Goal: Task Accomplishment & Management: Use online tool/utility

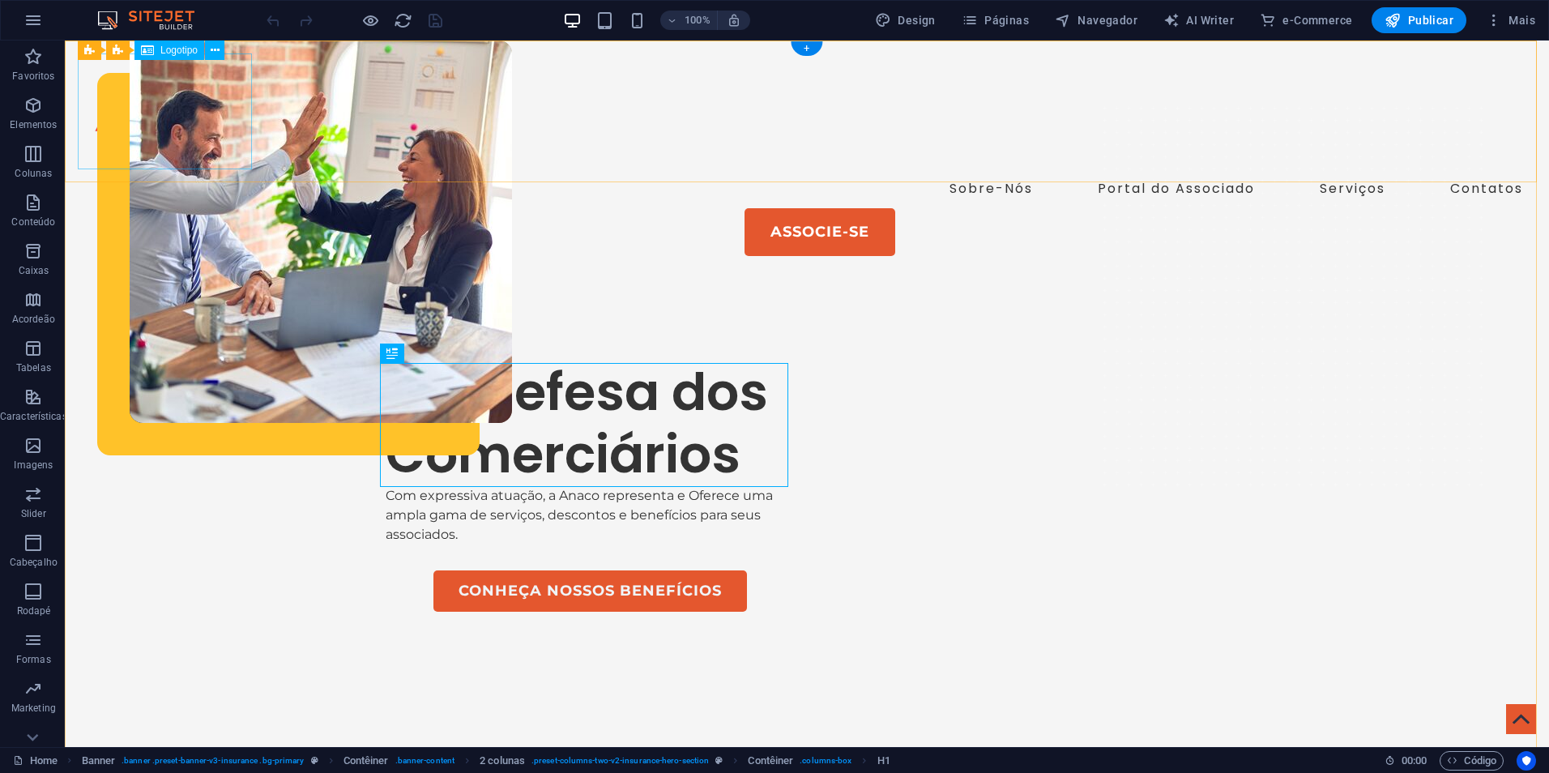
click at [172, 113] on div at bounding box center [807, 111] width 1458 height 116
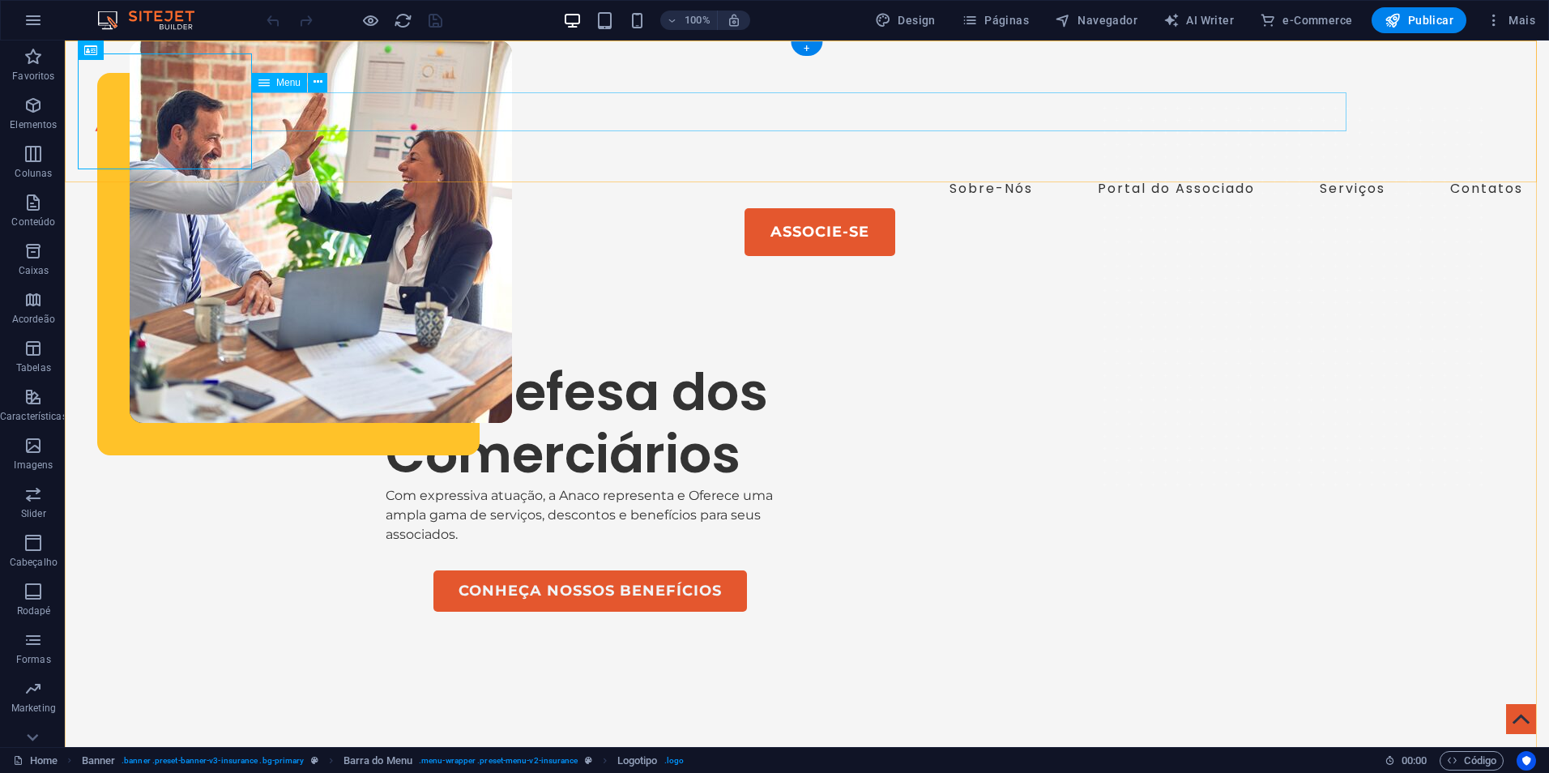
click at [491, 169] on nav "Sobre-Nós Portal do Associado Serviços Contatos" at bounding box center [807, 188] width 1458 height 39
drag, startPoint x: 177, startPoint y: 112, endPoint x: 217, endPoint y: 115, distance: 40.6
click at [467, 169] on nav "Sobre-Nós Portal do Associado Serviços Contatos" at bounding box center [807, 188] width 1458 height 39
click at [314, 87] on icon at bounding box center [318, 82] width 9 height 17
click at [314, 86] on icon at bounding box center [318, 82] width 9 height 17
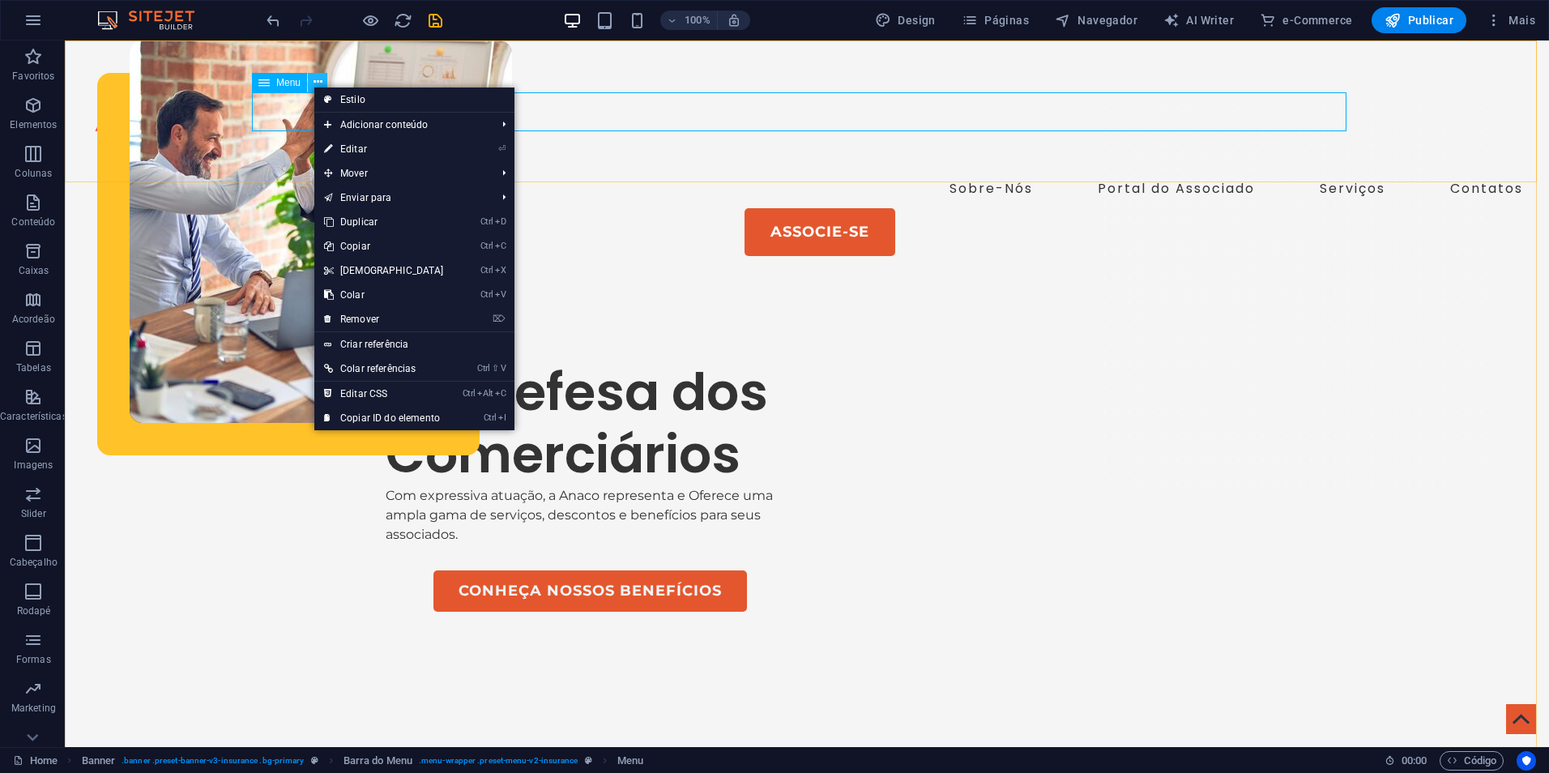
click at [314, 86] on icon at bounding box center [318, 82] width 9 height 17
click at [387, 387] on link "Ctrl Alt C Editar CSS" at bounding box center [383, 394] width 139 height 24
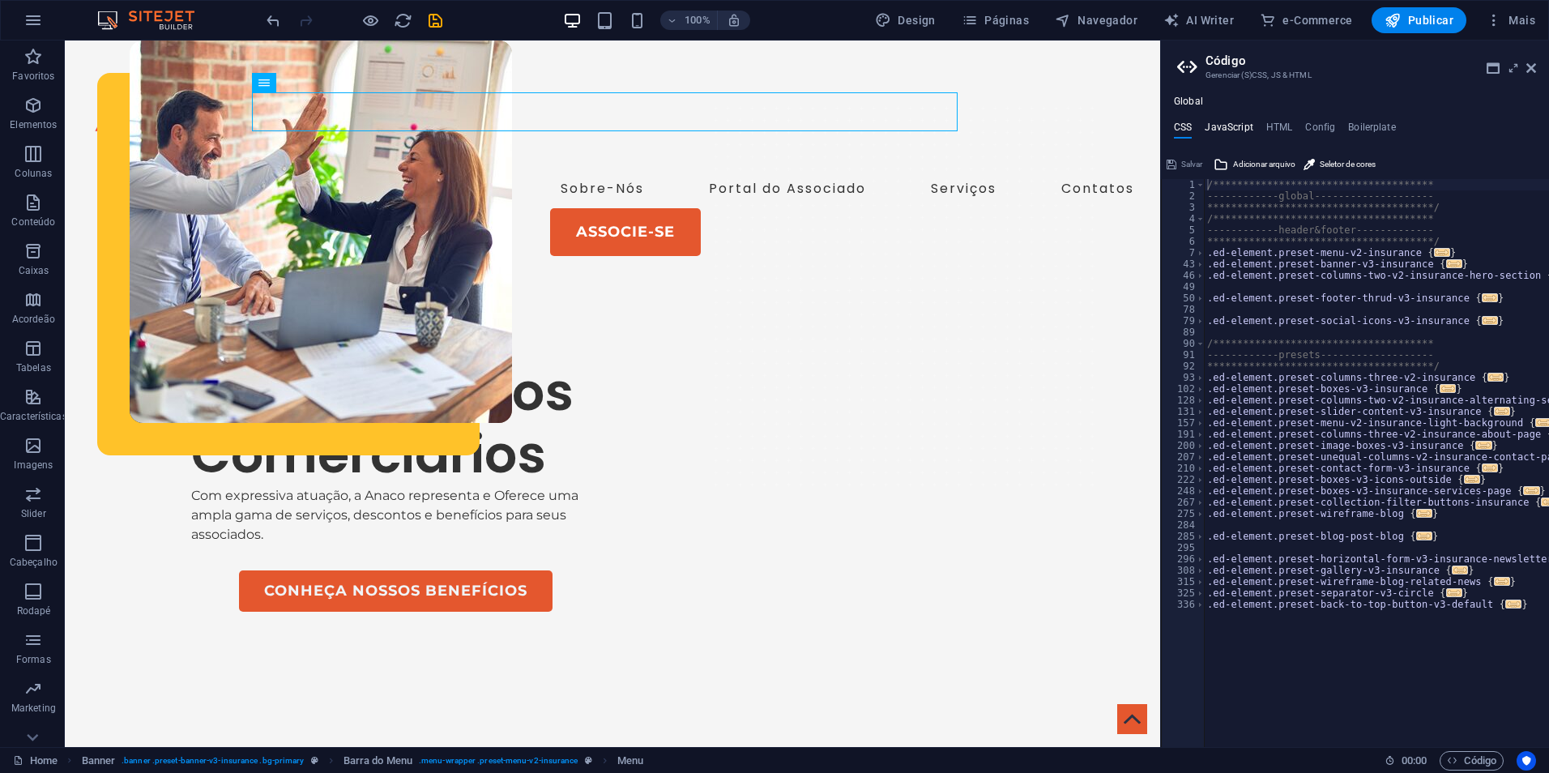
click at [1246, 132] on h4 "JavaScript" at bounding box center [1229, 131] width 48 height 18
type textarea "/* JS for preset "Menu V2" */"
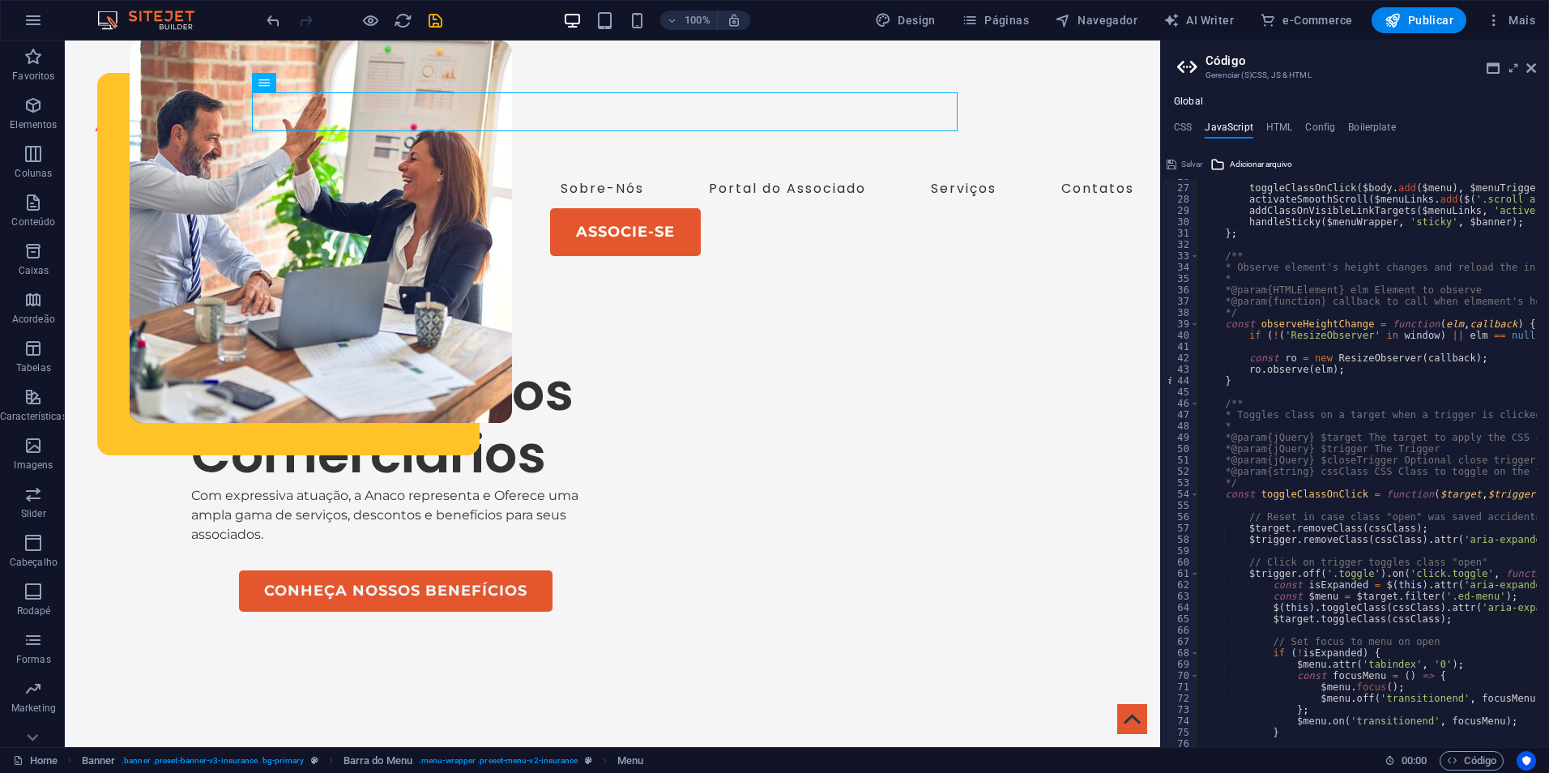
scroll to position [292, 0]
drag, startPoint x: 1226, startPoint y: 412, endPoint x: 1091, endPoint y: 372, distance: 141.2
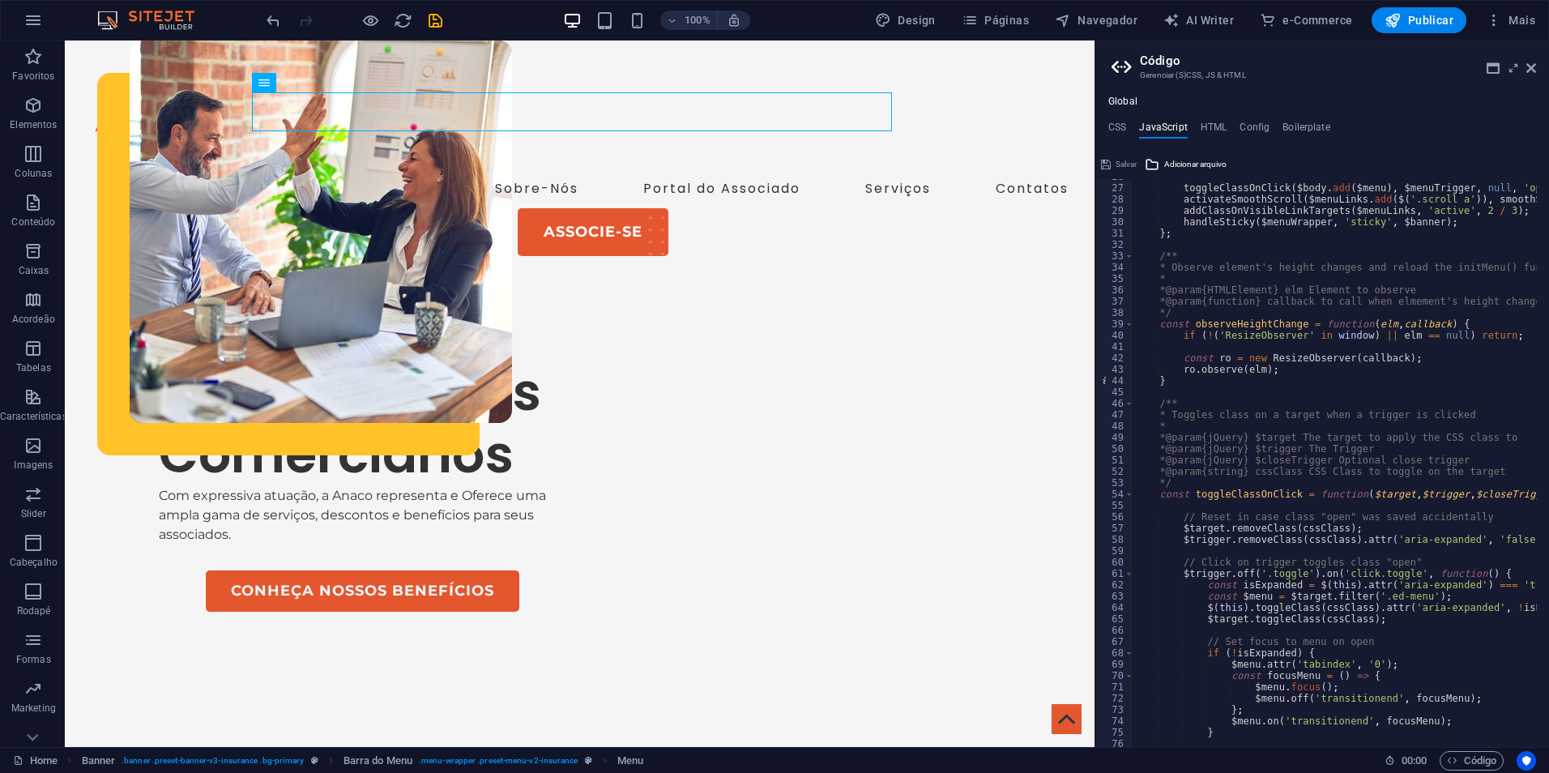
click at [1091, 372] on div "Arraste aqui para substituir o conteúdo existente. Pressione “Ctrl” se quiser c…" at bounding box center [580, 394] width 1030 height 707
click at [1535, 66] on icon at bounding box center [1532, 68] width 10 height 13
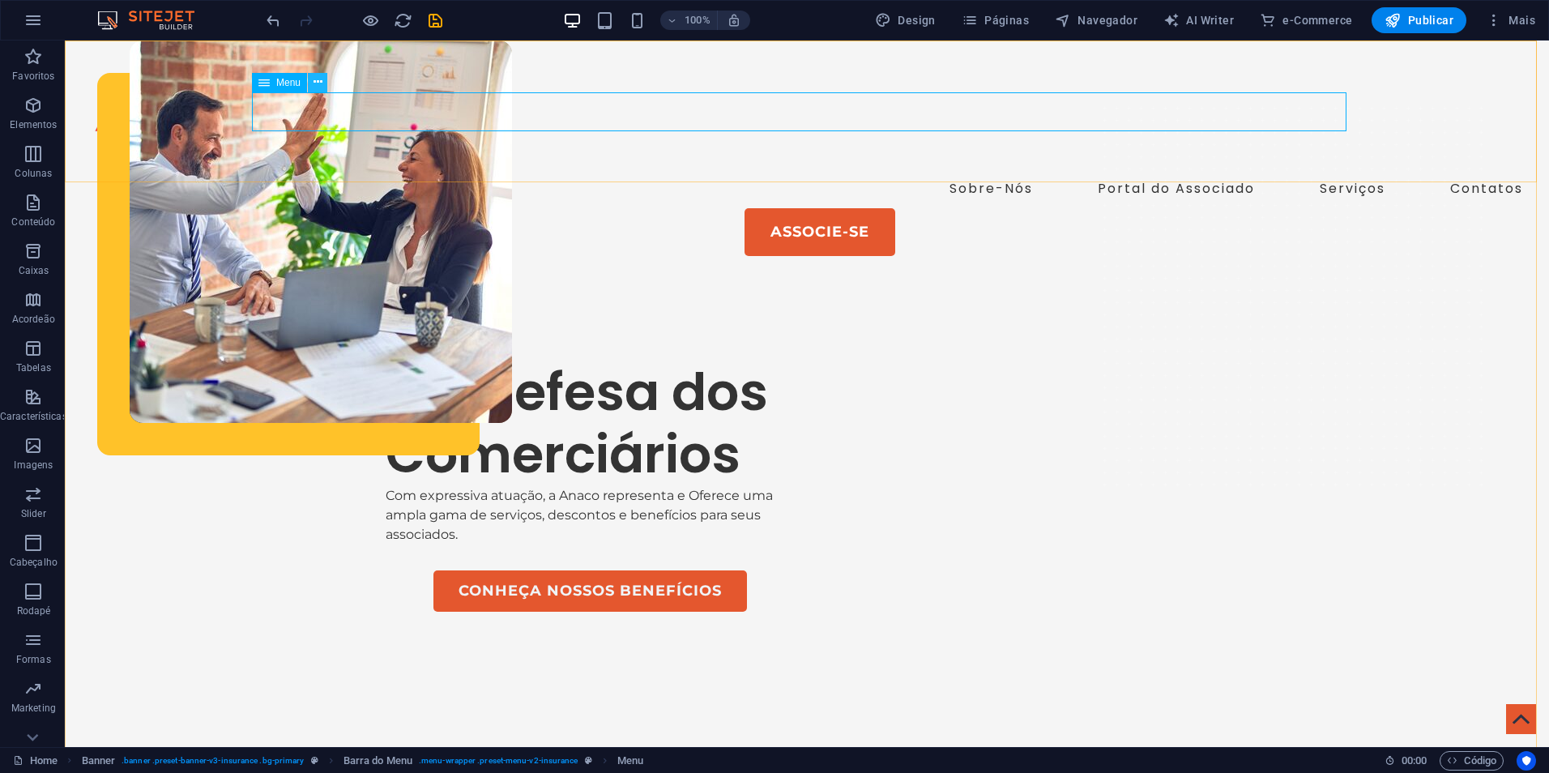
click at [315, 84] on icon at bounding box center [318, 82] width 9 height 17
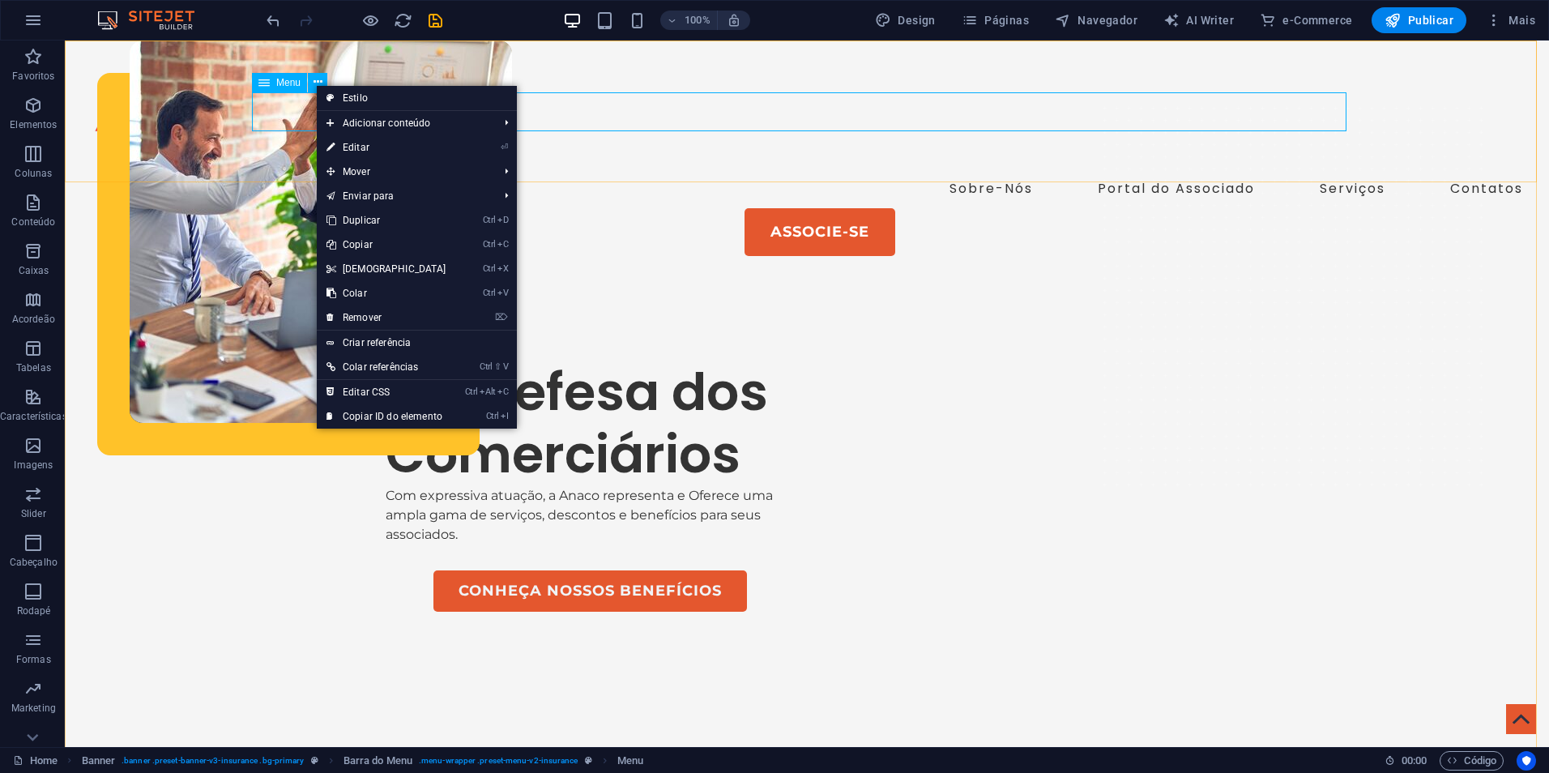
click at [284, 84] on span "Menu" at bounding box center [288, 83] width 24 height 10
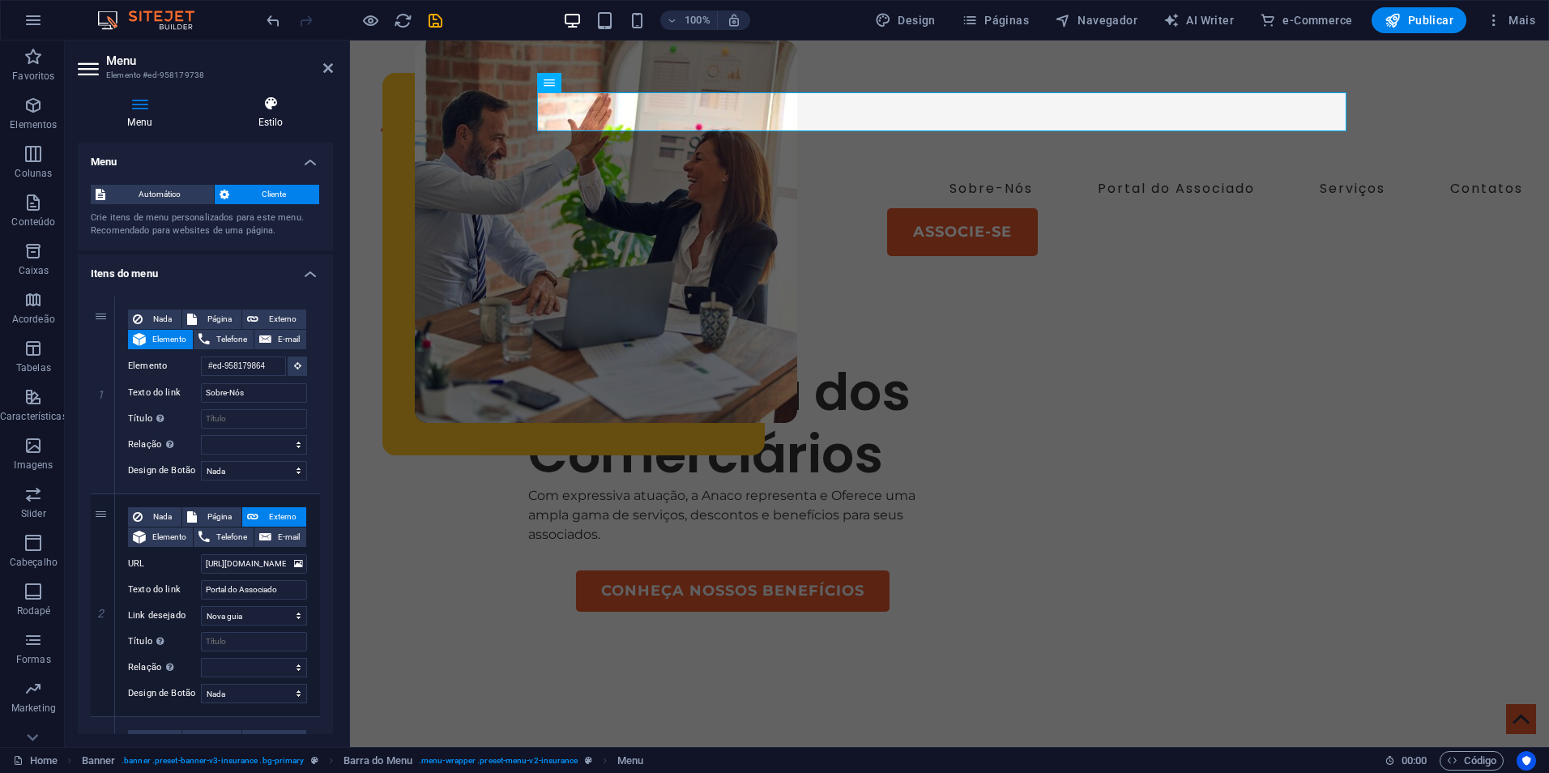
click at [267, 110] on icon at bounding box center [270, 104] width 125 height 16
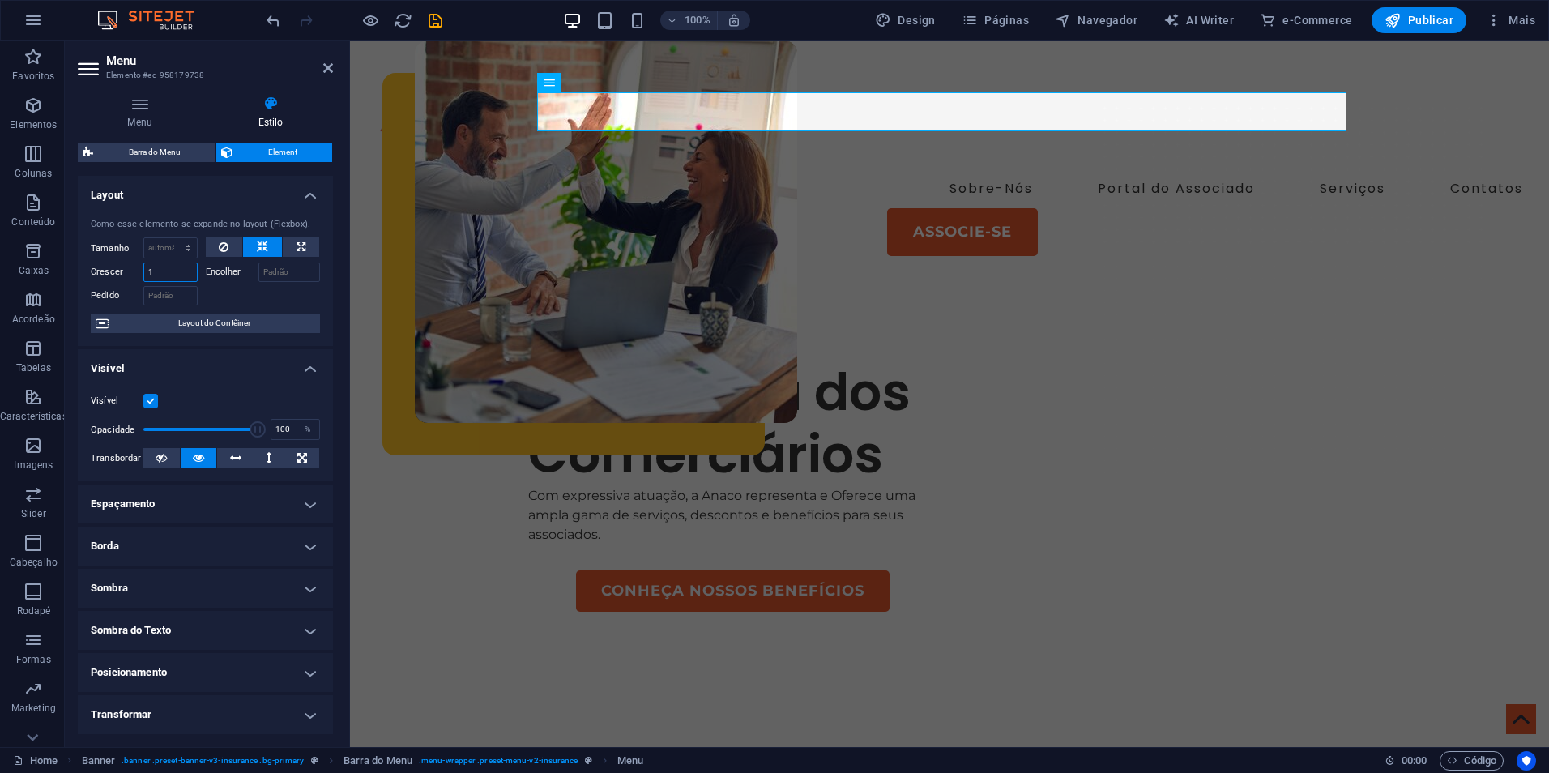
click at [175, 275] on input "1" at bounding box center [170, 272] width 54 height 19
click at [331, 64] on icon at bounding box center [328, 68] width 10 height 13
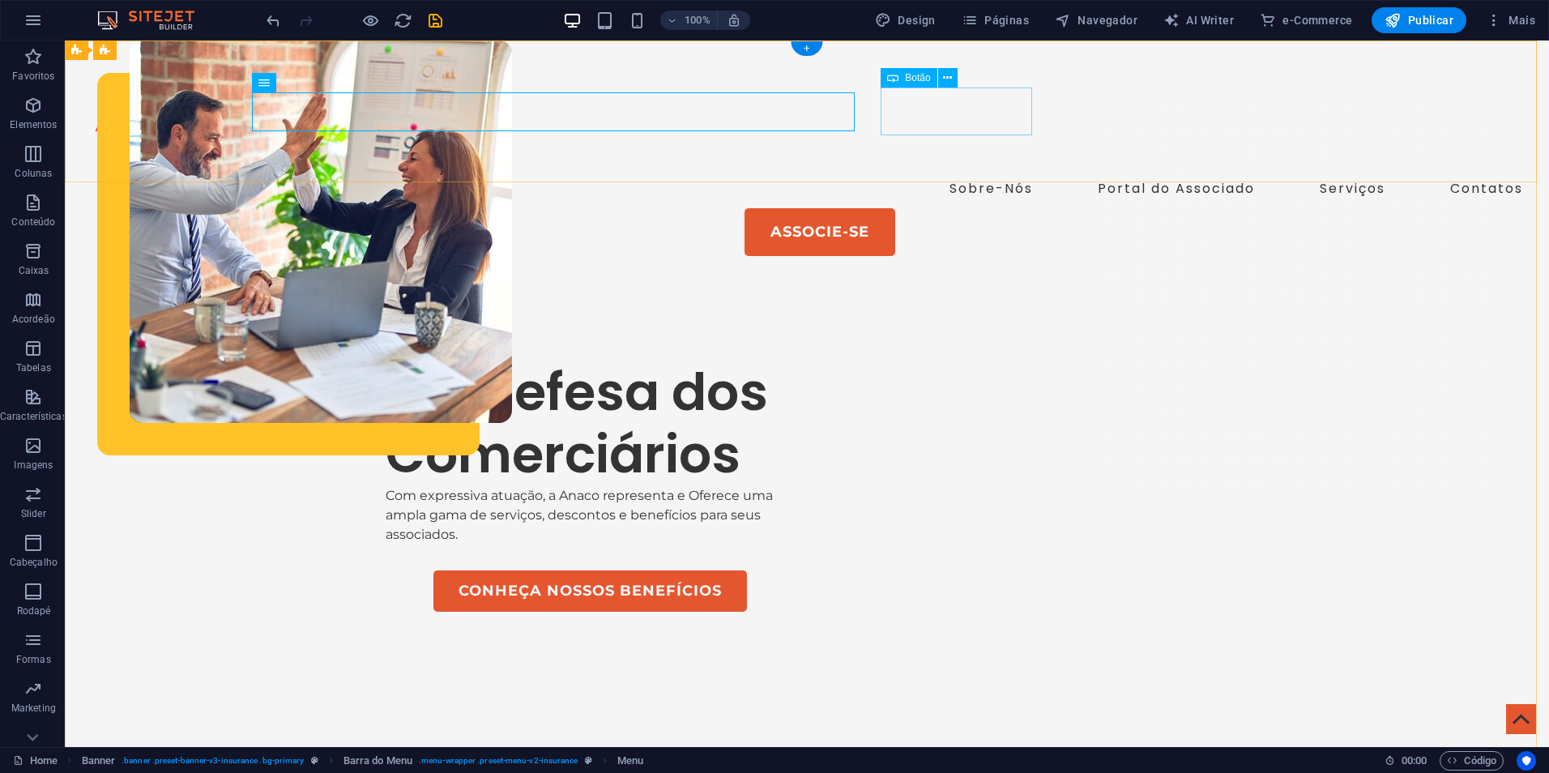
click at [967, 208] on div "Associe-se" at bounding box center [820, 232] width 1433 height 48
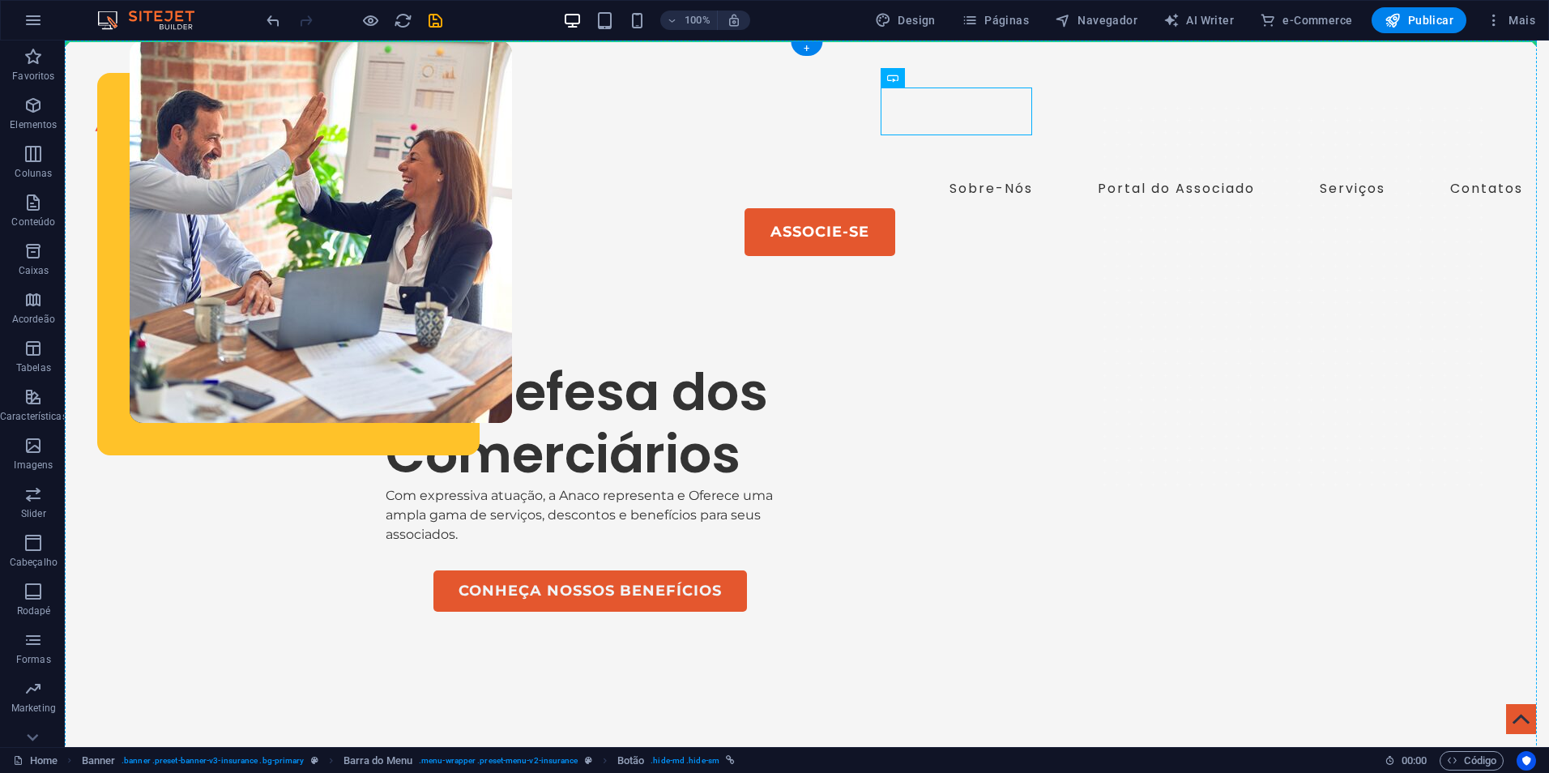
drag, startPoint x: 942, startPoint y: 104, endPoint x: 1420, endPoint y: 117, distance: 479.0
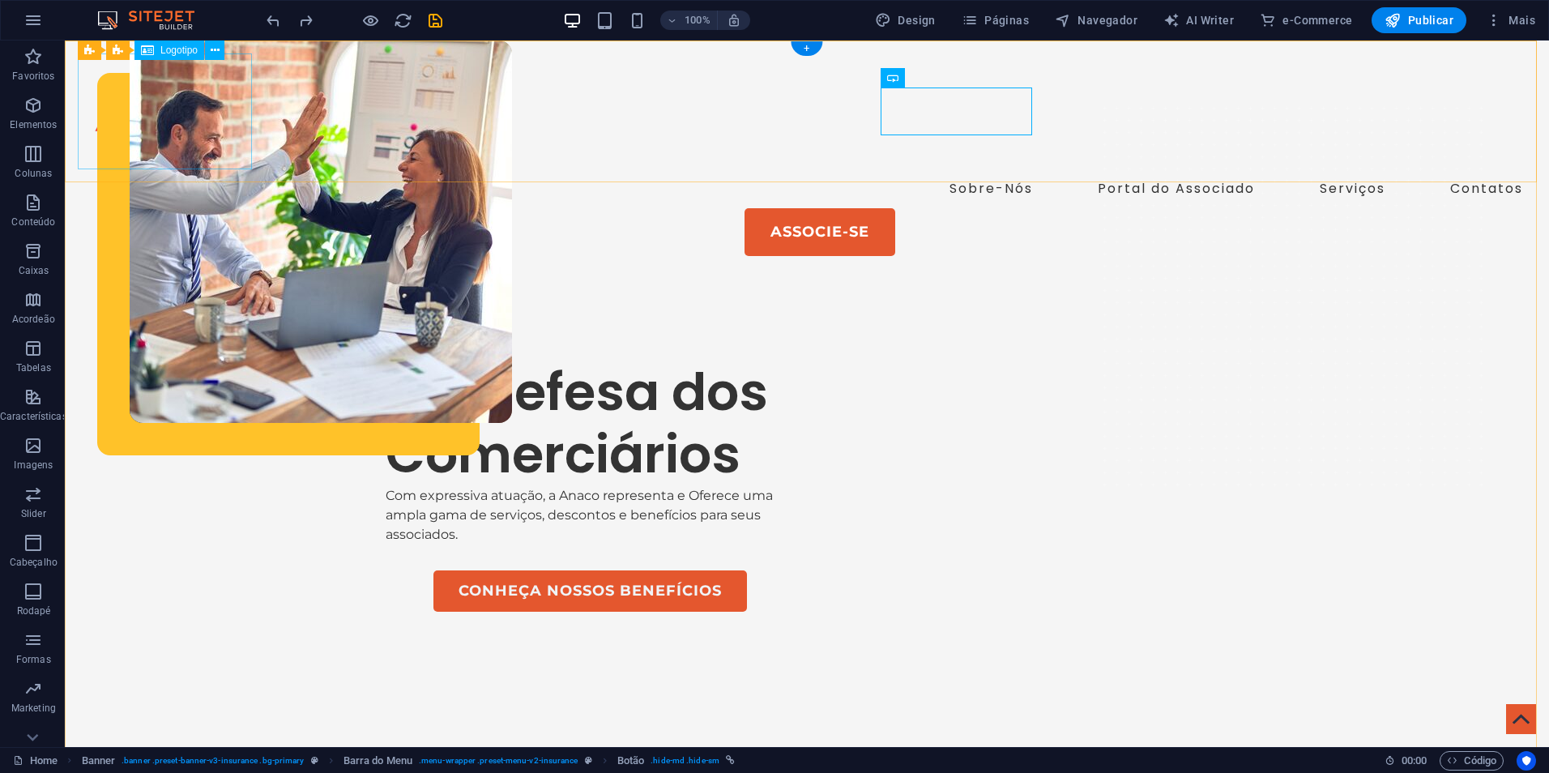
click at [180, 105] on div at bounding box center [807, 111] width 1458 height 116
click at [416, 169] on nav "Sobre-Nós Portal do Associado Serviços Contatos" at bounding box center [807, 188] width 1458 height 39
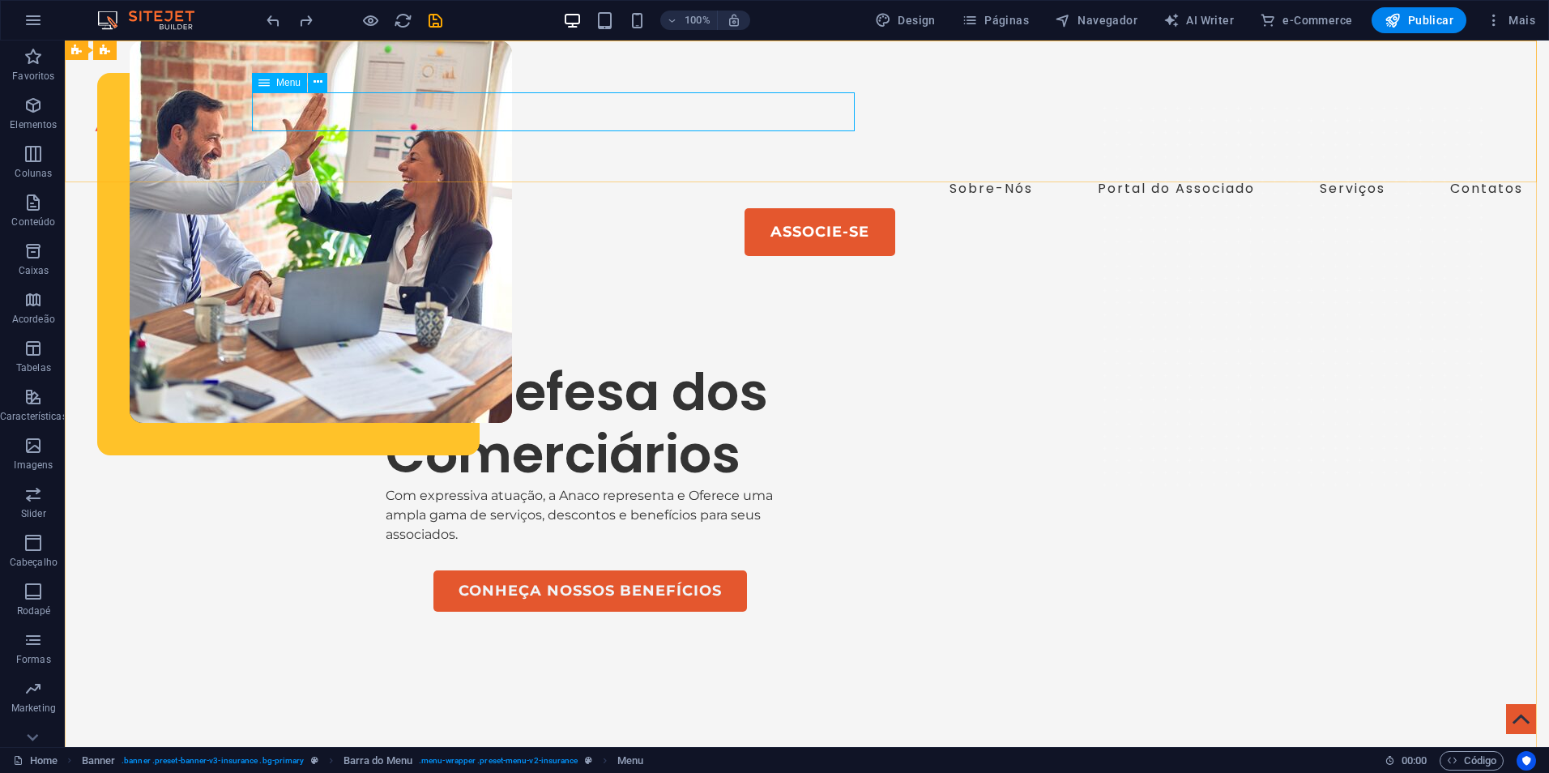
click at [273, 83] on div "Menu" at bounding box center [279, 82] width 55 height 19
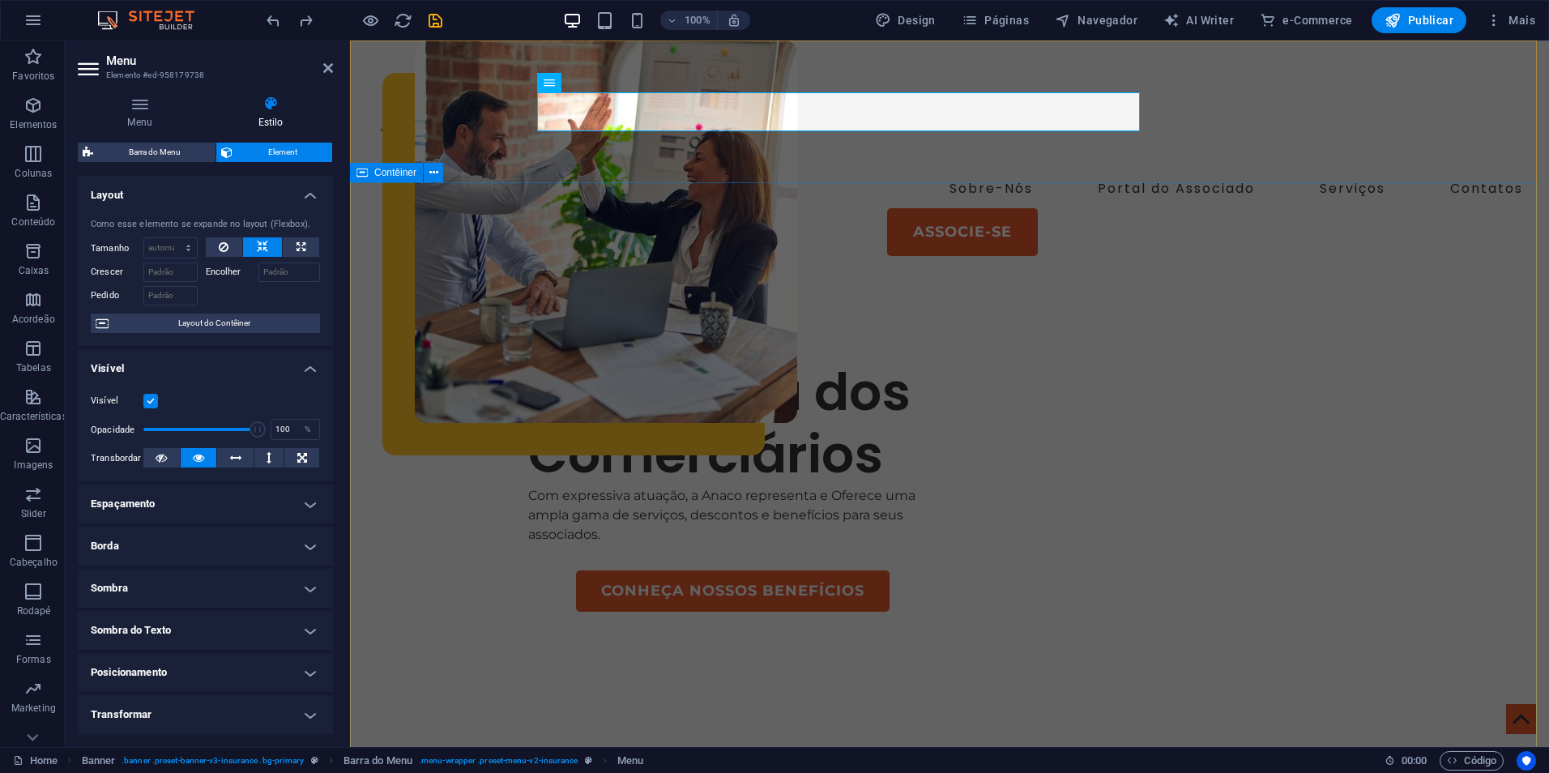
click at [499, 269] on div "Em defesa dos Comerciários Com expressiva atuação, a Anaco representa e Oferece…" at bounding box center [949, 706] width 1199 height 874
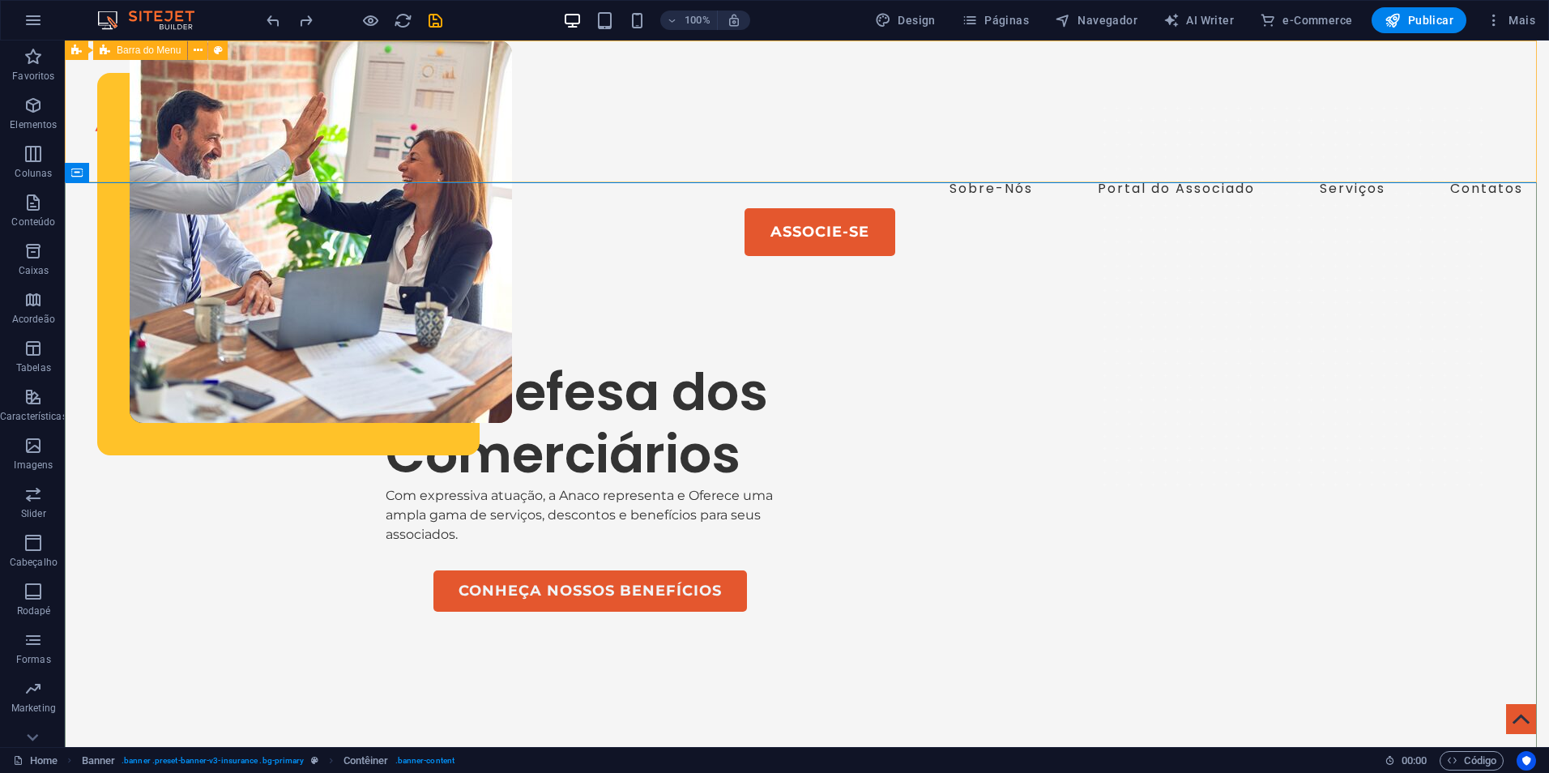
click at [140, 48] on span "Barra do Menu" at bounding box center [149, 50] width 64 height 10
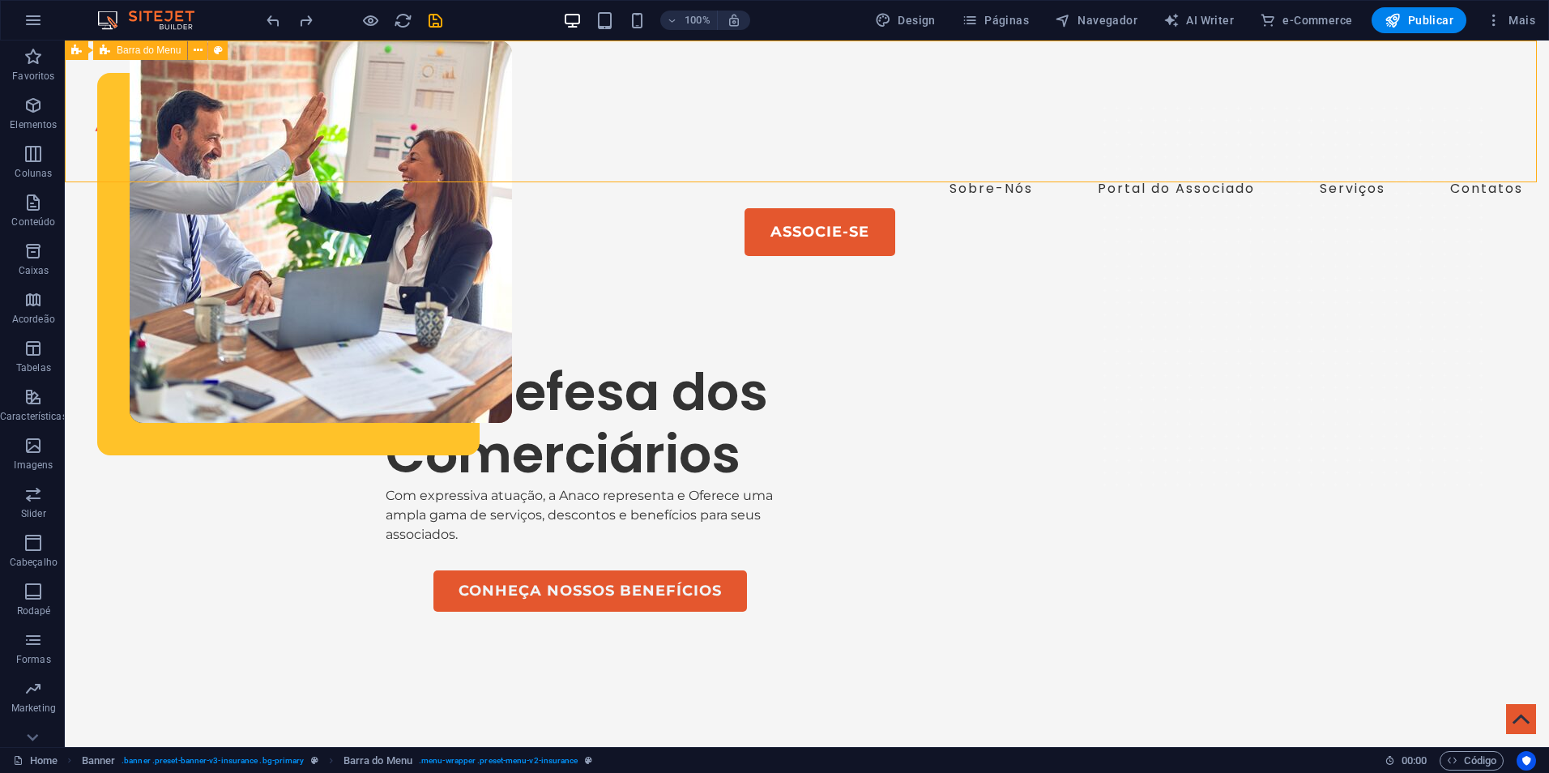
click at [140, 48] on span "Barra do Menu" at bounding box center [149, 50] width 64 height 10
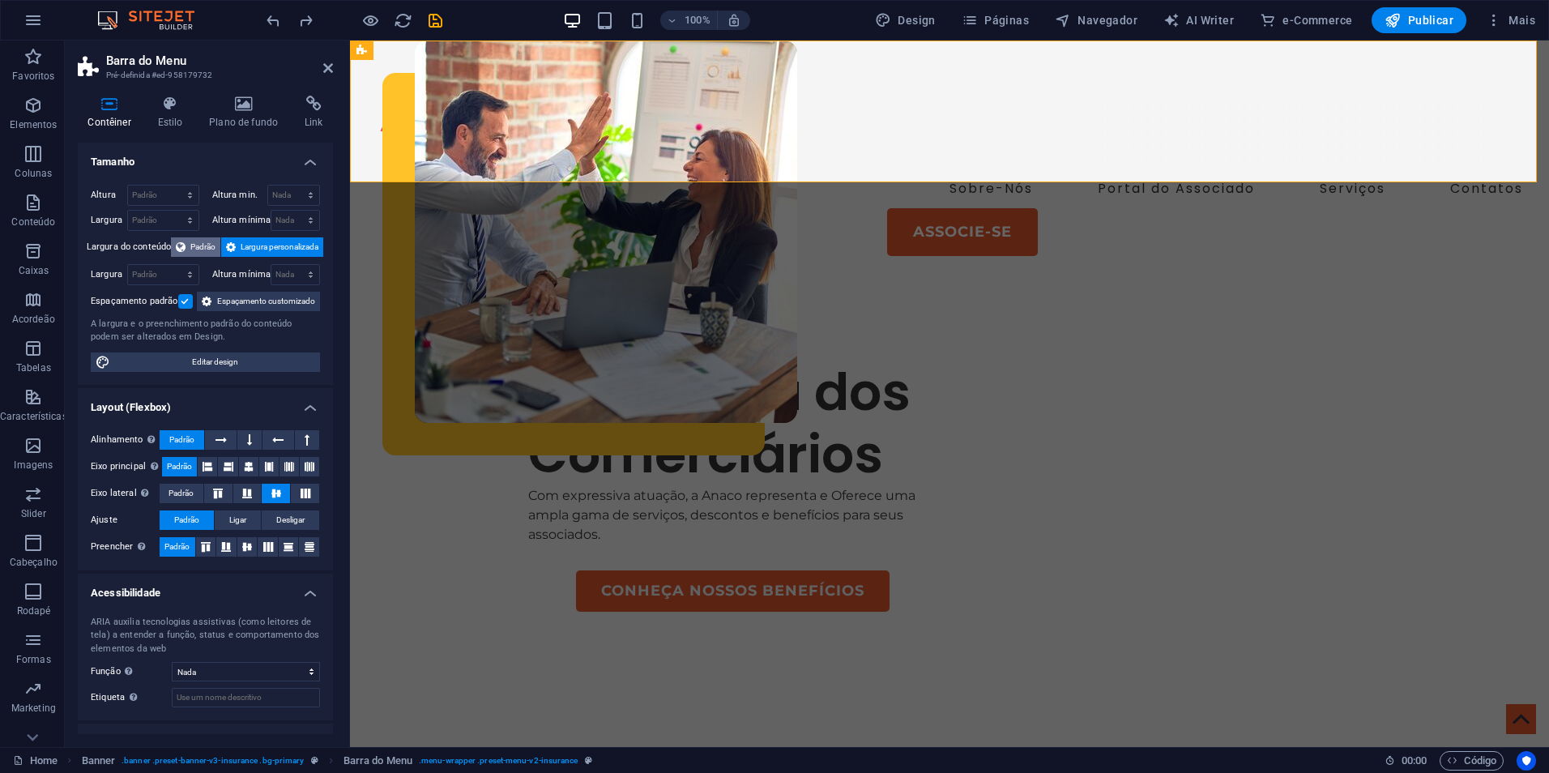
click at [179, 246] on icon at bounding box center [181, 246] width 10 height 19
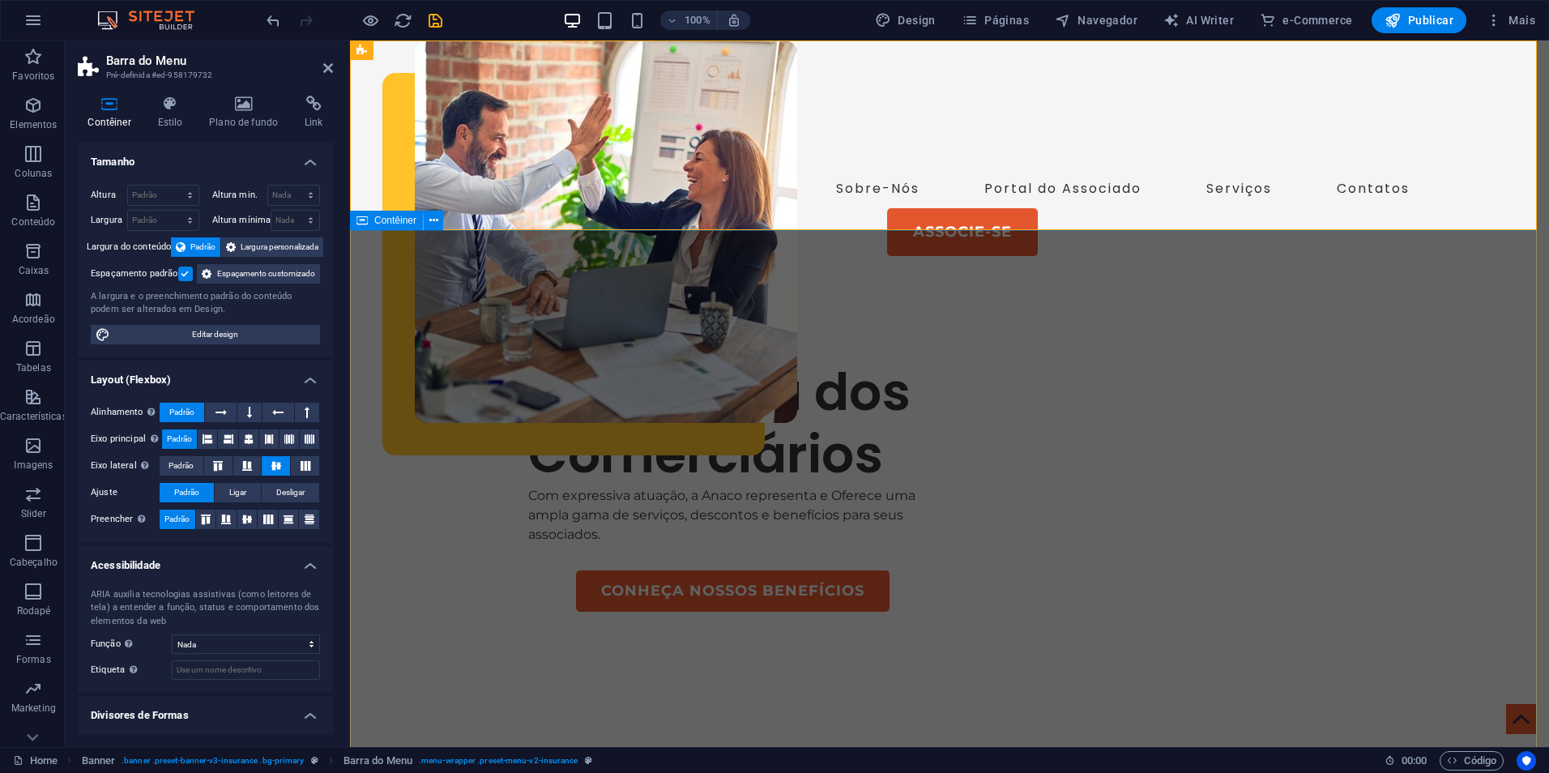
click at [463, 275] on div "Em defesa dos Comerciários Com expressiva atuação, a Anaco representa e Oferece…" at bounding box center [949, 706] width 1199 height 874
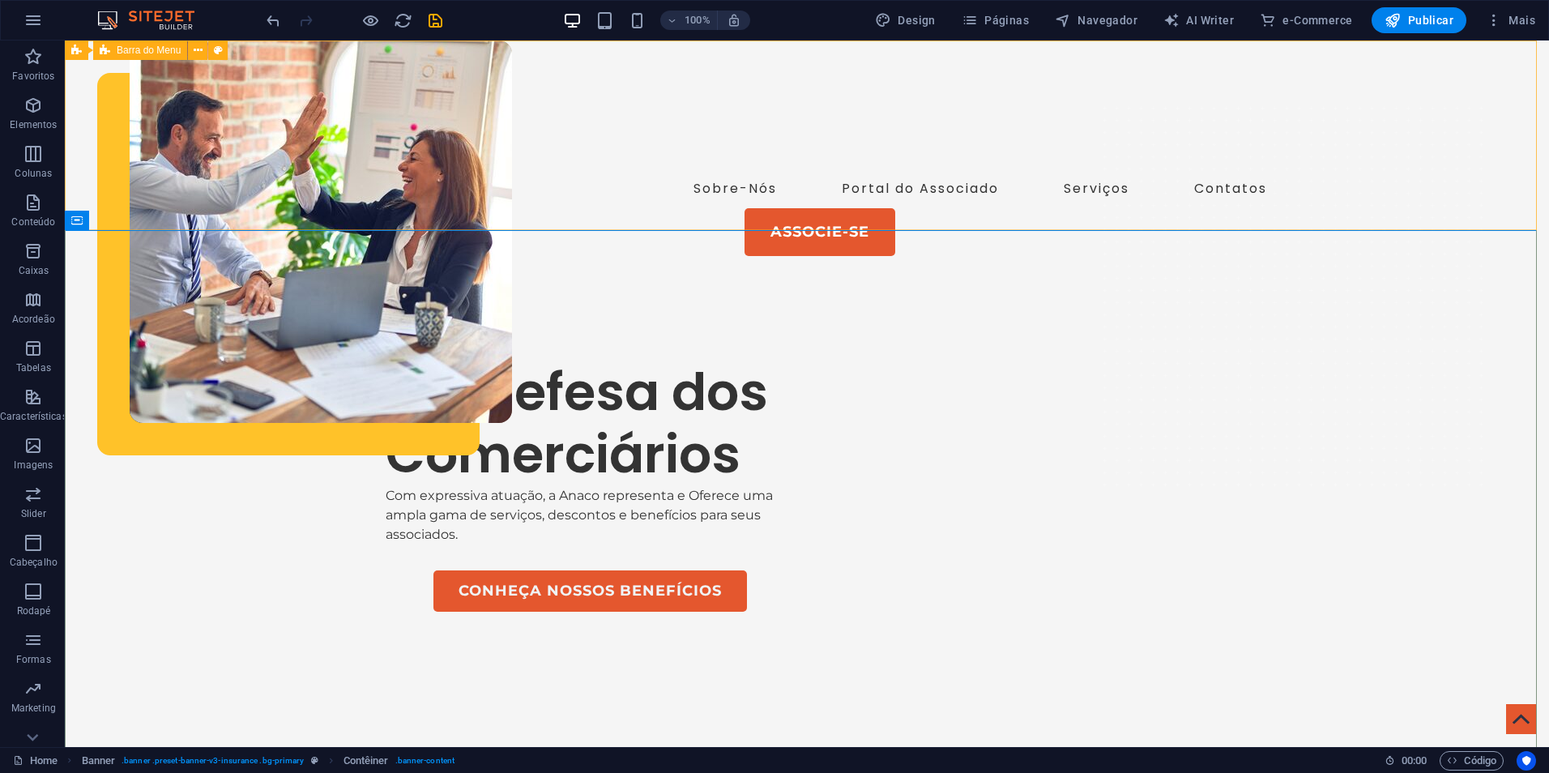
click at [143, 54] on span "Barra do Menu" at bounding box center [149, 50] width 64 height 10
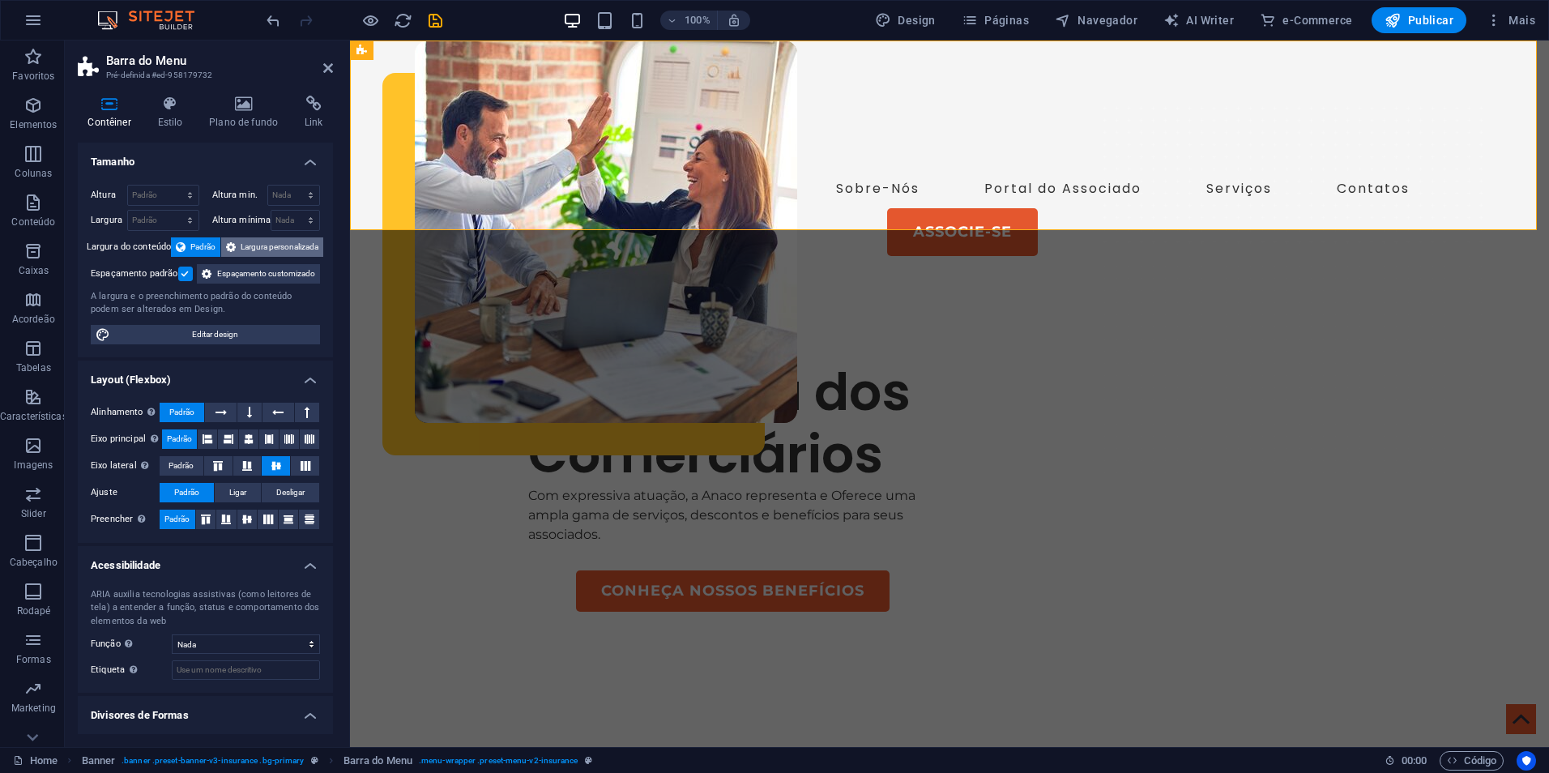
click at [250, 241] on span "Largura personalizada" at bounding box center [280, 246] width 78 height 19
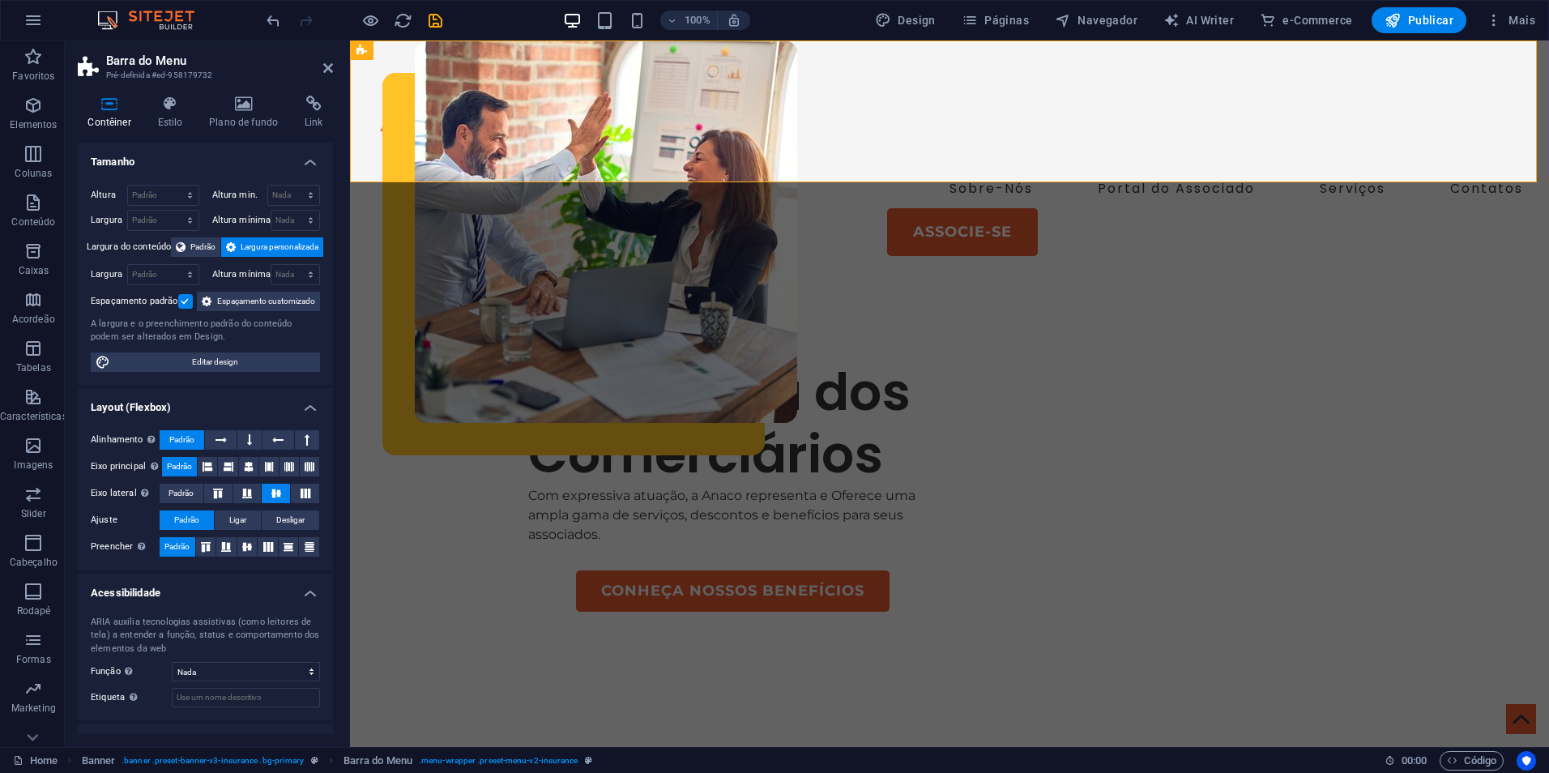
click at [250, 242] on span "Largura personalizada" at bounding box center [280, 246] width 78 height 19
click at [190, 246] on span "Padrão" at bounding box center [202, 246] width 25 height 19
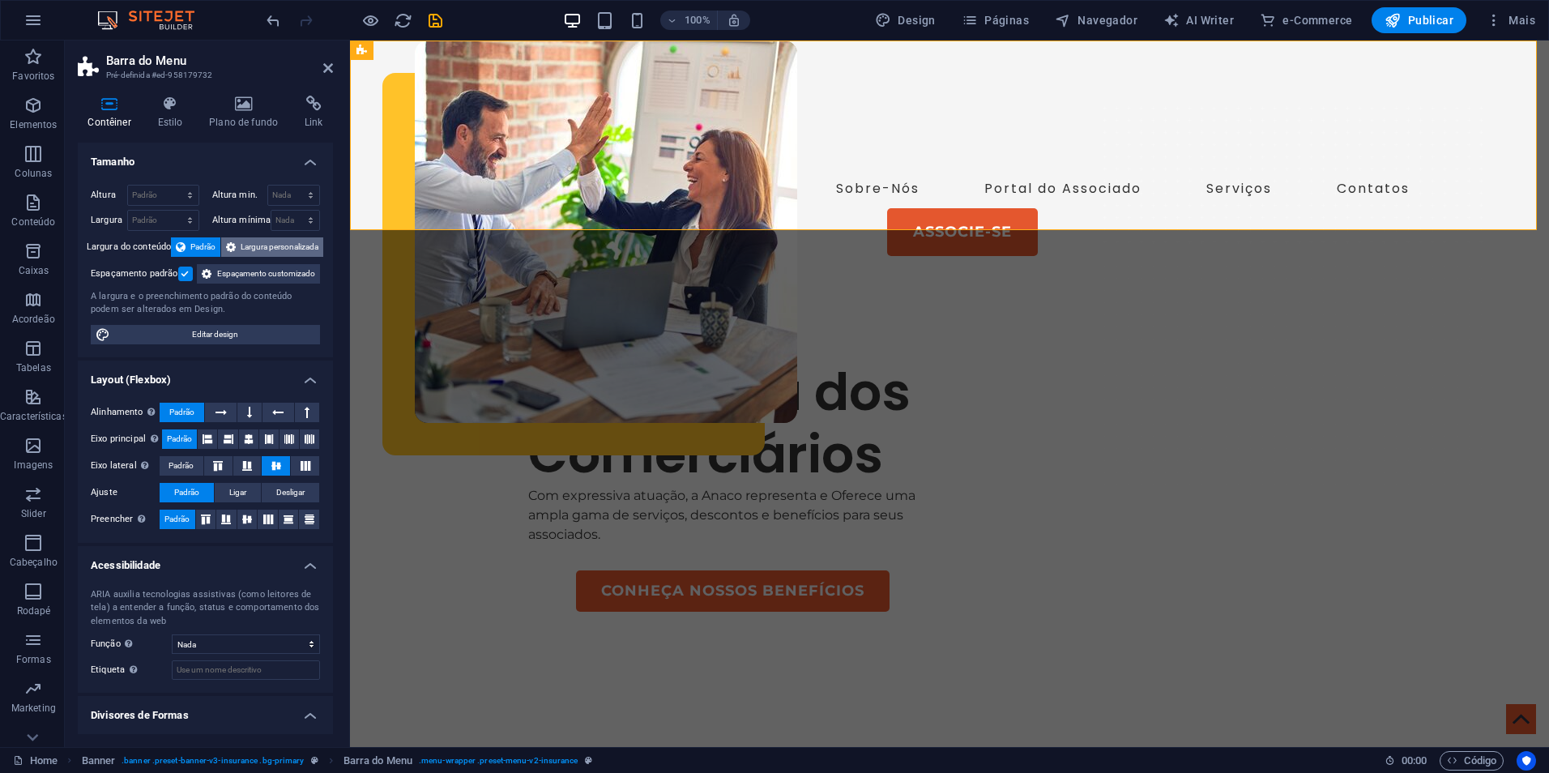
click at [264, 246] on span "Largura personalizada" at bounding box center [280, 246] width 78 height 19
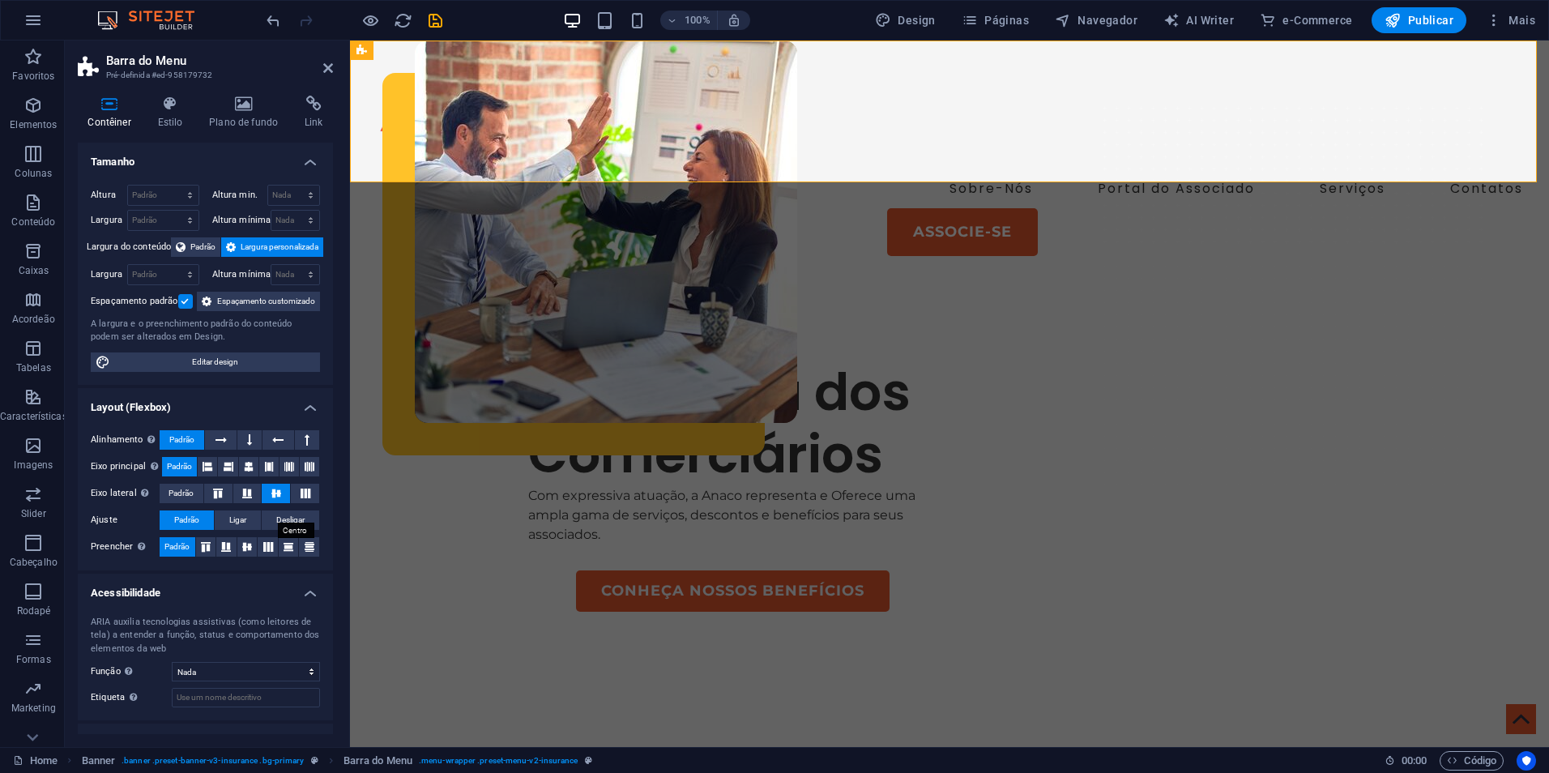
click at [274, 498] on icon at bounding box center [276, 494] width 19 height 10
click at [239, 498] on icon at bounding box center [246, 494] width 19 height 10
click at [275, 498] on icon at bounding box center [276, 494] width 19 height 10
click at [215, 498] on icon at bounding box center [217, 494] width 19 height 10
click at [273, 498] on icon at bounding box center [276, 494] width 19 height 10
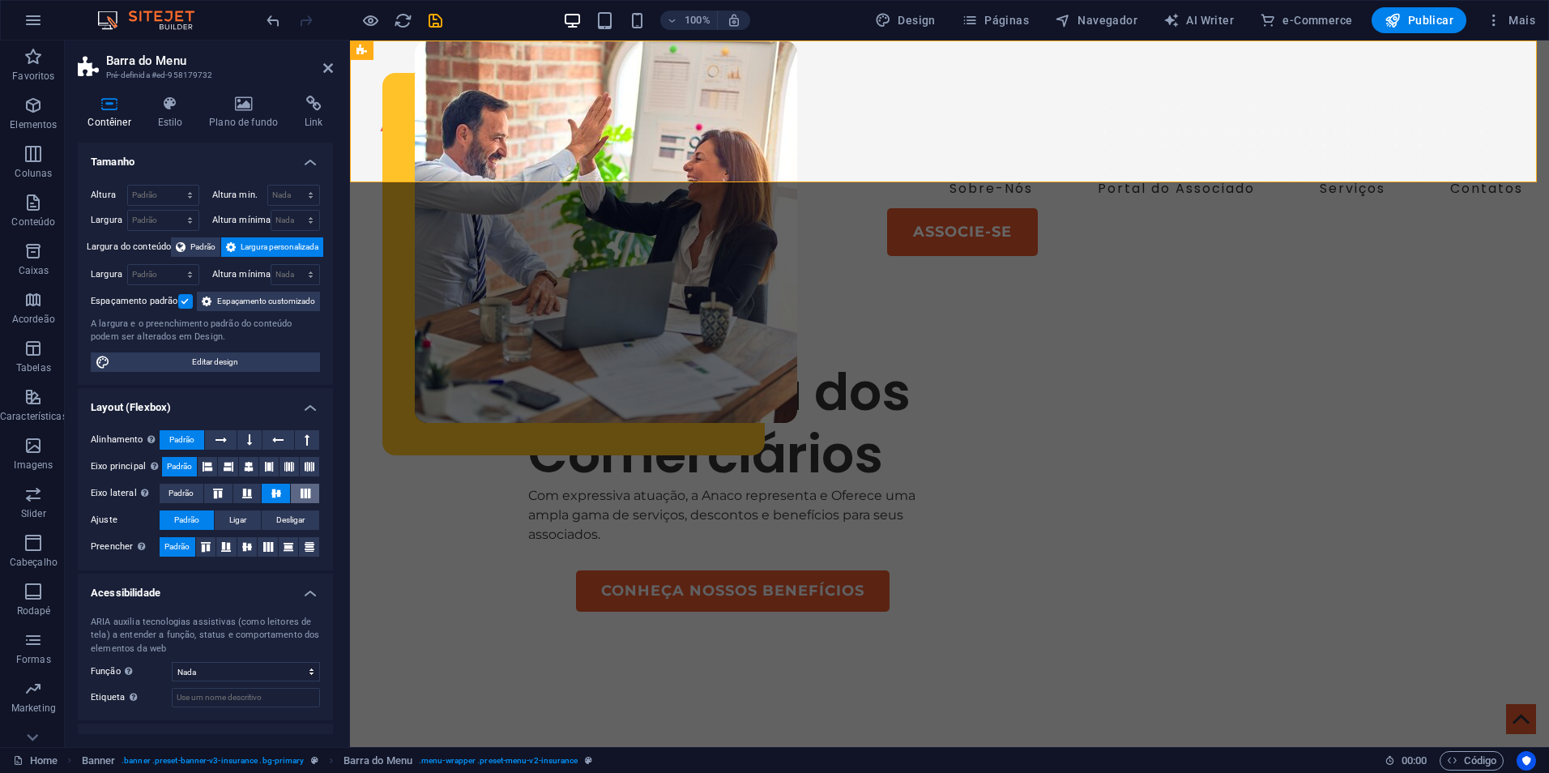
click at [309, 498] on icon at bounding box center [305, 494] width 19 height 10
click at [280, 498] on icon at bounding box center [276, 494] width 19 height 10
click at [207, 476] on icon at bounding box center [208, 466] width 10 height 19
click at [239, 476] on button at bounding box center [248, 466] width 19 height 19
click at [266, 476] on icon at bounding box center [269, 466] width 10 height 19
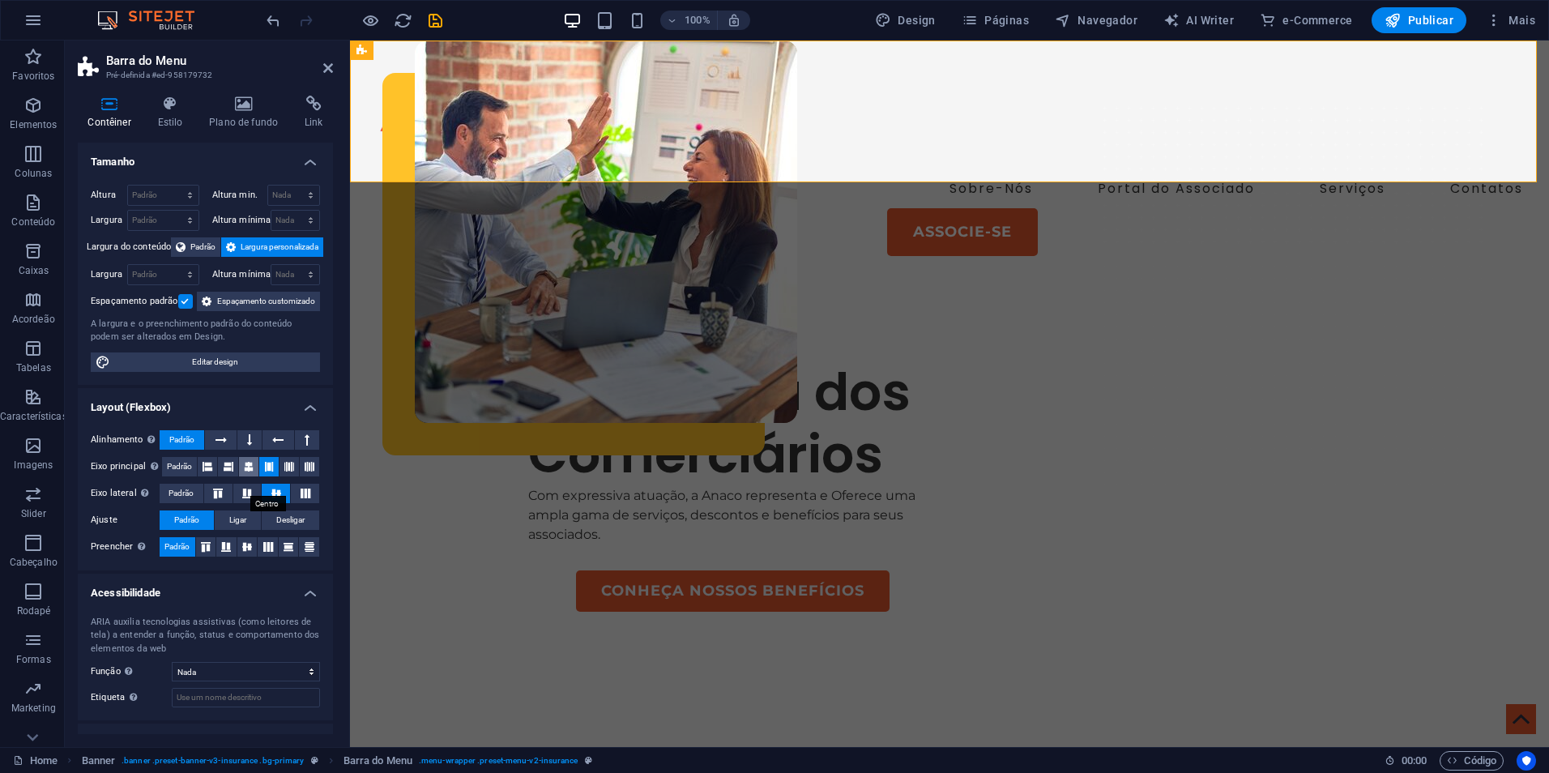
click at [253, 476] on button at bounding box center [248, 466] width 19 height 19
click at [473, 18] on div "100% Design Páginas Navegador AI Writer e-Commerce Publicar Mais" at bounding box center [902, 20] width 1279 height 26
click at [436, 24] on icon "save" at bounding box center [435, 20] width 19 height 19
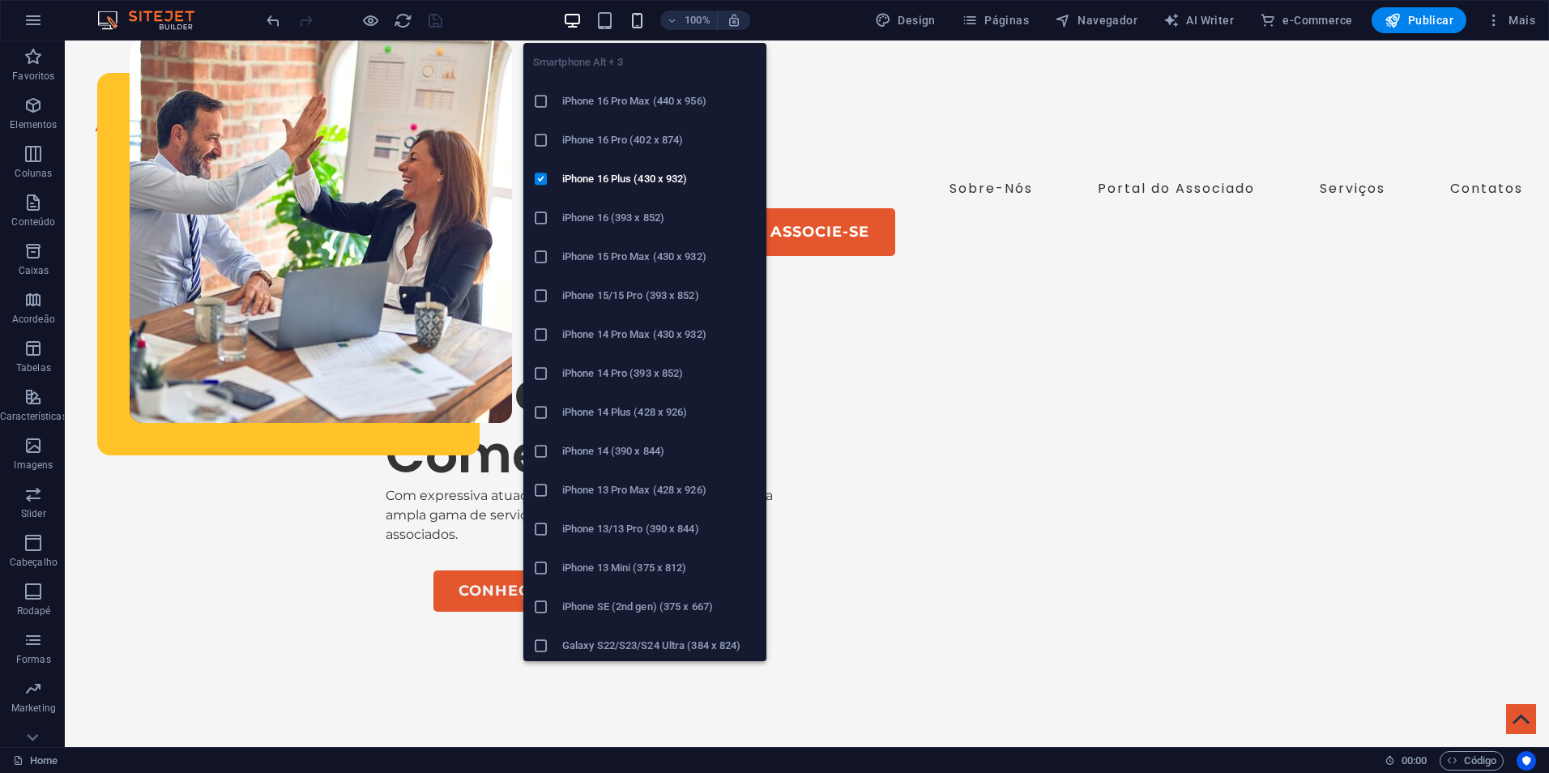
click at [647, 19] on icon "button" at bounding box center [637, 20] width 19 height 19
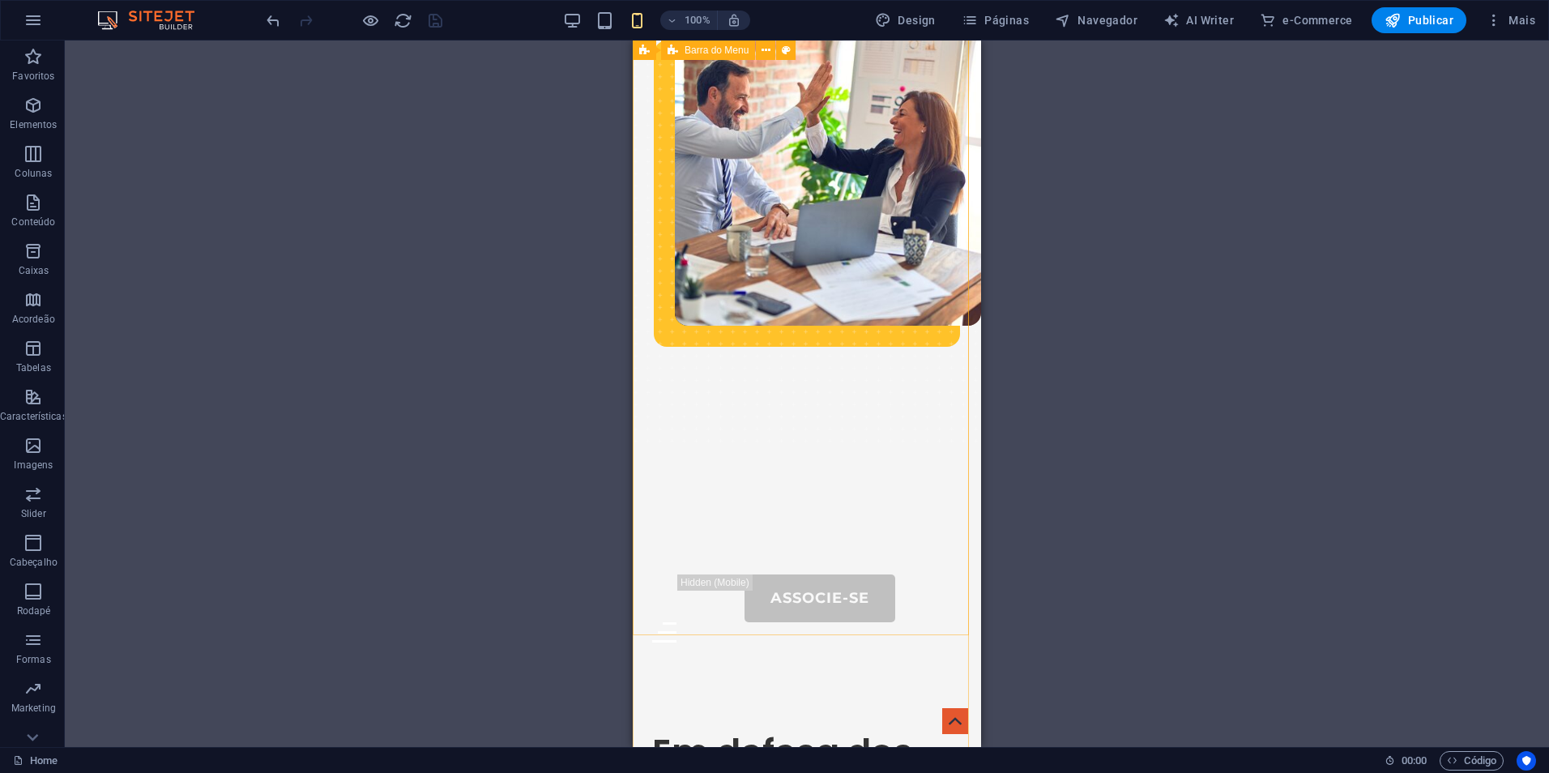
scroll to position [0, 0]
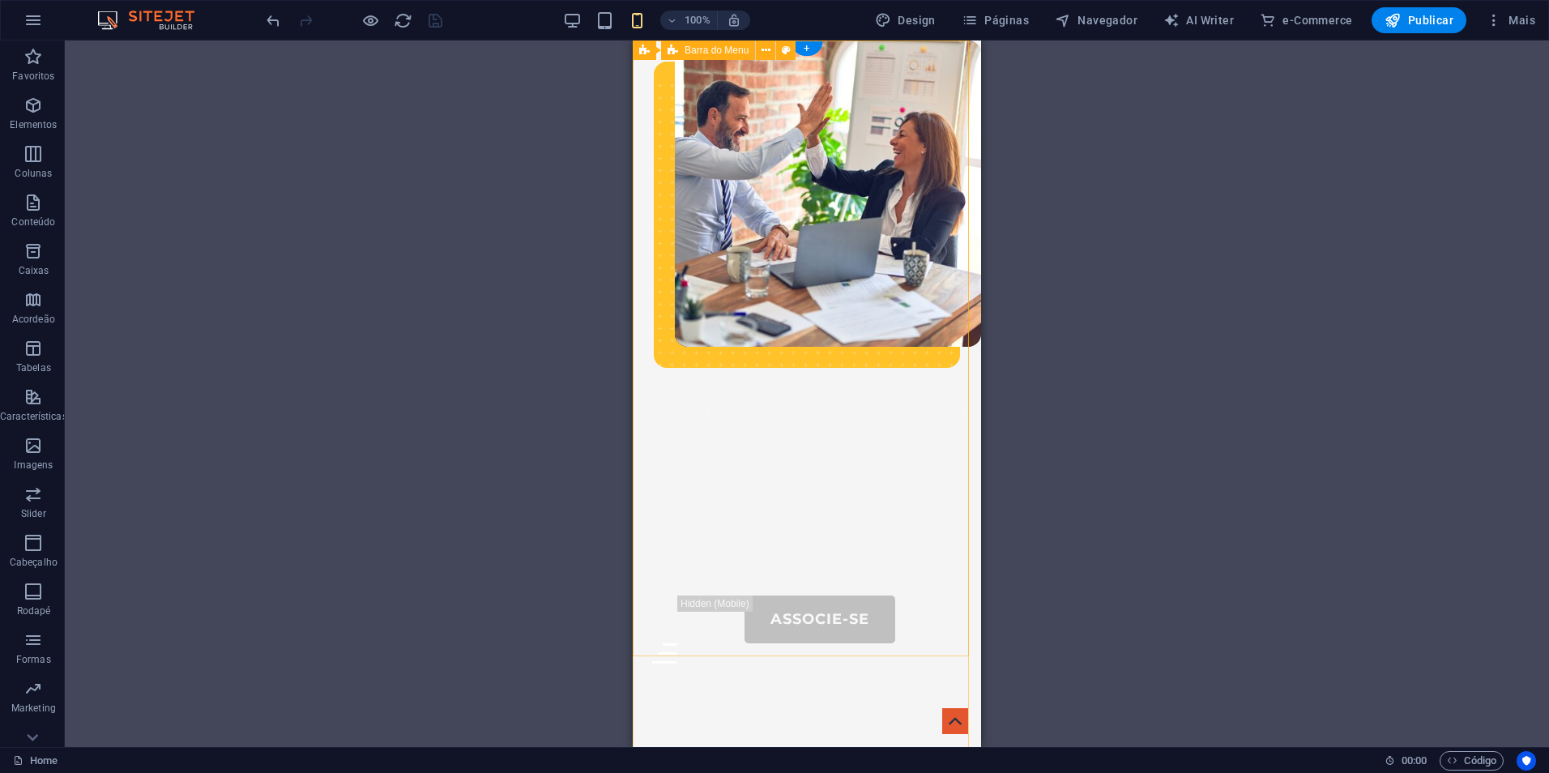
click at [813, 351] on div "Sobre-Nós Portal do Associado Serviços Contatos Associe-se Menu" at bounding box center [807, 359] width 348 height 636
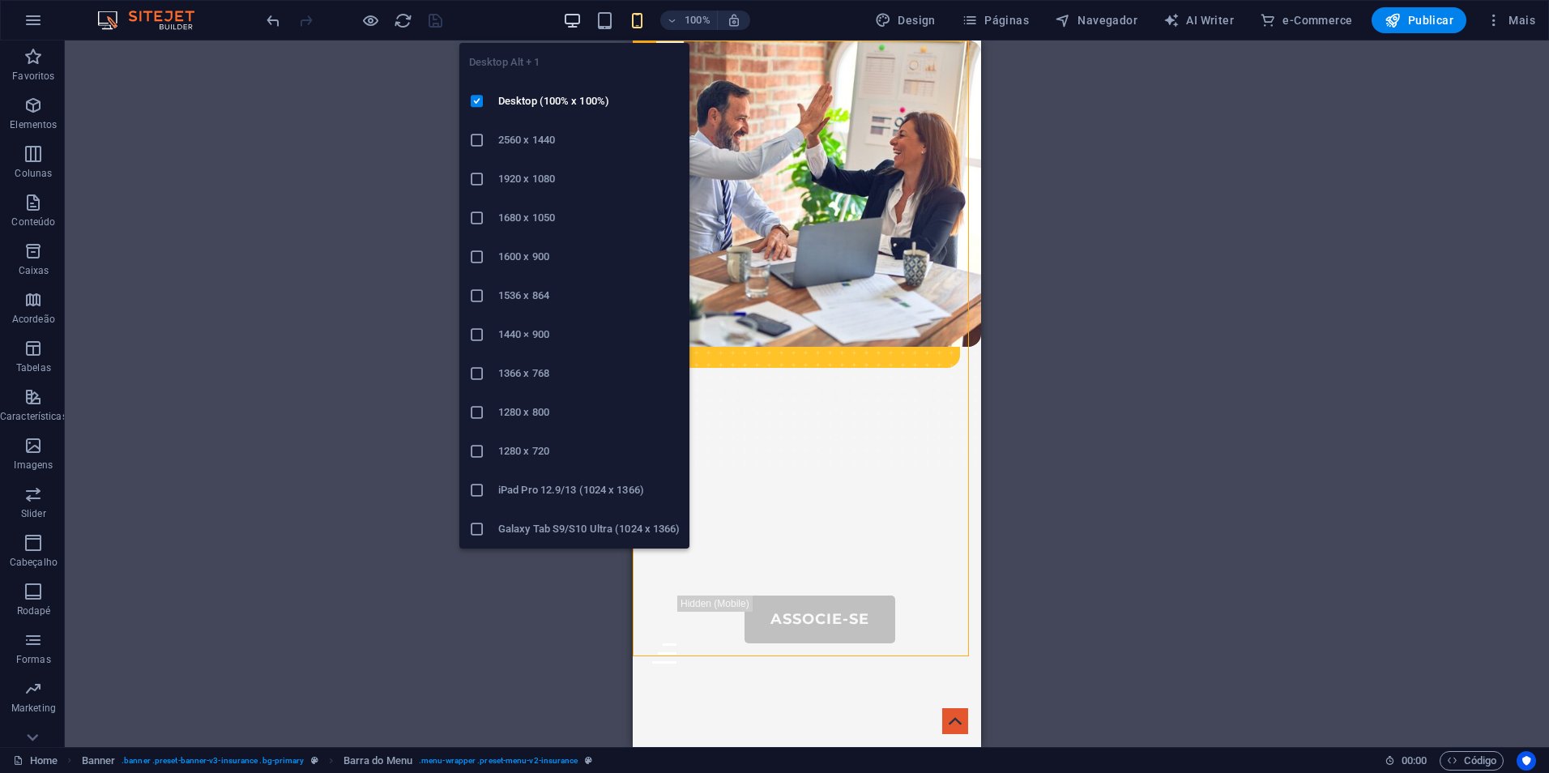
click at [577, 19] on icon "button" at bounding box center [572, 20] width 19 height 19
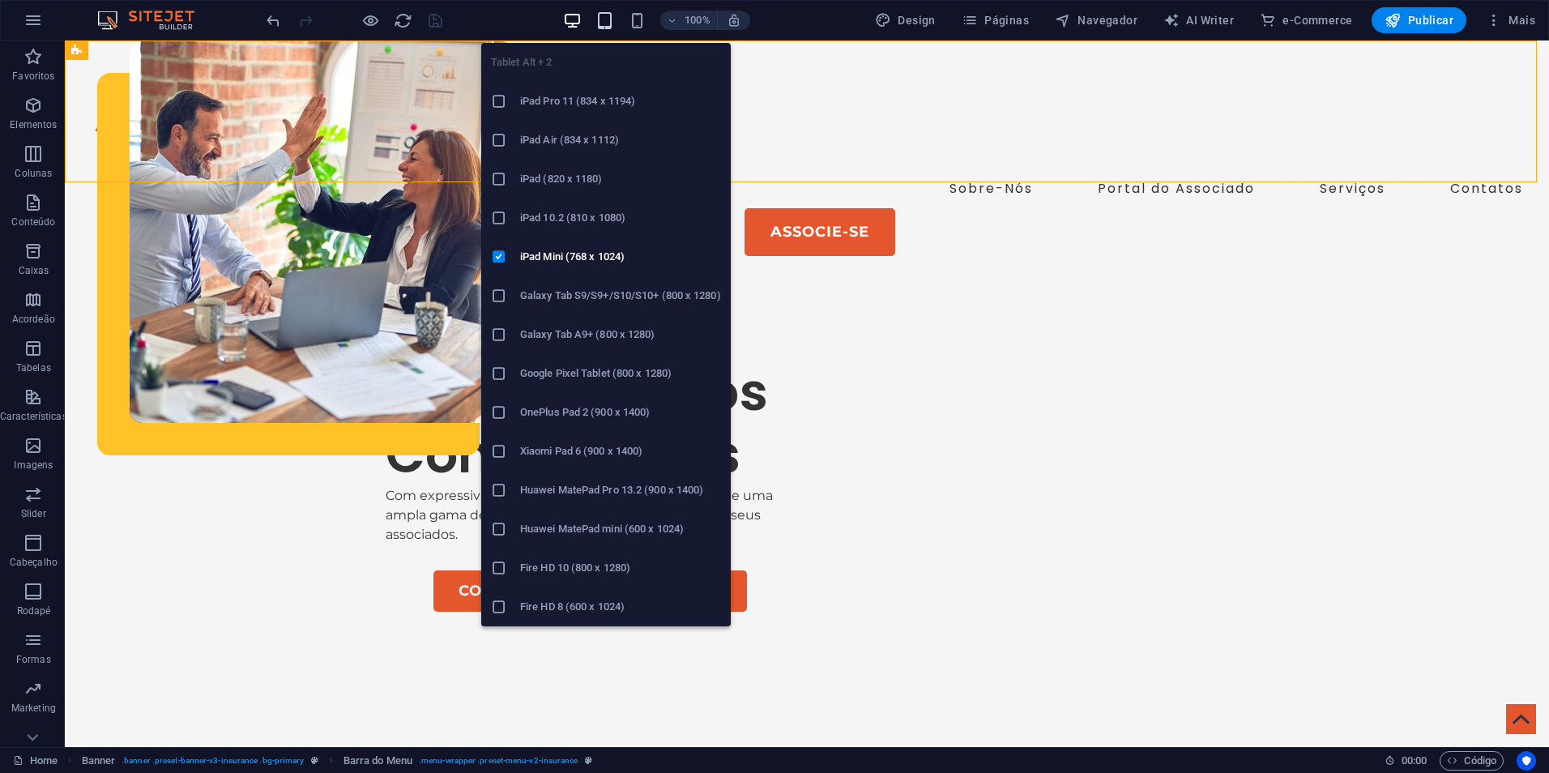
click at [610, 28] on icon "button" at bounding box center [605, 20] width 19 height 19
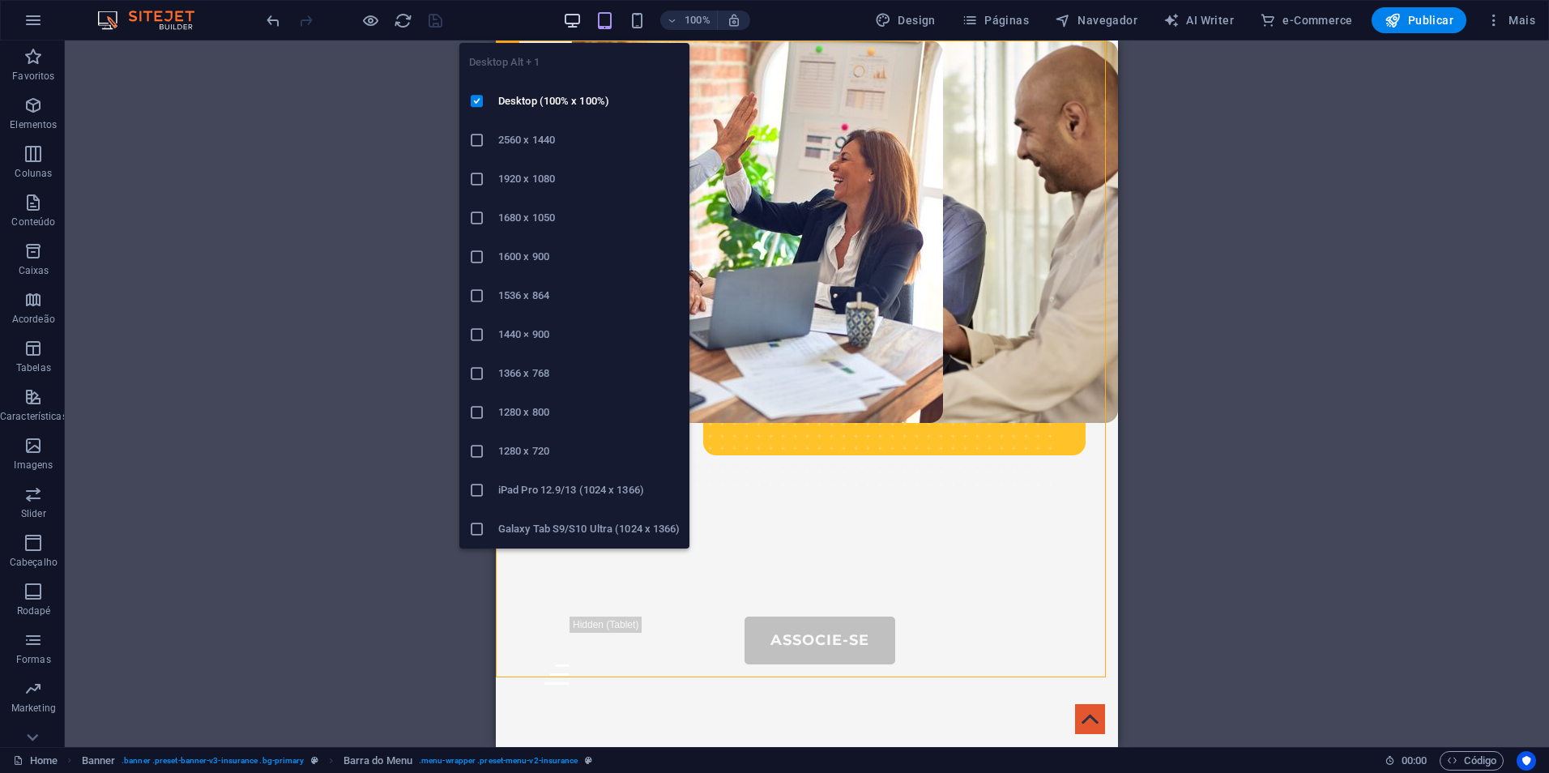
click at [568, 21] on icon "button" at bounding box center [572, 20] width 19 height 19
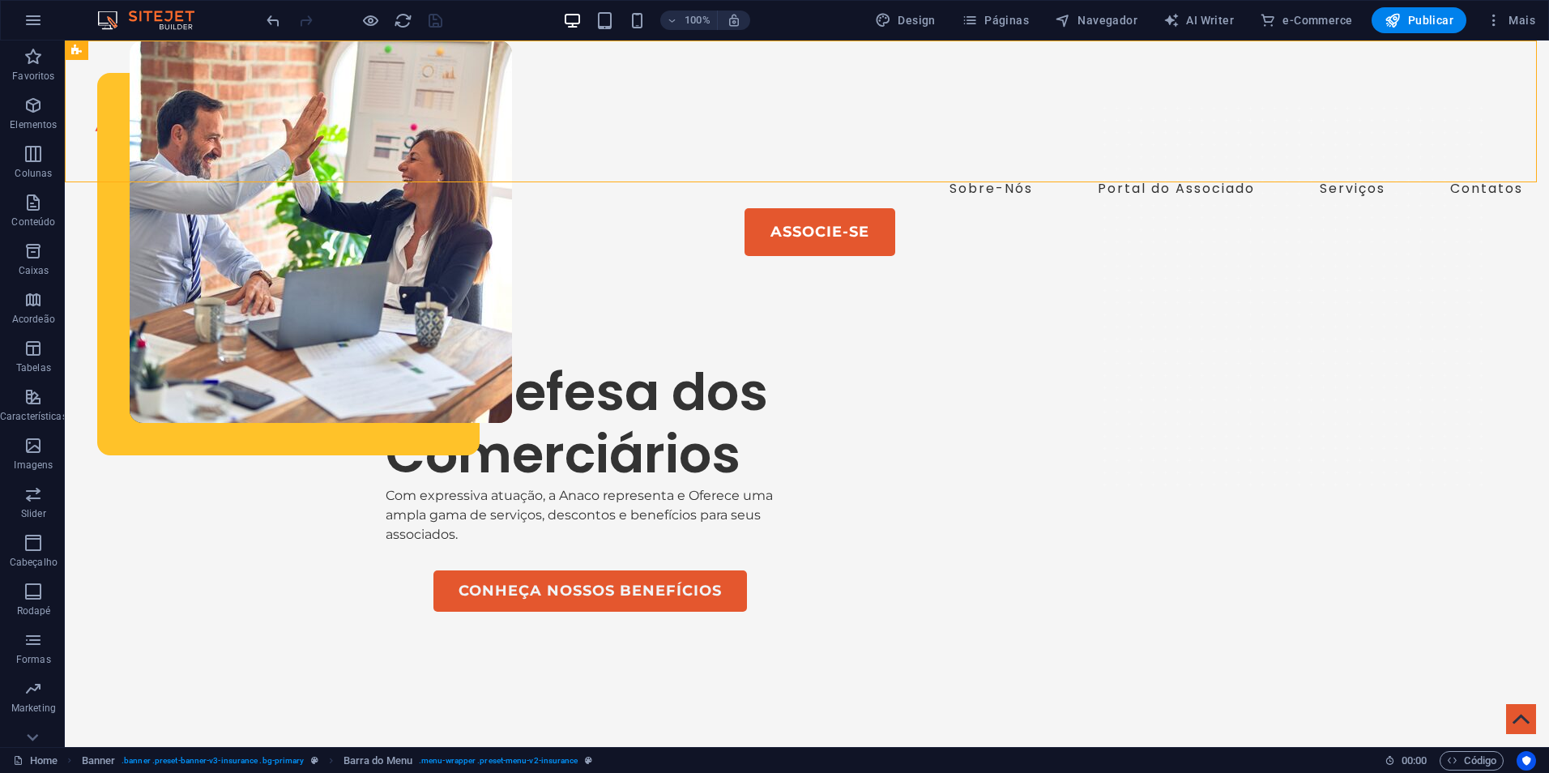
click at [445, 22] on div "100% Design Páginas Navegador AI Writer e-Commerce Publicar Mais" at bounding box center [902, 20] width 1279 height 26
click at [436, 19] on div at bounding box center [353, 20] width 181 height 26
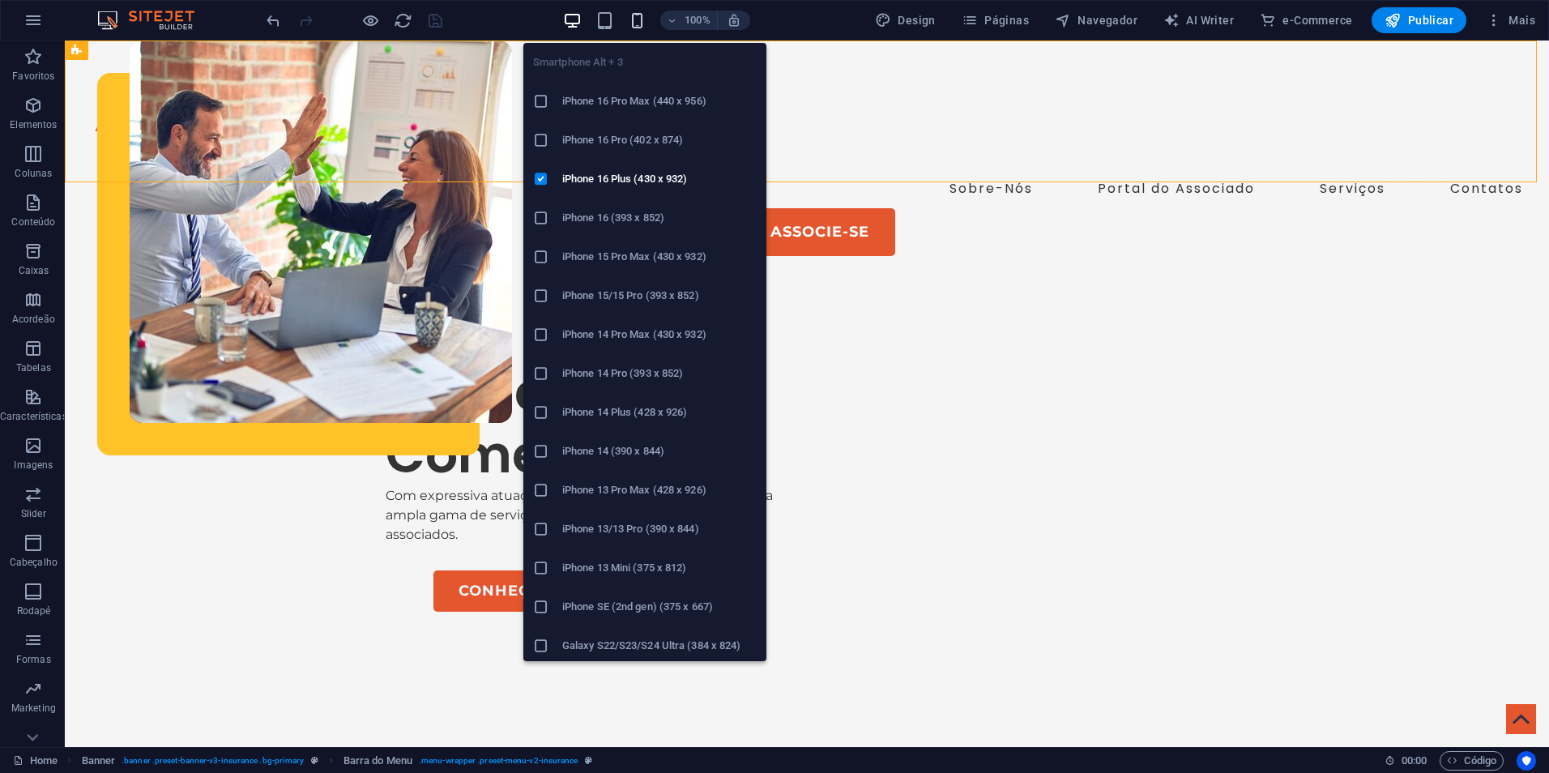
drag, startPoint x: 436, startPoint y: 19, endPoint x: 641, endPoint y: 21, distance: 205.0
click at [641, 21] on icon "button" at bounding box center [637, 20] width 19 height 19
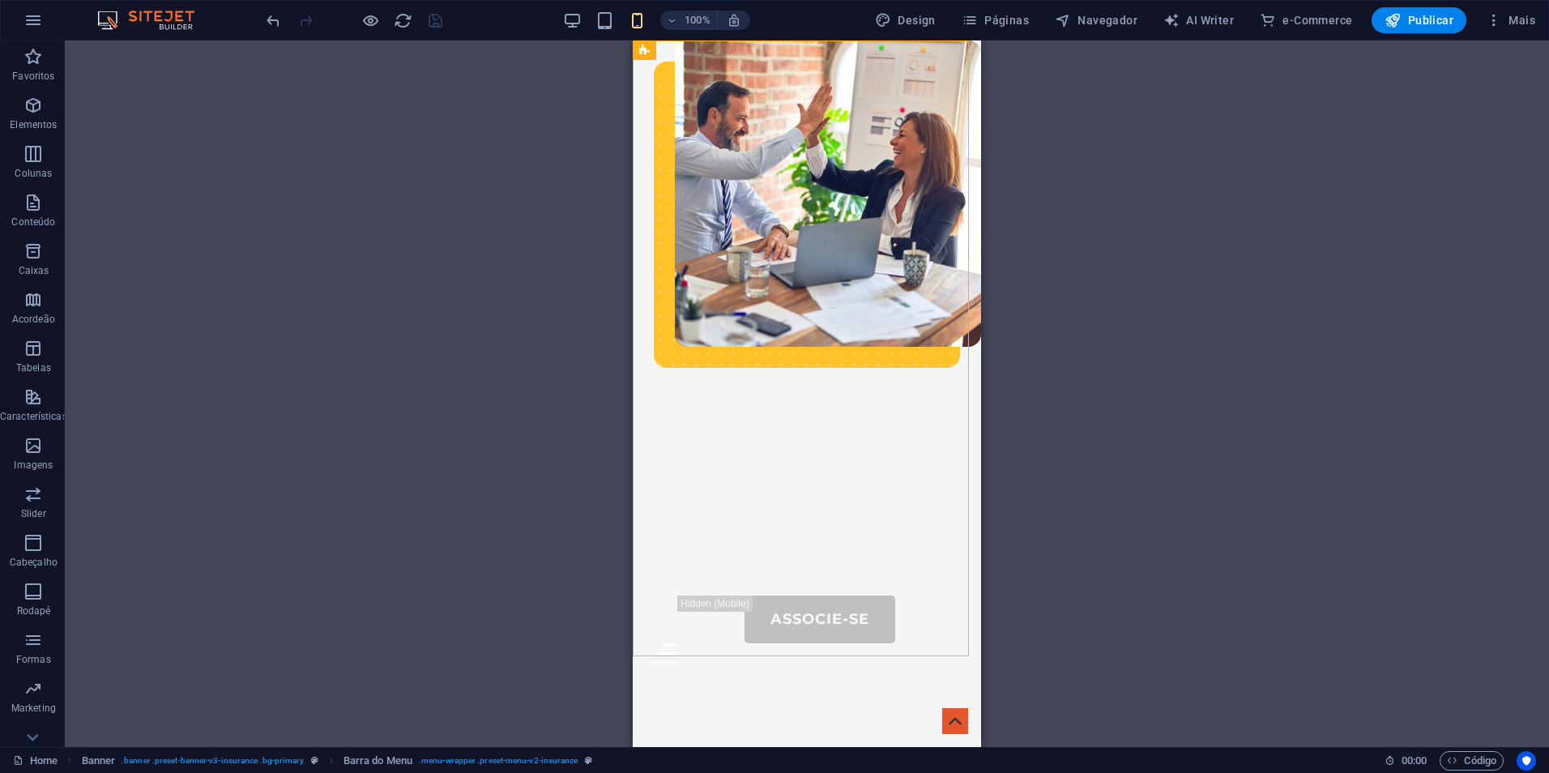
click at [455, 267] on div "Arraste aqui para substituir o conteúdo existente. Pressione “Ctrl” se quiser c…" at bounding box center [807, 394] width 1484 height 707
click at [929, 643] on div "Menu" at bounding box center [807, 653] width 310 height 20
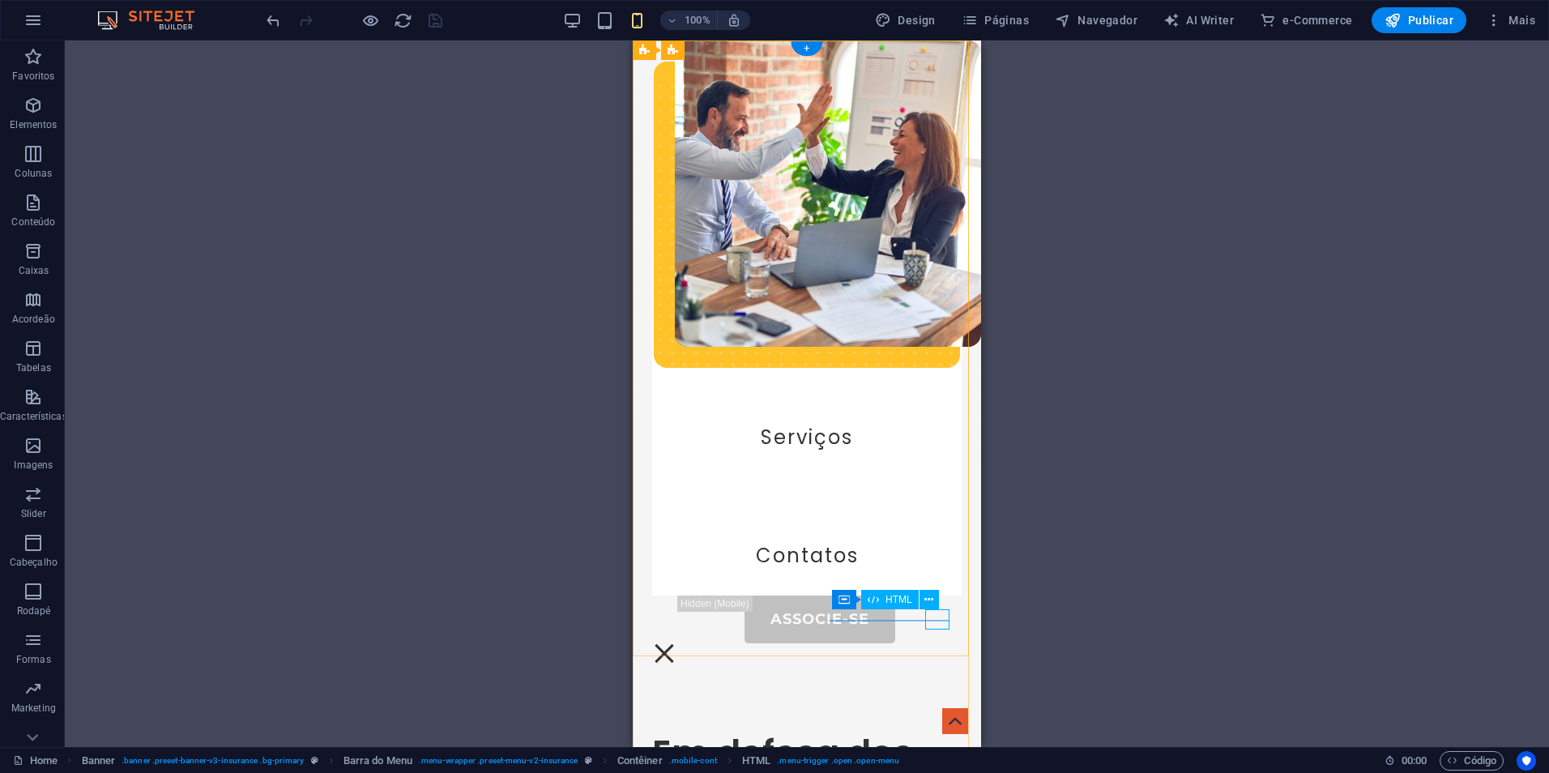
click at [677, 643] on div "Menu" at bounding box center [664, 653] width 24 height 20
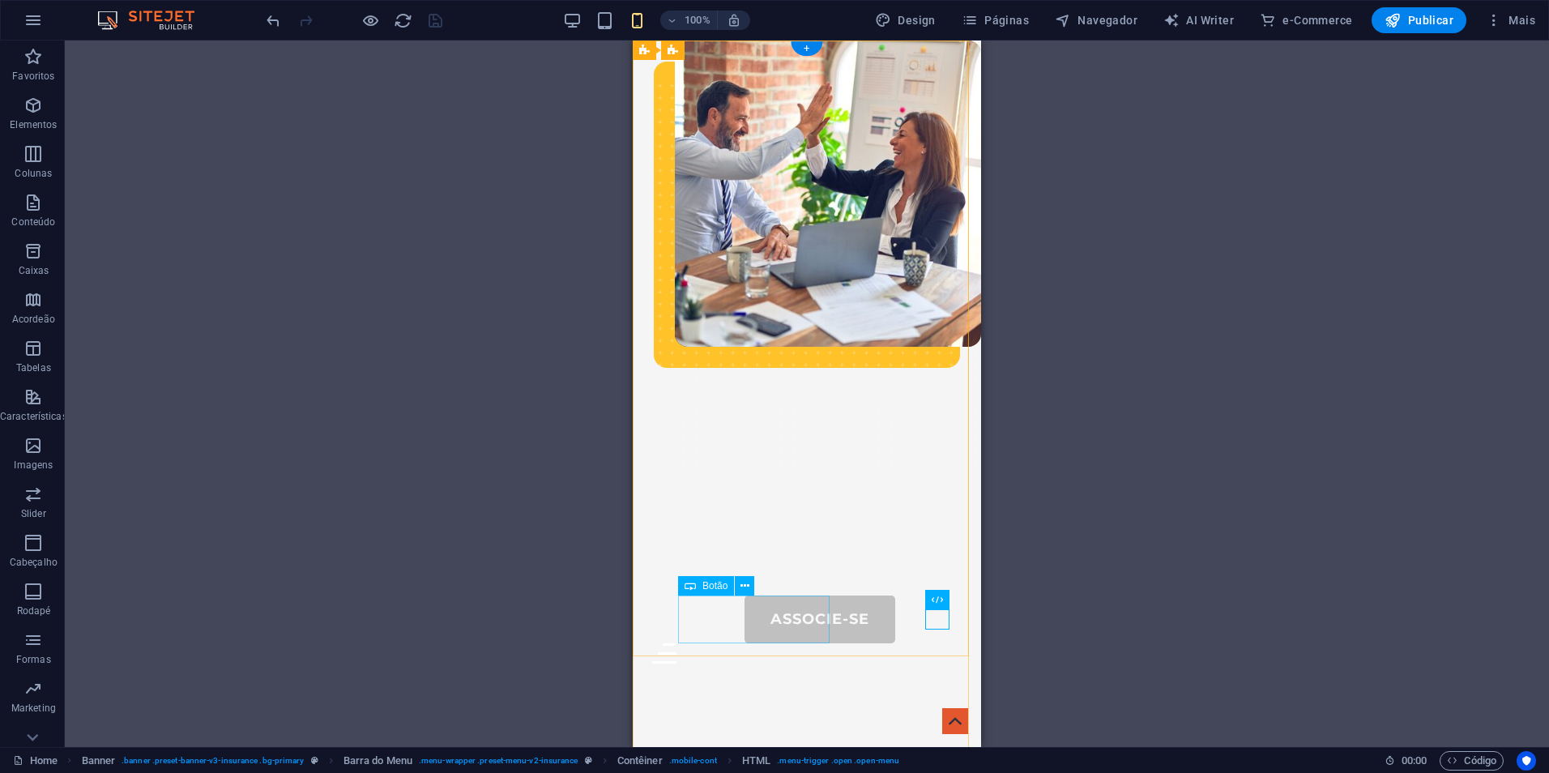
click at [777, 625] on div "Associe-se" at bounding box center [820, 620] width 284 height 48
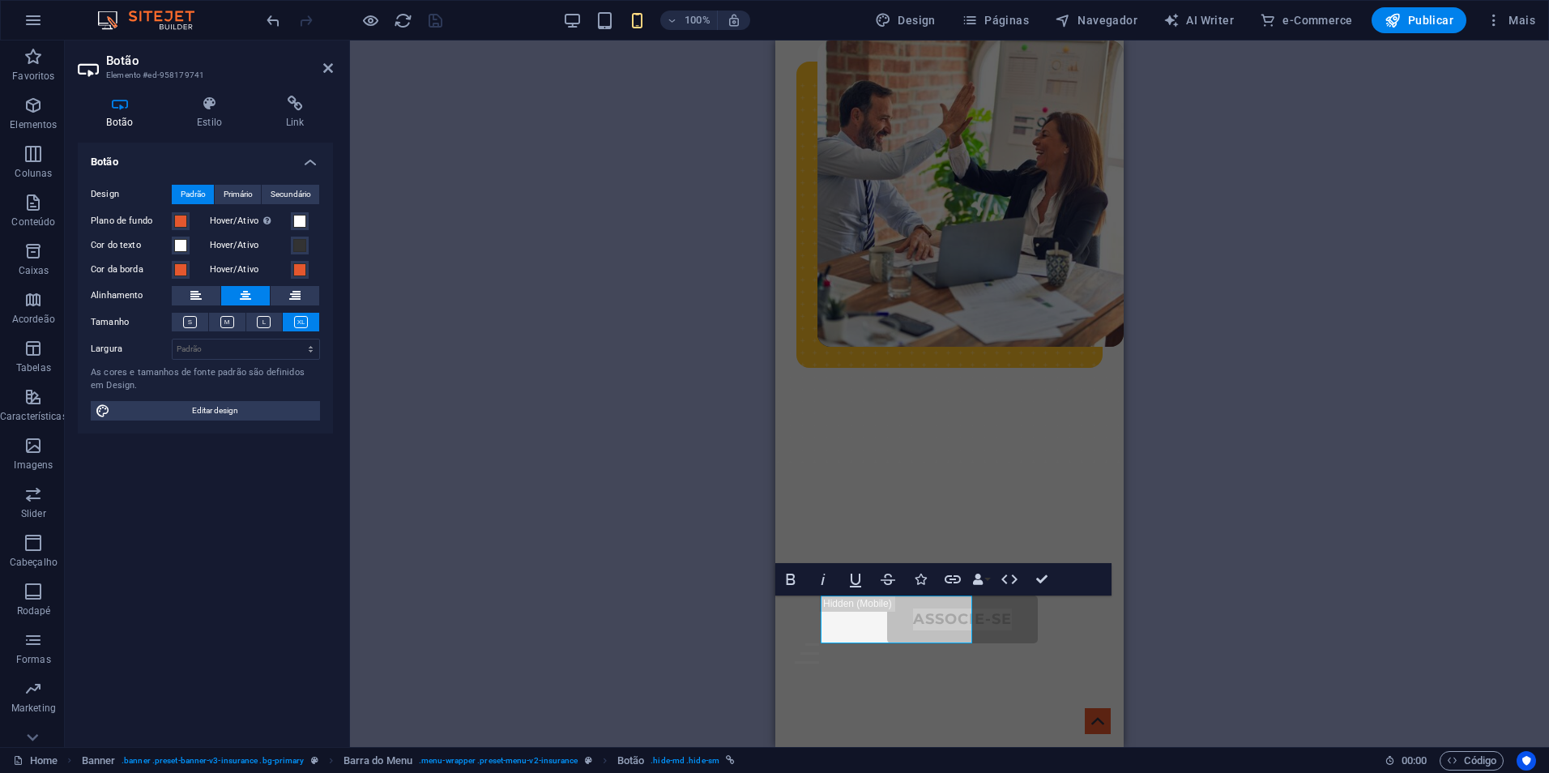
click at [320, 70] on header "Botão Elemento #ed-958179741" at bounding box center [205, 62] width 255 height 42
click at [325, 68] on icon at bounding box center [328, 68] width 10 height 13
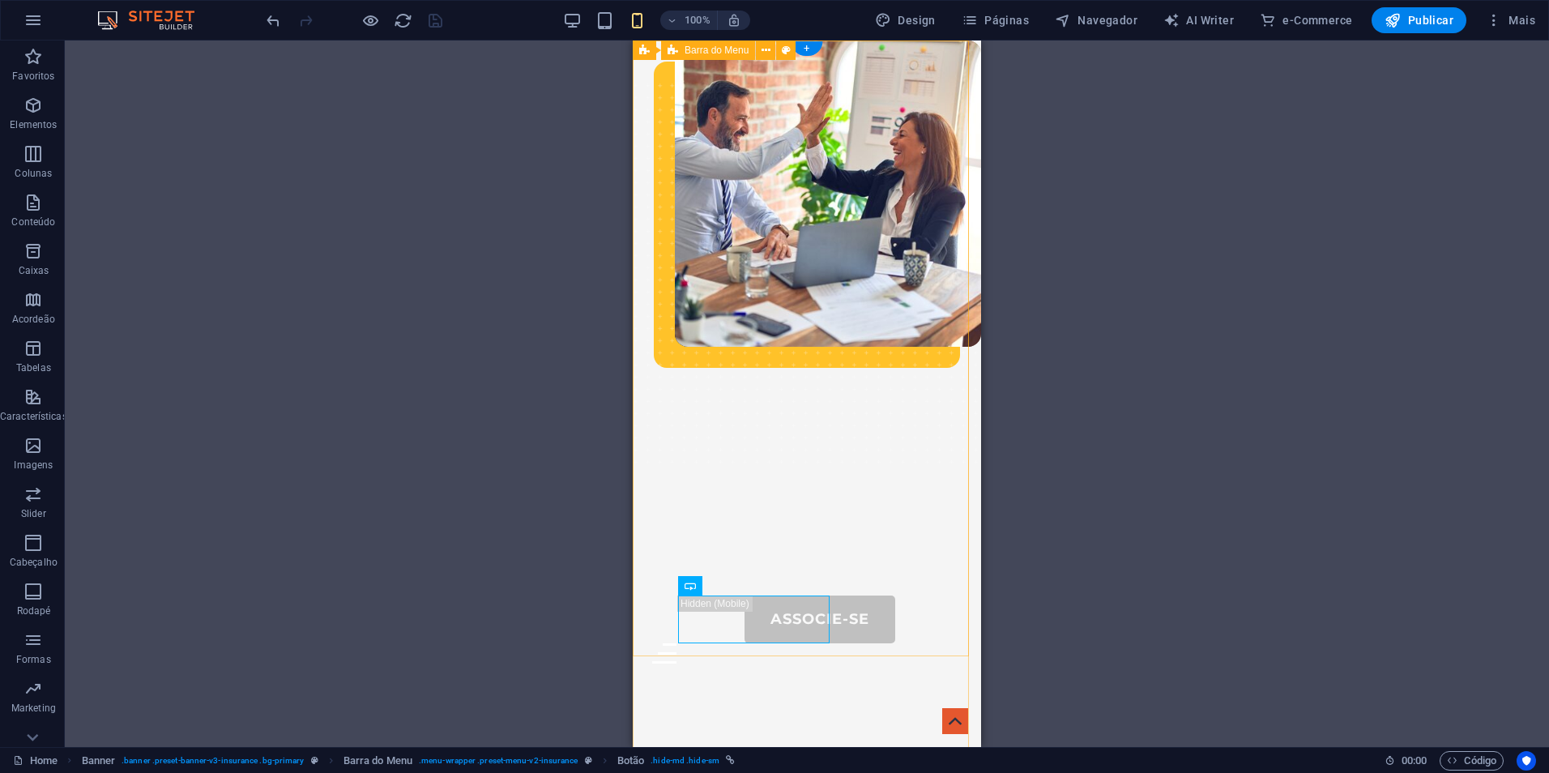
click at [848, 201] on div "Sobre-Nós Portal do Associado Serviços Contatos Associe-se Menu" at bounding box center [807, 359] width 348 height 636
click at [696, 45] on span "Barra do Menu" at bounding box center [717, 50] width 64 height 10
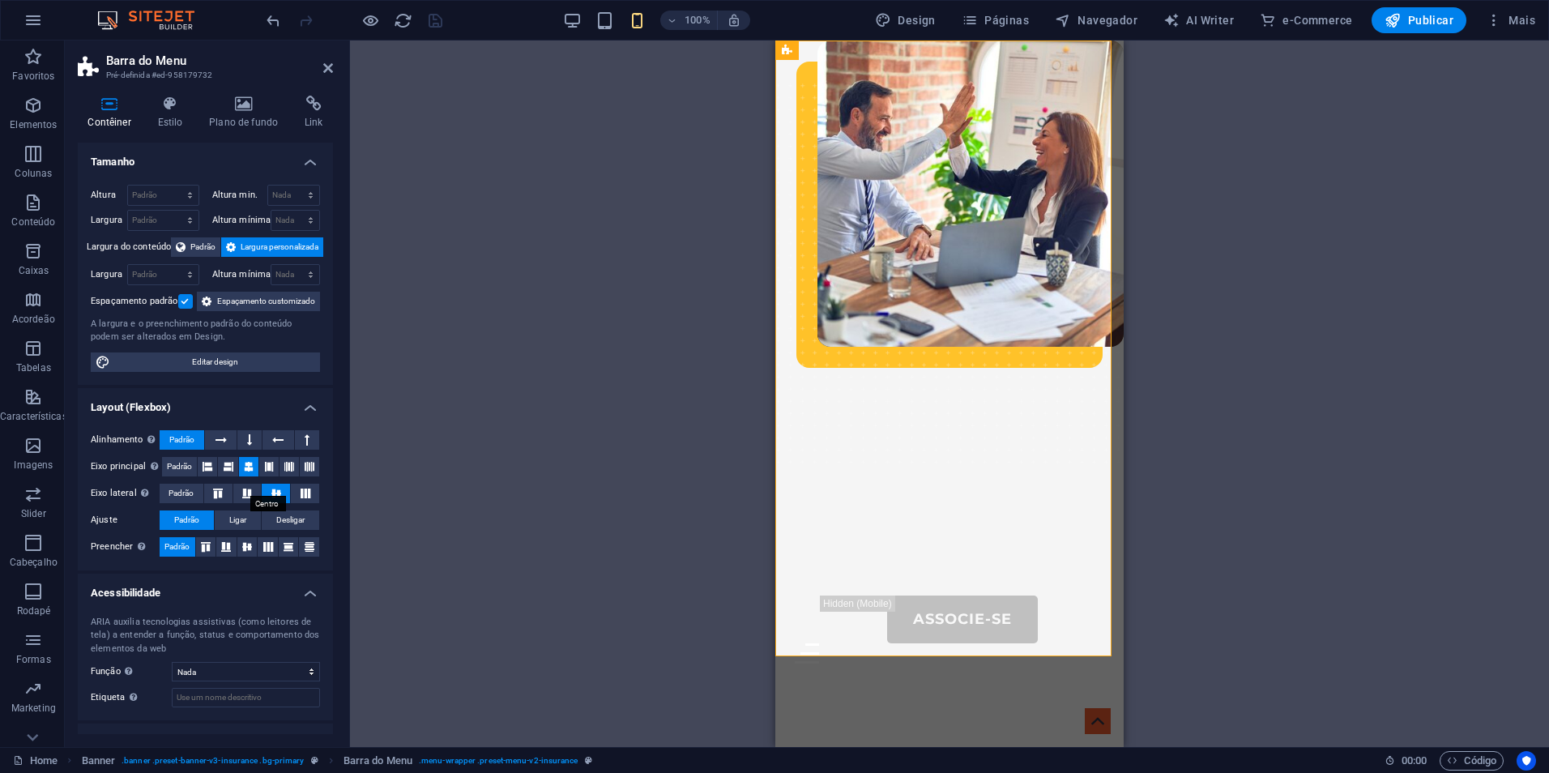
click at [244, 476] on icon at bounding box center [249, 466] width 10 height 19
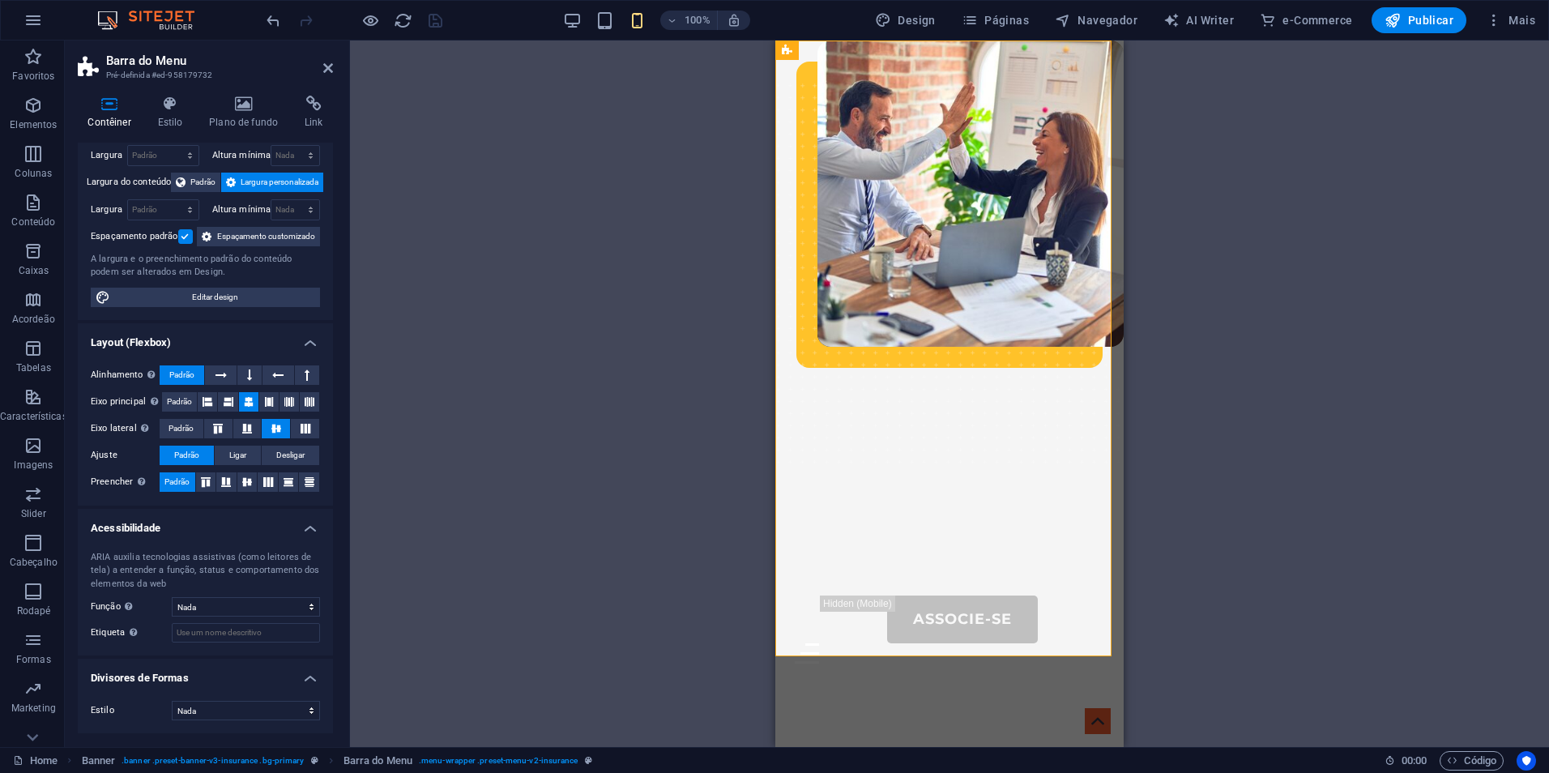
scroll to position [83, 0]
click at [247, 486] on icon at bounding box center [246, 482] width 19 height 10
click at [233, 486] on icon at bounding box center [225, 482] width 19 height 10
click at [211, 486] on icon at bounding box center [205, 482] width 19 height 10
click at [305, 485] on icon at bounding box center [309, 482] width 19 height 10
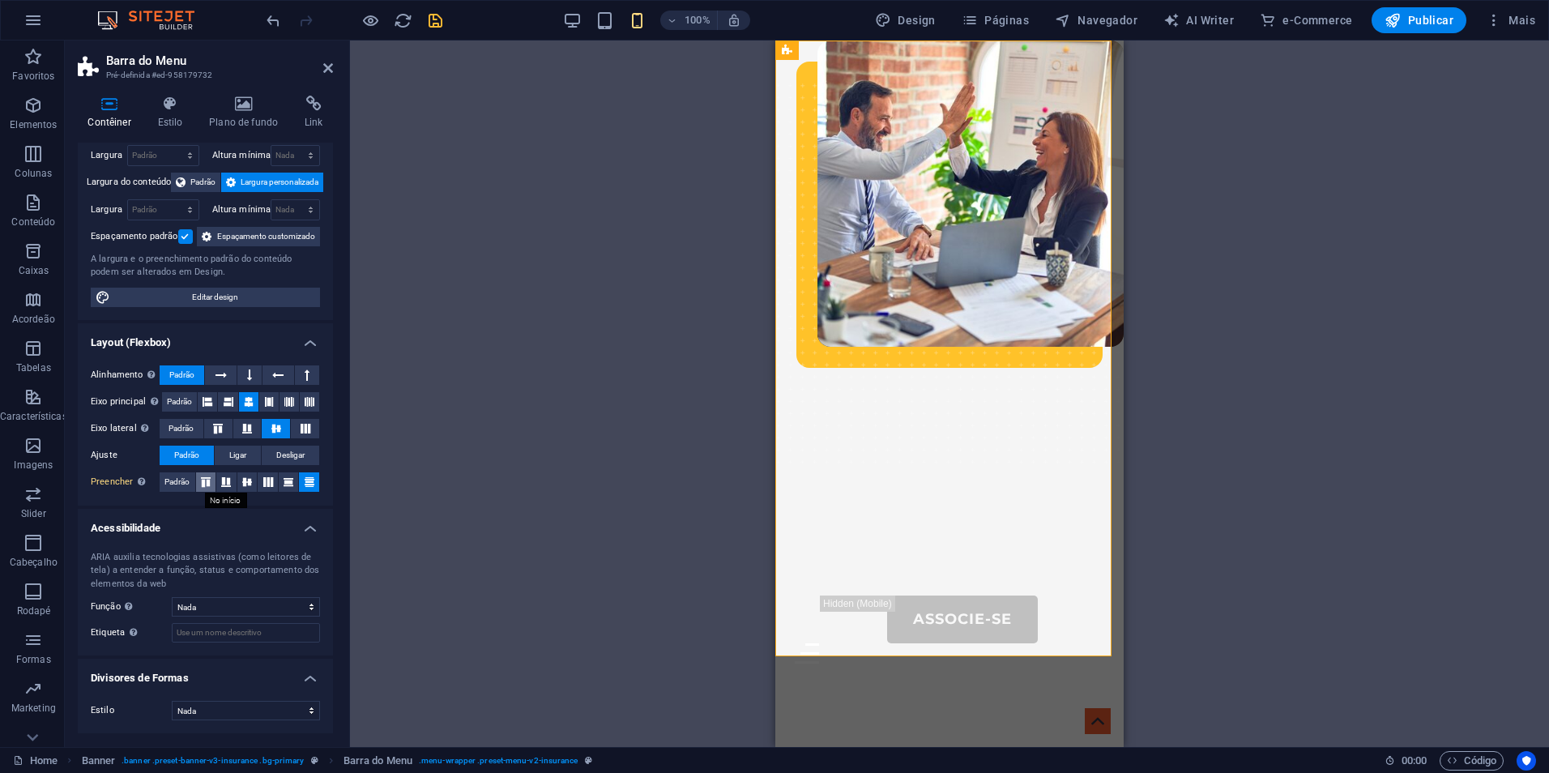
click at [210, 483] on icon at bounding box center [205, 482] width 19 height 10
click at [172, 505] on div "Alinhamento Determina a direção do flex. Padrão Eixo principal Determine como o…" at bounding box center [205, 428] width 255 height 153
click at [175, 479] on span "Padrão" at bounding box center [176, 481] width 25 height 19
click at [279, 706] on select "Nada Triangulo Quadrado Diagonal Polígono 1 Polígono 2 Zigzag Multiplos Zigueza…" at bounding box center [246, 710] width 148 height 19
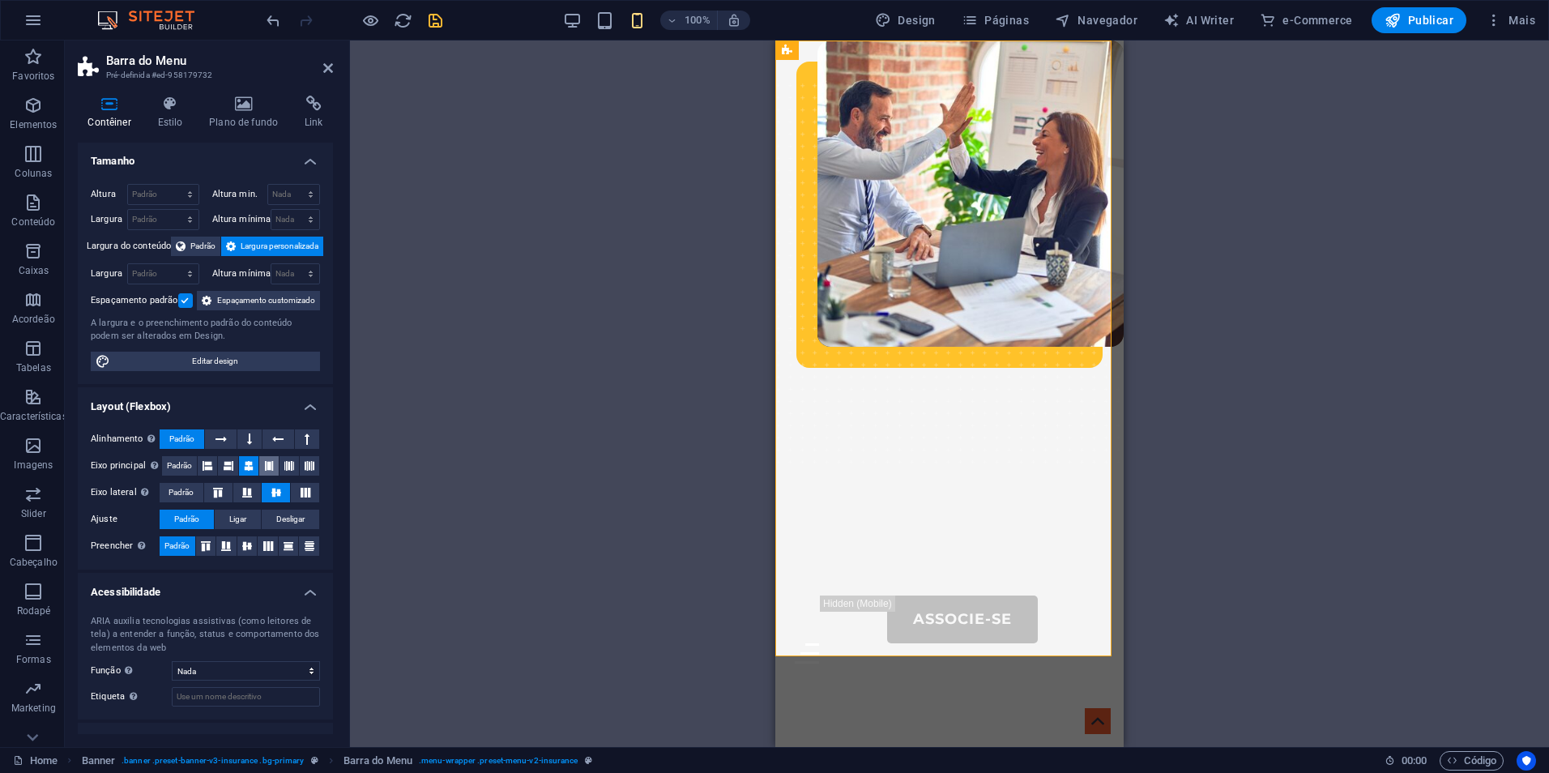
scroll to position [0, 0]
click at [792, 50] on icon at bounding box center [787, 50] width 11 height 19
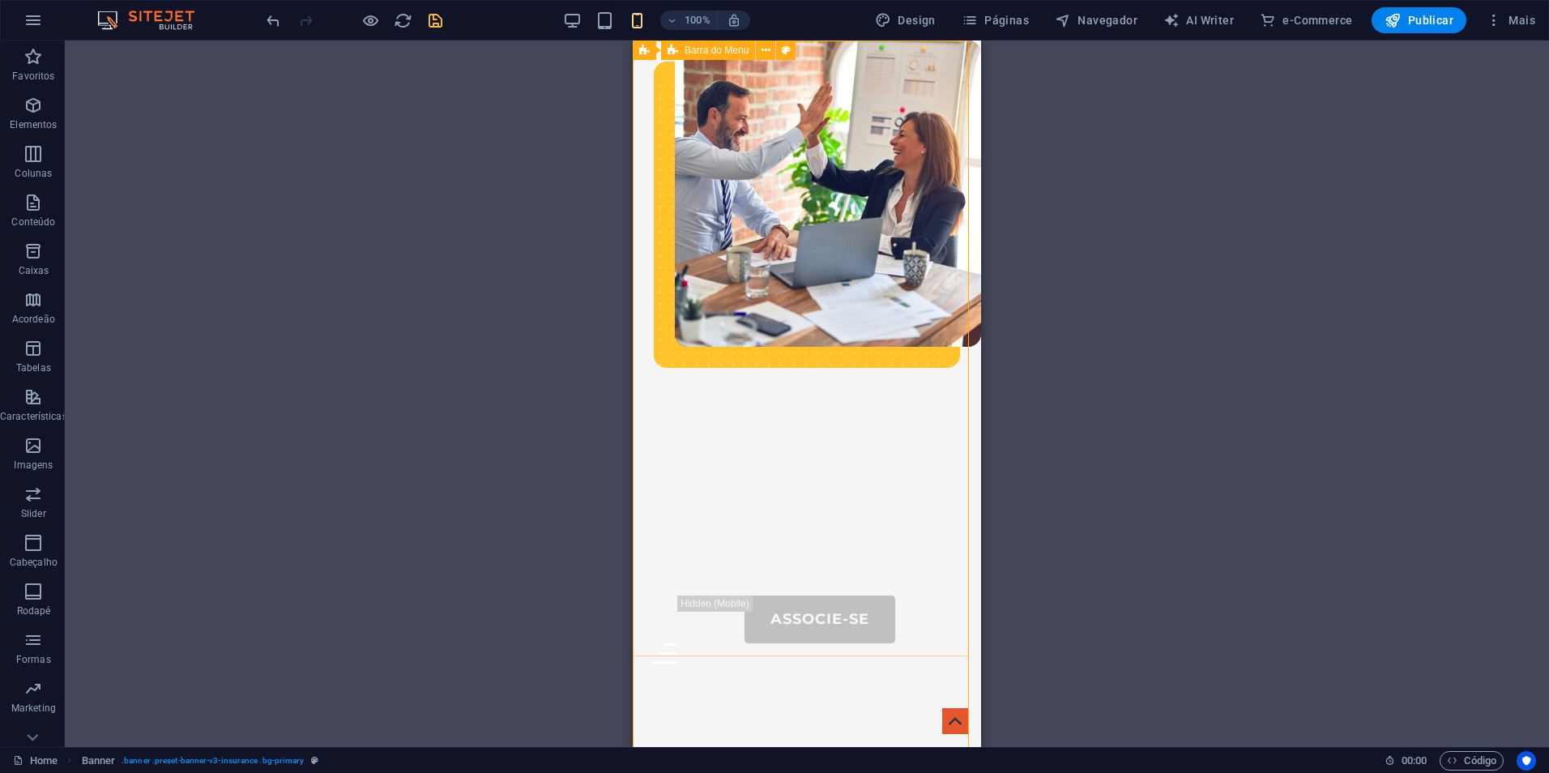
click at [719, 49] on span "Barra do Menu" at bounding box center [717, 50] width 64 height 10
click at [650, 51] on div "Banner" at bounding box center [664, 50] width 62 height 19
select select "vh"
select select "header"
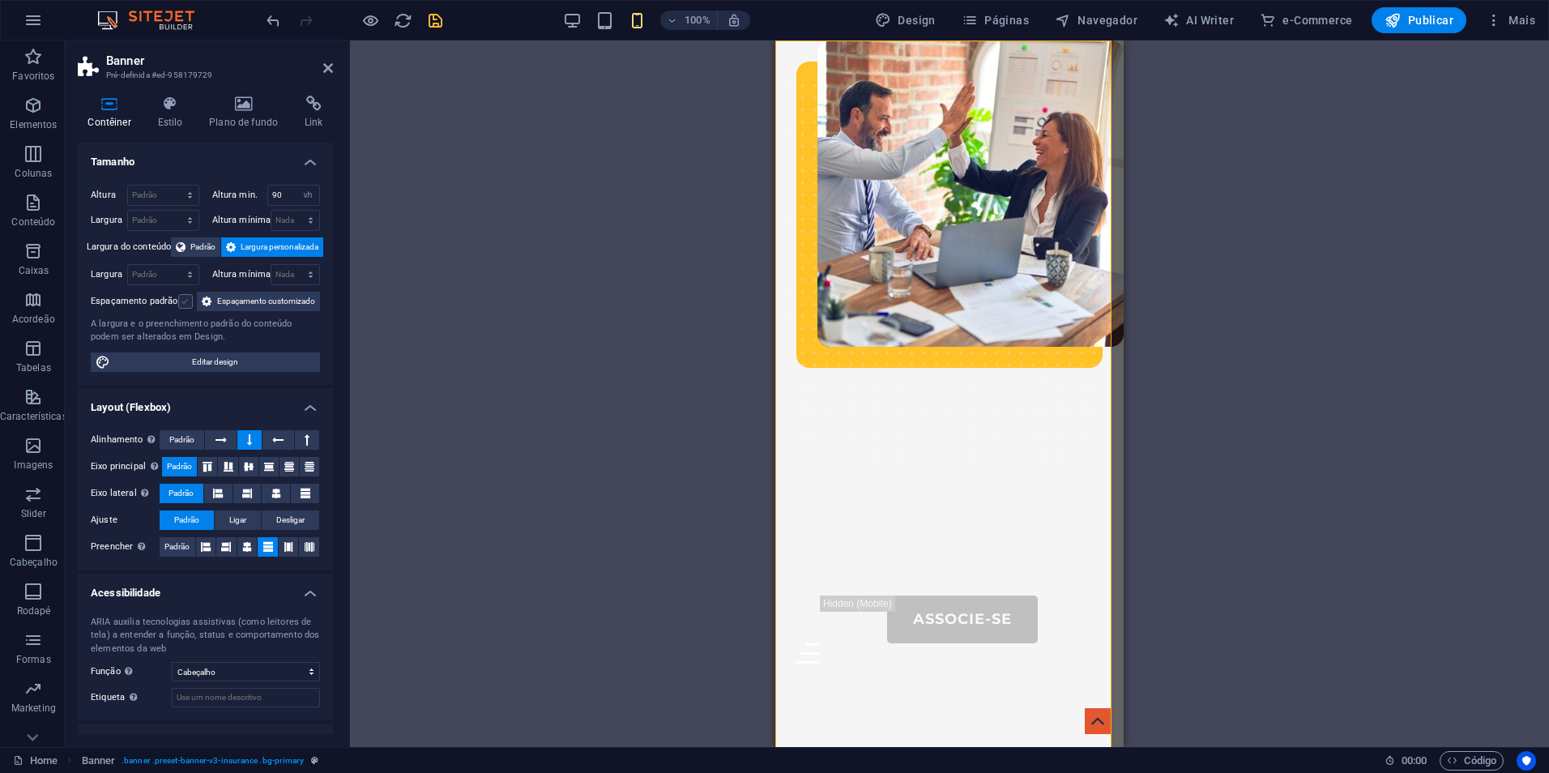
click at [178, 295] on label at bounding box center [185, 301] width 15 height 15
click at [0, 0] on input "Espaçamento padrão" at bounding box center [0, 0] width 0 height 0
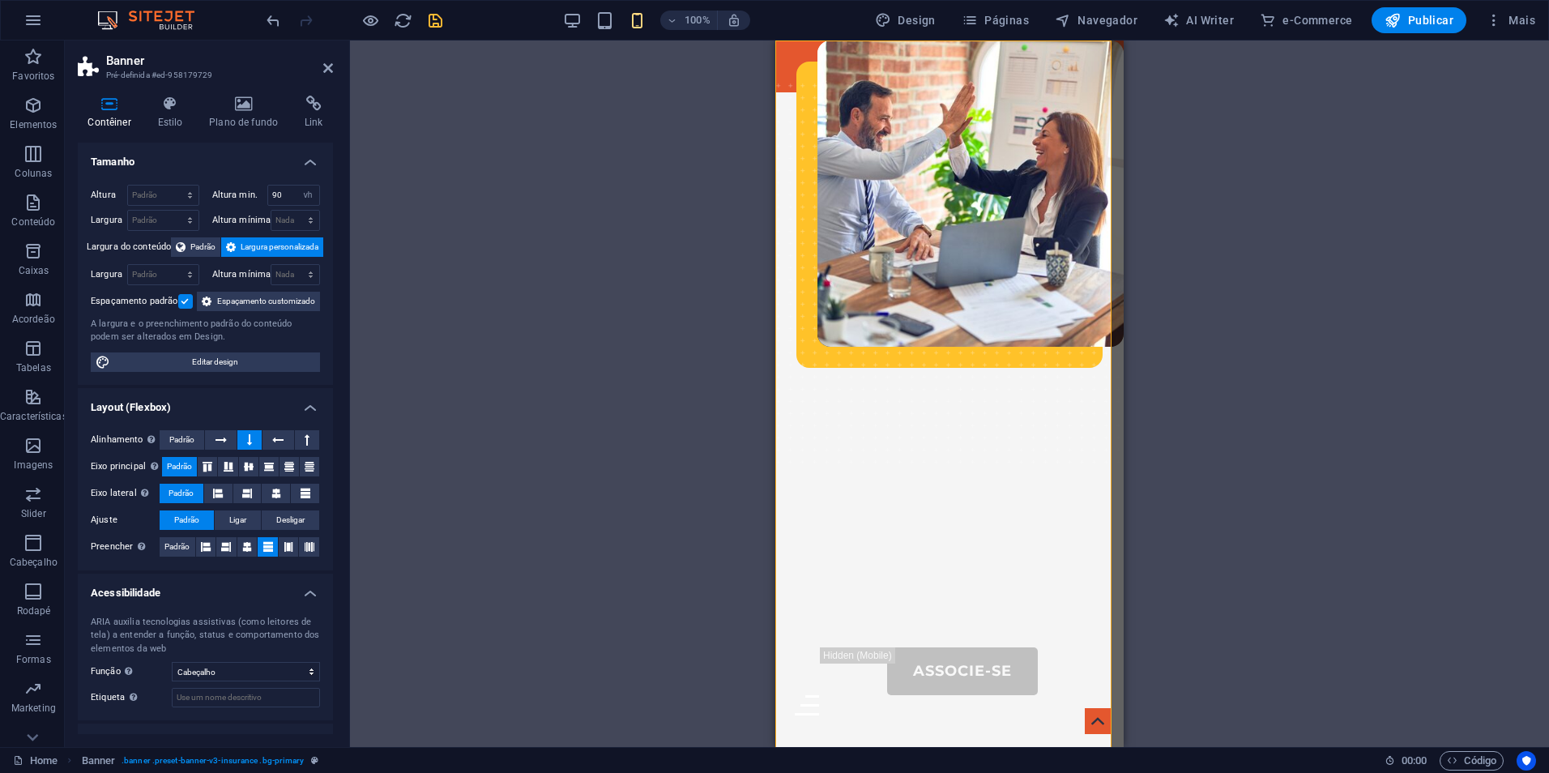
click at [178, 295] on label at bounding box center [185, 301] width 15 height 15
click at [0, 0] on input "Espaçamento padrão" at bounding box center [0, 0] width 0 height 0
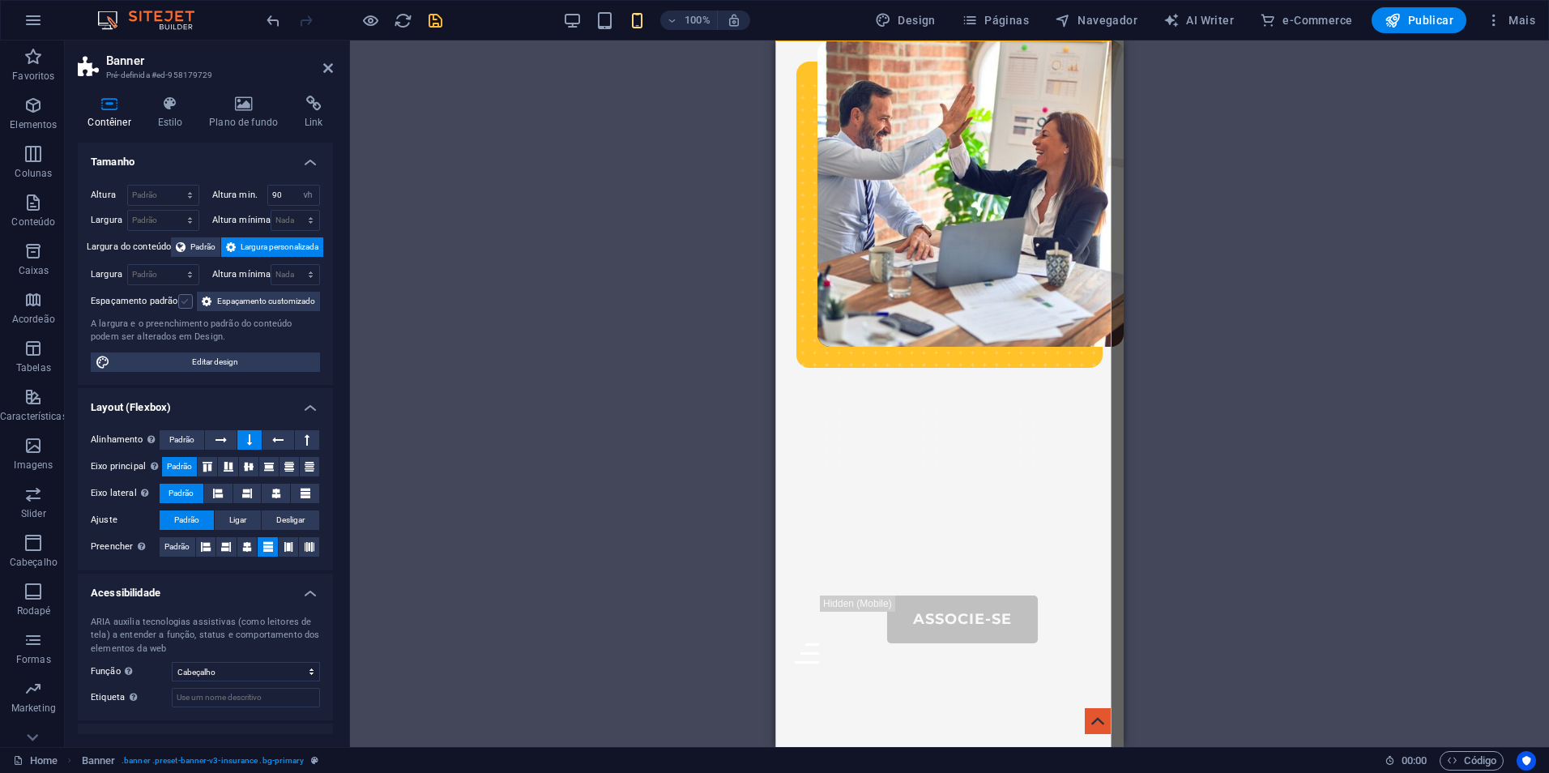
click at [178, 295] on label at bounding box center [185, 301] width 15 height 15
click at [0, 0] on input "Espaçamento padrão" at bounding box center [0, 0] width 0 height 0
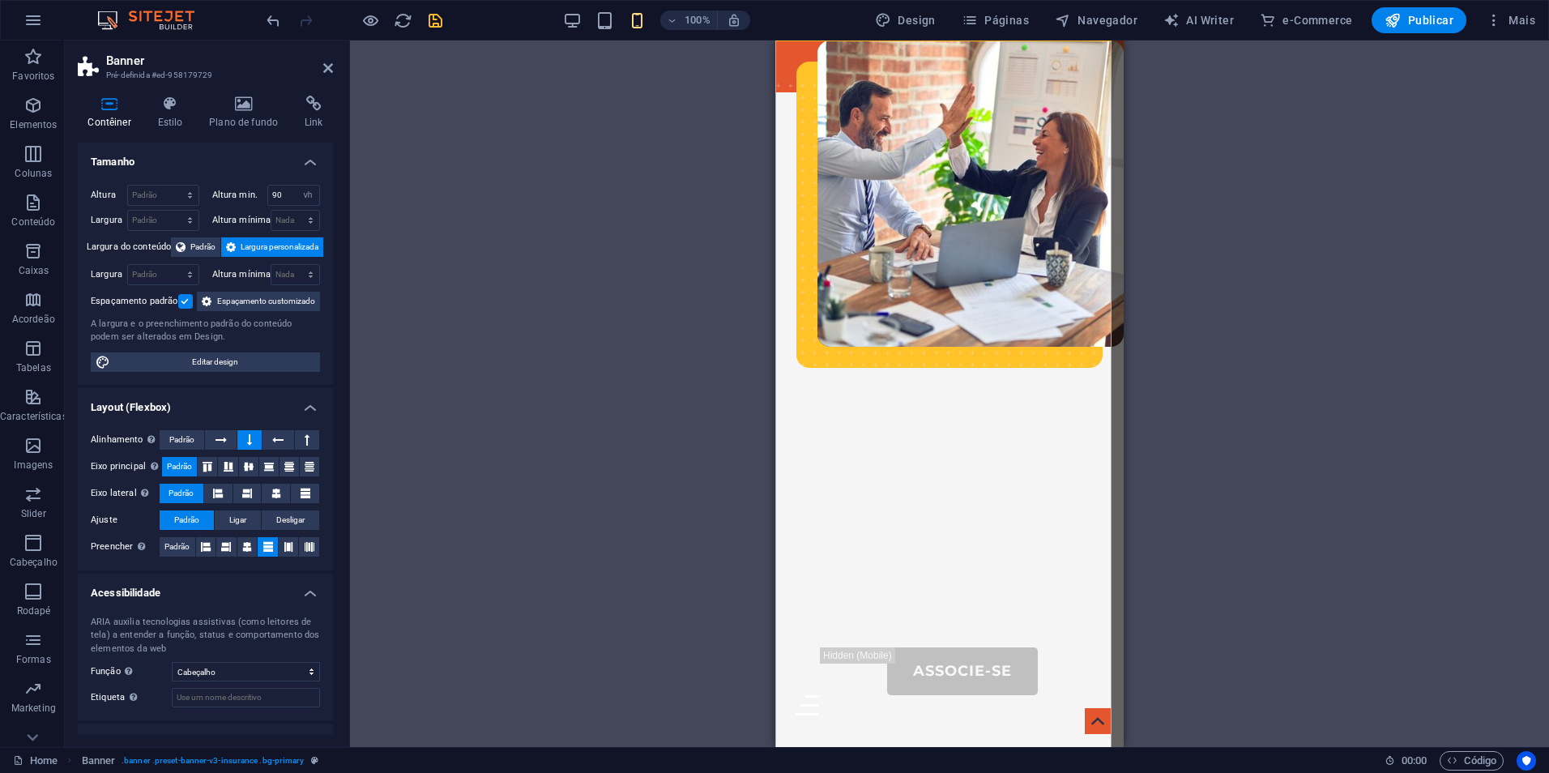
click at [178, 295] on label at bounding box center [185, 301] width 15 height 15
click at [0, 0] on input "Espaçamento padrão" at bounding box center [0, 0] width 0 height 0
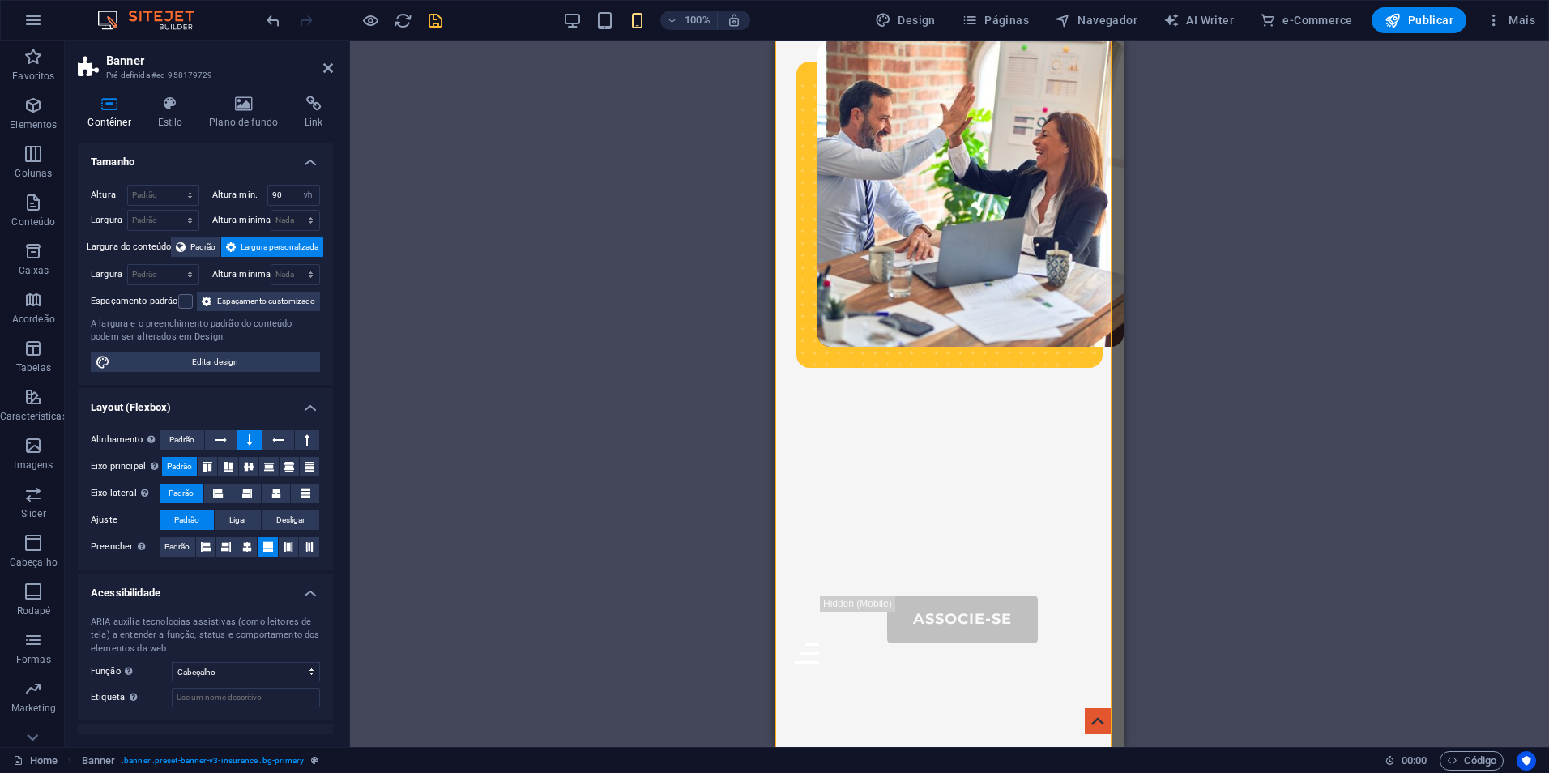
click at [234, 311] on span "Espaçamento customizado" at bounding box center [265, 301] width 99 height 19
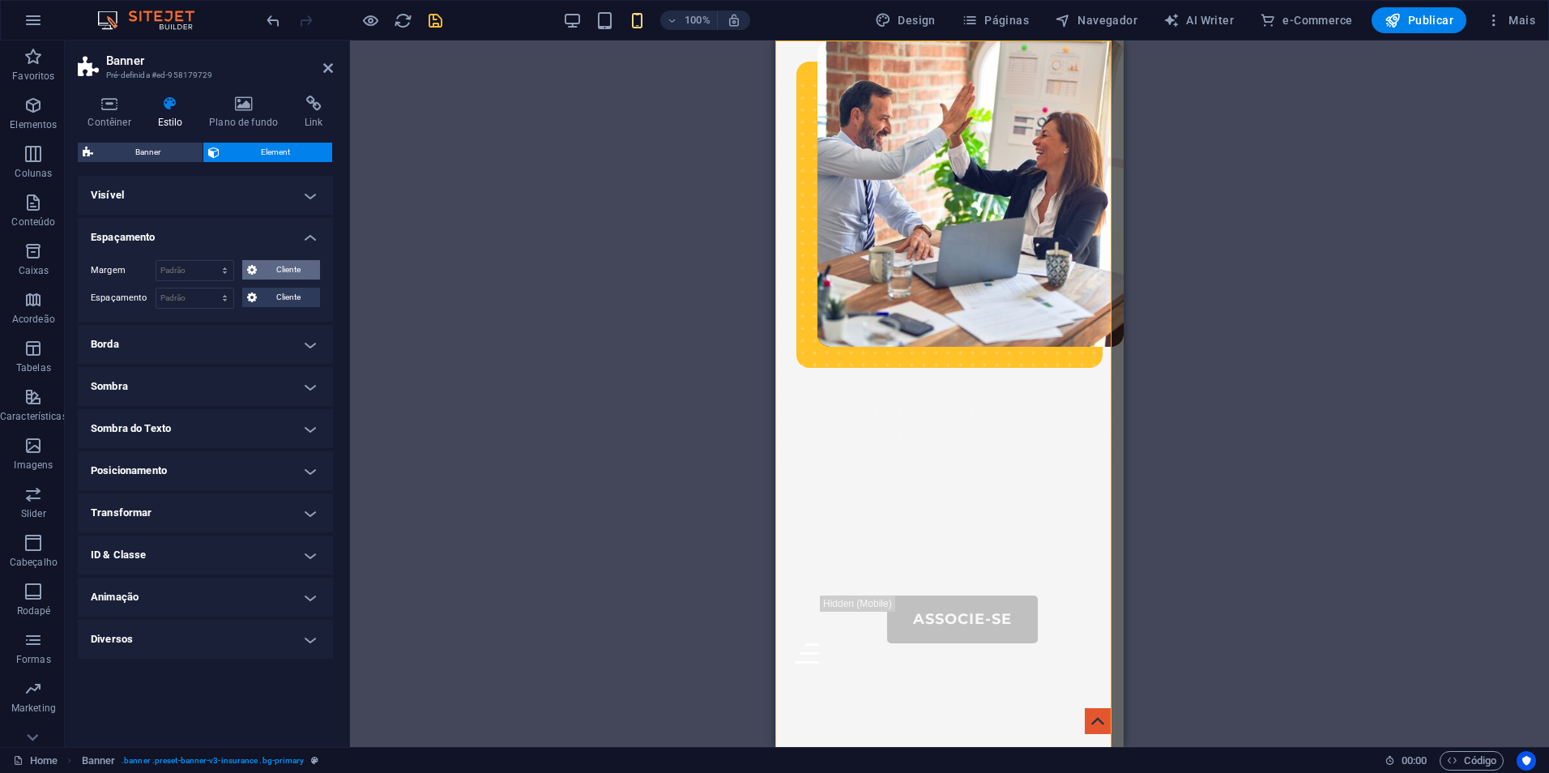
click at [288, 269] on span "Cliente" at bounding box center [288, 269] width 53 height 19
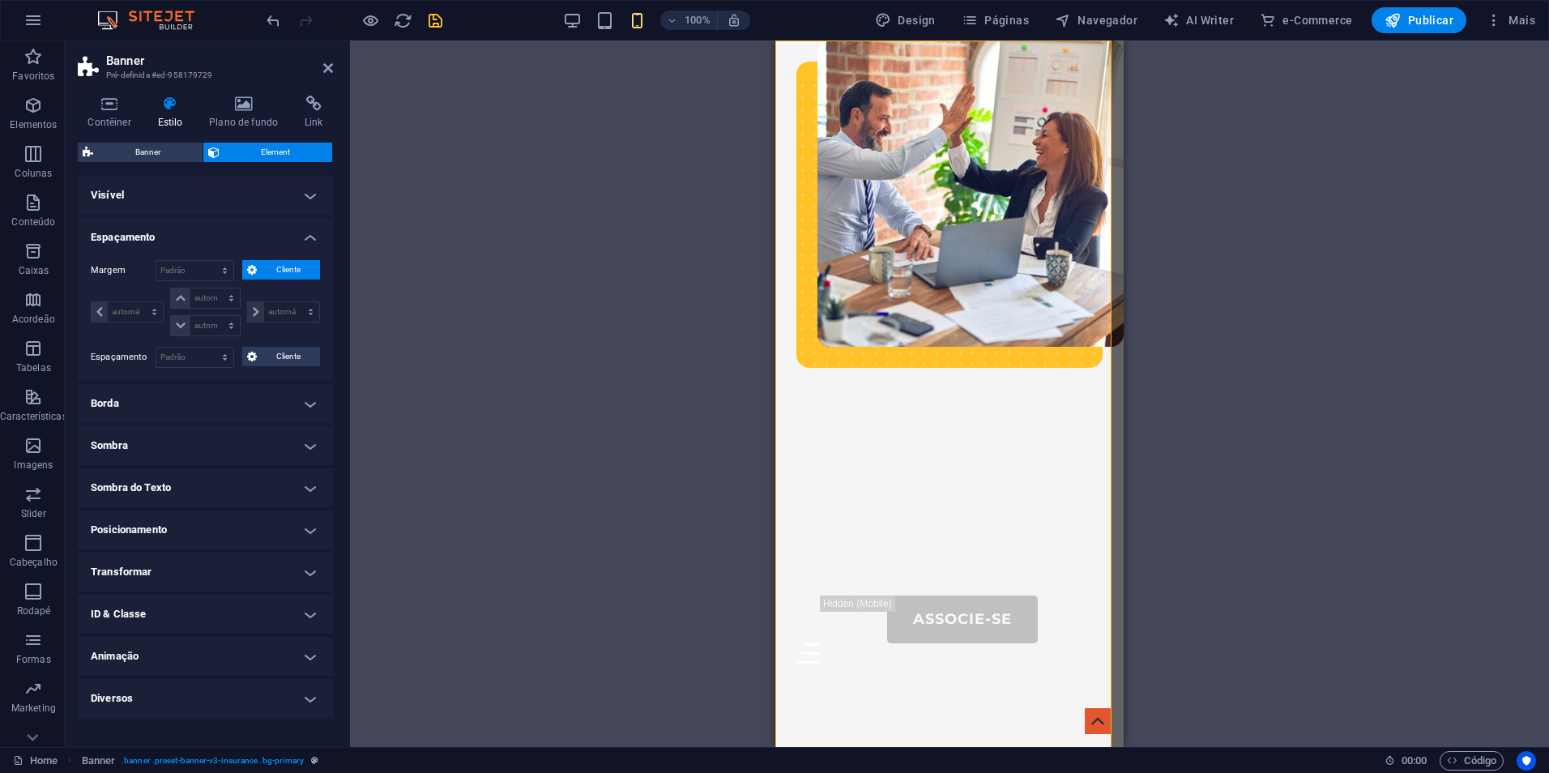
click at [288, 269] on span "Cliente" at bounding box center [288, 269] width 53 height 19
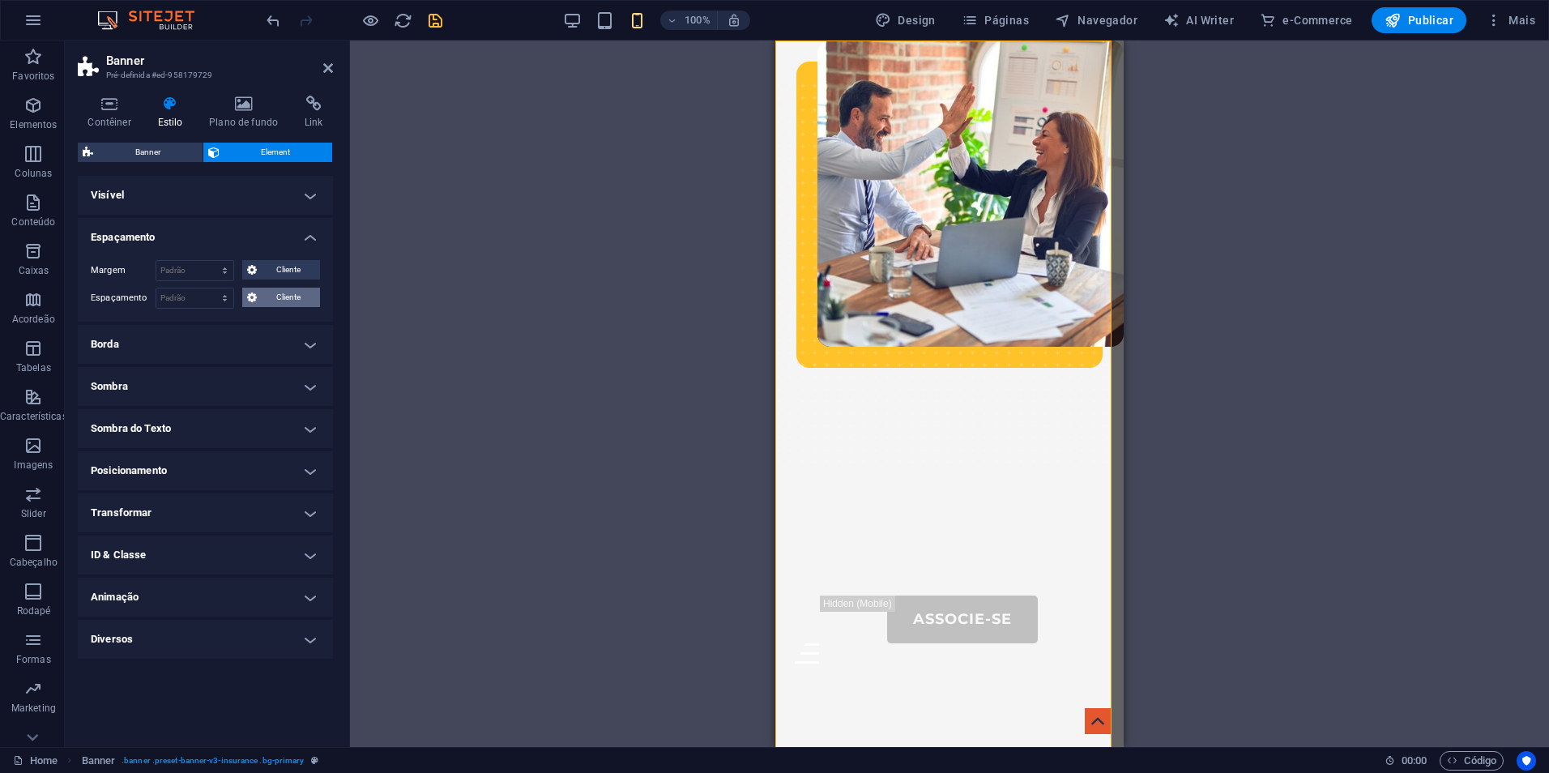
click at [288, 302] on span "Cliente" at bounding box center [288, 297] width 53 height 19
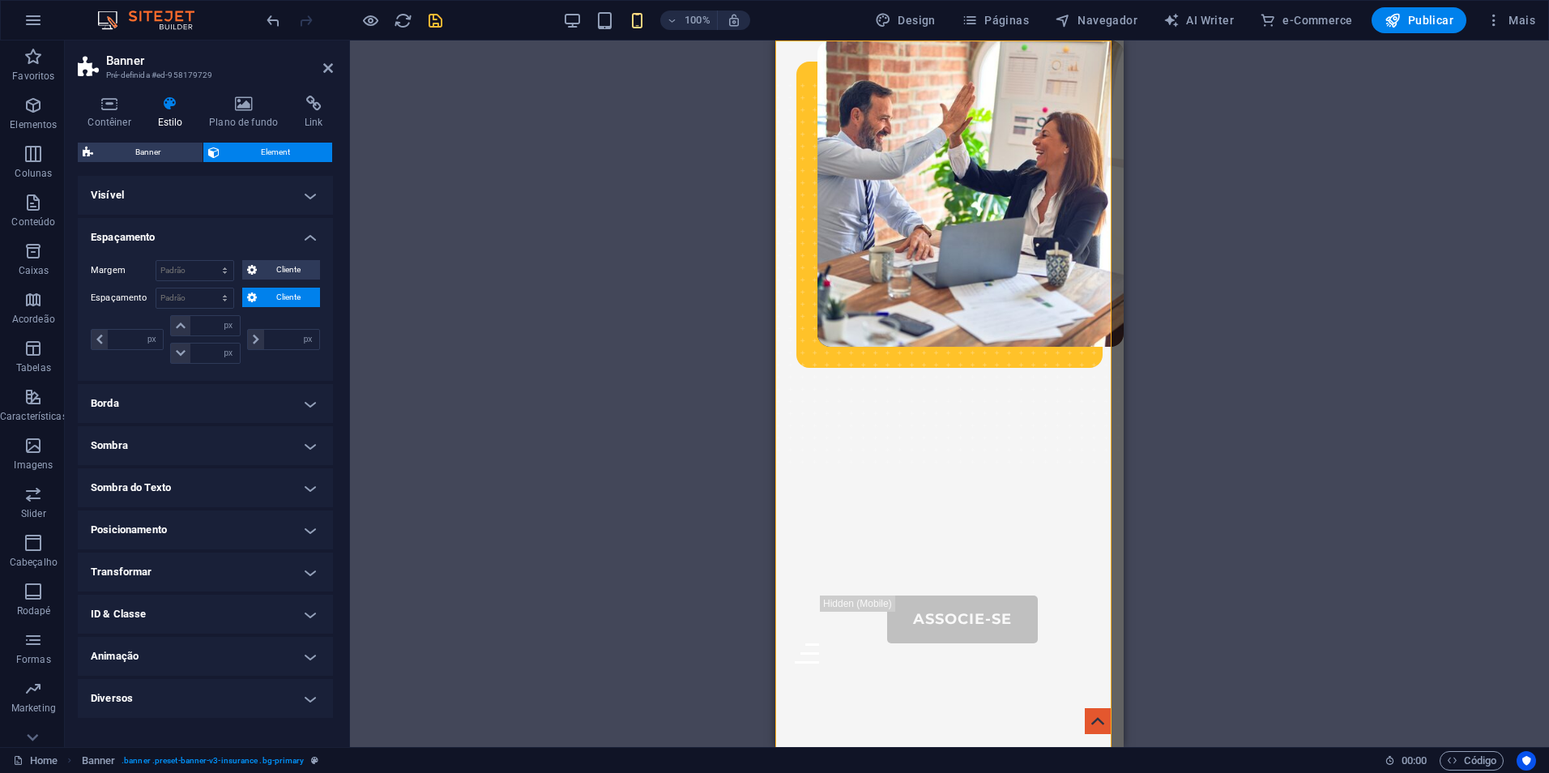
click at [288, 302] on span "Cliente" at bounding box center [288, 297] width 53 height 19
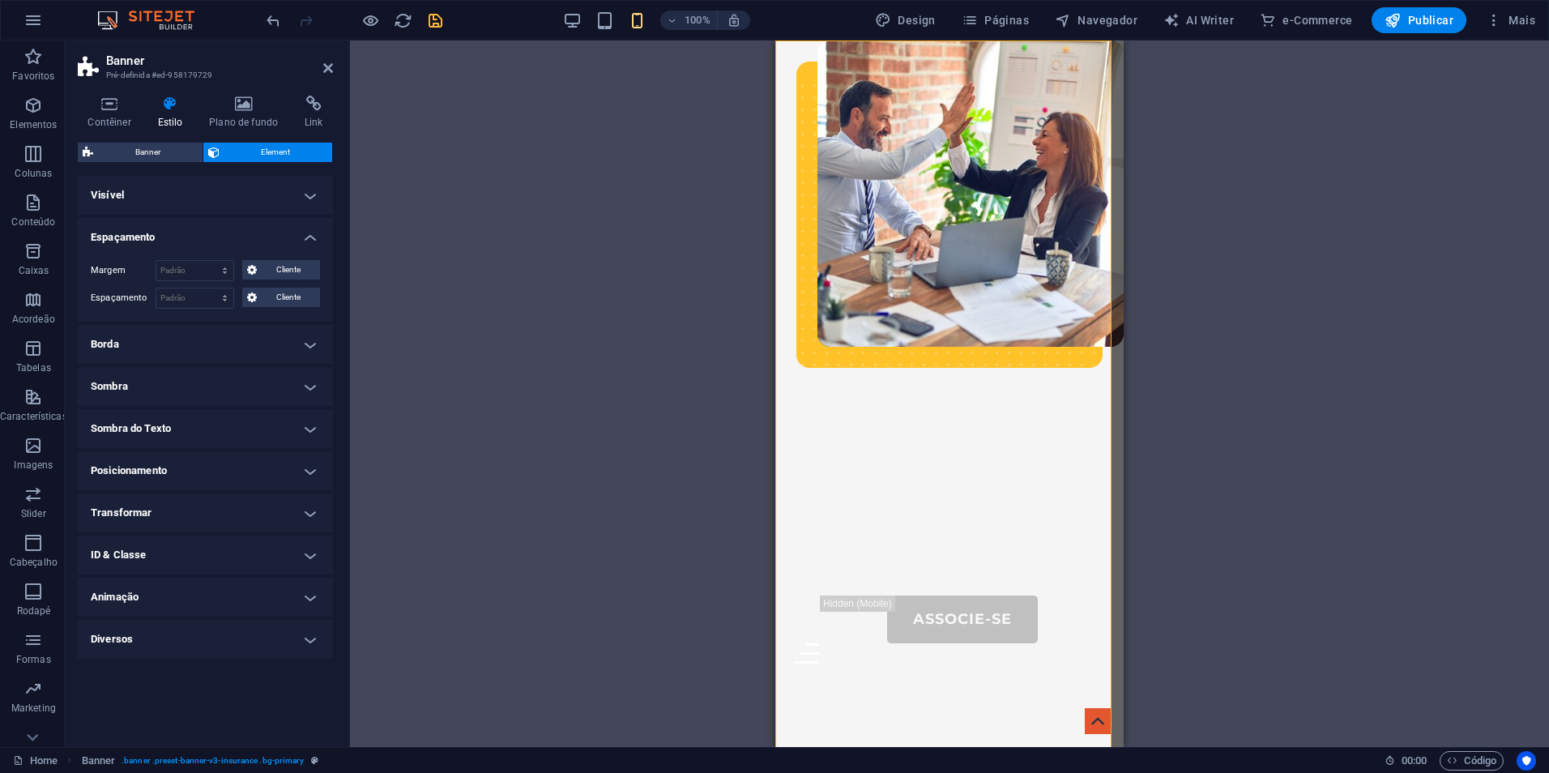
click at [233, 204] on h4 "Visível" at bounding box center [205, 195] width 255 height 39
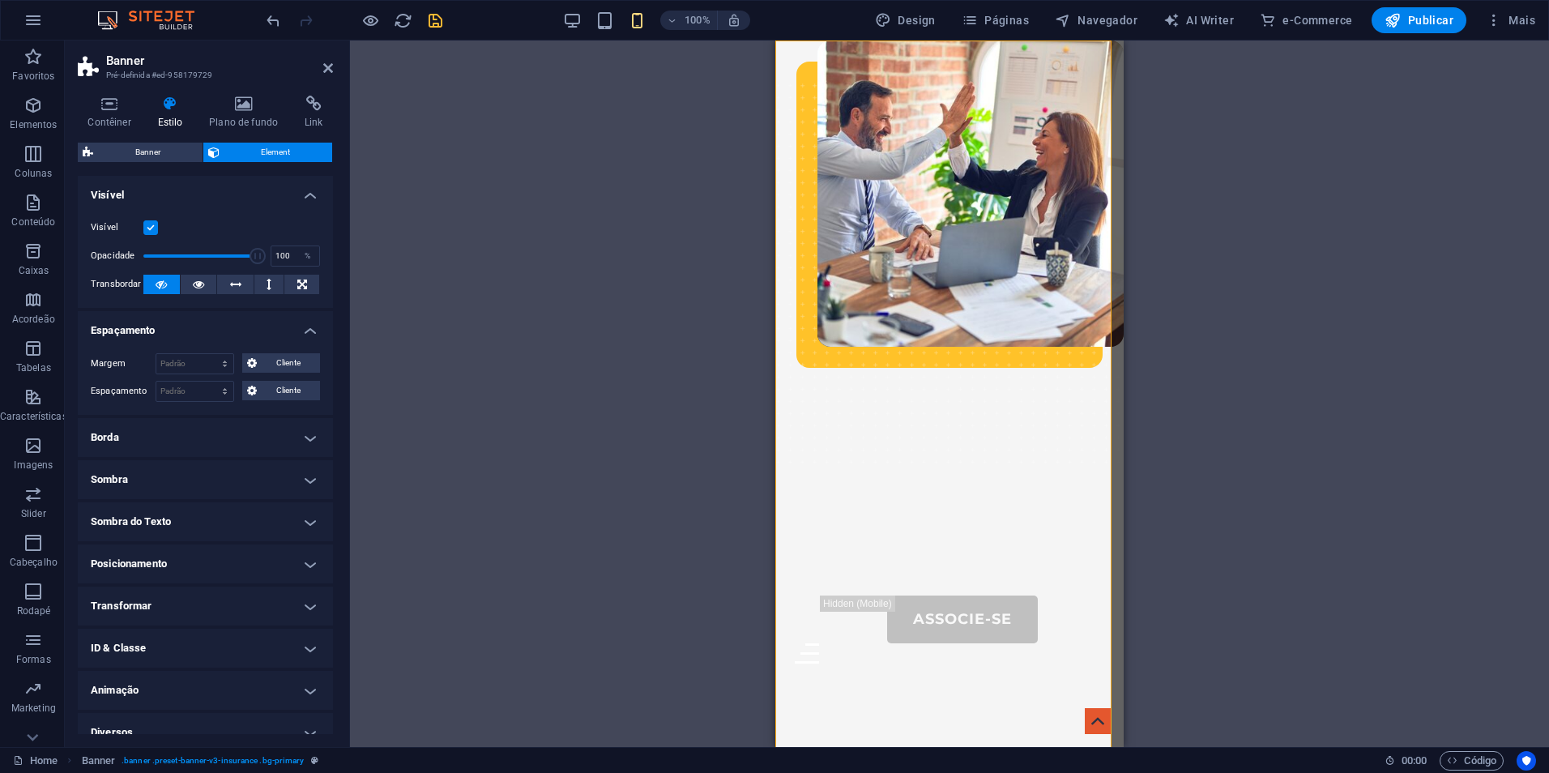
click at [152, 224] on label at bounding box center [150, 227] width 15 height 15
click at [0, 0] on input "Visível" at bounding box center [0, 0] width 0 height 0
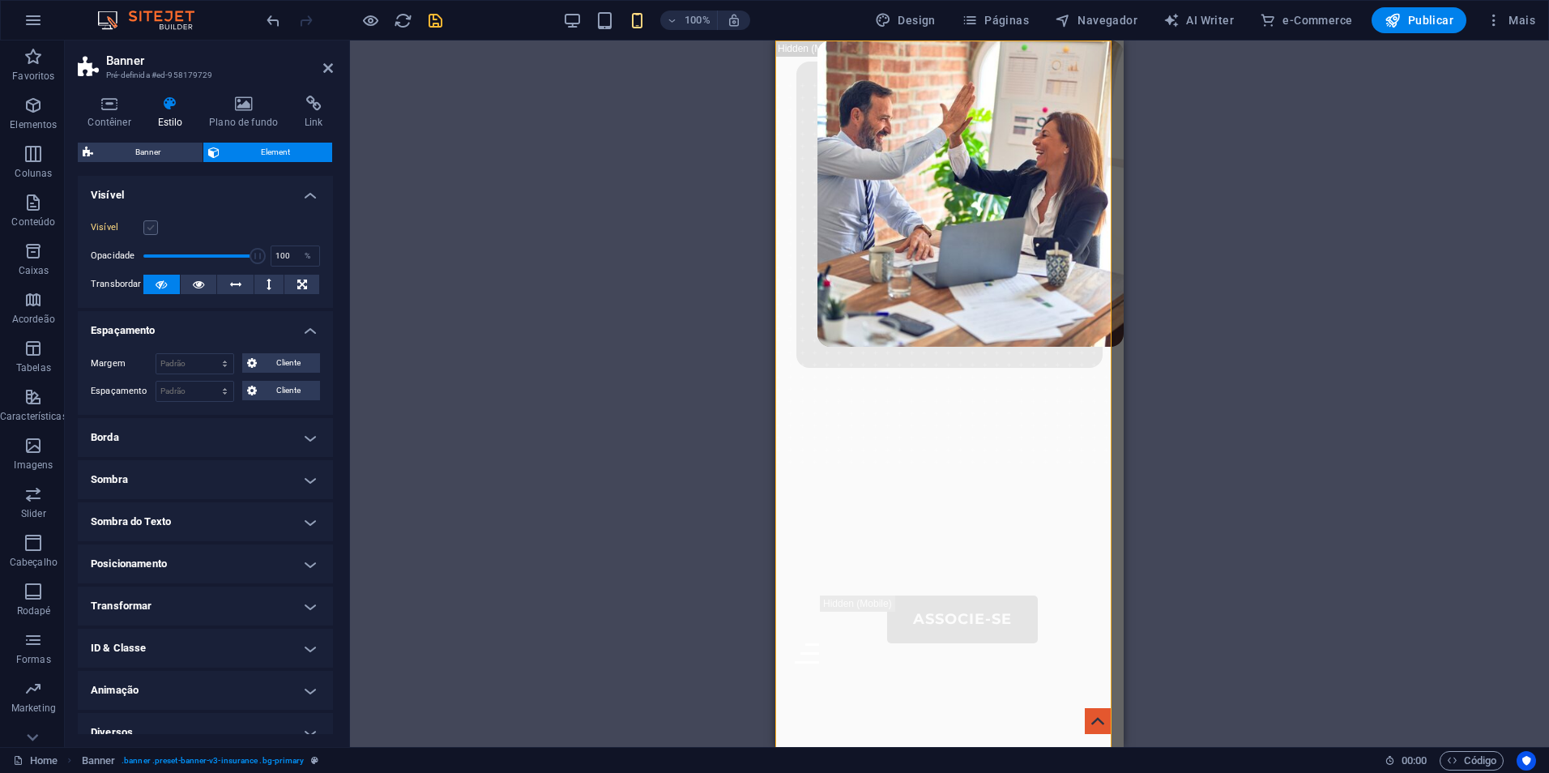
click at [152, 224] on label at bounding box center [150, 227] width 15 height 15
click at [0, 0] on input "Visível" at bounding box center [0, 0] width 0 height 0
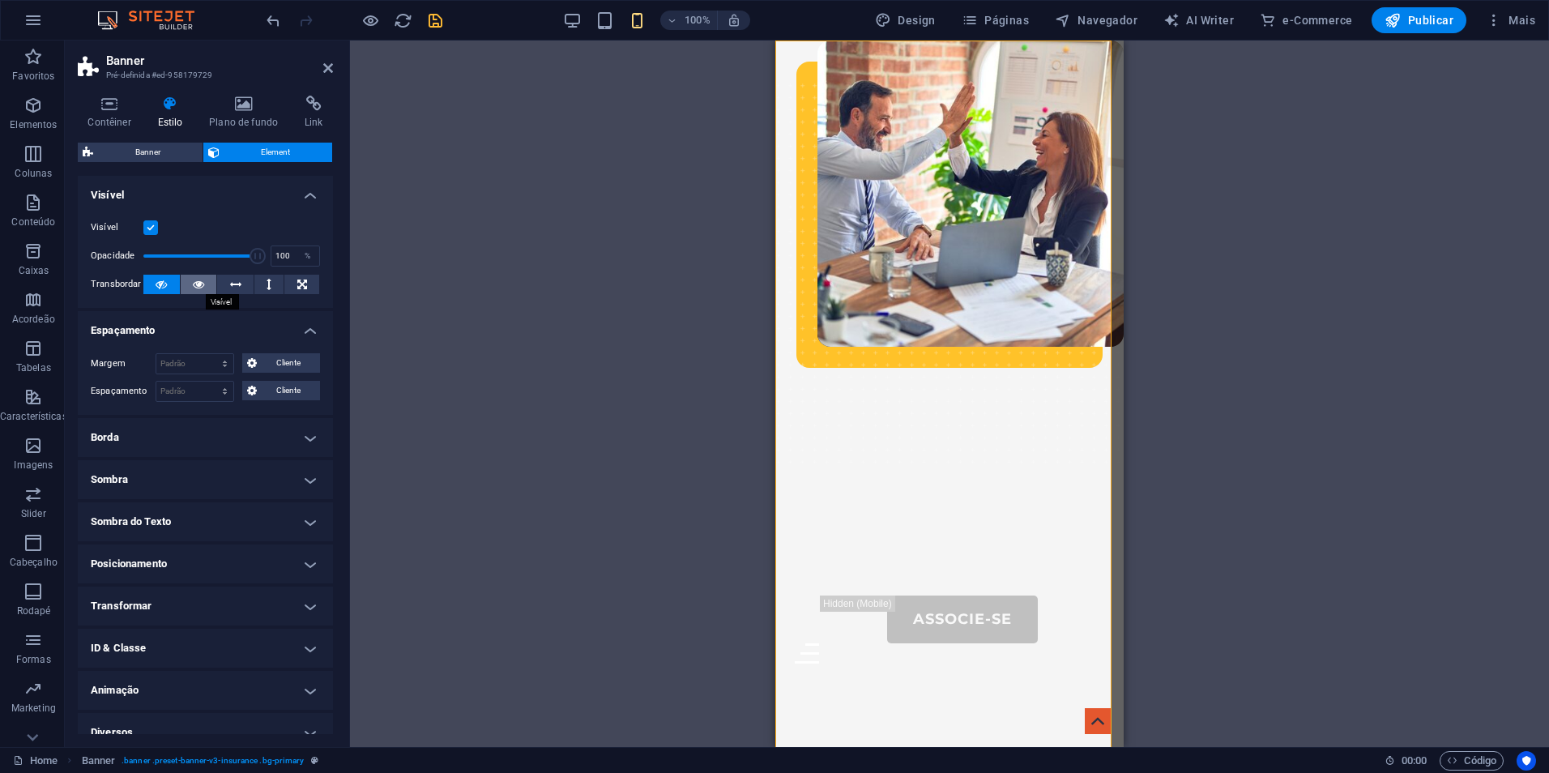
click at [201, 282] on icon at bounding box center [198, 284] width 11 height 19
click at [170, 280] on button at bounding box center [161, 284] width 36 height 19
click at [209, 285] on button at bounding box center [199, 284] width 36 height 19
click at [158, 282] on icon at bounding box center [161, 284] width 11 height 19
click at [231, 283] on icon at bounding box center [235, 284] width 11 height 19
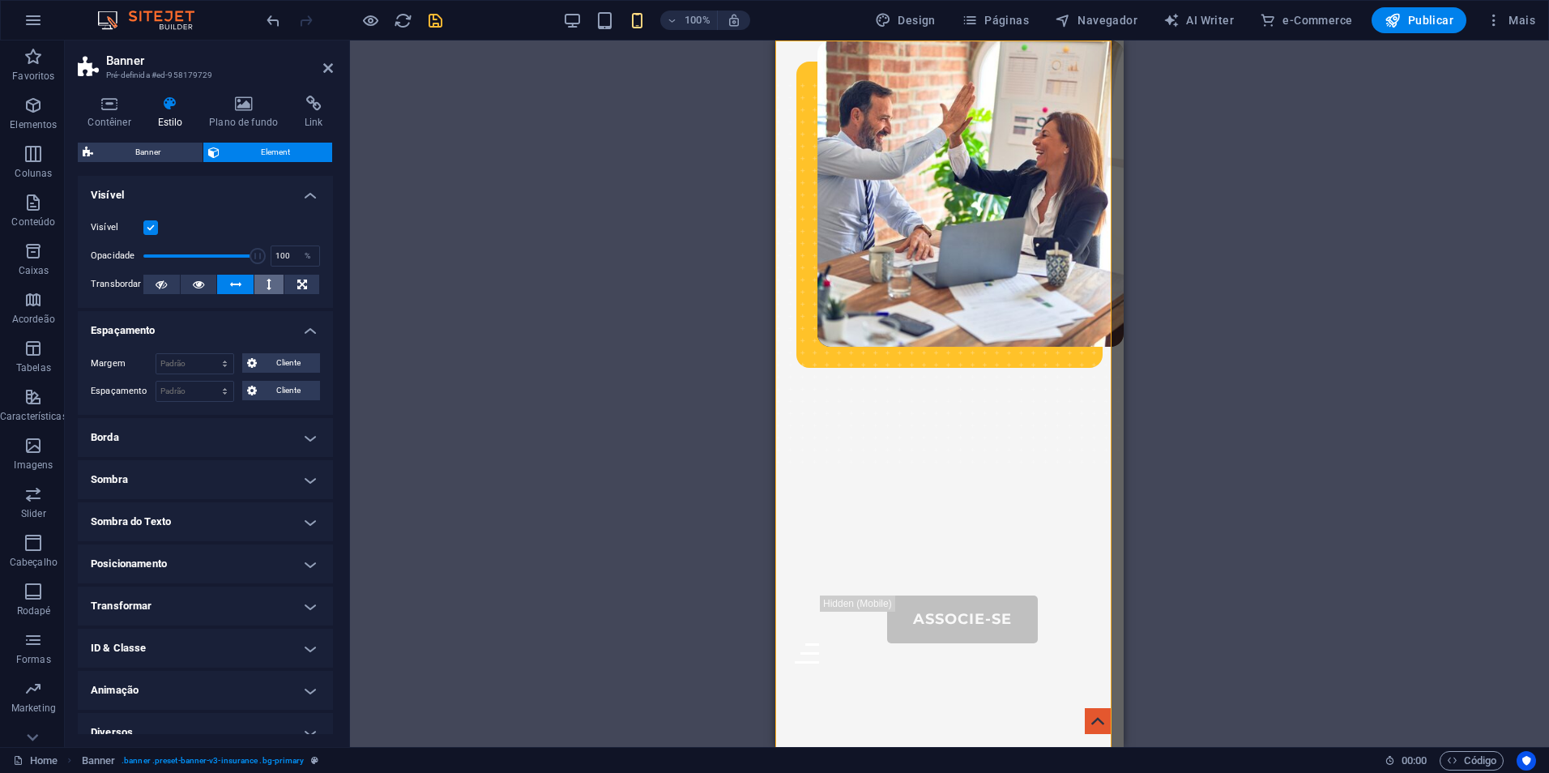
click at [261, 285] on button at bounding box center [269, 284] width 30 height 19
click at [297, 285] on icon at bounding box center [302, 284] width 10 height 19
click at [169, 282] on button at bounding box center [161, 284] width 36 height 19
click at [179, 148] on span "Banner" at bounding box center [148, 152] width 100 height 19
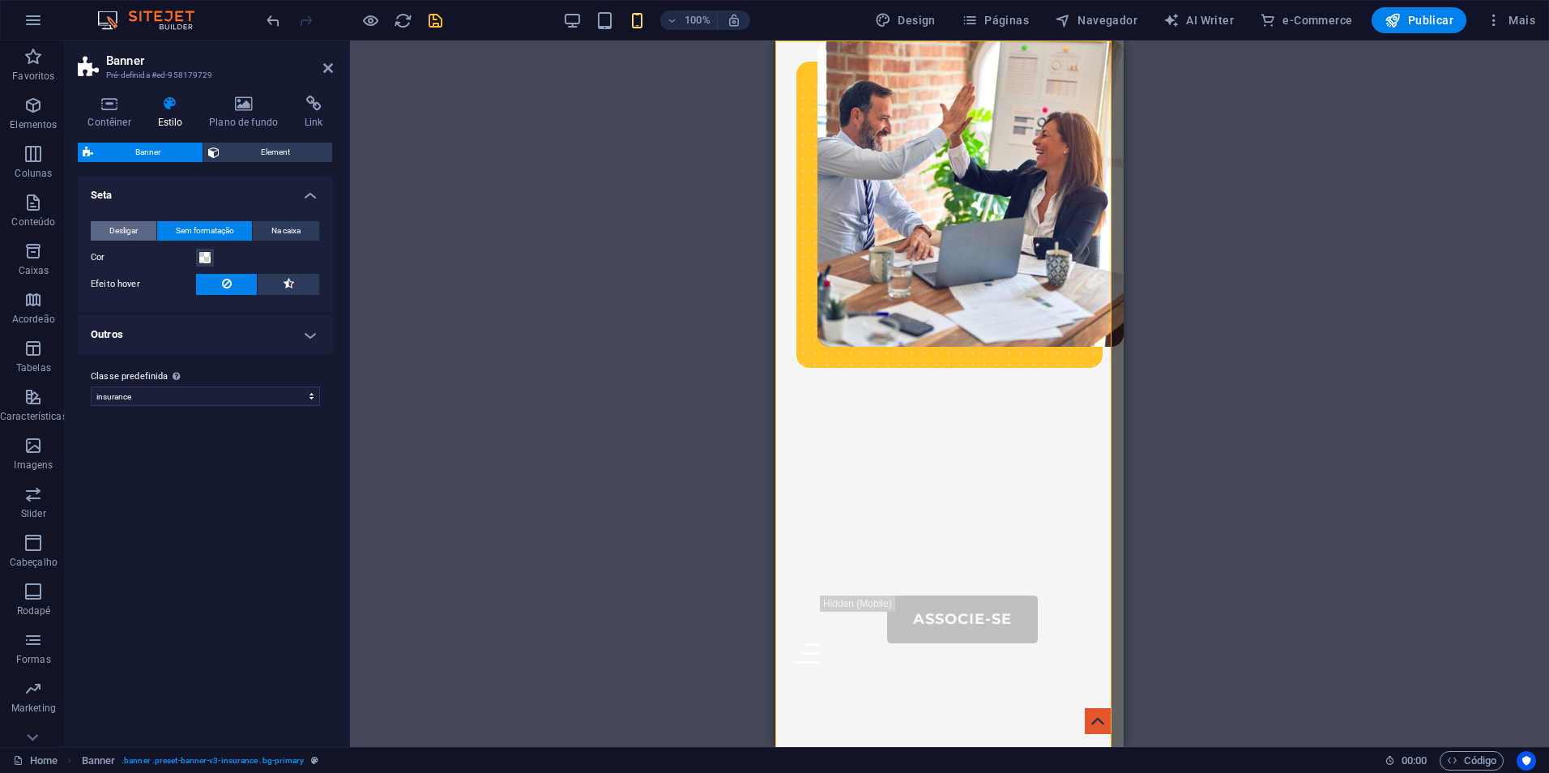
click at [141, 228] on button "Desligar" at bounding box center [124, 230] width 66 height 19
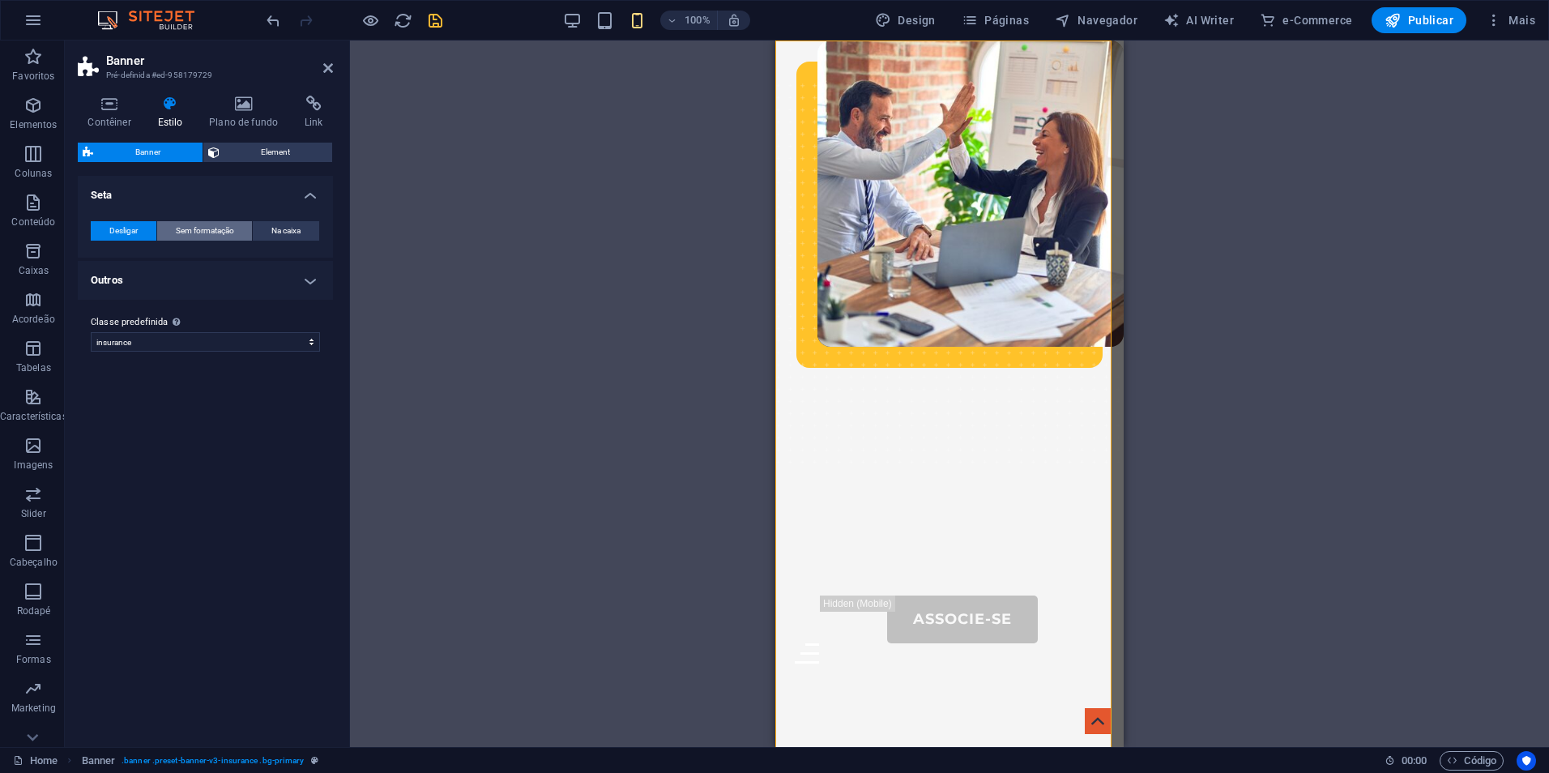
click at [210, 228] on span "Sem formatação" at bounding box center [205, 230] width 58 height 19
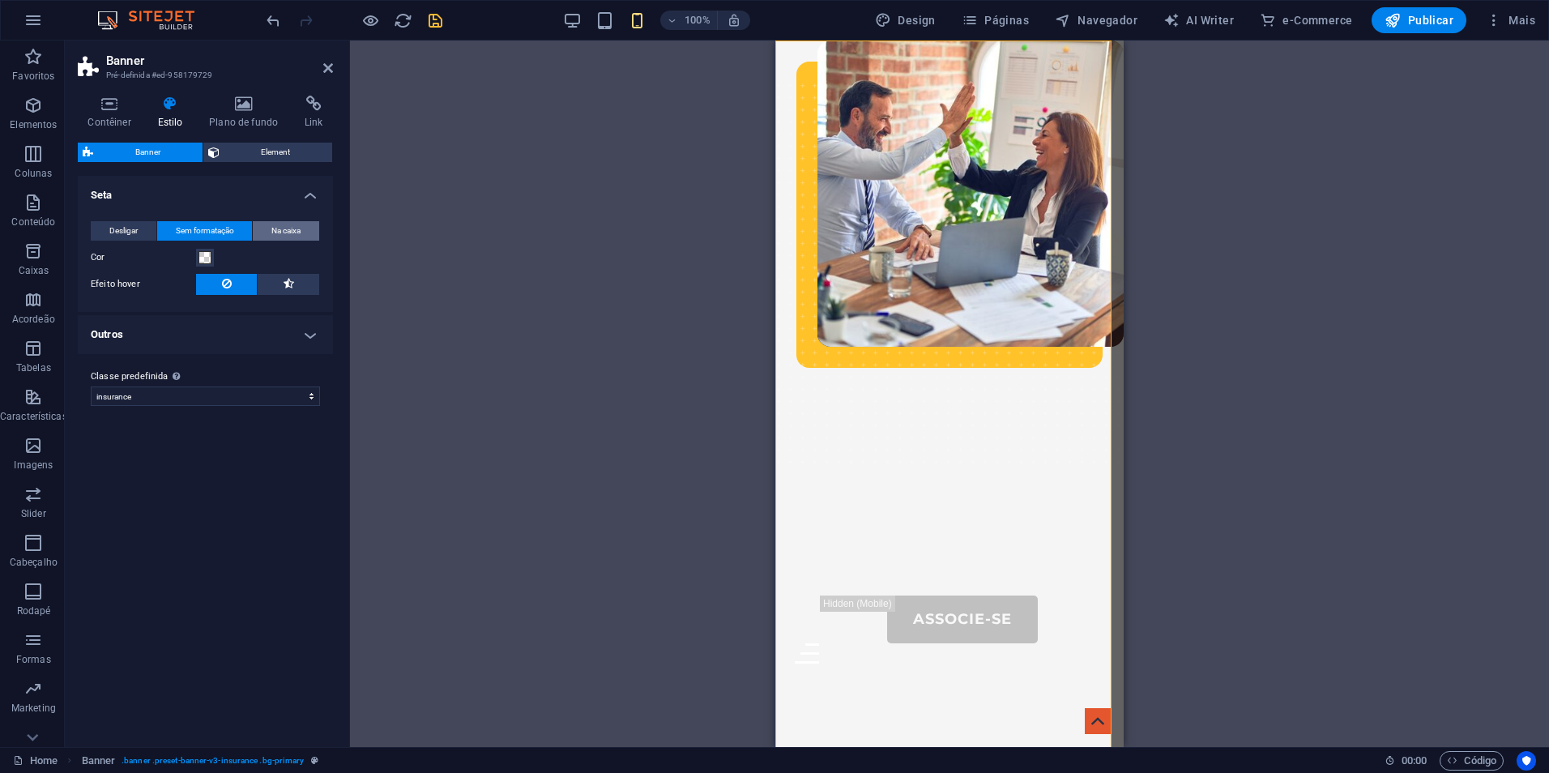
click at [297, 228] on span "Na caixa" at bounding box center [285, 230] width 29 height 19
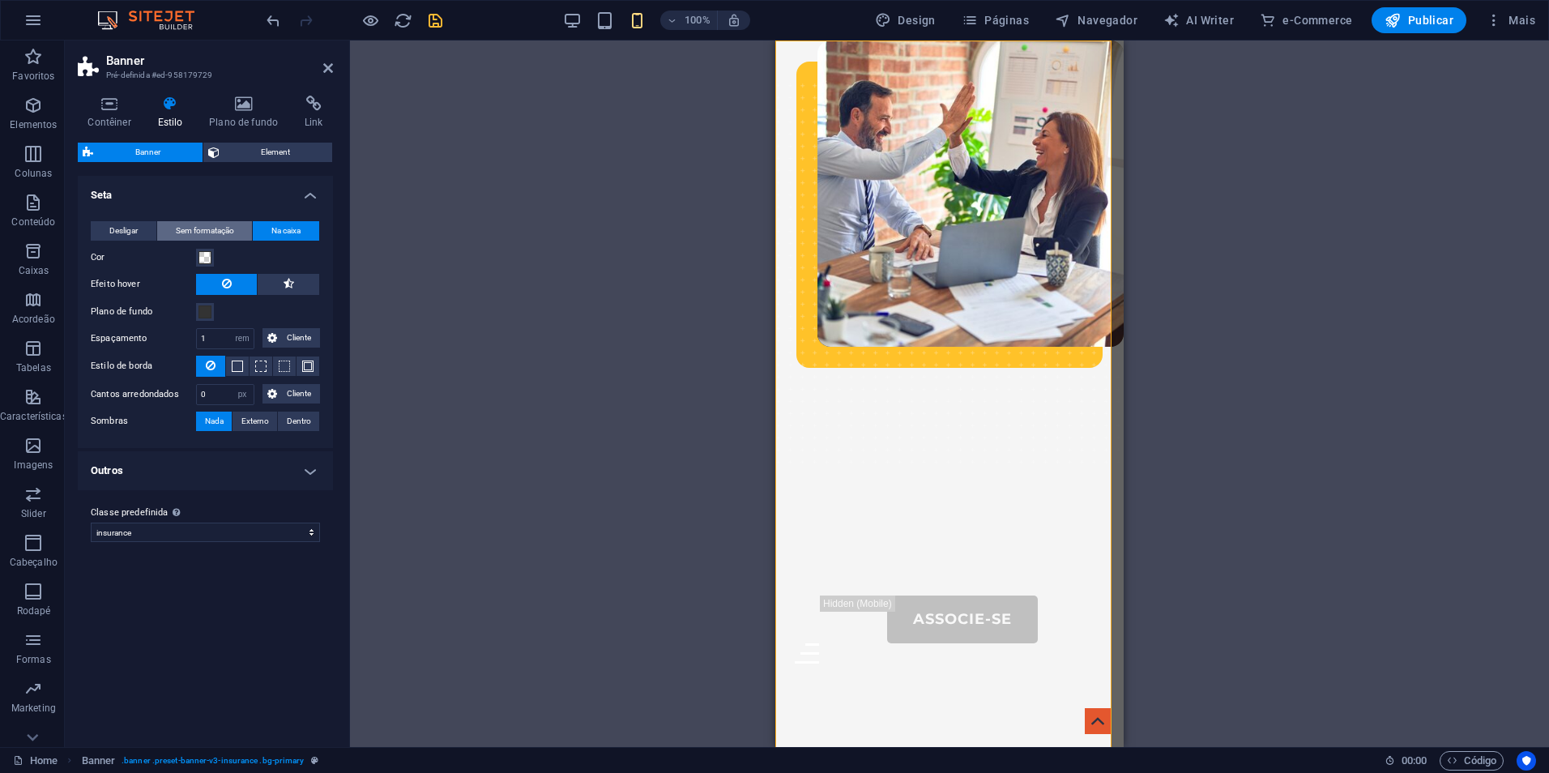
click at [195, 225] on span "Sem formatação" at bounding box center [205, 230] width 58 height 19
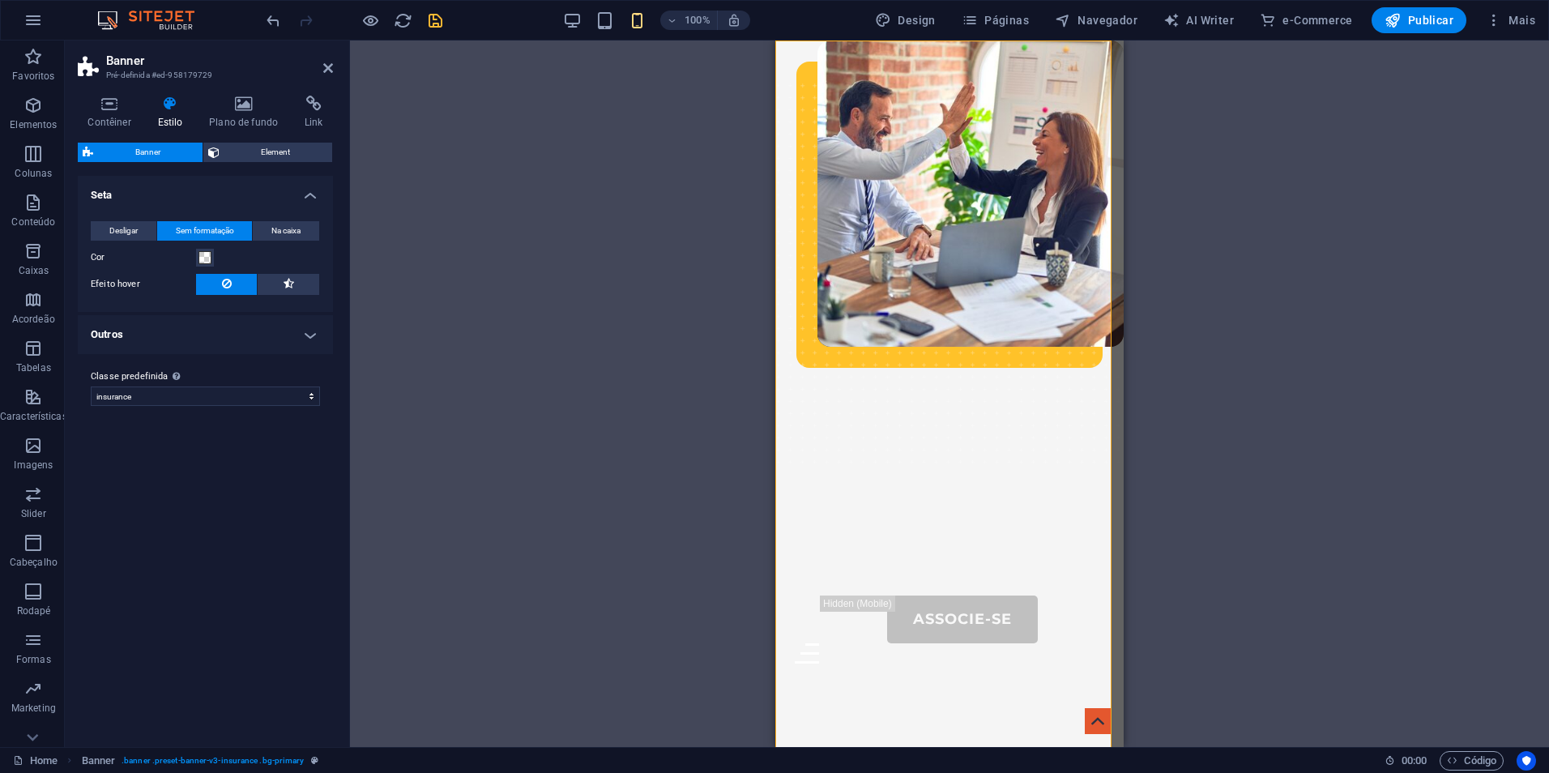
click at [579, 279] on div "Arraste aqui para substituir o conteúdo existente. Pressione “Ctrl” se quiser c…" at bounding box center [949, 394] width 1199 height 707
click at [122, 115] on h4 "Contêiner" at bounding box center [113, 113] width 70 height 34
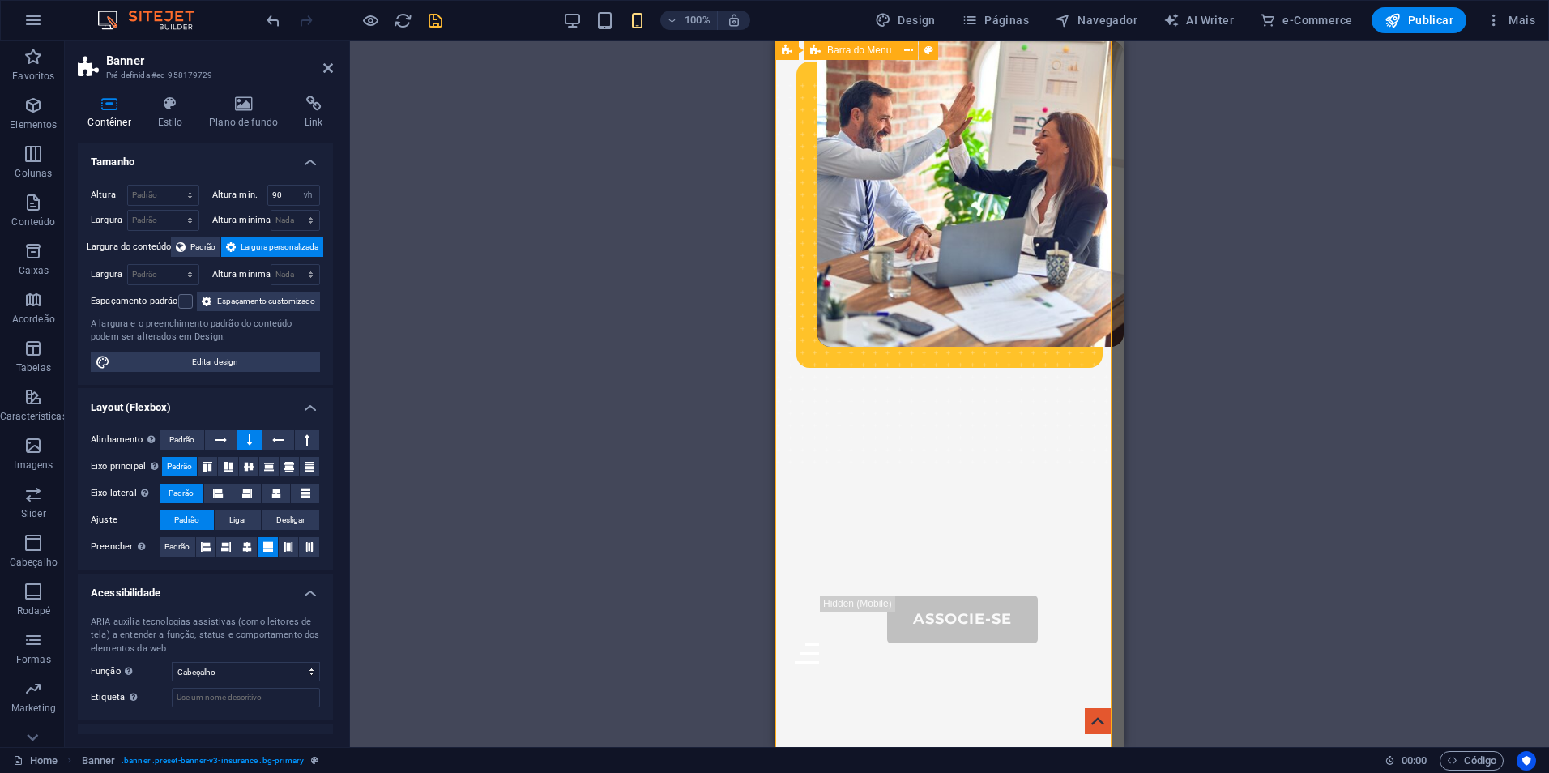
click at [823, 55] on div "Barra do Menu" at bounding box center [851, 50] width 94 height 19
click at [843, 53] on span "Barra do Menu" at bounding box center [859, 50] width 64 height 10
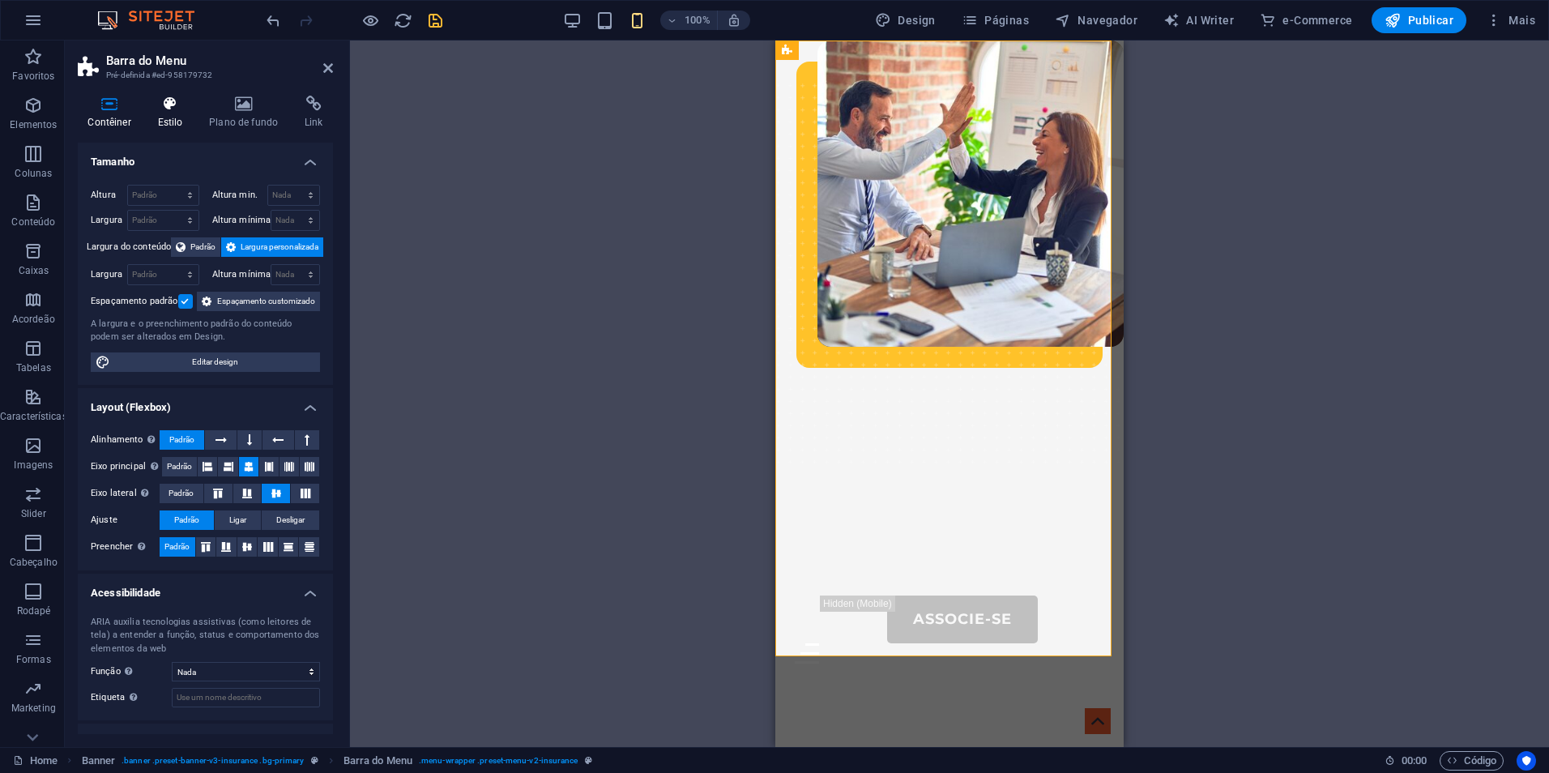
click at [177, 115] on h4 "Estilo" at bounding box center [173, 113] width 52 height 34
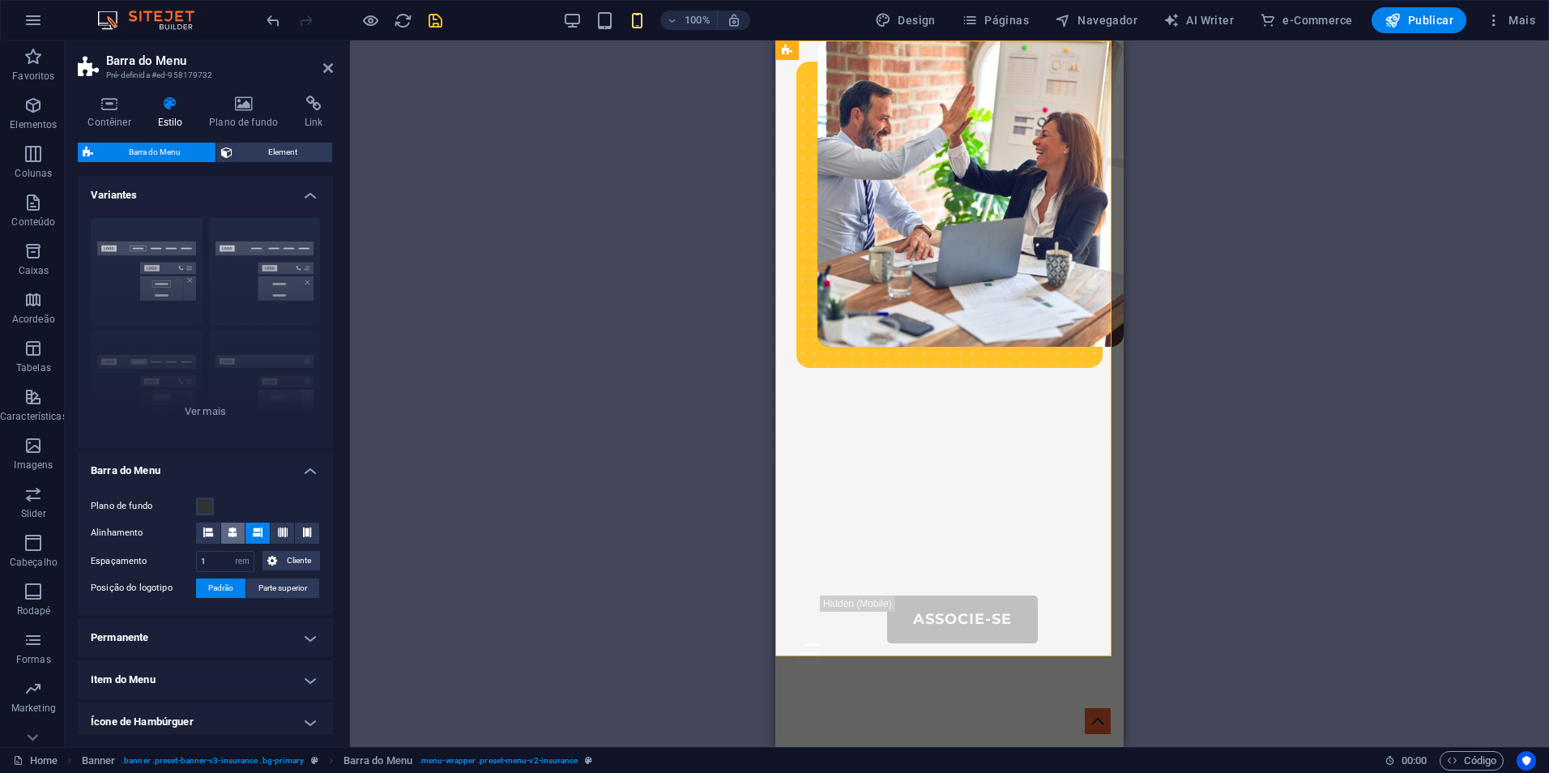
click at [228, 530] on icon at bounding box center [233, 532] width 10 height 10
click at [265, 532] on button at bounding box center [258, 533] width 24 height 21
click at [295, 532] on button at bounding box center [307, 533] width 24 height 21
click at [266, 533] on button at bounding box center [258, 533] width 24 height 21
click at [274, 533] on button at bounding box center [283, 533] width 24 height 21
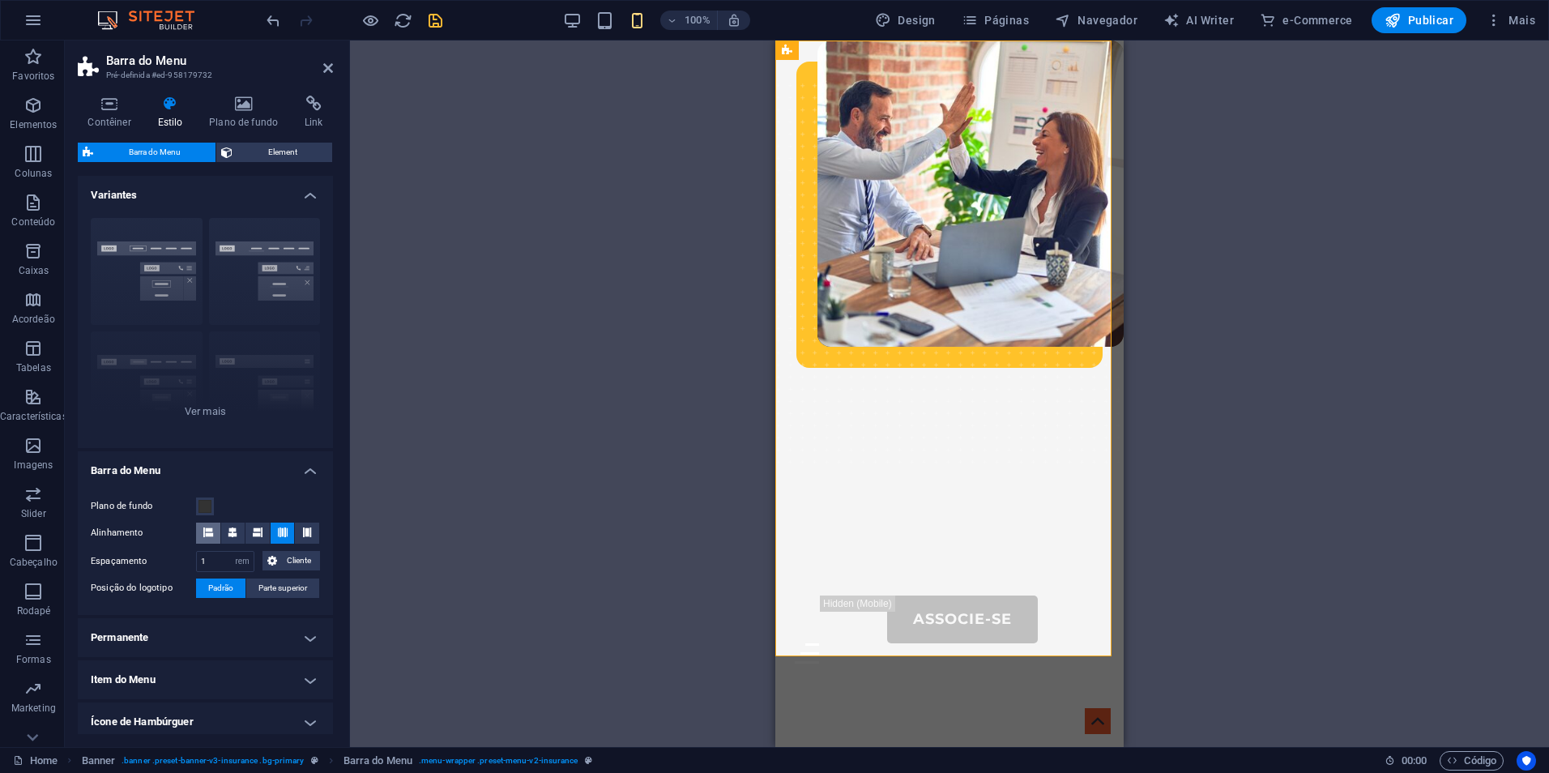
click at [217, 536] on button at bounding box center [208, 533] width 24 height 21
click at [264, 587] on span "Parte superior" at bounding box center [282, 588] width 49 height 19
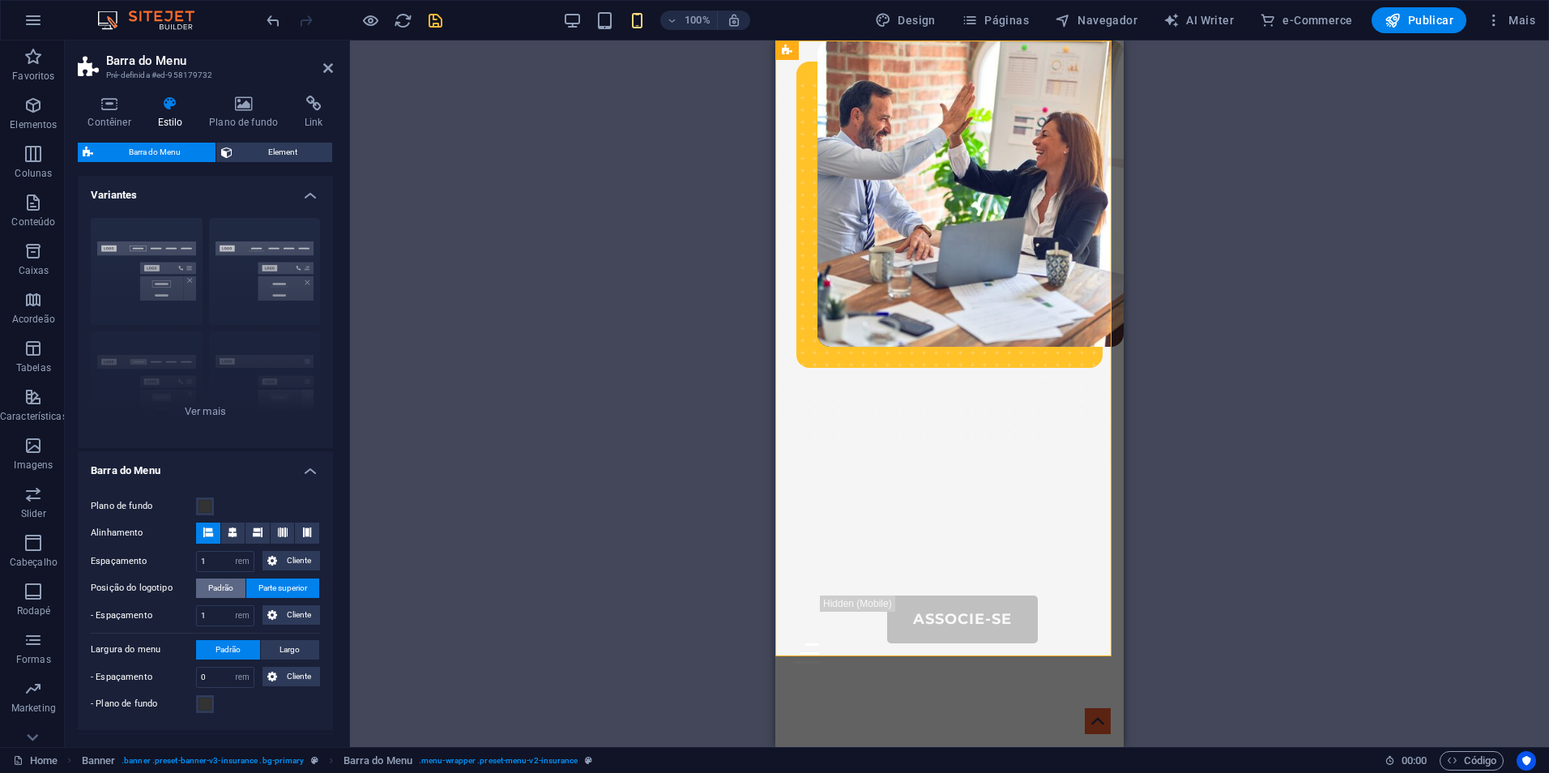
click at [216, 588] on span "Padrão" at bounding box center [220, 588] width 25 height 19
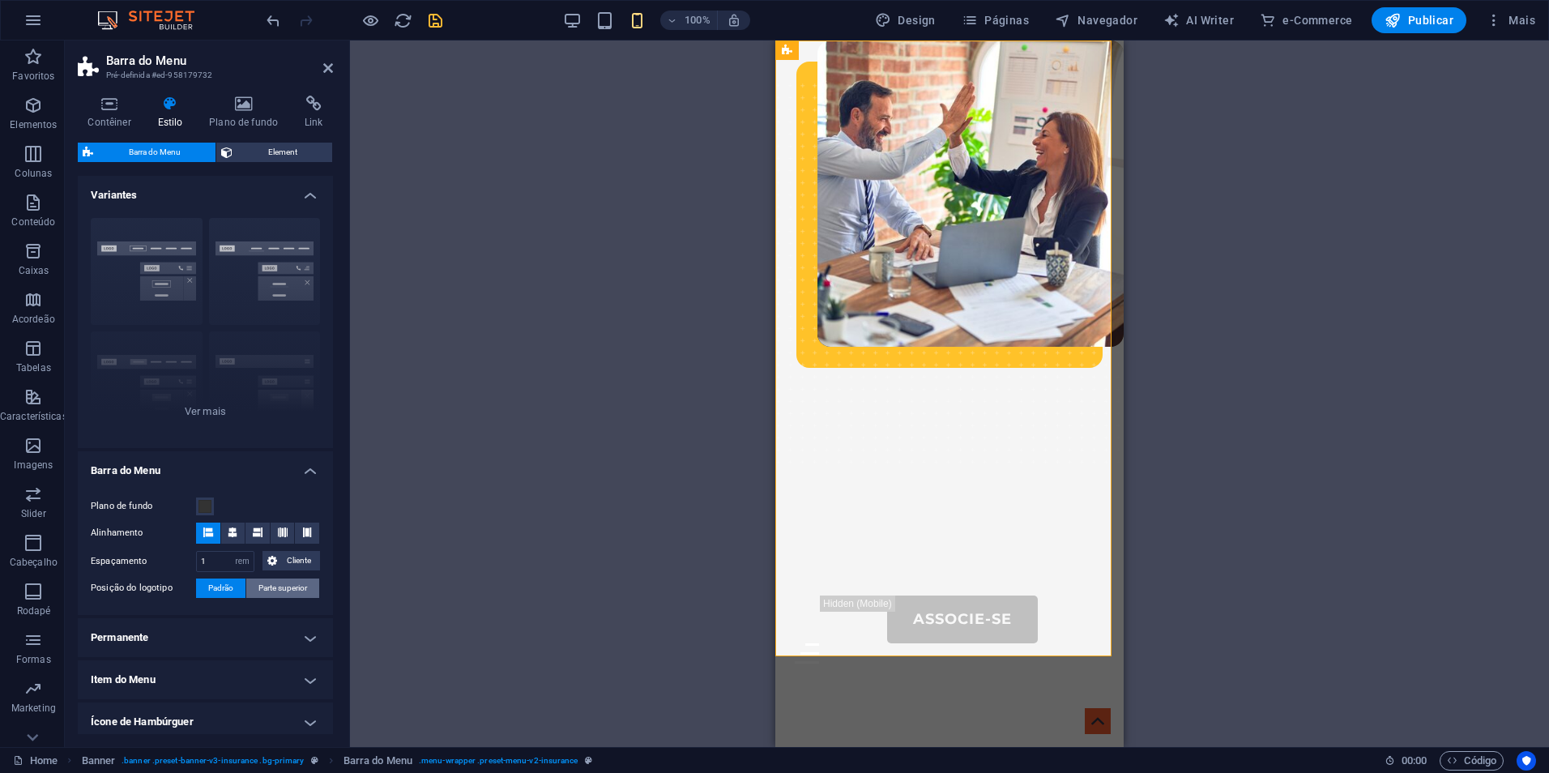
click at [281, 588] on span "Parte superior" at bounding box center [282, 588] width 49 height 19
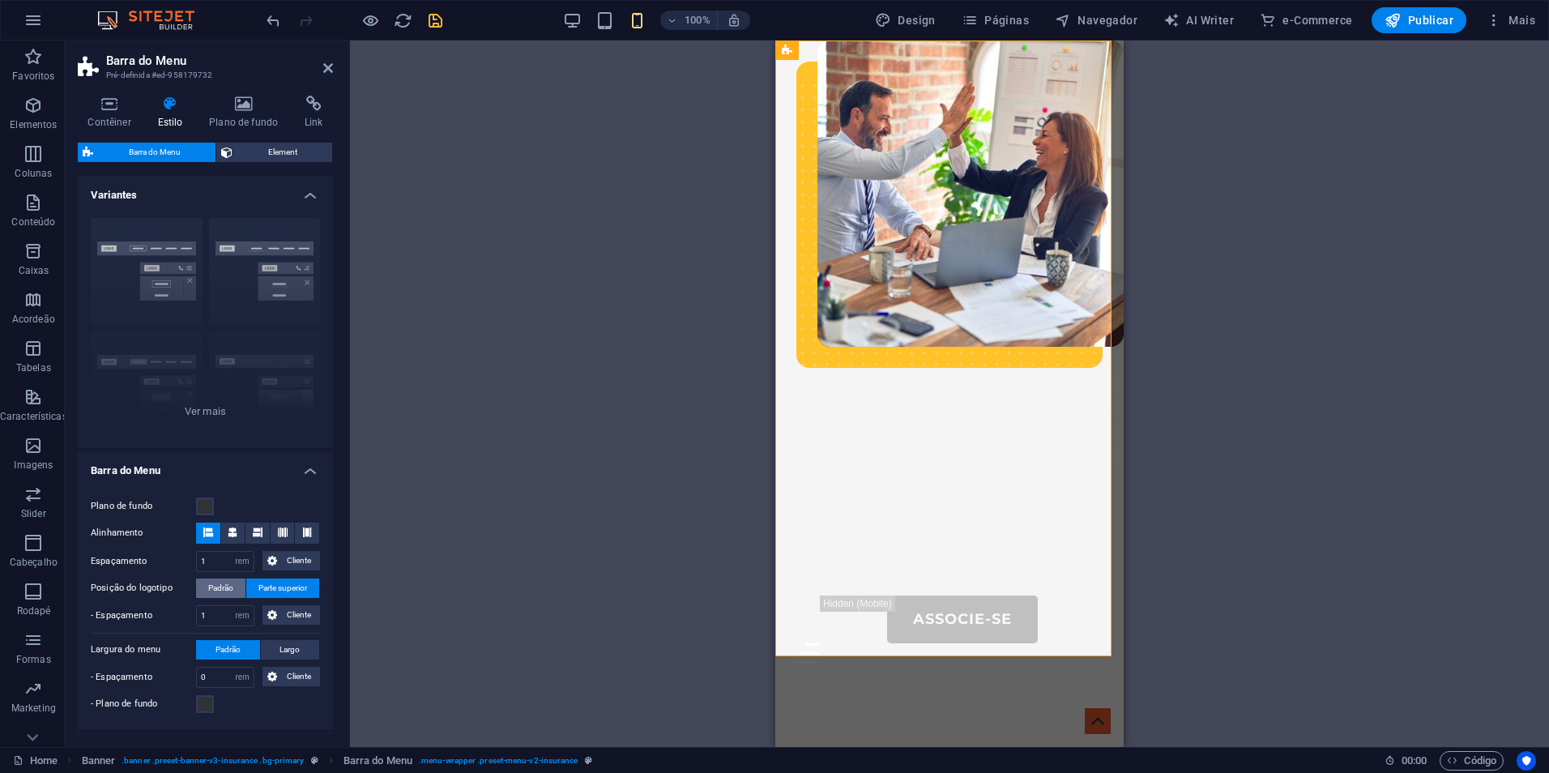
click at [211, 583] on span "Padrão" at bounding box center [220, 588] width 25 height 19
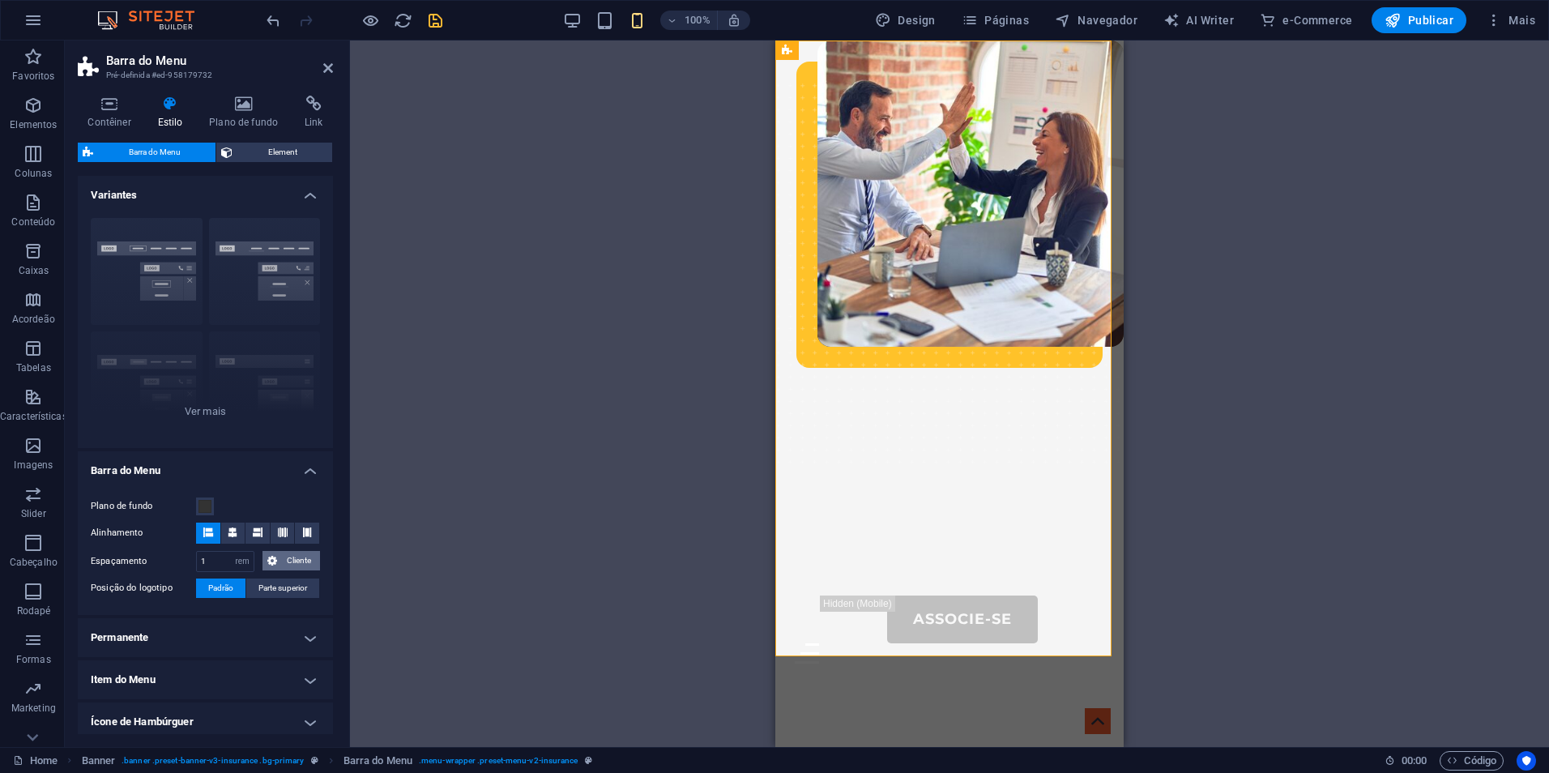
click at [290, 562] on span "Cliente" at bounding box center [298, 560] width 33 height 19
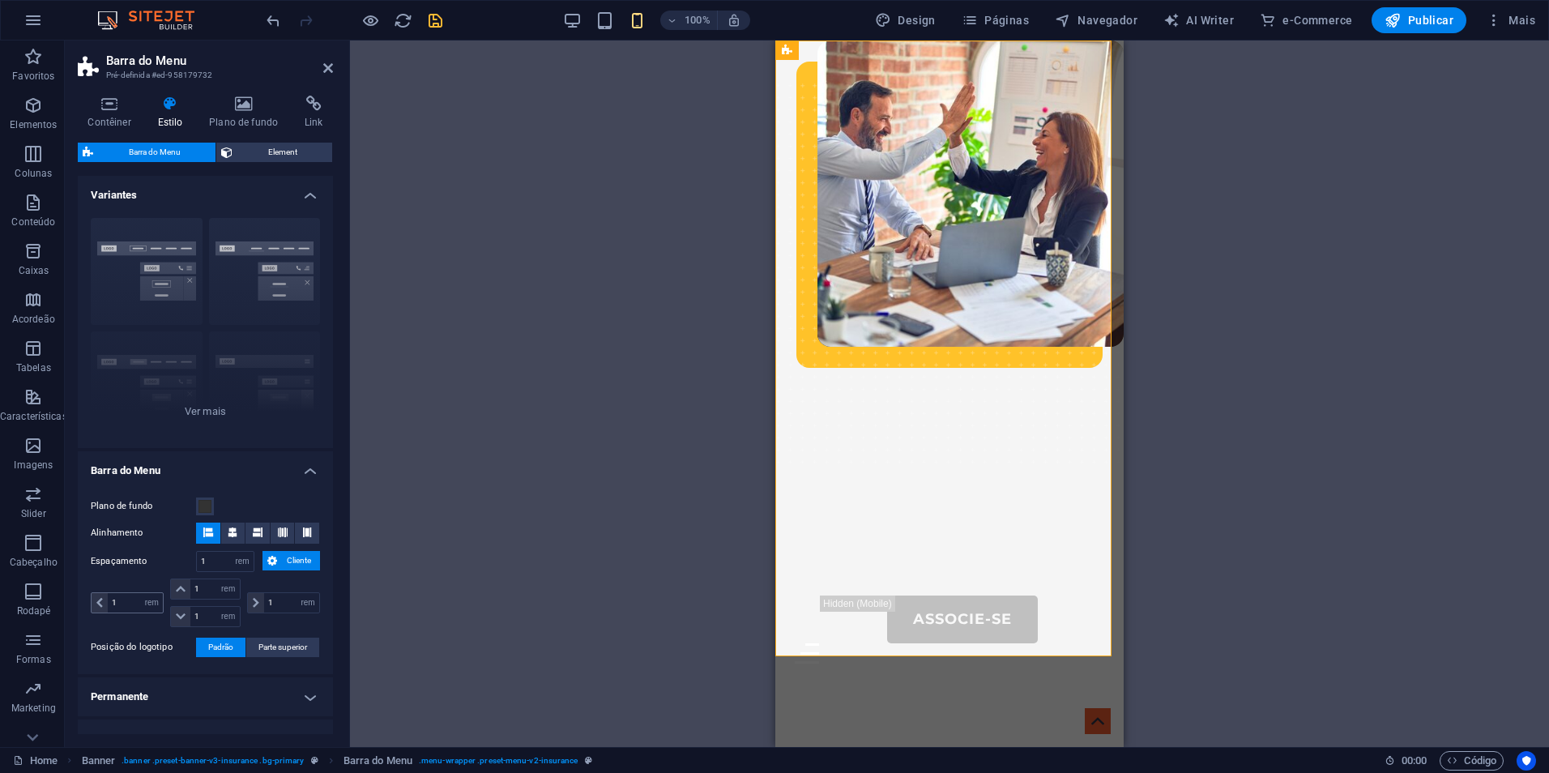
click at [94, 605] on span at bounding box center [100, 602] width 16 height 19
click at [106, 600] on span at bounding box center [100, 602] width 16 height 19
click at [128, 600] on input "1" at bounding box center [135, 602] width 55 height 19
click at [223, 564] on input "1" at bounding box center [225, 561] width 57 height 19
click at [246, 562] on select "px rem % vh vw Cliente" at bounding box center [242, 561] width 23 height 19
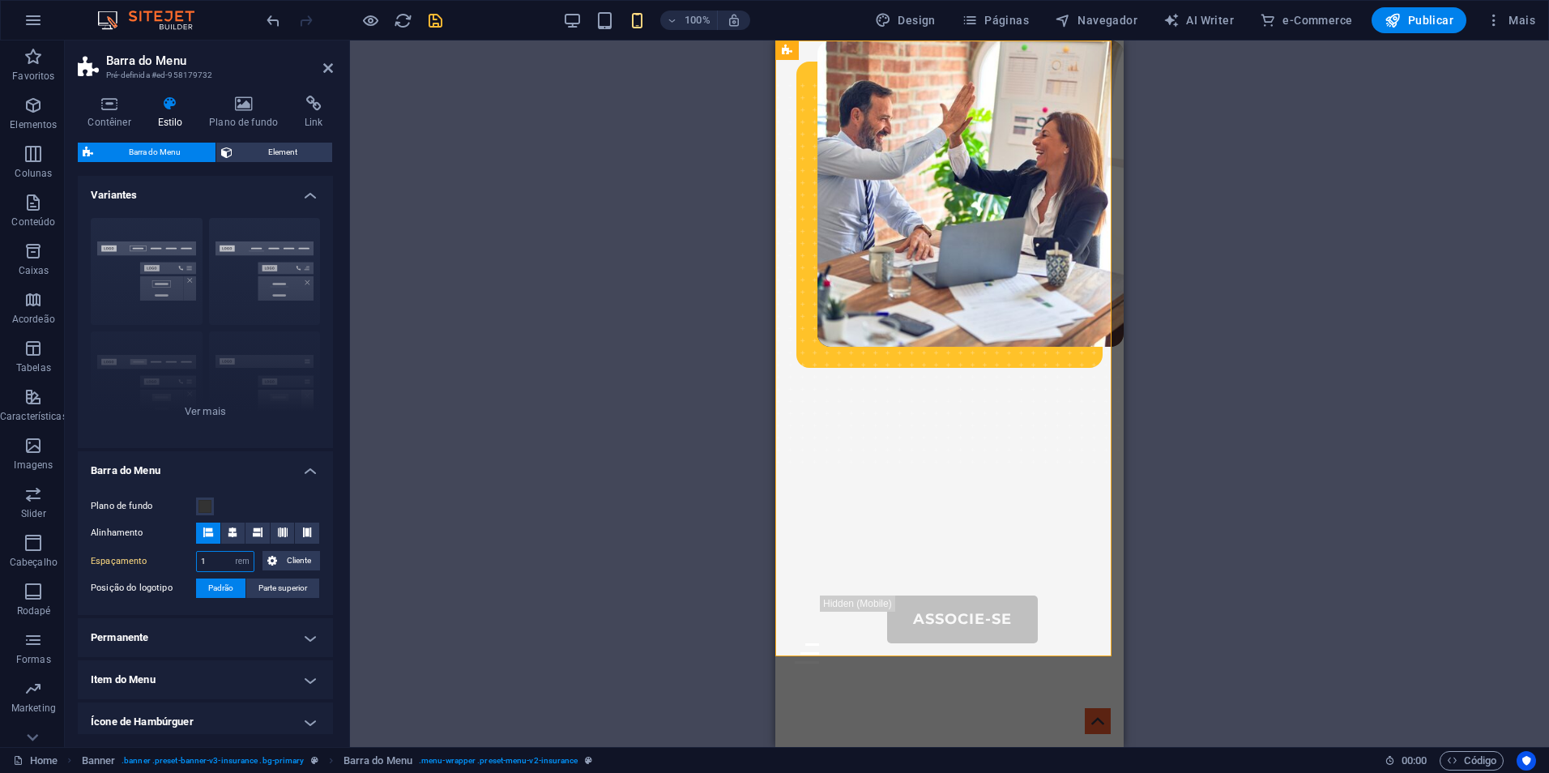
select select "px"
click at [231, 552] on select "px rem % vh vw Cliente" at bounding box center [242, 561] width 23 height 19
type input "16"
click at [425, 532] on div "Arraste aqui para substituir o conteúdo existente. Pressione “Ctrl” se quiser c…" at bounding box center [949, 394] width 1199 height 707
click at [249, 562] on select "px rem % vh vw Cliente" at bounding box center [242, 561] width 23 height 19
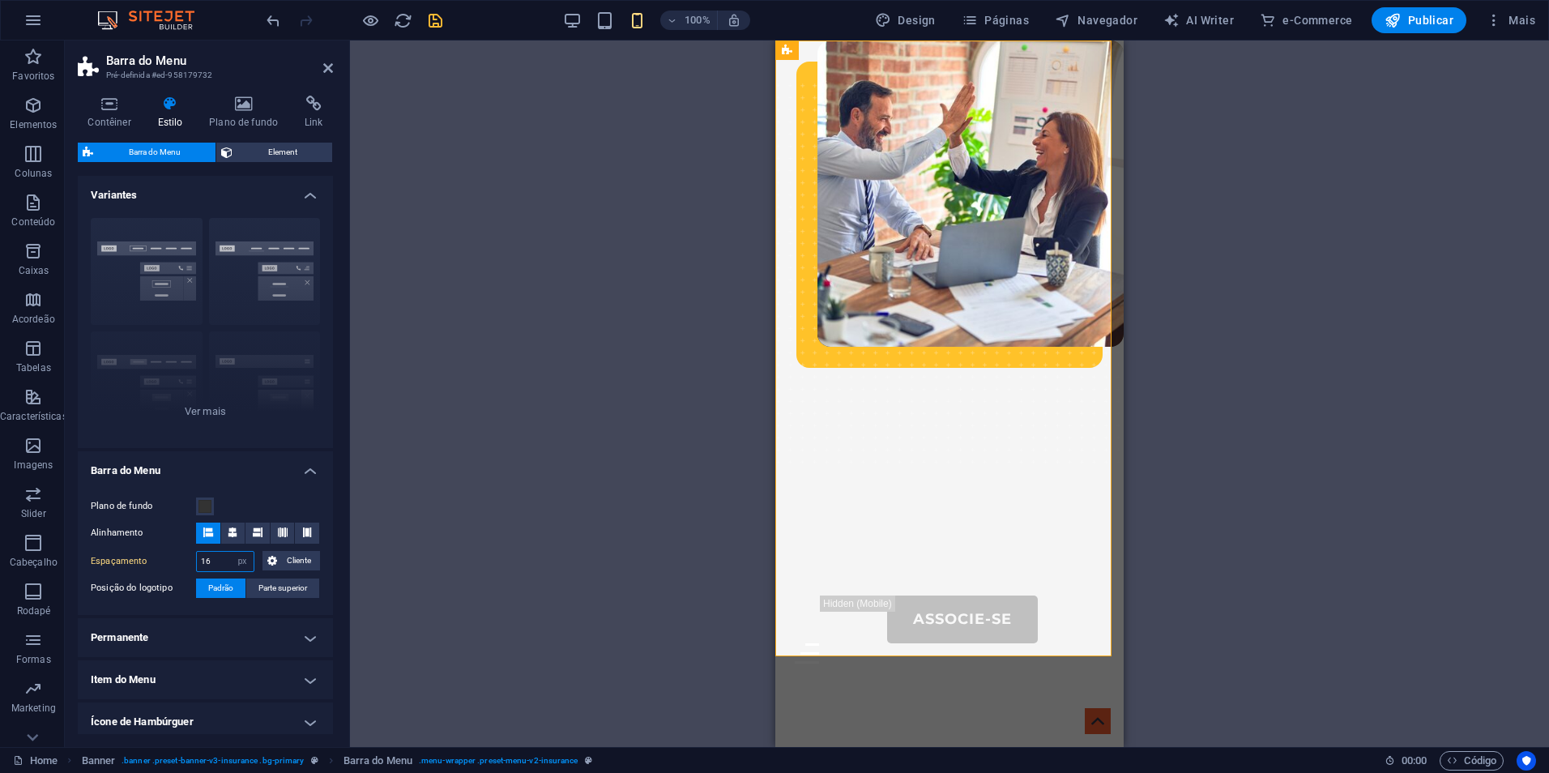
select select "rem"
click at [231, 552] on select "px rem % vh vw Cliente" at bounding box center [242, 561] width 23 height 19
type input "1"
click at [414, 546] on div "Arraste aqui para substituir o conteúdo existente. Pressione “Ctrl” se quiser c…" at bounding box center [949, 394] width 1199 height 707
click at [277, 668] on h4 "Item do Menu" at bounding box center [205, 679] width 255 height 39
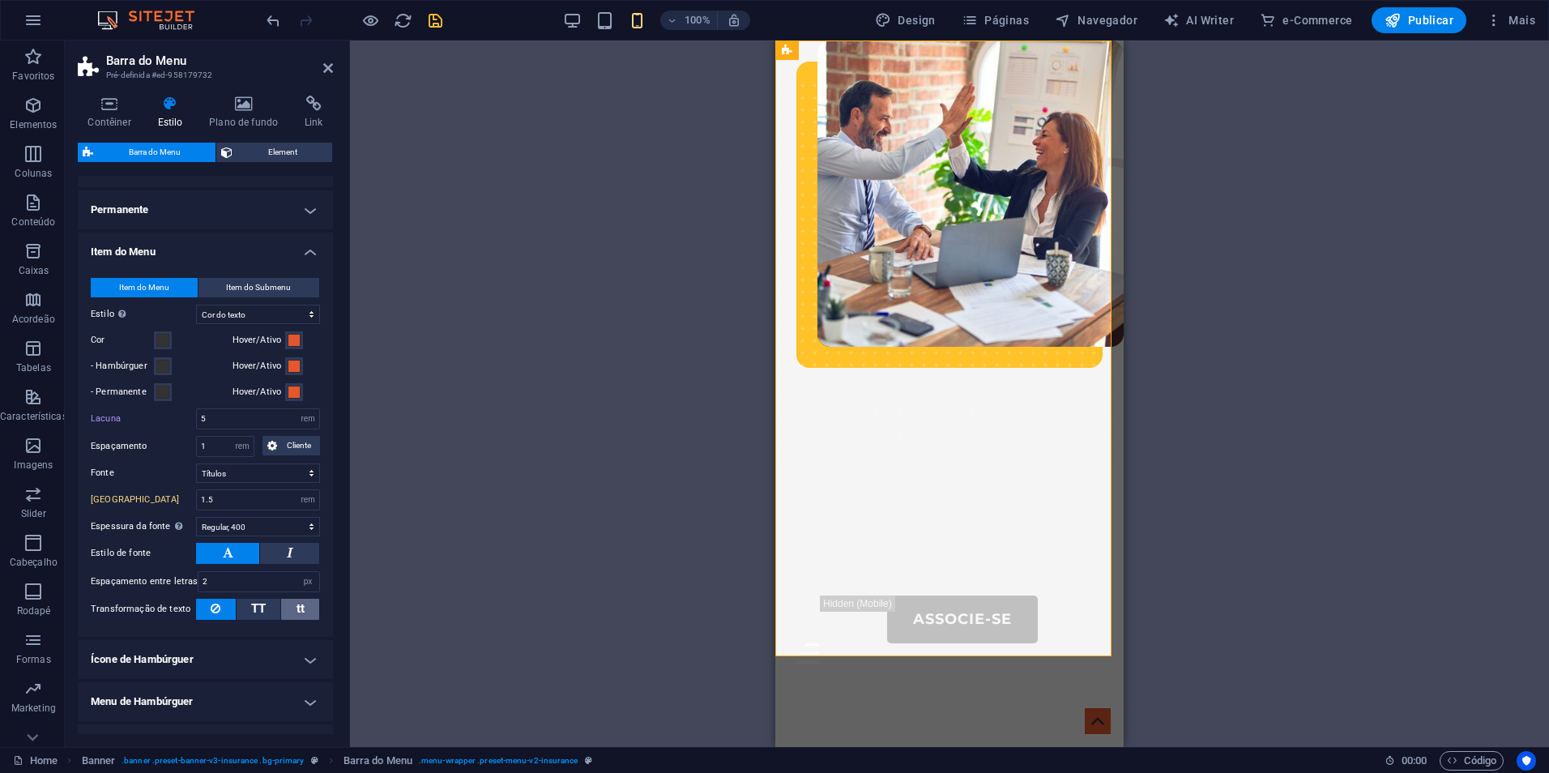
scroll to position [405, 0]
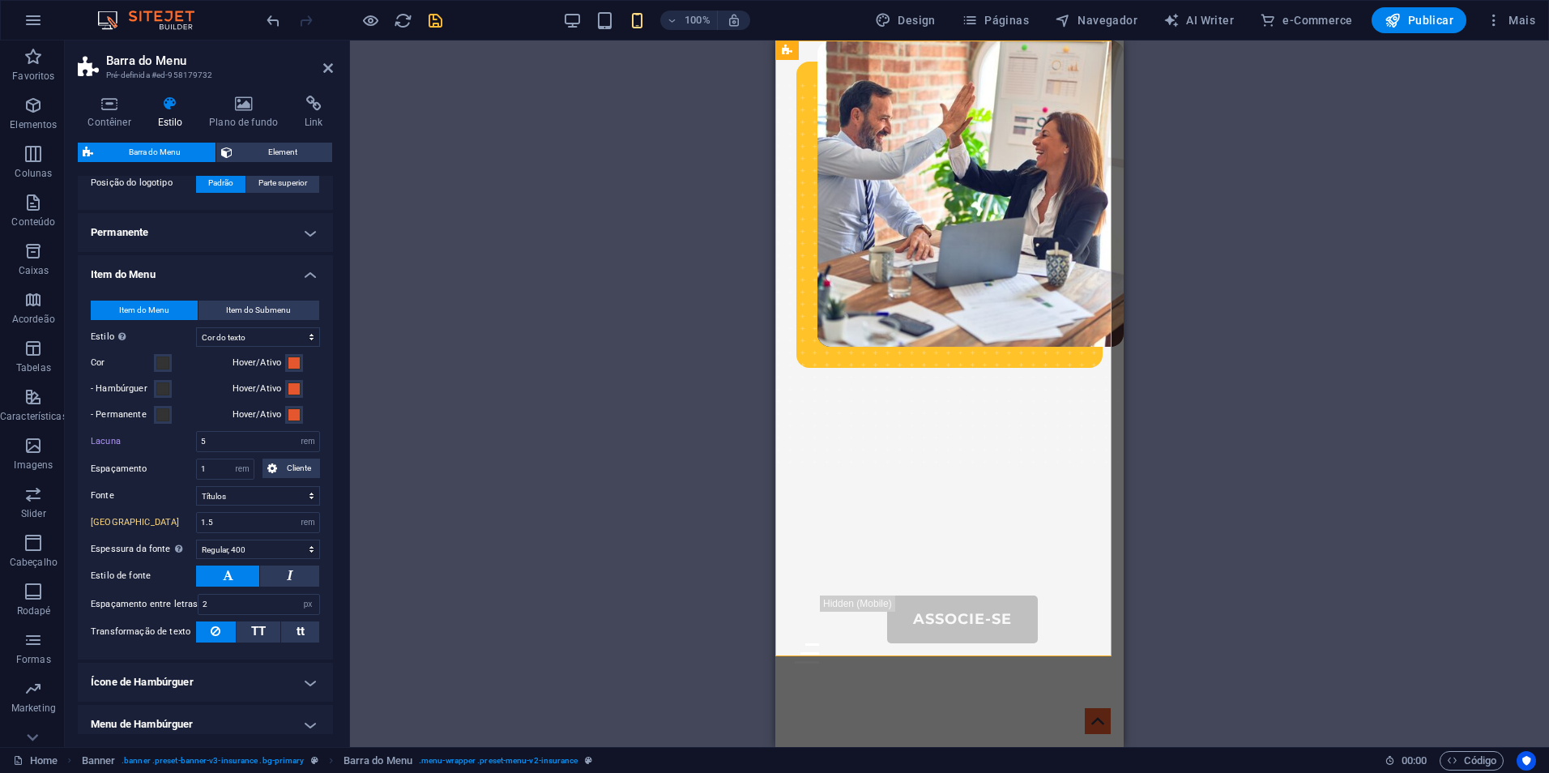
click at [303, 276] on h4 "Item do Menu" at bounding box center [205, 269] width 255 height 29
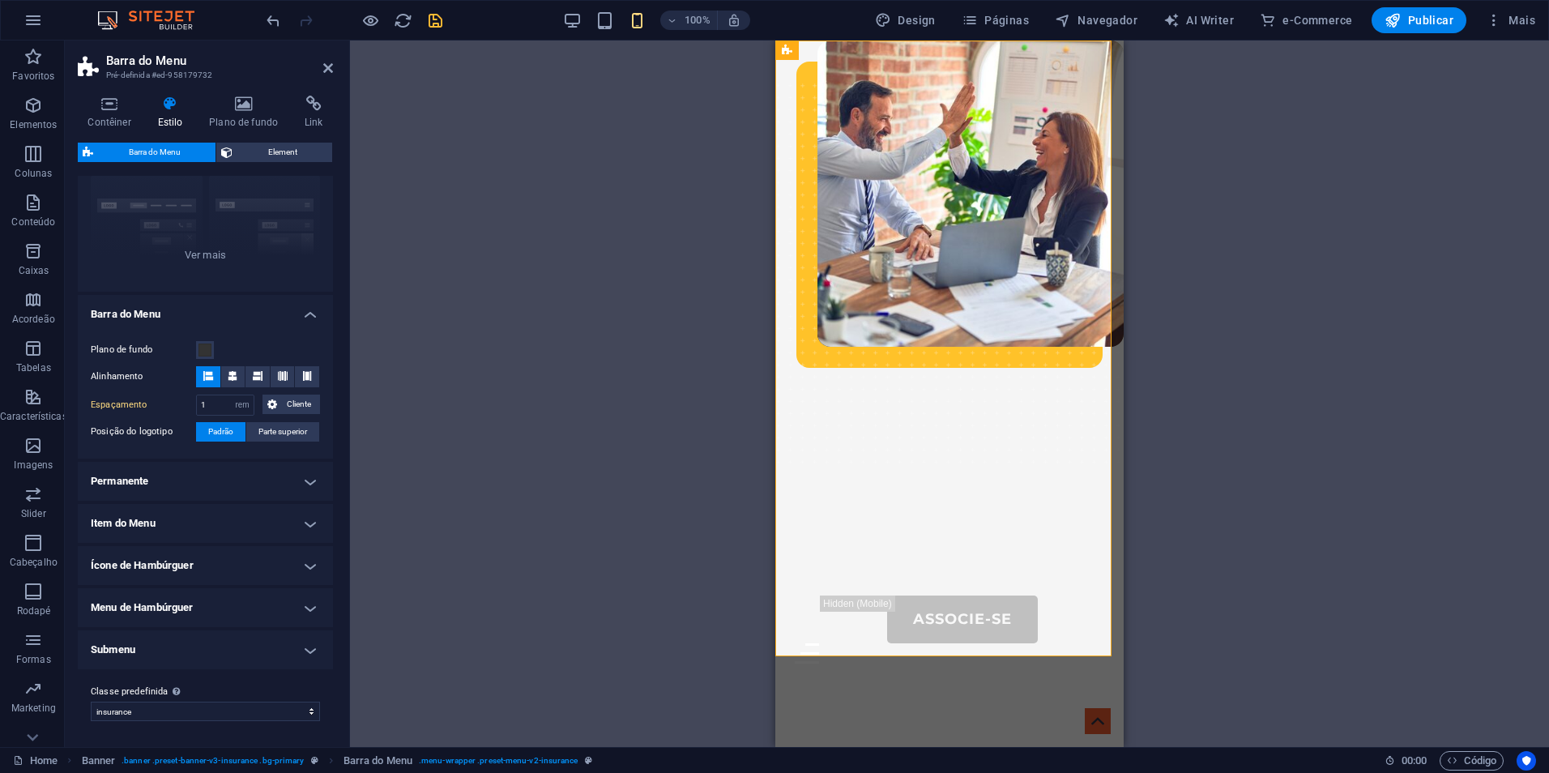
scroll to position [156, 0]
click at [279, 659] on h4 "Submenu" at bounding box center [205, 649] width 255 height 39
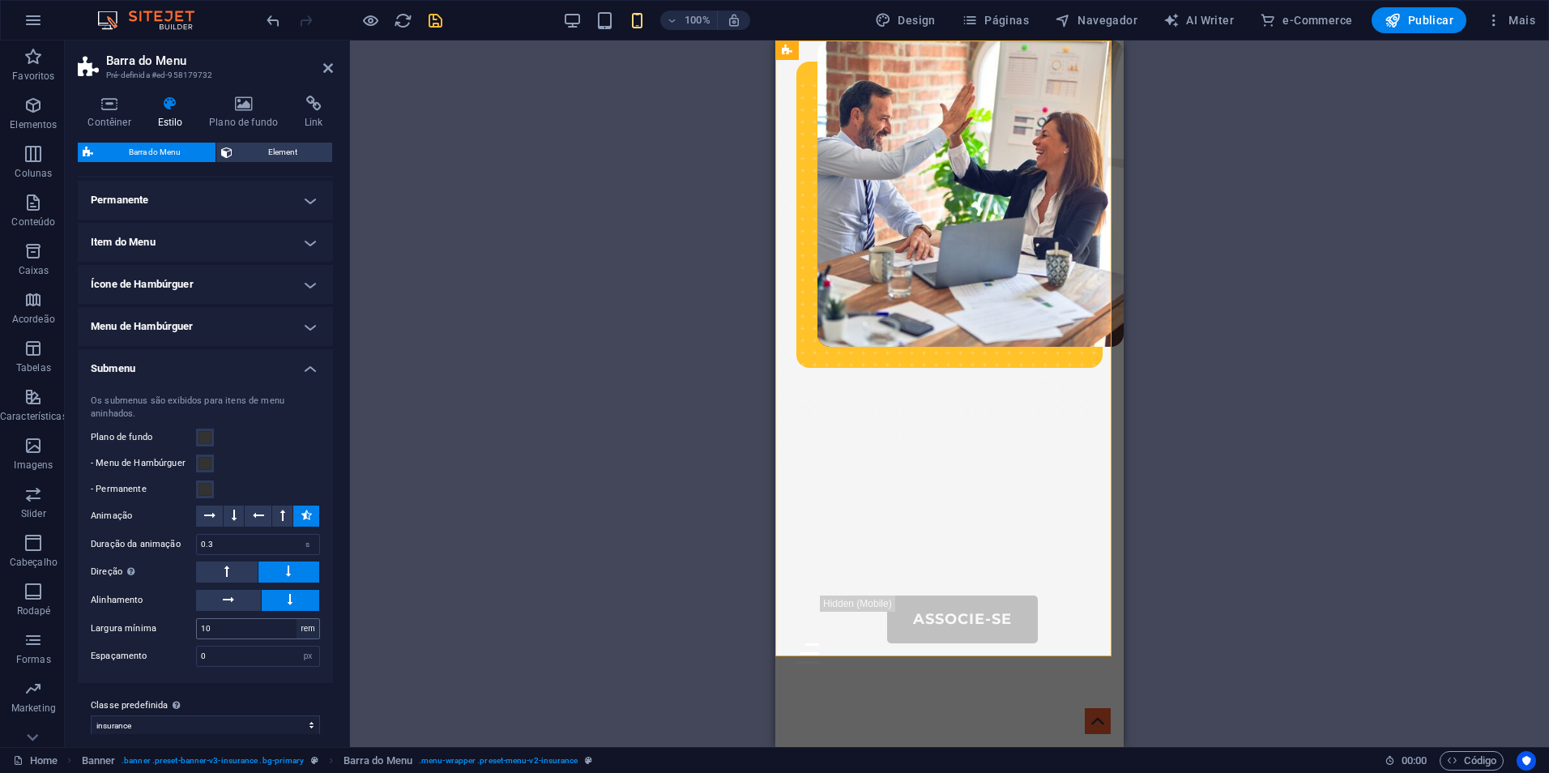
scroll to position [451, 0]
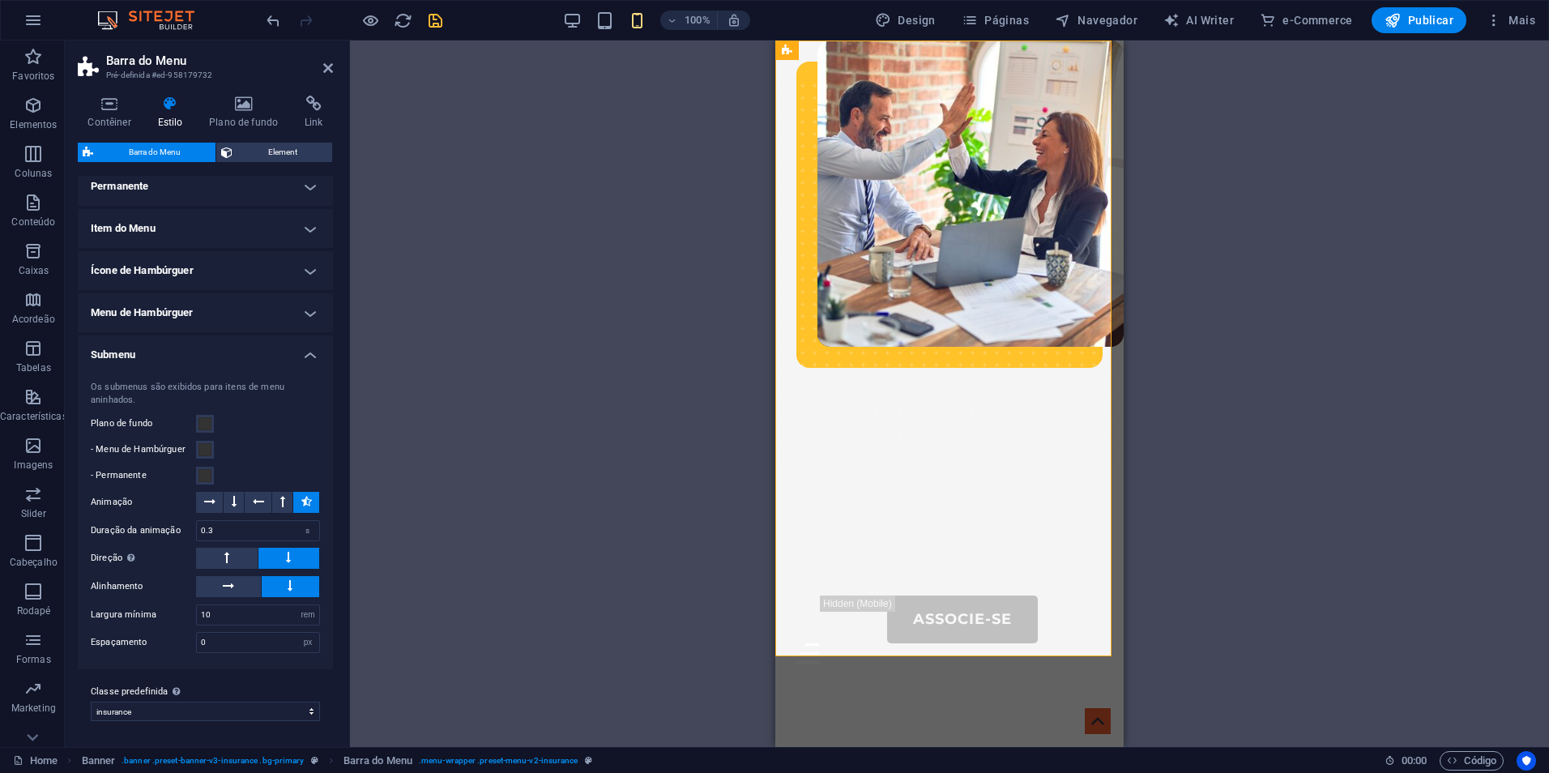
click at [314, 349] on h4 "Submenu" at bounding box center [205, 349] width 255 height 29
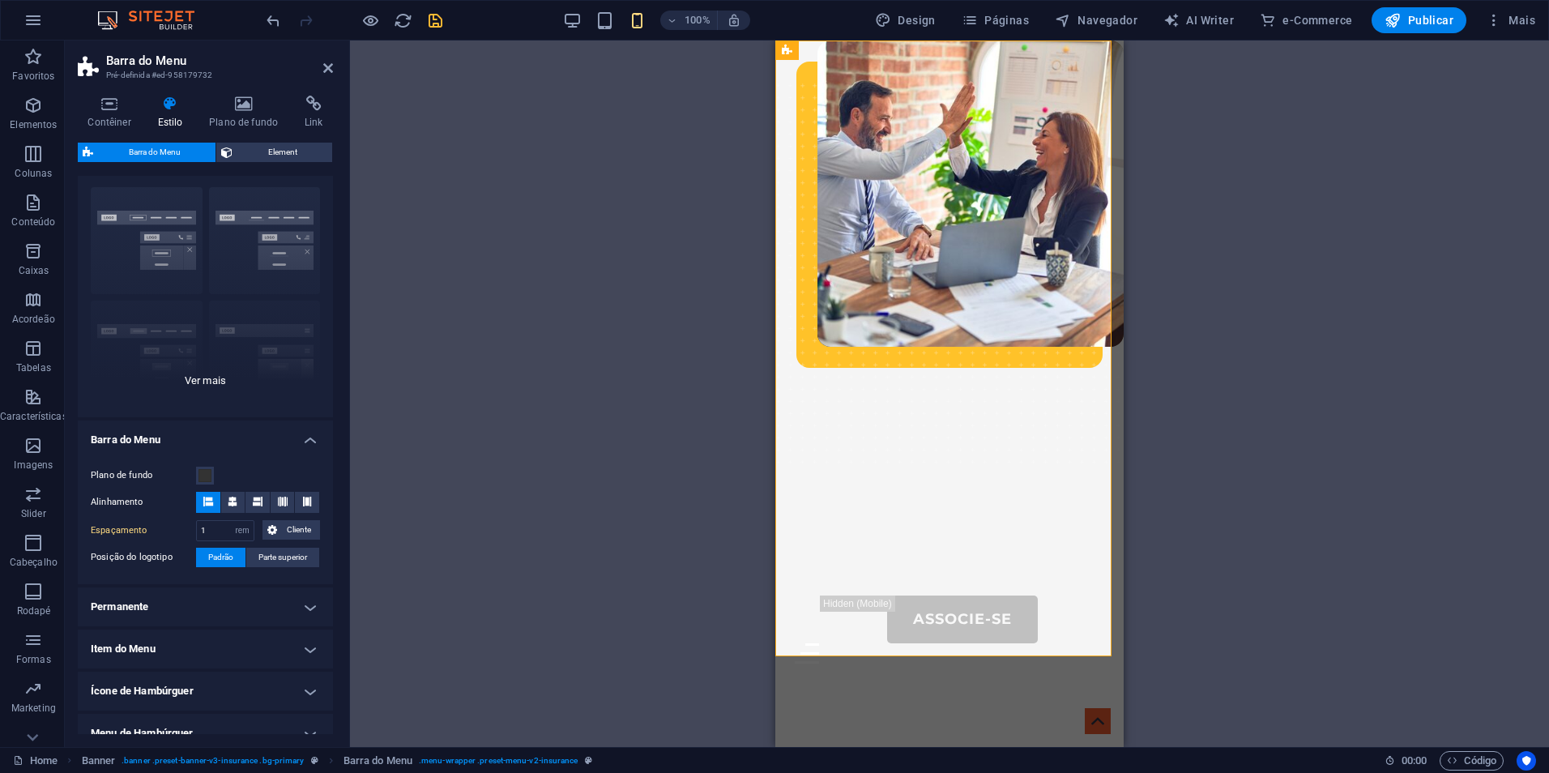
scroll to position [0, 0]
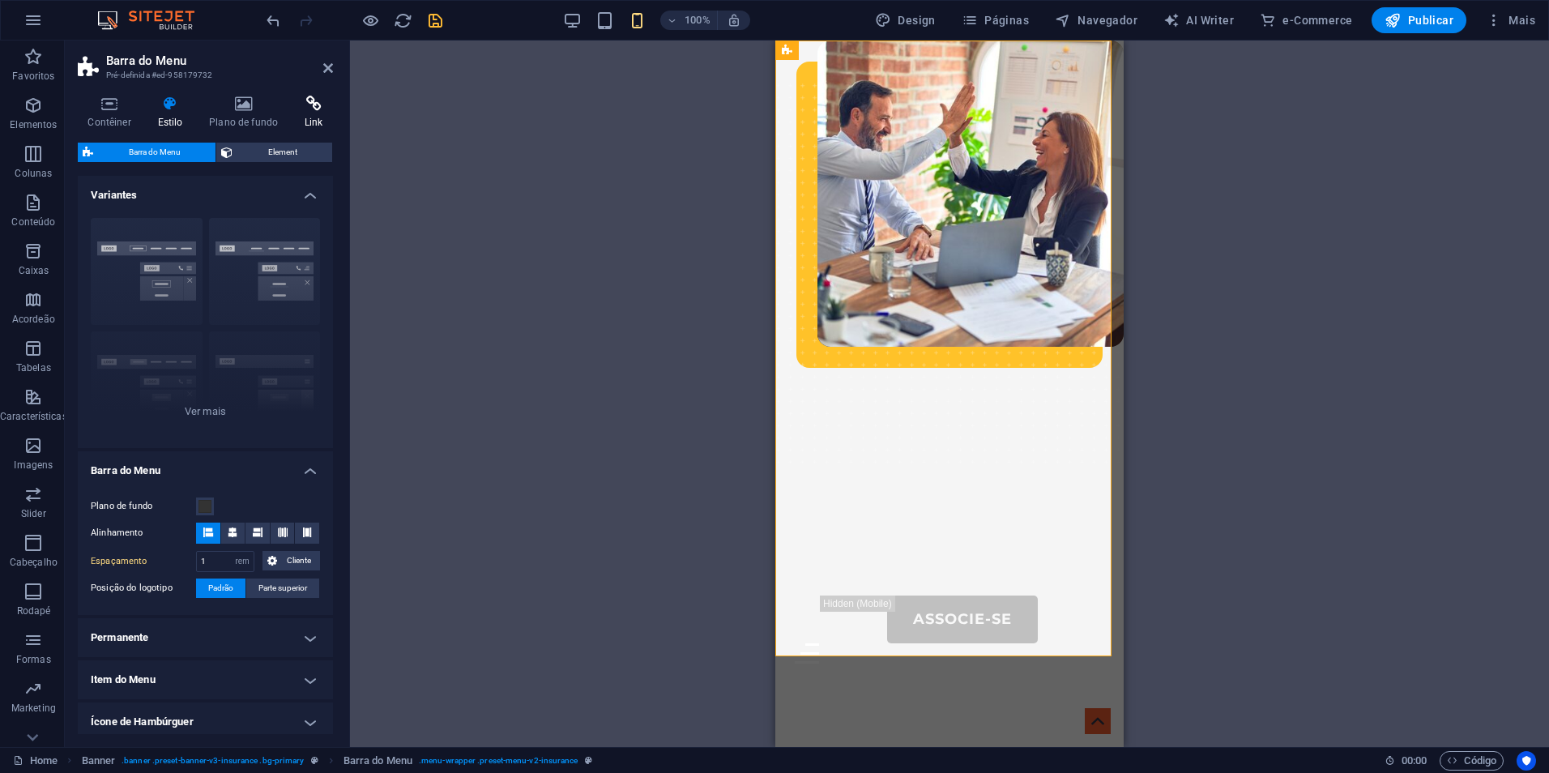
click at [316, 109] on icon at bounding box center [314, 104] width 38 height 16
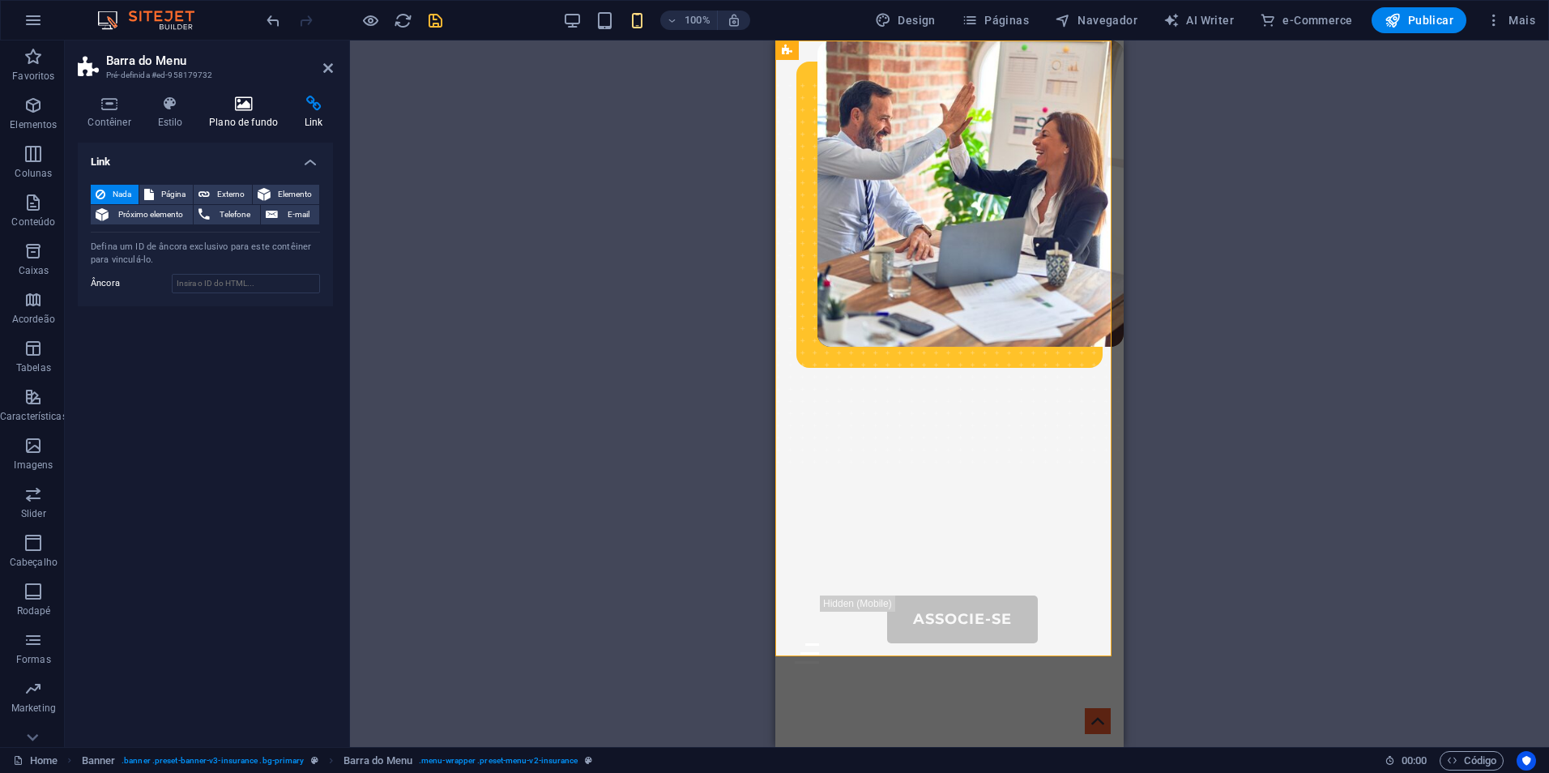
click at [254, 109] on icon at bounding box center [243, 104] width 89 height 16
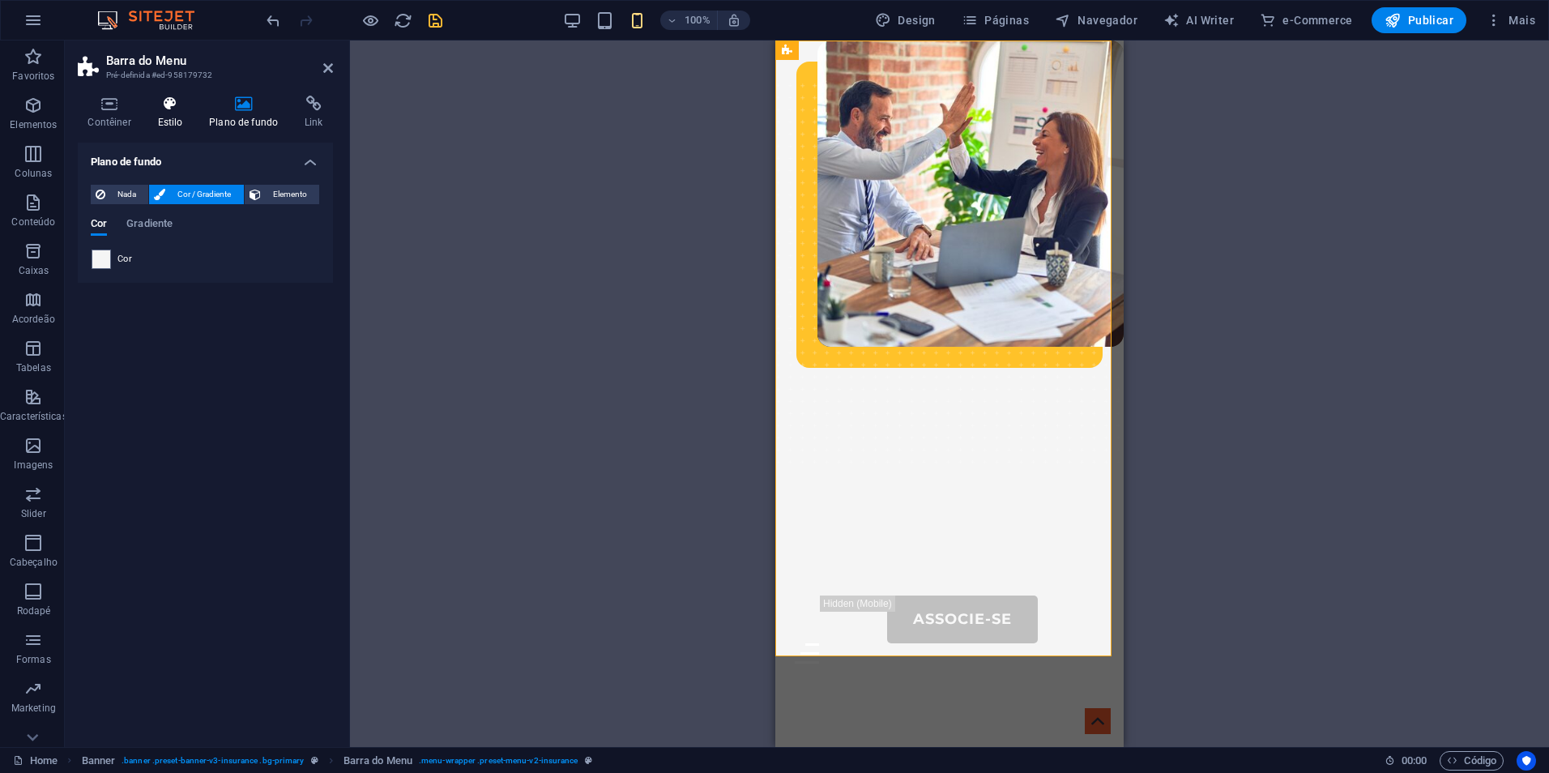
click at [183, 105] on icon at bounding box center [169, 104] width 45 height 16
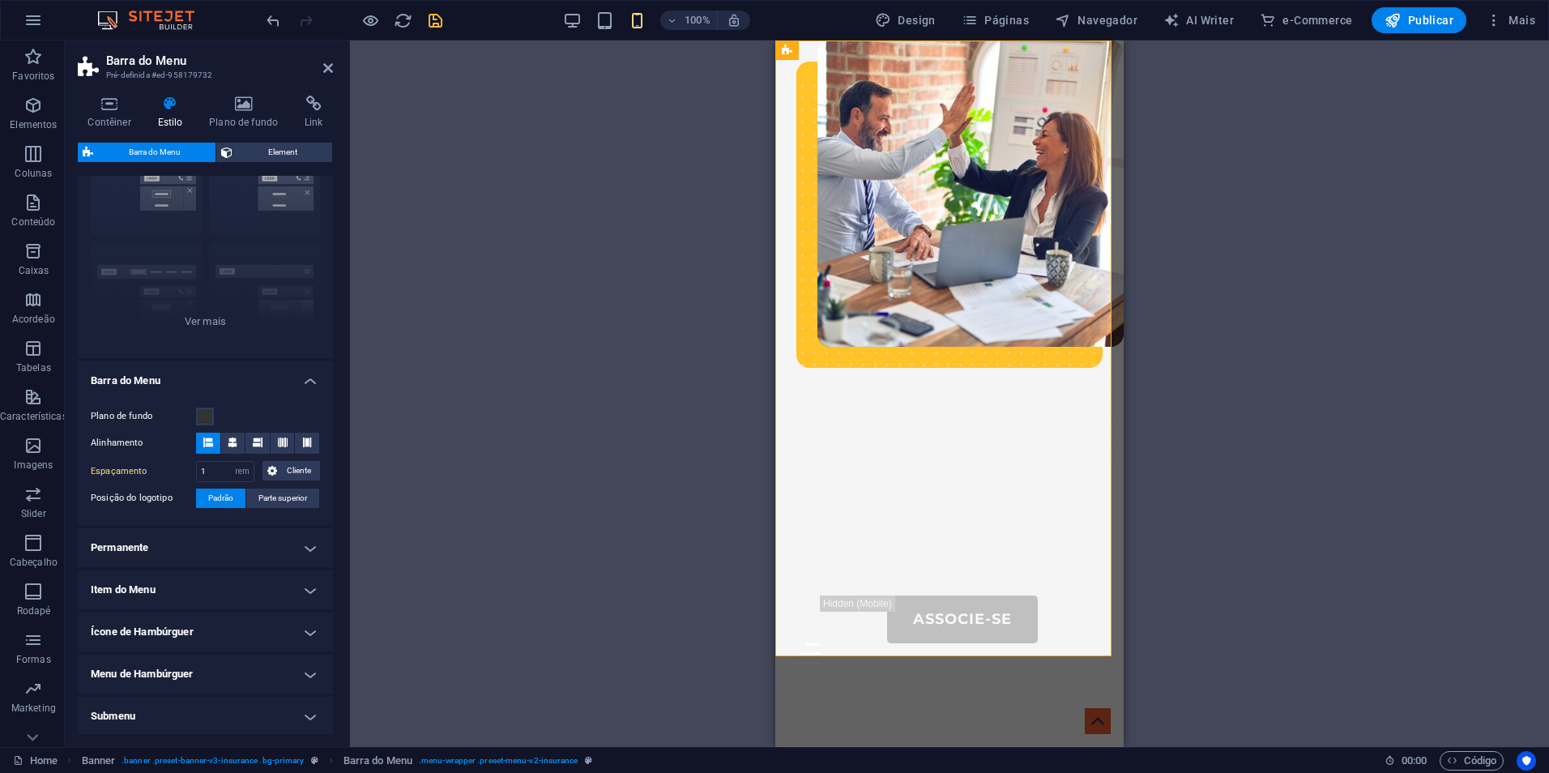
scroll to position [156, 0]
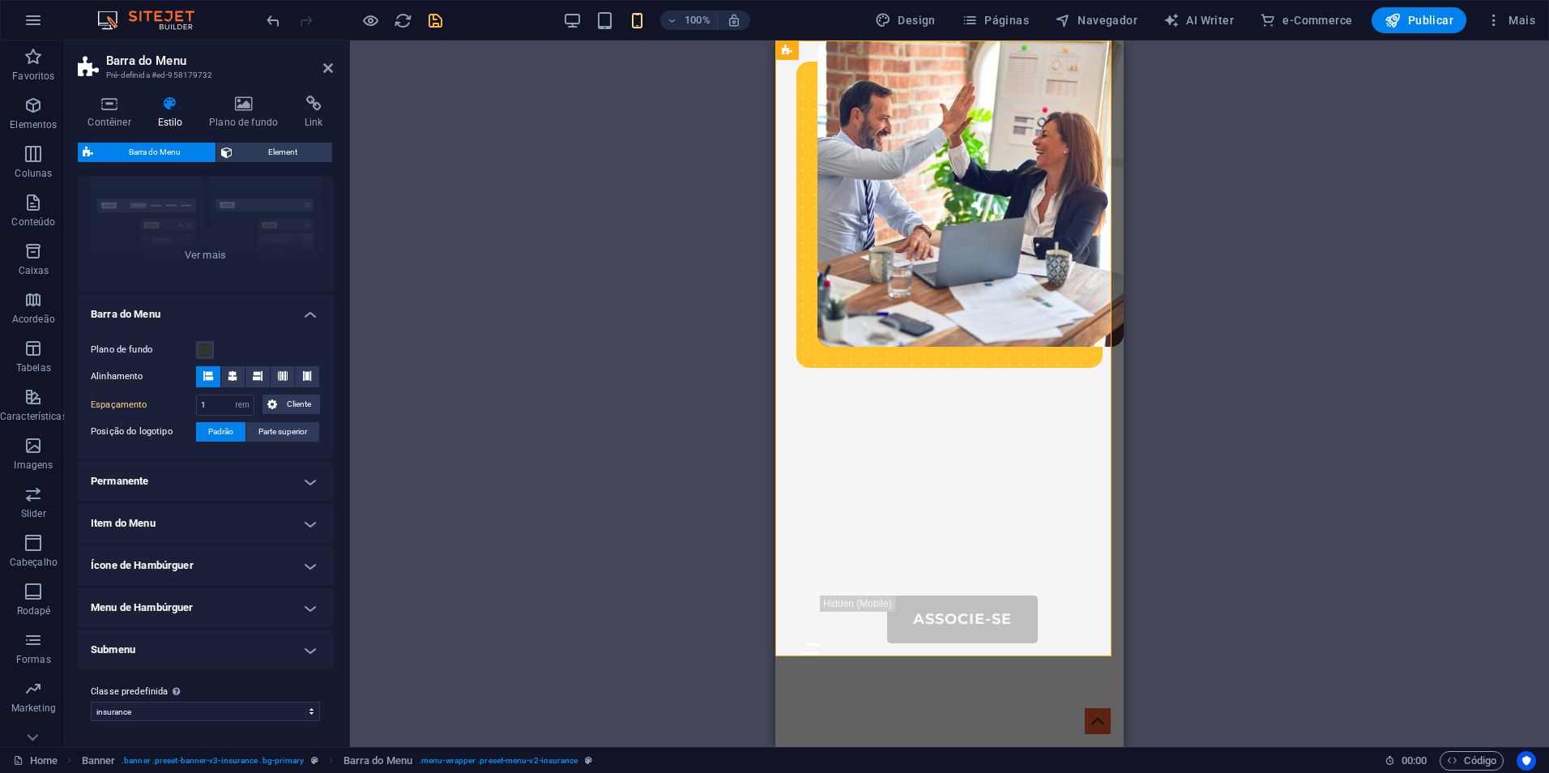
click at [277, 477] on h4 "Permanente" at bounding box center [205, 481] width 255 height 39
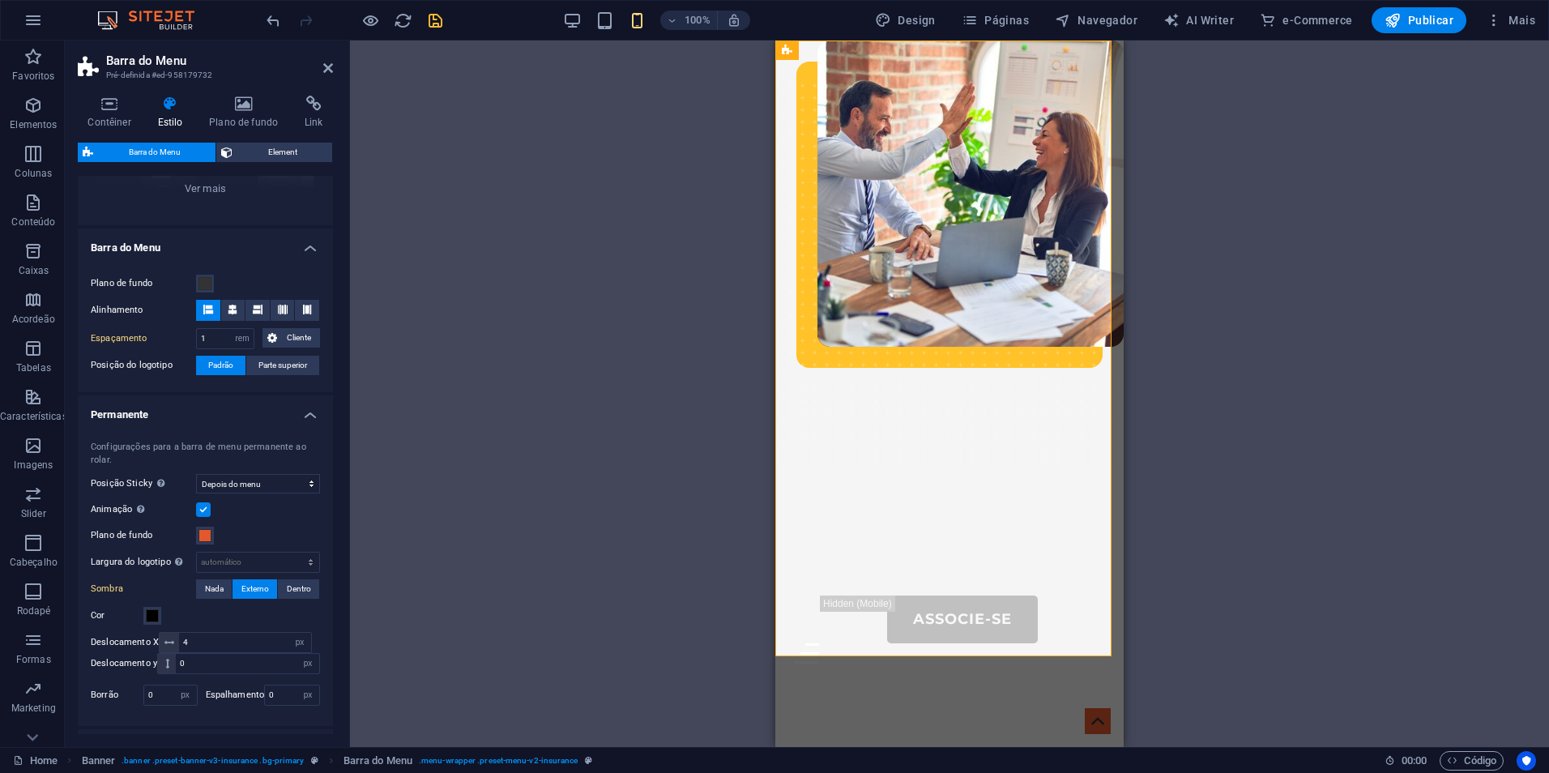
scroll to position [318, 0]
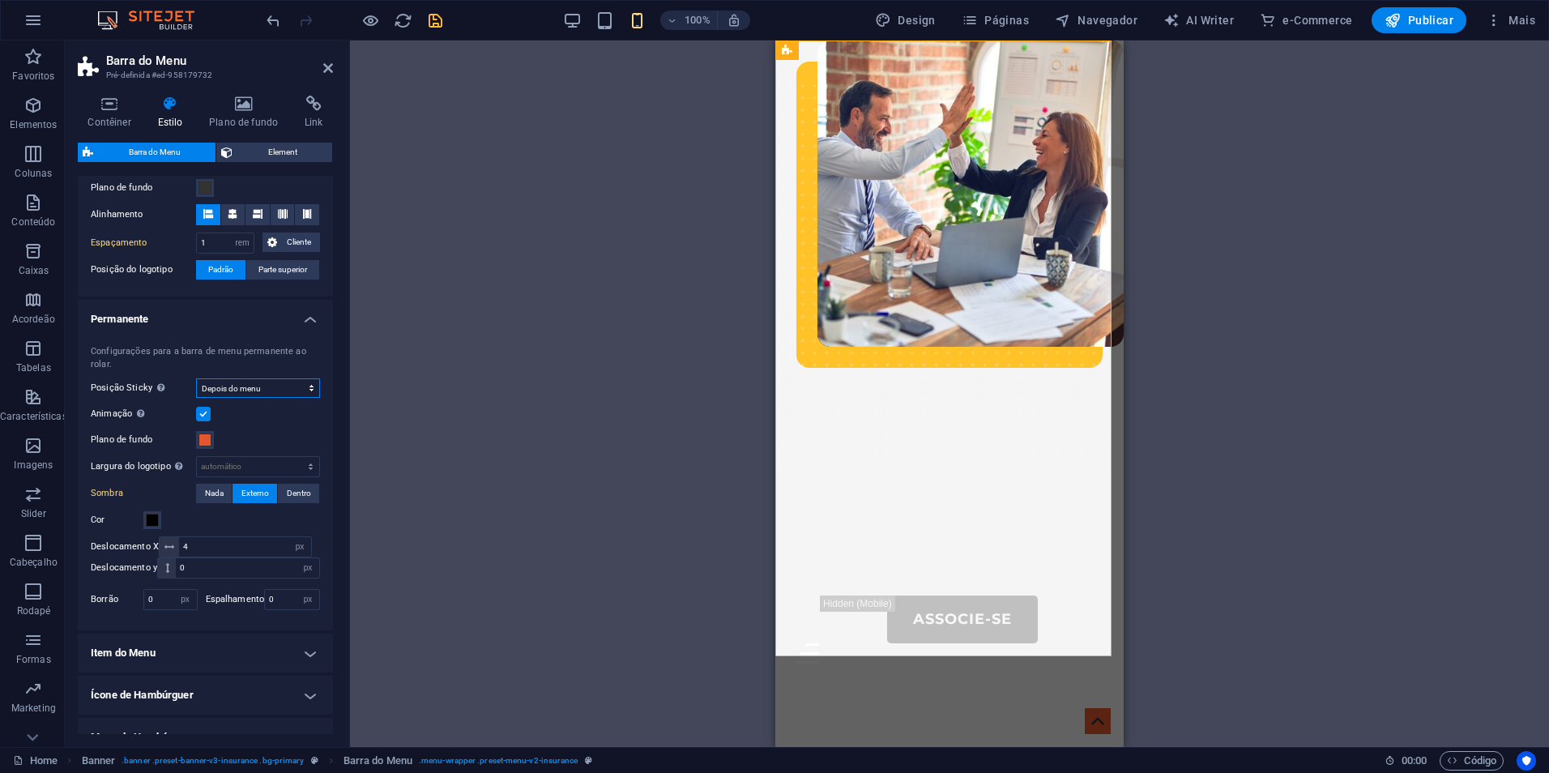
click at [290, 380] on select "Desligar Instantâneo Depois do menu Depois do banner Ao rolar para cima" at bounding box center [258, 387] width 124 height 19
click at [196, 398] on select "Desligar Instantâneo Depois do menu Depois do banner Ao rolar para cima" at bounding box center [258, 387] width 124 height 19
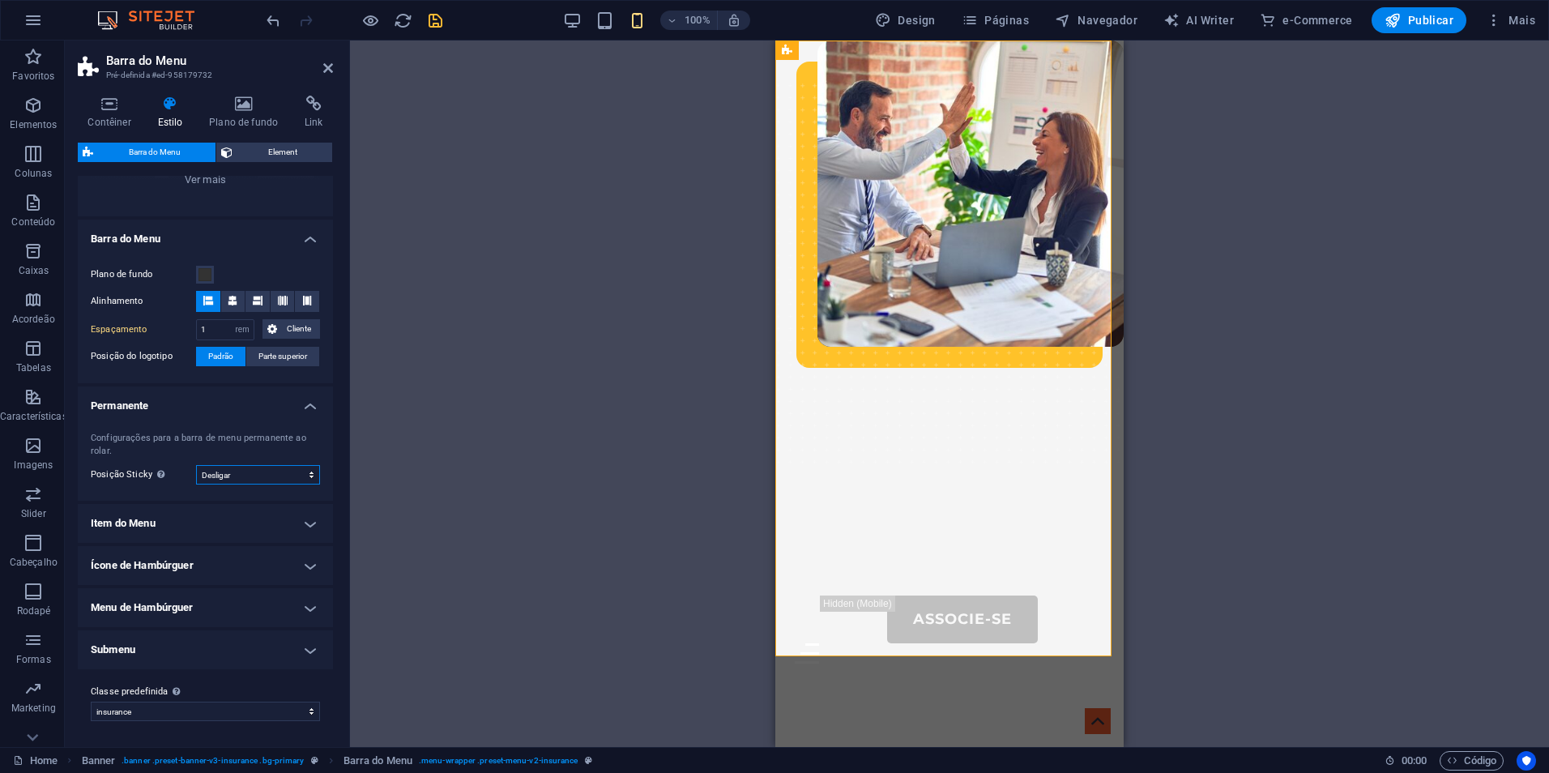
scroll to position [232, 0]
click at [266, 484] on select "Desligar Instantâneo Depois do menu Depois do banner Ao rolar para cima" at bounding box center [258, 474] width 124 height 19
click at [196, 465] on select "Desligar Instantâneo Depois do menu Depois do banner Ao rolar para cima" at bounding box center [258, 474] width 124 height 19
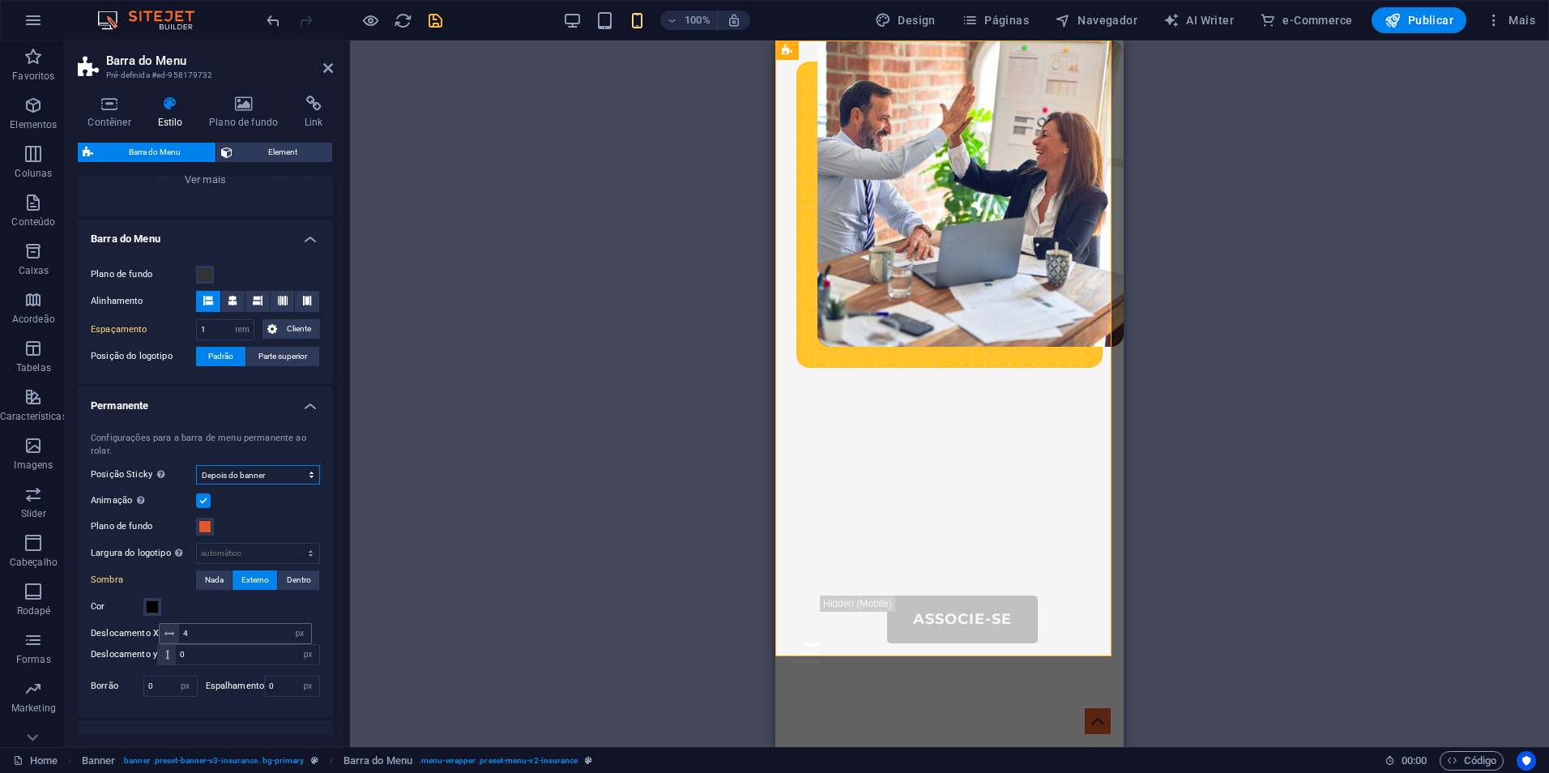
scroll to position [318, 0]
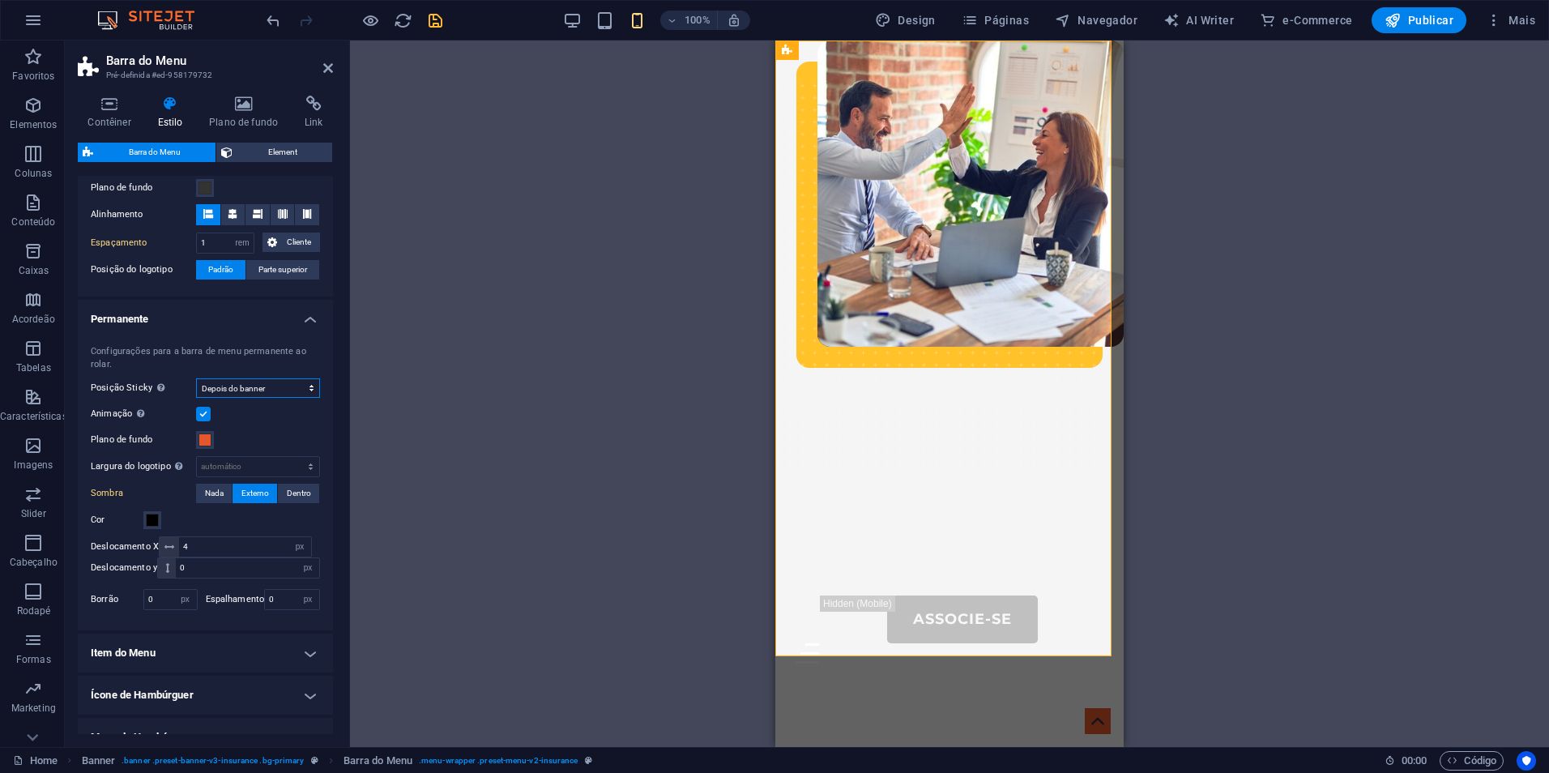
click at [265, 390] on select "Desligar Instantâneo Depois do menu Depois do banner Ao rolar para cima" at bounding box center [258, 387] width 124 height 19
select select "sticky_menu"
click at [196, 378] on select "Desligar Instantâneo Depois do menu Depois do banner Ao rolar para cima" at bounding box center [258, 387] width 124 height 19
click at [907, 319] on div "Sobre-Nós Portal do Associado Serviços Contatos Associe-se Menu" at bounding box center [949, 359] width 348 height 636
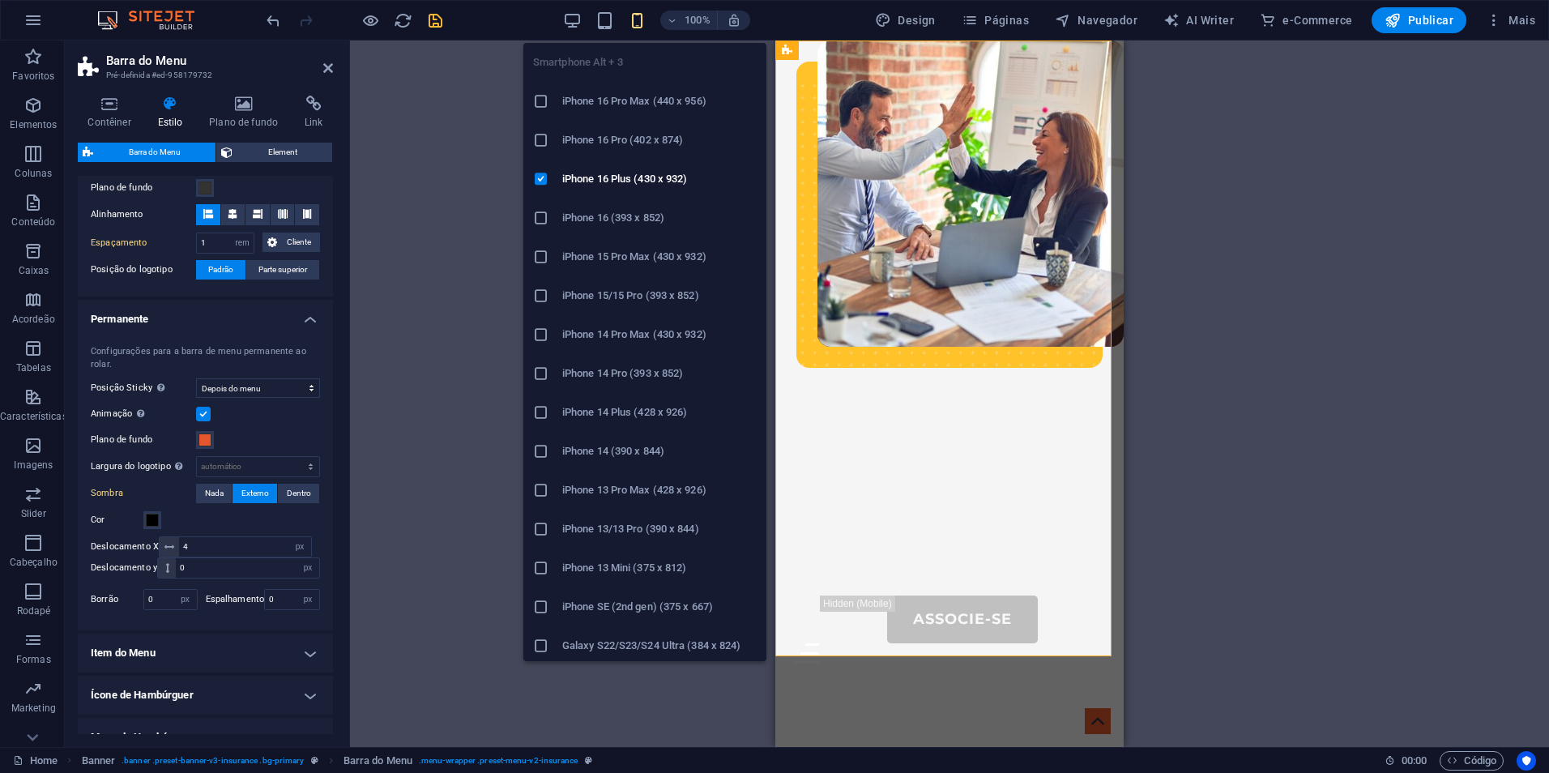
click at [645, 26] on icon "button" at bounding box center [637, 20] width 19 height 19
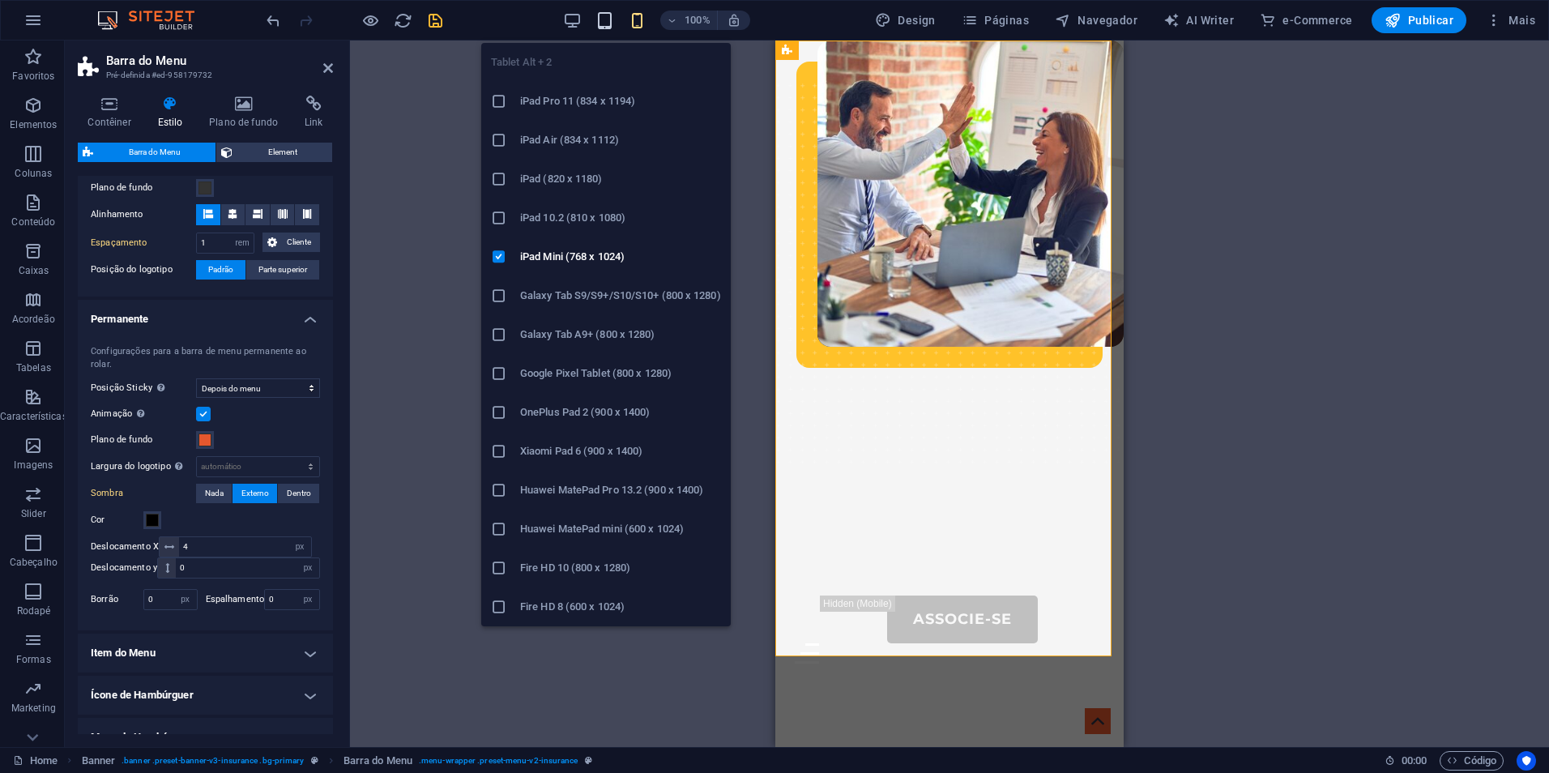
click at [611, 28] on icon "button" at bounding box center [605, 20] width 19 height 19
type input "2"
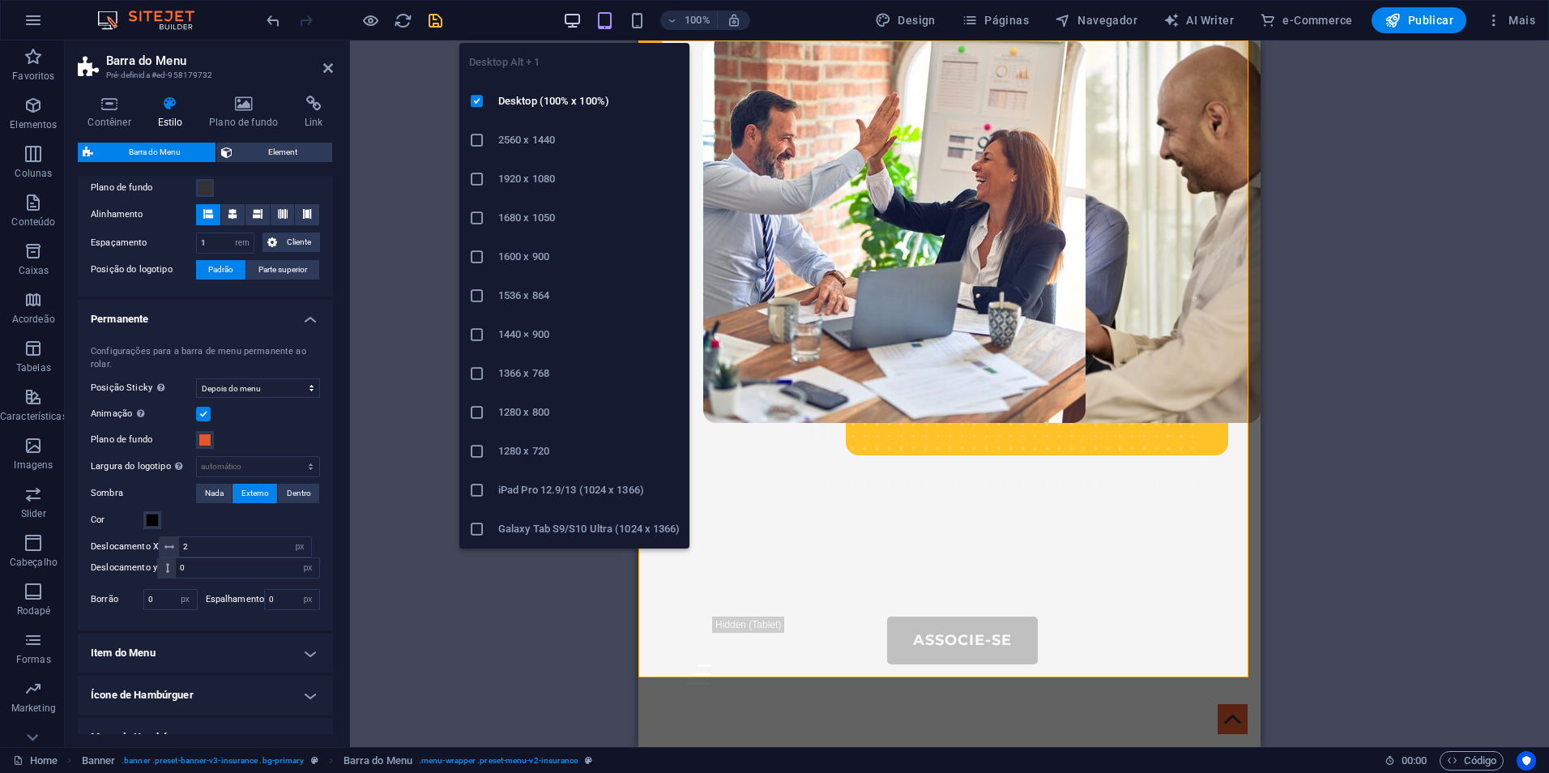
click at [579, 20] on icon "button" at bounding box center [572, 20] width 19 height 19
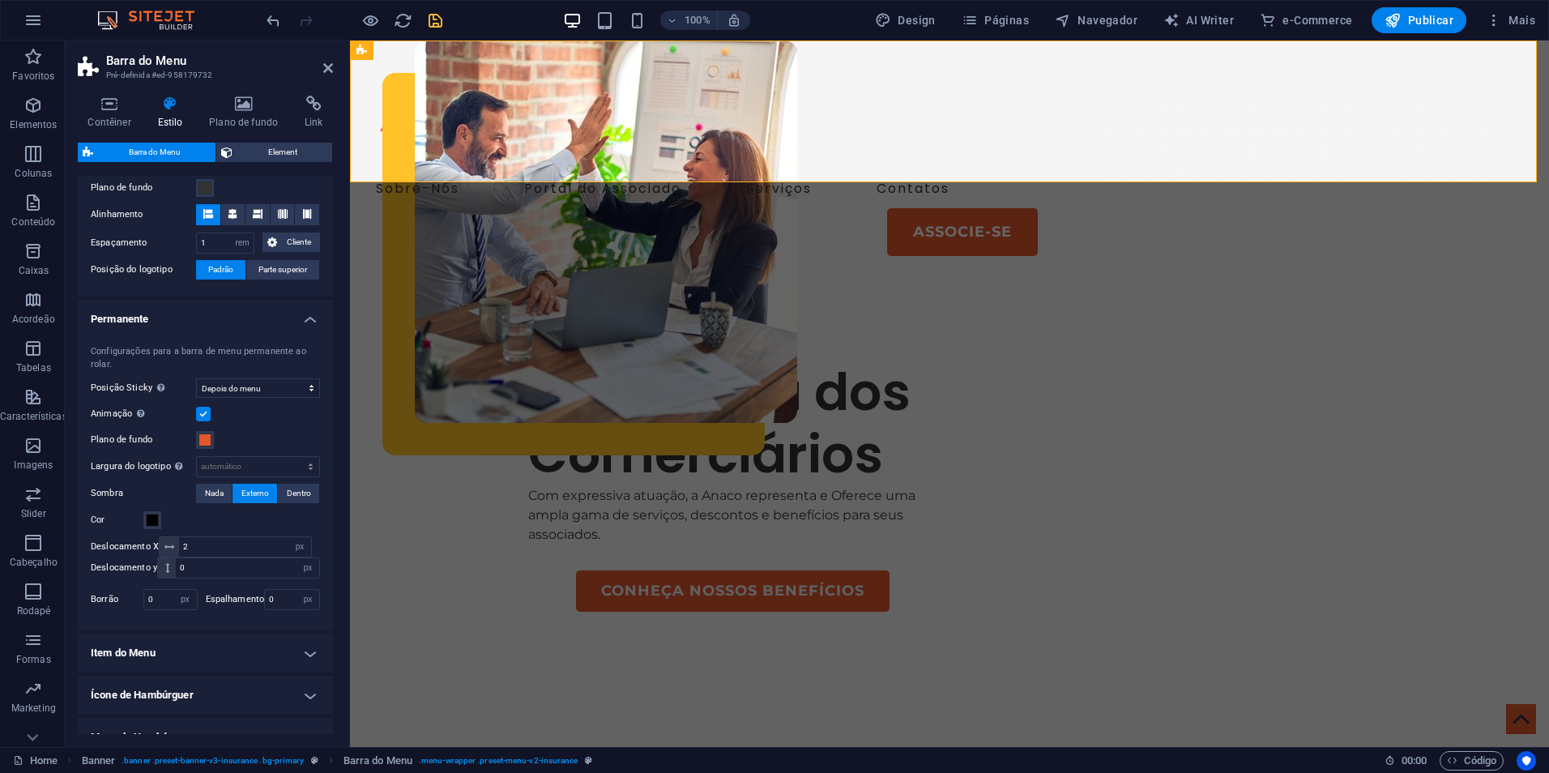
click at [336, 63] on aside "Barra do Menu Pré-definida #ed-958179732 Contêiner Estilo Plano de fundo Link T…" at bounding box center [207, 394] width 285 height 707
click at [331, 68] on icon at bounding box center [328, 68] width 10 height 13
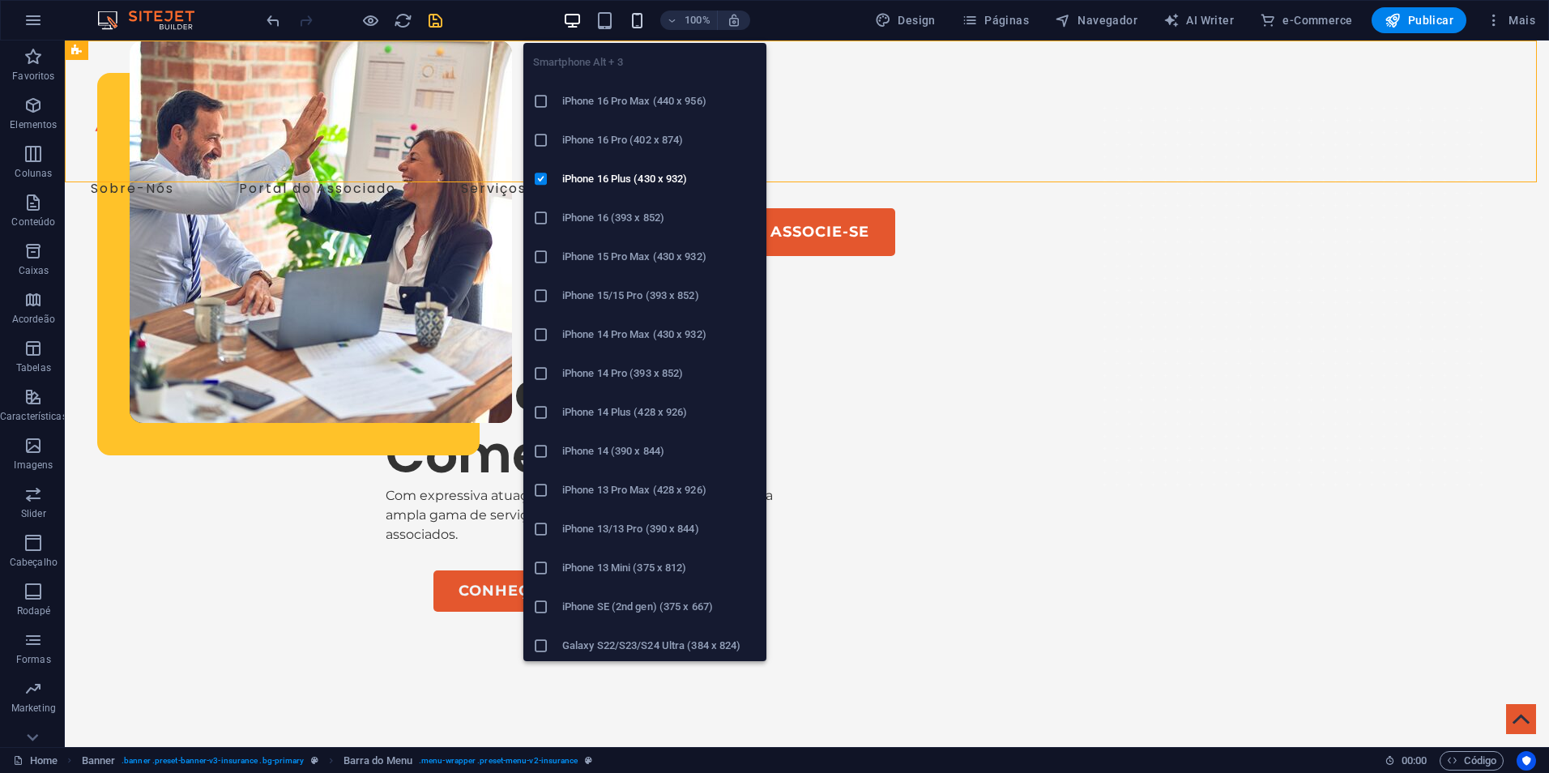
click at [641, 19] on icon "button" at bounding box center [637, 20] width 19 height 19
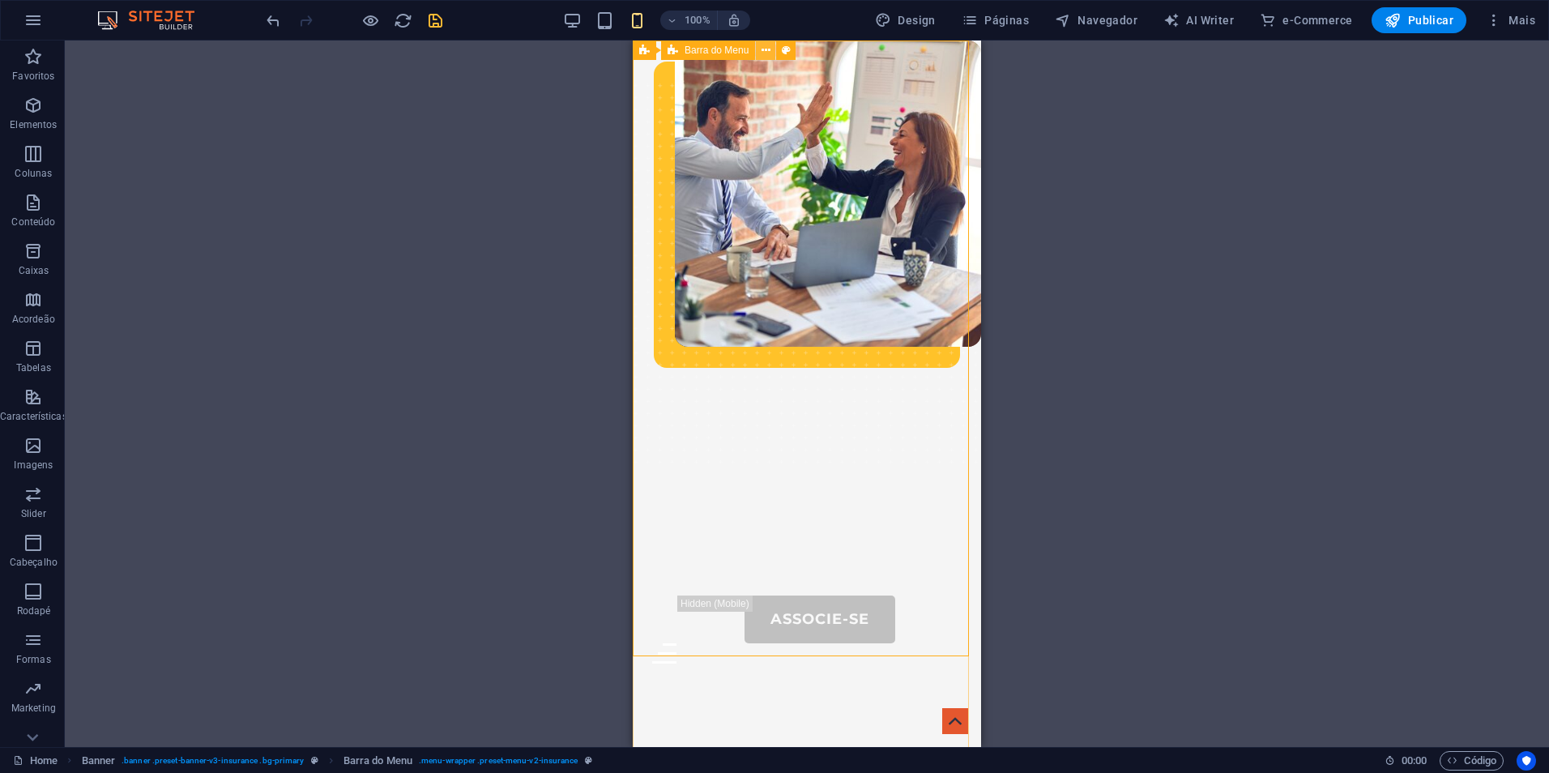
click at [767, 53] on icon at bounding box center [766, 50] width 9 height 17
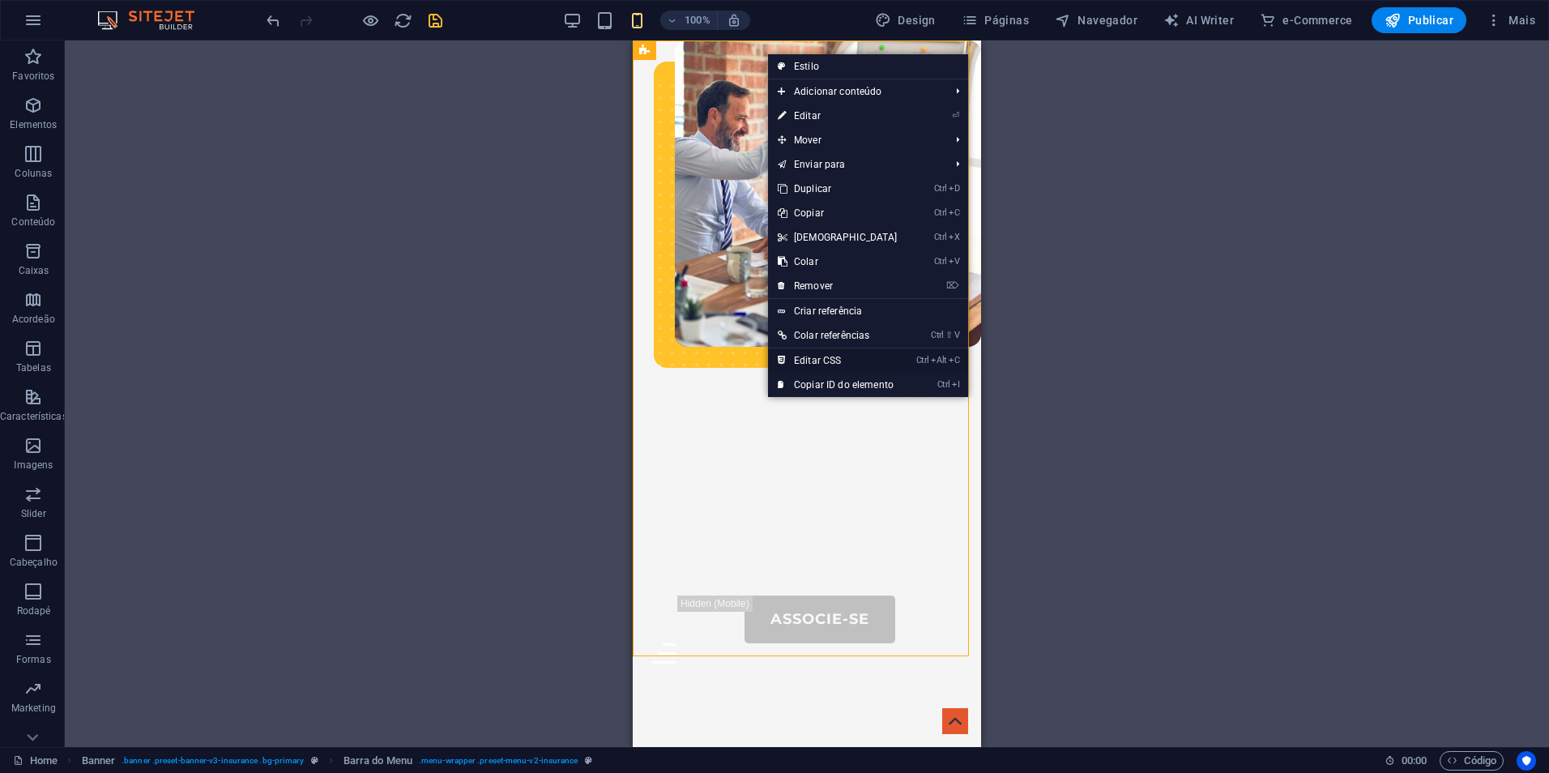
click at [860, 355] on link "Ctrl Alt C Editar CSS" at bounding box center [837, 360] width 139 height 24
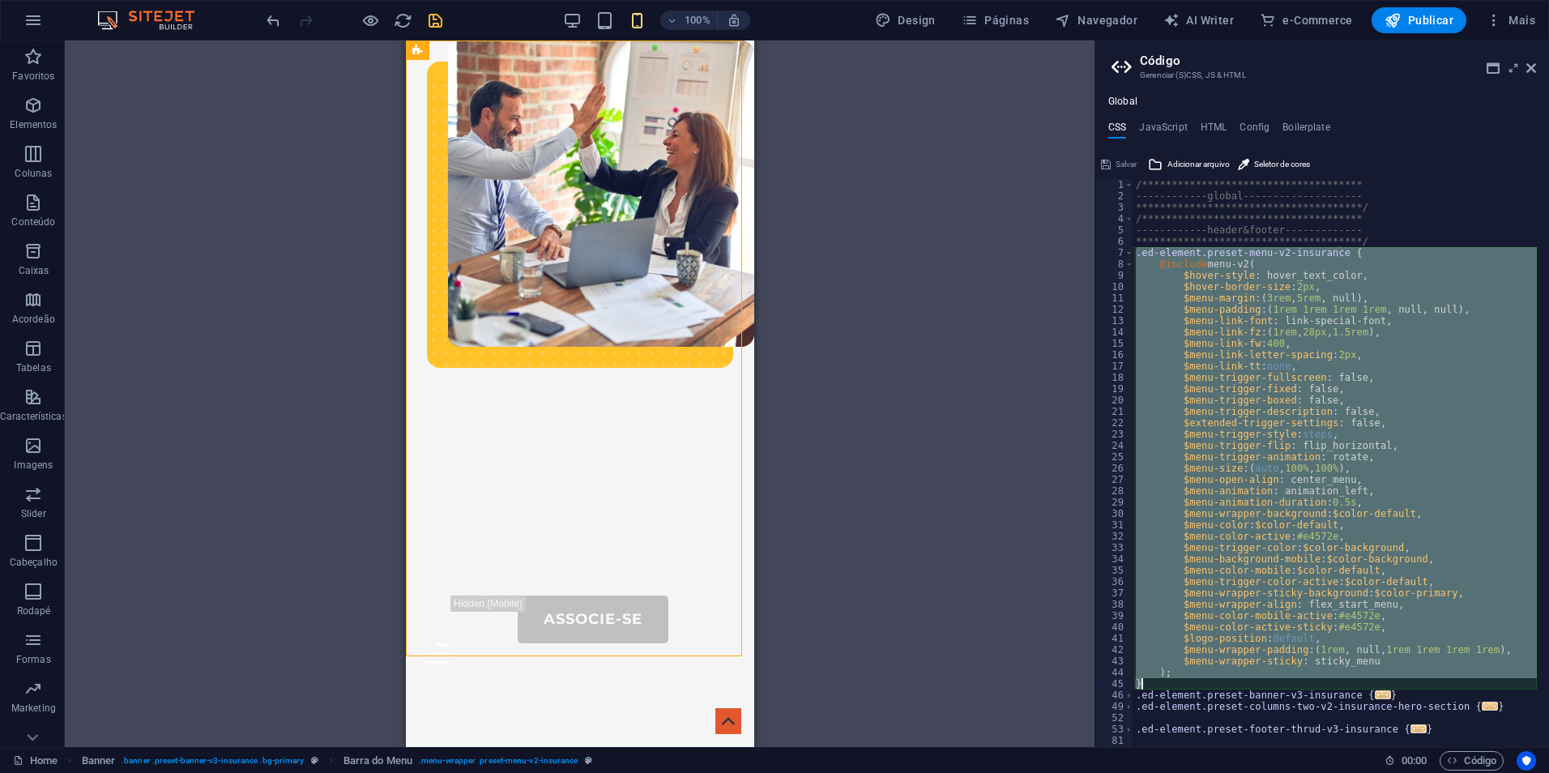
drag, startPoint x: 1138, startPoint y: 253, endPoint x: 1379, endPoint y: 684, distance: 494.1
click at [1379, 684] on div "**********" at bounding box center [1335, 474] width 404 height 591
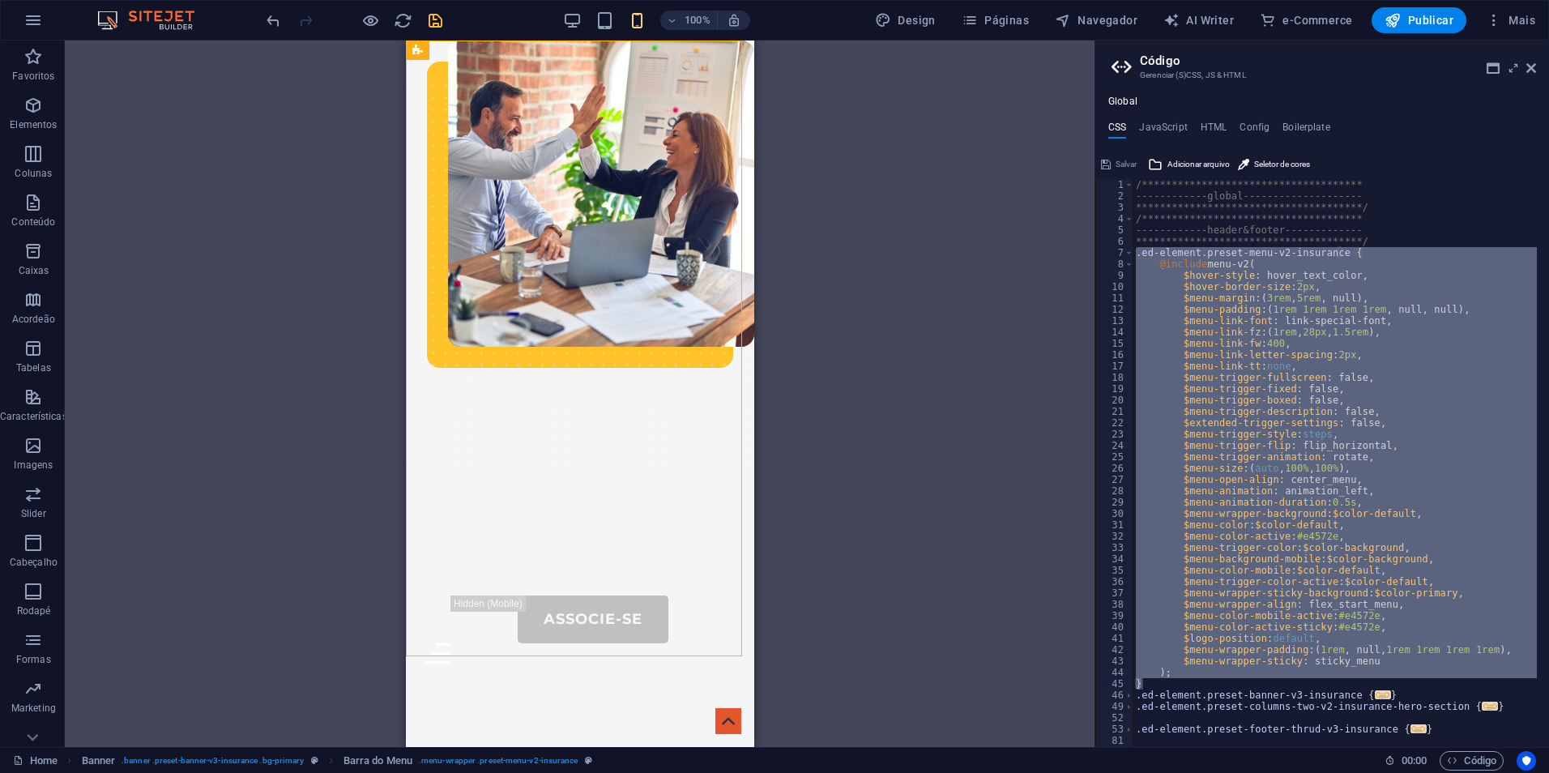
drag, startPoint x: 1148, startPoint y: 286, endPoint x: 1142, endPoint y: 279, distance: 9.2
click at [1148, 286] on div "**********" at bounding box center [1335, 463] width 404 height 568
drag, startPoint x: 1137, startPoint y: 251, endPoint x: 1399, endPoint y: 670, distance: 494.4
click at [1399, 670] on div "**********" at bounding box center [1335, 474] width 404 height 591
click at [1338, 339] on div "**********" at bounding box center [1335, 463] width 404 height 568
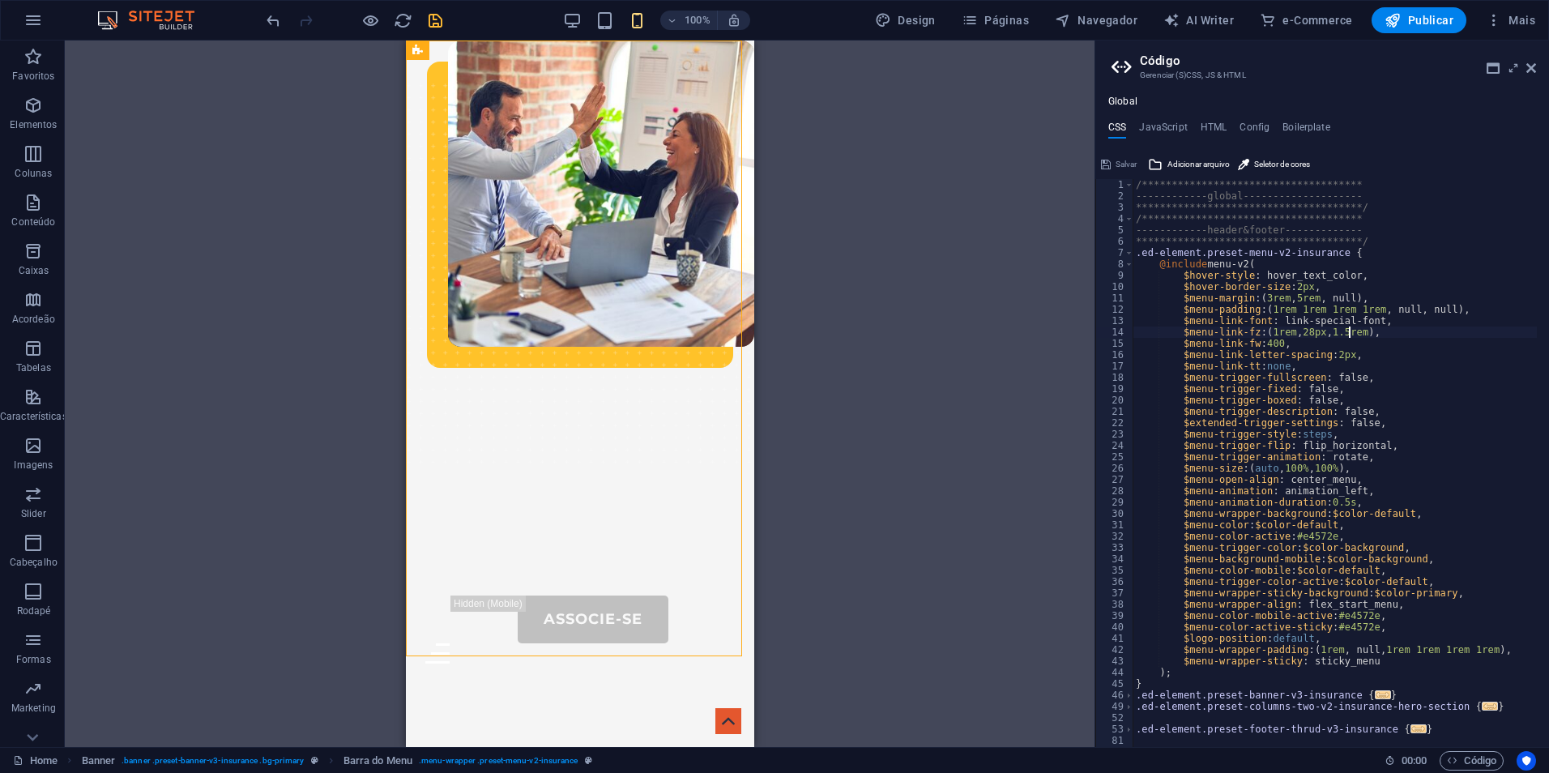
click at [1350, 330] on div "**********" at bounding box center [1335, 474] width 404 height 591
click at [1348, 331] on div "**********" at bounding box center [1335, 474] width 404 height 591
type textarea "$menu-link-fz: (1rem, 28px, 1rem),"
click at [1105, 165] on icon at bounding box center [1106, 164] width 10 height 19
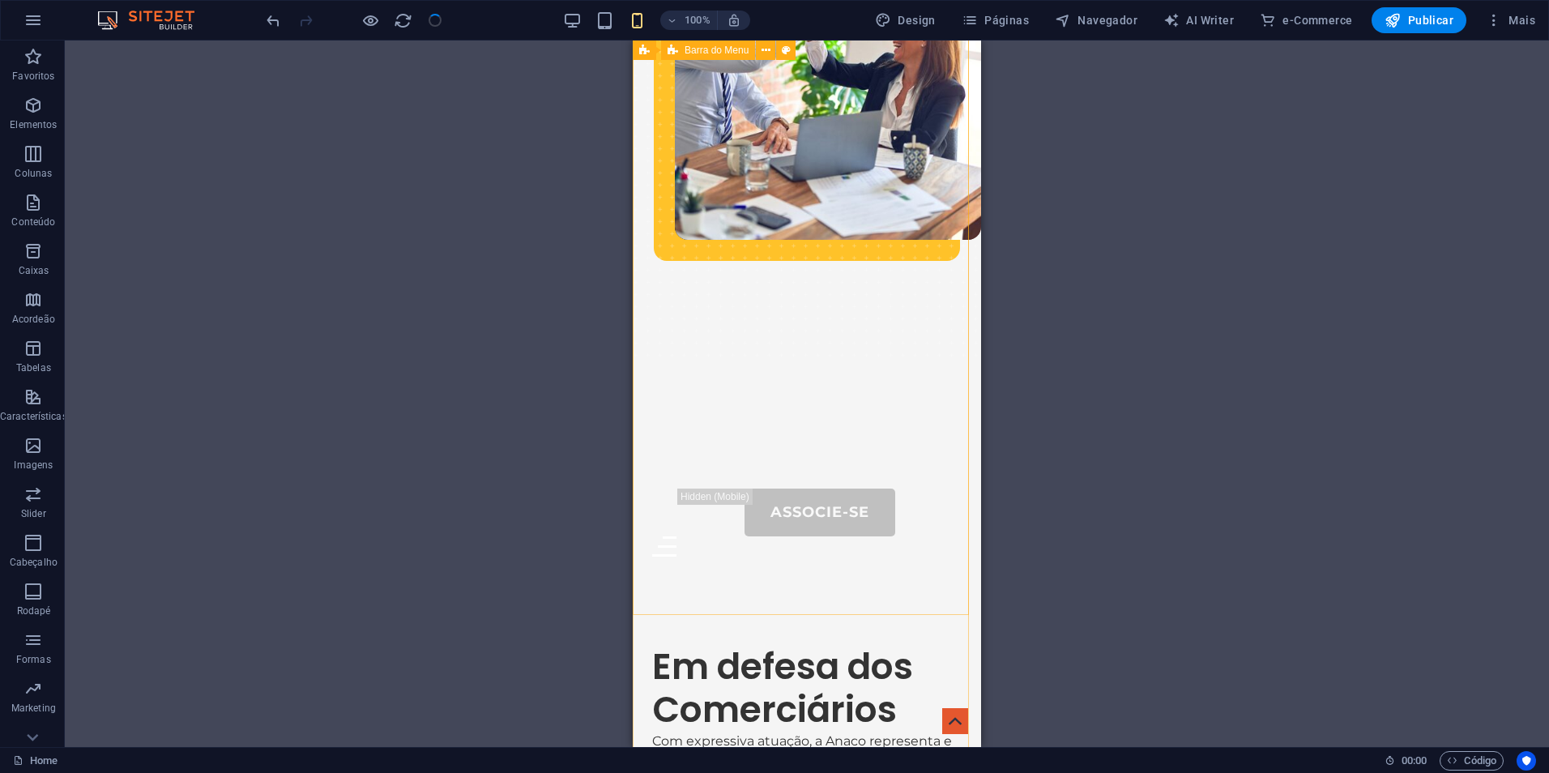
scroll to position [0, 0]
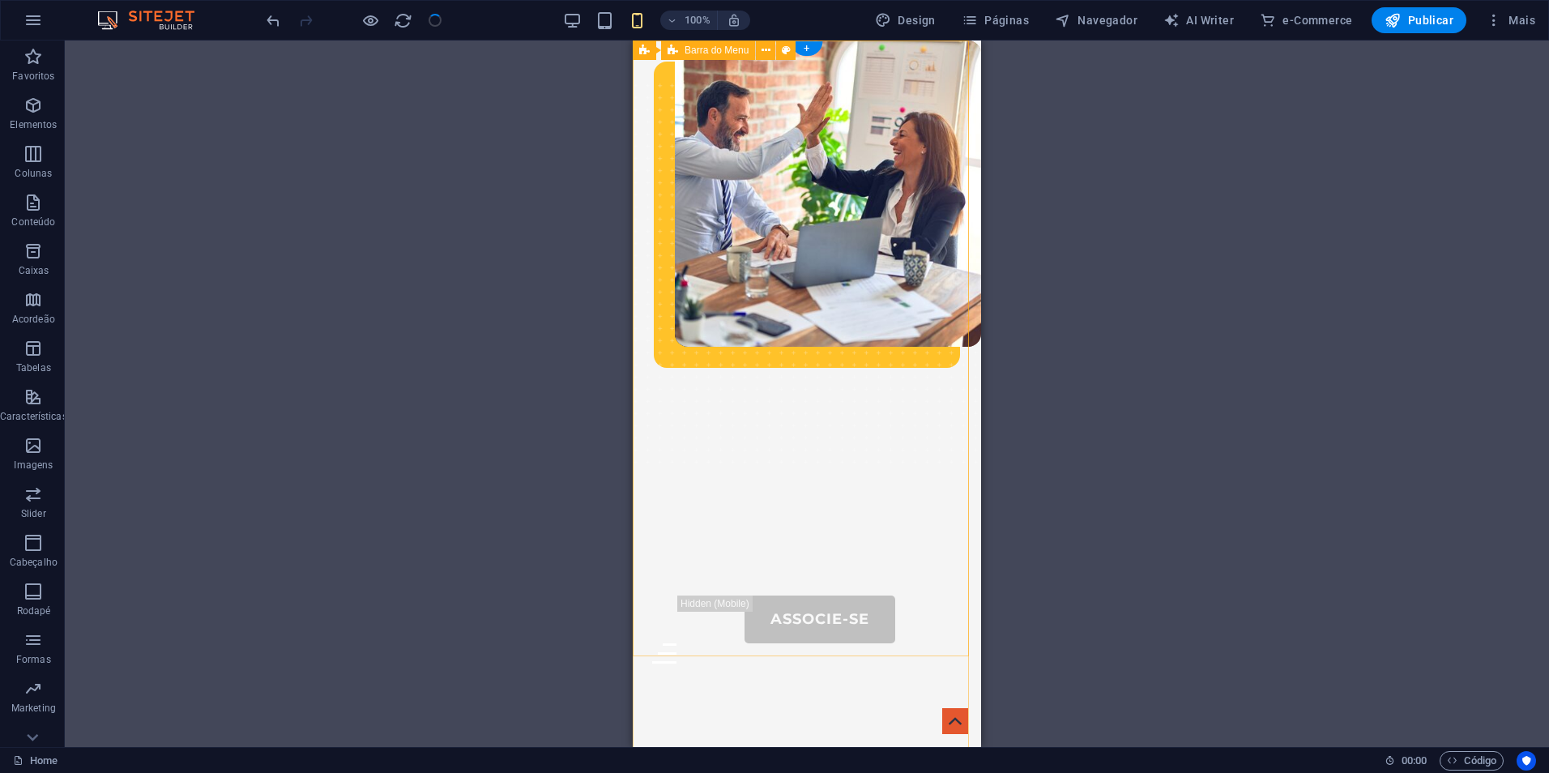
click at [772, 275] on div "Sobre-Nós Portal do Associado Serviços Contatos Associe-se Menu" at bounding box center [807, 359] width 348 height 636
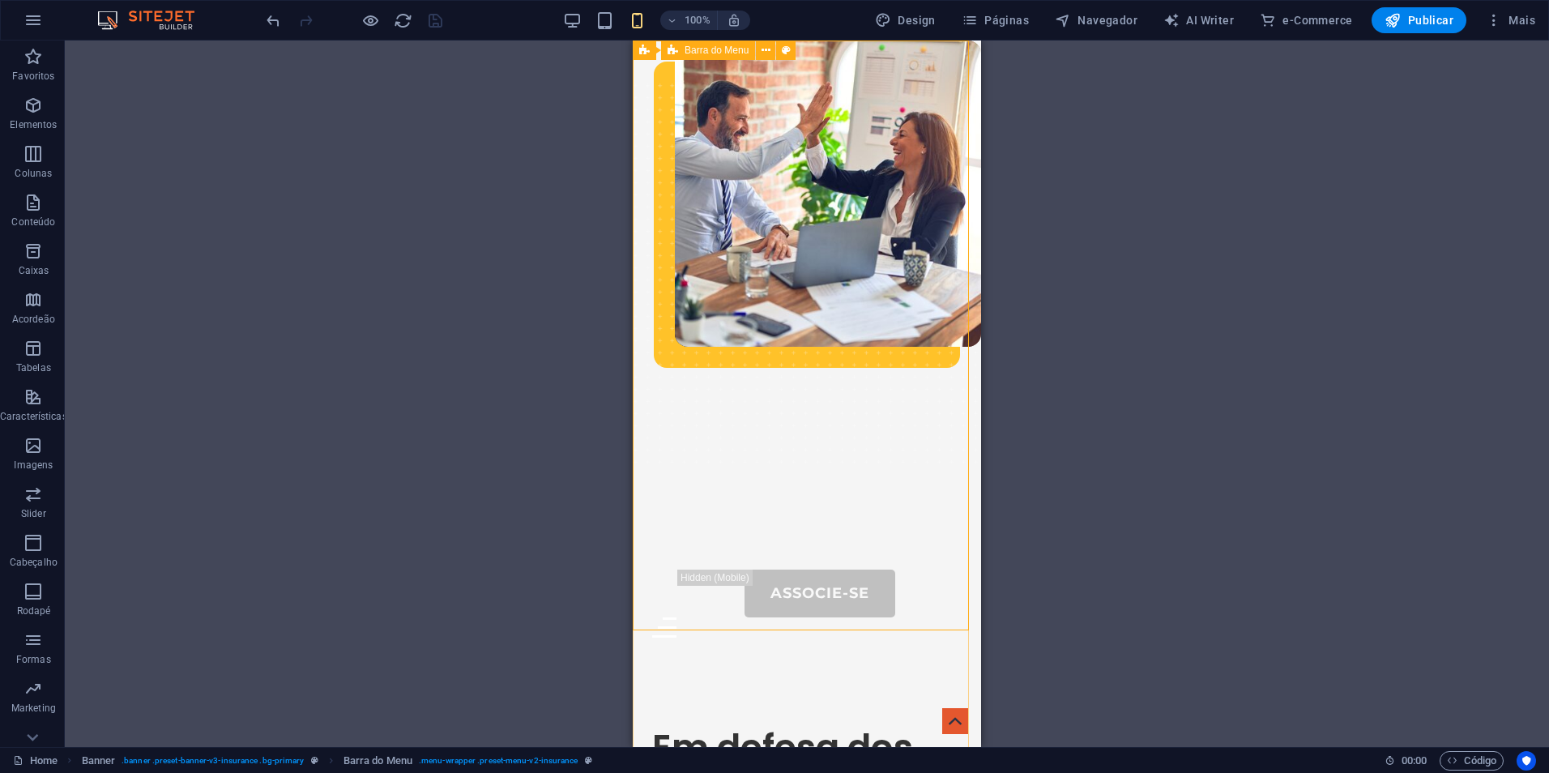
click at [684, 53] on div "Barra do Menu" at bounding box center [708, 50] width 94 height 19
select select "rem"
select select "sticky_menu"
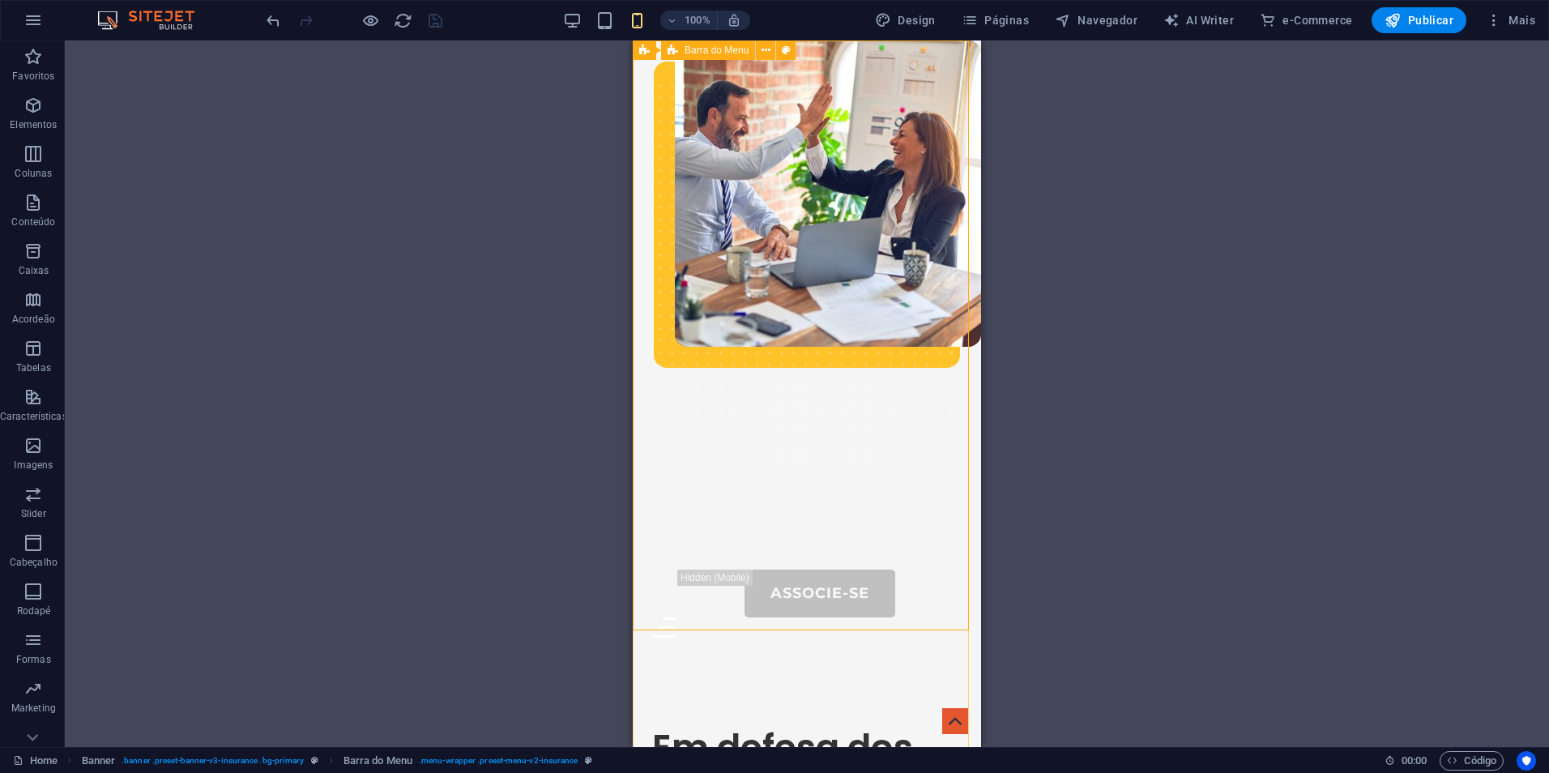
select select "px"
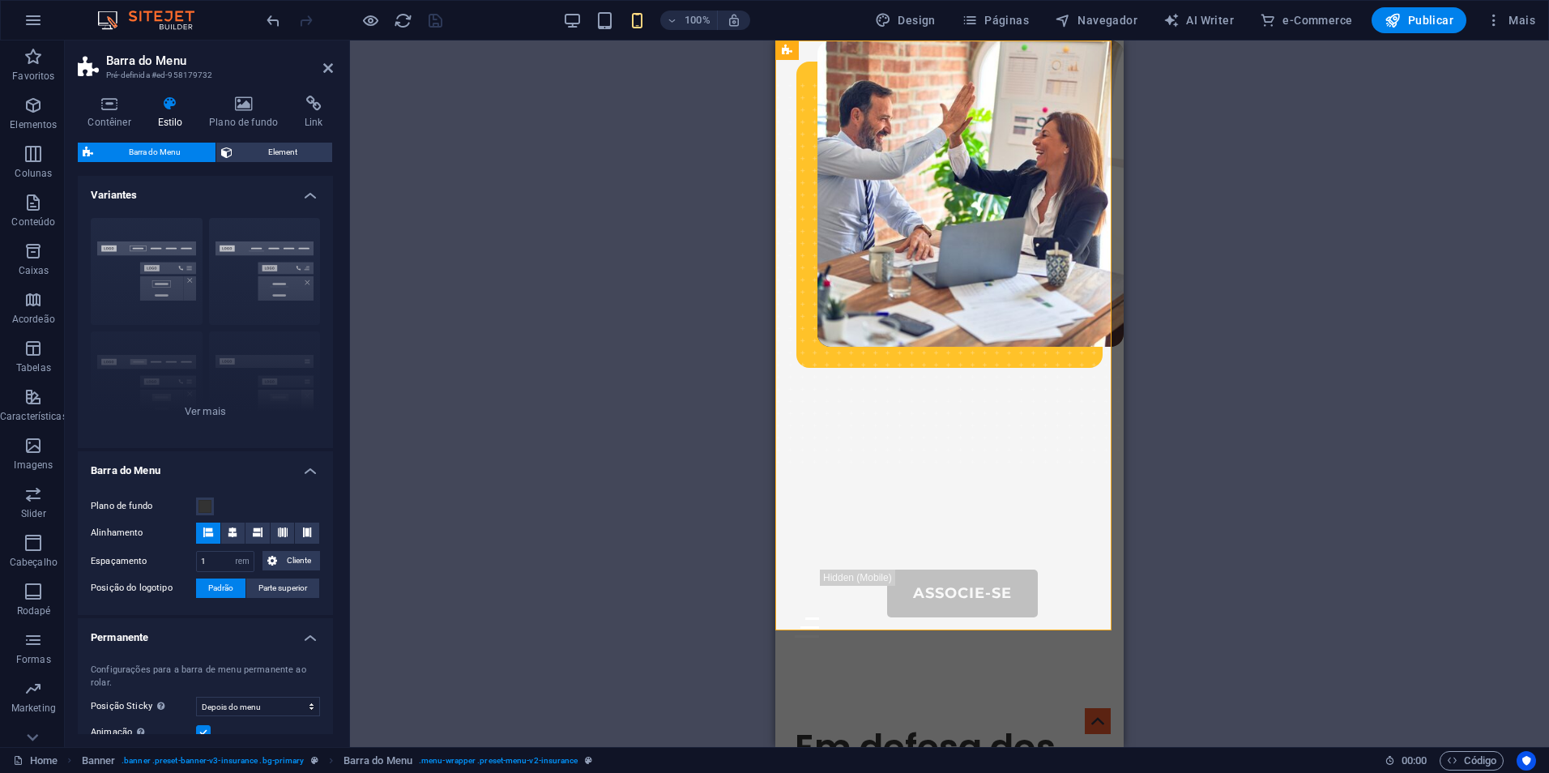
type input "4"
click at [911, 52] on icon at bounding box center [908, 50] width 9 height 17
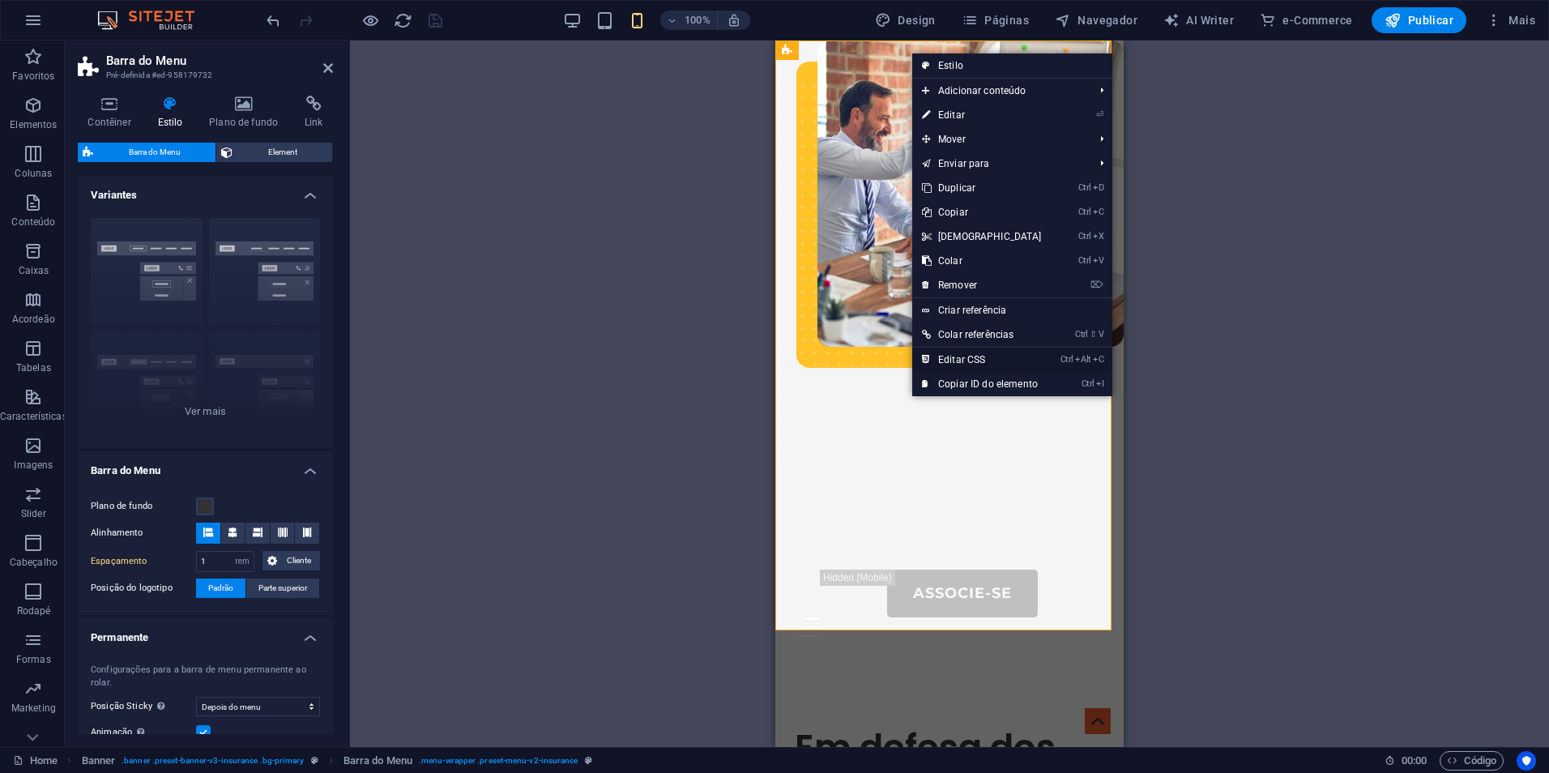
click at [984, 351] on link "Ctrl Alt C Editar CSS" at bounding box center [981, 360] width 139 height 24
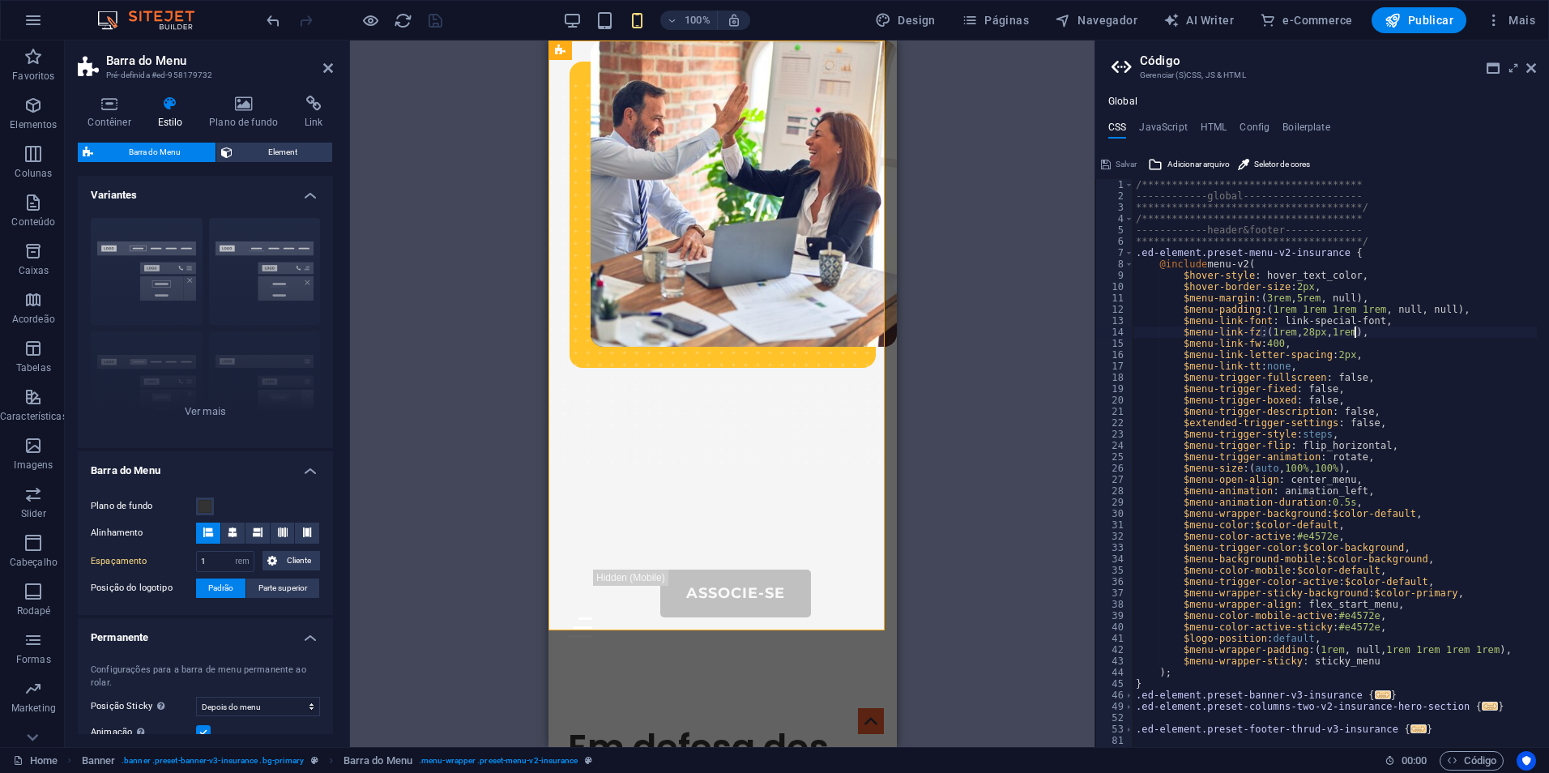
click at [1353, 331] on div "**********" at bounding box center [1335, 474] width 404 height 591
click at [1324, 346] on div "10px local 1 2 0px local 10 0 px local" at bounding box center [1427, 373] width 241 height 69
type textarea "$menu-link-fz: (1rem, 28px, 10px),"
click at [1109, 164] on icon at bounding box center [1106, 164] width 10 height 19
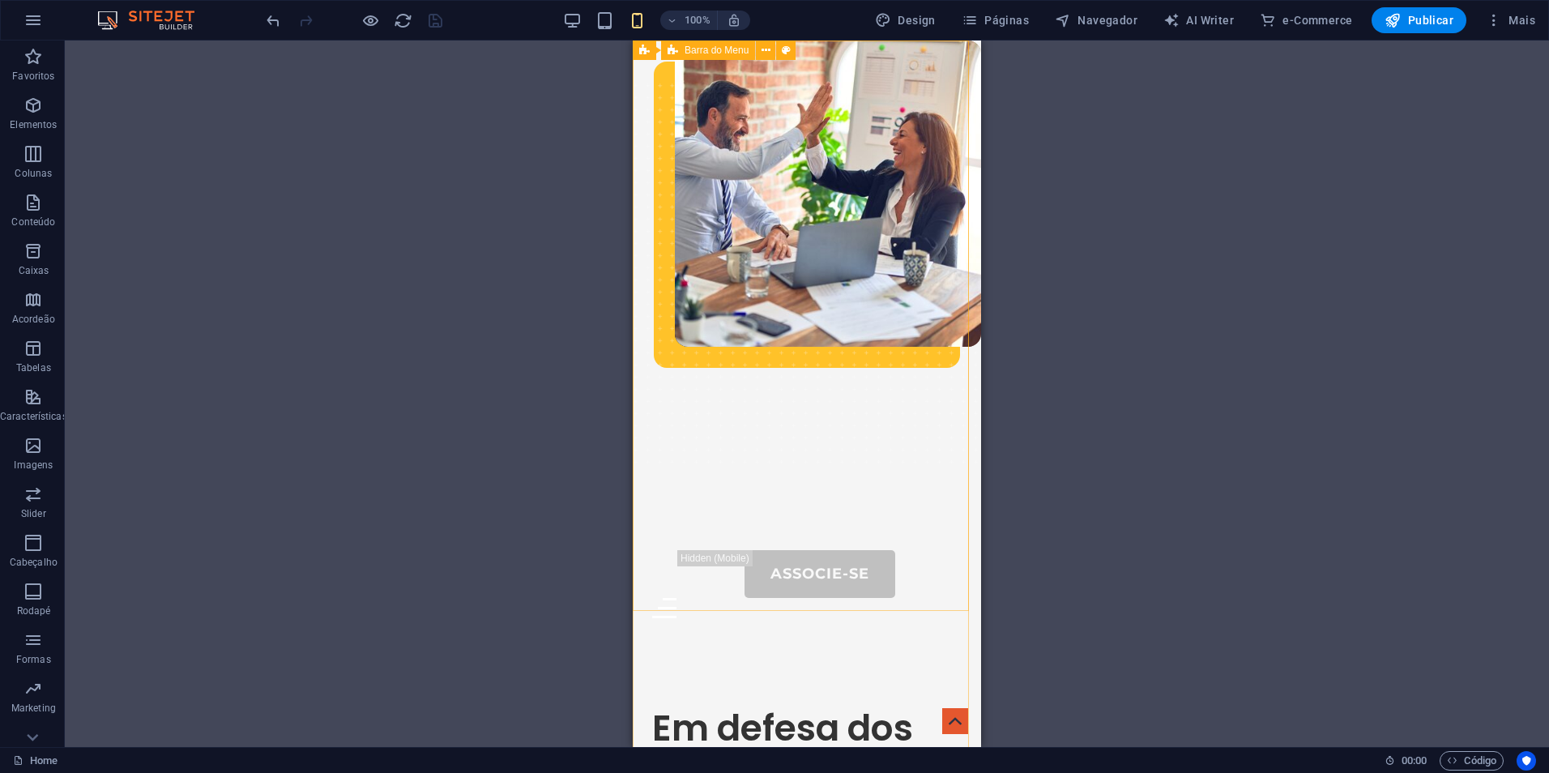
click at [712, 47] on span "Barra do Menu" at bounding box center [717, 50] width 64 height 10
select select "rem"
select select "sticky_menu"
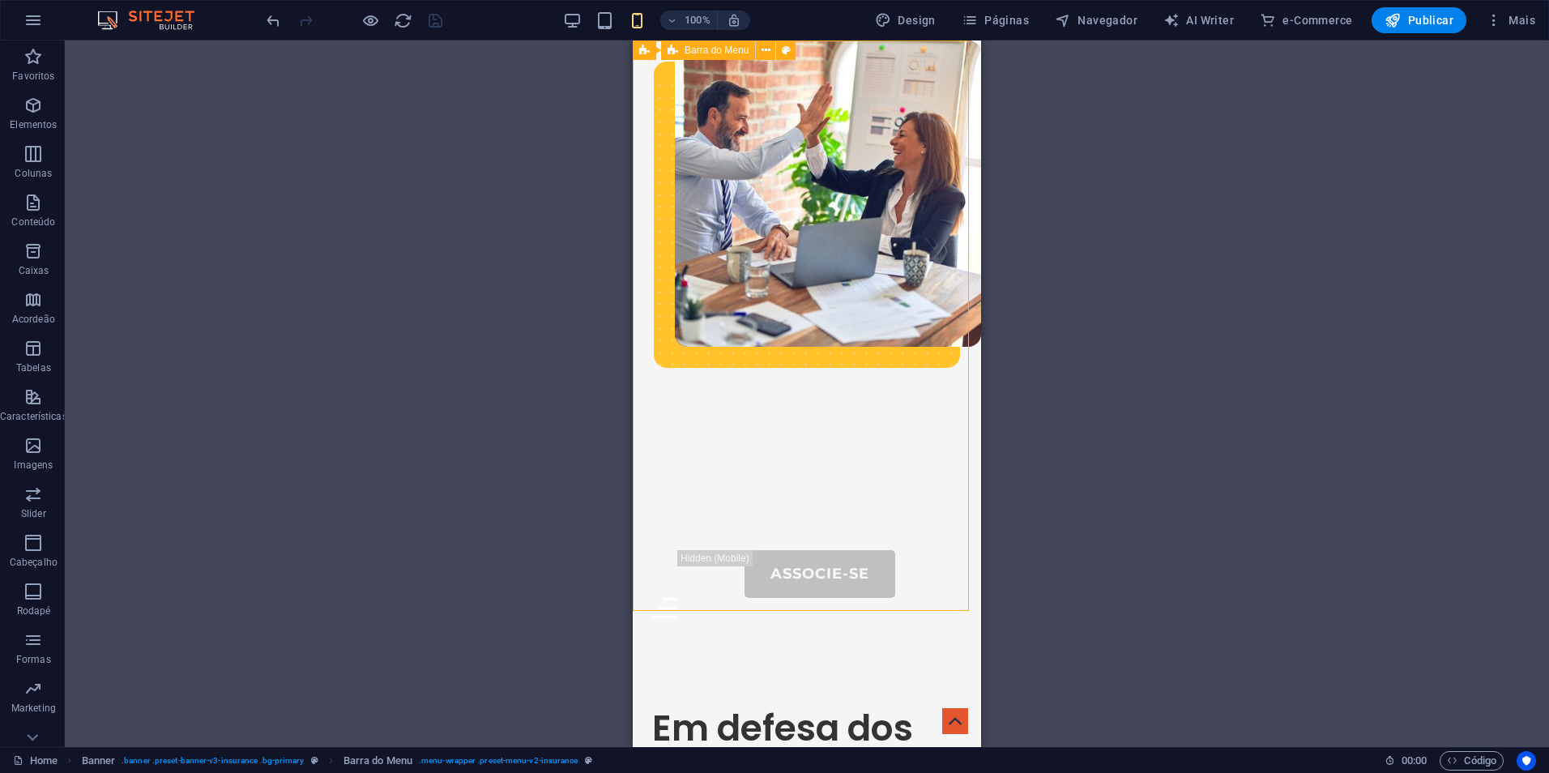
select select "px"
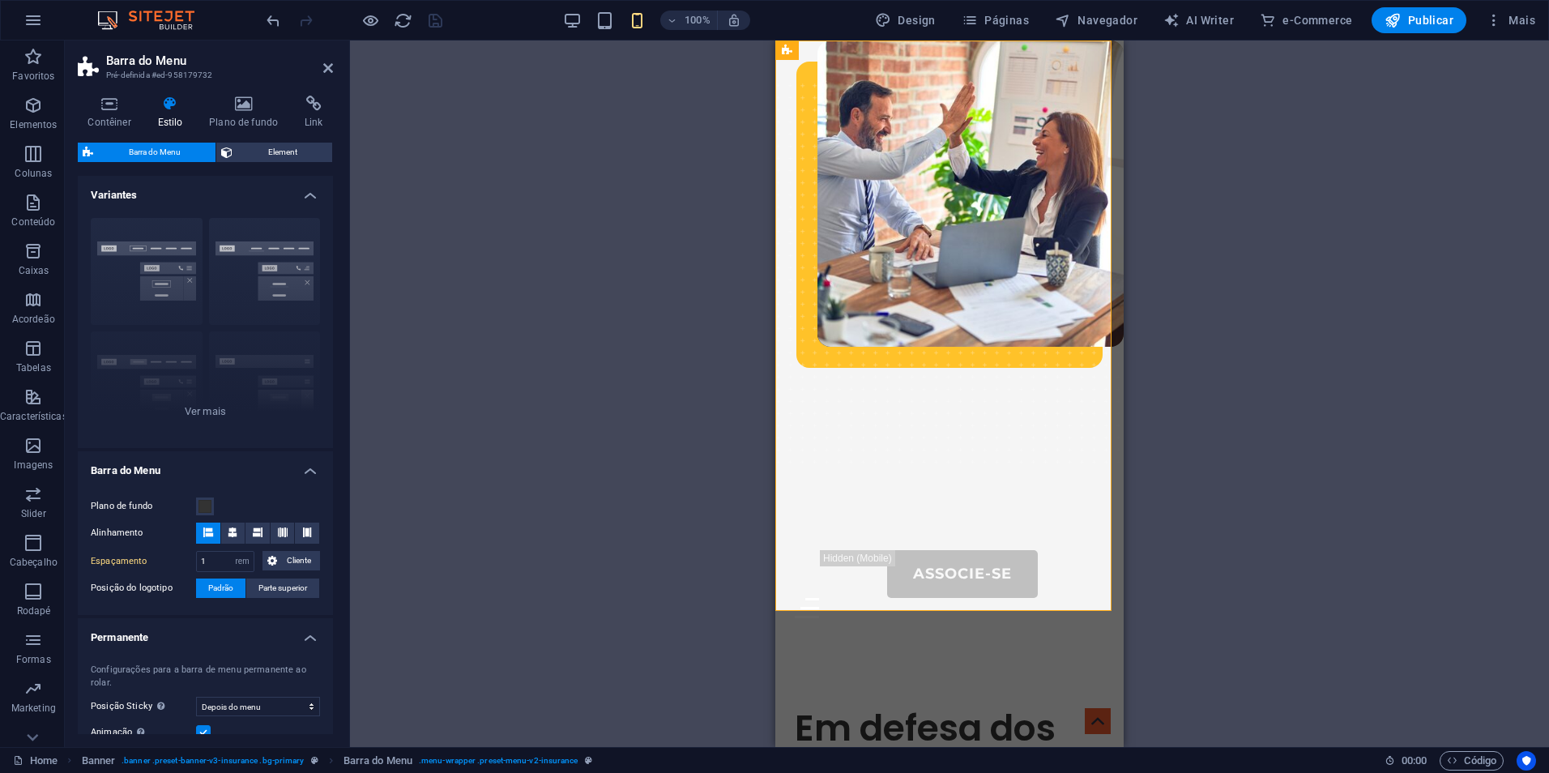
click at [712, 47] on div "Arraste aqui para substituir o conteúdo existente. Pressione “Ctrl” se quiser c…" at bounding box center [949, 394] width 1199 height 707
drag, startPoint x: 712, startPoint y: 47, endPoint x: 794, endPoint y: 52, distance: 82.0
click at [794, 52] on div "Arraste aqui para substituir o conteúdo existente. Pressione “Ctrl” se quiser c…" at bounding box center [949, 394] width 348 height 707
click at [794, 52] on div "Banner" at bounding box center [806, 50] width 62 height 19
select select "vh"
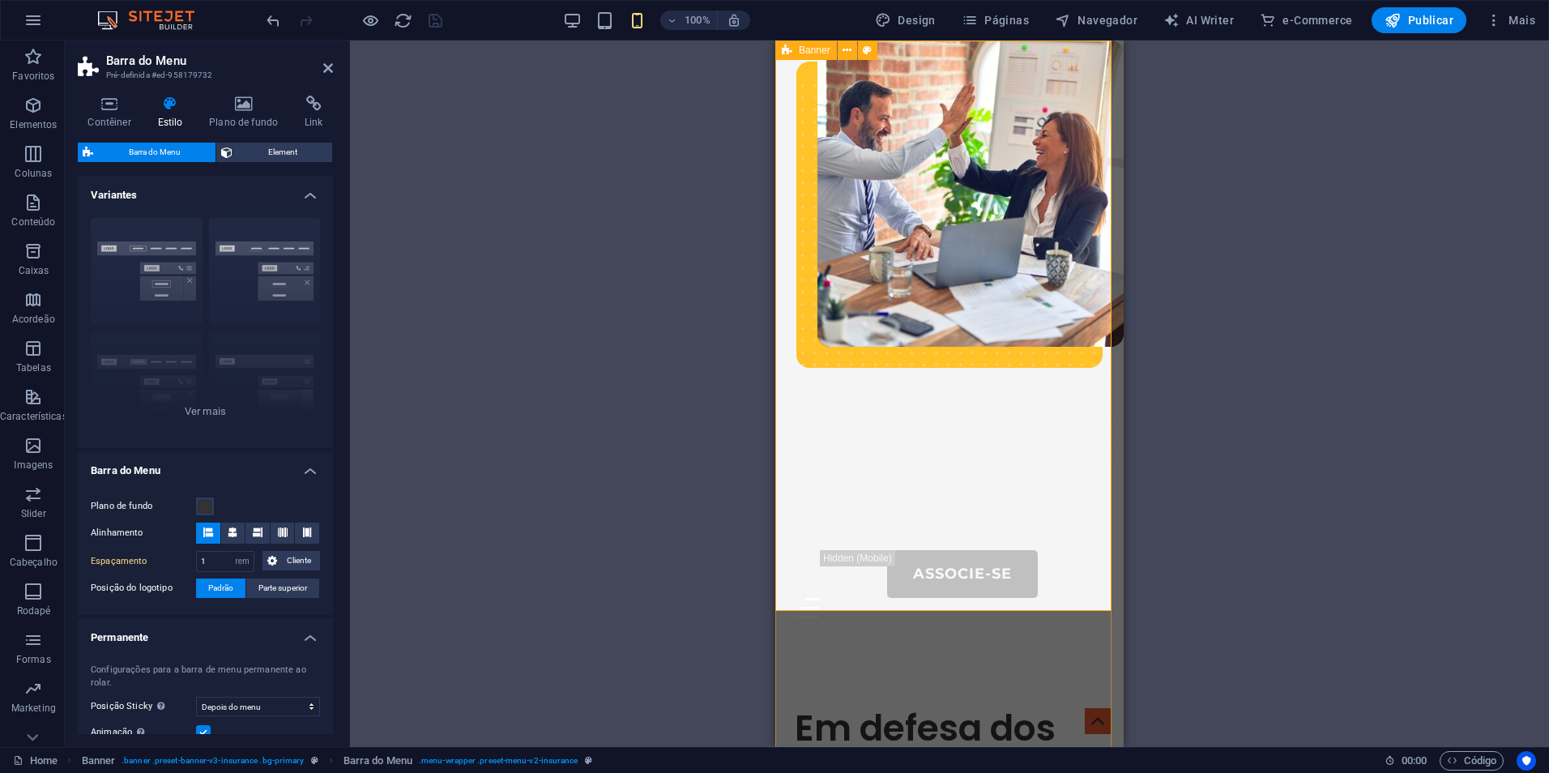
select select "header"
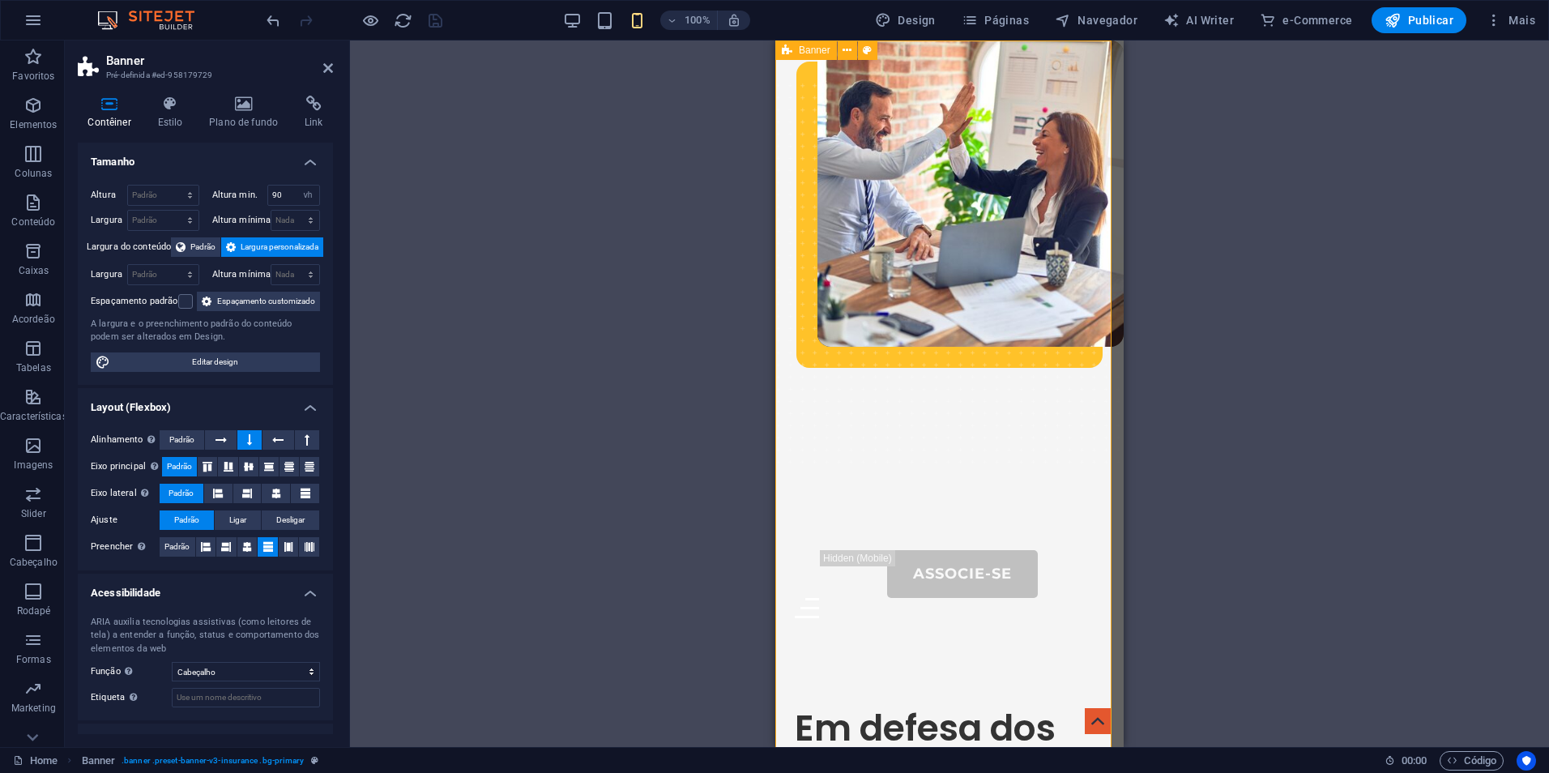
click at [806, 50] on span "Banner" at bounding box center [815, 50] width 32 height 10
click at [850, 50] on icon at bounding box center [847, 50] width 9 height 17
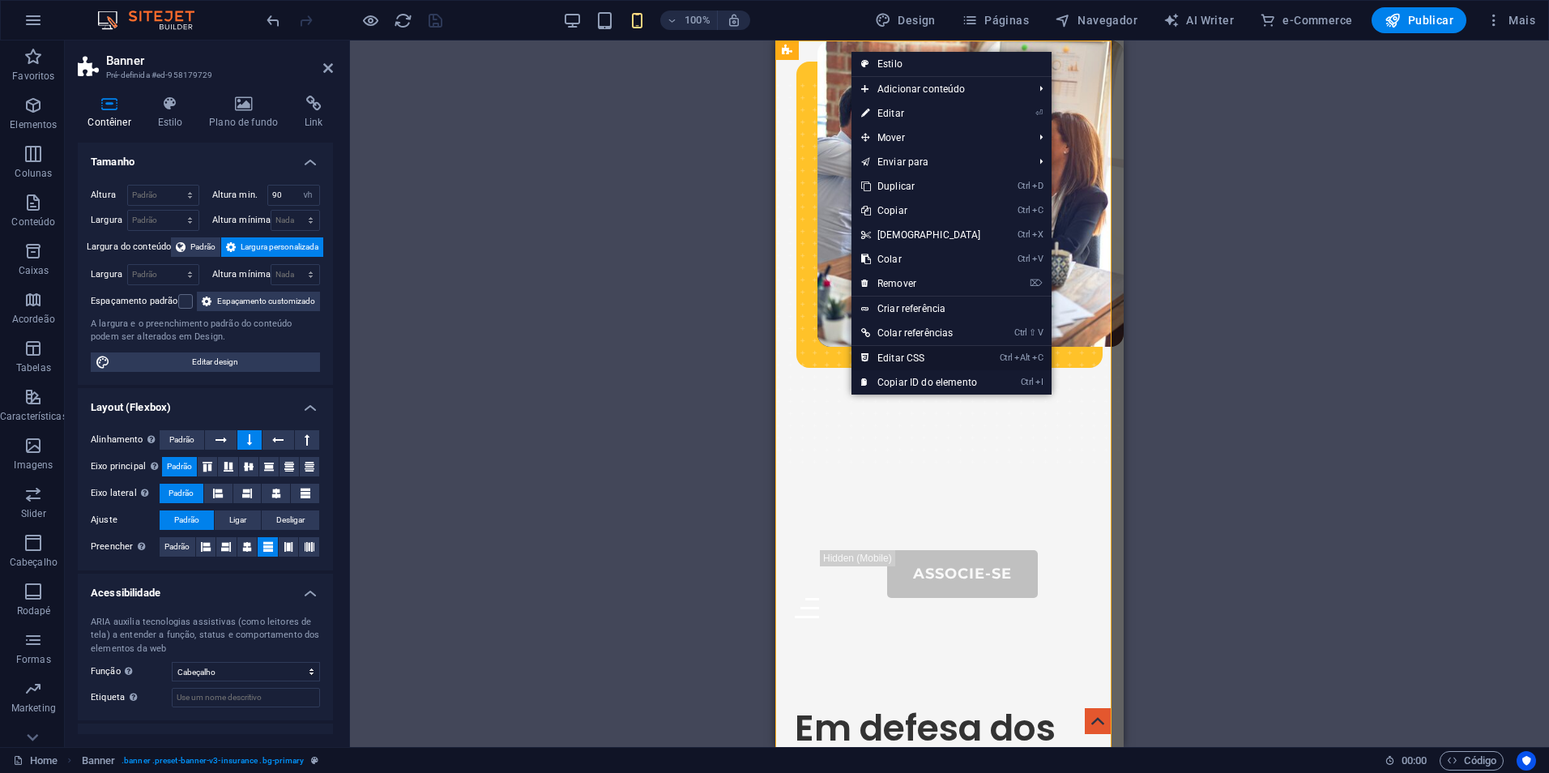
click at [979, 360] on link "Ctrl Alt C Editar CSS" at bounding box center [921, 358] width 139 height 24
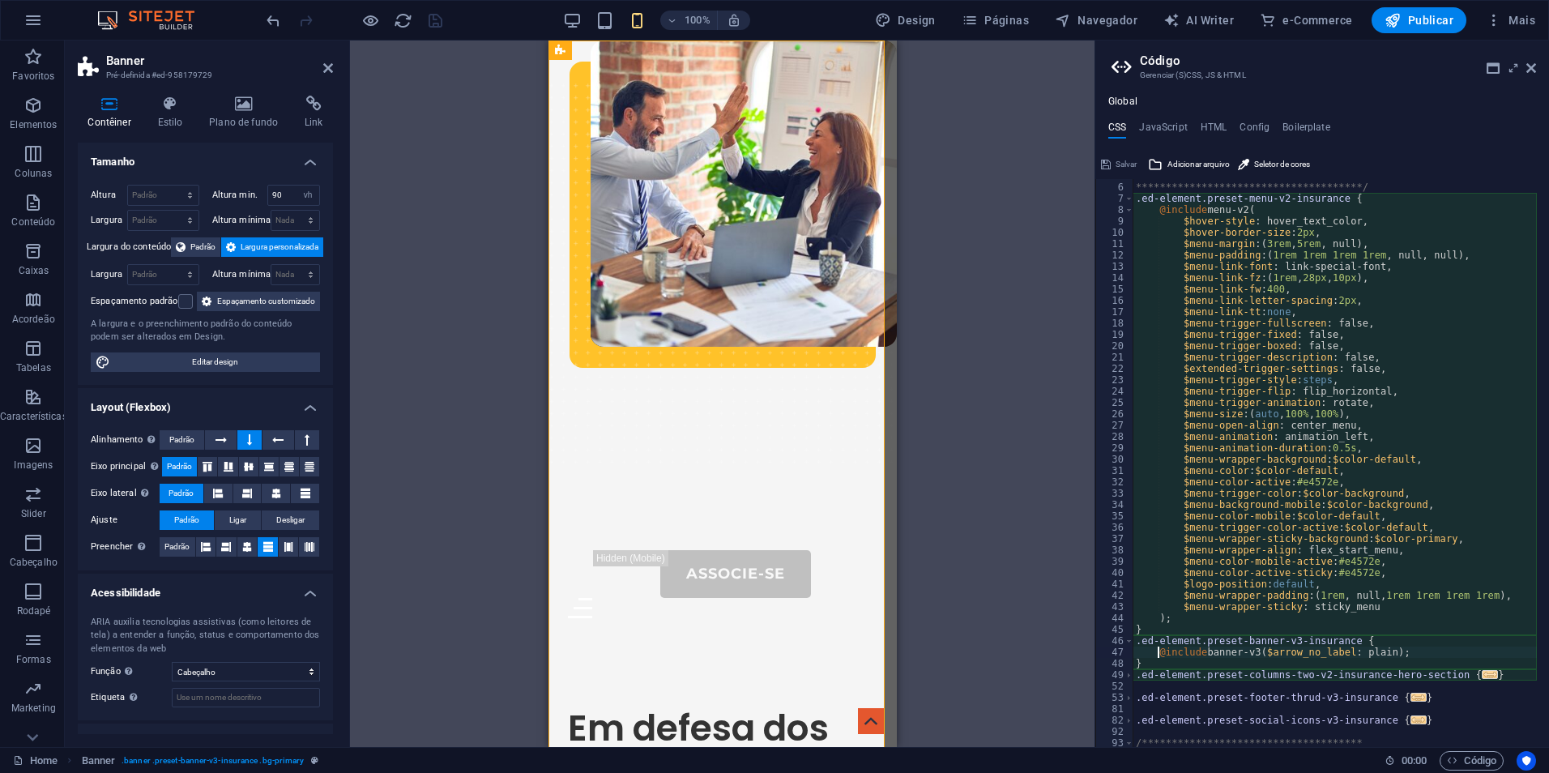
scroll to position [55, 0]
click at [1346, 280] on div "**********" at bounding box center [1335, 465] width 404 height 591
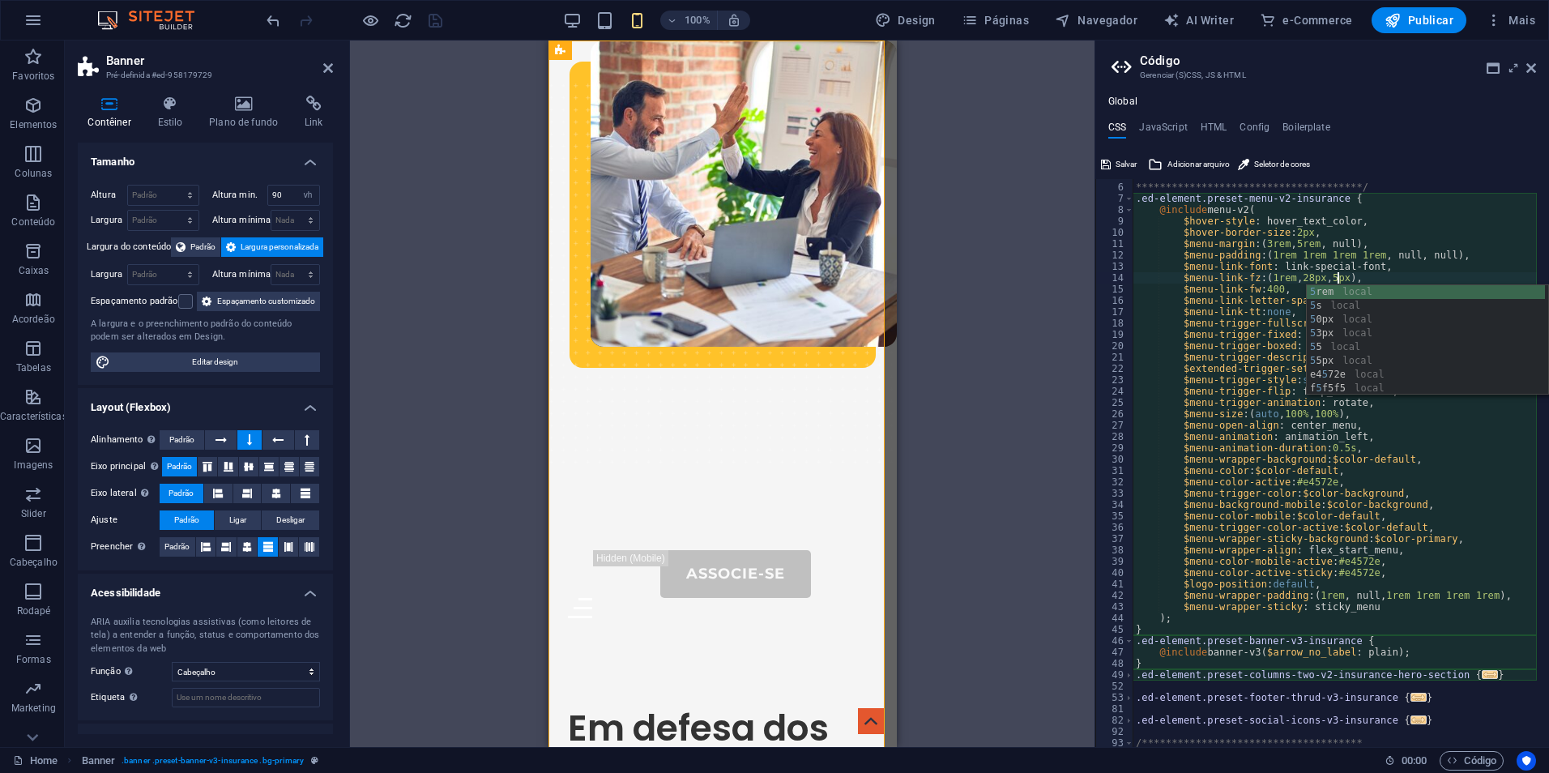
click at [1292, 275] on div "**********" at bounding box center [1335, 465] width 404 height 591
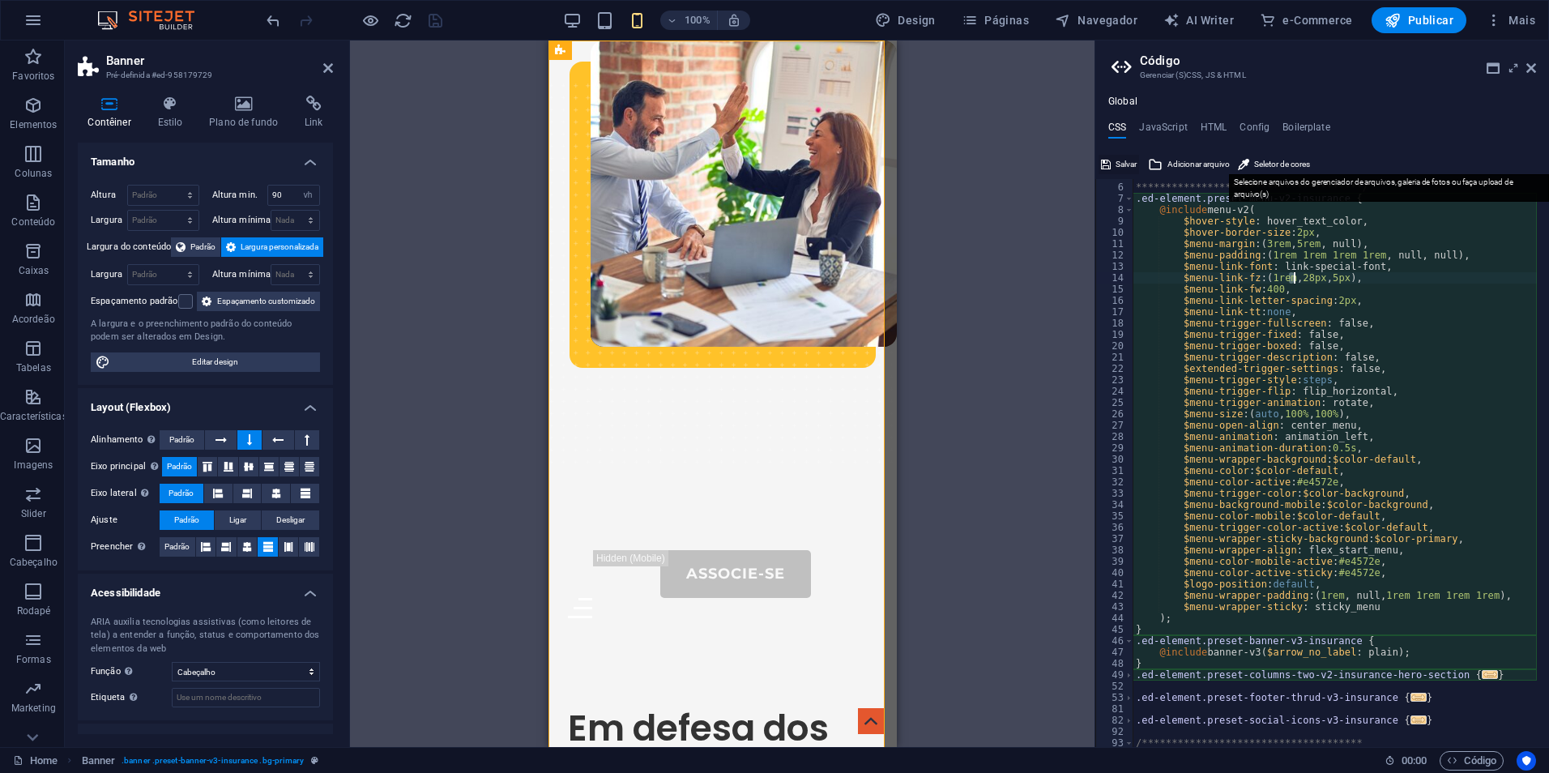
type textarea "$menu-link-fz: (1rem, 28px, 5px),"
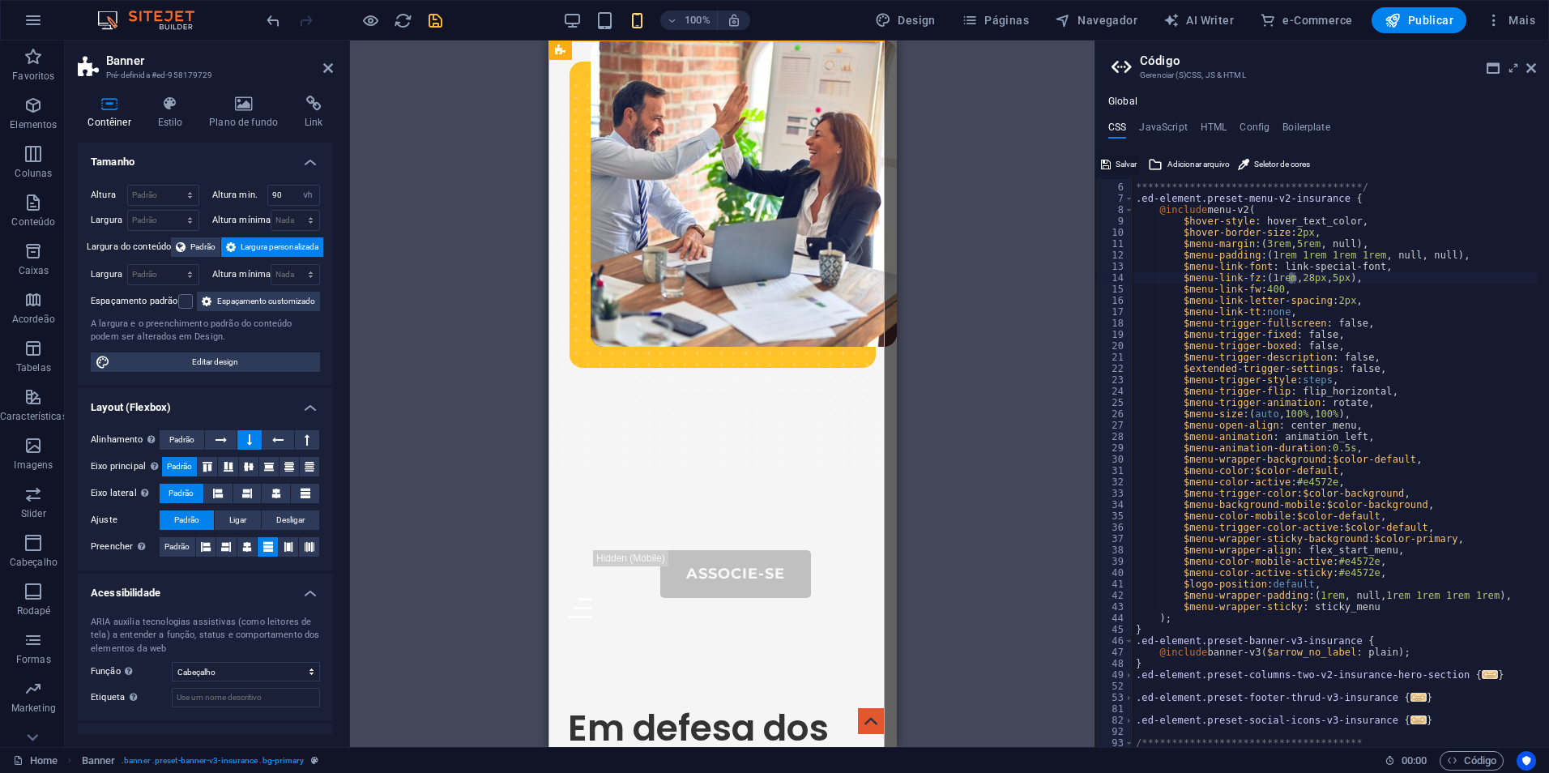
click at [1132, 163] on span "Salvar" at bounding box center [1126, 164] width 21 height 19
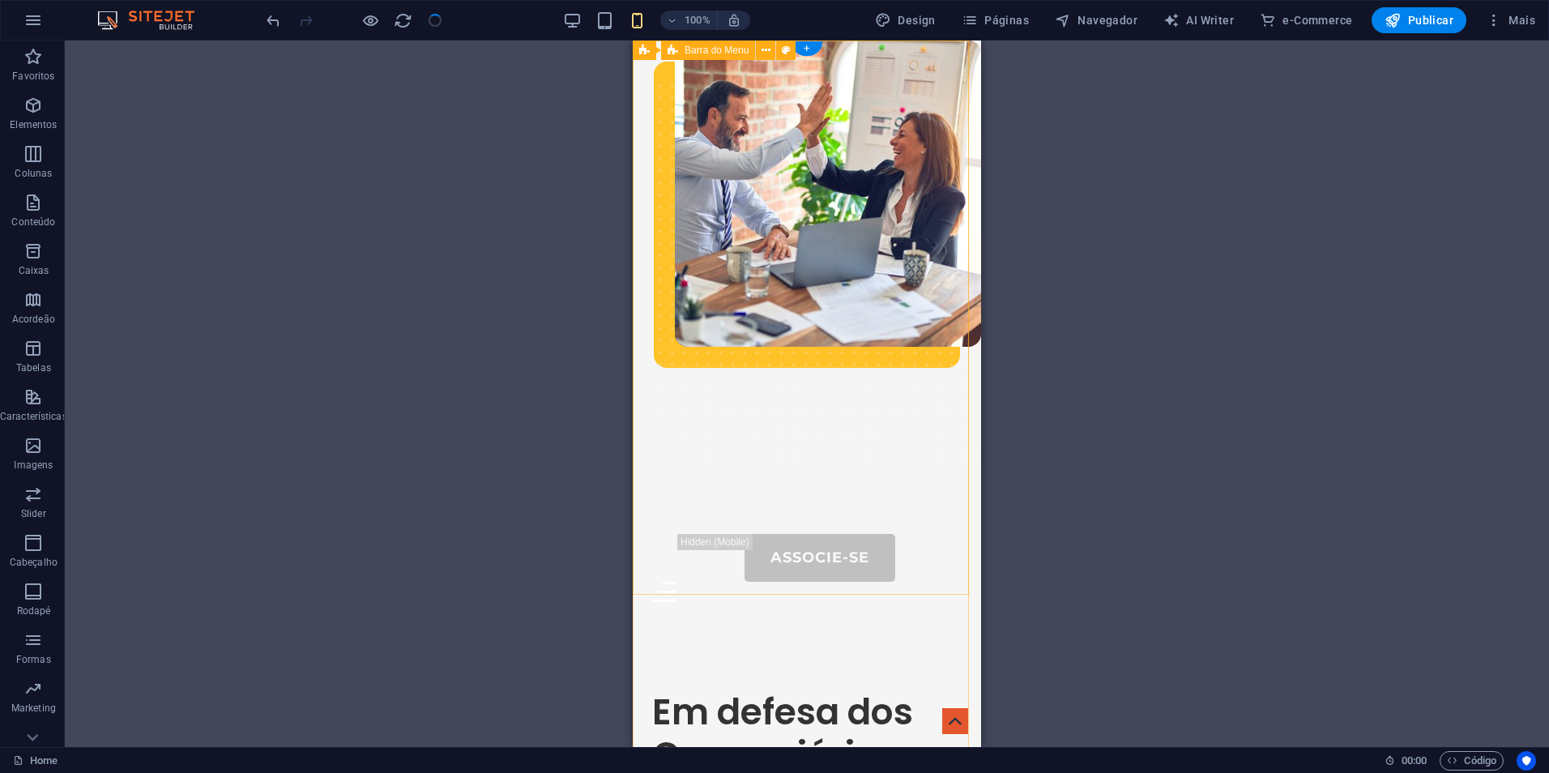
click at [822, 388] on div "Sobre-Nós Portal do Associado Serviços Contatos Associe-se Menu" at bounding box center [807, 328] width 348 height 574
click at [771, 53] on button at bounding box center [765, 50] width 19 height 19
click at [647, 57] on icon at bounding box center [644, 50] width 11 height 19
click at [656, 53] on span "Banner" at bounding box center [672, 50] width 32 height 10
click at [702, 53] on icon at bounding box center [704, 50] width 9 height 17
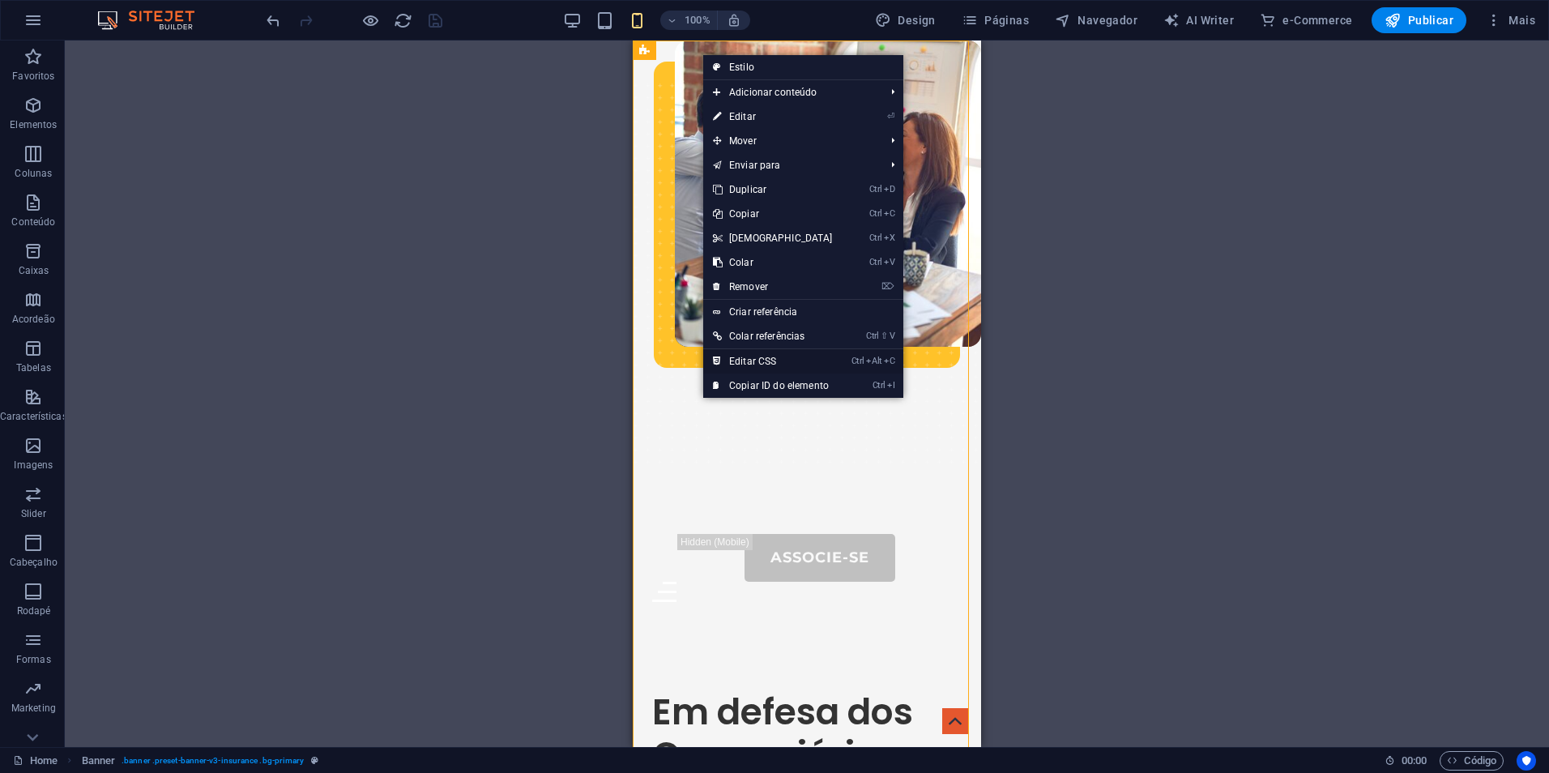
click at [843, 361] on li "Ctrl Alt C Editar CSS" at bounding box center [803, 361] width 200 height 24
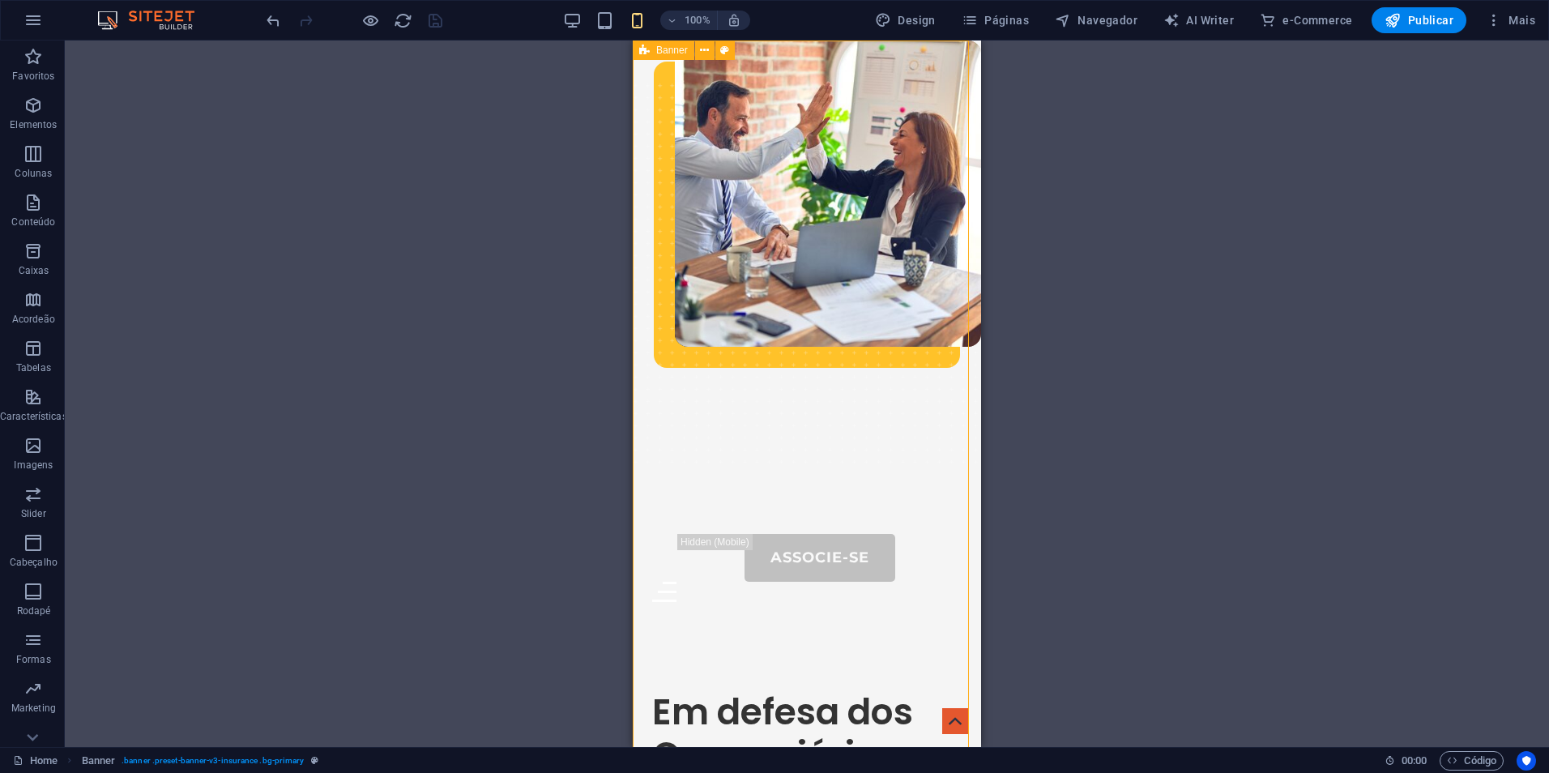
click at [644, 51] on icon at bounding box center [644, 50] width 11 height 19
click at [705, 50] on icon at bounding box center [704, 50] width 9 height 17
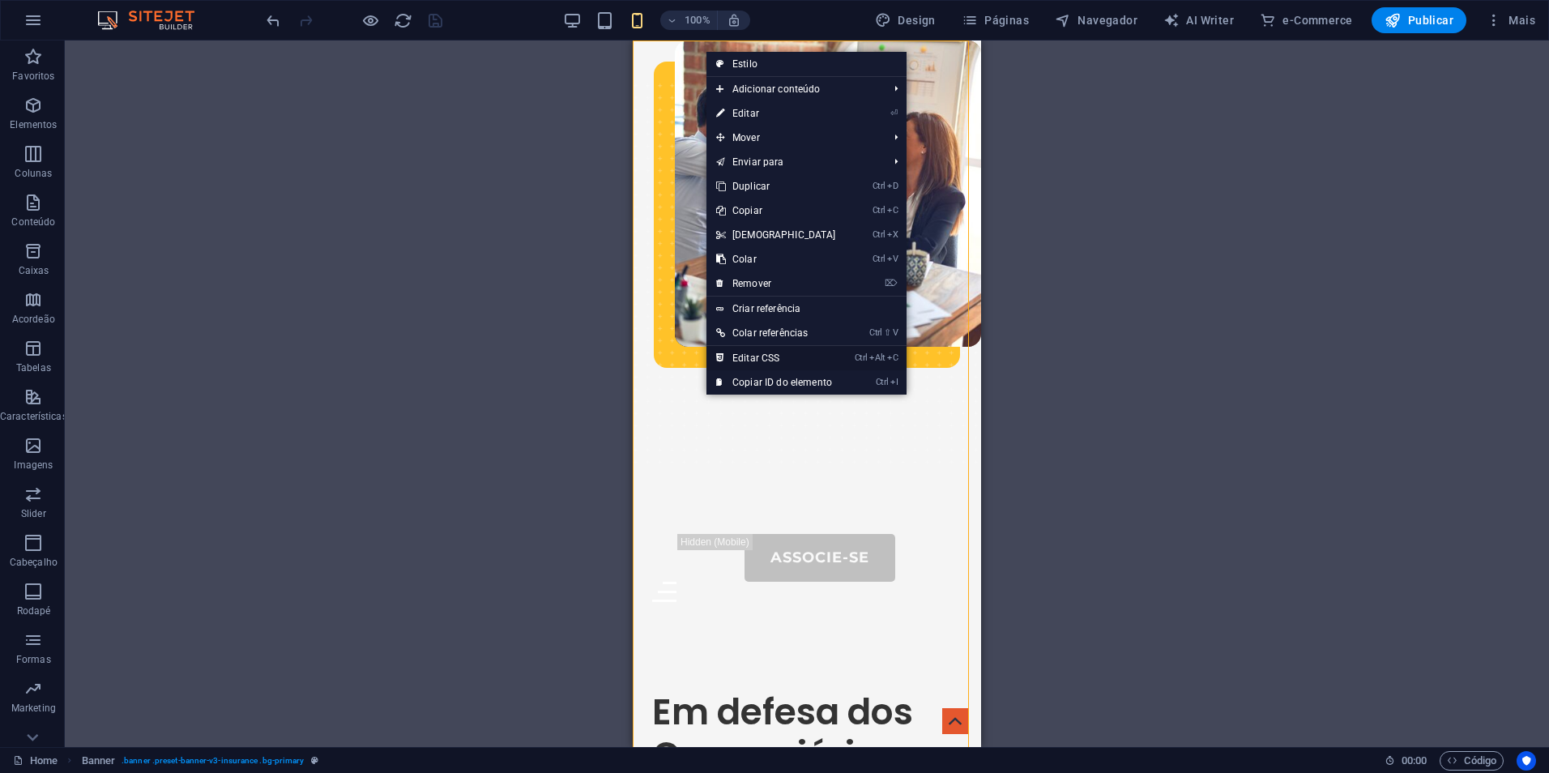
click at [809, 353] on link "Ctrl Alt C Editar CSS" at bounding box center [776, 358] width 139 height 24
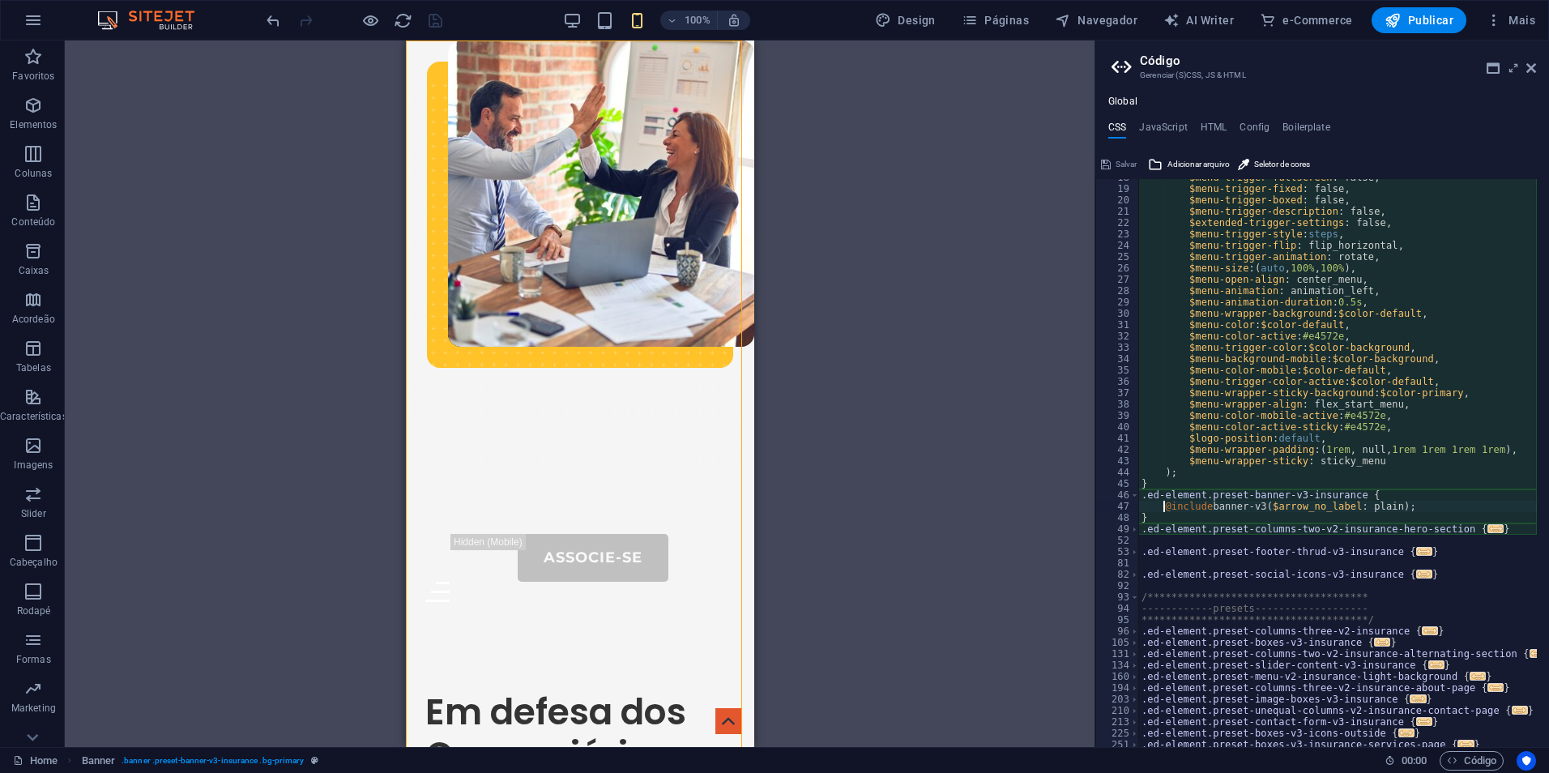
scroll to position [152, 0]
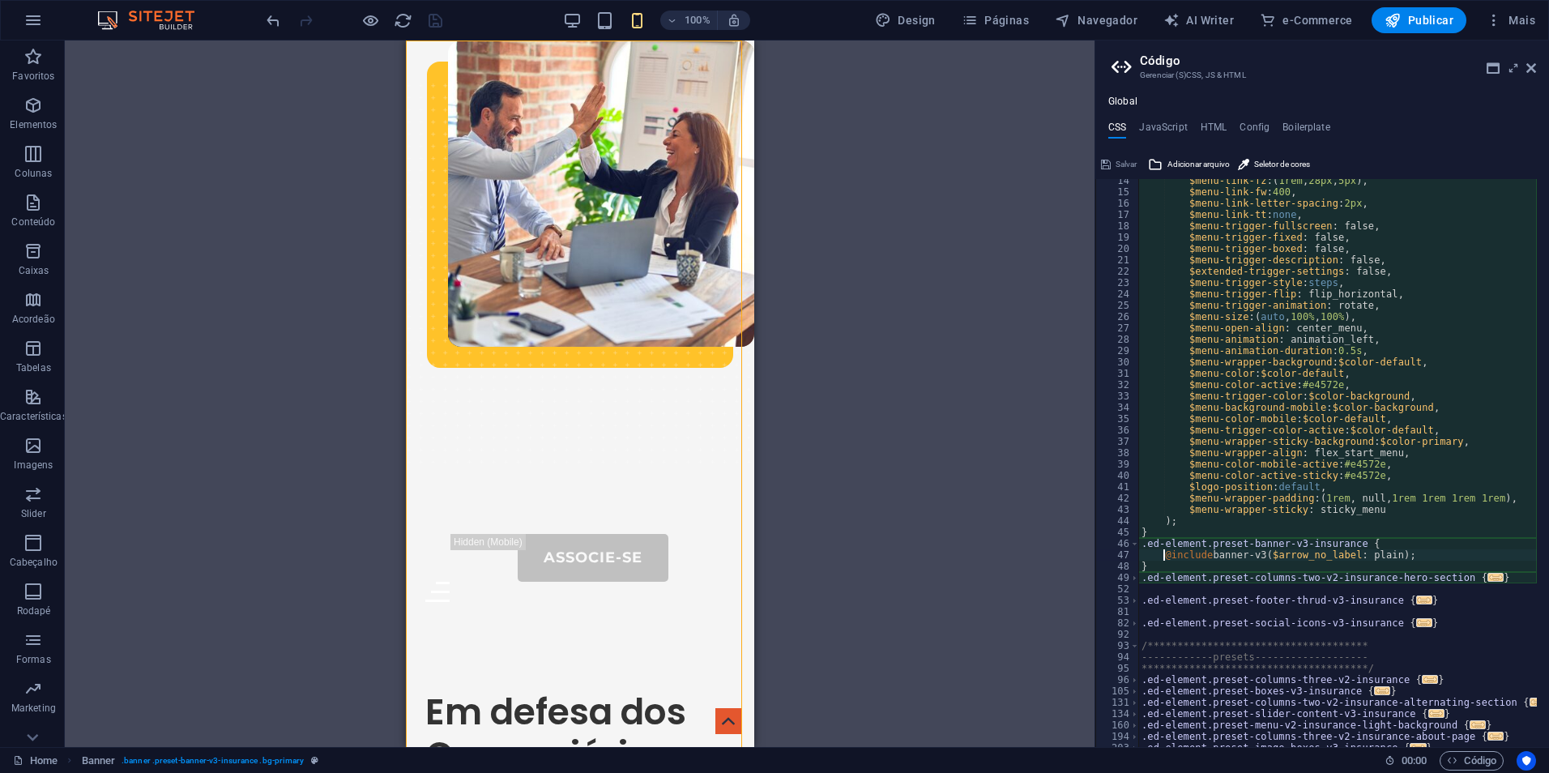
click at [1338, 318] on div "$menu-link-fz : ( 1rem , 28px , 5px ) , $menu-link-fw : 400 , $menu-link-letter…" at bounding box center [1337, 470] width 399 height 591
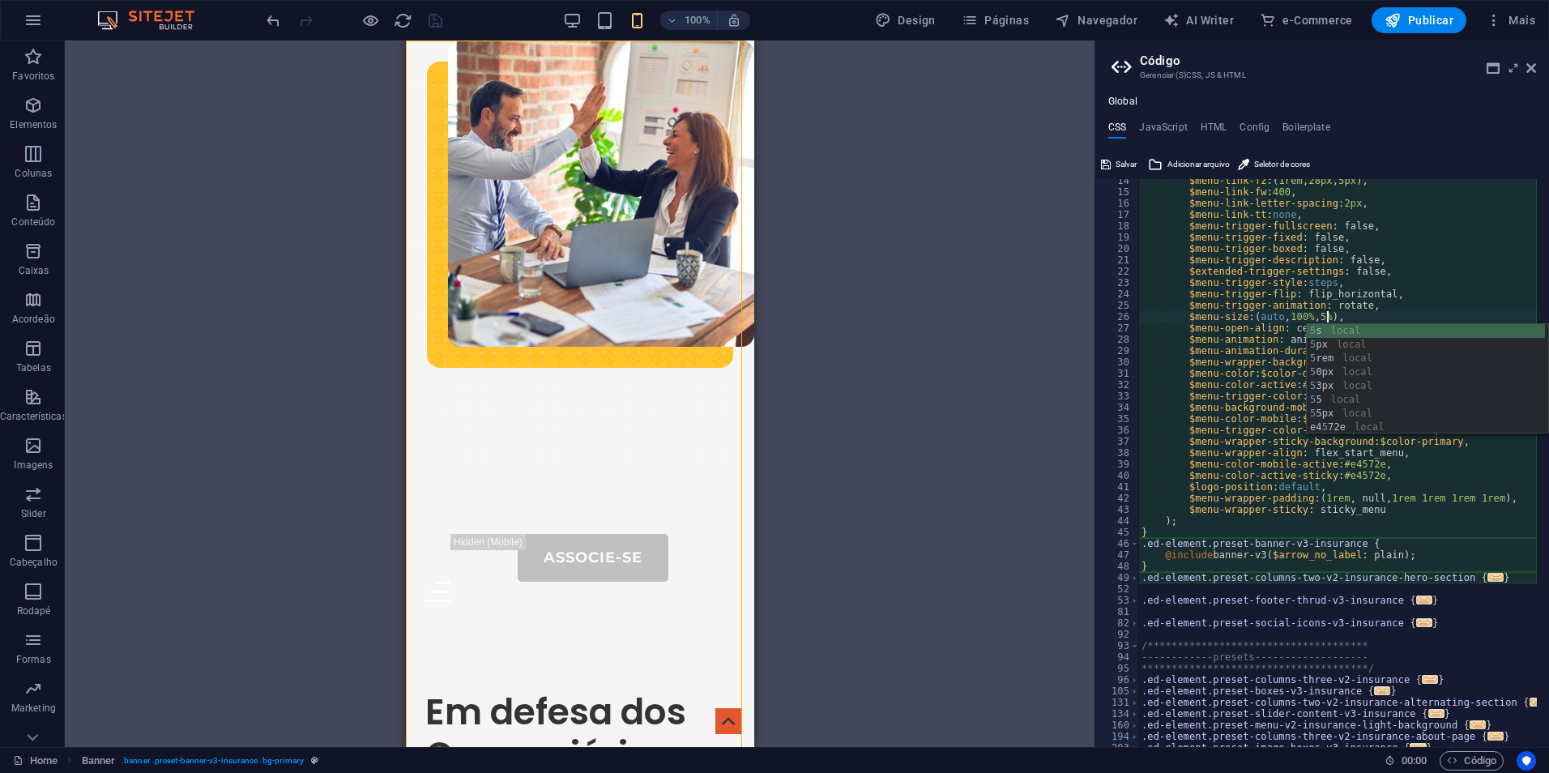
scroll to position [0, 19]
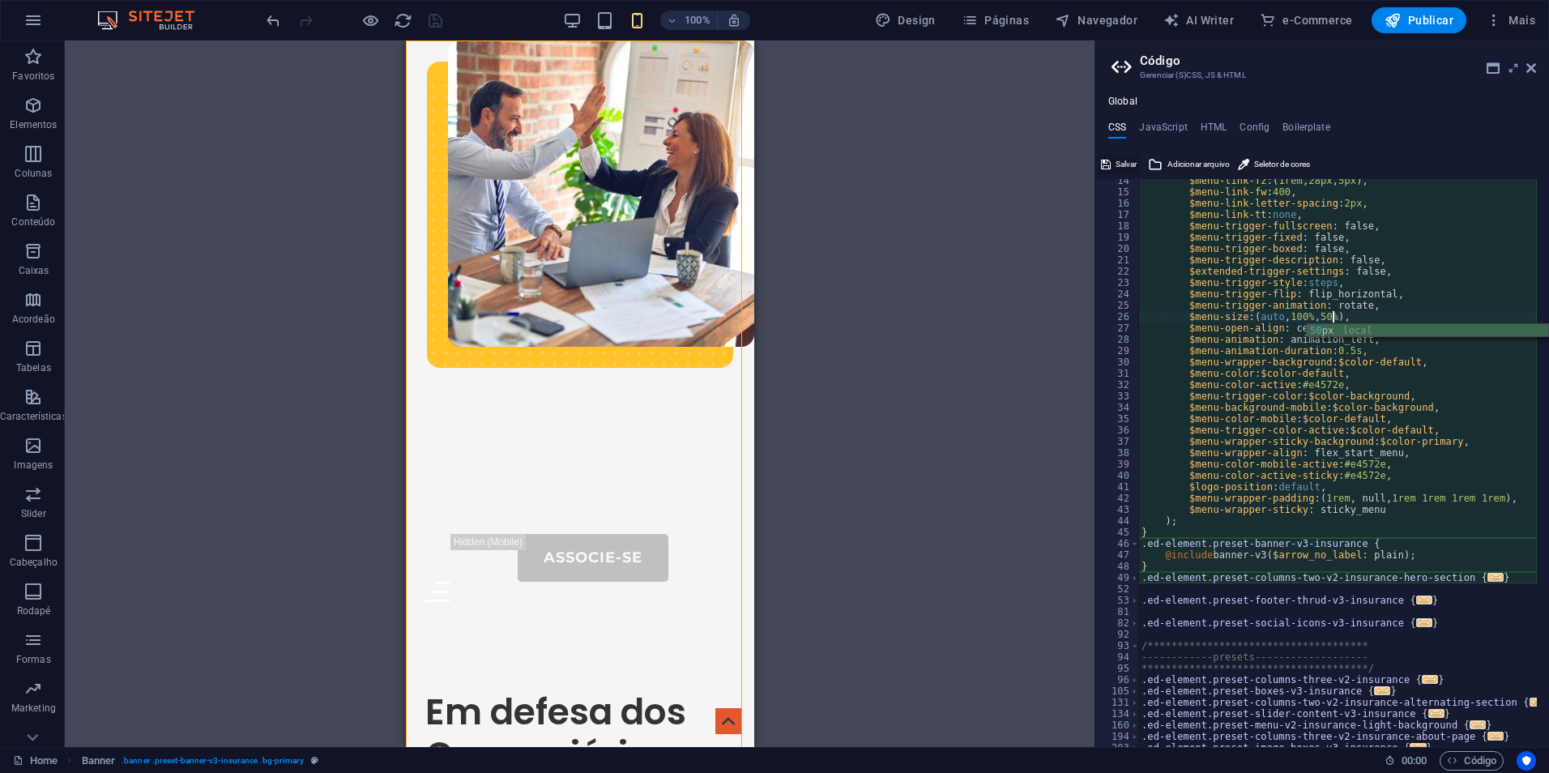
type textarea "$menu-size: (auto, 100%, 50%),"
click at [1116, 160] on span "Salvar" at bounding box center [1126, 164] width 21 height 19
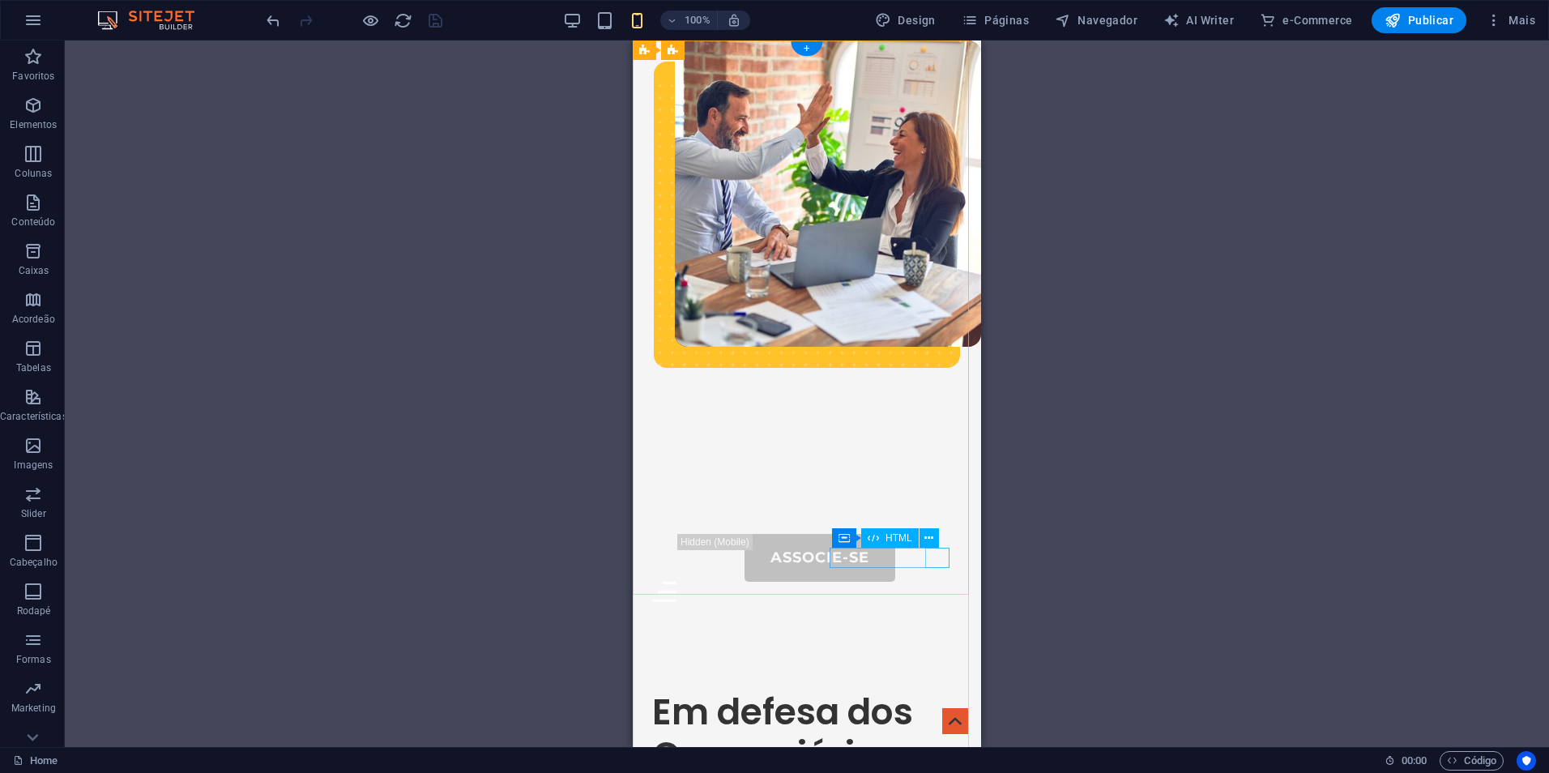
click at [938, 582] on div "Menu" at bounding box center [807, 592] width 310 height 20
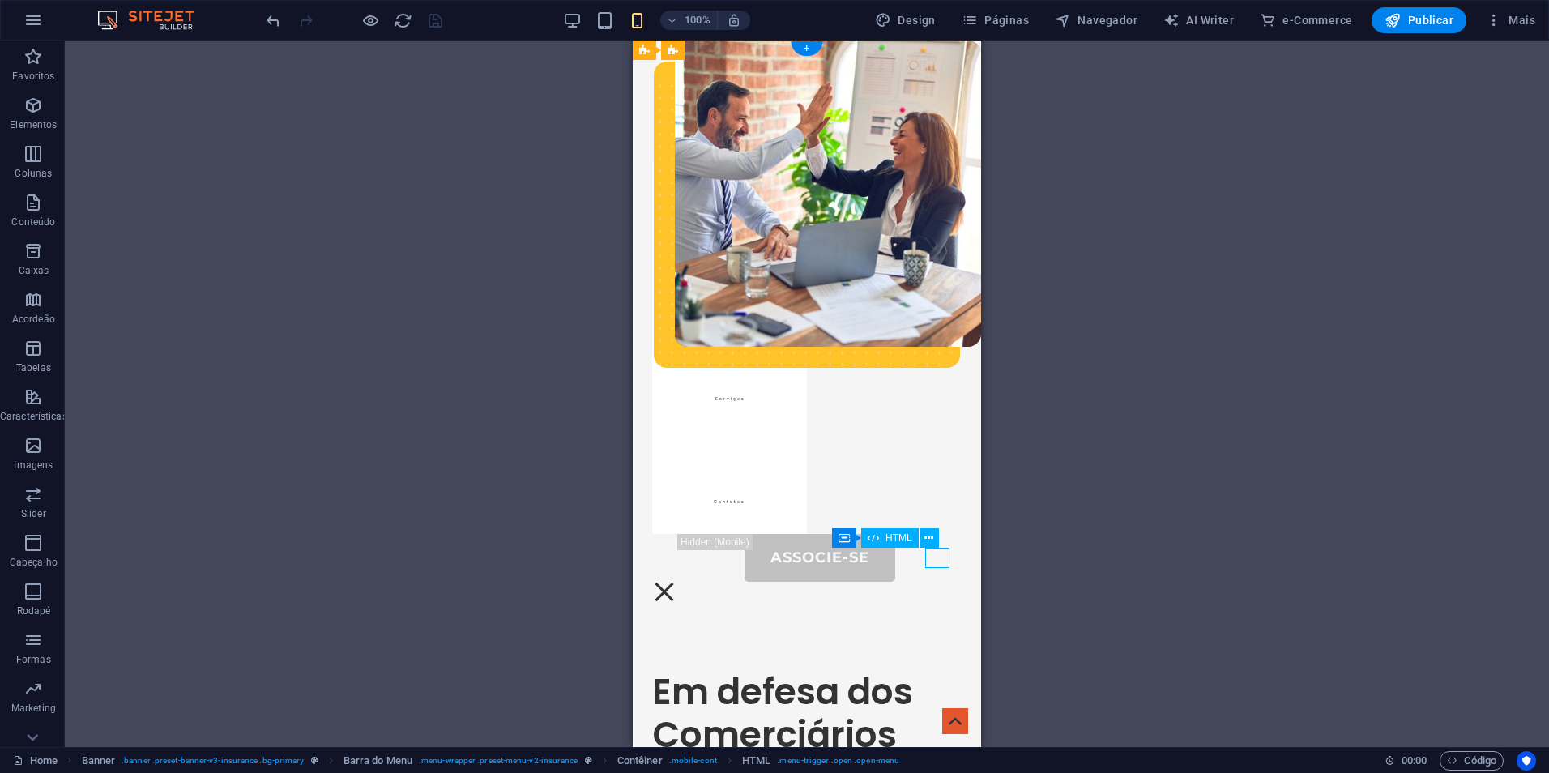
click at [677, 582] on div "Menu" at bounding box center [664, 592] width 24 height 20
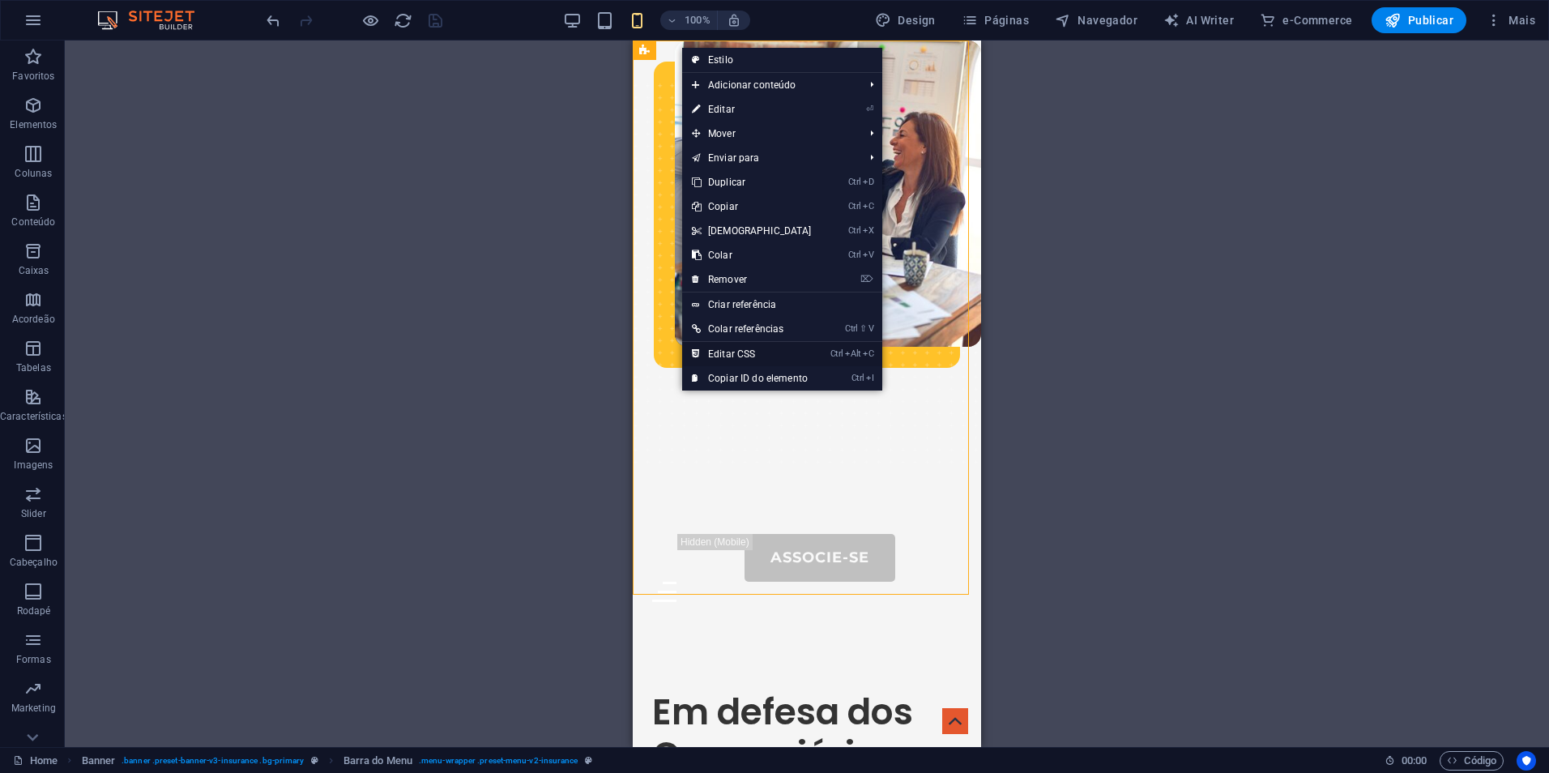
click at [741, 352] on link "Ctrl Alt C Editar CSS" at bounding box center [751, 354] width 139 height 24
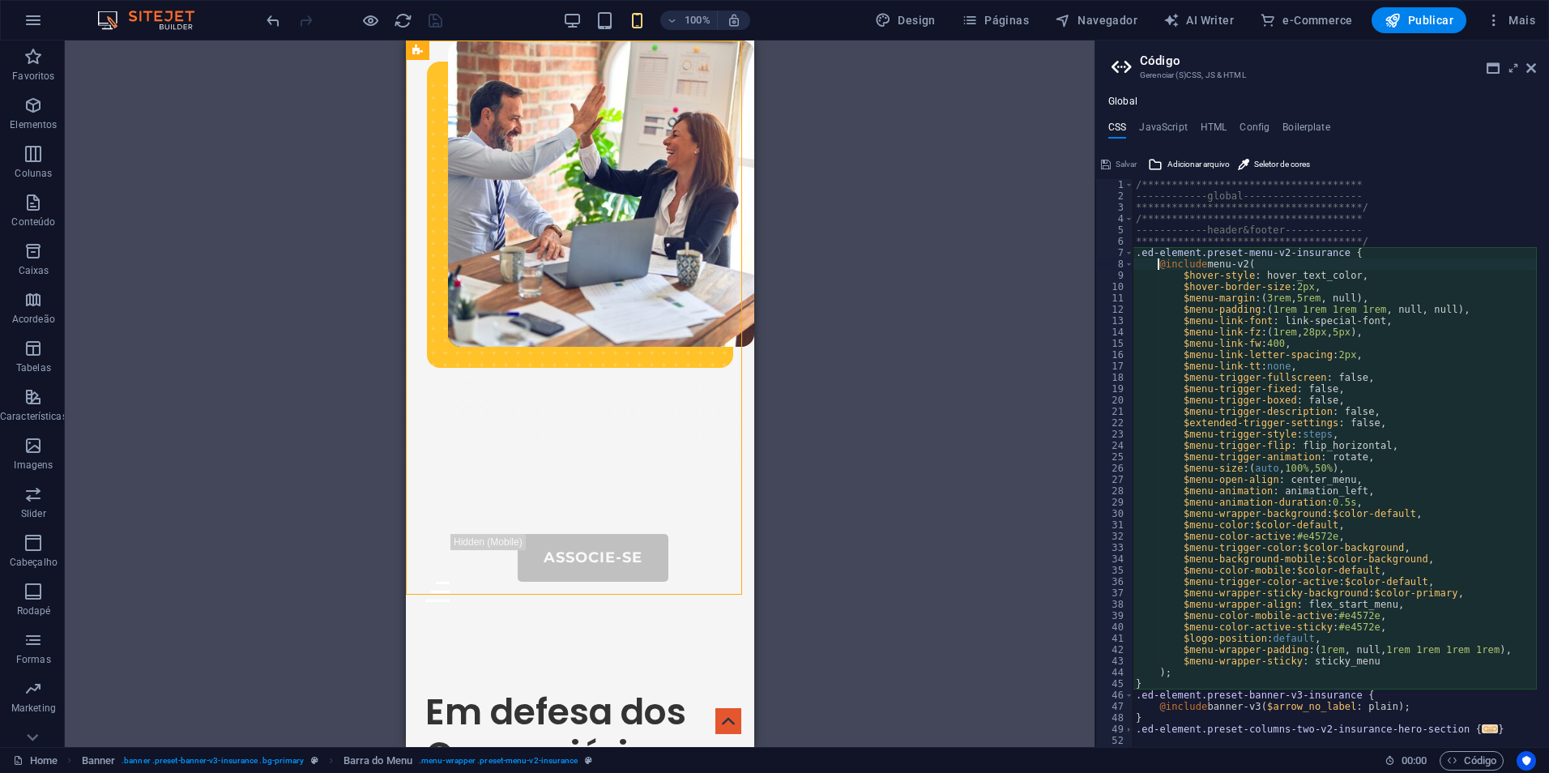
click at [1326, 463] on div "**********" at bounding box center [1335, 474] width 404 height 591
click at [1333, 485] on div "100 local 100 px local" at bounding box center [1427, 503] width 241 height 55
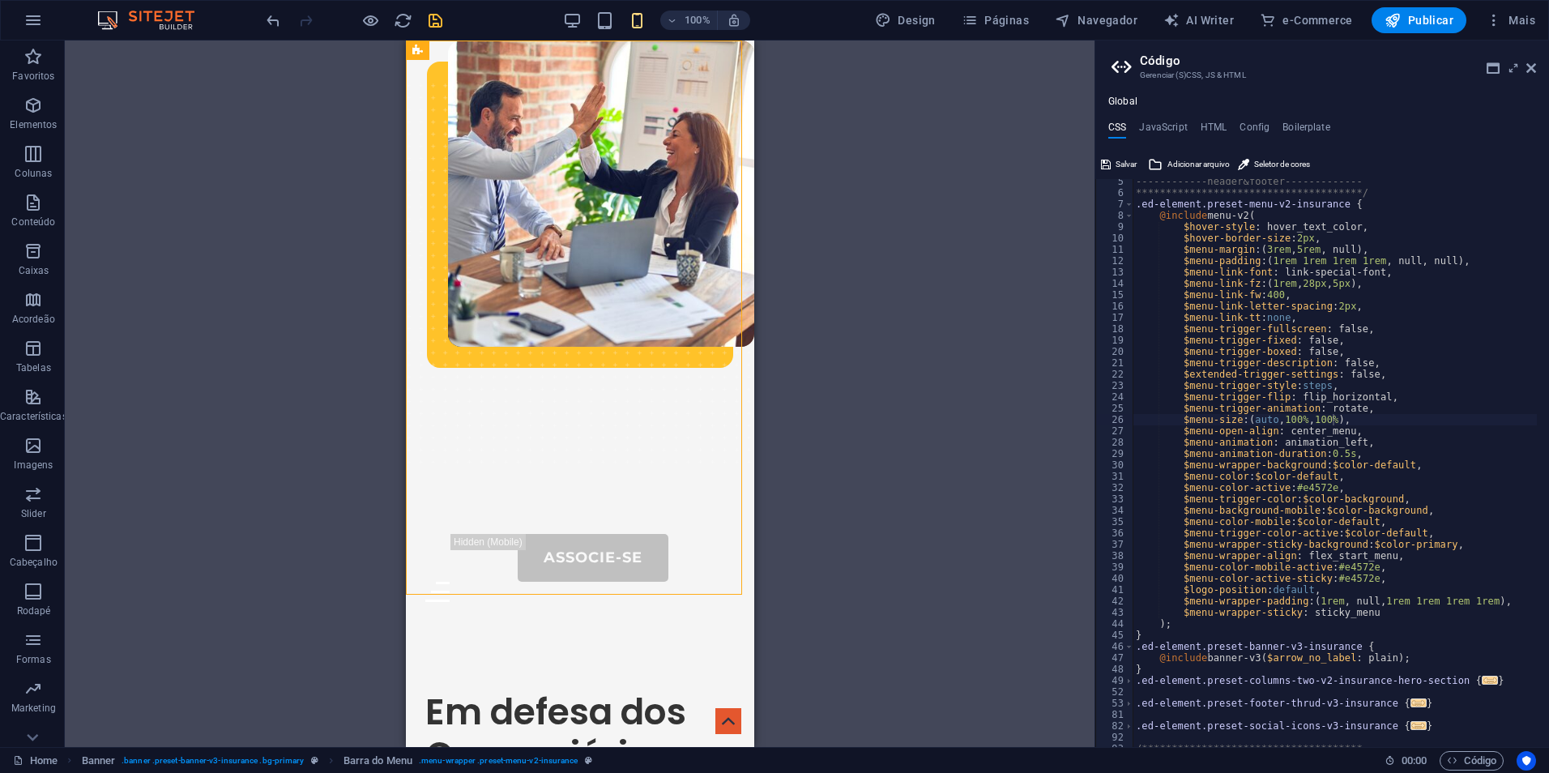
scroll to position [49, 0]
click at [1268, 300] on div "**********" at bounding box center [1335, 471] width 404 height 591
drag, startPoint x: 1180, startPoint y: 283, endPoint x: 1354, endPoint y: 287, distance: 174.3
click at [1354, 287] on div "**********" at bounding box center [1335, 471] width 404 height 591
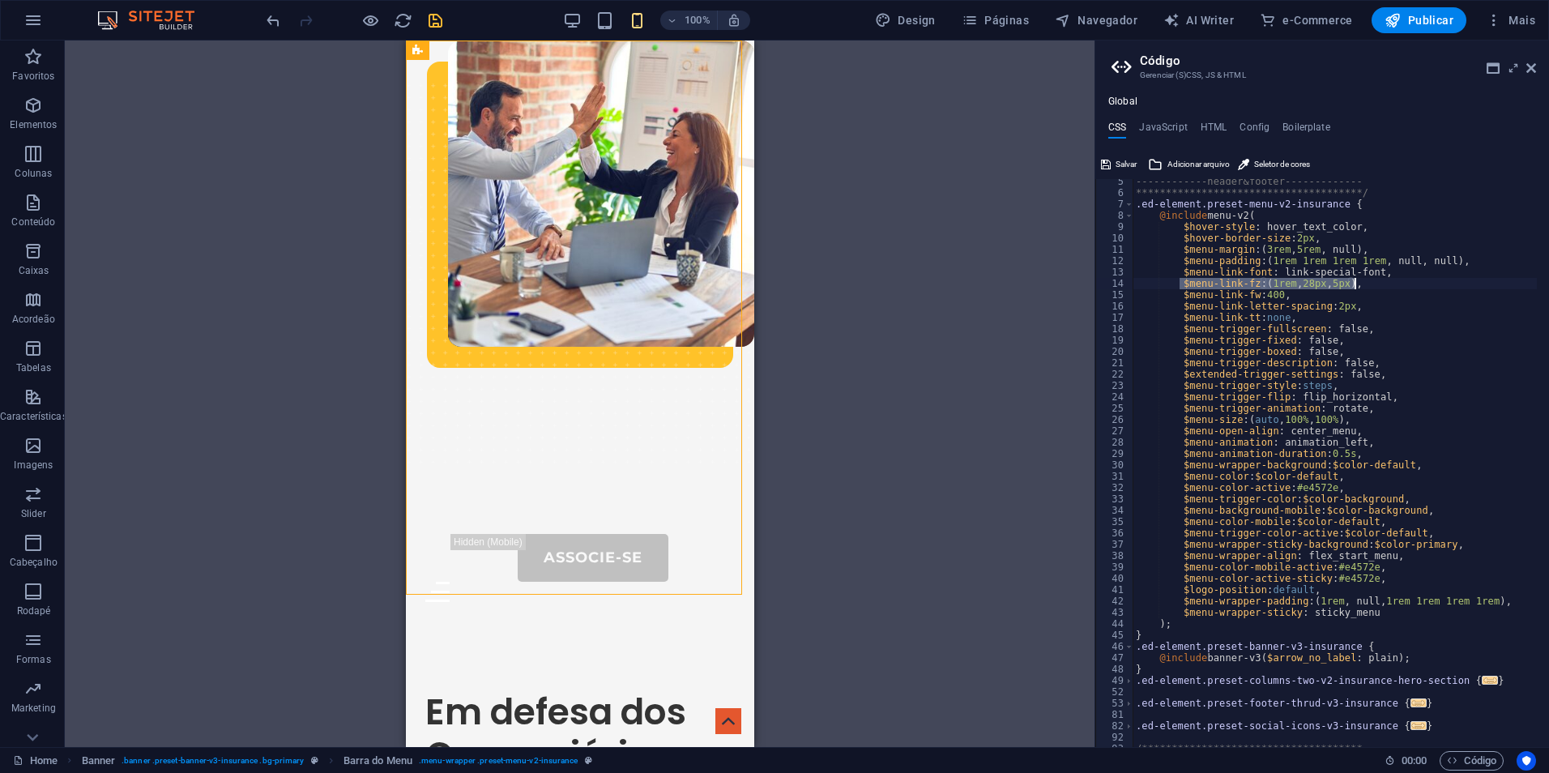
paste textarea "1.25rem, 1rem),"
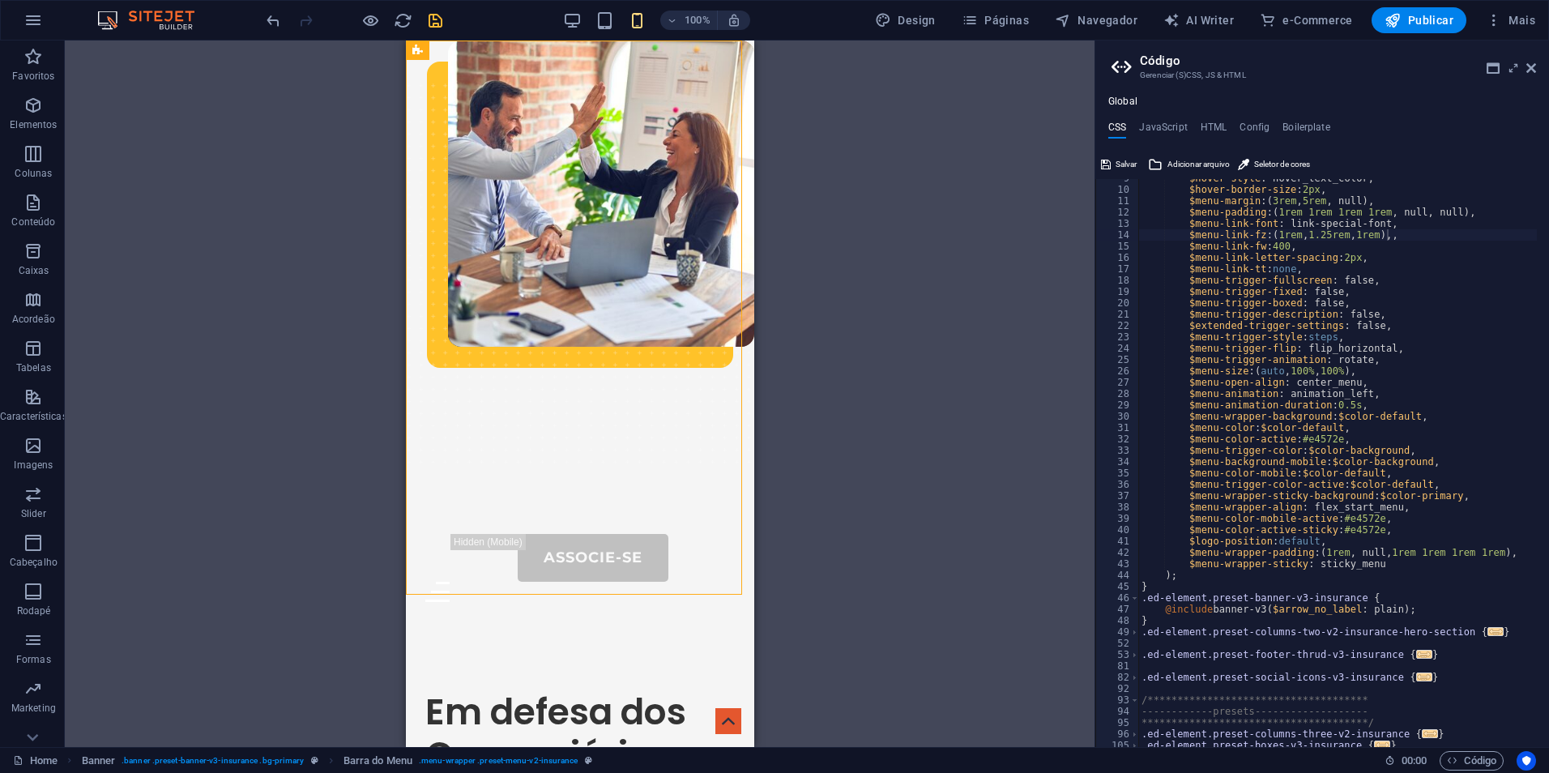
click at [1202, 586] on div "$hover-style : hover_text_color, $hover-border-size : 2px , $menu-margin : ( 3r…" at bounding box center [1340, 468] width 404 height 591
type textarea "}"
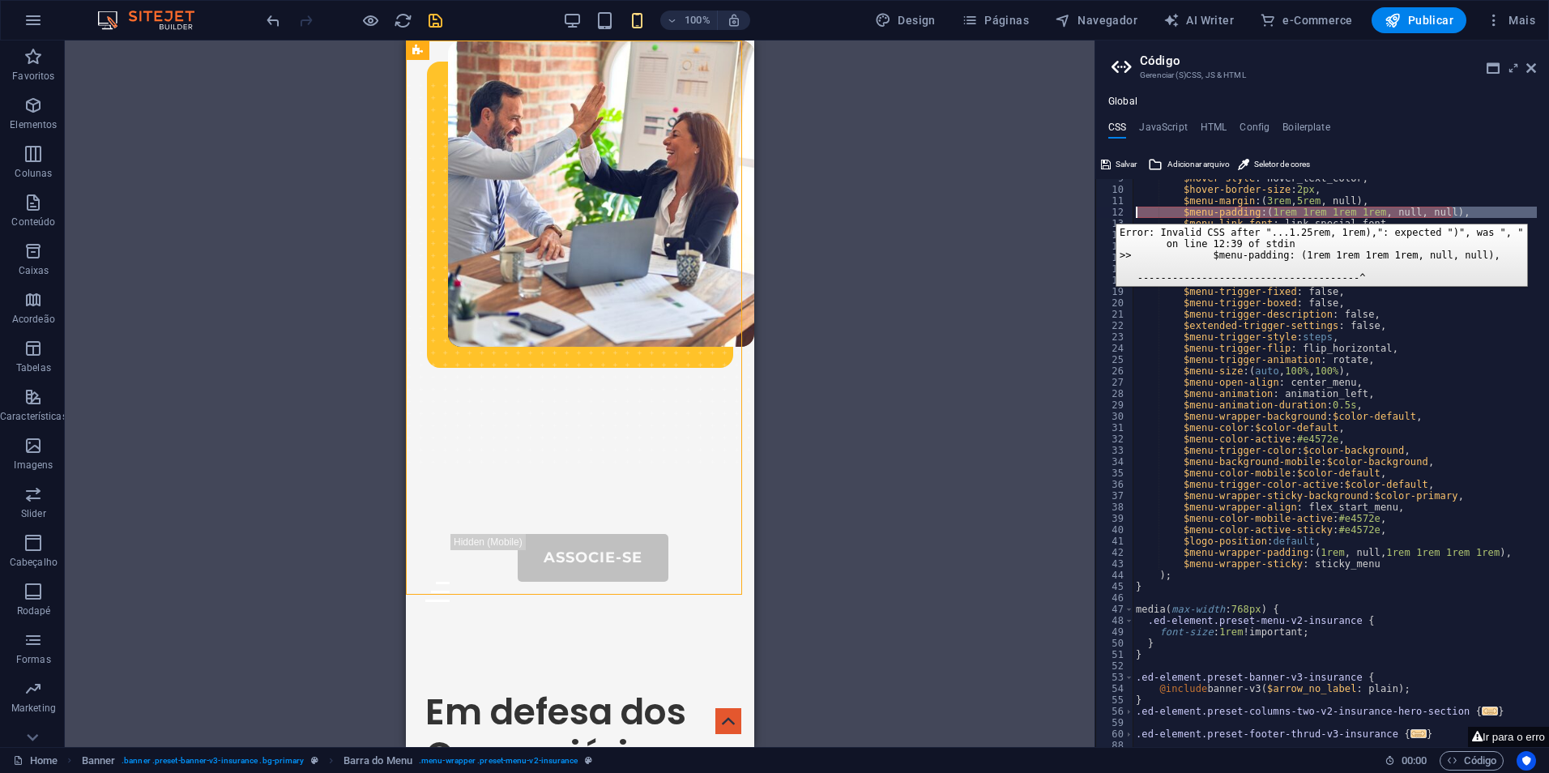
click at [1104, 211] on div "12" at bounding box center [1115, 212] width 38 height 11
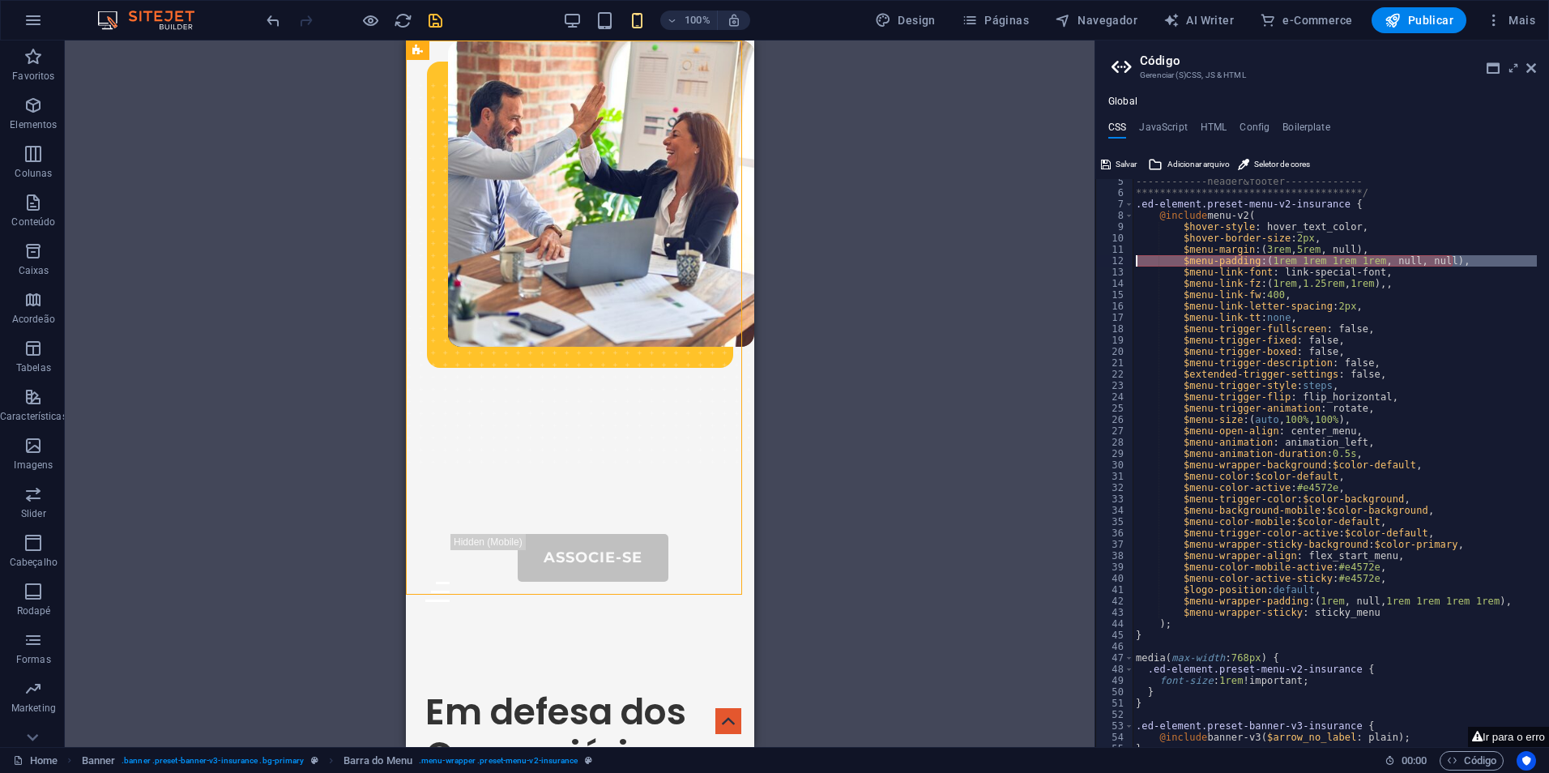
scroll to position [49, 0]
click at [1269, 258] on div "**********" at bounding box center [1335, 463] width 404 height 568
type textarea "$menu-padding: (1rem 1rem 1rem 1rem, null, null),"
drag, startPoint x: 1269, startPoint y: 258, endPoint x: 1437, endPoint y: 264, distance: 168.7
click at [1437, 264] on div "**********" at bounding box center [1335, 471] width 404 height 591
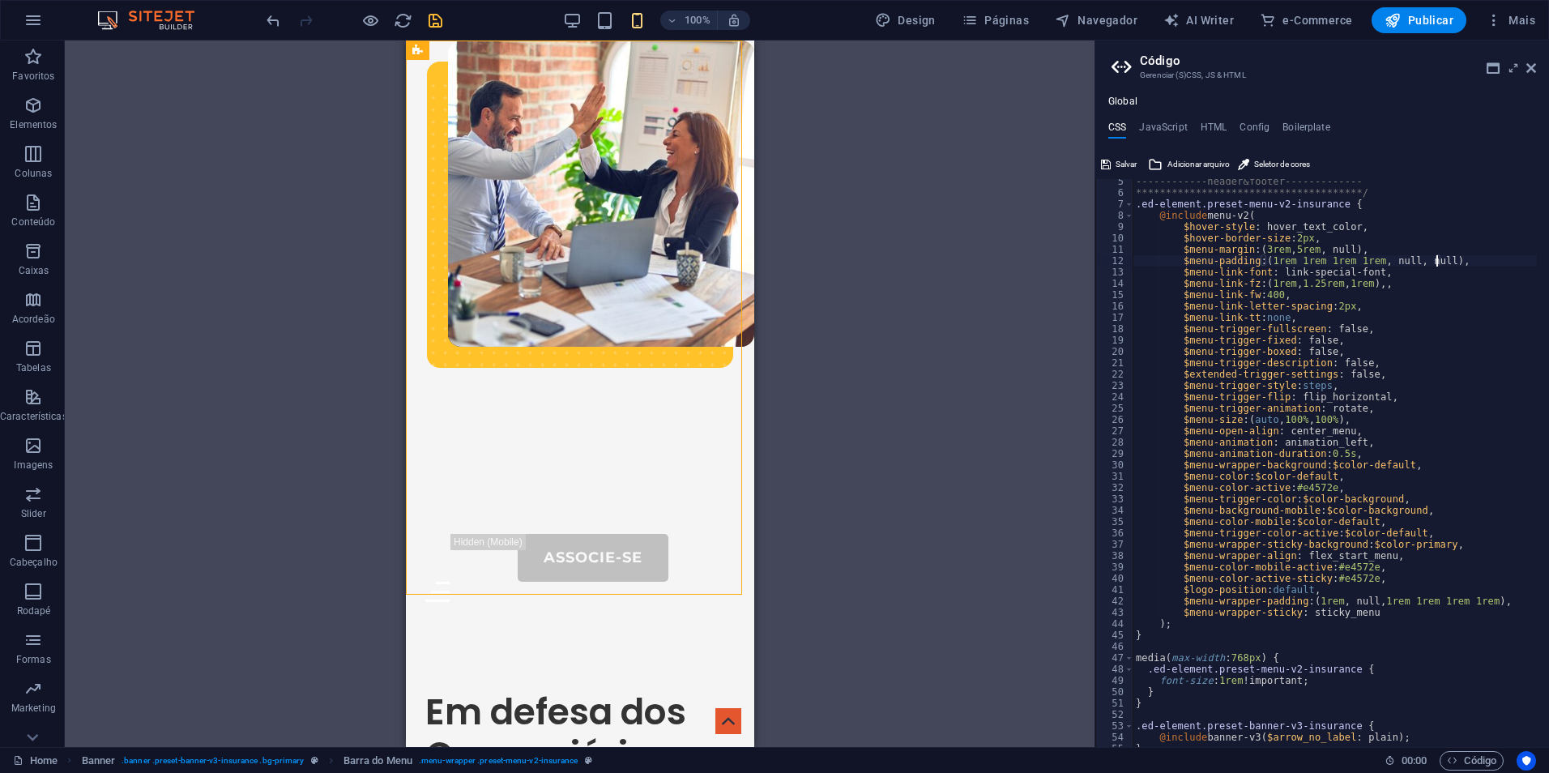
scroll to position [97, 0]
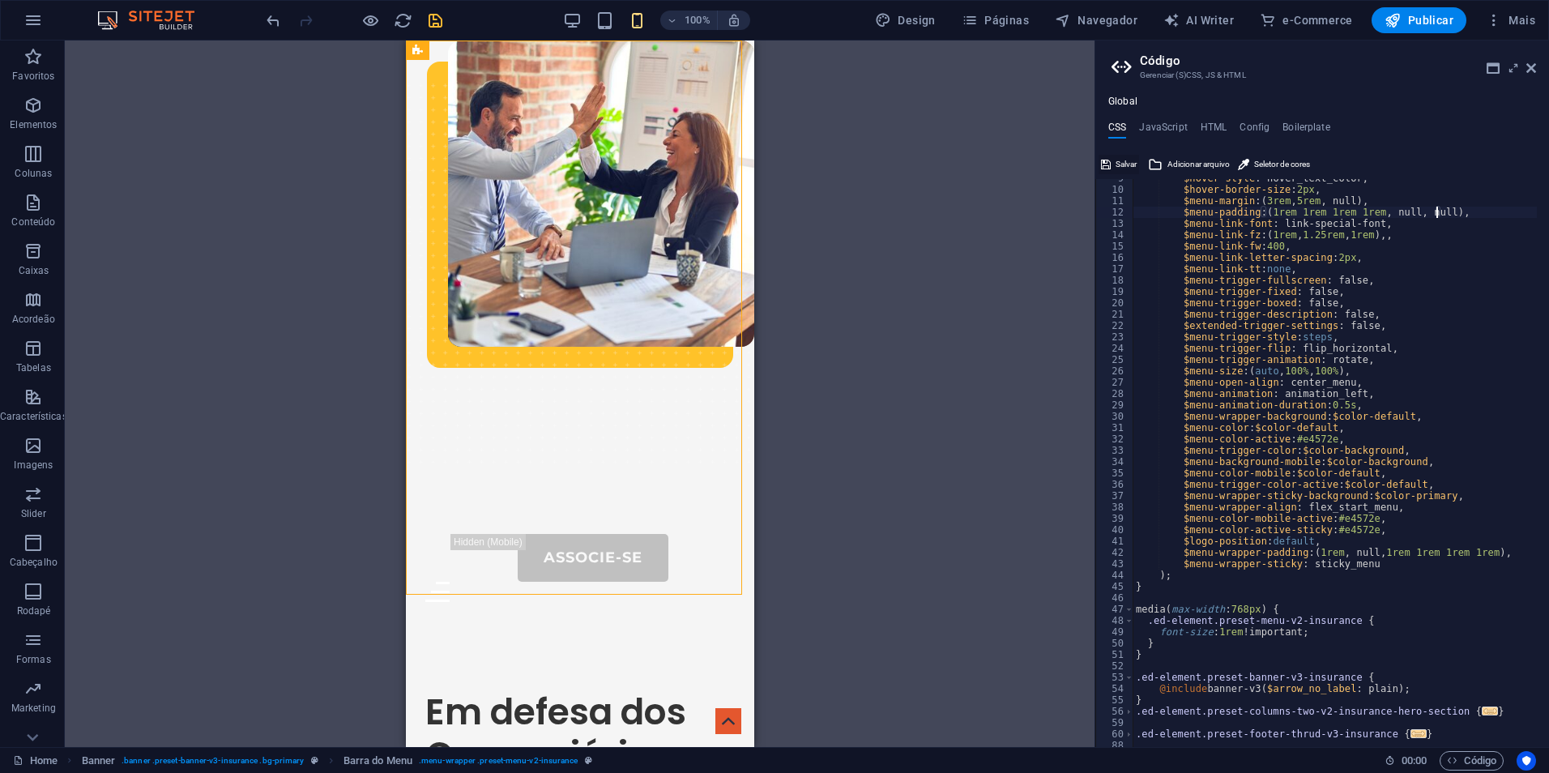
click at [1106, 157] on icon at bounding box center [1106, 164] width 10 height 19
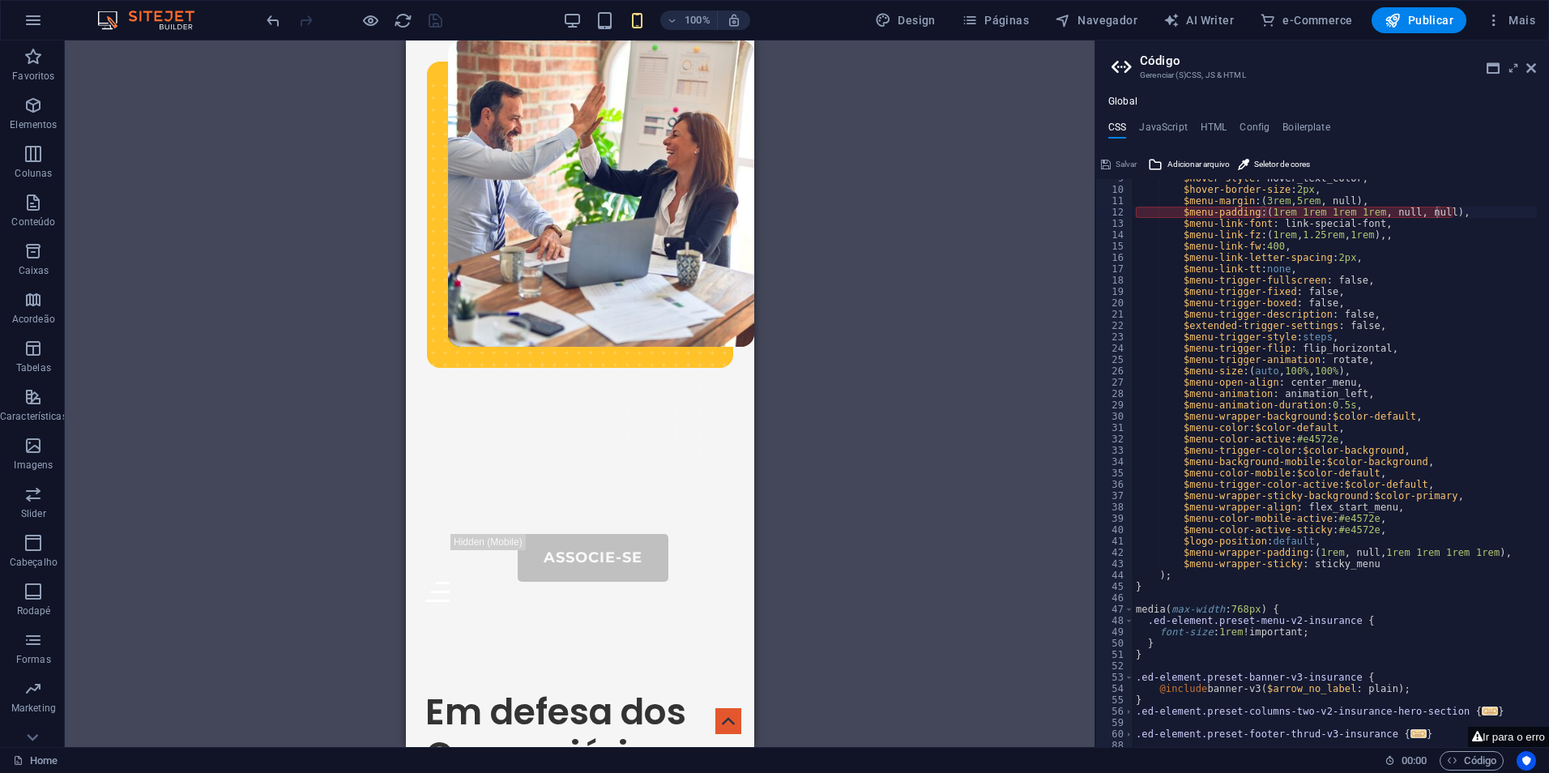
click at [1440, 210] on div "$hover-style : hover_text_color, $hover-border-size : 2px , $menu-margin : ( 3r…" at bounding box center [1335, 468] width 404 height 591
type textarea "$menu-padding: (1rem 1rem 1rem 1rem),"
click at [1118, 165] on span "Salvar" at bounding box center [1126, 164] width 21 height 19
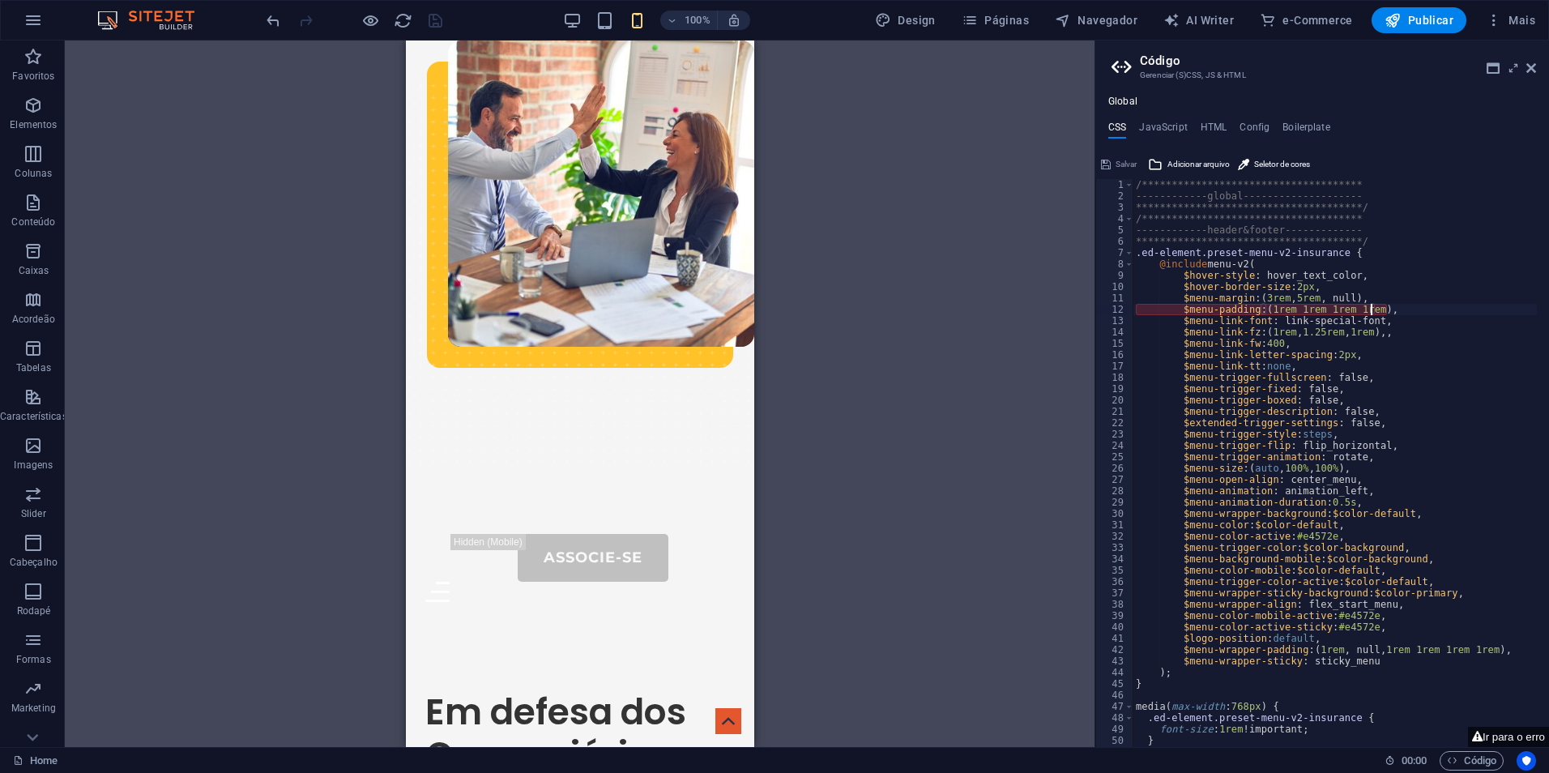
scroll to position [0, 0]
drag, startPoint x: 1181, startPoint y: 309, endPoint x: 1384, endPoint y: 309, distance: 203.4
click at [1384, 309] on div "**********" at bounding box center [1335, 474] width 404 height 591
paste textarea ", 1rem 1rem 1rem 1rem, 1rem 1rem 1rem 1rem"
type textarea "$menu-padding: (1rem 1rem 1rem 1rem, 1rem 1rem 1rem 1rem, 1rem 1rem 1rem 1rem),"
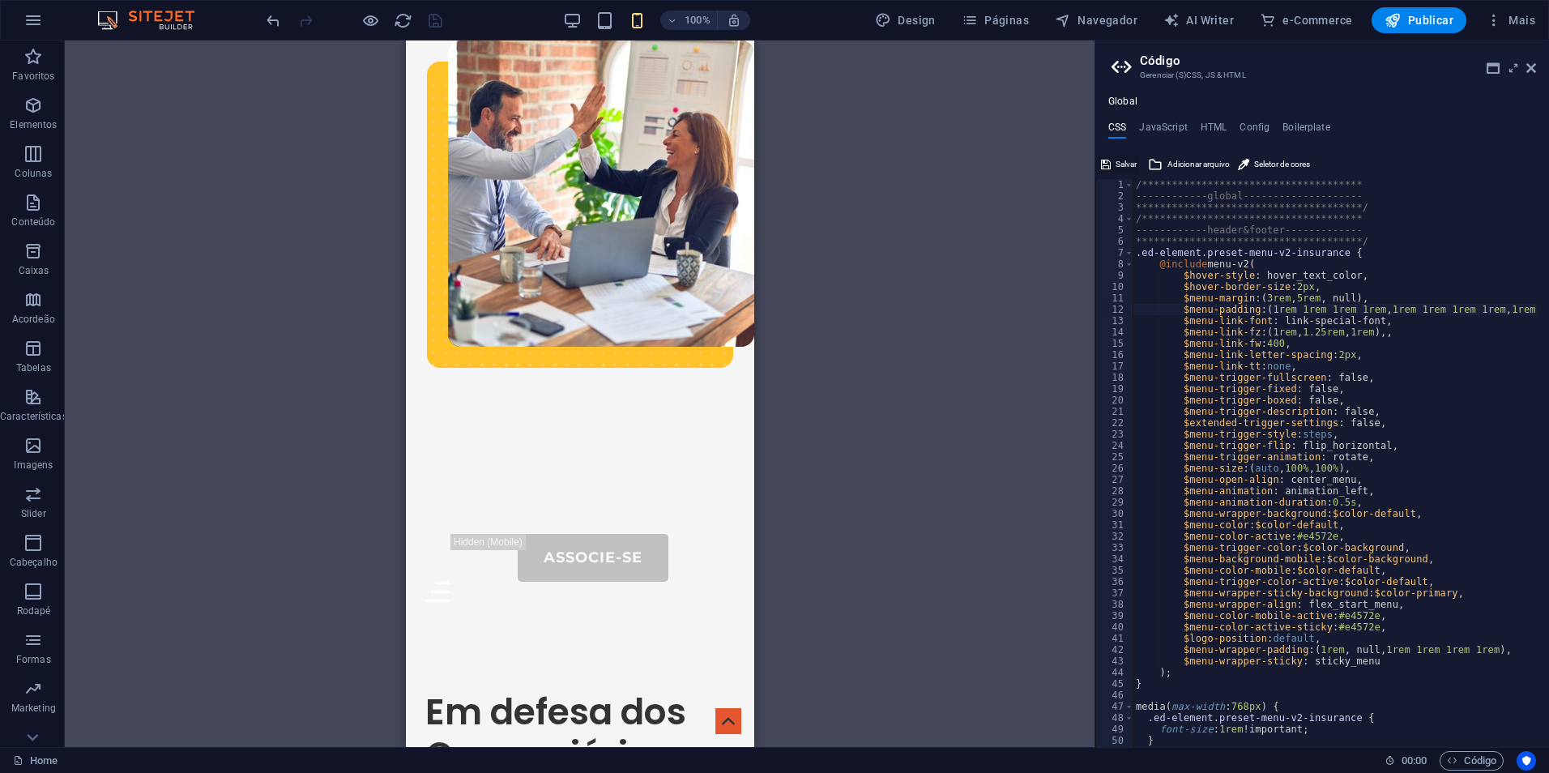
click at [1114, 162] on button "Salvar" at bounding box center [1119, 164] width 41 height 19
click at [1504, 735] on button "Ir para o erro" at bounding box center [1508, 737] width 81 height 20
click at [1181, 313] on div "**********" at bounding box center [1376, 468] width 487 height 579
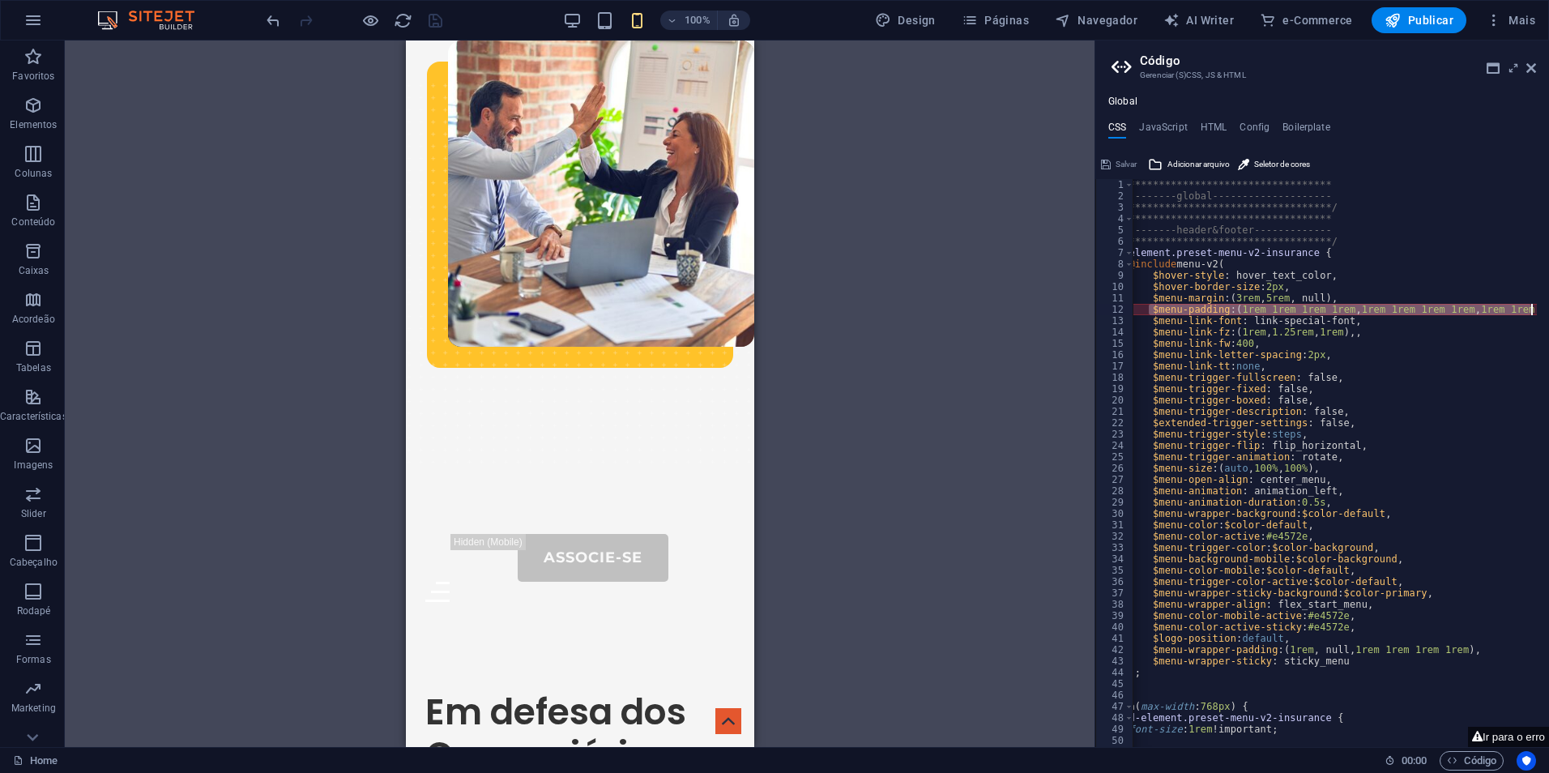
scroll to position [0, 83]
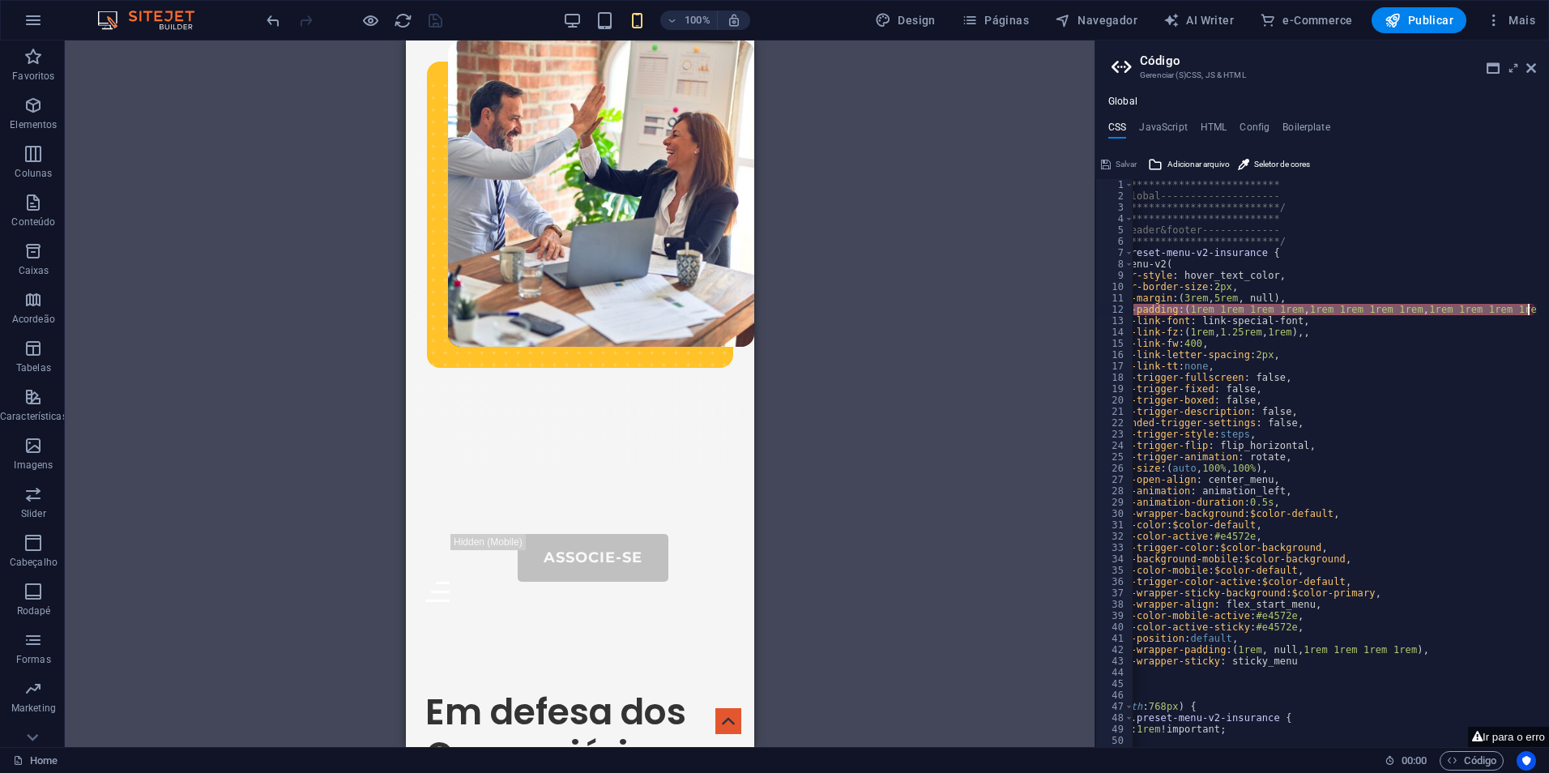
drag, startPoint x: 1181, startPoint y: 313, endPoint x: 1529, endPoint y: 314, distance: 348.4
click at [1529, 314] on div "**********" at bounding box center [1293, 468] width 487 height 579
paste textarea
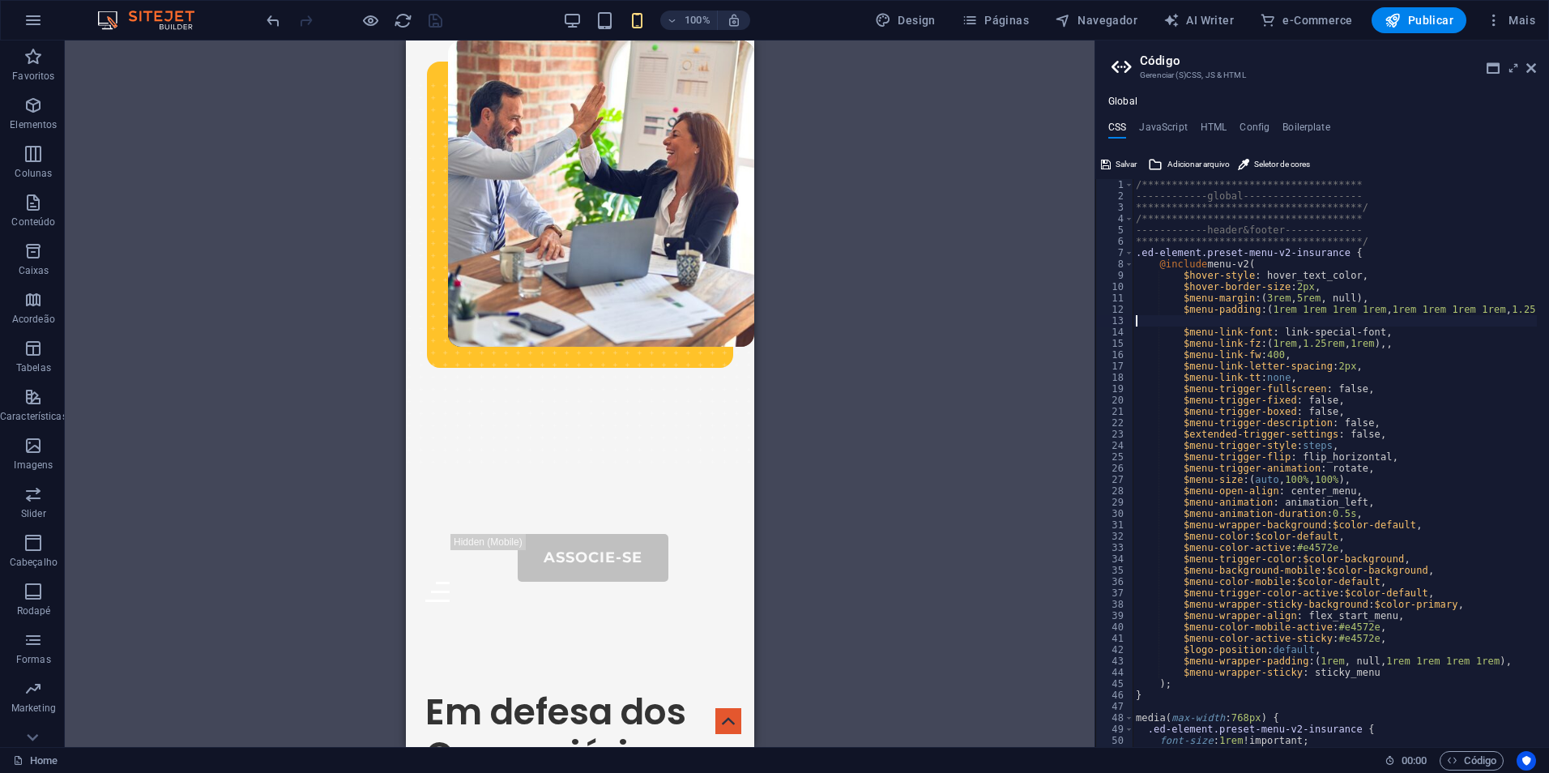
type textarea "$menu-padding: (1rem 1rem 1rem 1rem, 1rem 1rem 1rem 1rem, 1.25rem, 1rem);"
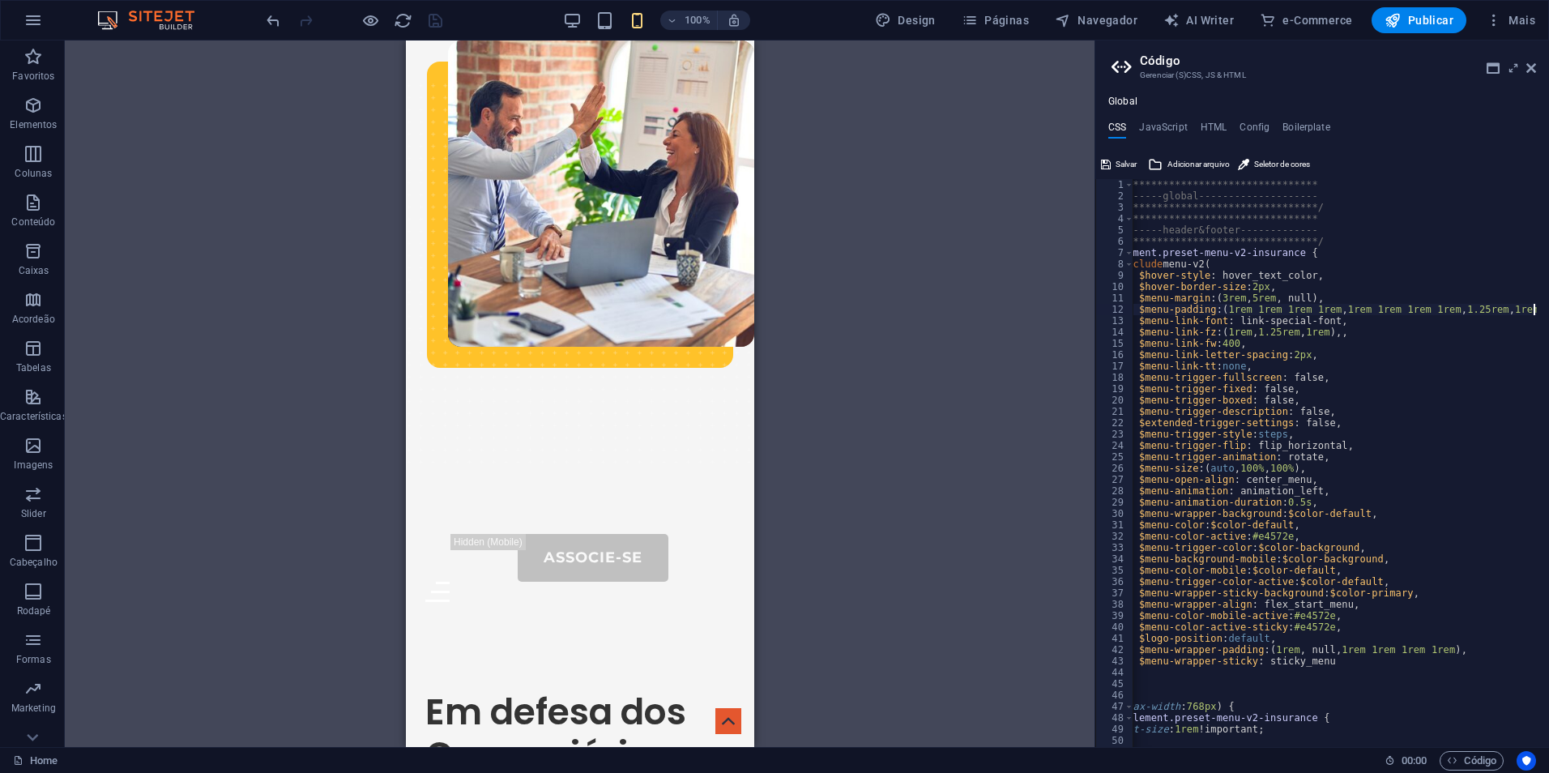
scroll to position [0, 45]
click at [1118, 155] on span "Salvar" at bounding box center [1126, 164] width 21 height 19
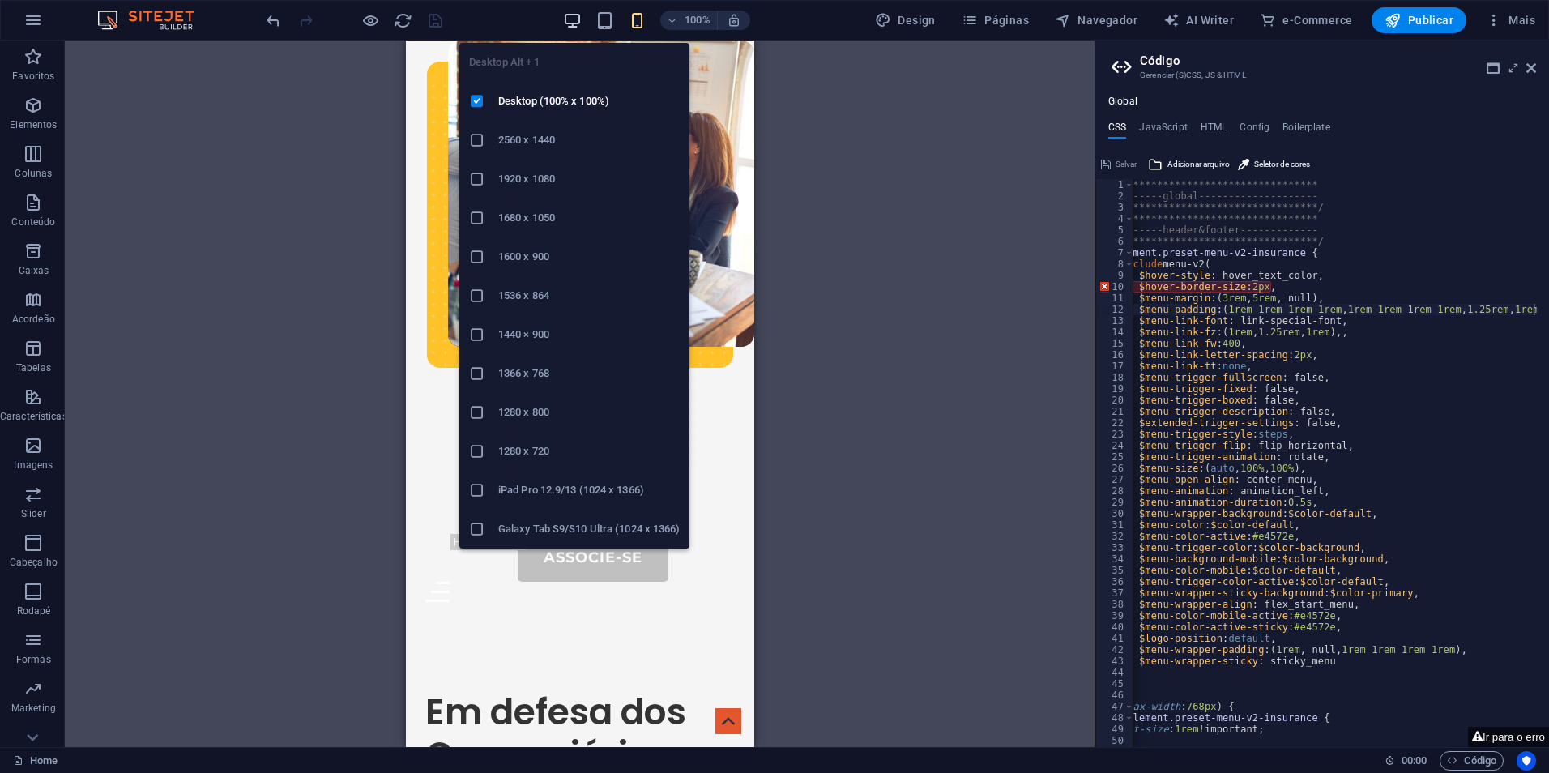
click at [577, 23] on icon "button" at bounding box center [572, 20] width 19 height 19
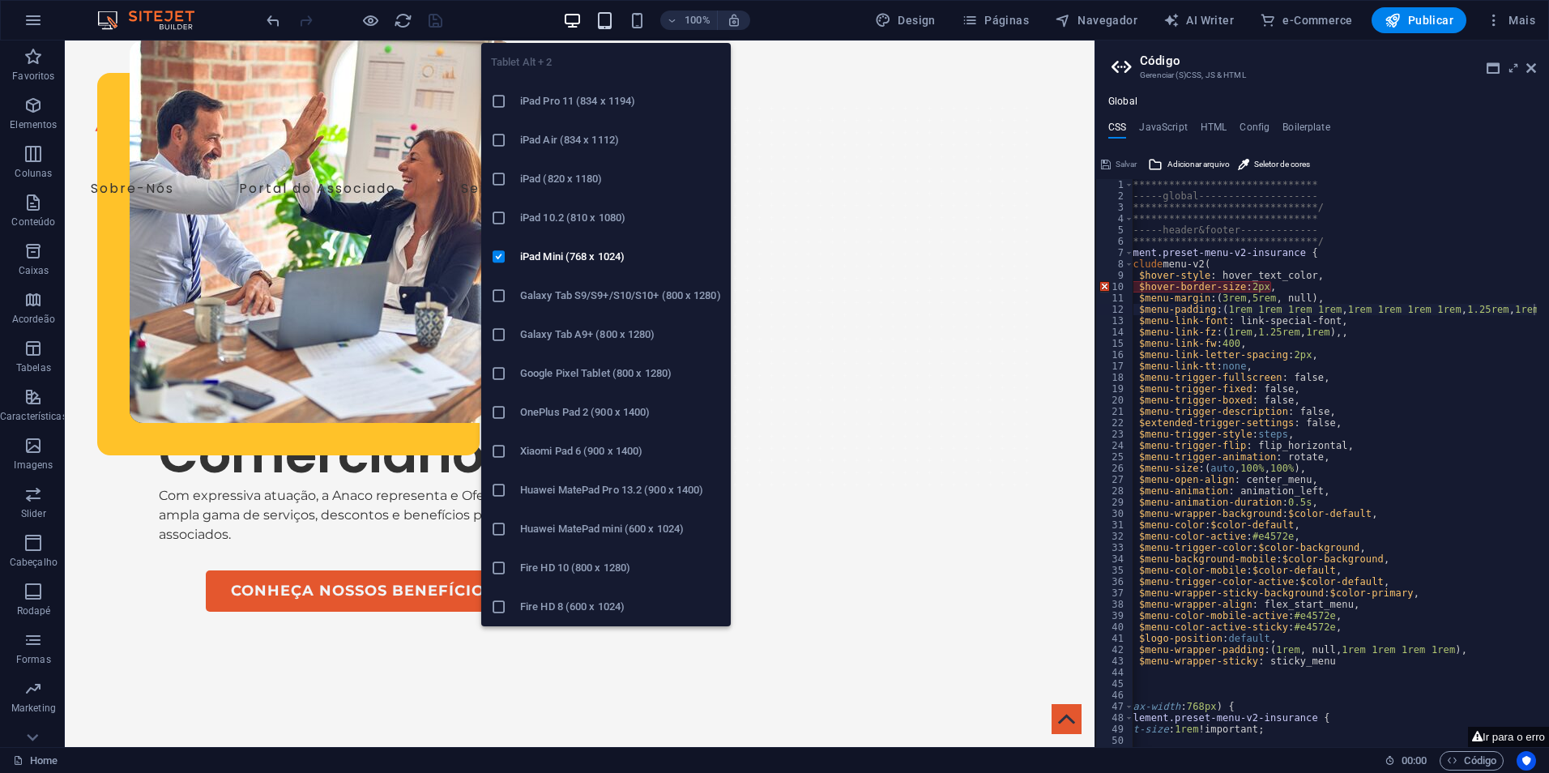
click at [614, 24] on icon "button" at bounding box center [605, 20] width 19 height 19
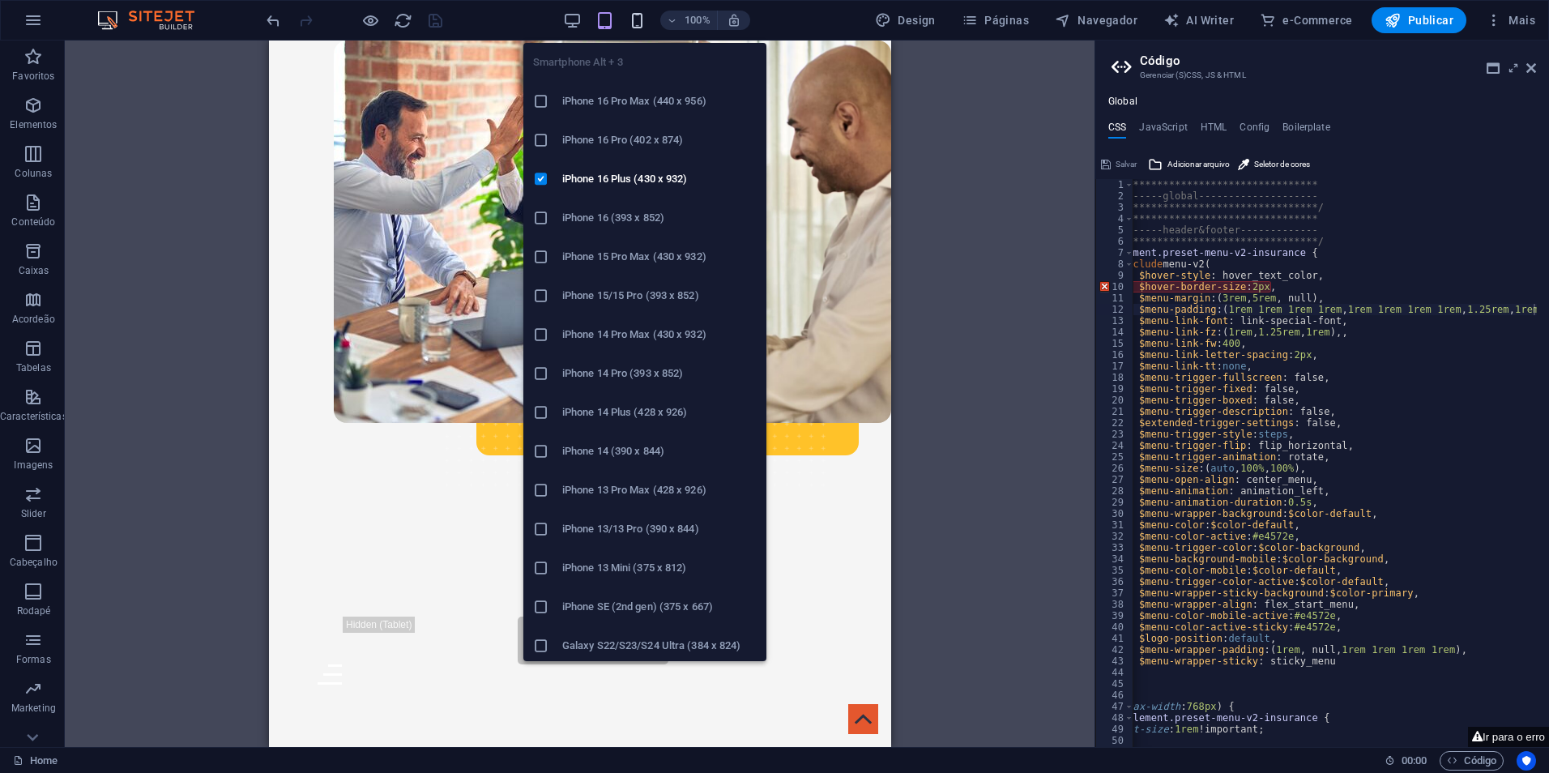
click at [640, 22] on icon "button" at bounding box center [637, 20] width 19 height 19
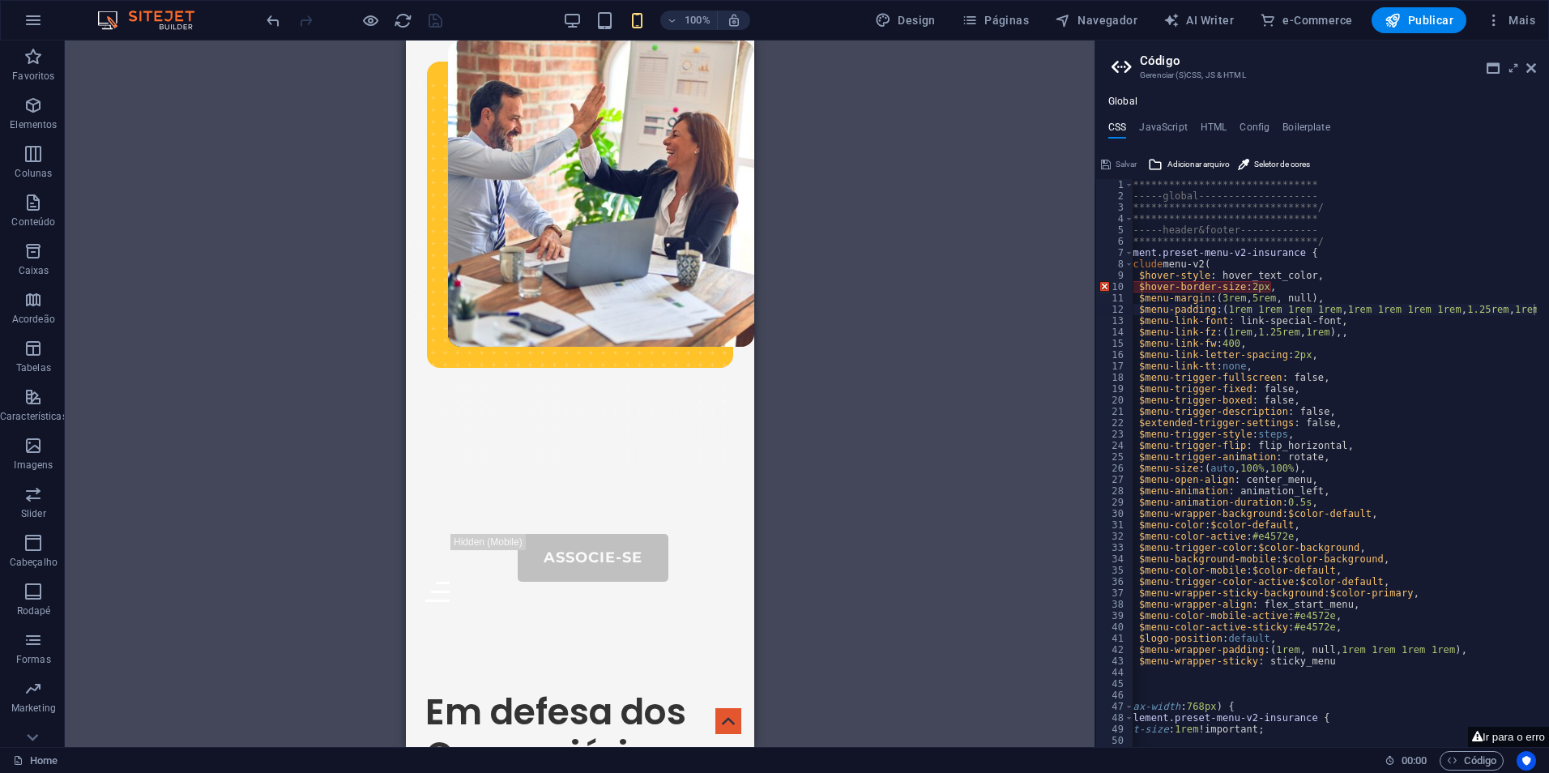
scroll to position [0, 0]
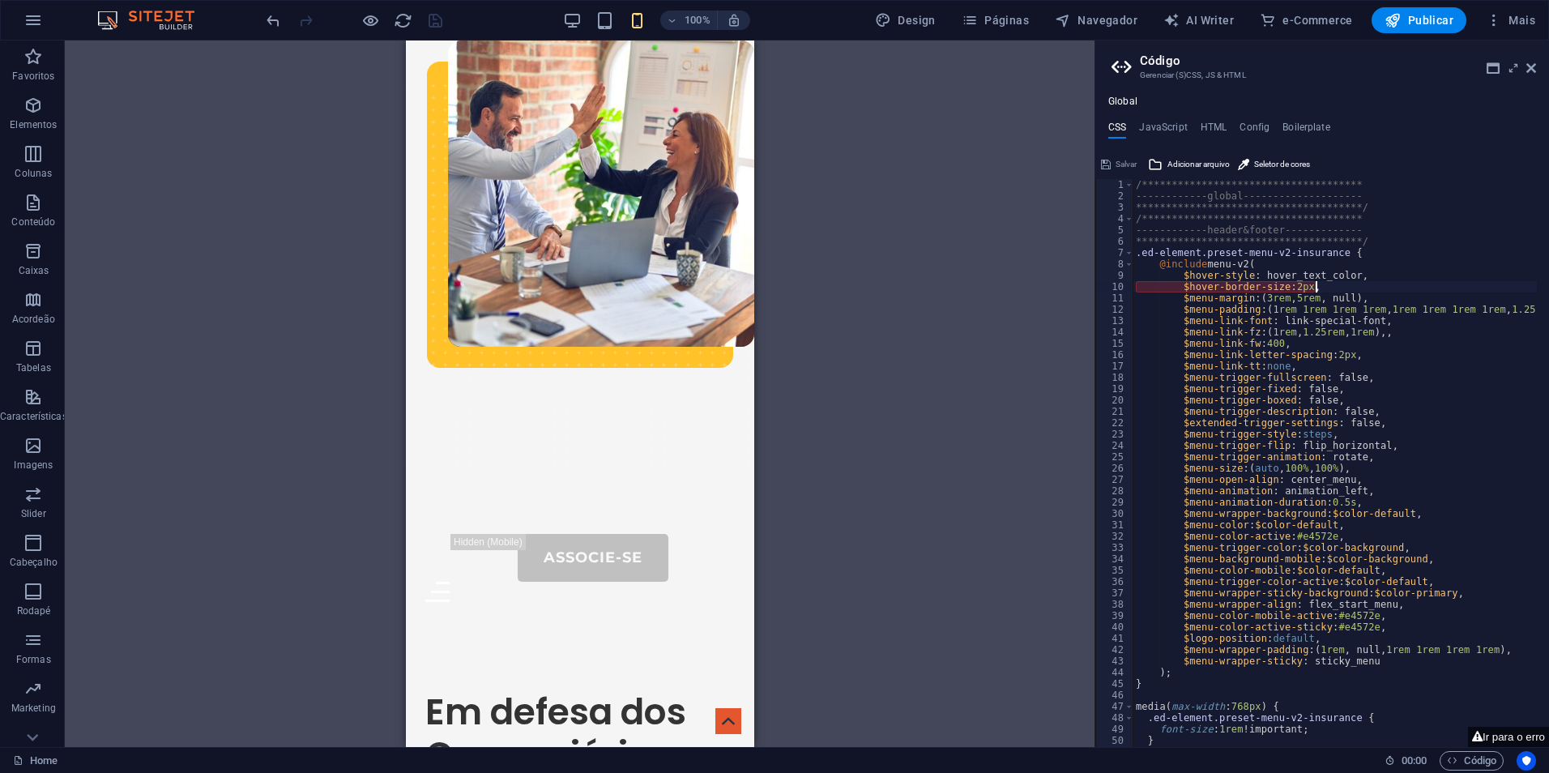
click at [1328, 283] on div "**********" at bounding box center [1357, 468] width 449 height 579
click at [1373, 409] on div "**********" at bounding box center [1357, 468] width 449 height 579
type textarea "$menu-trigger-description: false,"
click at [1110, 156] on icon at bounding box center [1106, 164] width 10 height 19
click at [1313, 293] on div "**********" at bounding box center [1357, 468] width 449 height 579
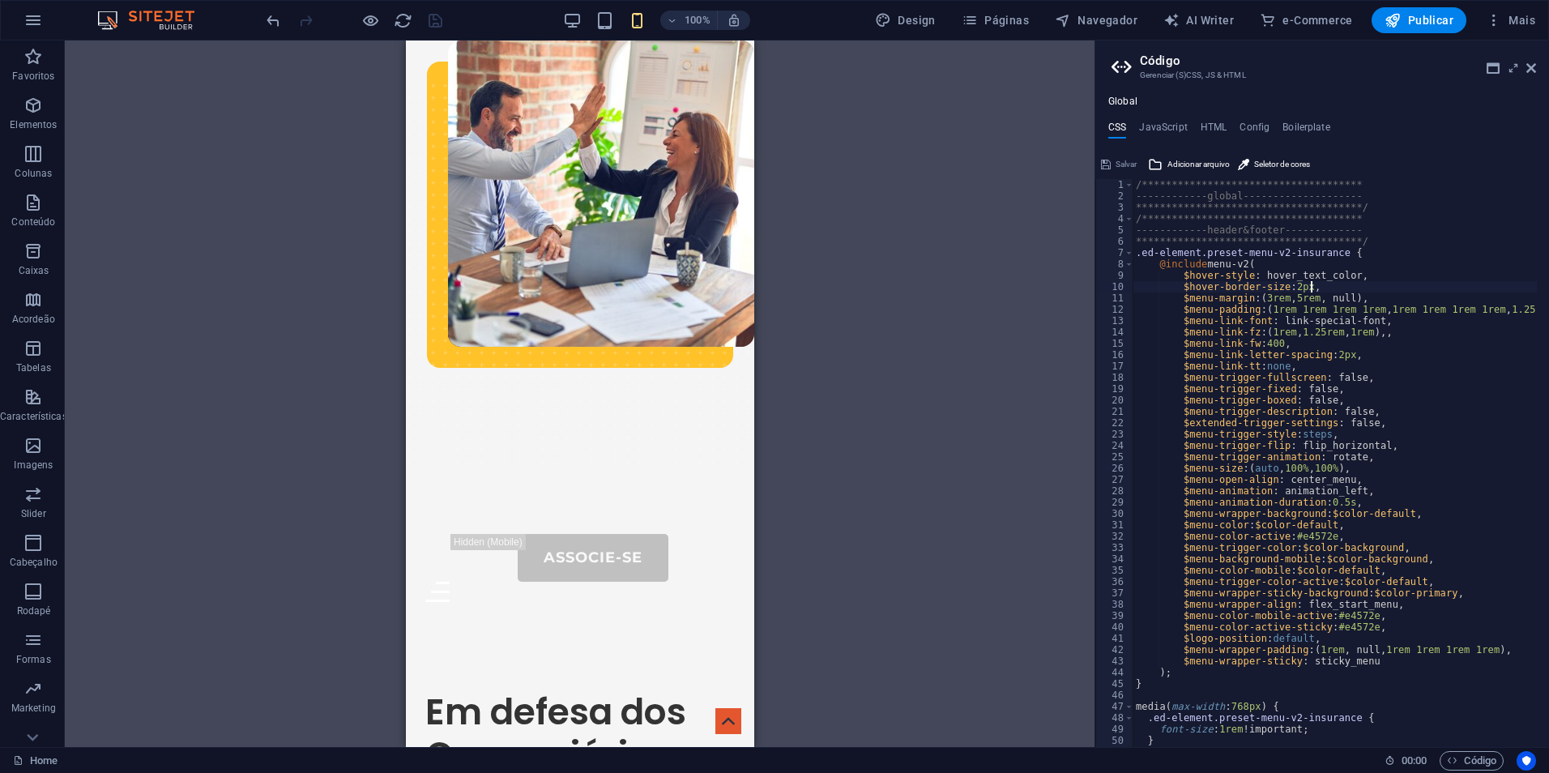
scroll to position [0, 17]
click at [1322, 333] on div "**********" at bounding box center [1357, 468] width 449 height 579
type textarea "$menu-link-fz: (1rem, 28px, 1rem),,"
click at [1111, 161] on button "Salvar" at bounding box center [1119, 164] width 41 height 19
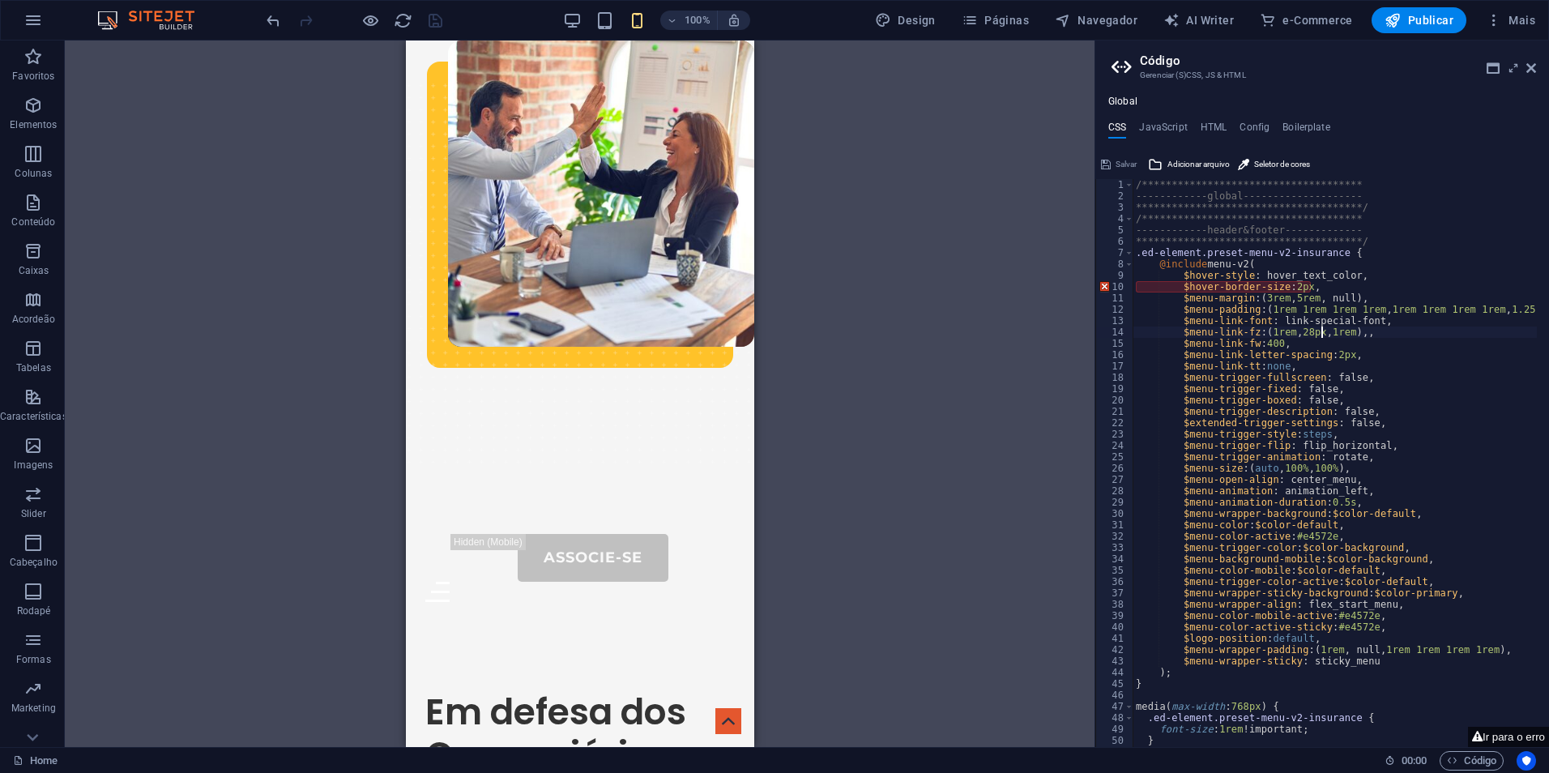
click at [1389, 335] on div "**********" at bounding box center [1357, 468] width 449 height 579
type textarea "$menu-link-fz: (1rem, 28px, 1rem),"
click at [1134, 167] on span "Salvar" at bounding box center [1126, 164] width 21 height 19
click at [1322, 289] on div "**********" at bounding box center [1357, 468] width 449 height 579
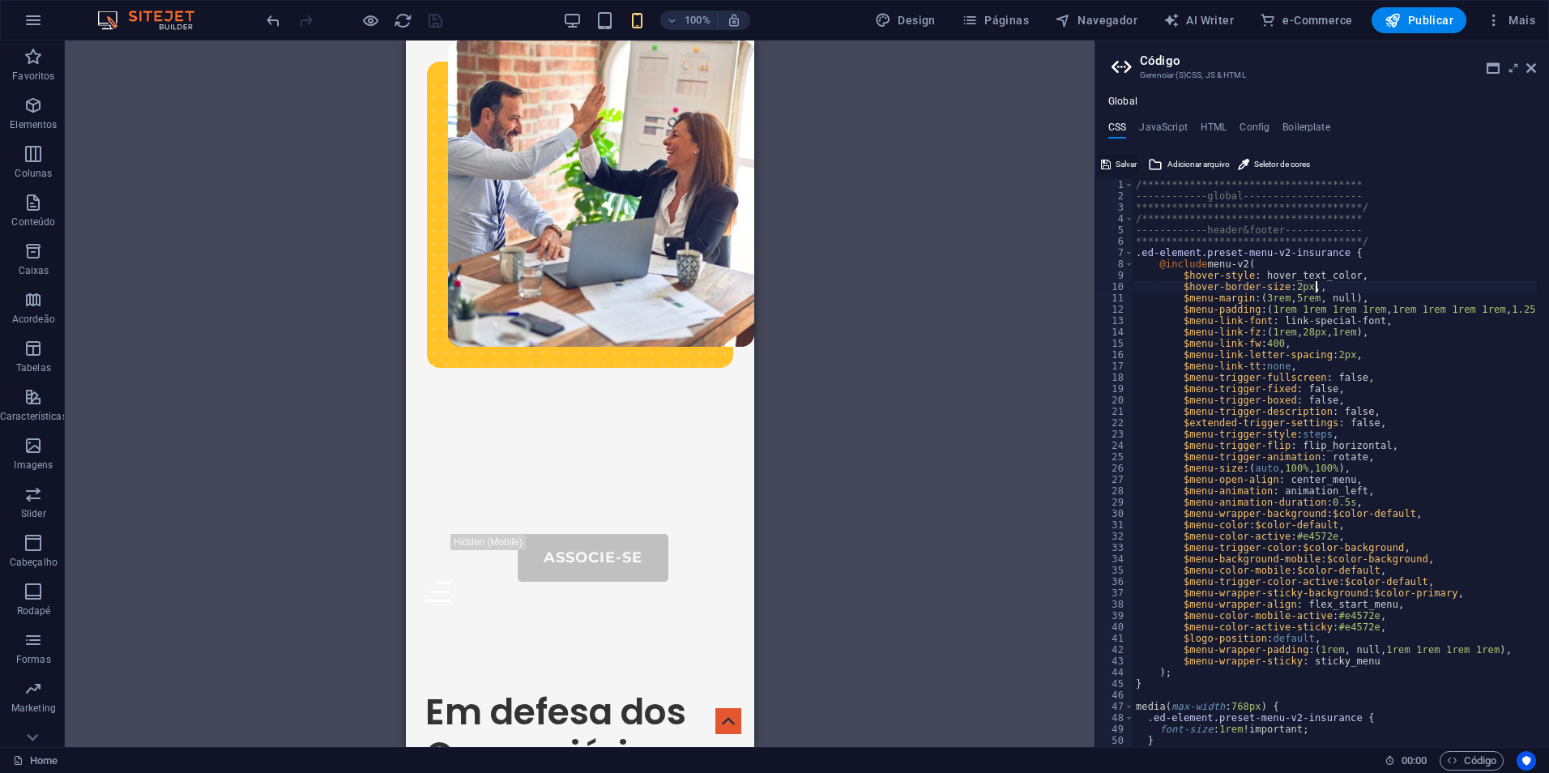
type textarea "$hover-border-size: 2px,,"
click at [1116, 166] on span "Salvar" at bounding box center [1126, 164] width 21 height 19
type textarea "$hover-border-size: 2px,"
click at [1127, 169] on span "Salvar" at bounding box center [1126, 164] width 21 height 19
click at [1237, 288] on div "**********" at bounding box center [1357, 468] width 449 height 579
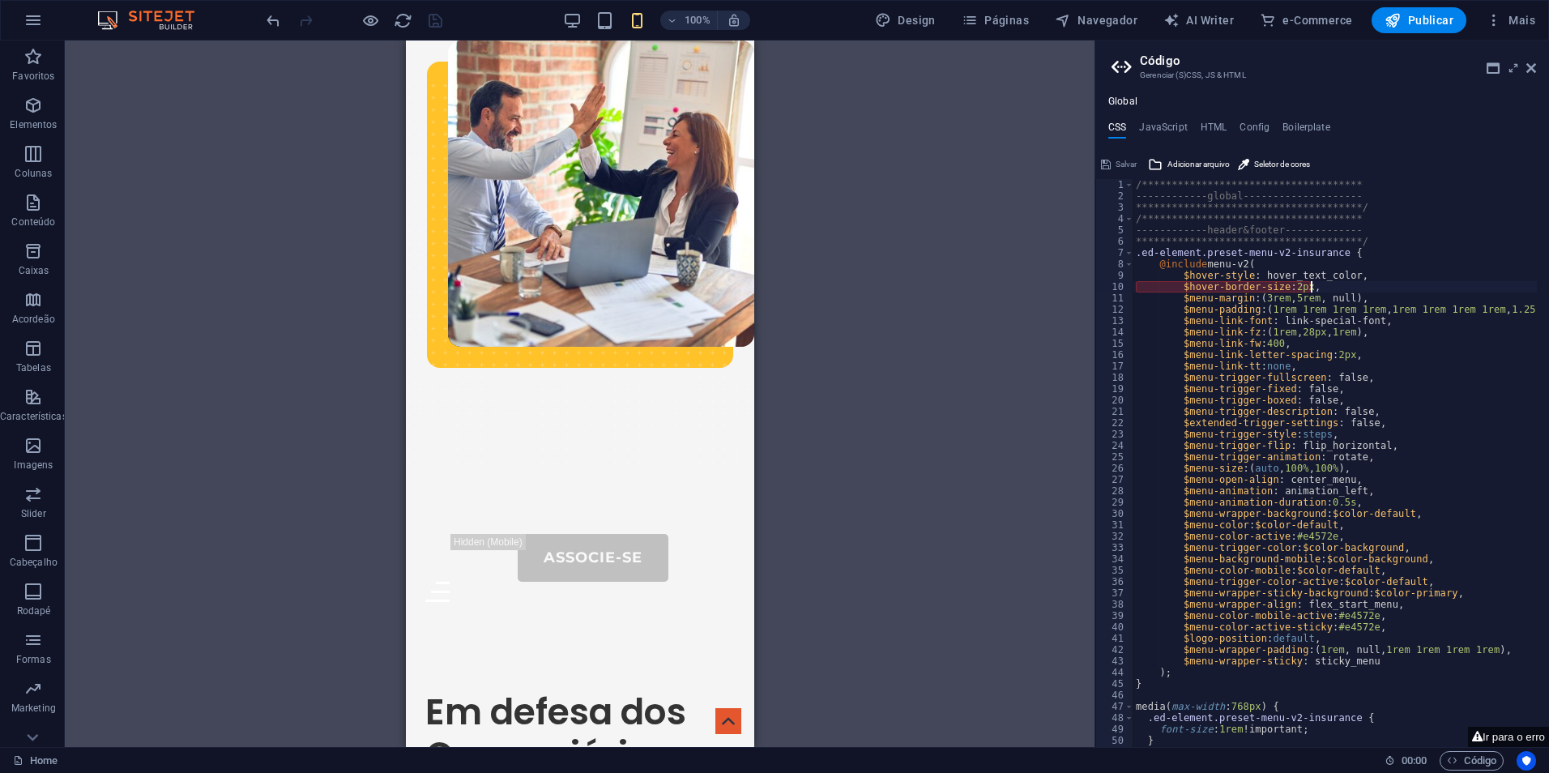
click at [1309, 288] on div "**********" at bounding box center [1357, 468] width 449 height 579
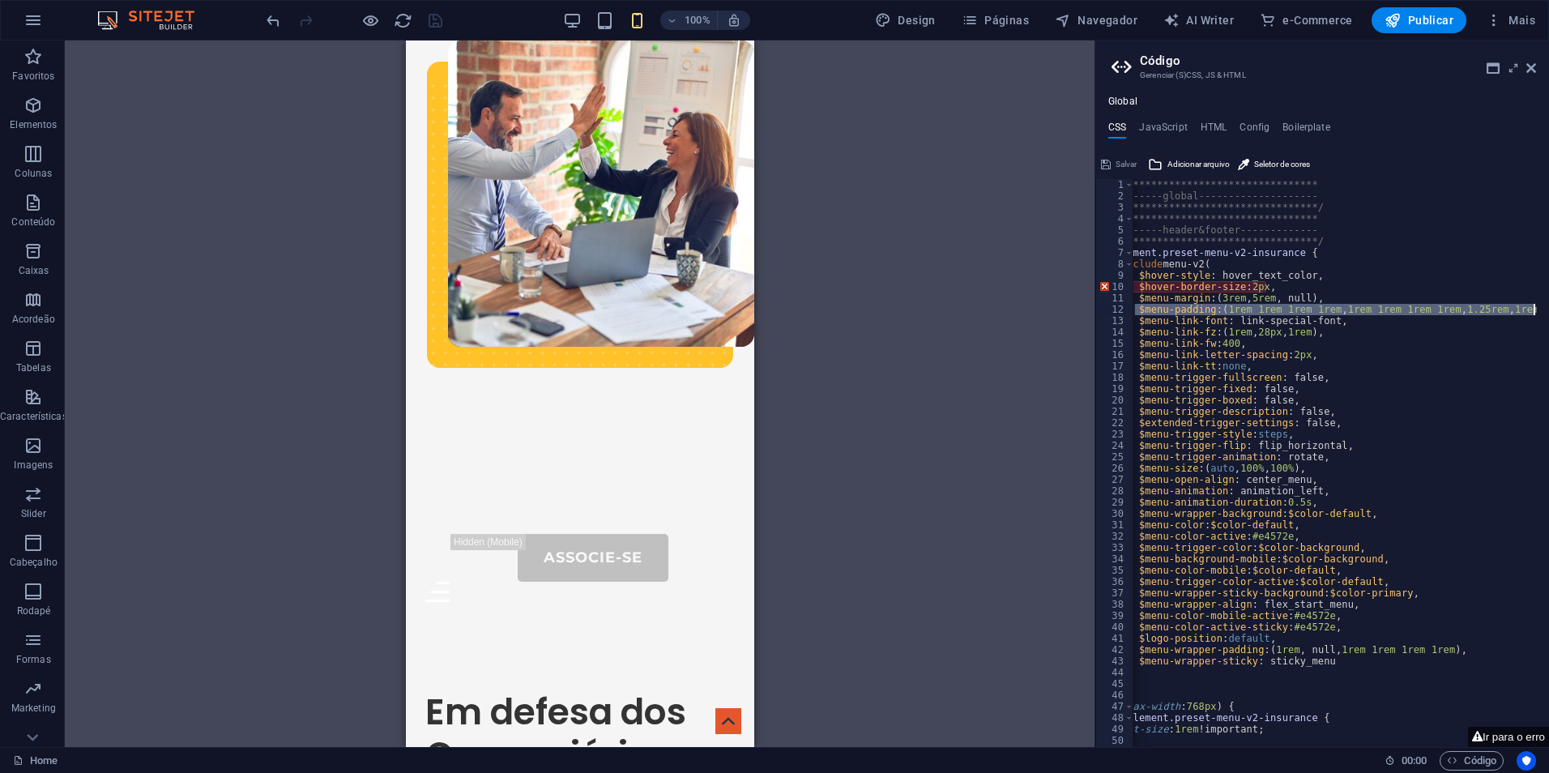
drag, startPoint x: 1198, startPoint y: 312, endPoint x: 1539, endPoint y: 314, distance: 341.1
click at [1539, 314] on div "**********" at bounding box center [1322, 463] width 454 height 568
paste textarea "null, null),"
type textarea "$menu-padding: (1rem 1rem 1rem 1rem, null, null),"
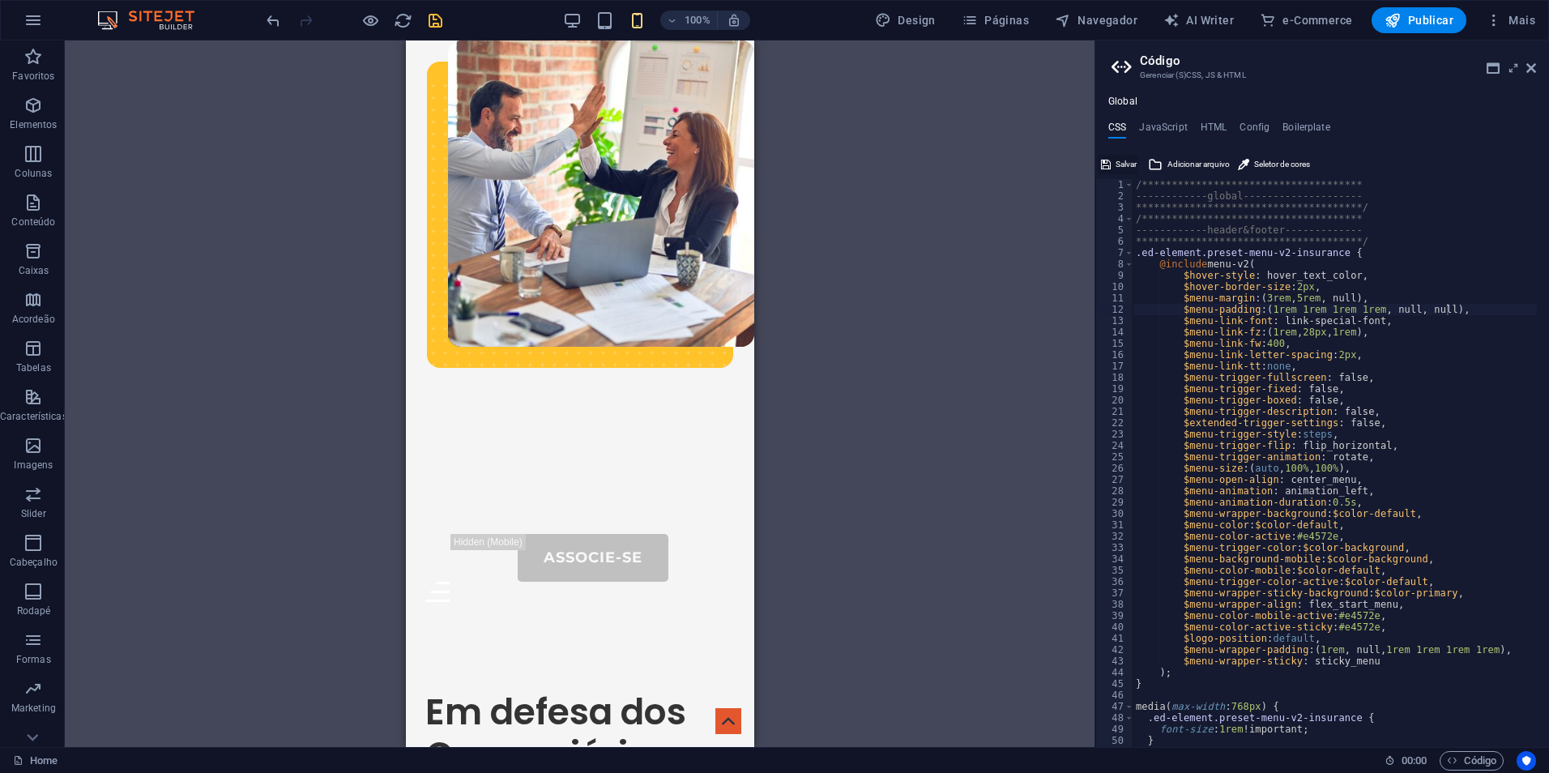
click at [1128, 160] on span "Salvar" at bounding box center [1126, 164] width 21 height 19
click at [1393, 666] on div "**********" at bounding box center [1335, 474] width 404 height 591
type textarea "$menu-wrapper-sticky: sticky_menu,"
click at [1132, 177] on div "**********" at bounding box center [1322, 450] width 454 height 596
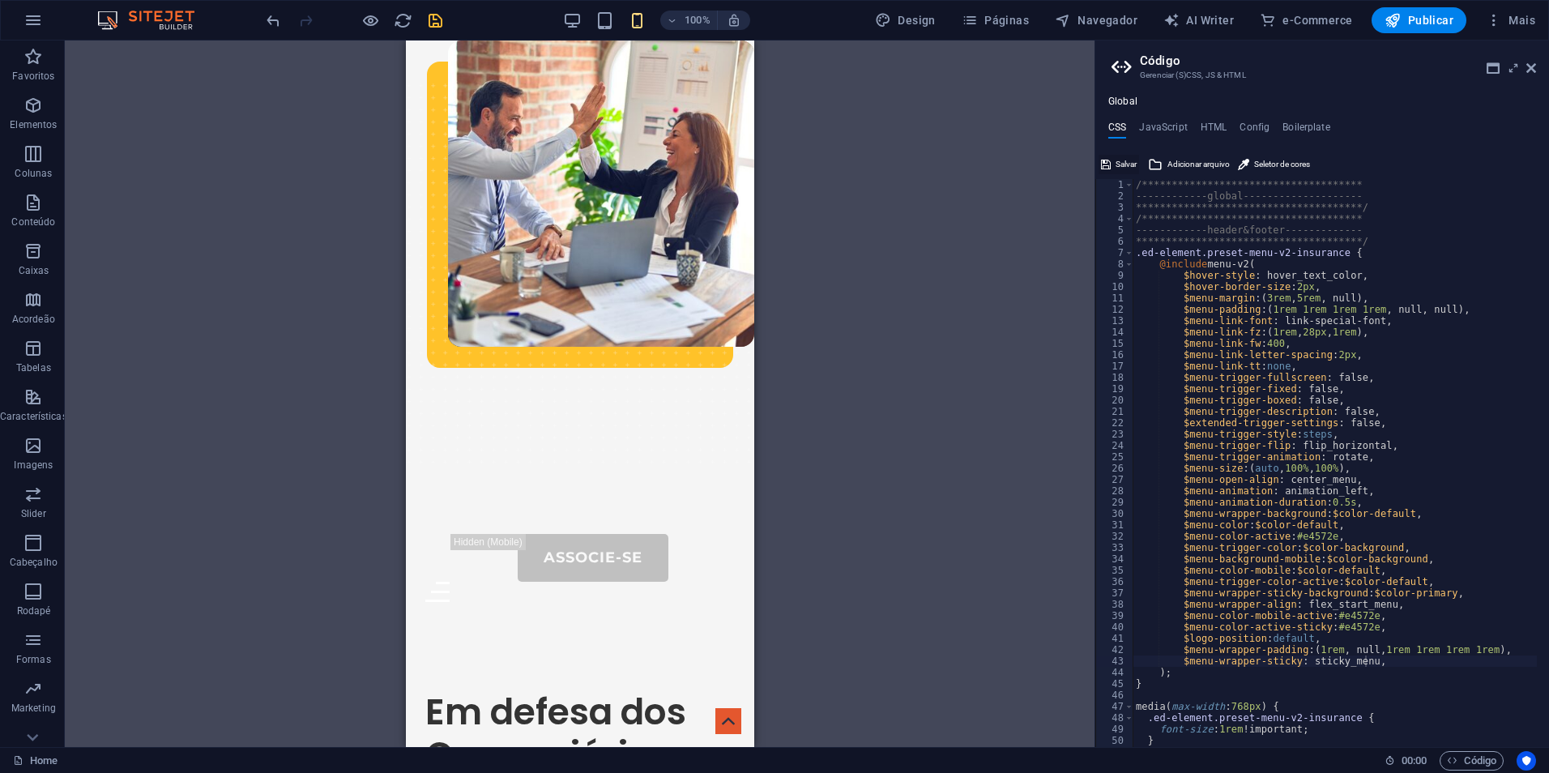
click at [1132, 169] on span "Salvar" at bounding box center [1126, 164] width 21 height 19
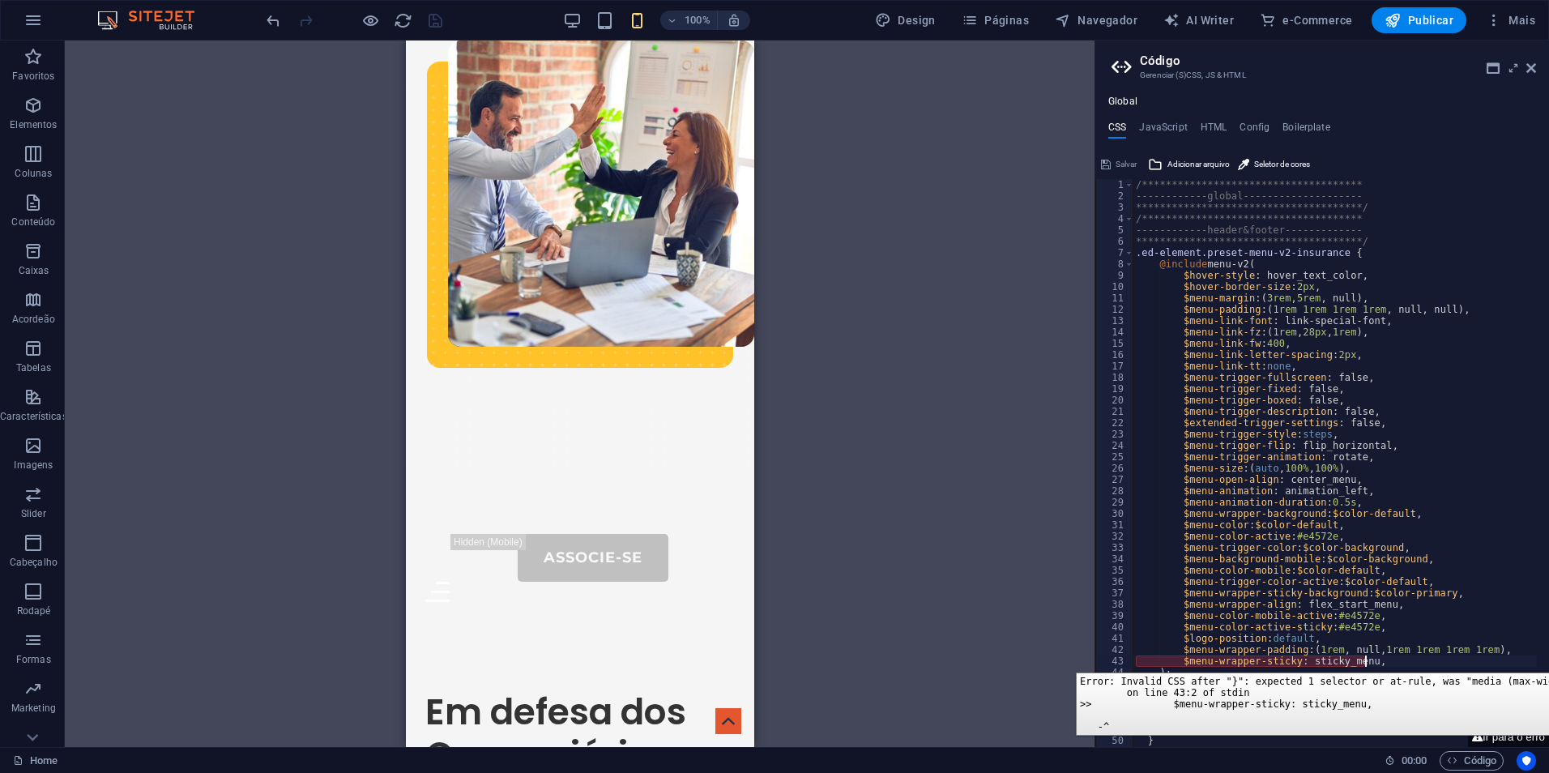
click at [1123, 660] on div "43" at bounding box center [1115, 660] width 38 height 11
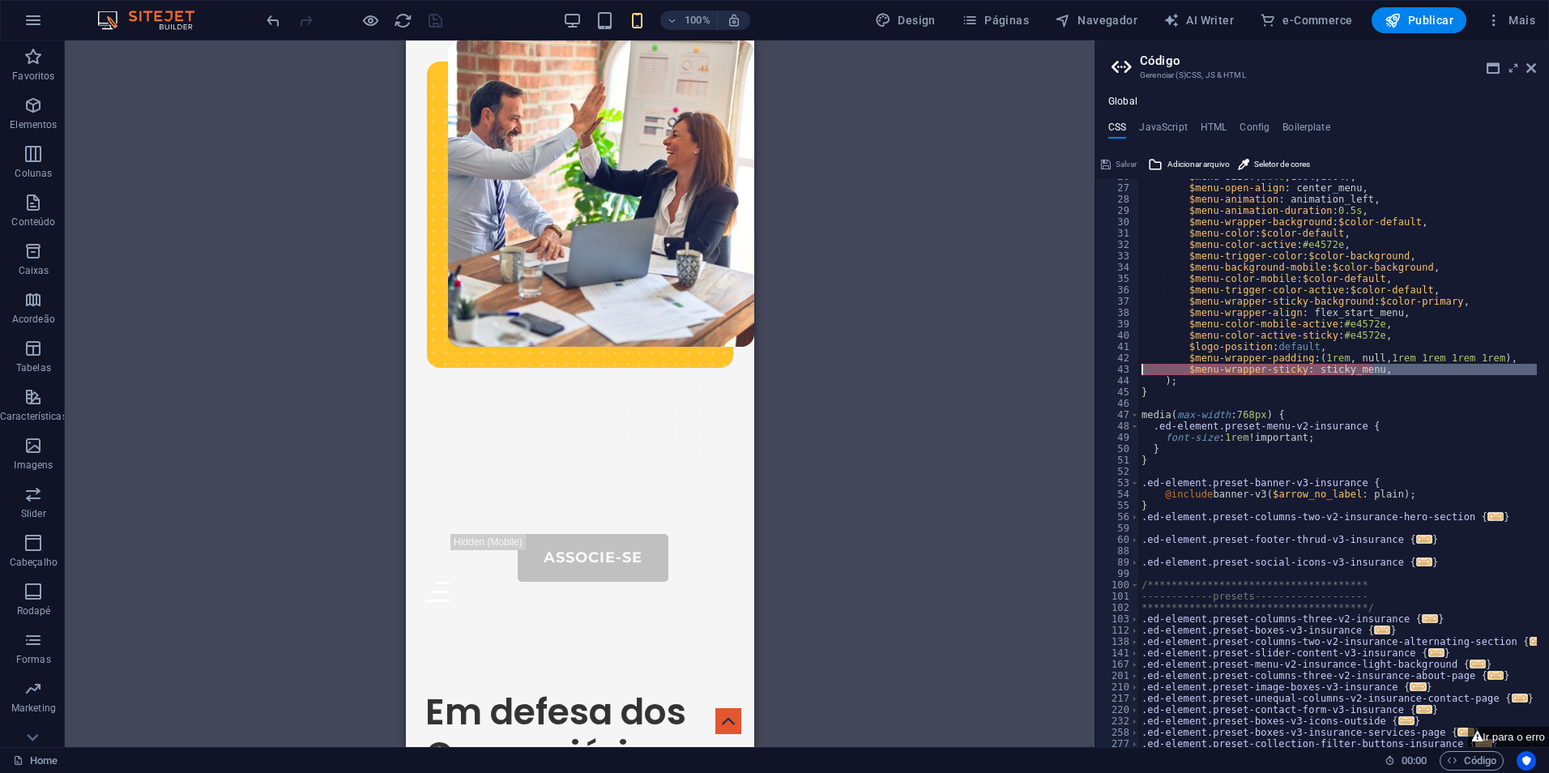
scroll to position [292, 0]
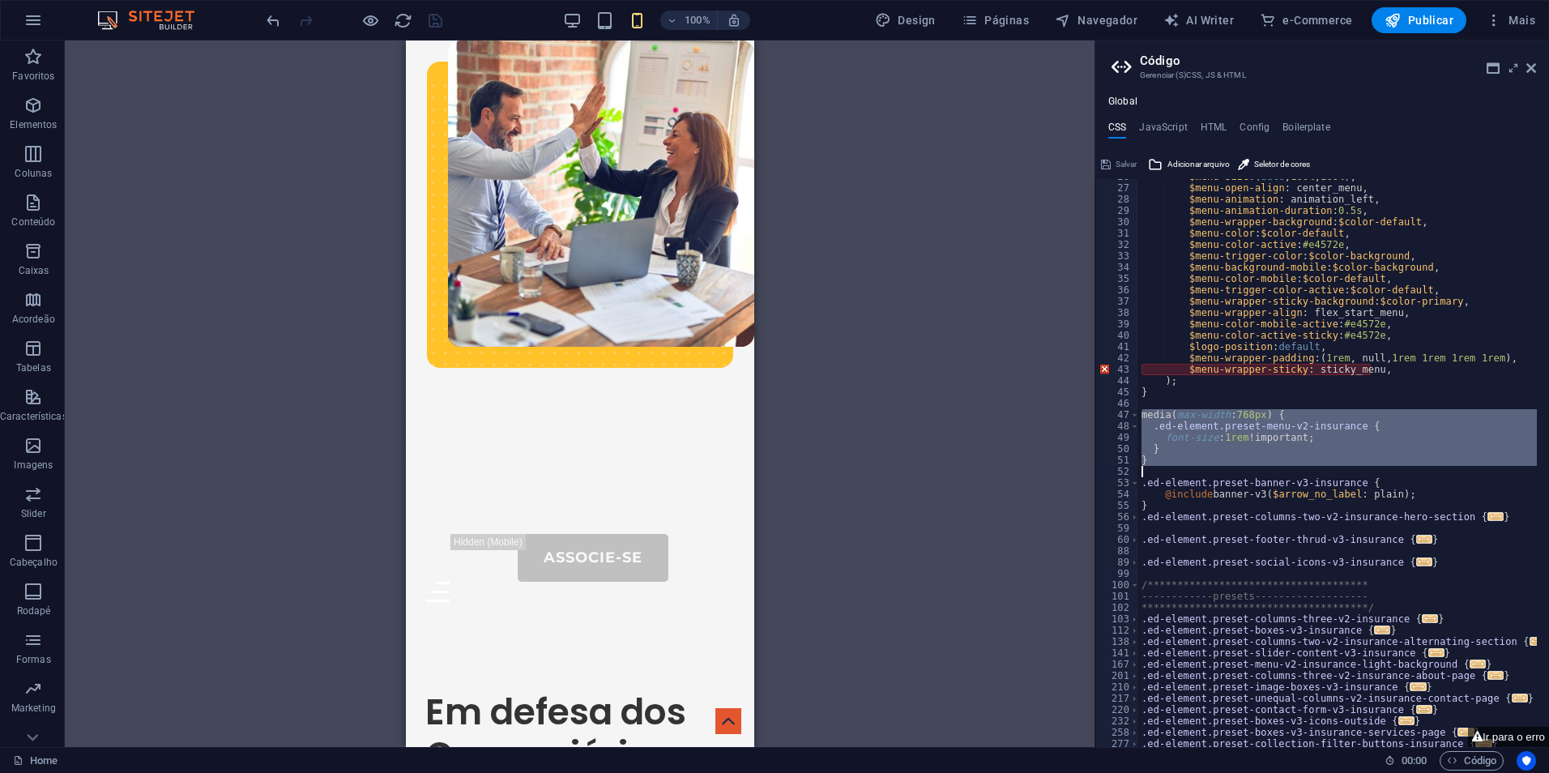
drag, startPoint x: 1142, startPoint y: 416, endPoint x: 1189, endPoint y: 468, distance: 70.6
click at [1189, 468] on div "$menu-size : ( auto , 100% , 100% ) , $menu-open-align : center_menu, $menu-ani…" at bounding box center [1337, 466] width 399 height 591
type textarea "}"
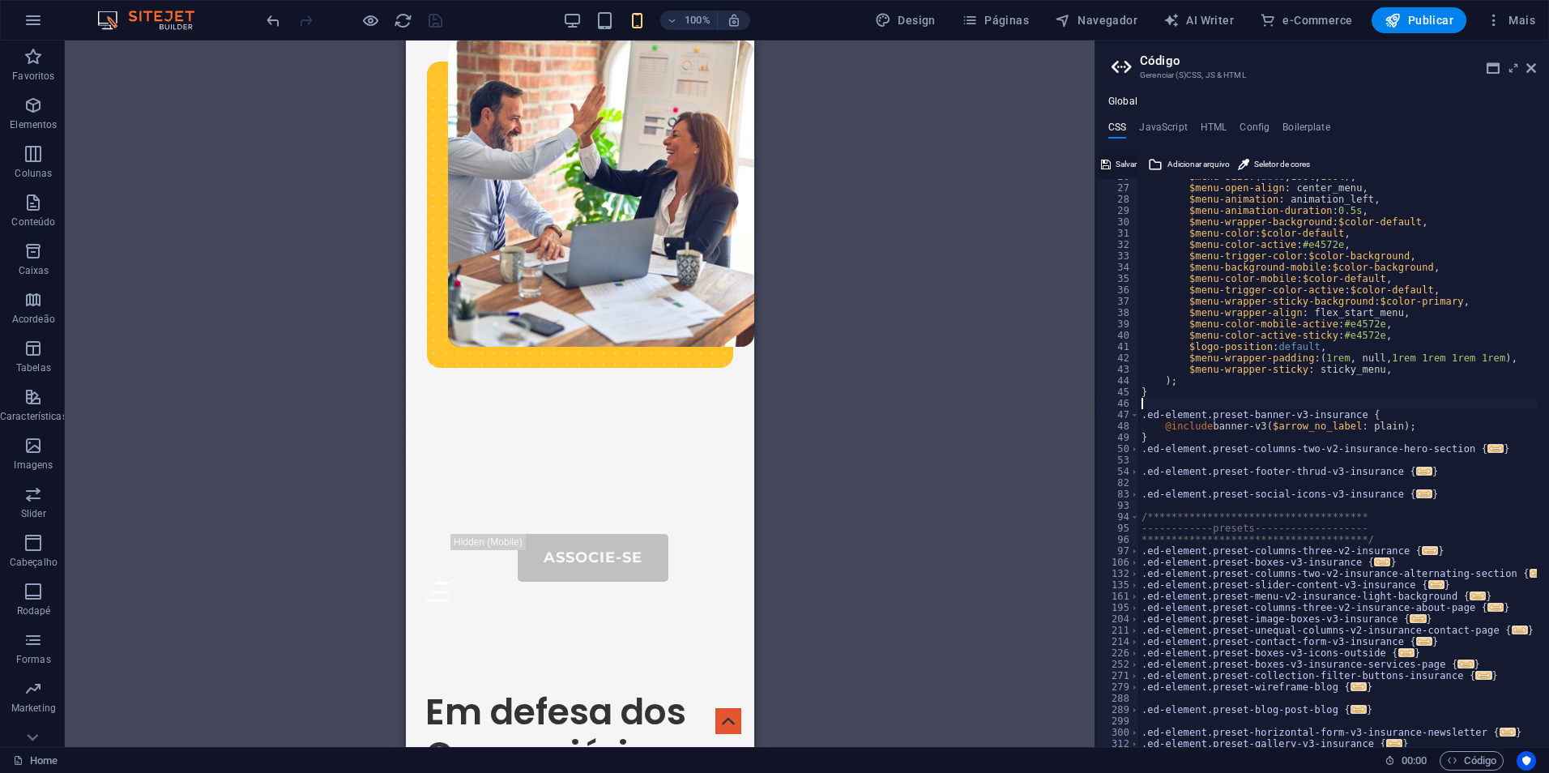
click at [1128, 164] on span "Salvar" at bounding box center [1126, 164] width 21 height 19
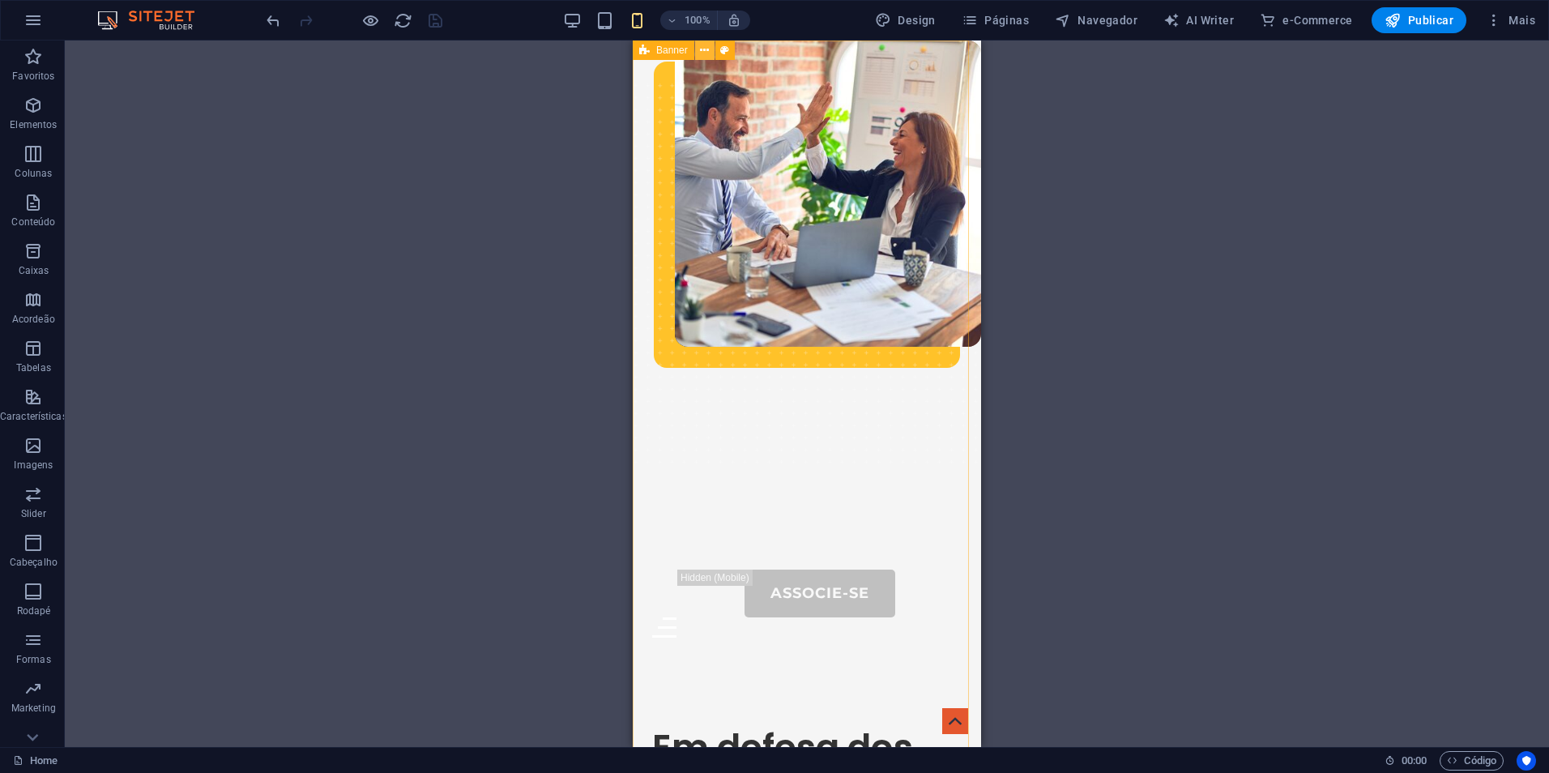
click at [708, 53] on icon at bounding box center [704, 50] width 9 height 17
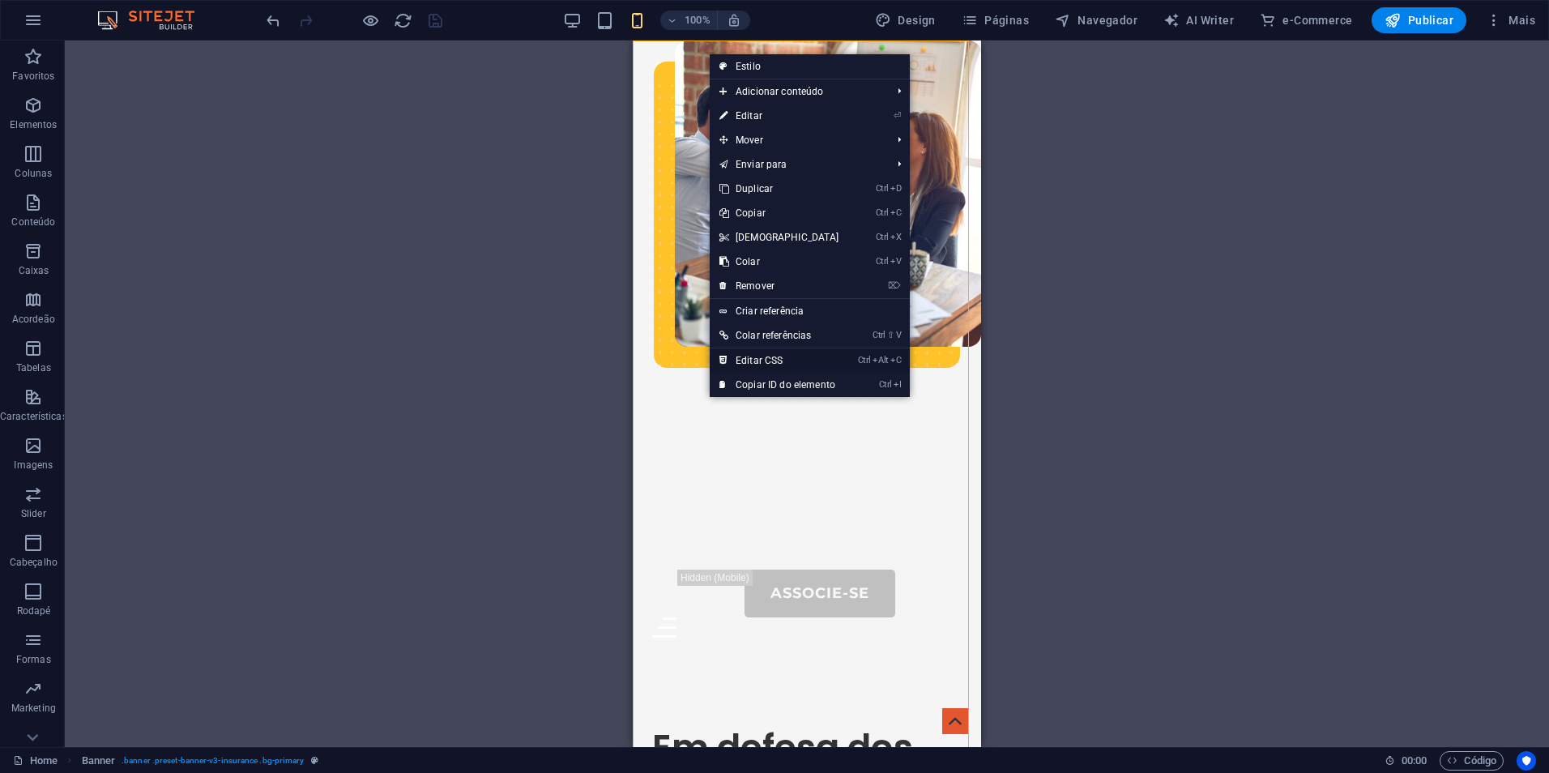
click at [758, 358] on link "Ctrl Alt C Editar CSS" at bounding box center [779, 360] width 139 height 24
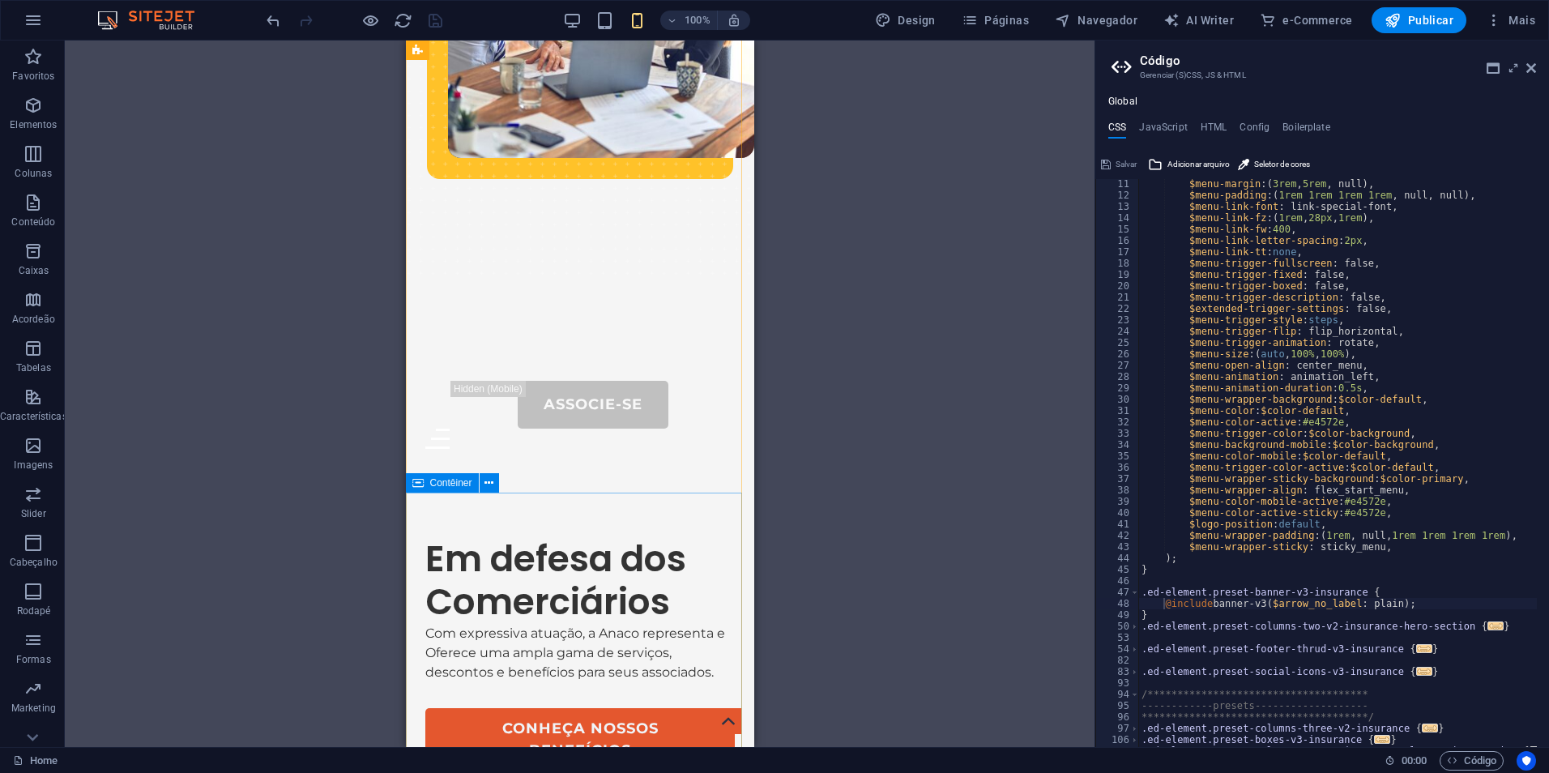
scroll to position [0, 0]
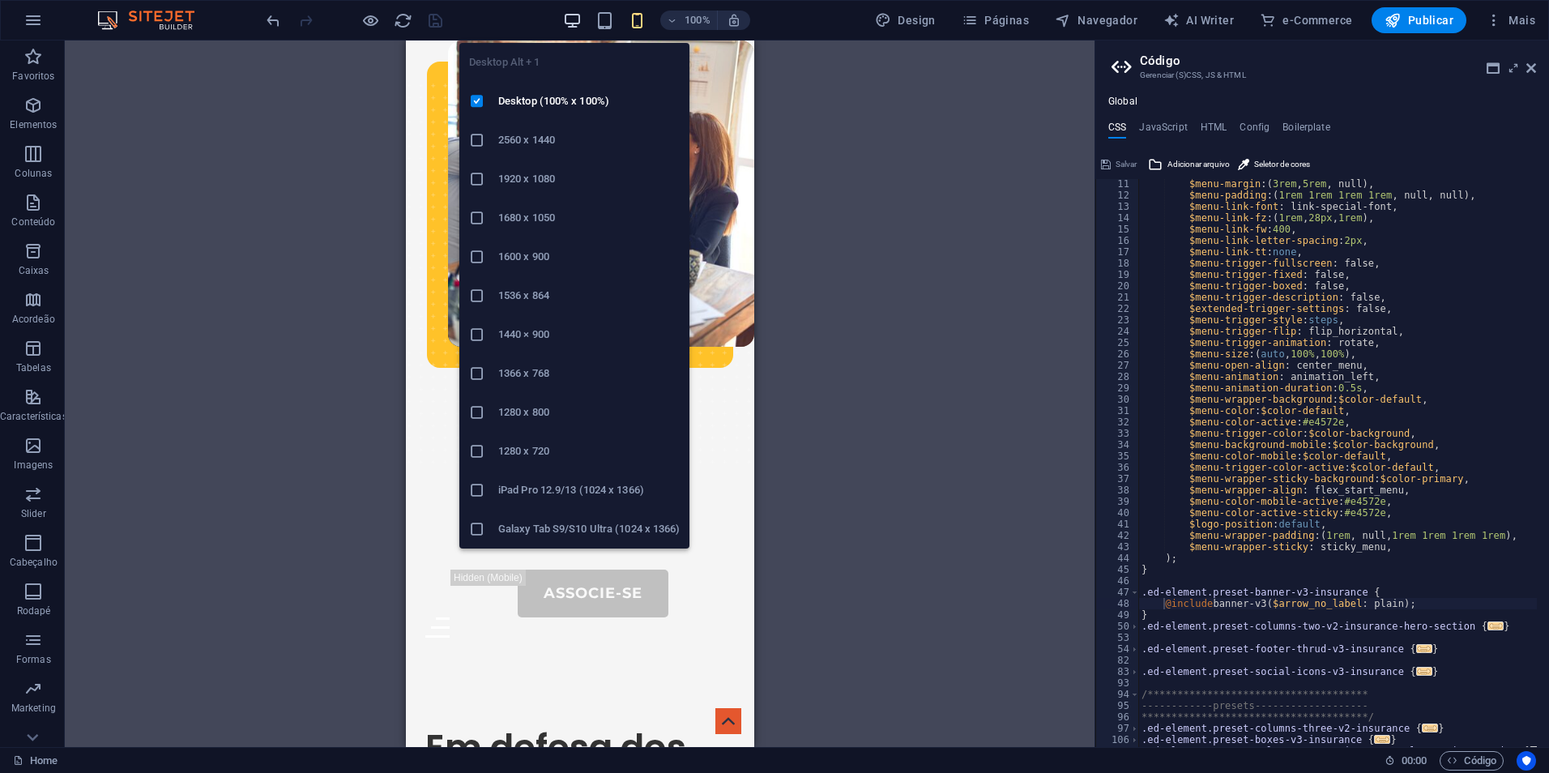
click at [582, 24] on icon "button" at bounding box center [572, 20] width 19 height 19
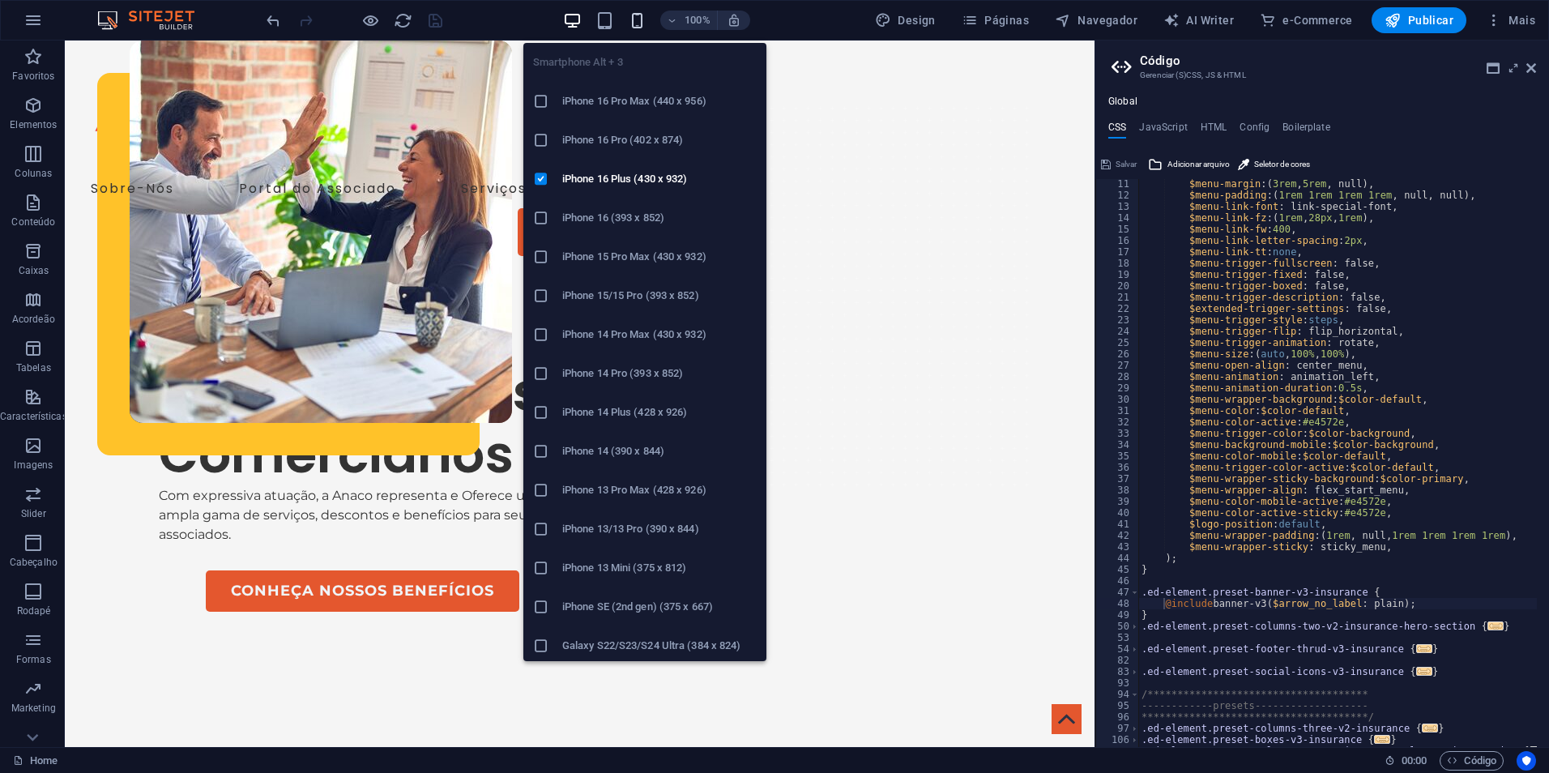
click at [643, 16] on icon "button" at bounding box center [637, 20] width 19 height 19
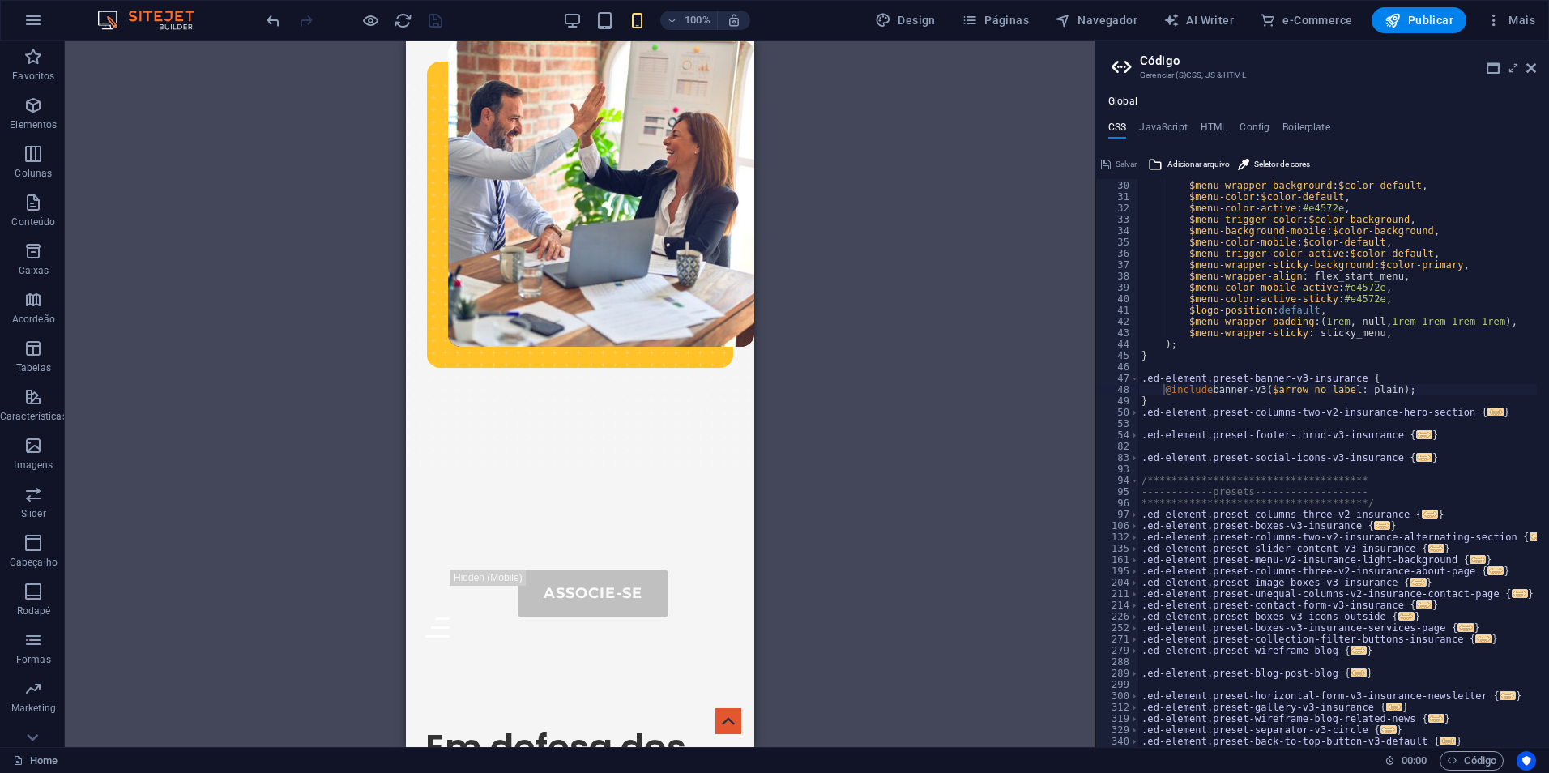
scroll to position [328, 0]
click at [1137, 516] on span at bounding box center [1134, 514] width 9 height 11
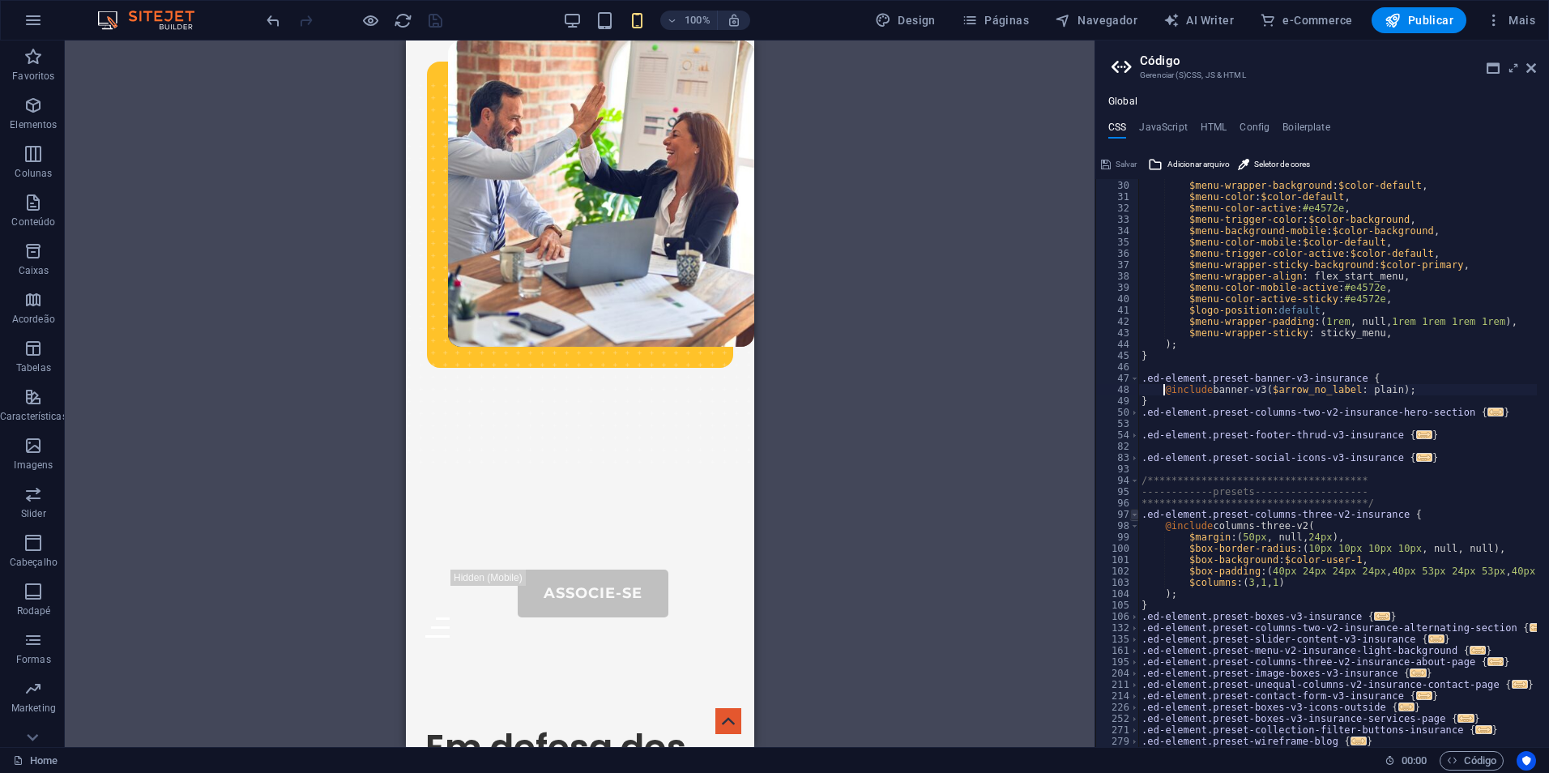
click at [1137, 516] on span at bounding box center [1134, 514] width 9 height 11
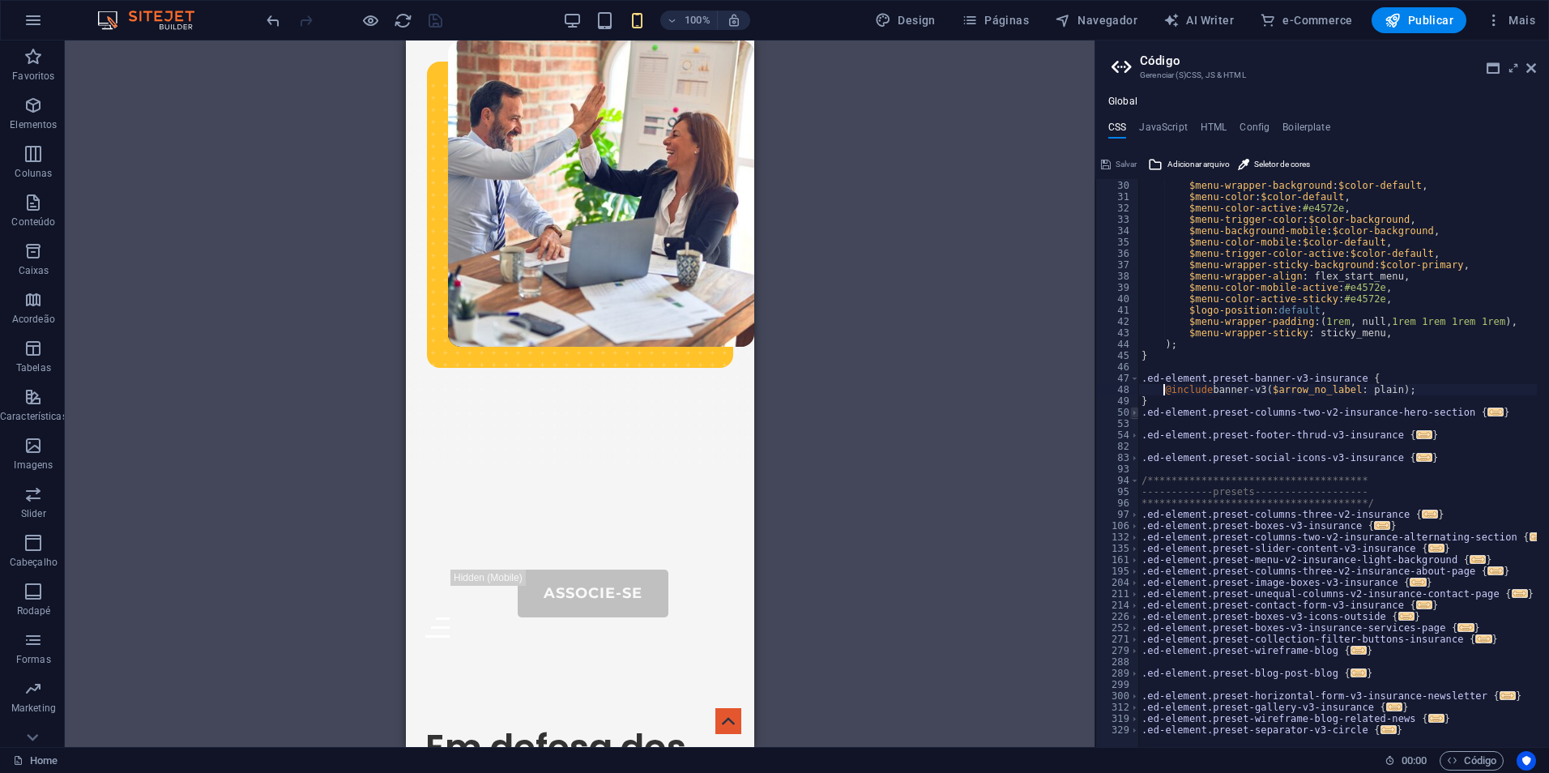
click at [1135, 417] on span at bounding box center [1134, 412] width 9 height 11
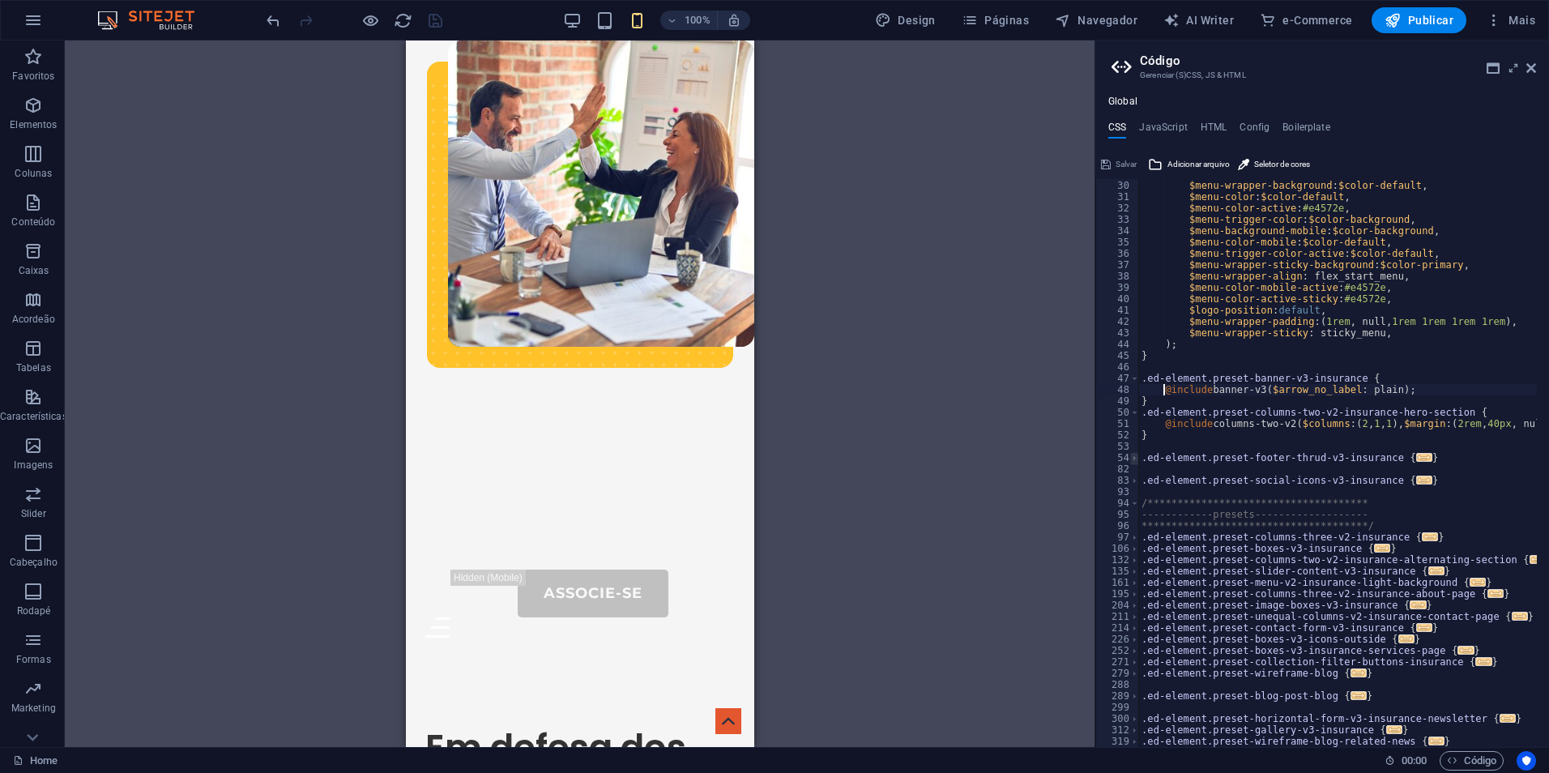
click at [1133, 459] on span at bounding box center [1134, 457] width 9 height 11
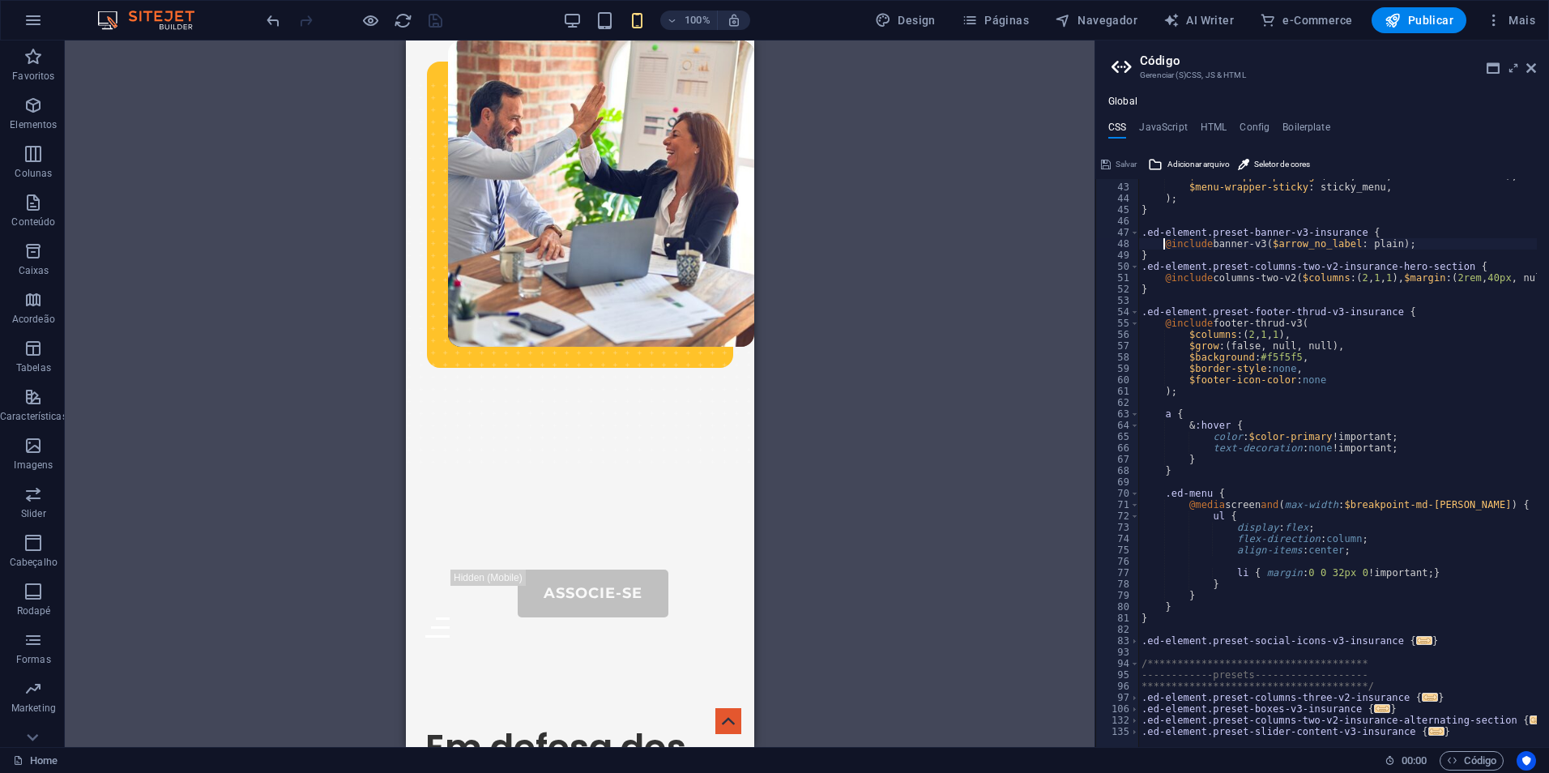
scroll to position [523, 0]
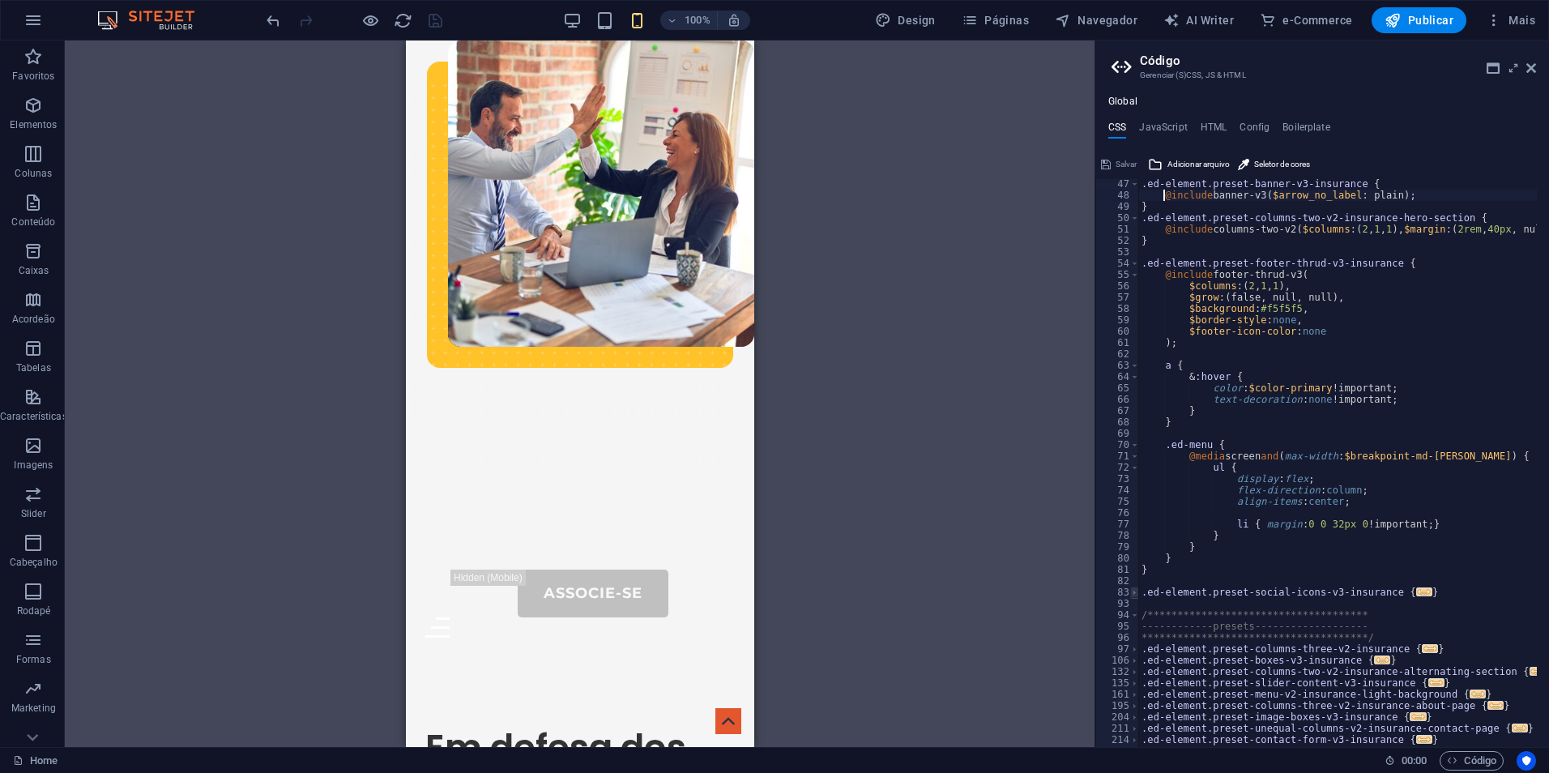
click at [1134, 590] on span at bounding box center [1134, 592] width 9 height 11
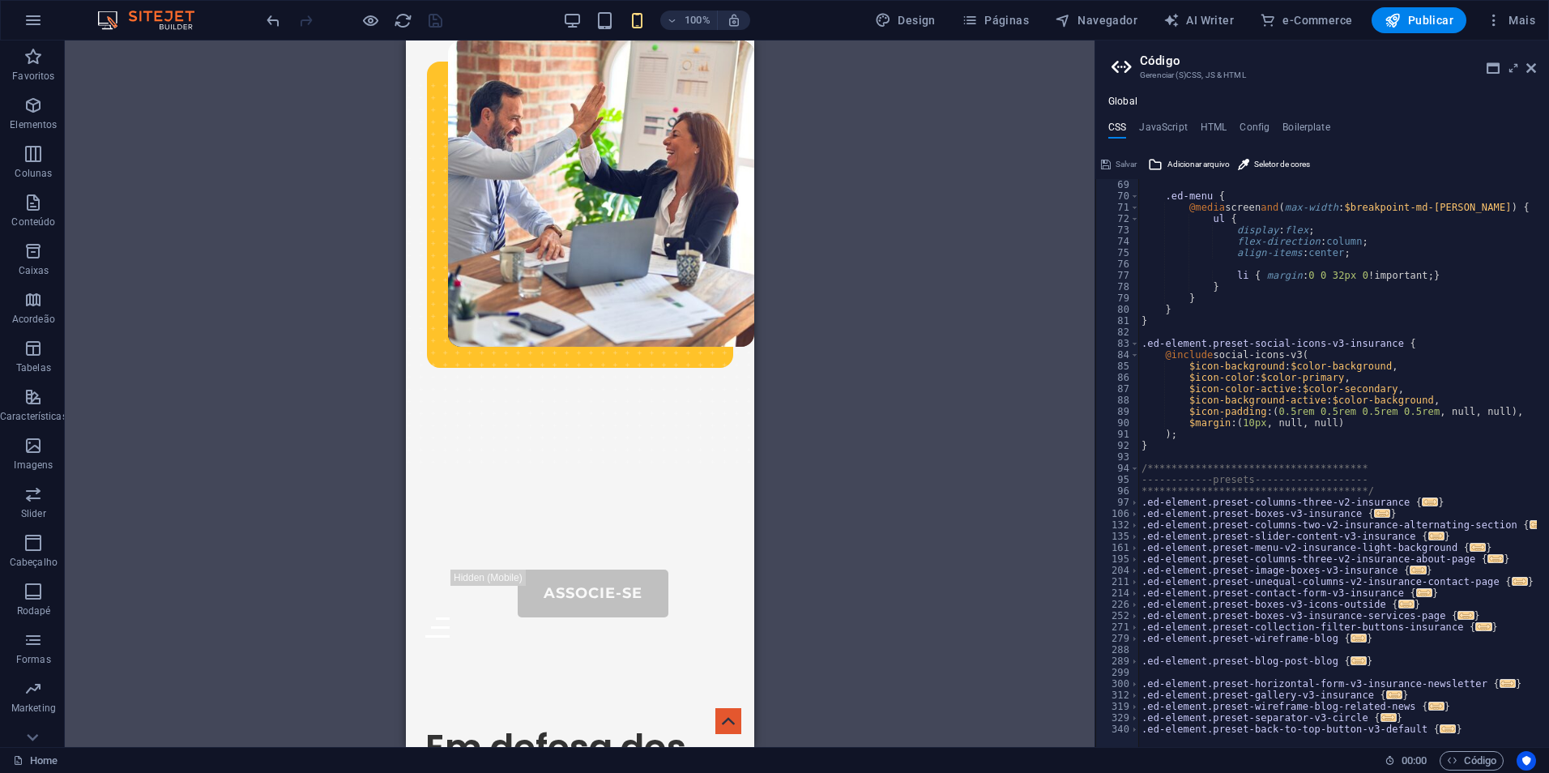
scroll to position [771, 0]
click at [1136, 503] on span at bounding box center [1134, 502] width 9 height 11
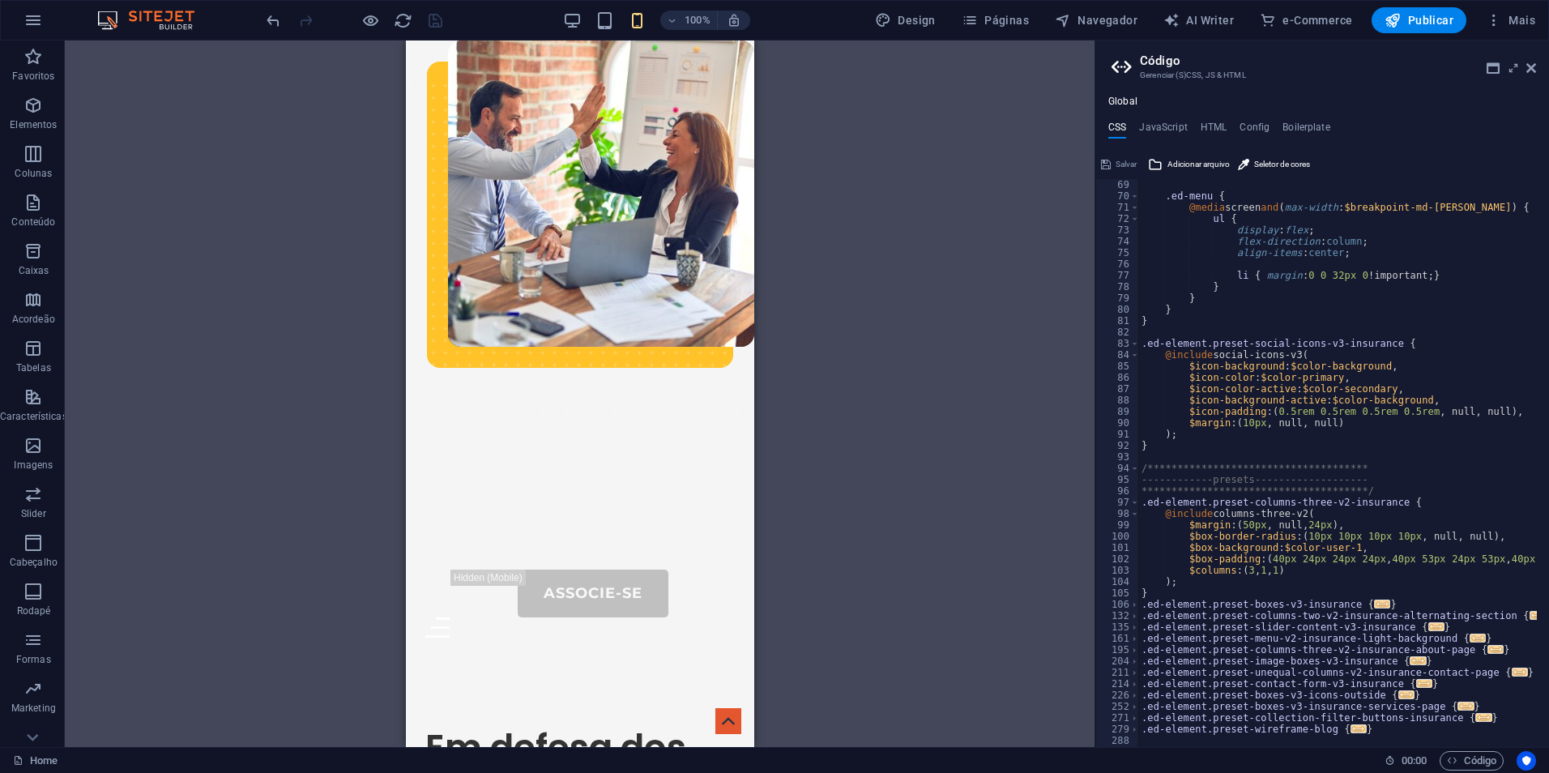
scroll to position [862, 0]
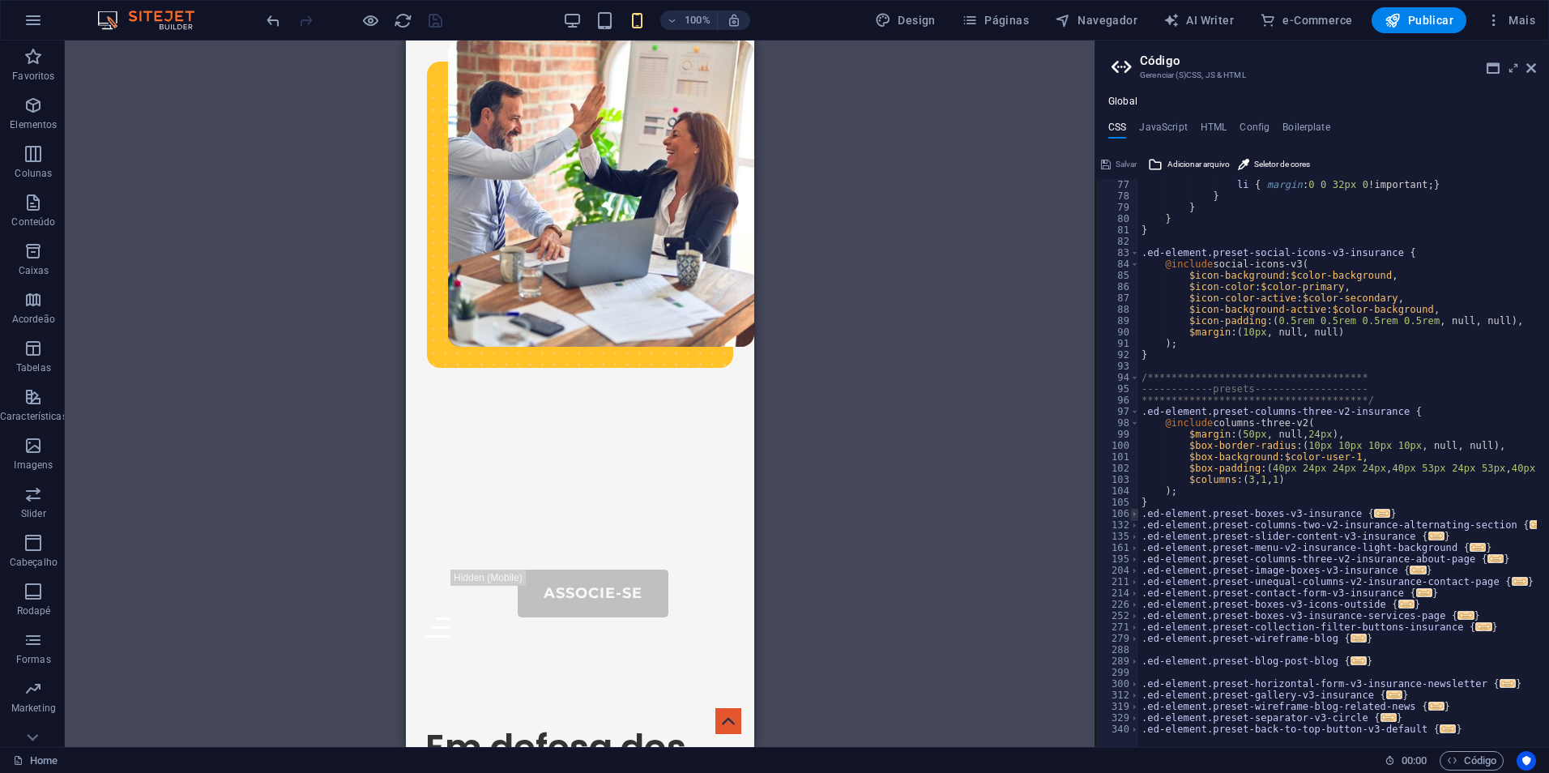
click at [1135, 518] on span at bounding box center [1134, 513] width 9 height 11
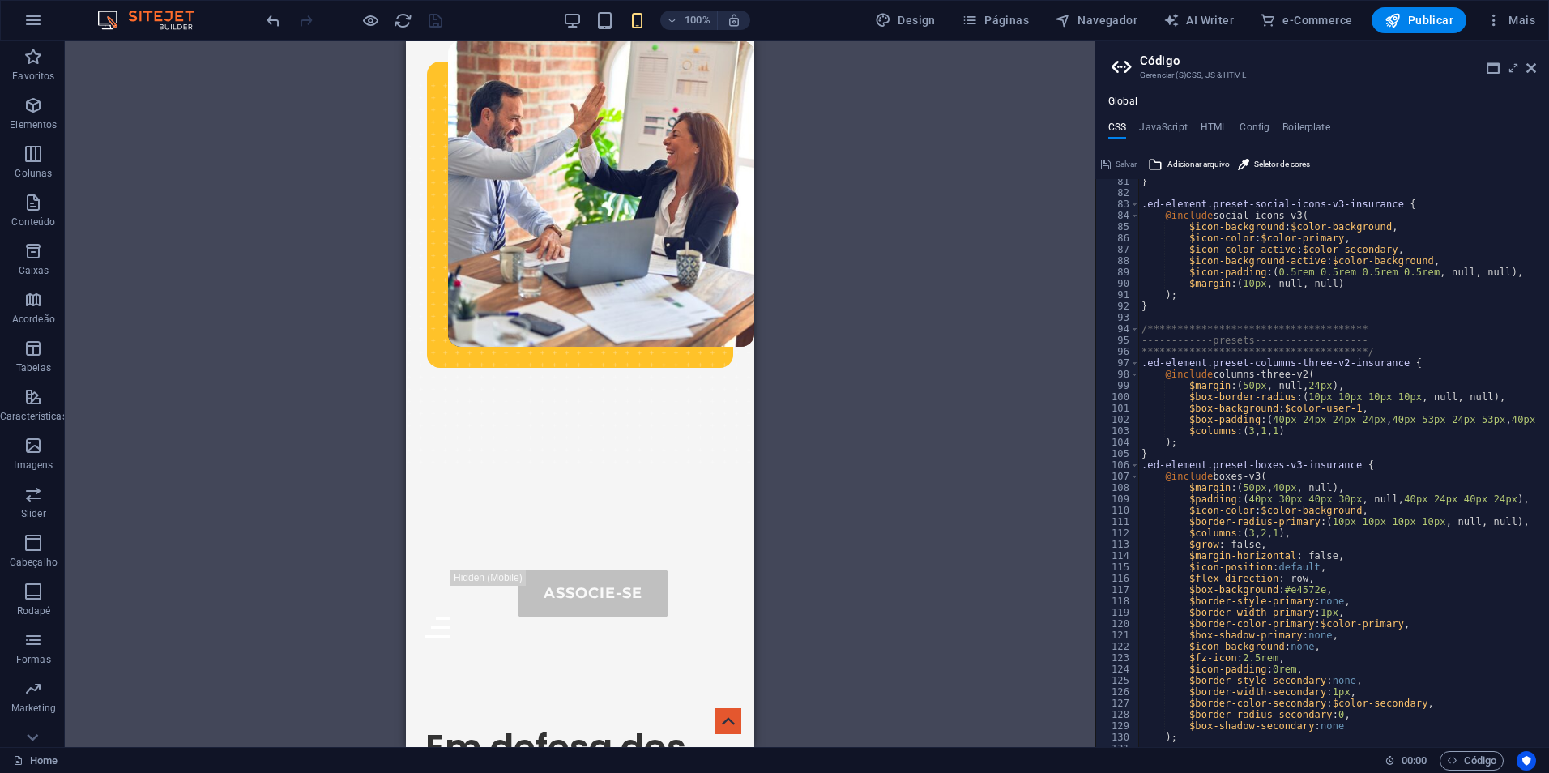
scroll to position [1146, 0]
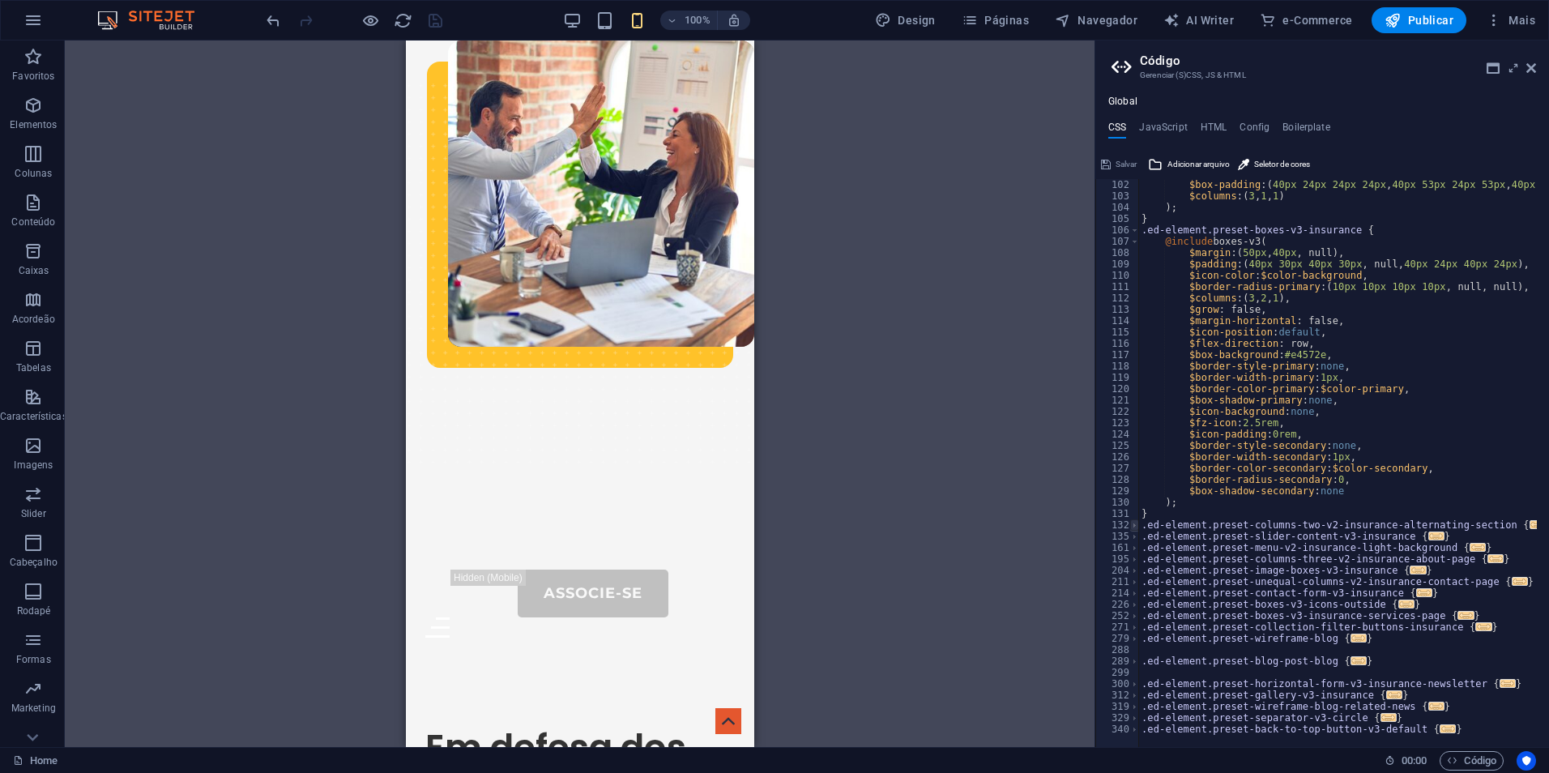
click at [1137, 526] on span at bounding box center [1134, 524] width 9 height 11
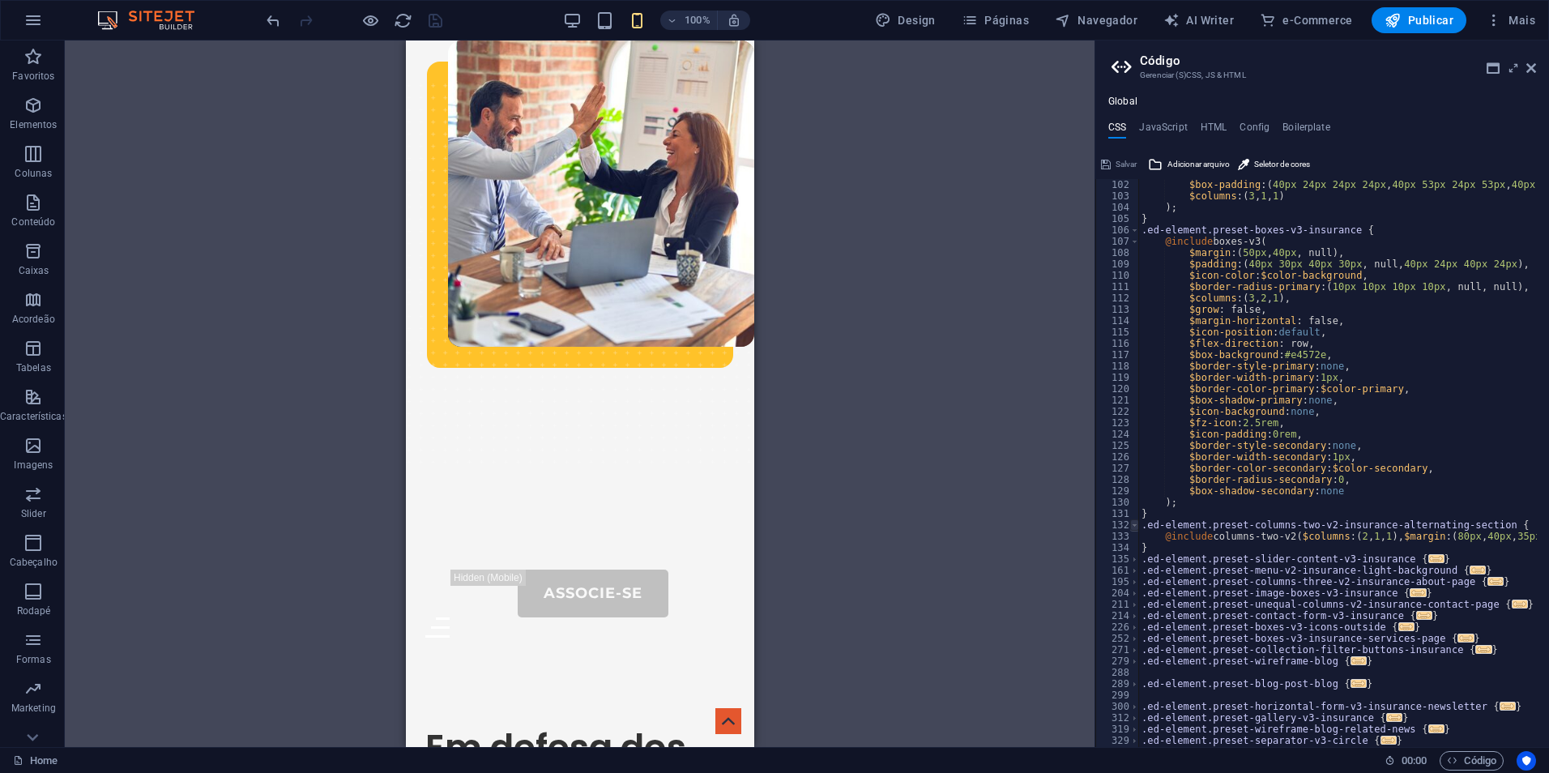
scroll to position [1168, 0]
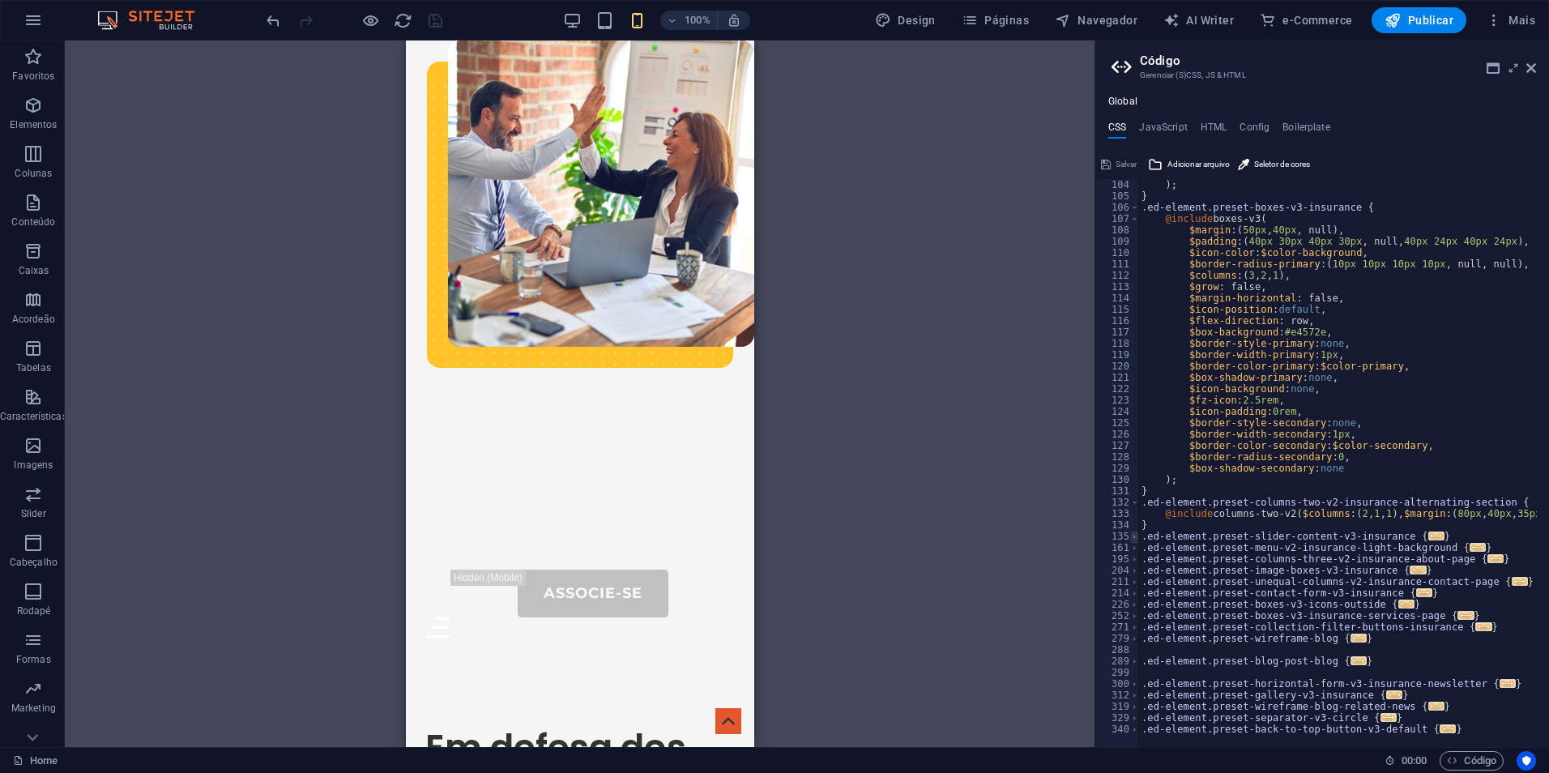
click at [1137, 539] on span at bounding box center [1134, 536] width 9 height 11
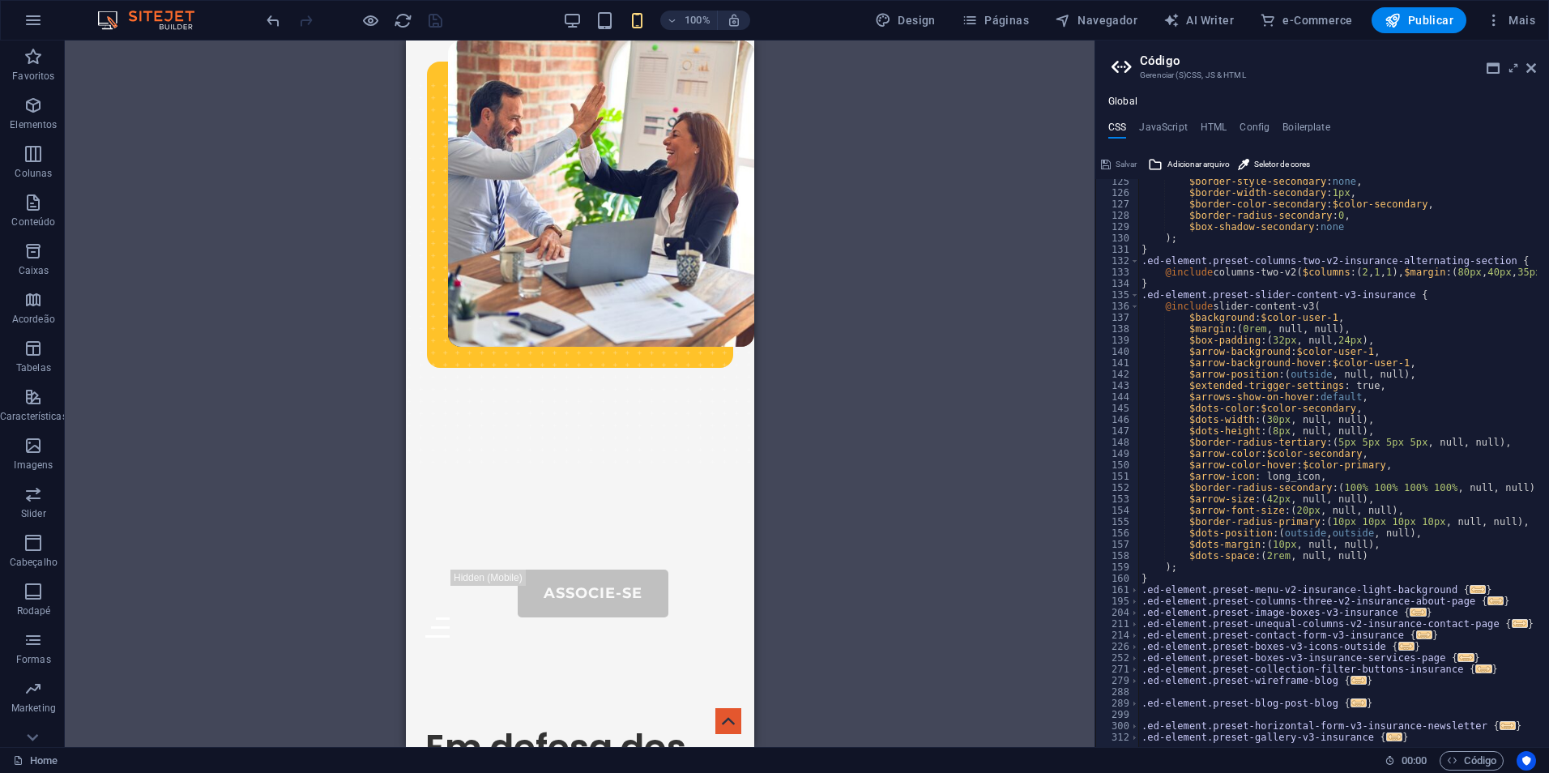
scroll to position [1452, 0]
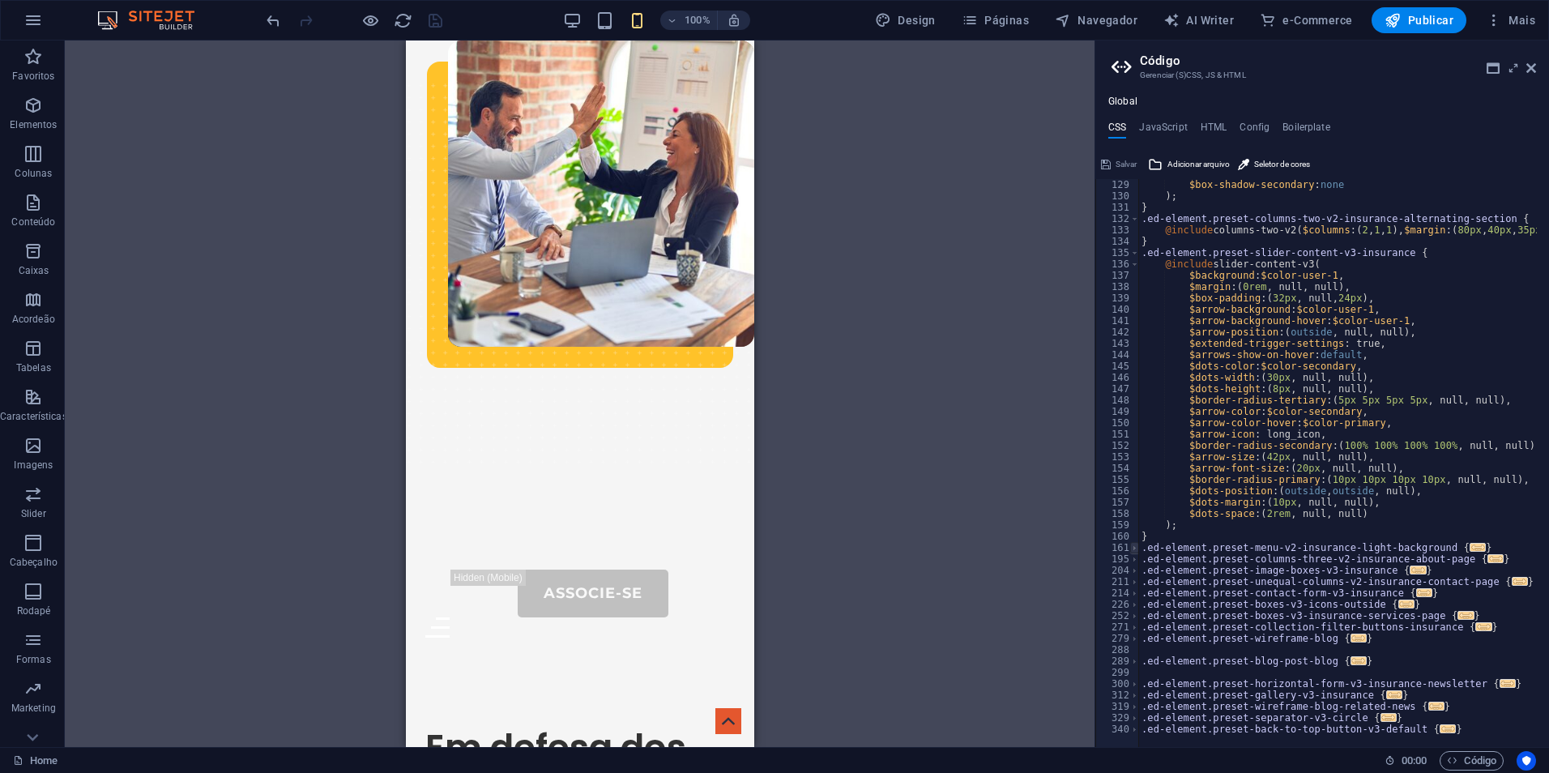
click at [1136, 546] on span at bounding box center [1134, 547] width 9 height 11
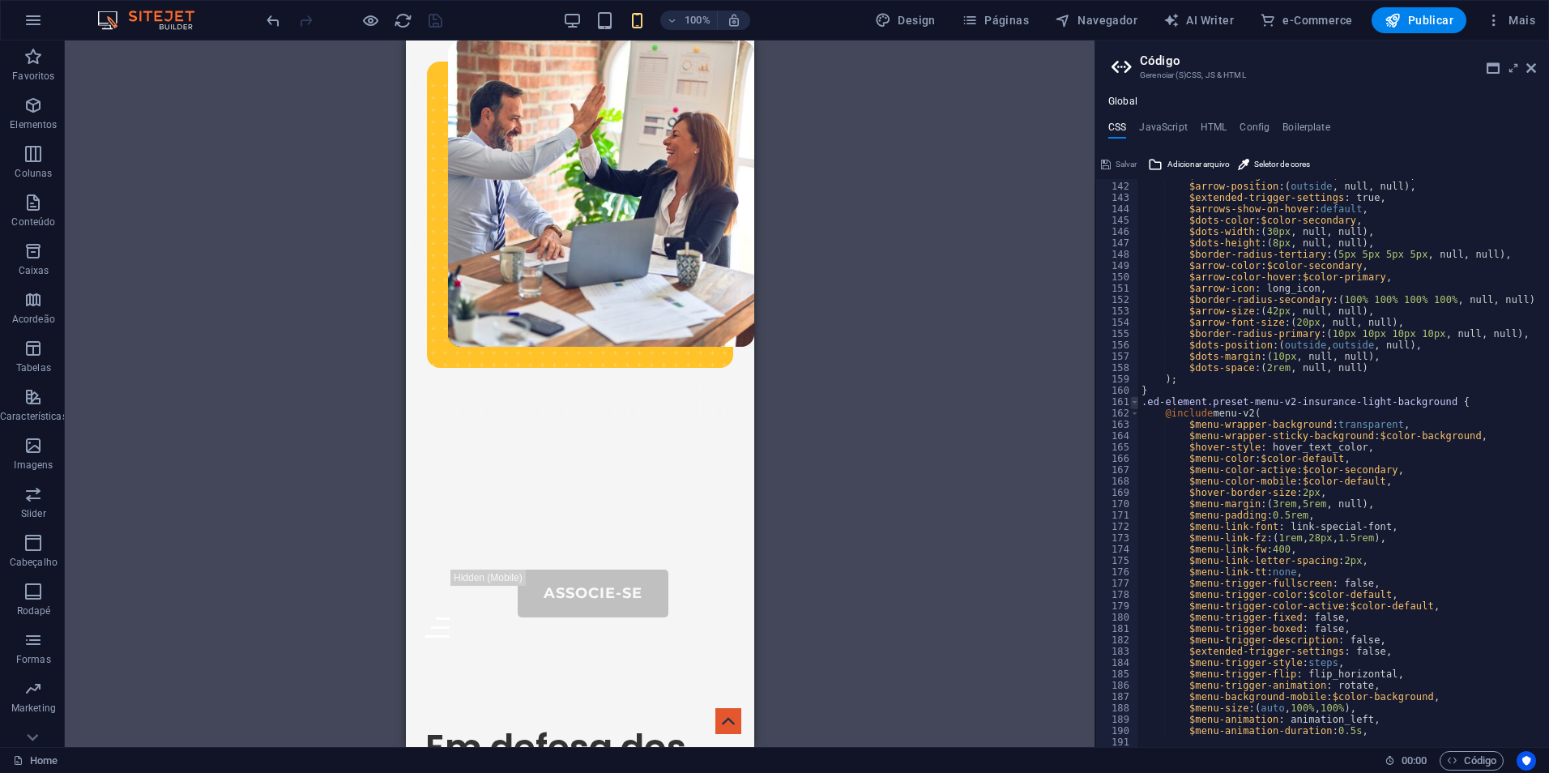
scroll to position [1646, 0]
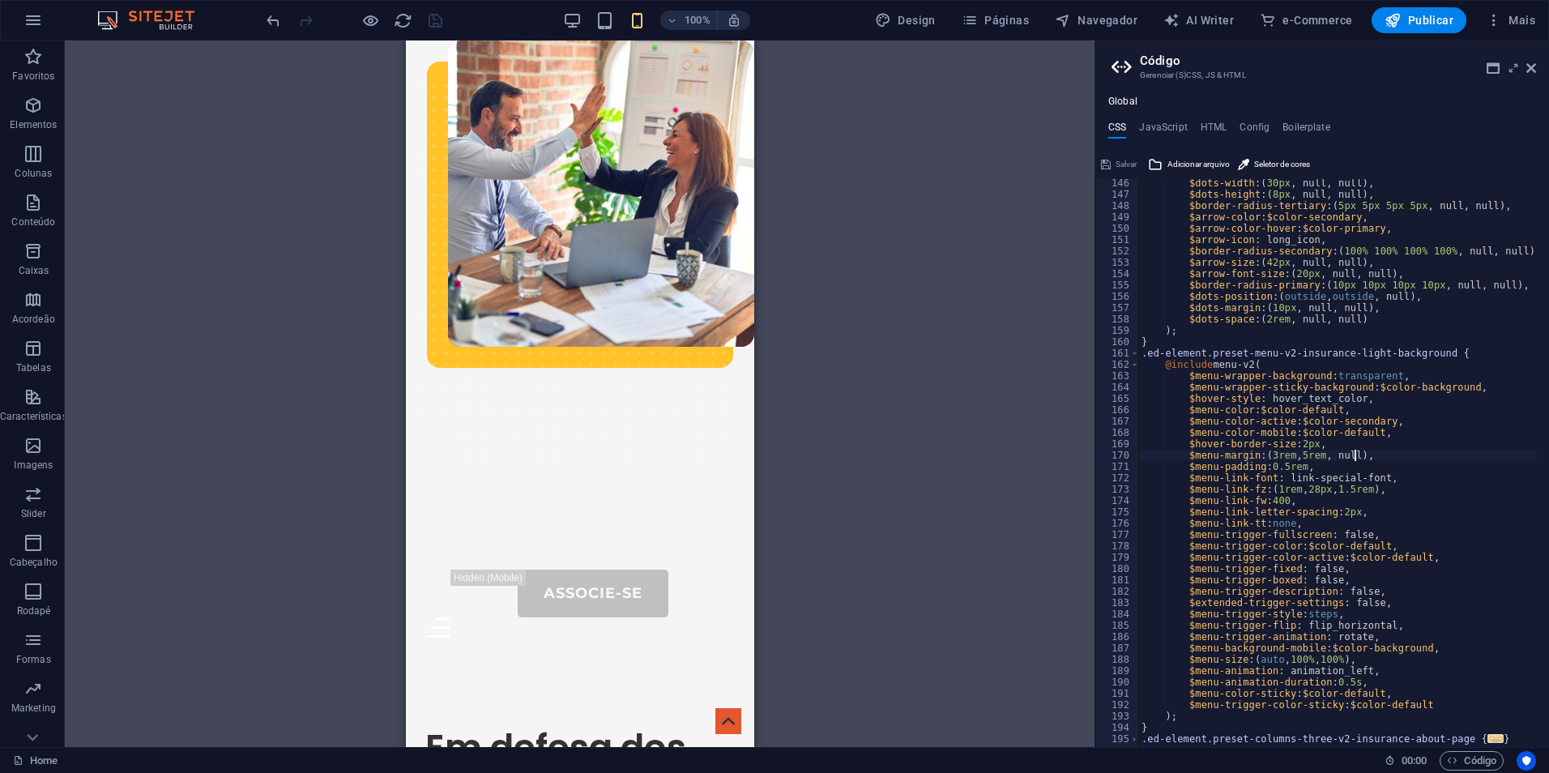
click at [1354, 453] on div "$dots-width : ( 30px , null, null ) , $dots-height : ( 8px , null, null ) , $bo…" at bounding box center [1378, 466] width 481 height 579
type textarea "$menu-margin: (3rem, 5rem, 1rem),"
click at [1118, 165] on span "Salvar" at bounding box center [1126, 164] width 21 height 19
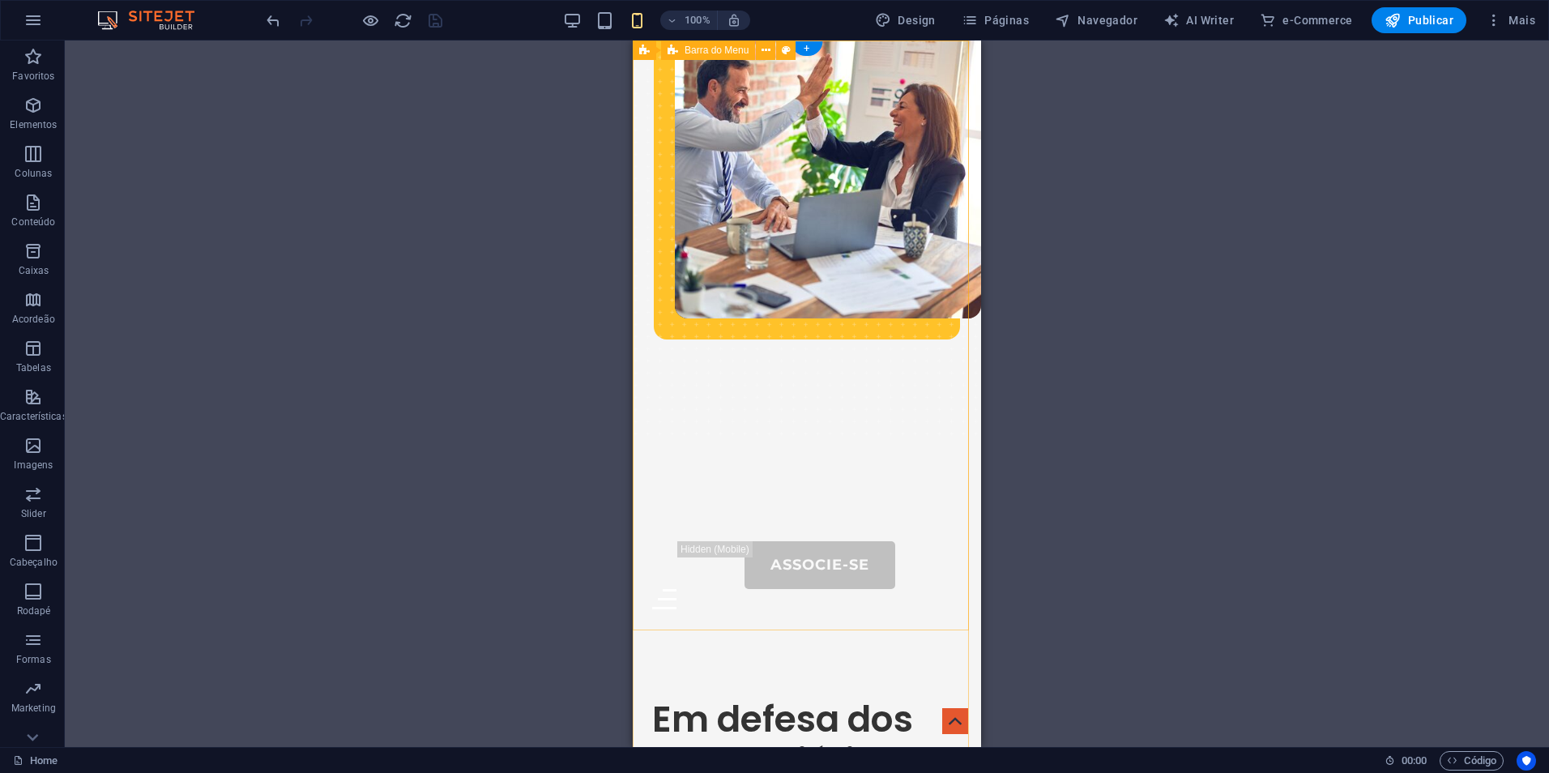
scroll to position [0, 0]
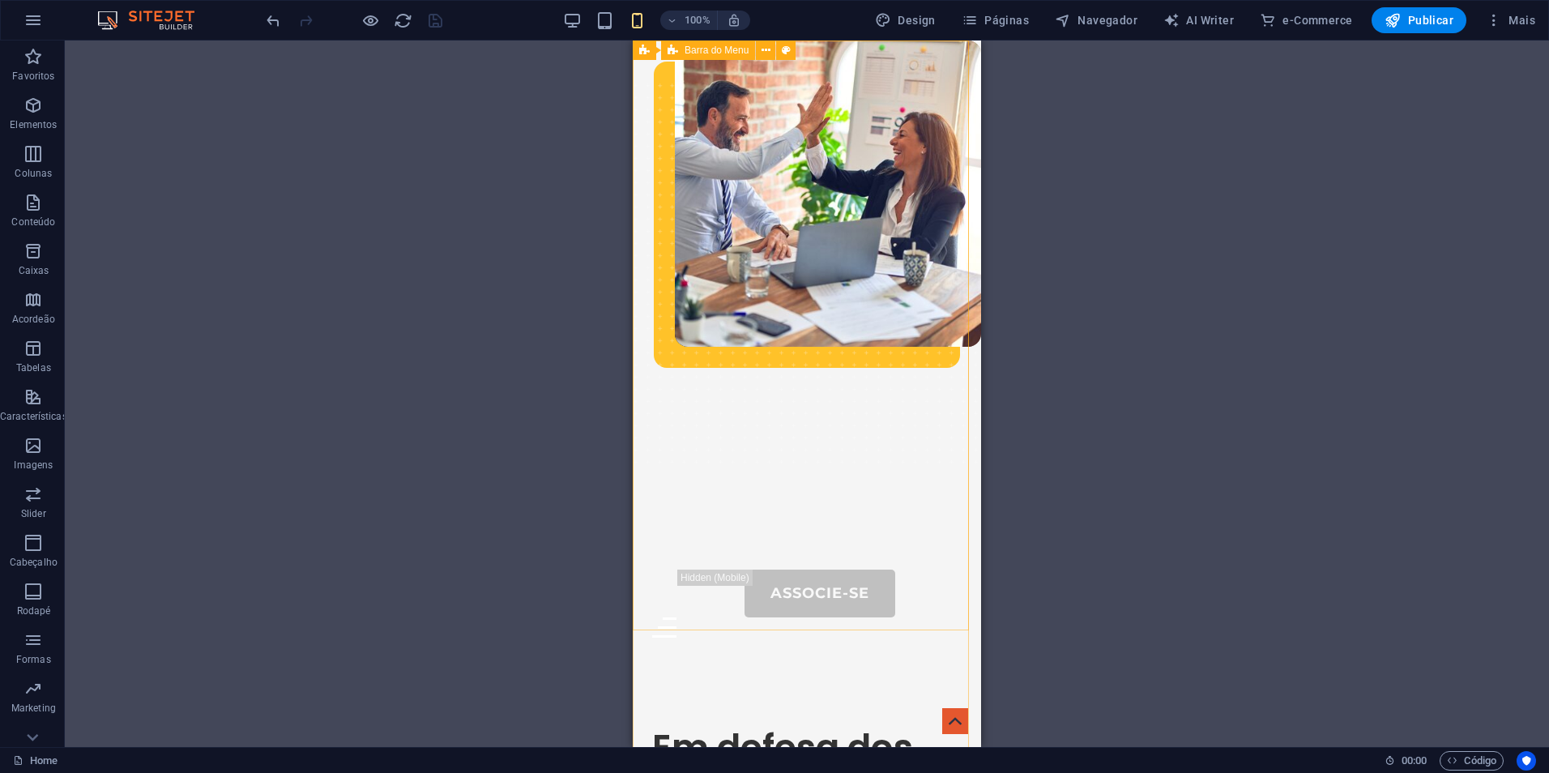
click at [702, 52] on span "Barra do Menu" at bounding box center [717, 50] width 64 height 10
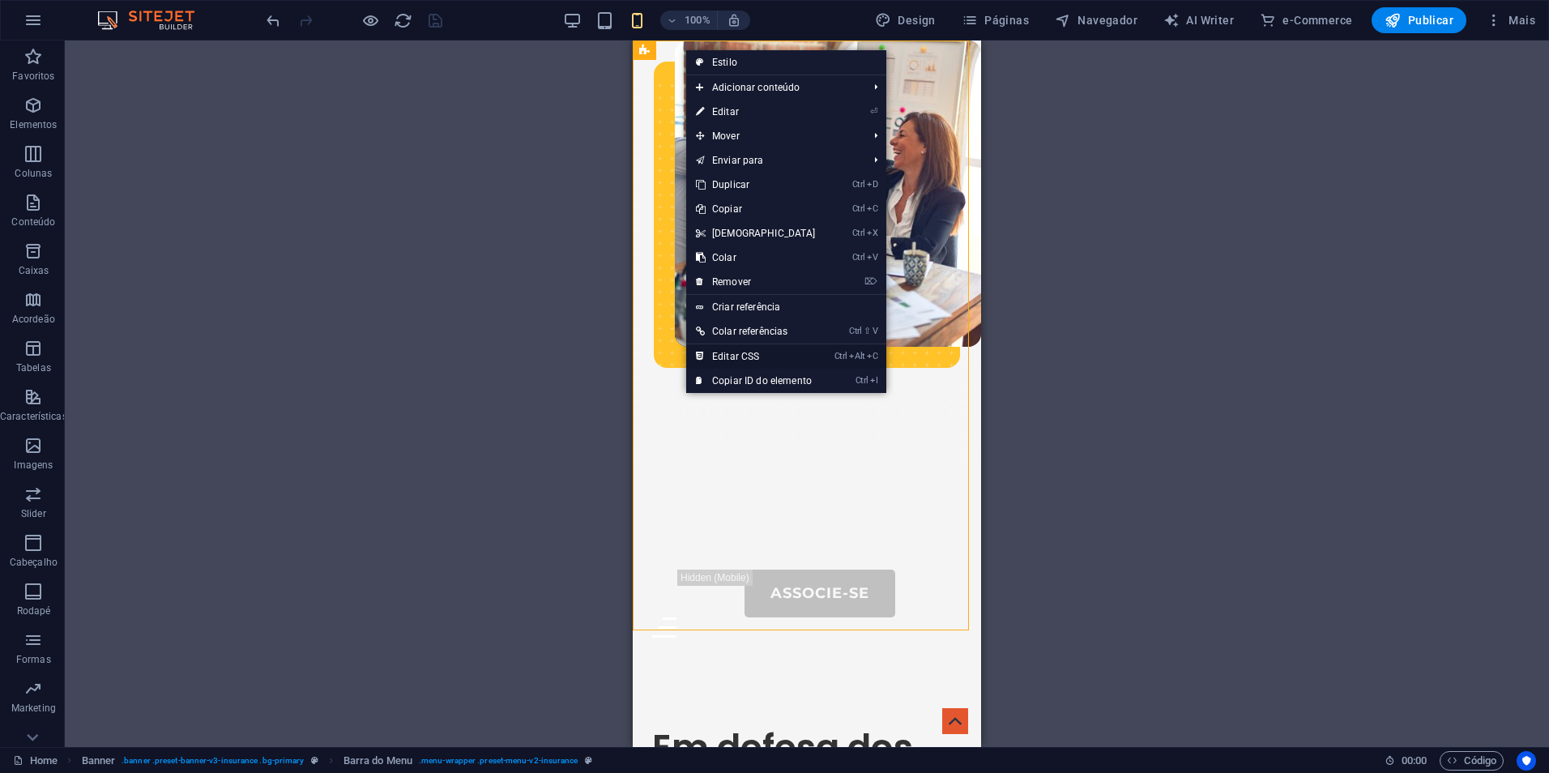
click at [759, 349] on link "Ctrl Alt C Editar CSS" at bounding box center [755, 356] width 139 height 24
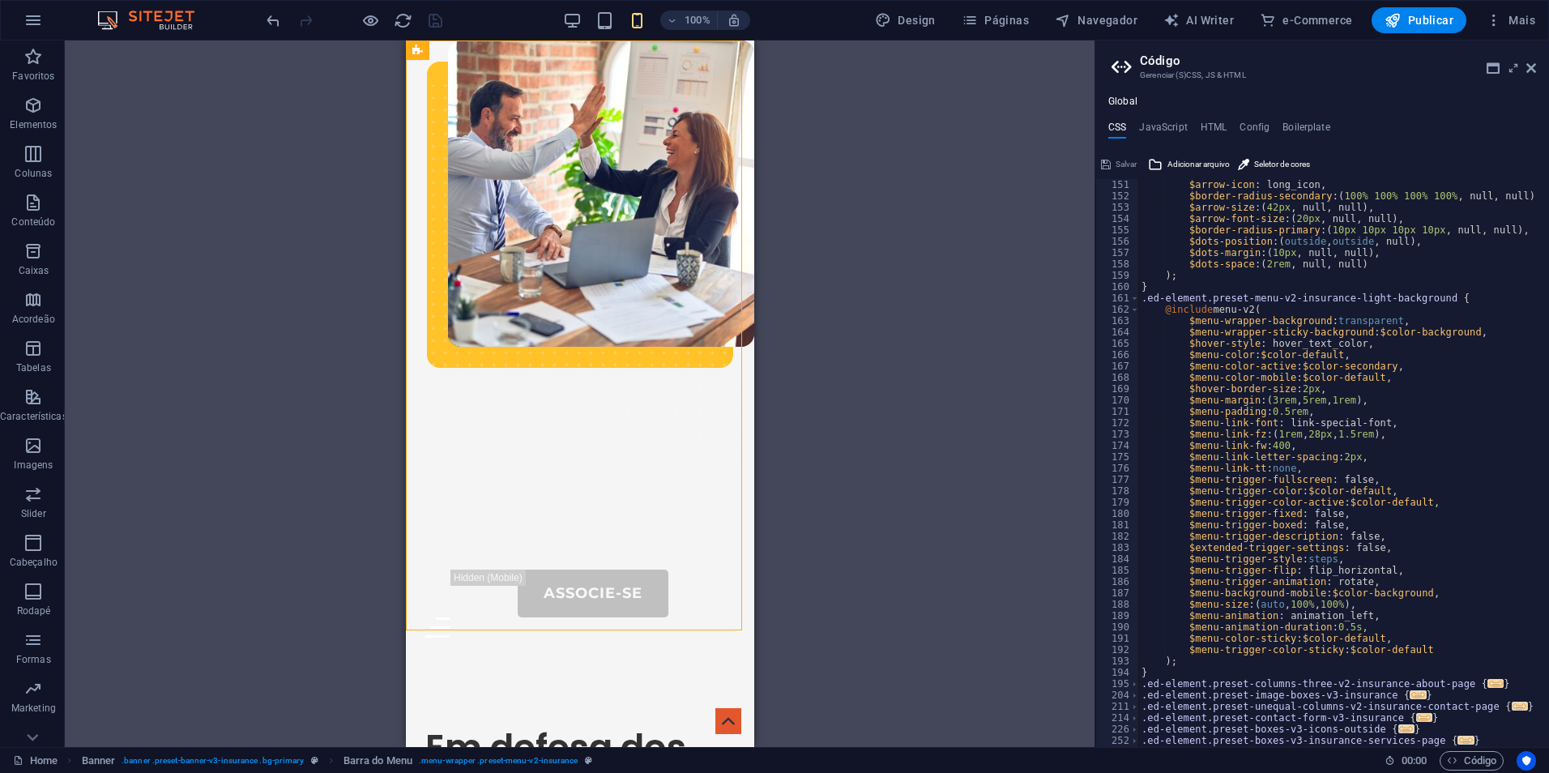
scroll to position [1826, 0]
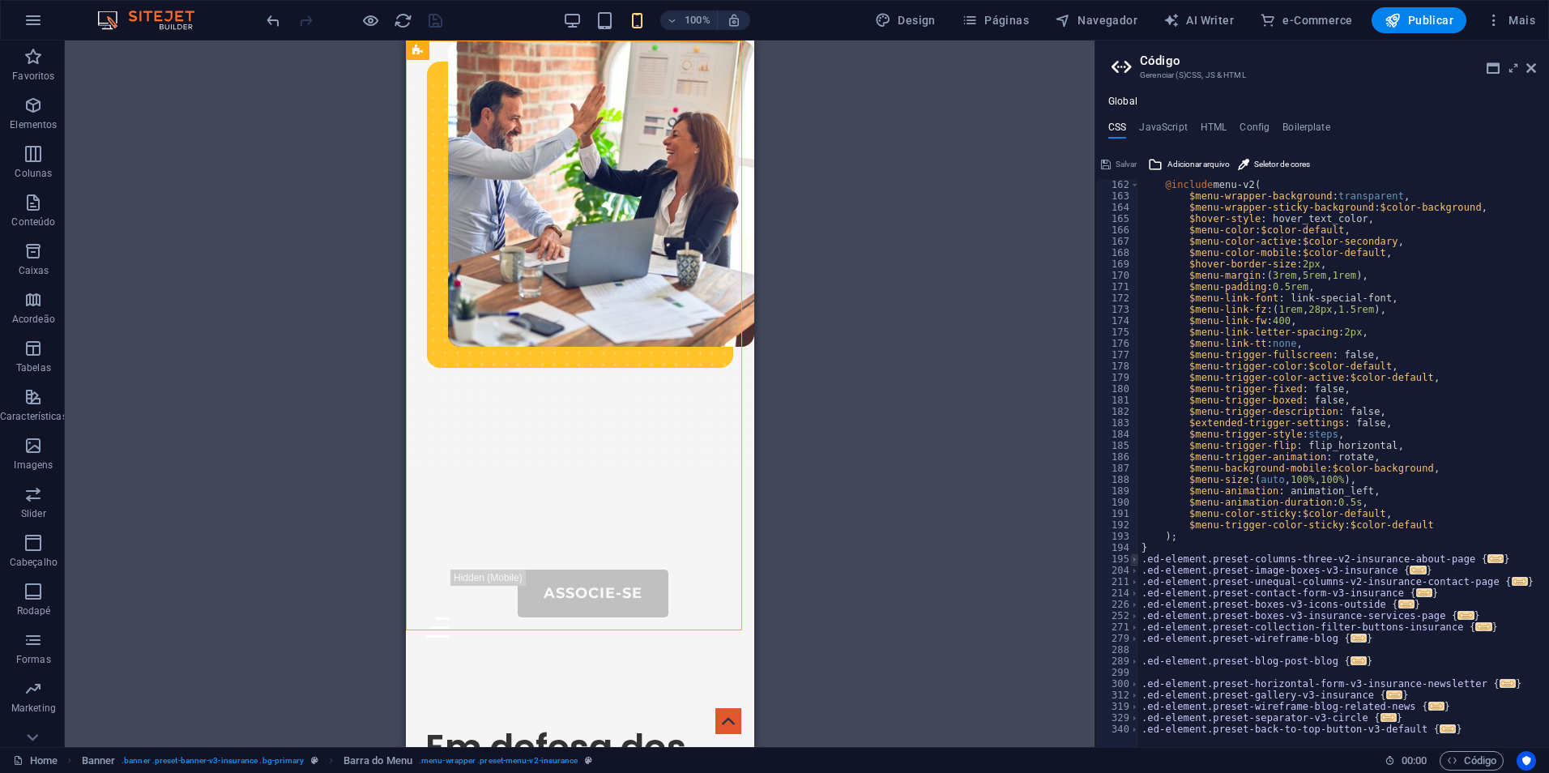
click at [1135, 558] on span at bounding box center [1134, 558] width 9 height 11
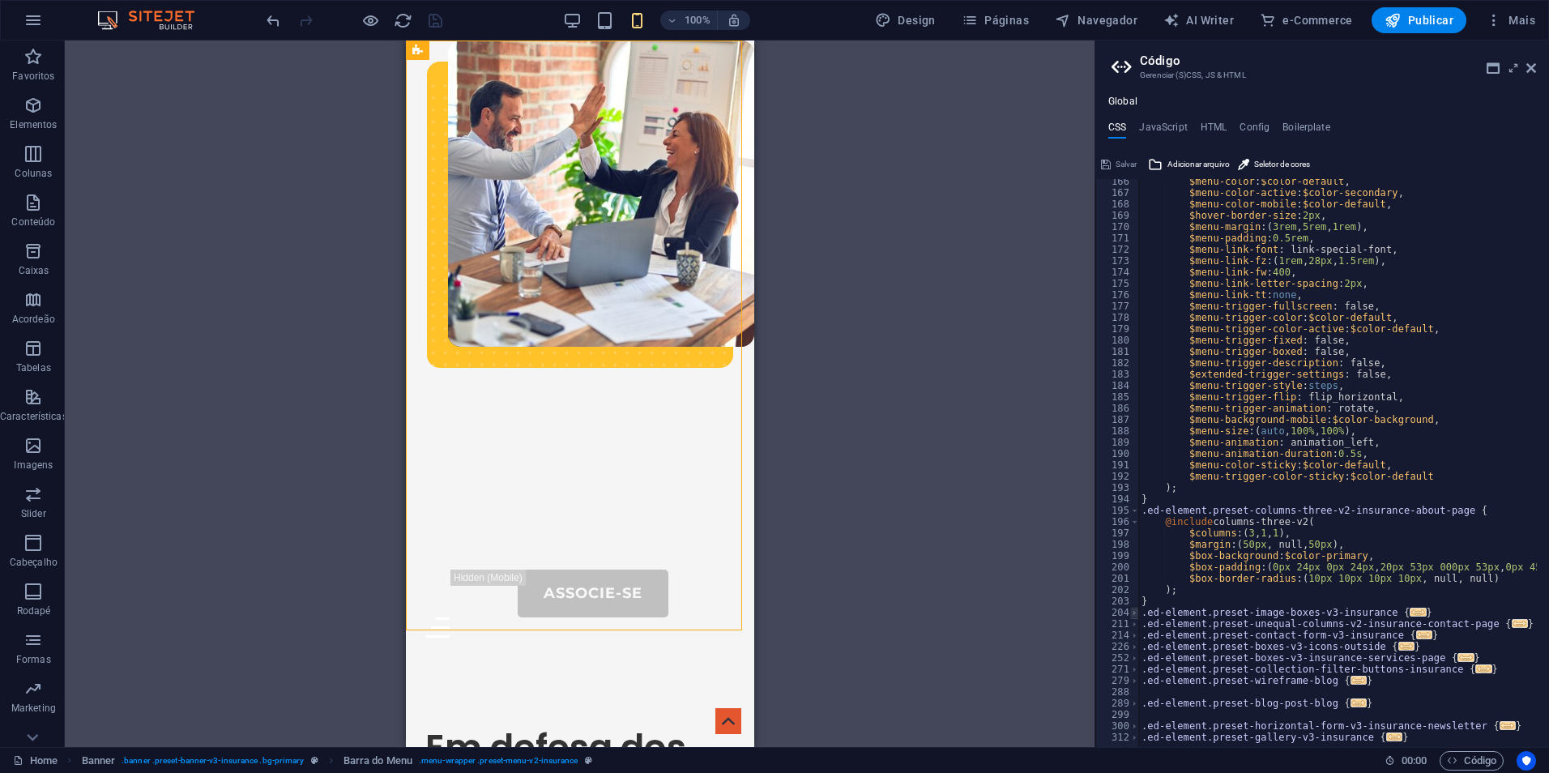
scroll to position [1917, 0]
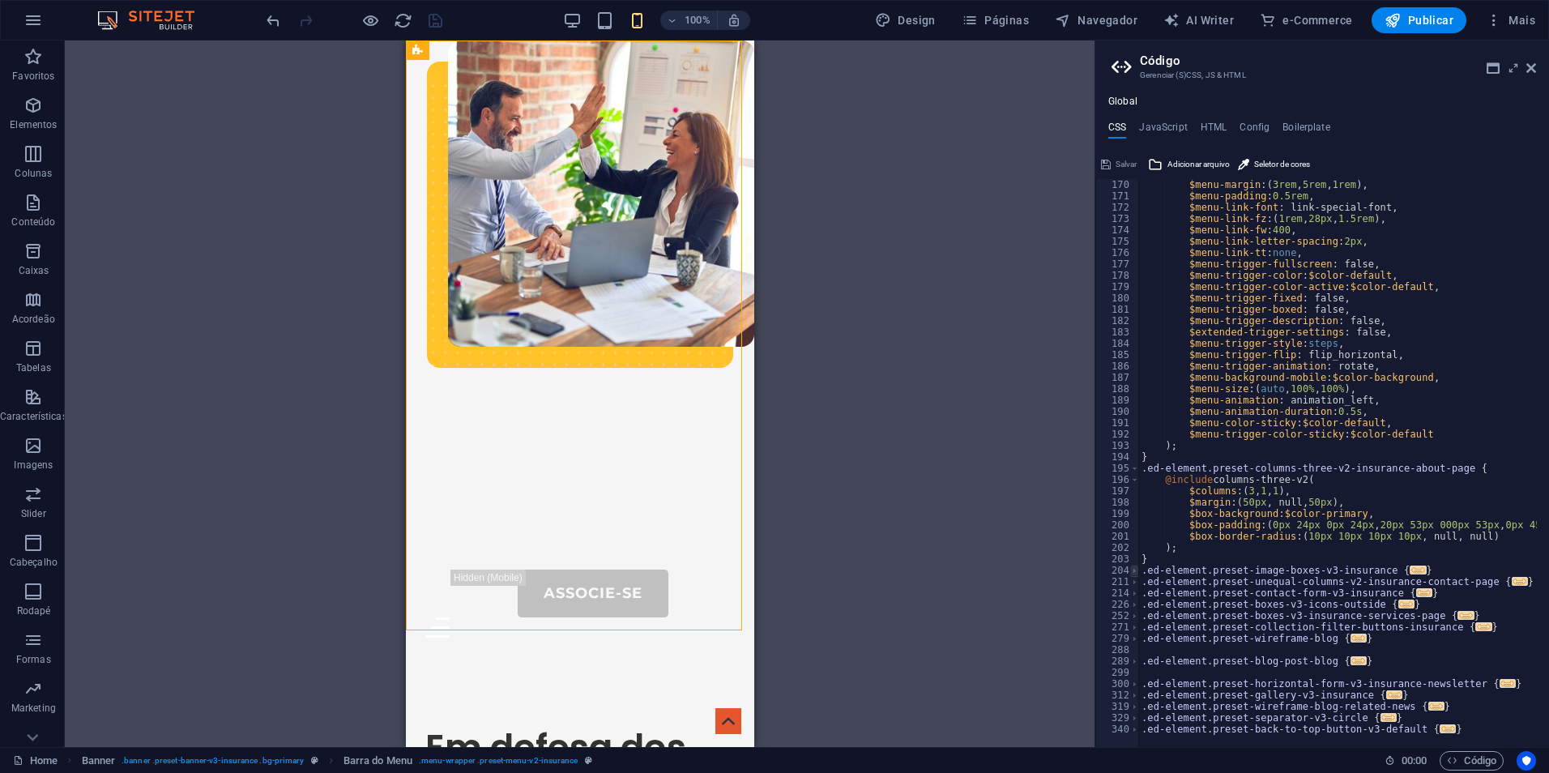
click at [1137, 572] on span at bounding box center [1134, 570] width 9 height 11
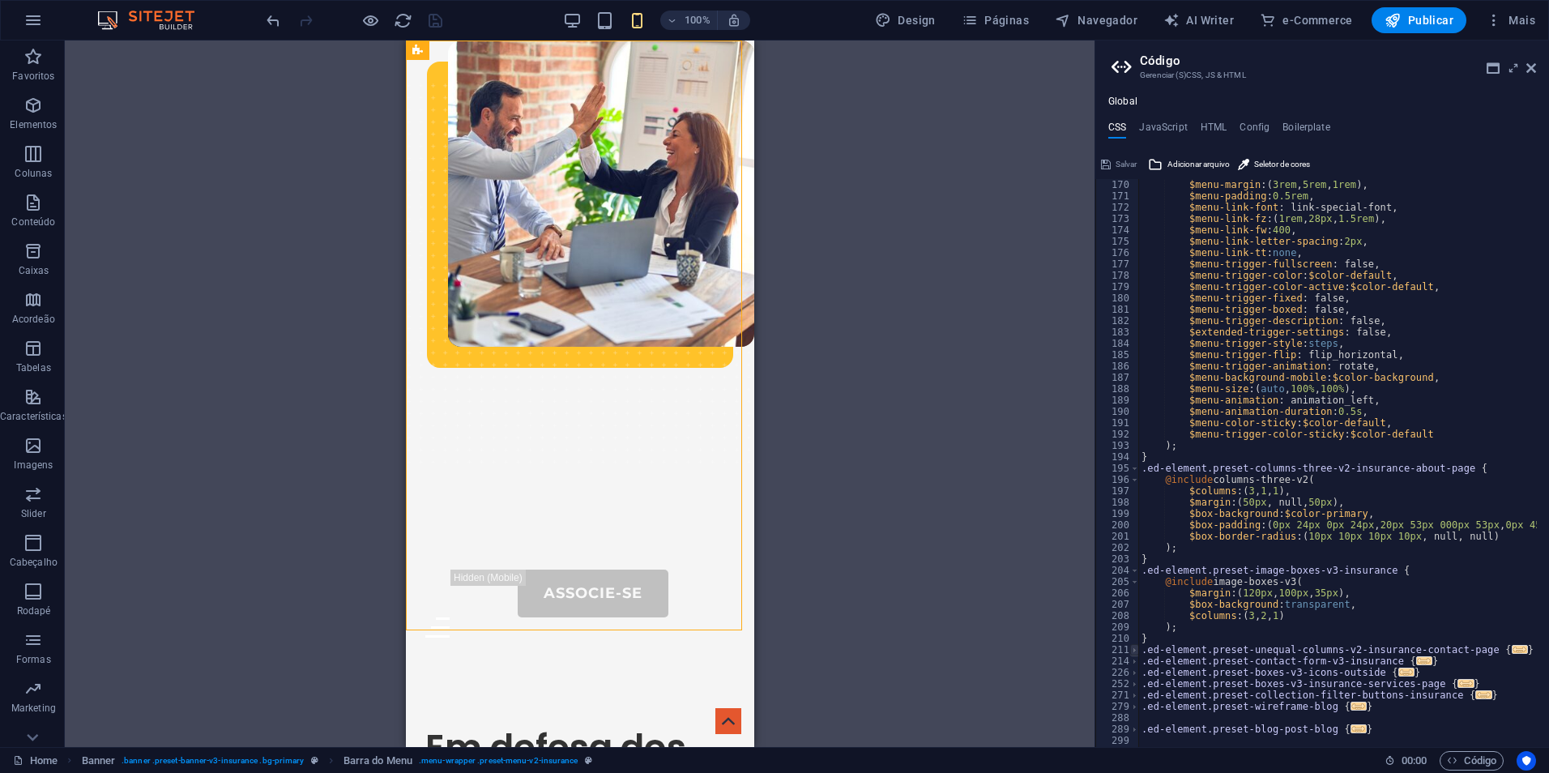
click at [1134, 655] on span at bounding box center [1134, 649] width 9 height 11
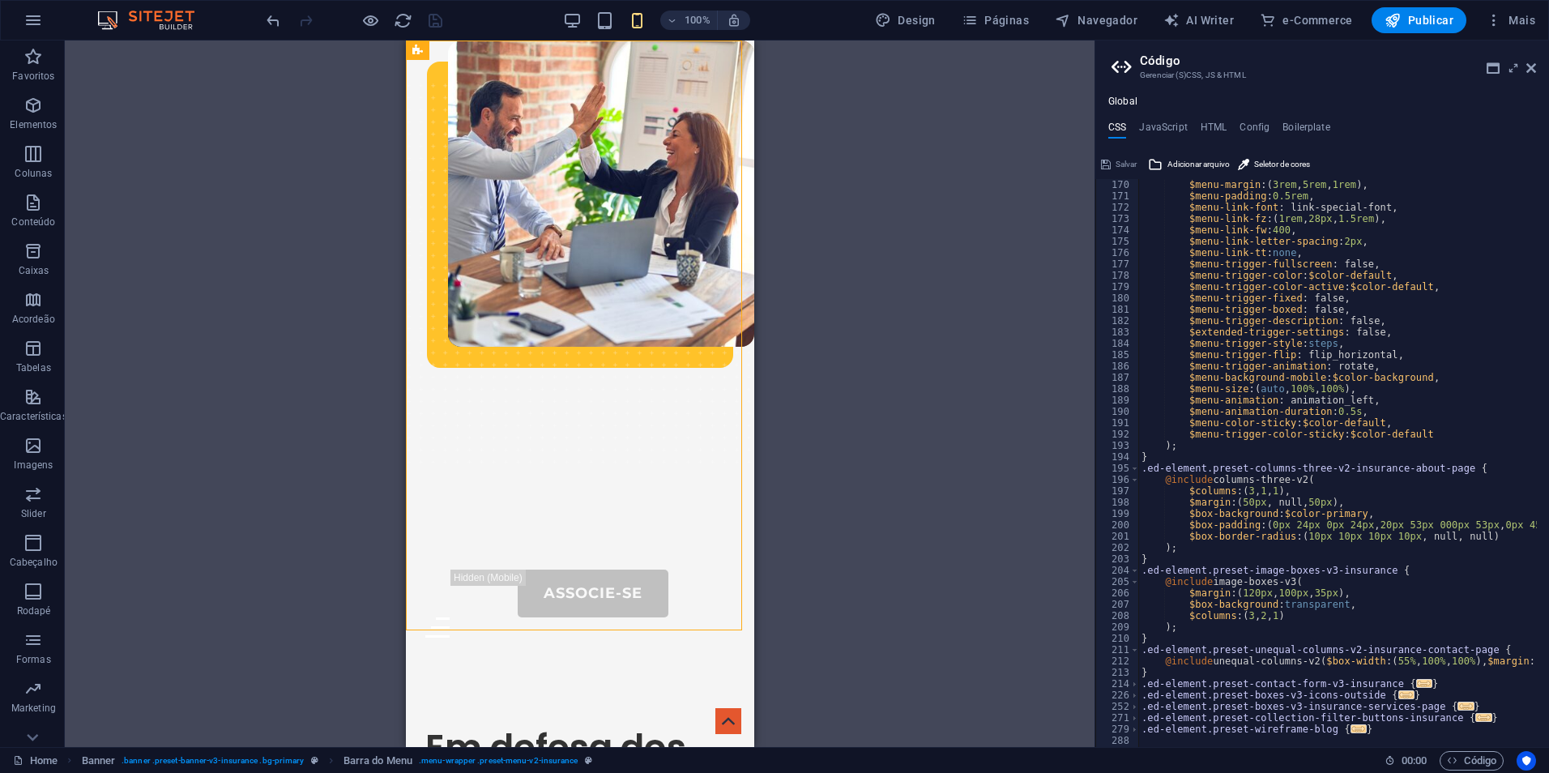
scroll to position [2008, 0]
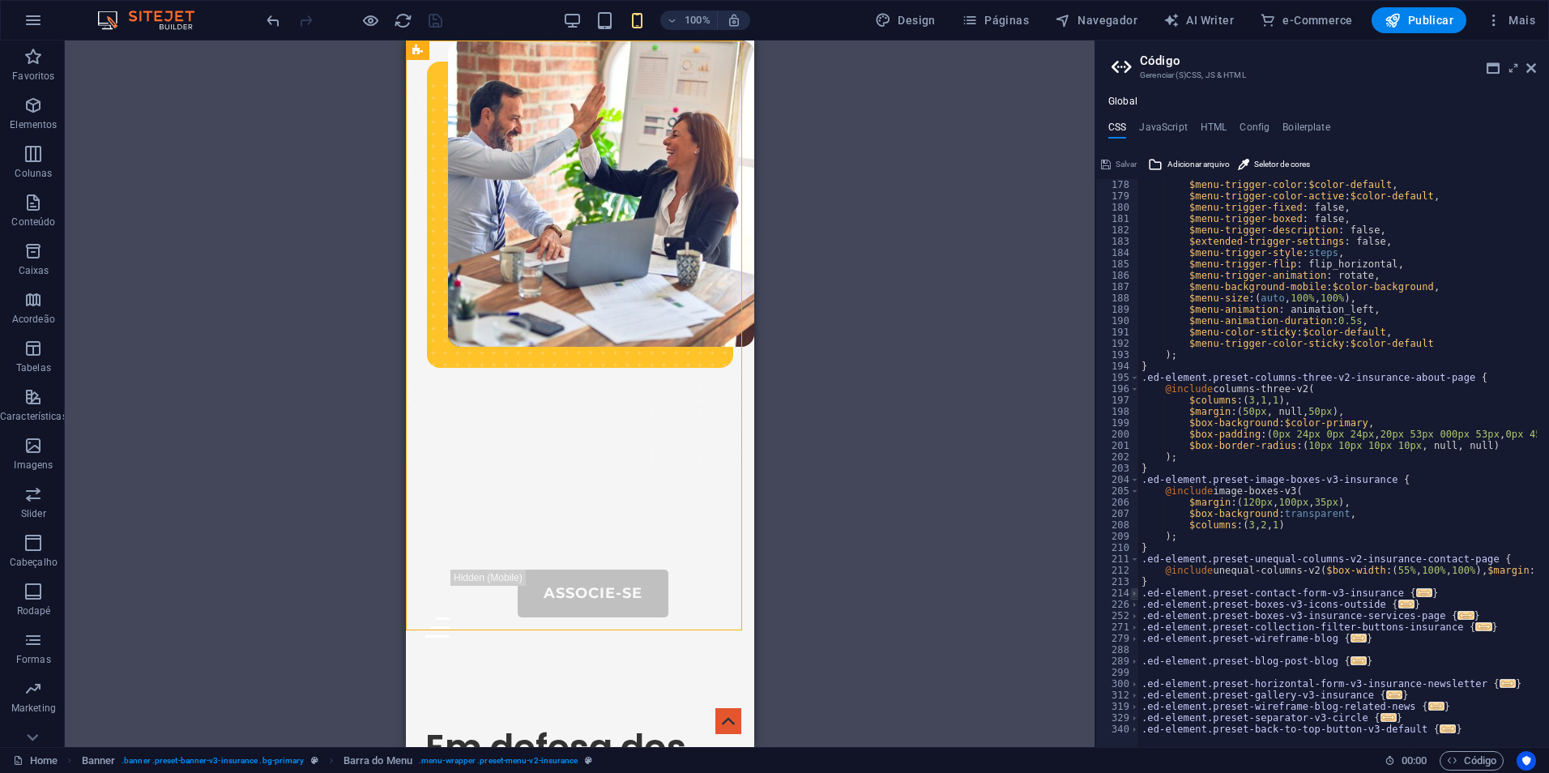
click at [1134, 594] on span at bounding box center [1134, 592] width 9 height 11
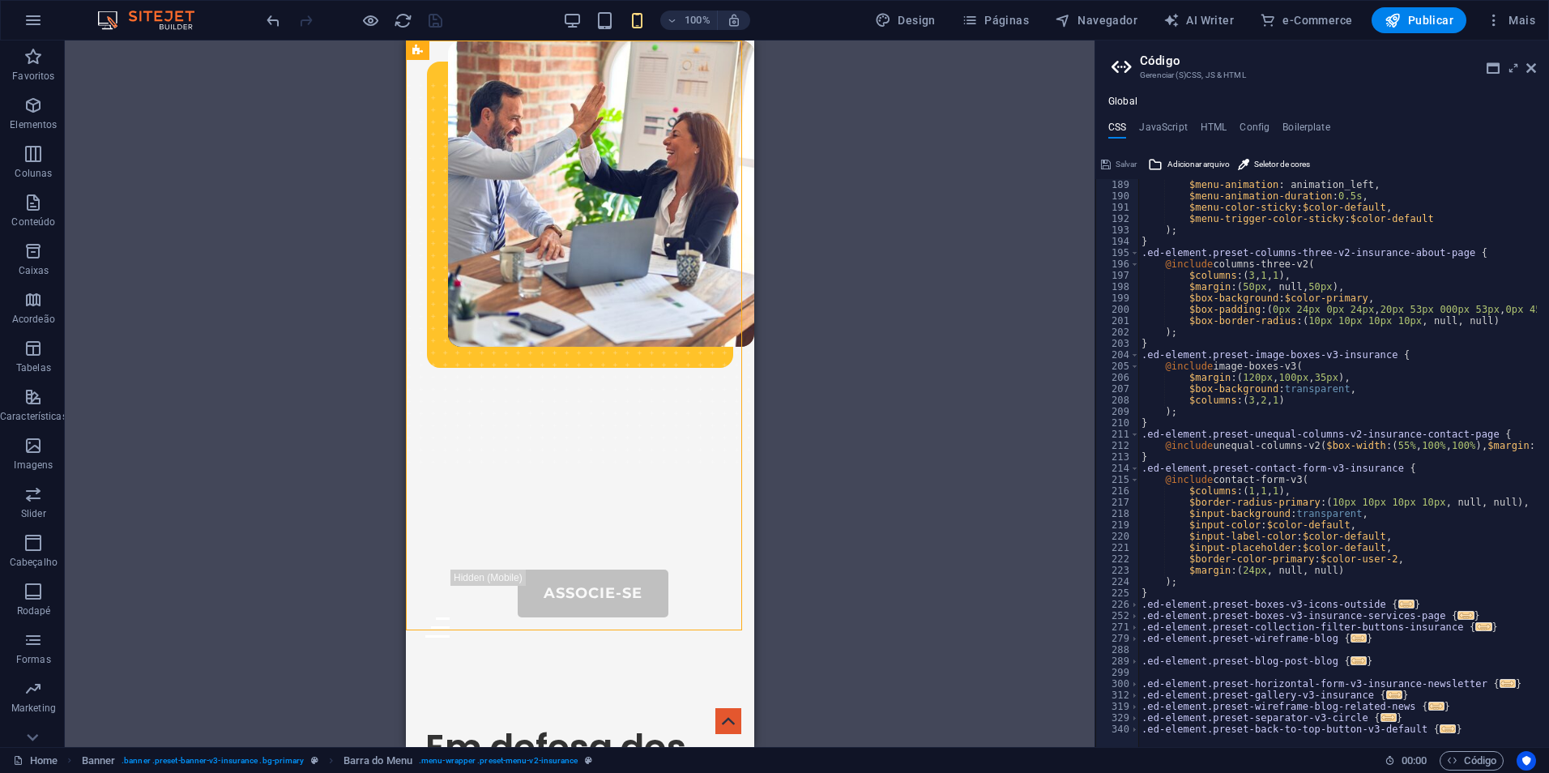
scroll to position [2133, 0]
click at [1135, 468] on span at bounding box center [1134, 468] width 9 height 11
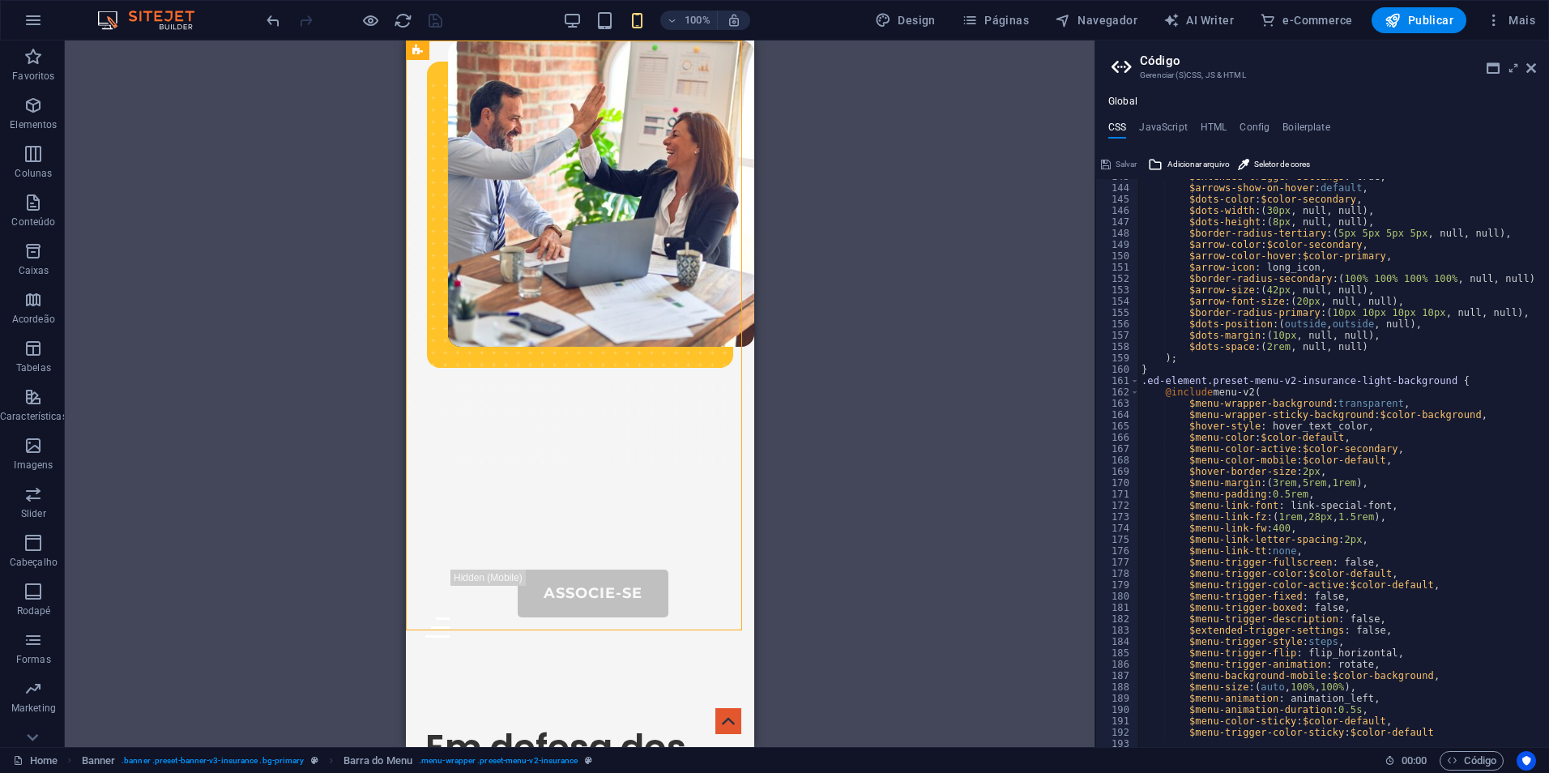
scroll to position [1570, 0]
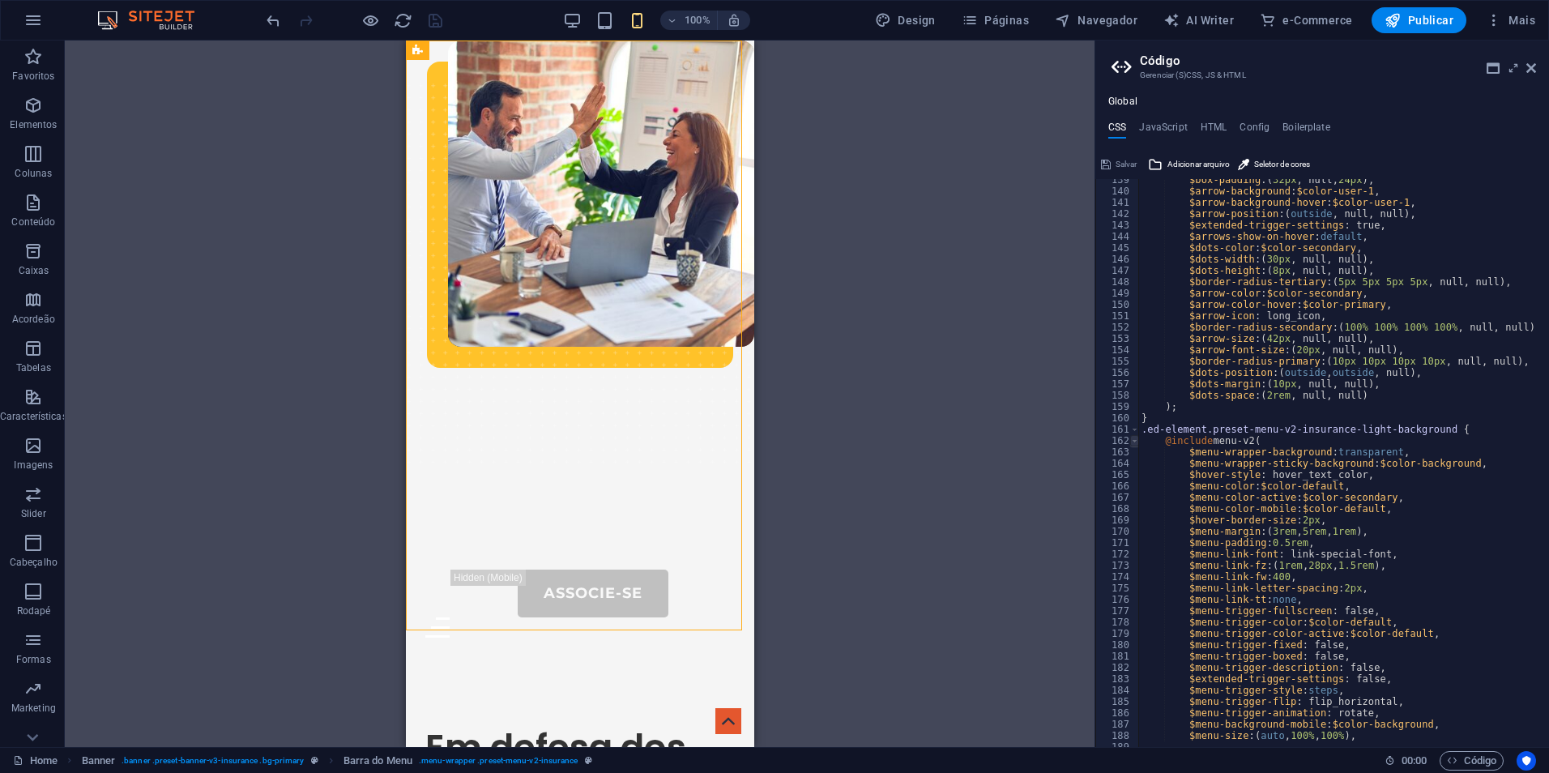
click at [1136, 438] on span at bounding box center [1134, 440] width 9 height 11
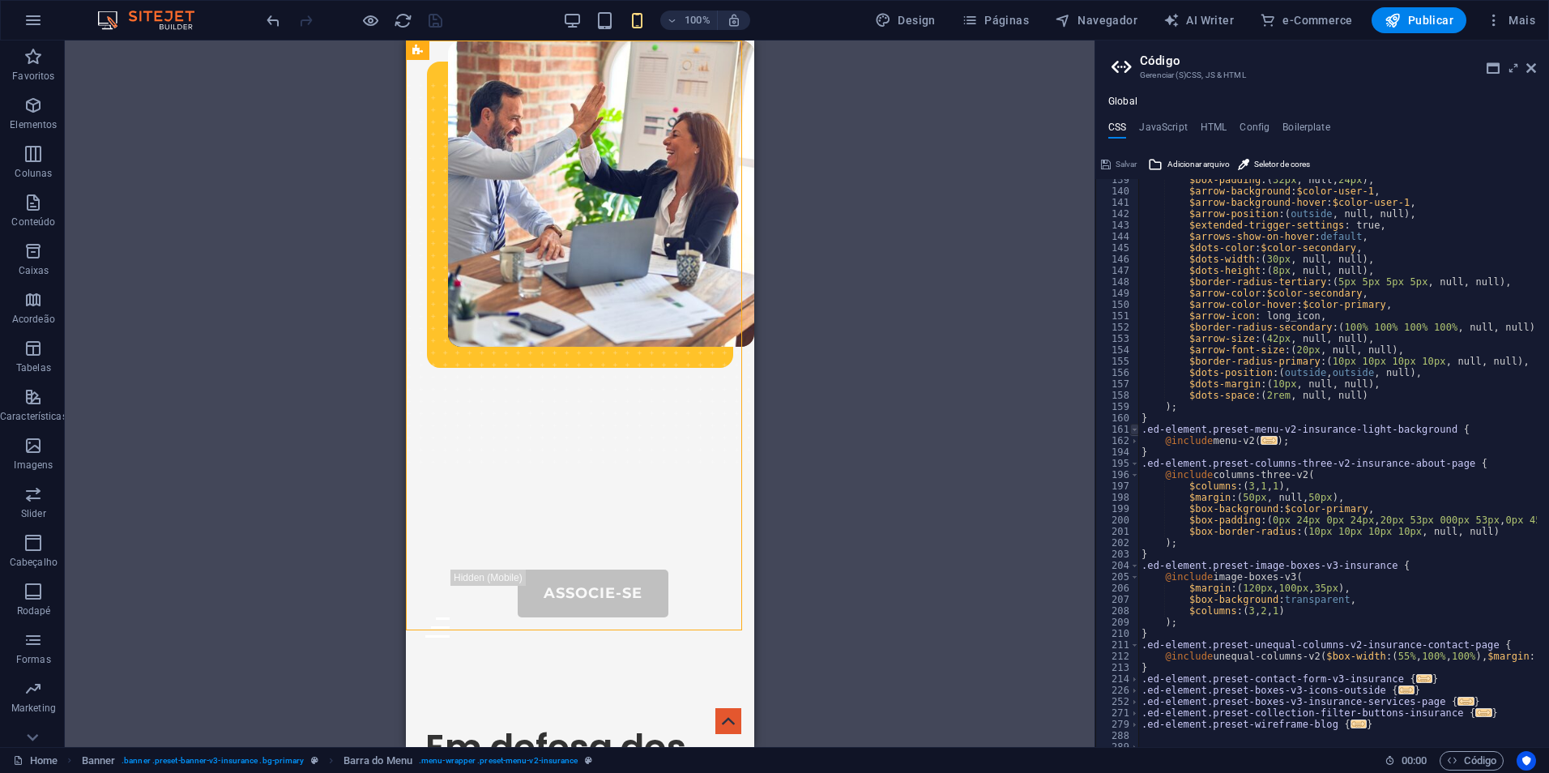
click at [1134, 432] on span at bounding box center [1134, 429] width 9 height 11
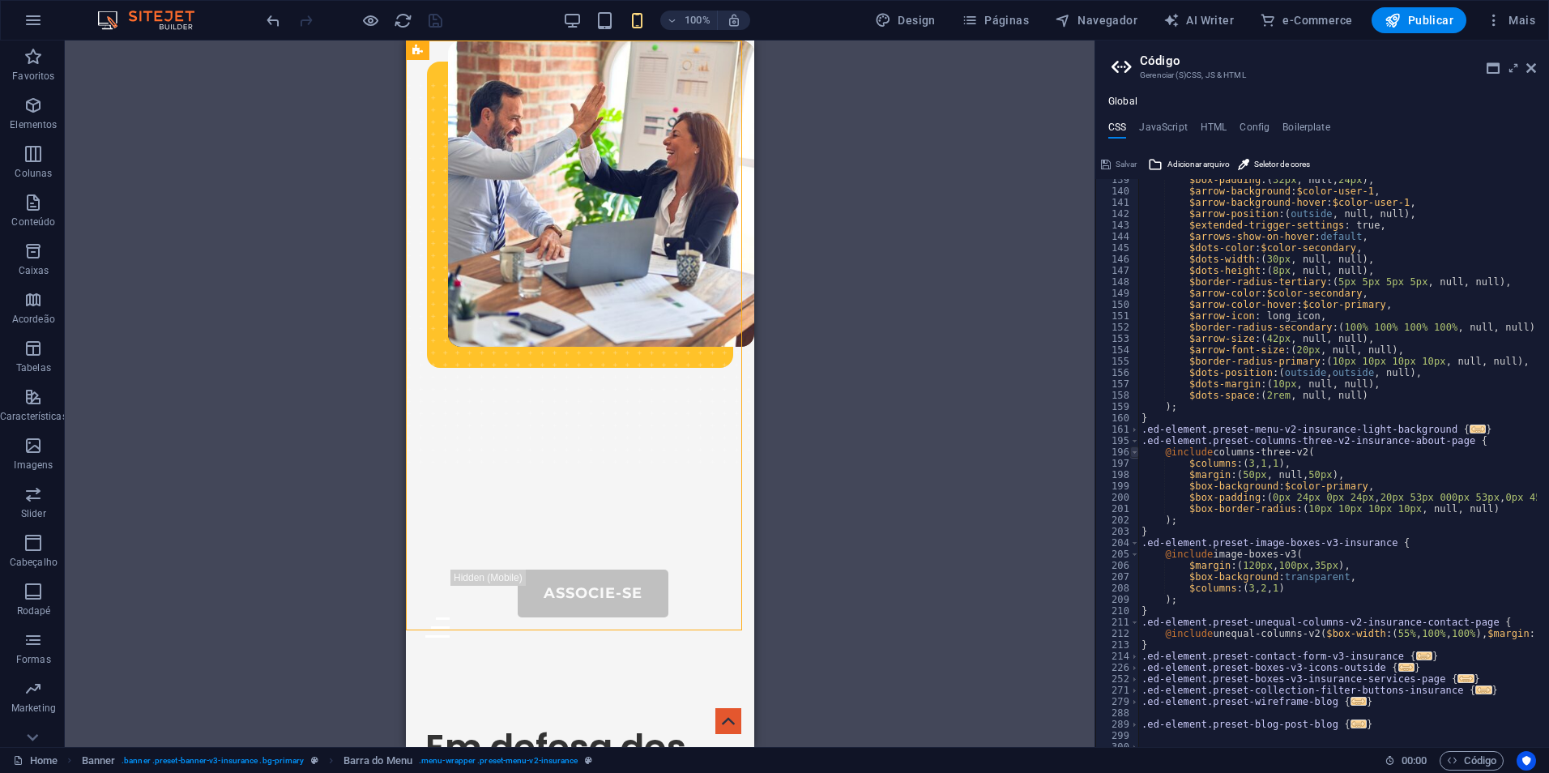
click at [1136, 453] on span at bounding box center [1134, 451] width 9 height 11
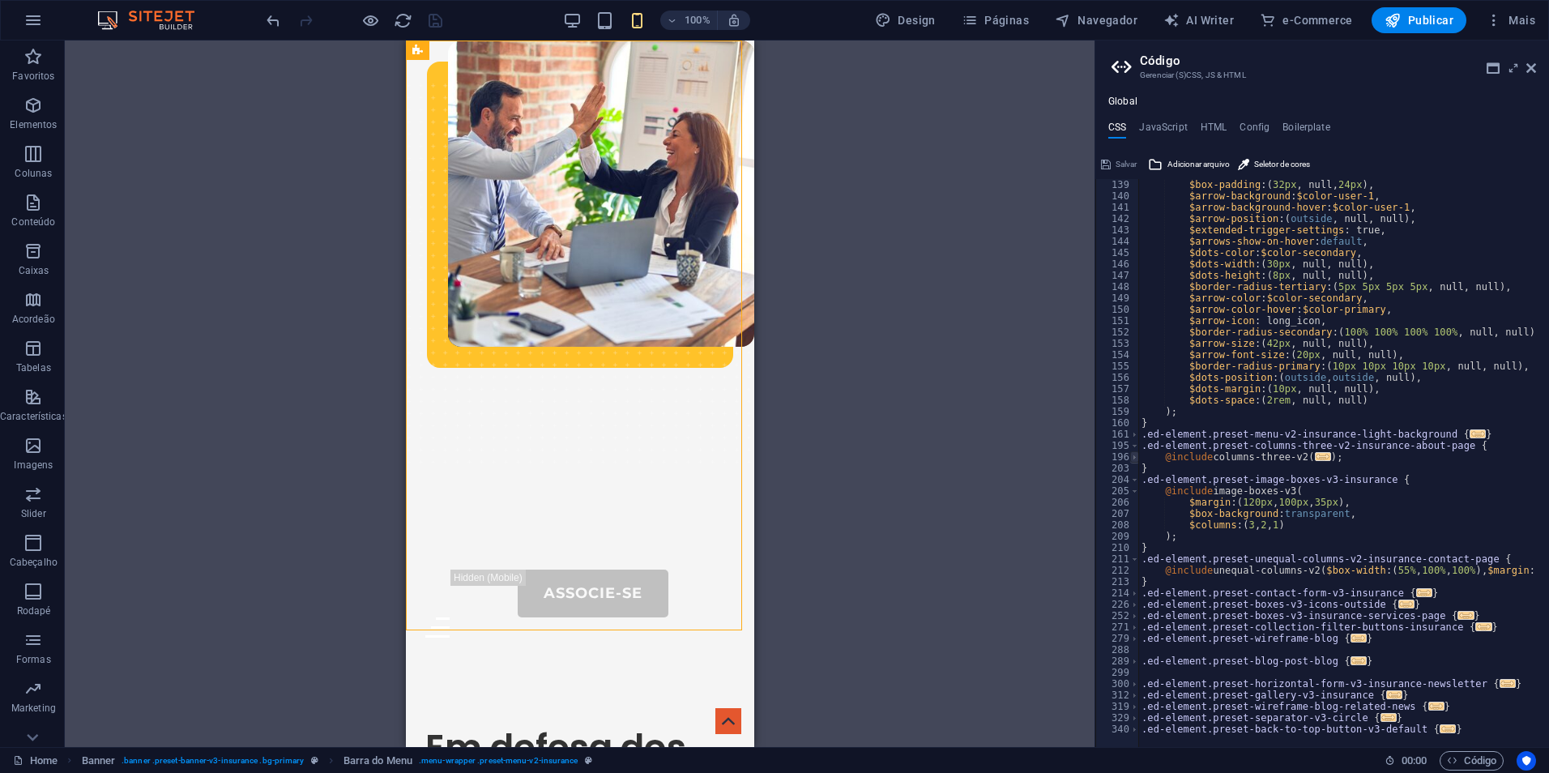
click at [1135, 459] on span at bounding box center [1134, 456] width 9 height 11
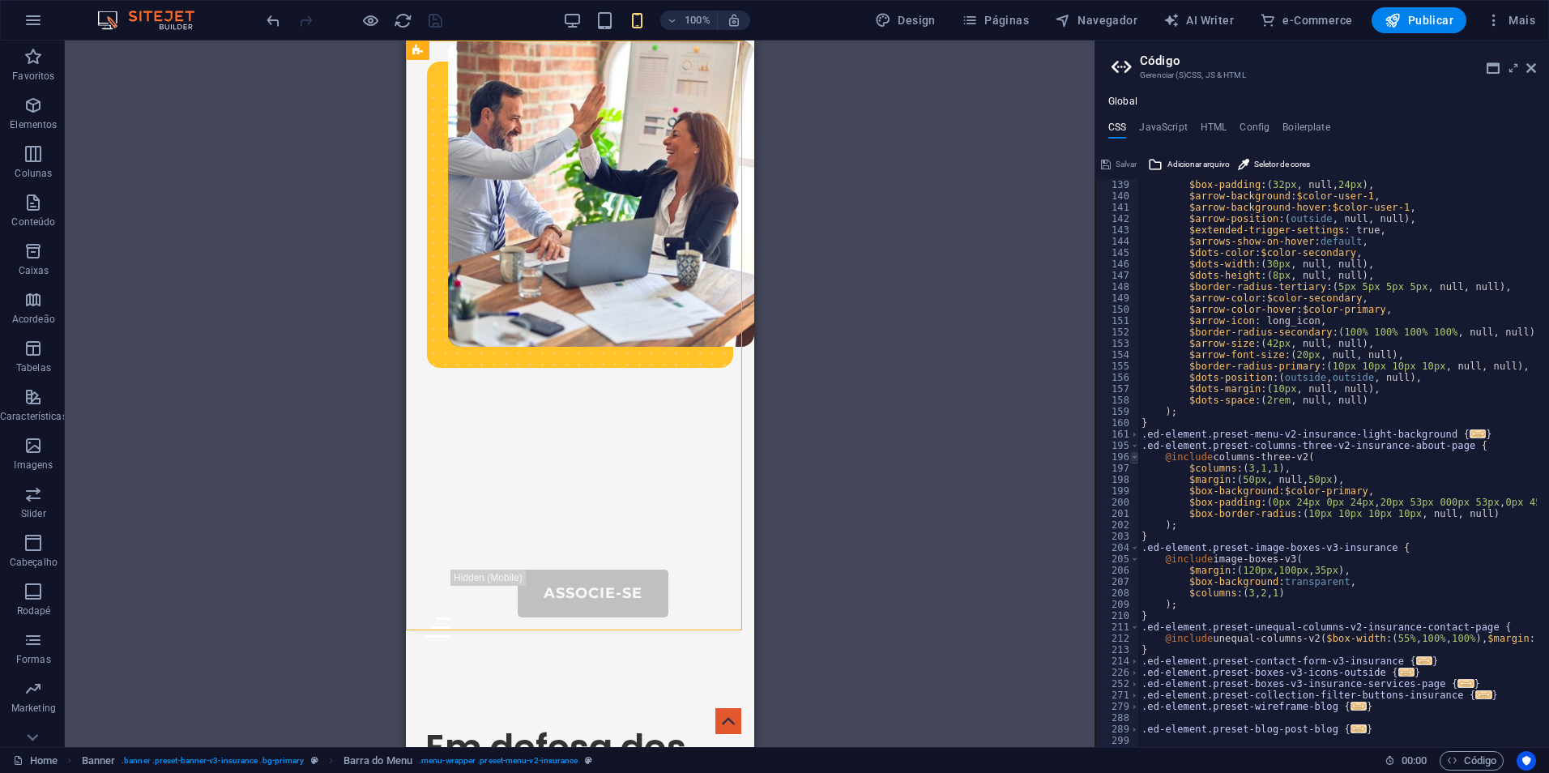
click at [1136, 459] on span at bounding box center [1134, 456] width 9 height 11
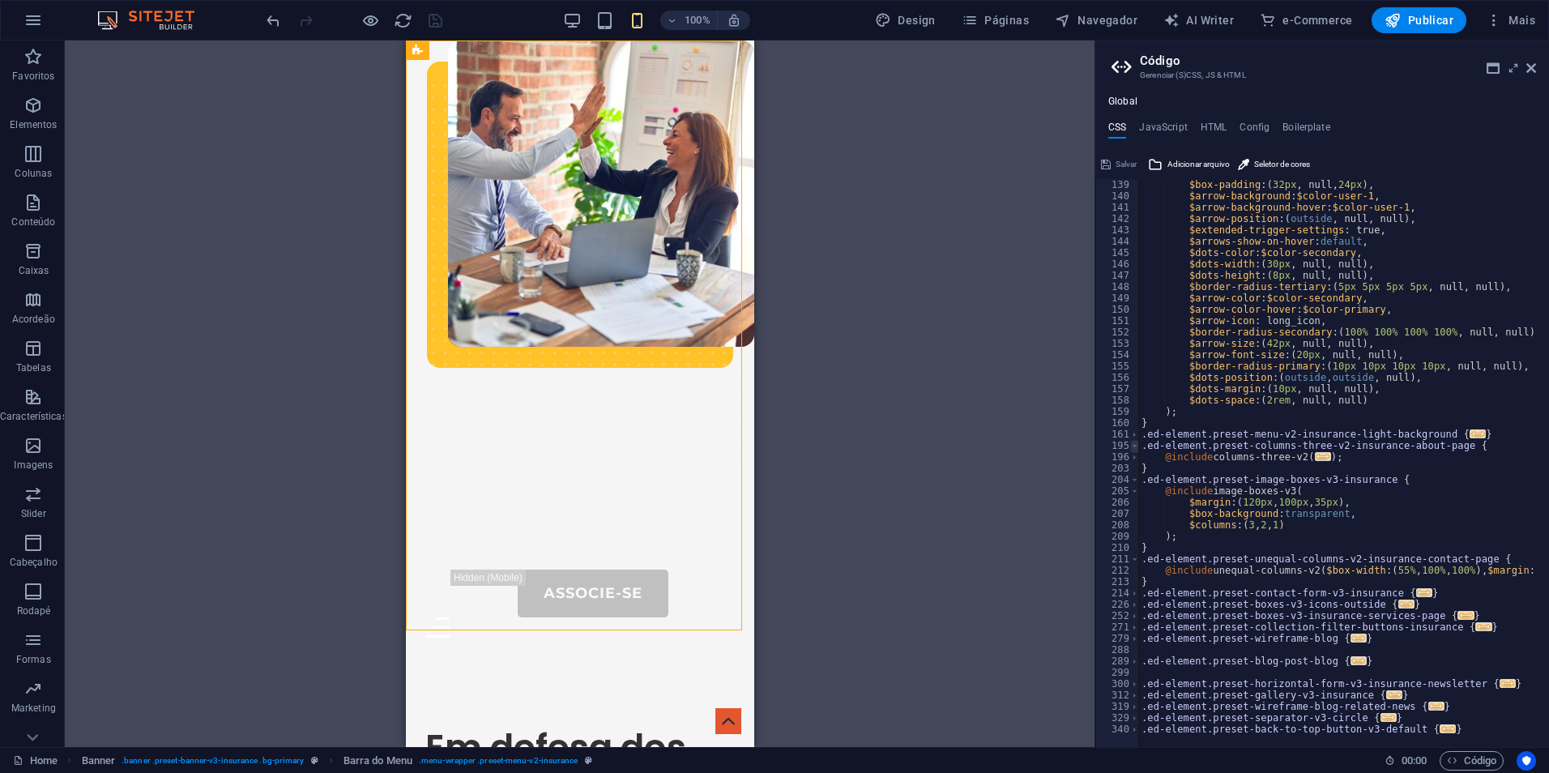
click at [1135, 450] on span at bounding box center [1134, 445] width 9 height 11
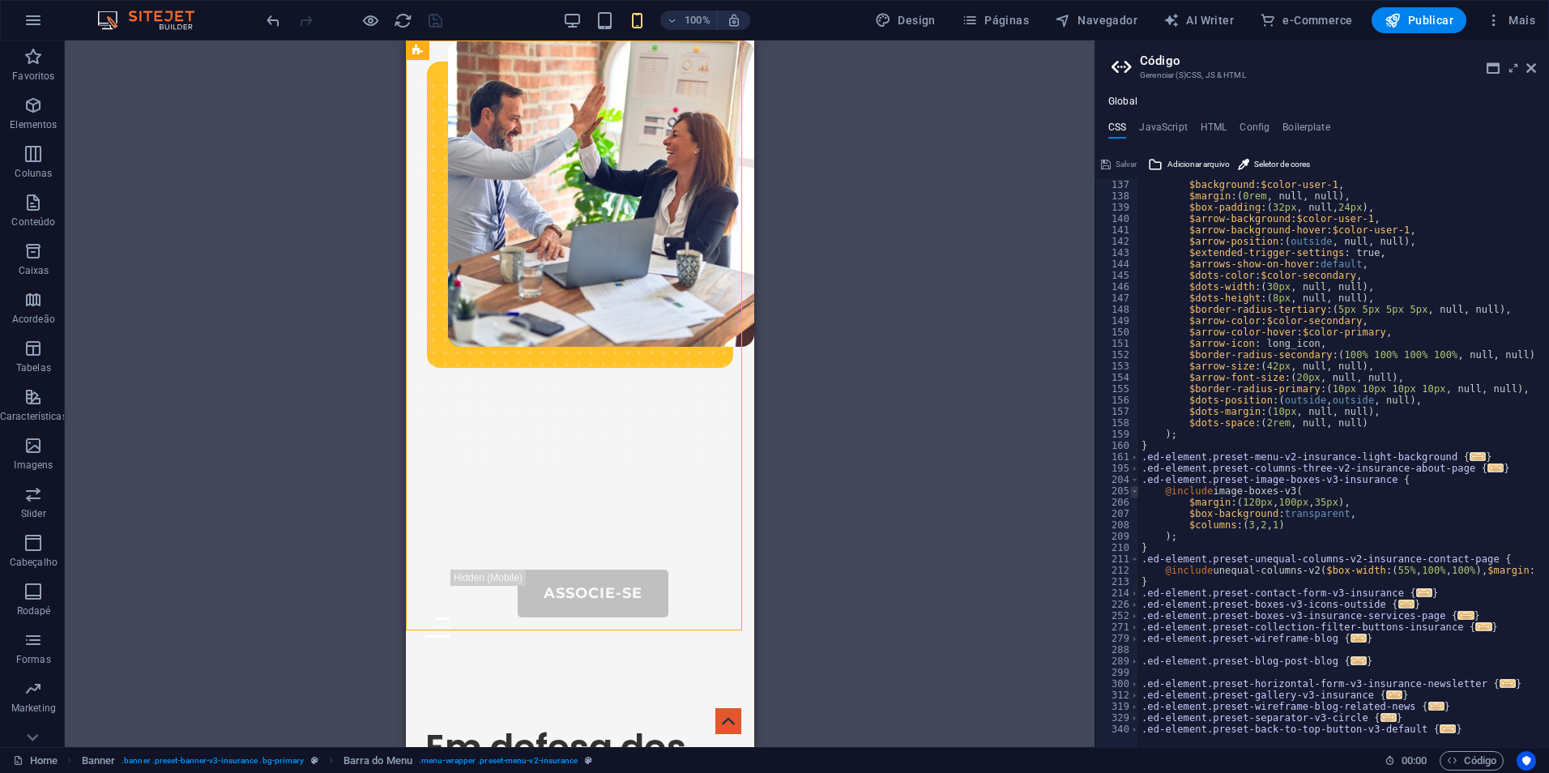
click at [1134, 491] on span at bounding box center [1134, 490] width 9 height 11
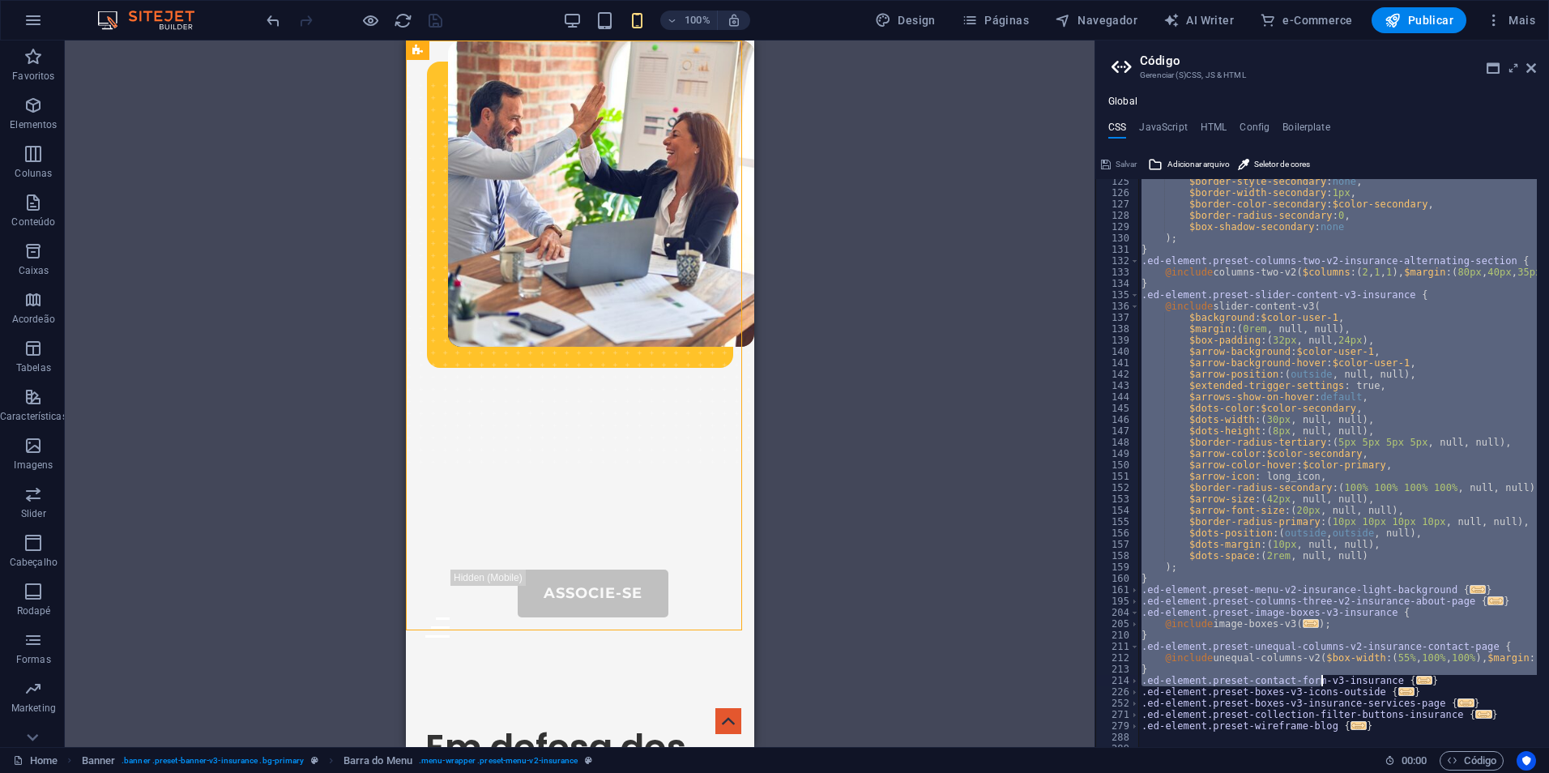
scroll to position [1497, 0]
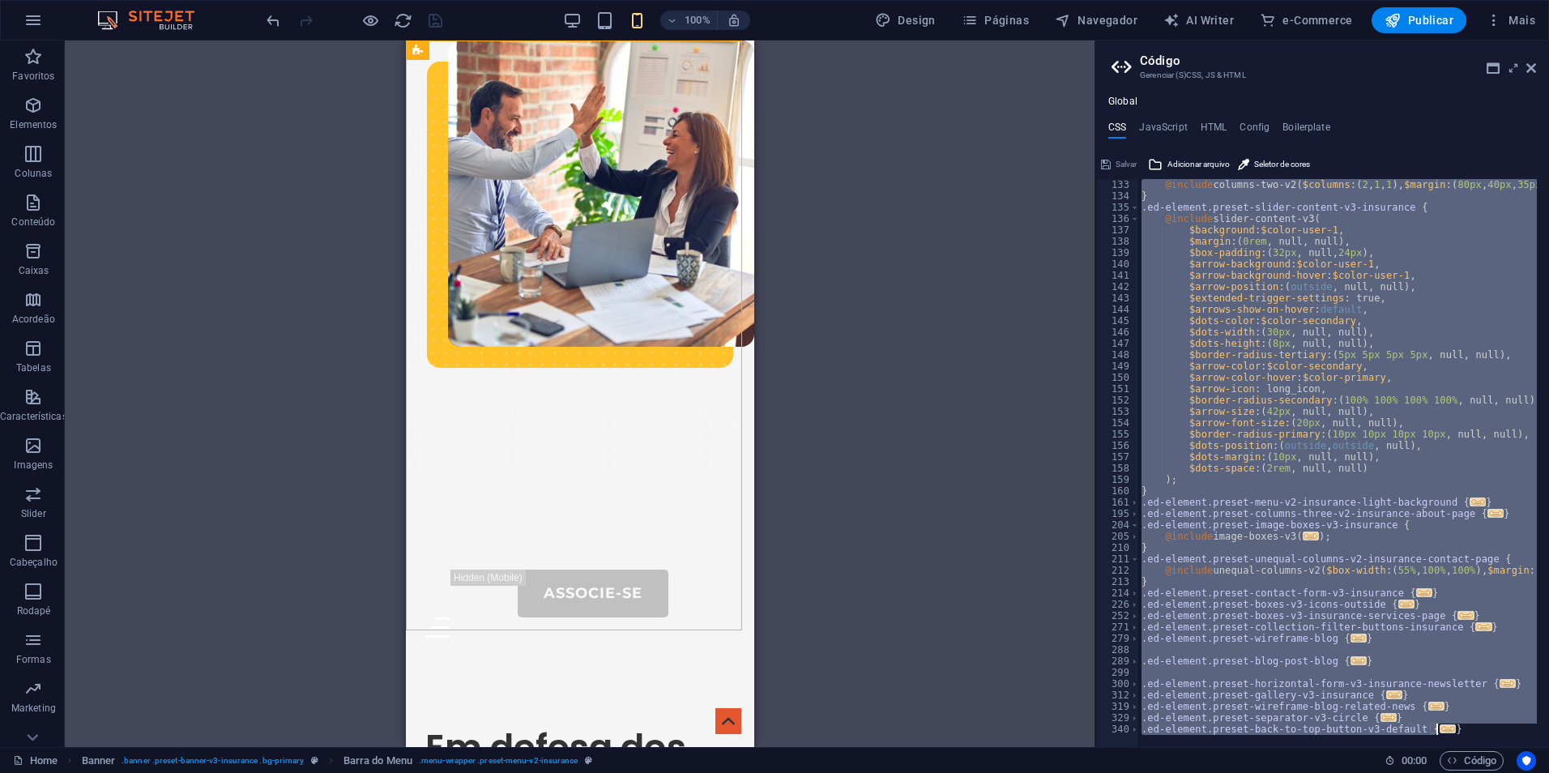
drag, startPoint x: 1134, startPoint y: 187, endPoint x: 1462, endPoint y: 735, distance: 638.5
click at [1462, 735] on div "@include menu-v2( 133 134 135 136 137 138 139 140 141 142 143 144 145 146 147 1…" at bounding box center [1322, 463] width 454 height 568
click at [1348, 489] on div "@include columns-two-v2 ( $columns : ( 2 , 1 , 1 ) , $margin : ( 80px , 40px , …" at bounding box center [1337, 463] width 399 height 568
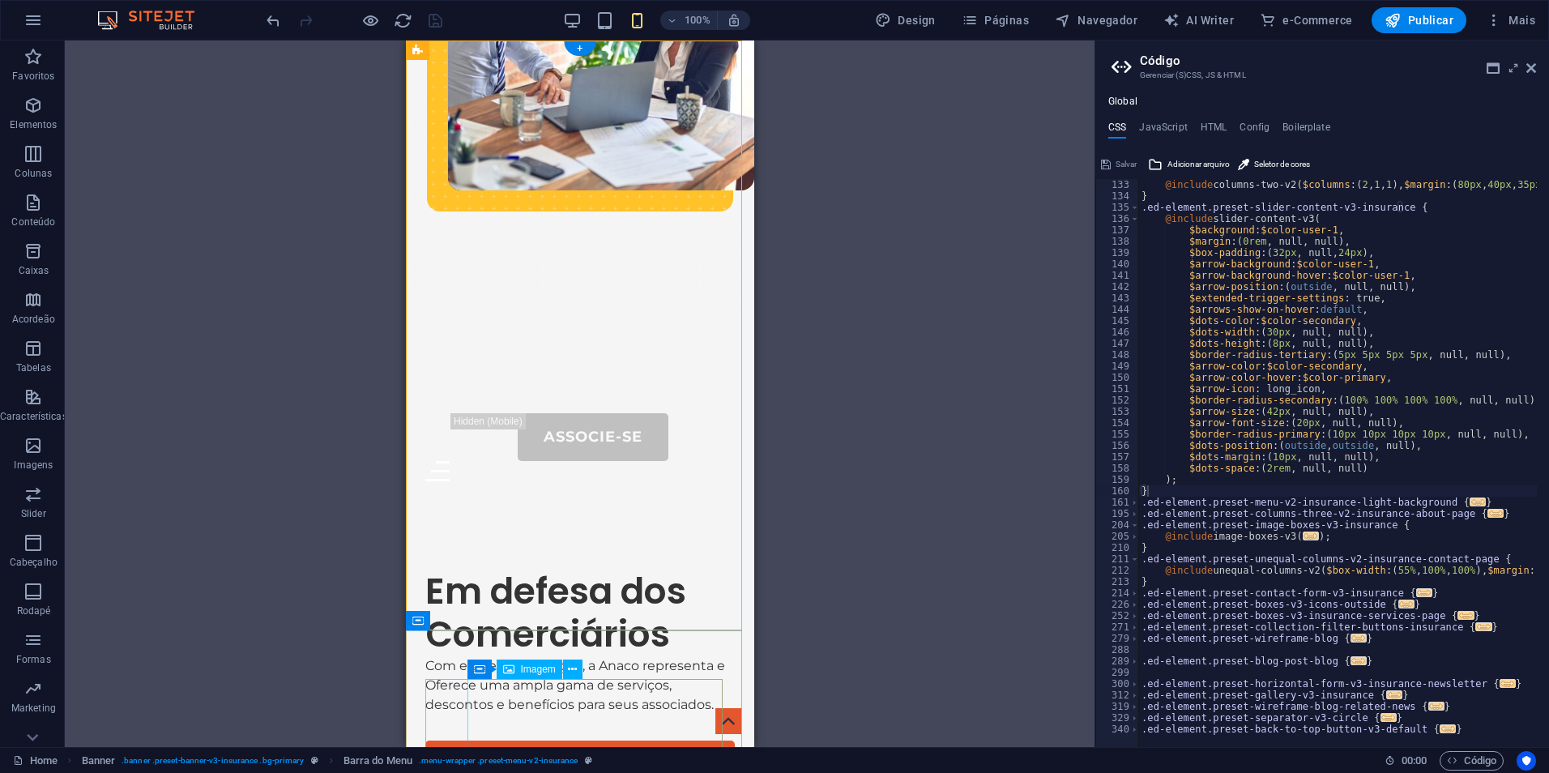
scroll to position [0, 0]
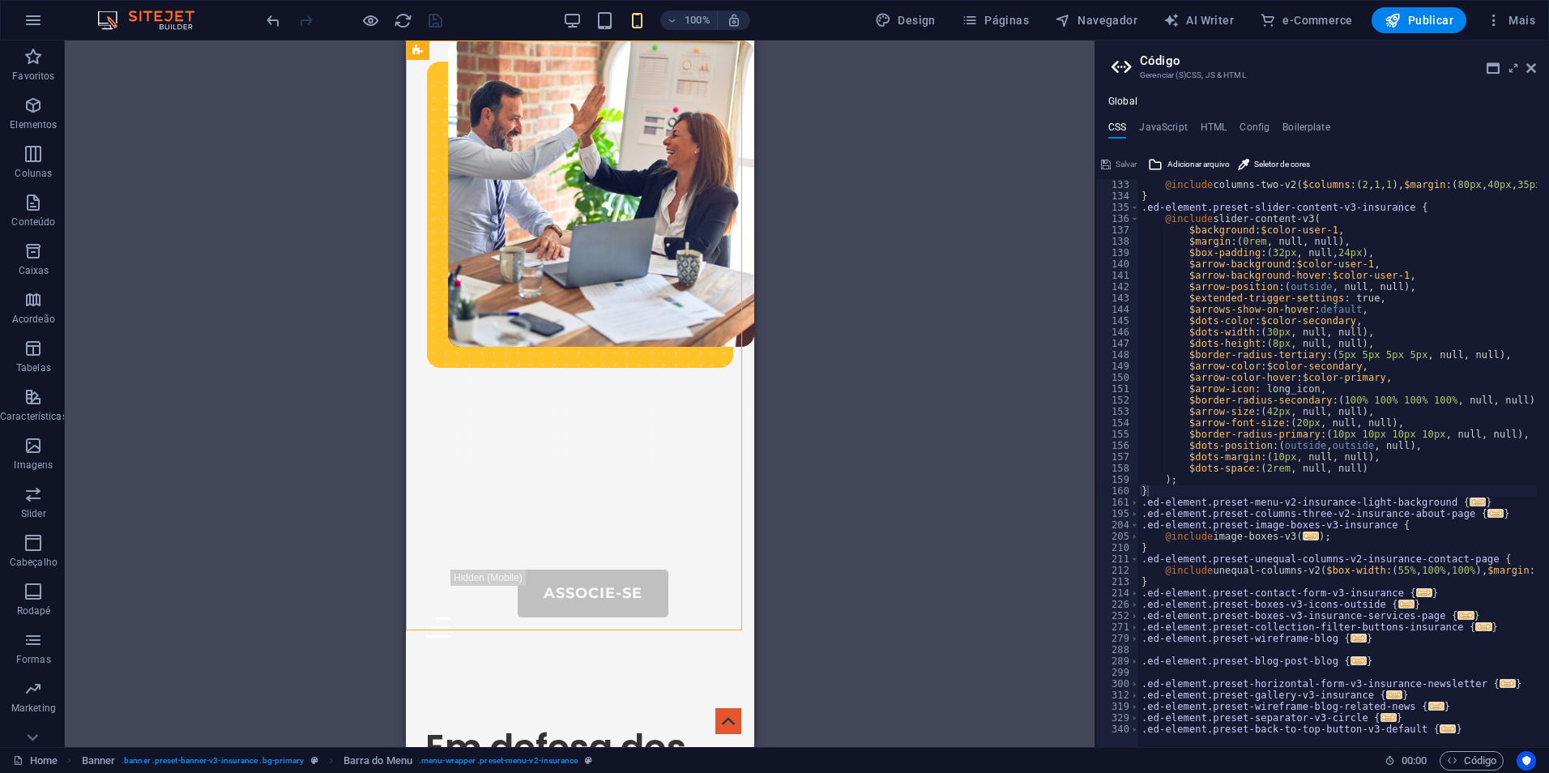
click at [1269, 212] on div "@include columns-two-v2 ( $columns : ( 2 , 1 , 1 ) , $margin : ( 80px , 40px , …" at bounding box center [1392, 468] width 509 height 579
click at [502, 49] on span "Barra do Menu" at bounding box center [490, 50] width 64 height 10
click at [533, 53] on button at bounding box center [538, 50] width 19 height 19
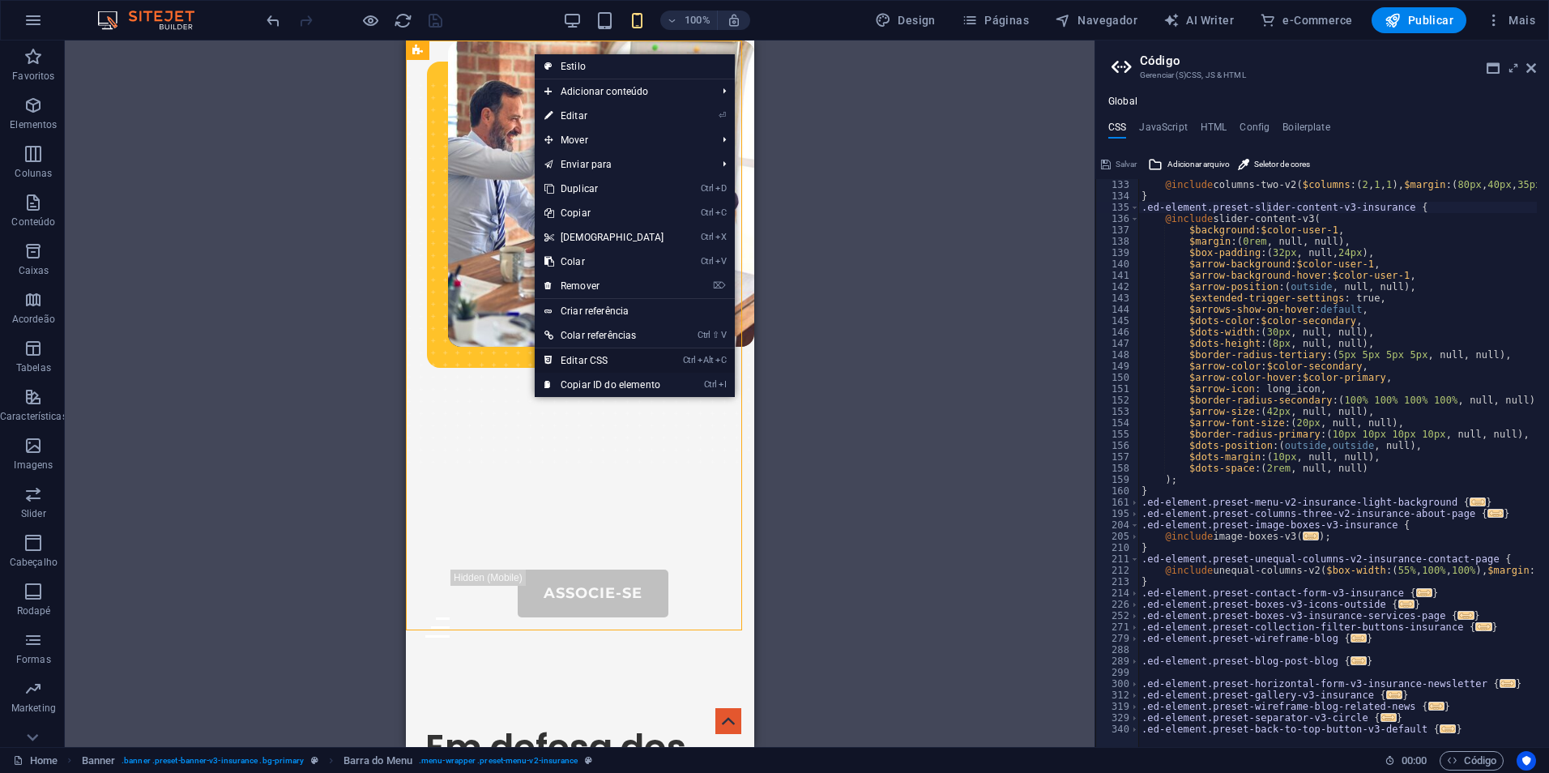
click at [615, 353] on link "Ctrl Alt C Editar CSS" at bounding box center [604, 360] width 139 height 24
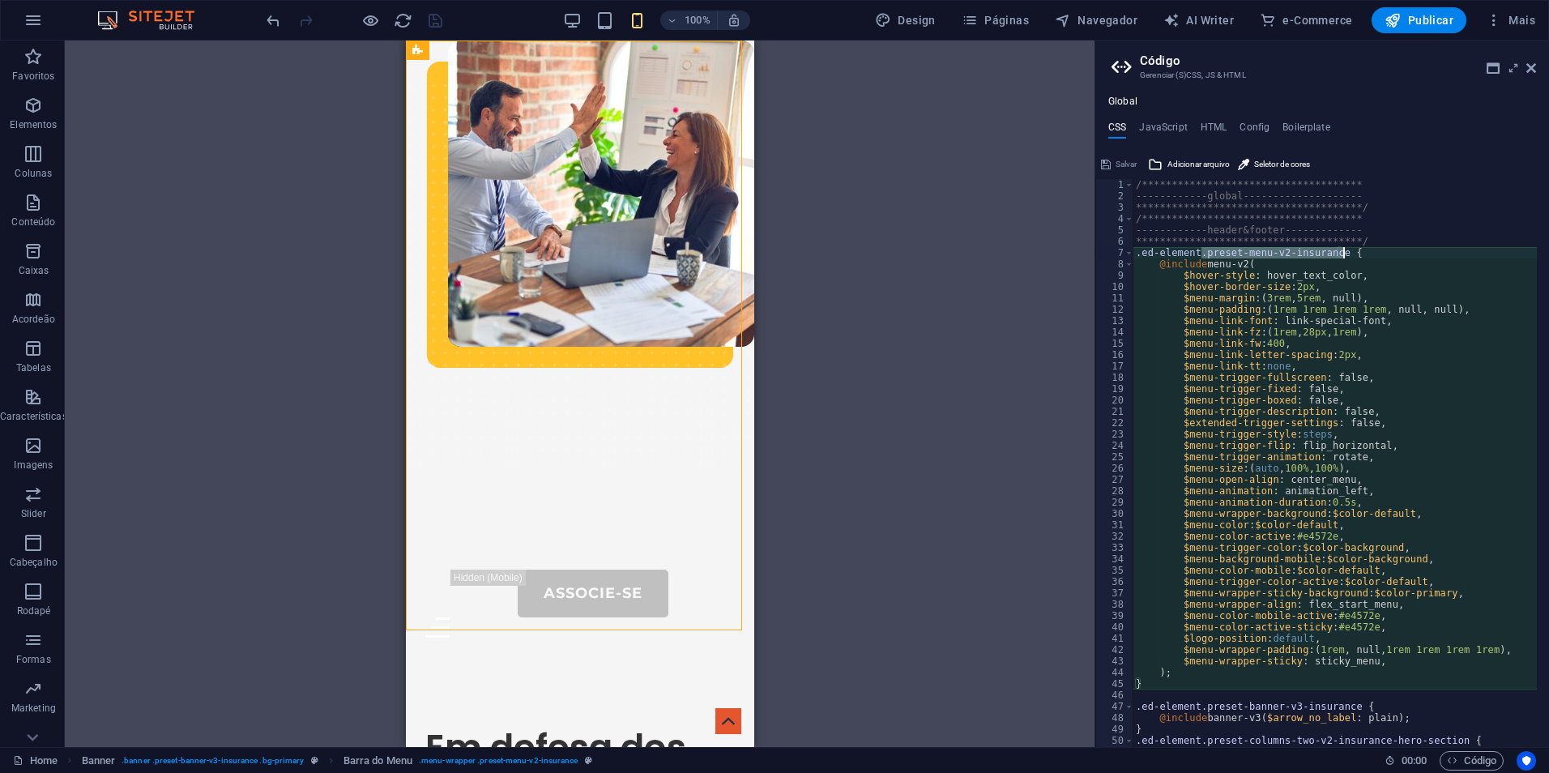
drag, startPoint x: 1247, startPoint y: 250, endPoint x: 1345, endPoint y: 250, distance: 98.0
click at [1345, 250] on div "**********" at bounding box center [1387, 468] width 509 height 579
drag, startPoint x: 1245, startPoint y: 612, endPoint x: 1333, endPoint y: 616, distance: 88.4
click at [1333, 616] on div "**********" at bounding box center [1387, 468] width 509 height 579
drag, startPoint x: 1283, startPoint y: 558, endPoint x: 1336, endPoint y: 560, distance: 53.5
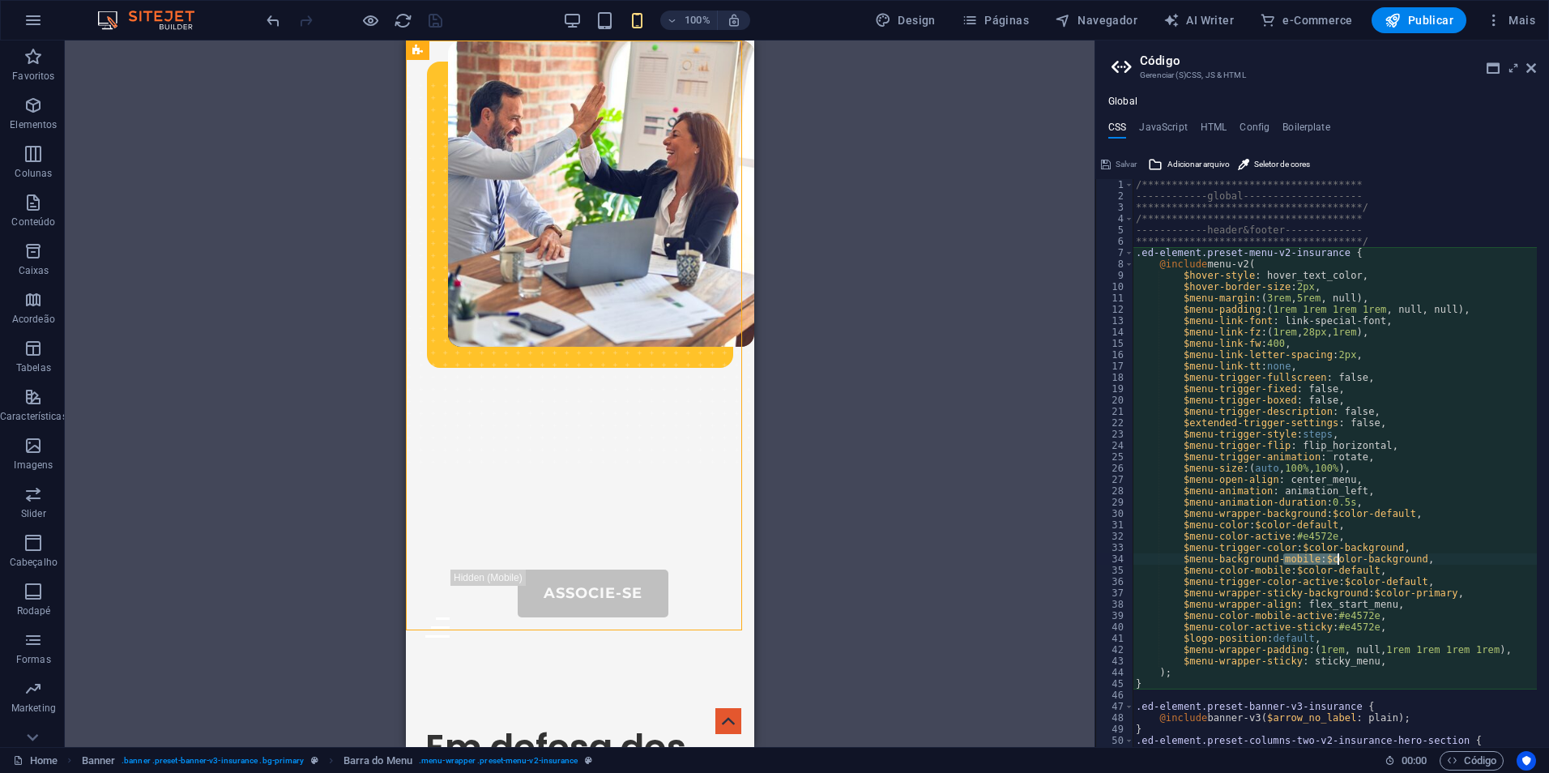
click at [1336, 560] on div "**********" at bounding box center [1387, 468] width 509 height 579
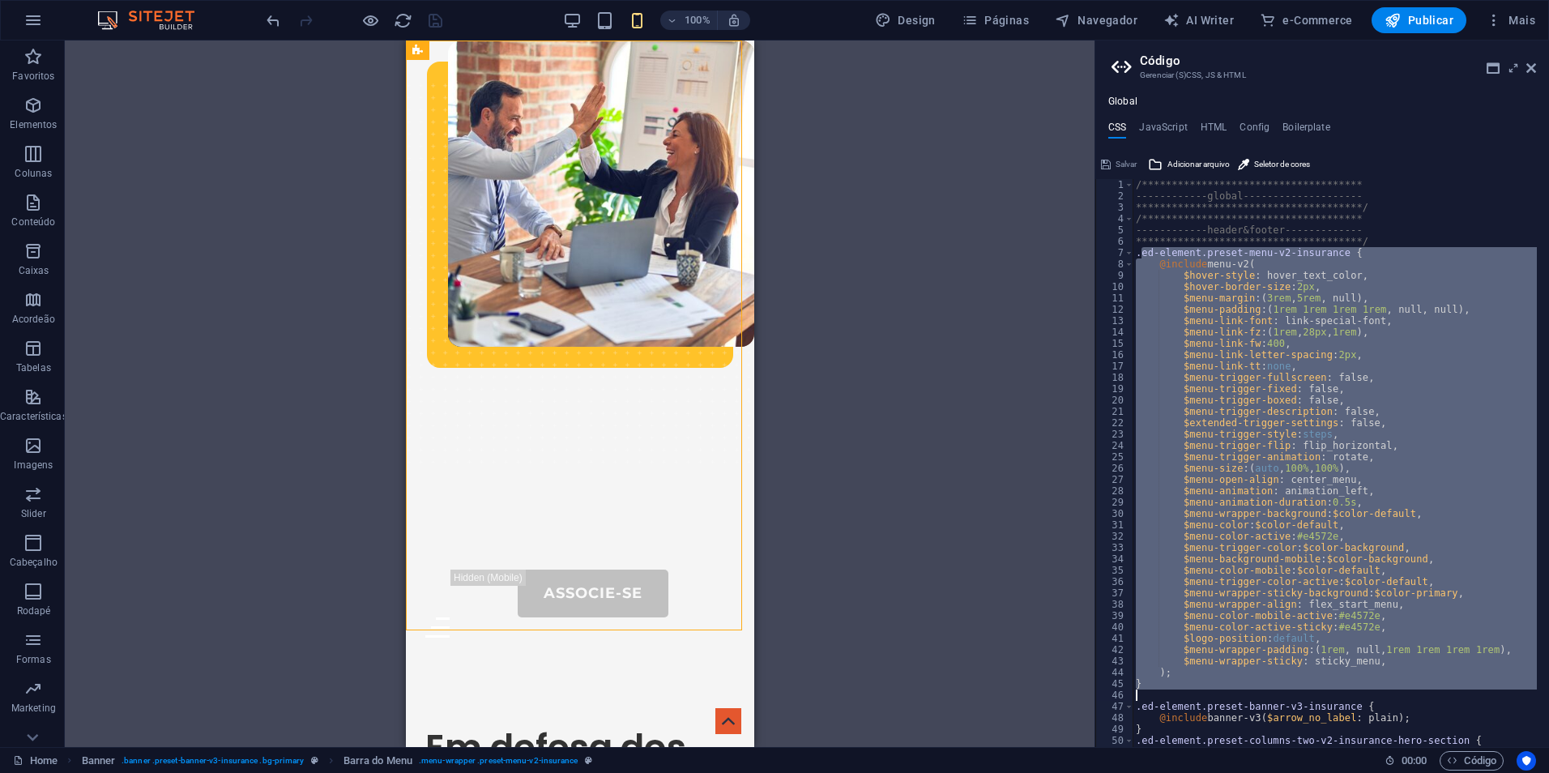
drag, startPoint x: 1139, startPoint y: 253, endPoint x: 1351, endPoint y: 690, distance: 486.0
click at [1351, 690] on div "**********" at bounding box center [1387, 468] width 509 height 579
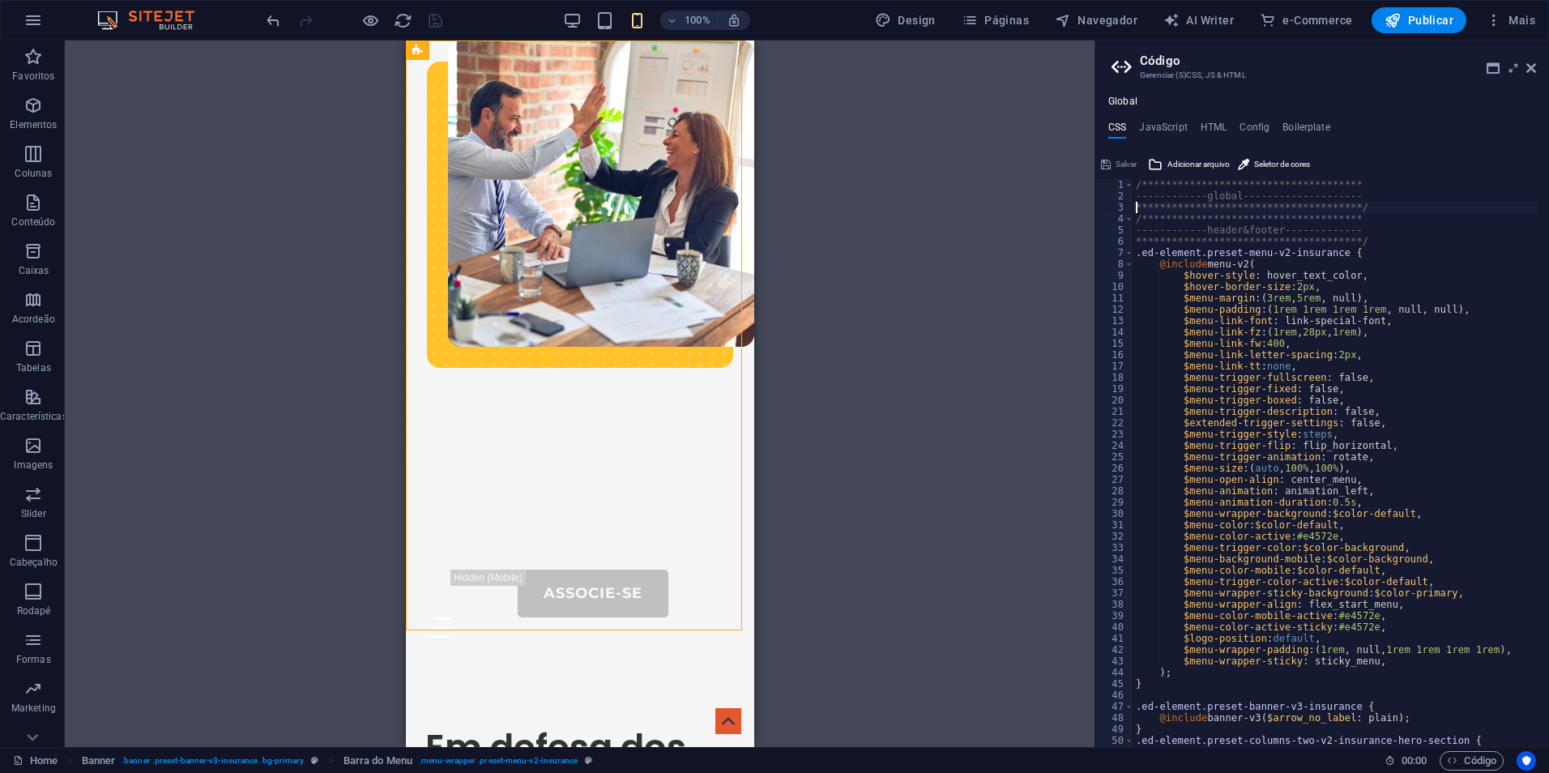
click at [1137, 203] on div "**********" at bounding box center [1387, 468] width 509 height 579
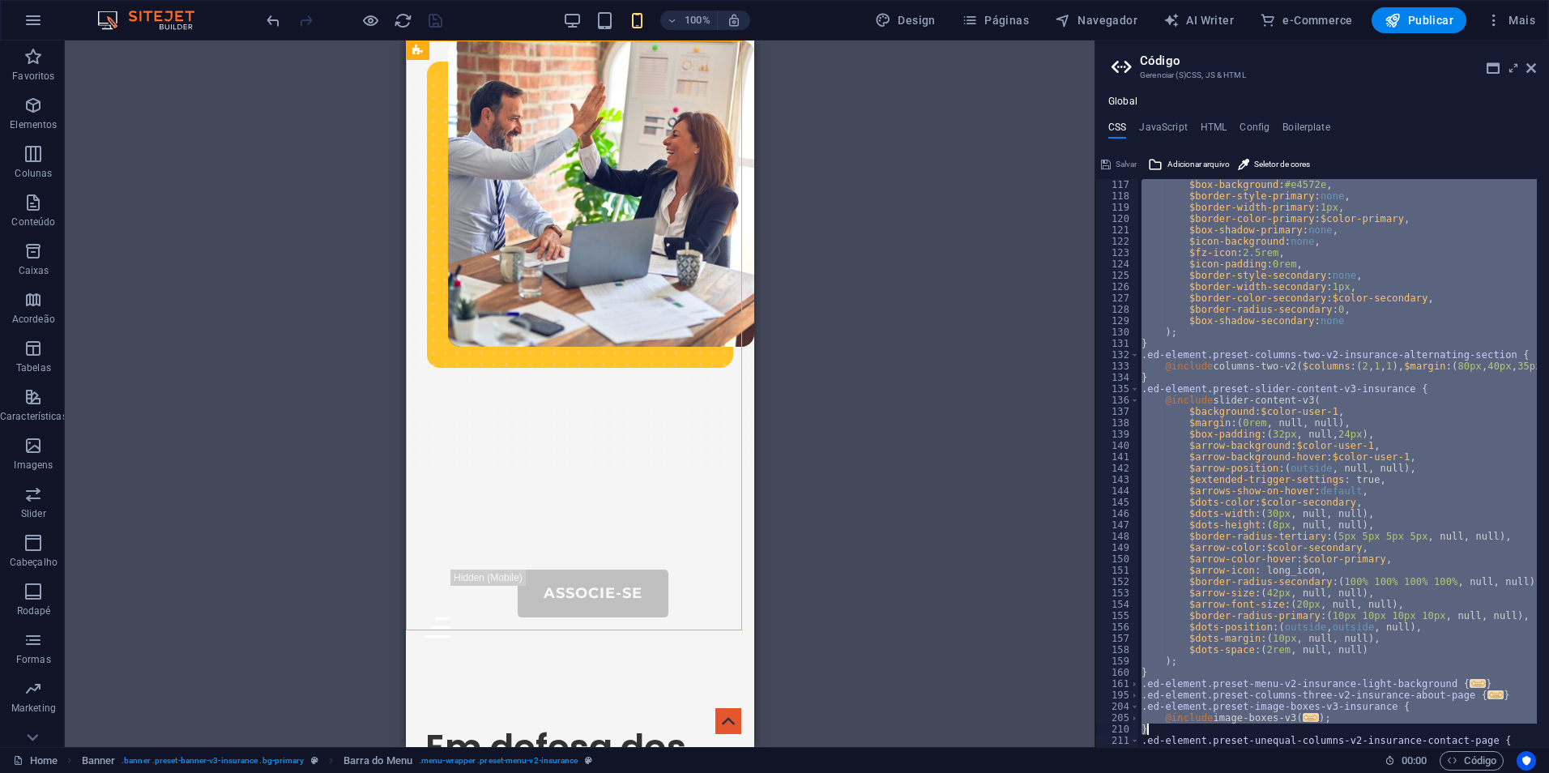
scroll to position [1497, 0]
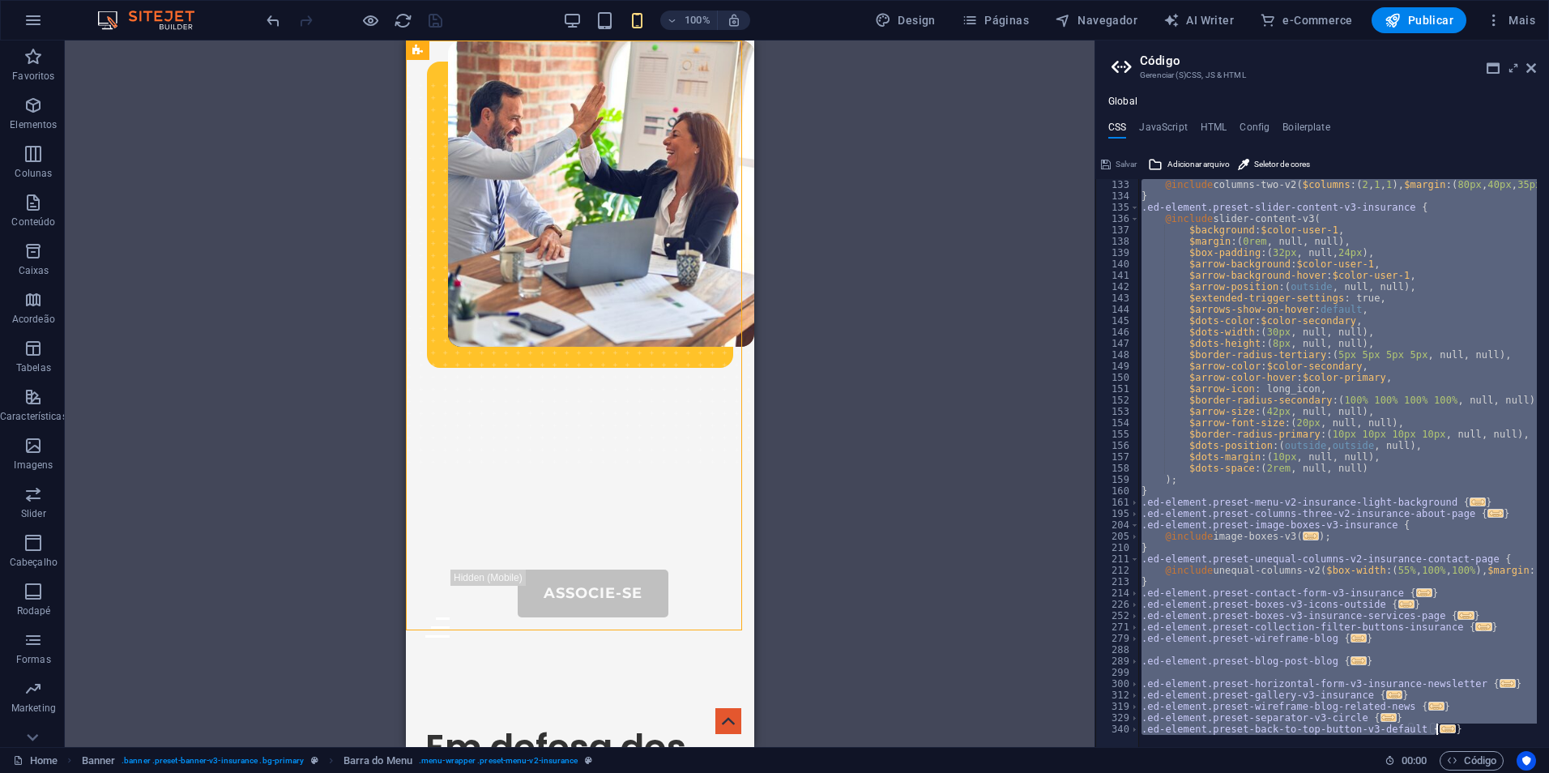
drag, startPoint x: 1136, startPoint y: 185, endPoint x: 1273, endPoint y: 814, distance: 644.3
click at [1273, 772] on html "[DOMAIN_NAME] Home Favoritos Elementos Colunas Conteúdo Caixas Acordeão Tabelas…" at bounding box center [774, 386] width 1549 height 773
click at [1358, 339] on div "@include columns-two-v2 ( $columns : ( 2 , 1 , 1 ) , $margin : ( 80px , 40px , …" at bounding box center [1337, 463] width 399 height 568
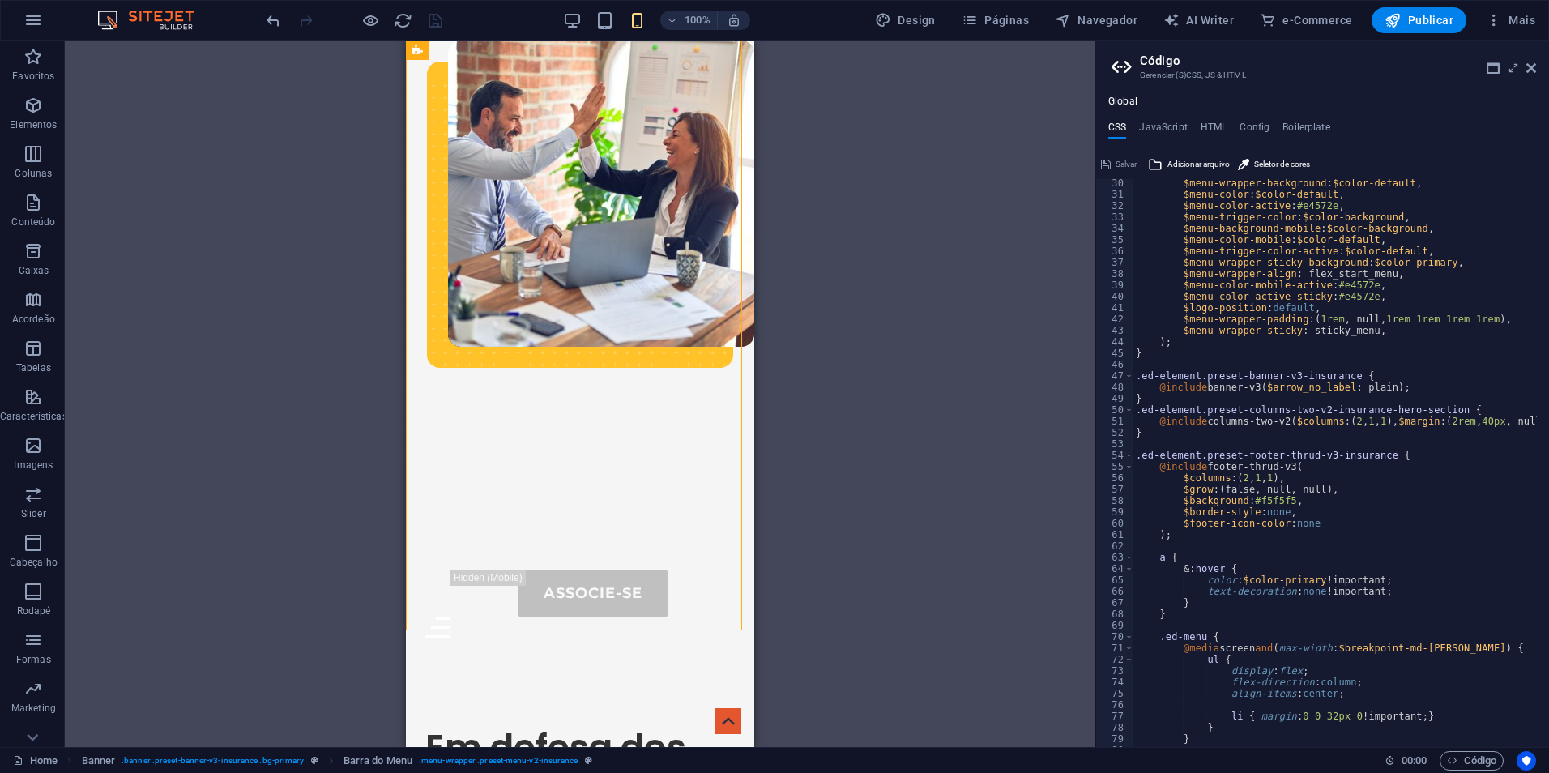
scroll to position [0, 0]
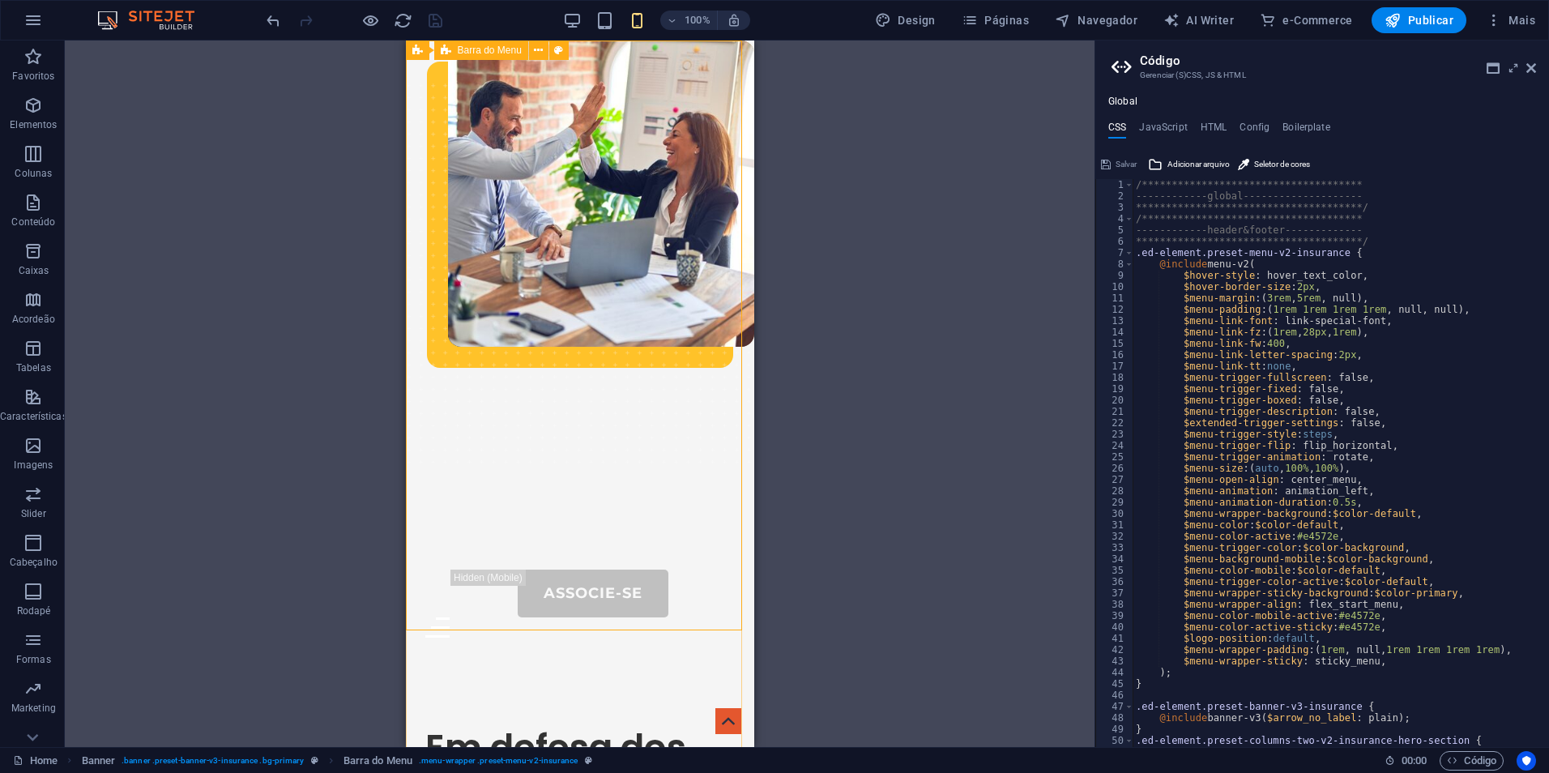
click at [468, 52] on span "Barra do Menu" at bounding box center [490, 50] width 64 height 10
click at [542, 50] on icon at bounding box center [538, 50] width 9 height 17
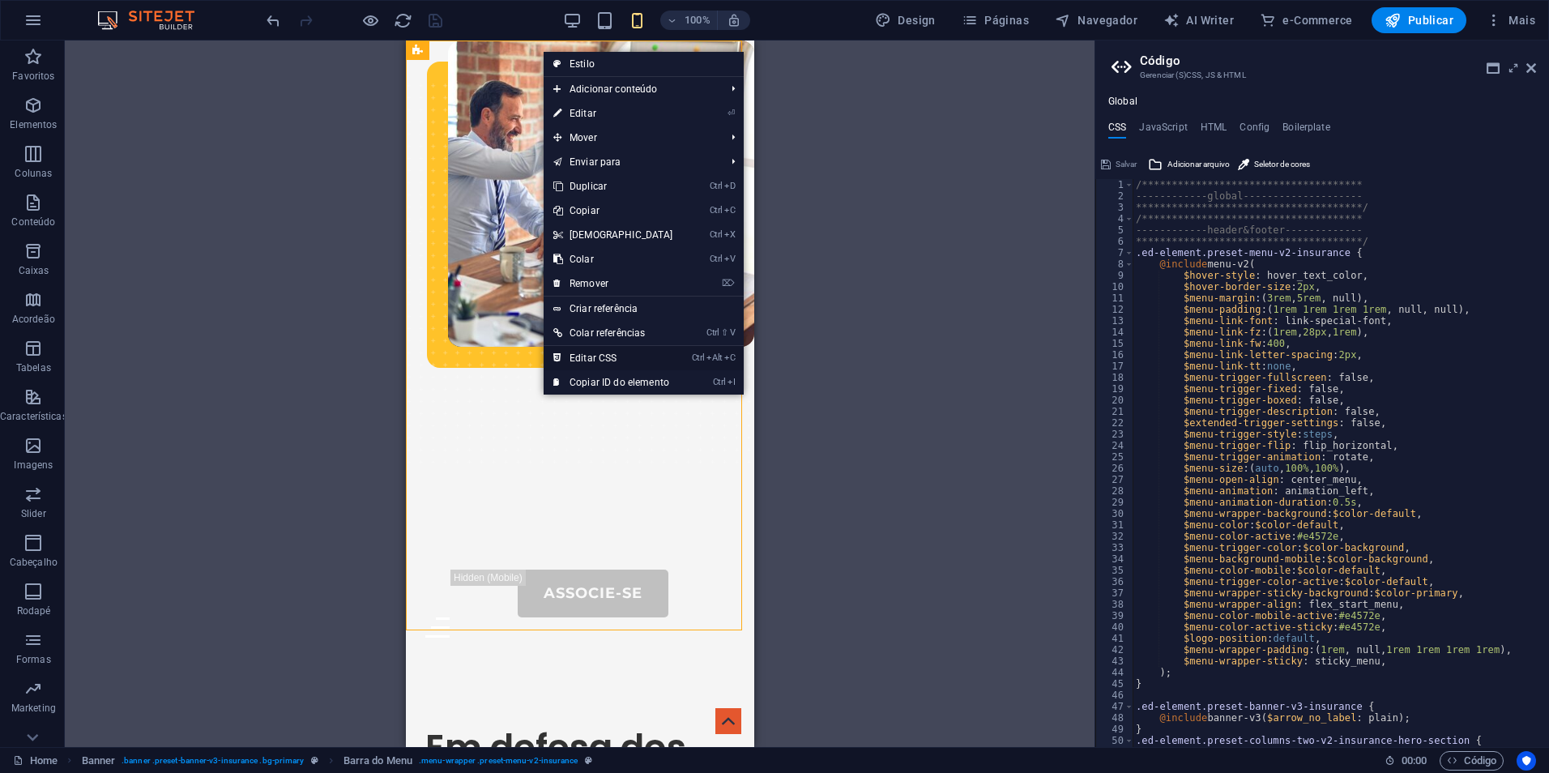
click at [630, 355] on link "Ctrl Alt C Editar CSS" at bounding box center [613, 358] width 139 height 24
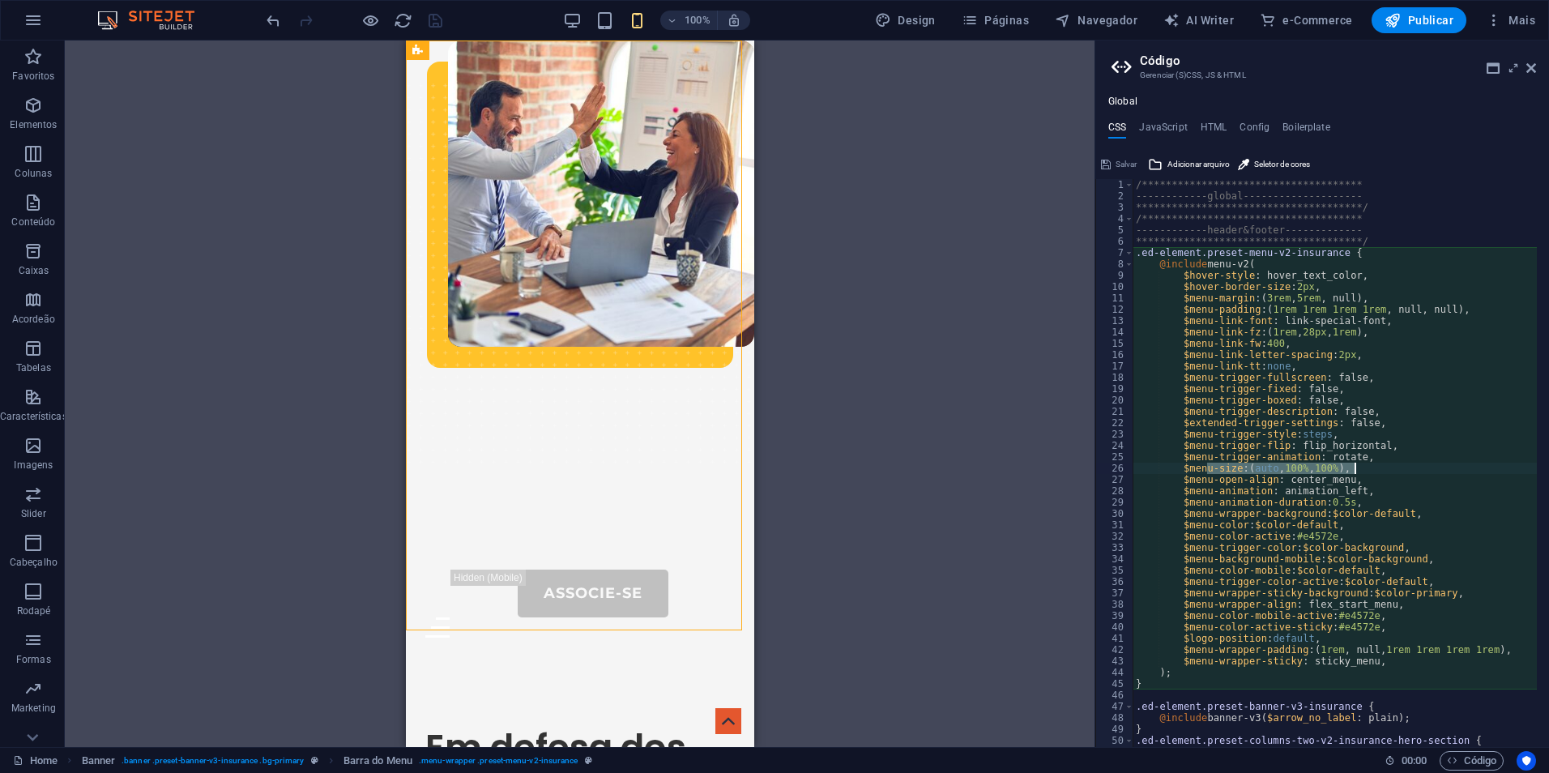
drag, startPoint x: 1206, startPoint y: 471, endPoint x: 1355, endPoint y: 471, distance: 149.1
click at [1355, 471] on div "**********" at bounding box center [1387, 468] width 509 height 579
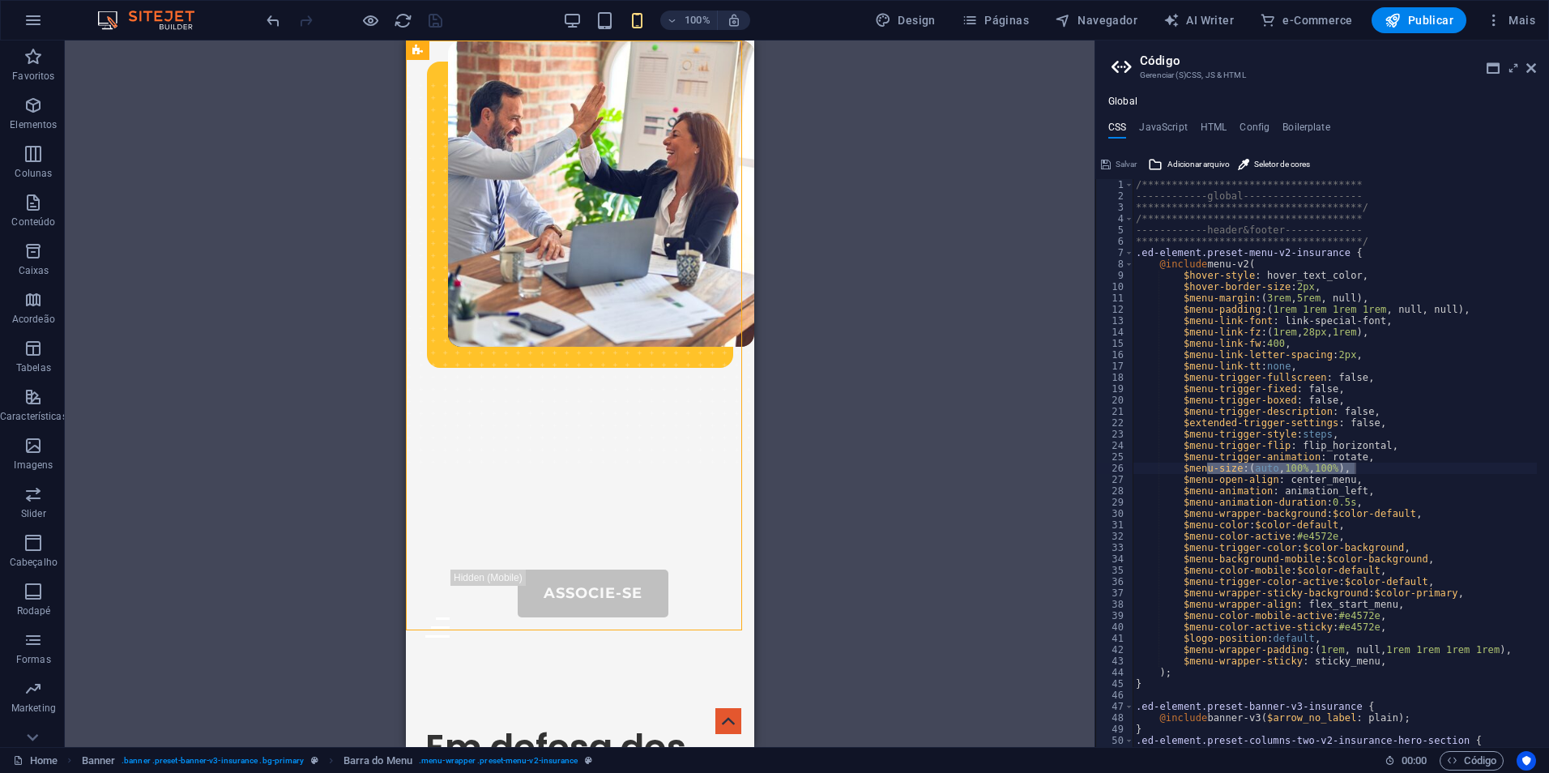
click at [1339, 467] on div "**********" at bounding box center [1335, 463] width 404 height 568
click at [1336, 468] on div "**********" at bounding box center [1387, 468] width 509 height 579
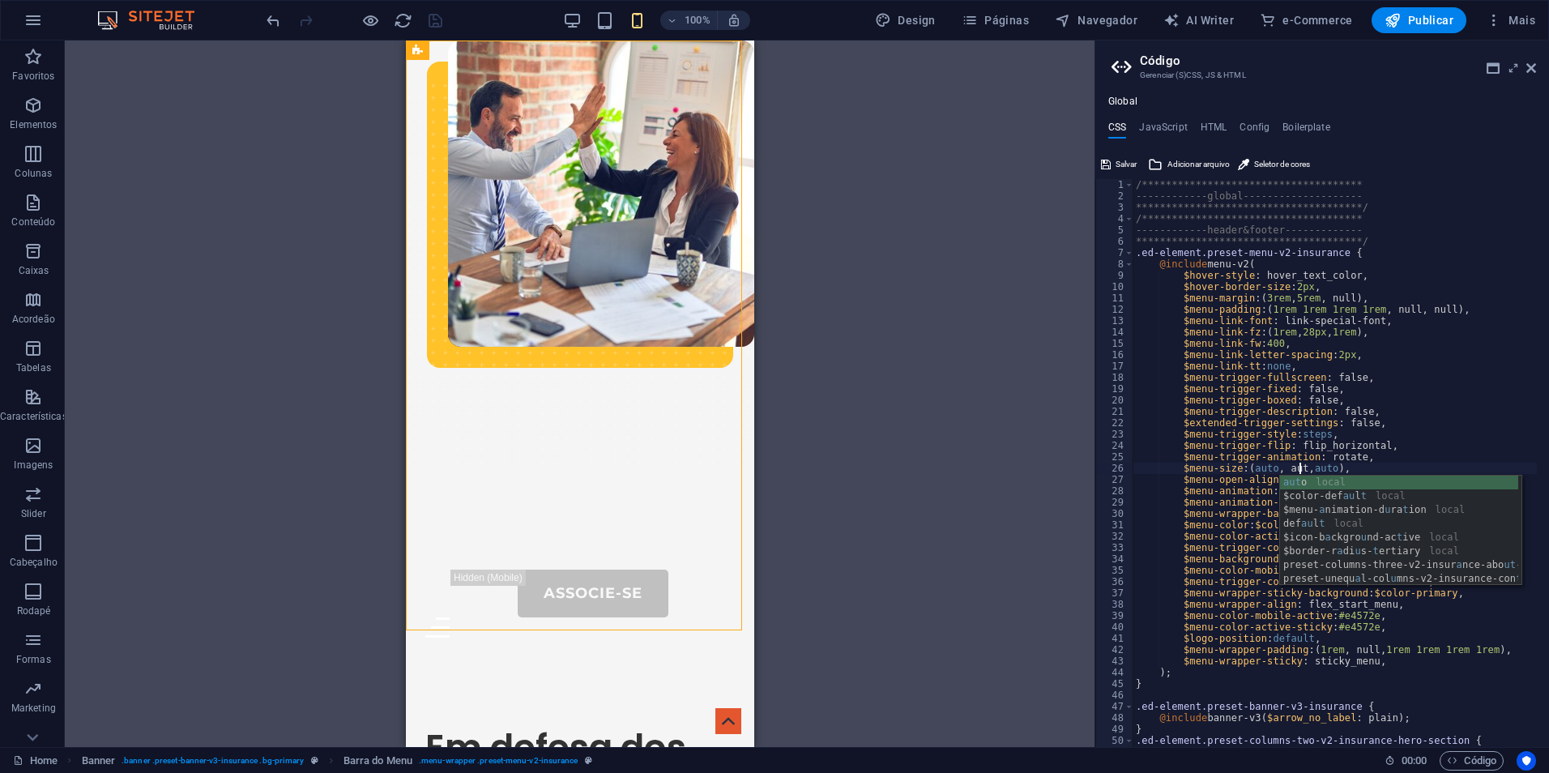
scroll to position [0, 17]
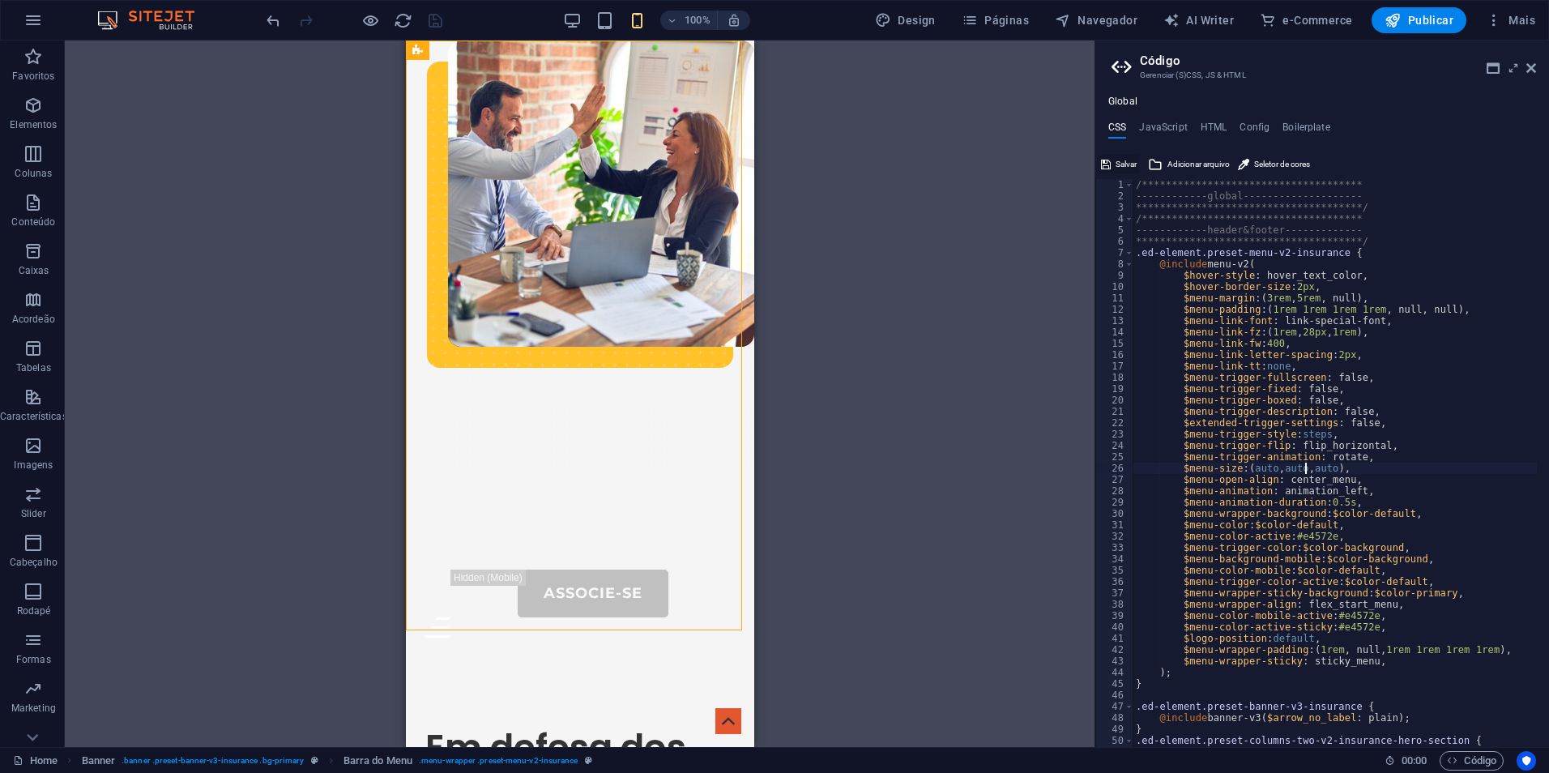
type textarea "$menu-size: (auto, auto, auto),"
click at [1127, 159] on span "Salvar" at bounding box center [1126, 164] width 21 height 19
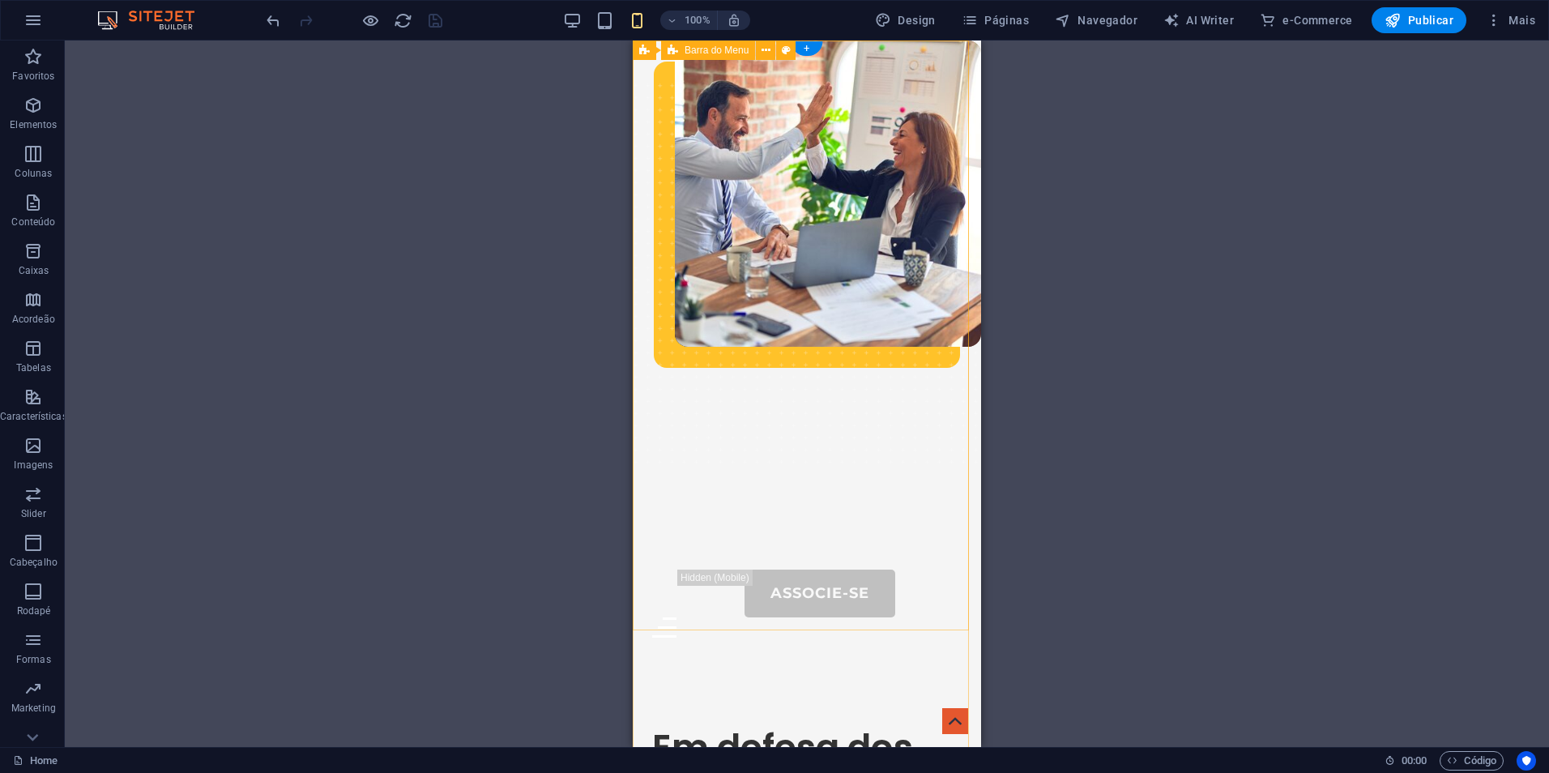
click at [784, 233] on div "Sobre-Nós Portal do Associado Serviços Contatos Associe-se Menu" at bounding box center [807, 346] width 348 height 610
click at [706, 45] on span "Barra do Menu" at bounding box center [717, 50] width 64 height 10
click at [705, 55] on span "Barra do Menu" at bounding box center [717, 50] width 64 height 10
select select "rem"
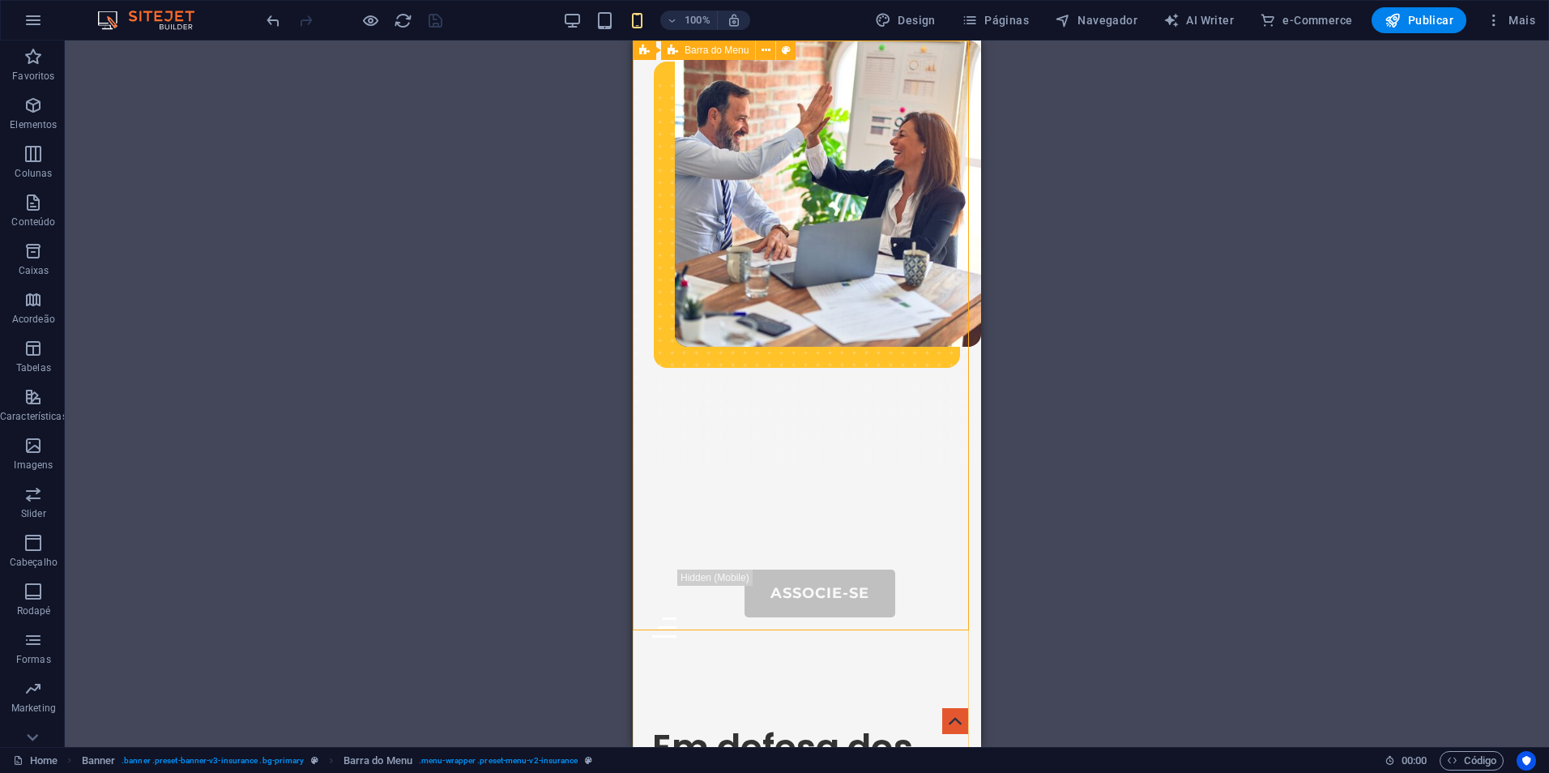
select select "sticky_menu"
select select "px"
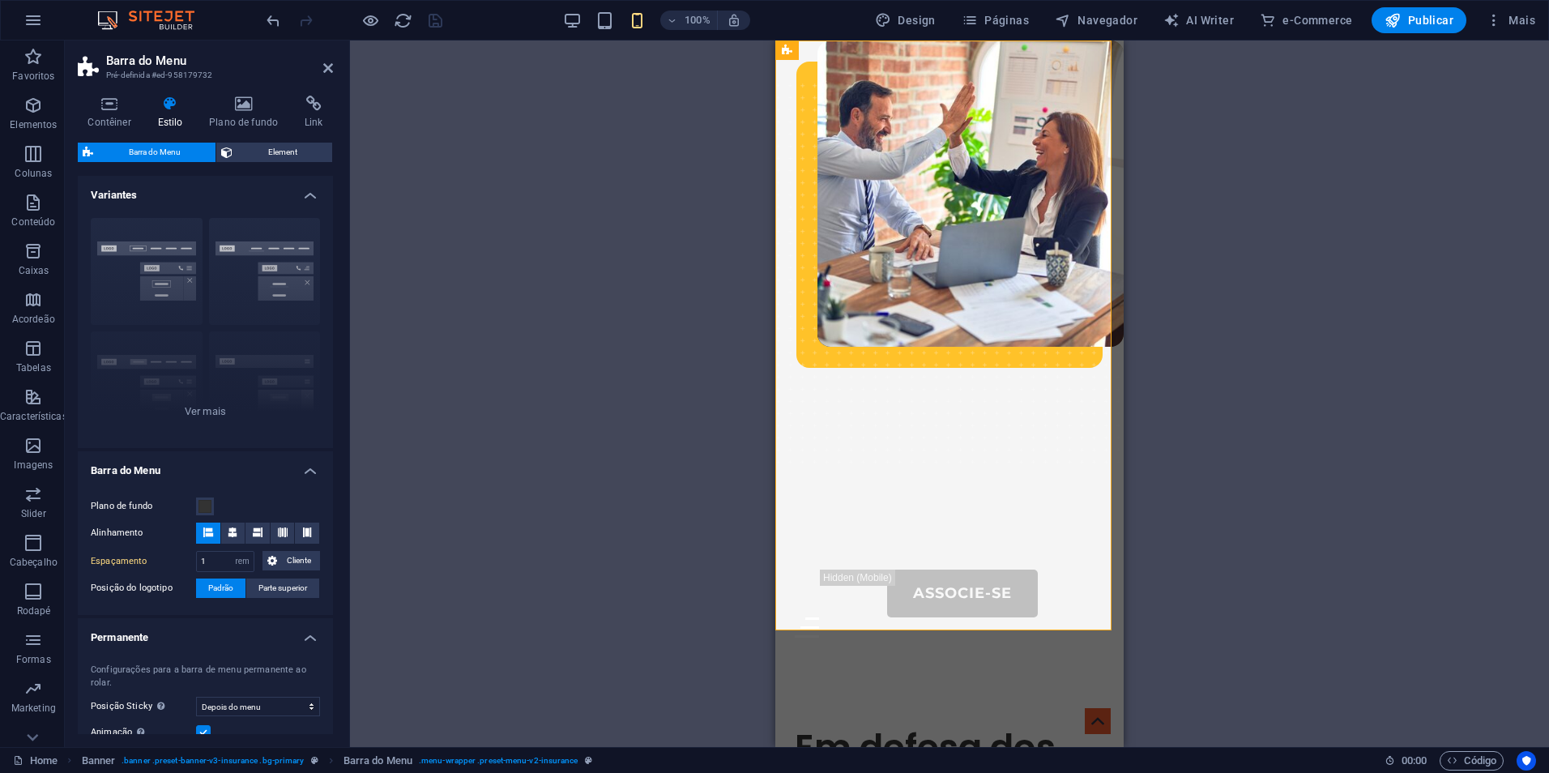
click at [526, 314] on div "Arraste aqui para substituir o conteúdo existente. Pressione “Ctrl” se quiser c…" at bounding box center [949, 394] width 1199 height 707
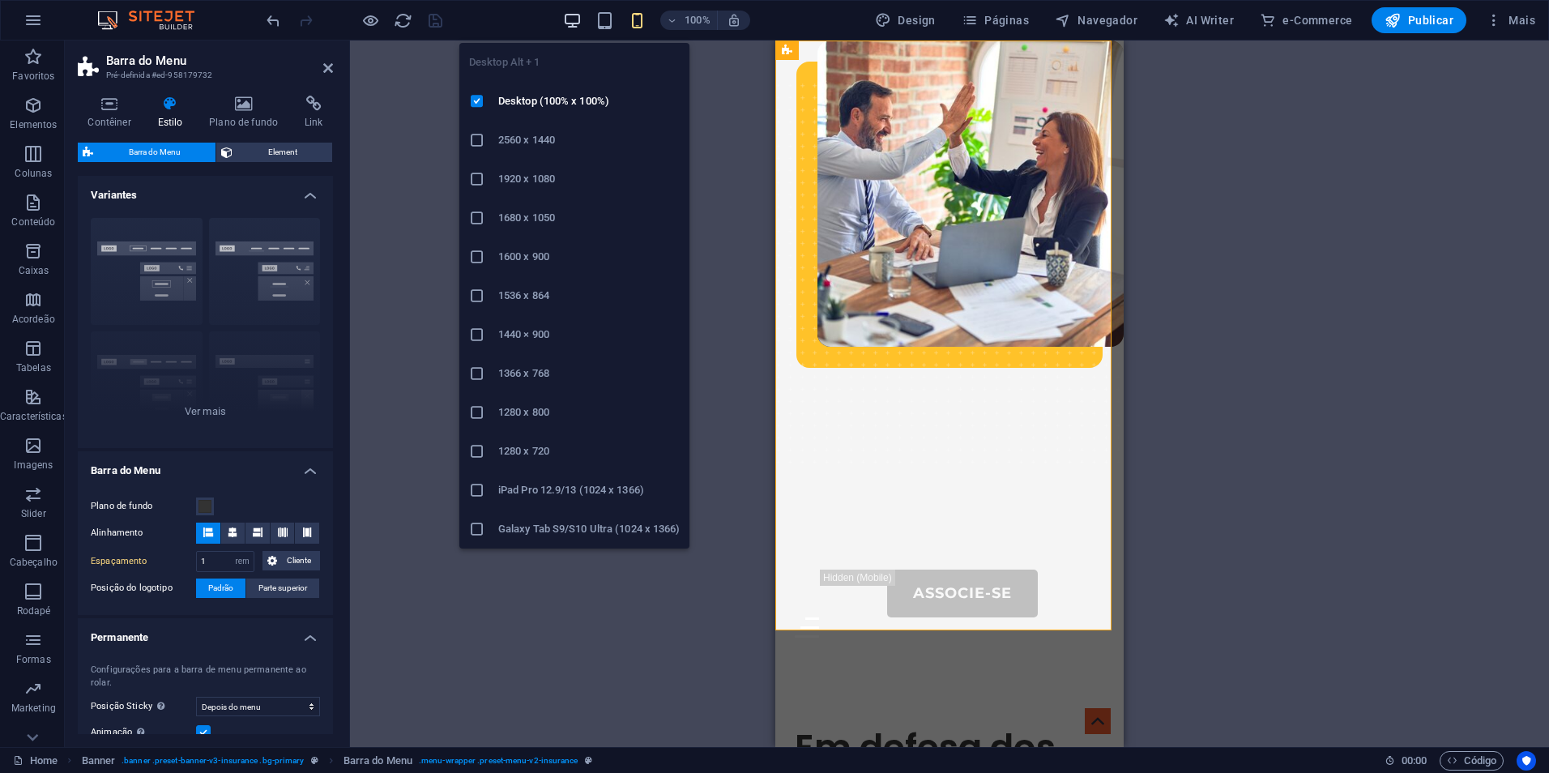
click at [573, 16] on icon "button" at bounding box center [572, 20] width 19 height 19
type input "2"
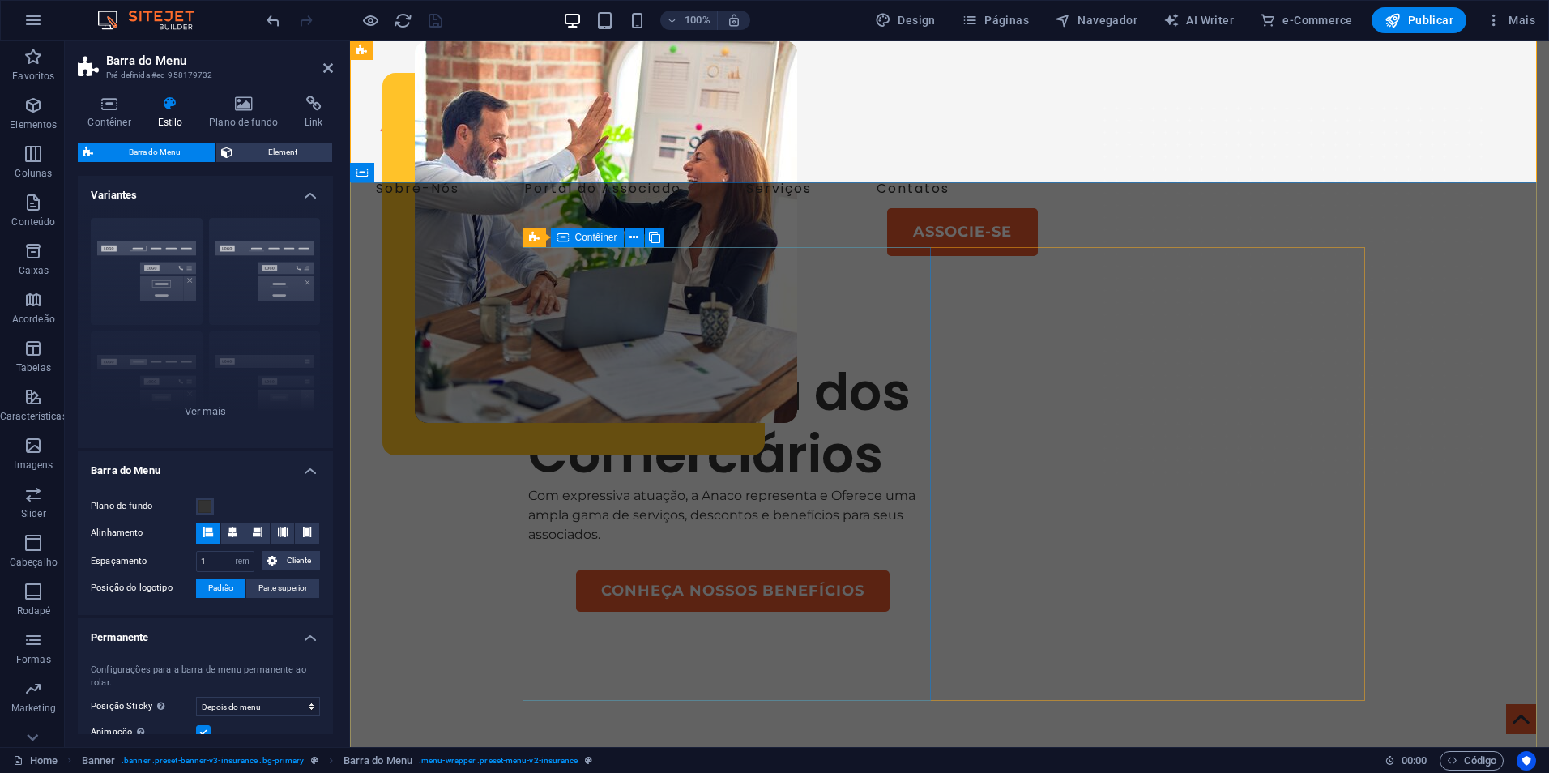
click at [856, 334] on div "Em defesa dos Comerciários Com expressiva atuação, a Anaco representa e Oferece…" at bounding box center [732, 473] width 408 height 278
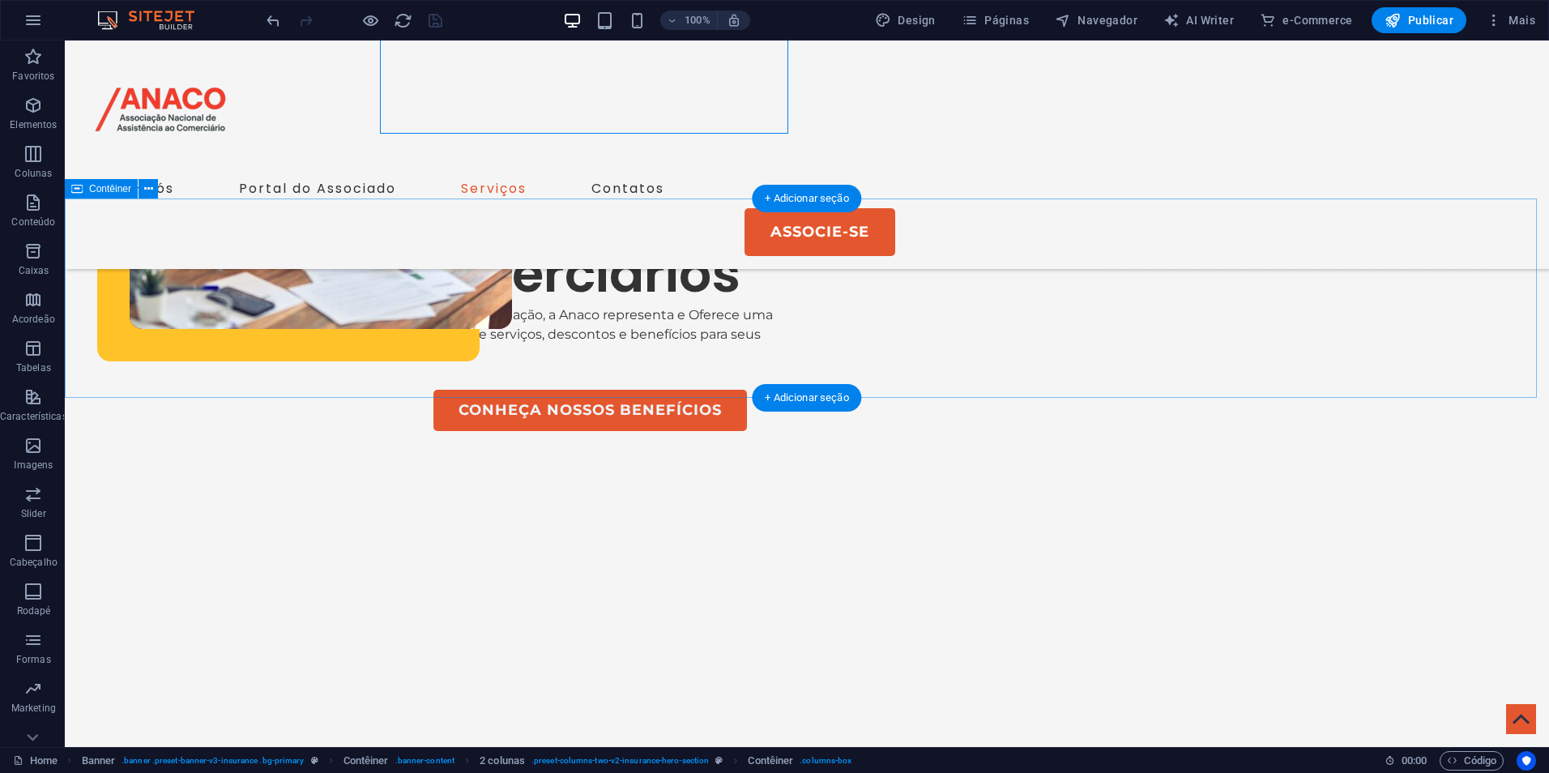
scroll to position [0, 0]
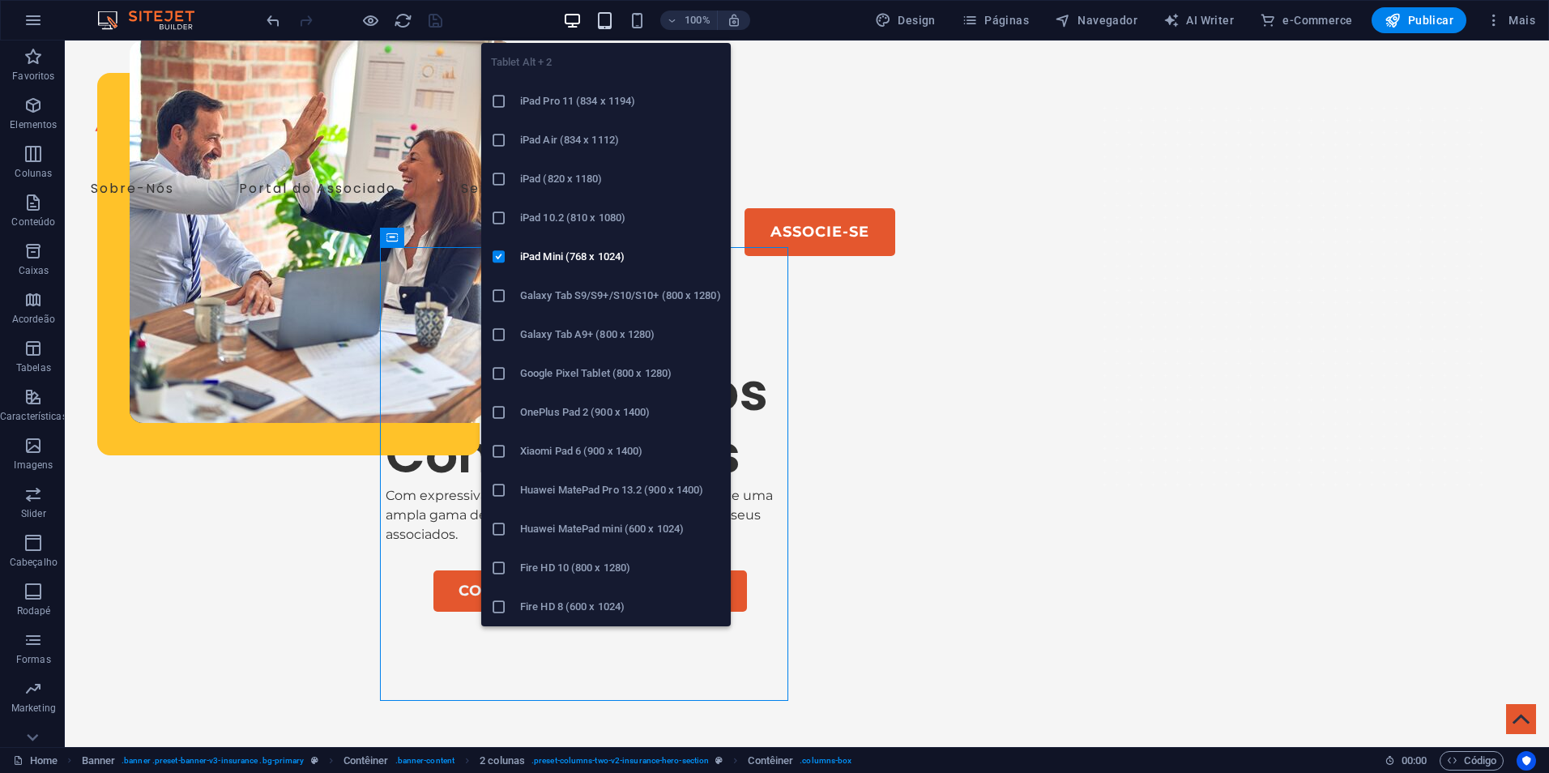
click at [614, 28] on icon "button" at bounding box center [605, 20] width 19 height 19
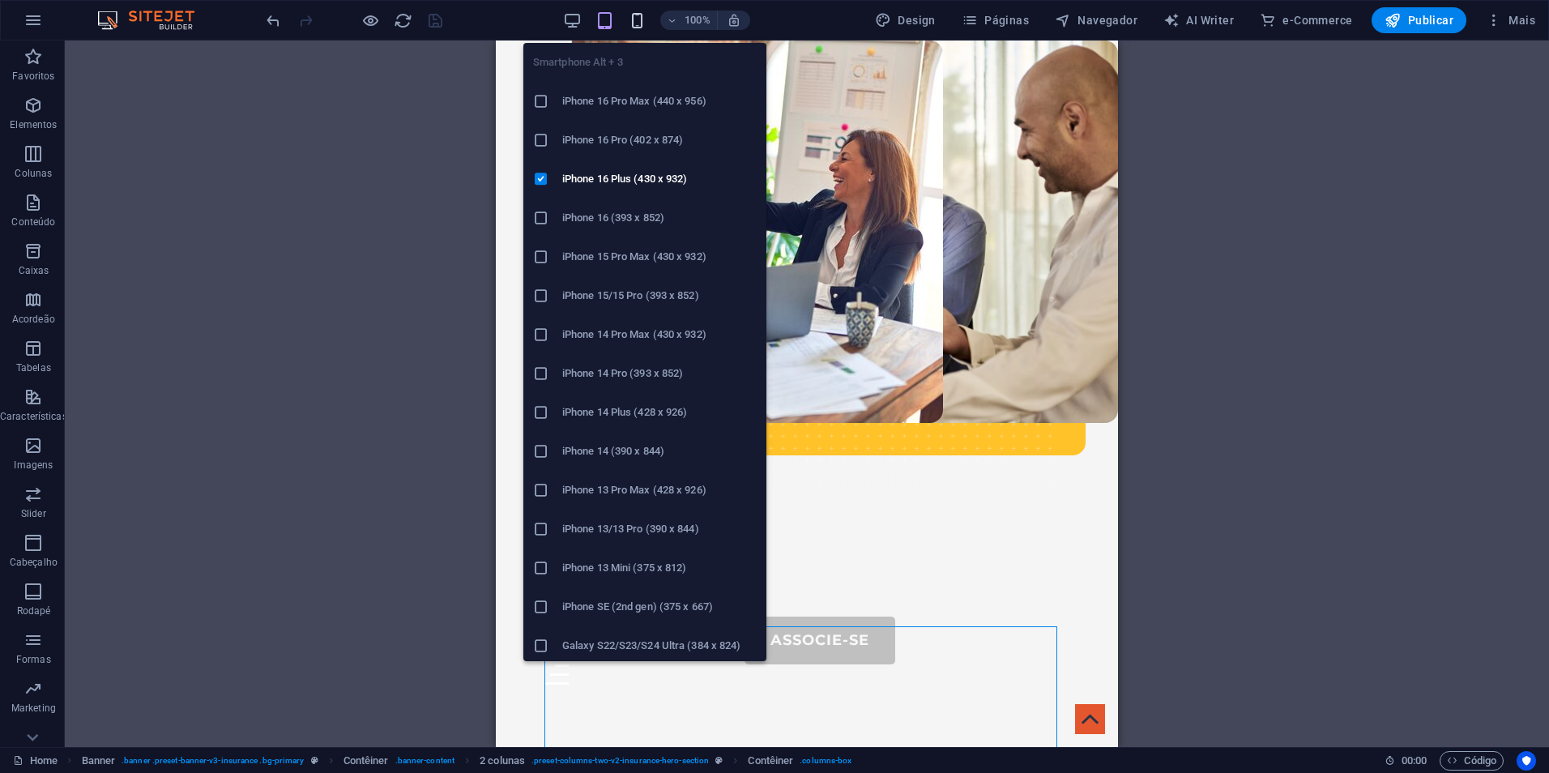
click at [641, 29] on icon "button" at bounding box center [637, 20] width 19 height 19
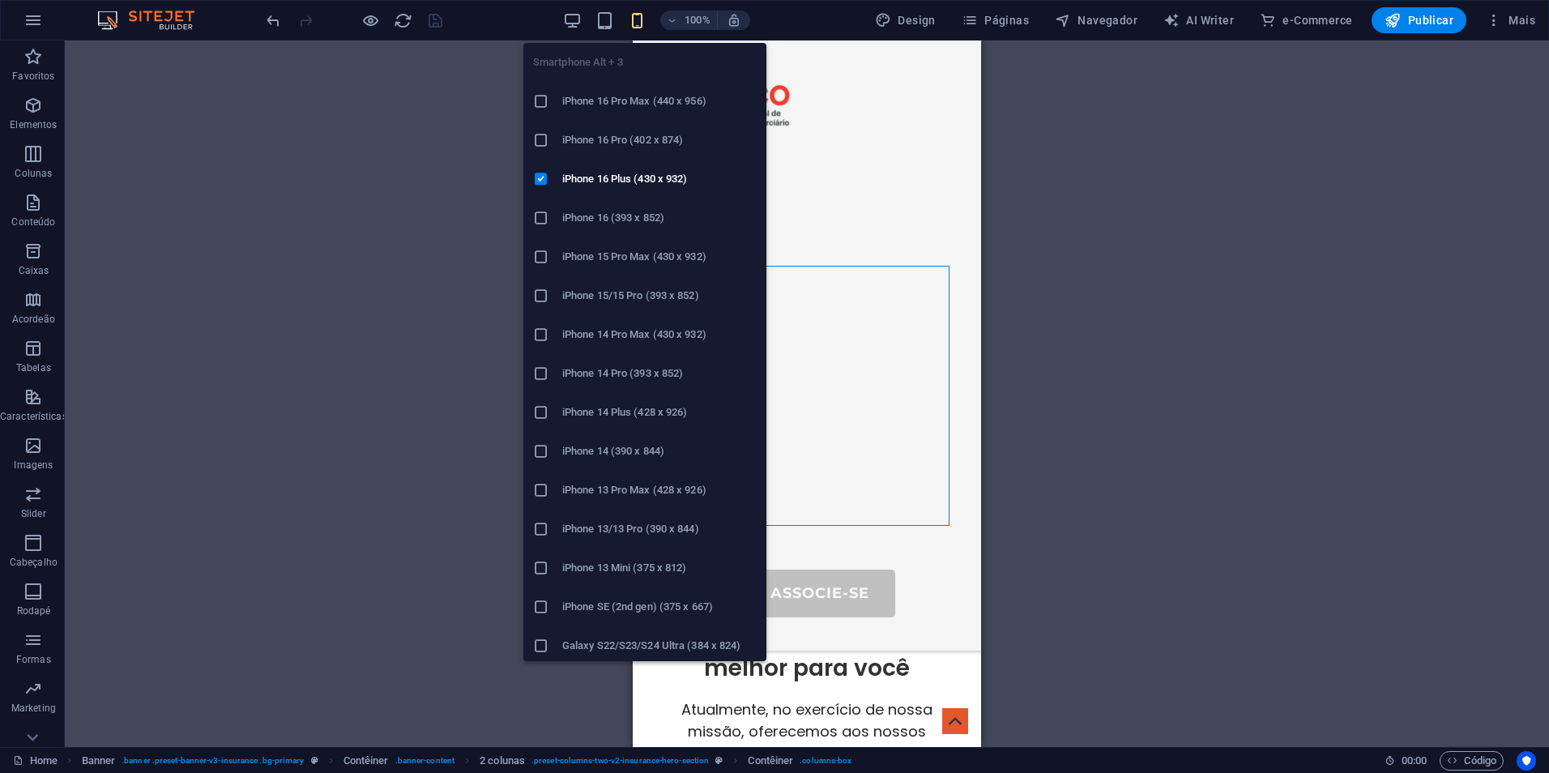
scroll to position [744, 0]
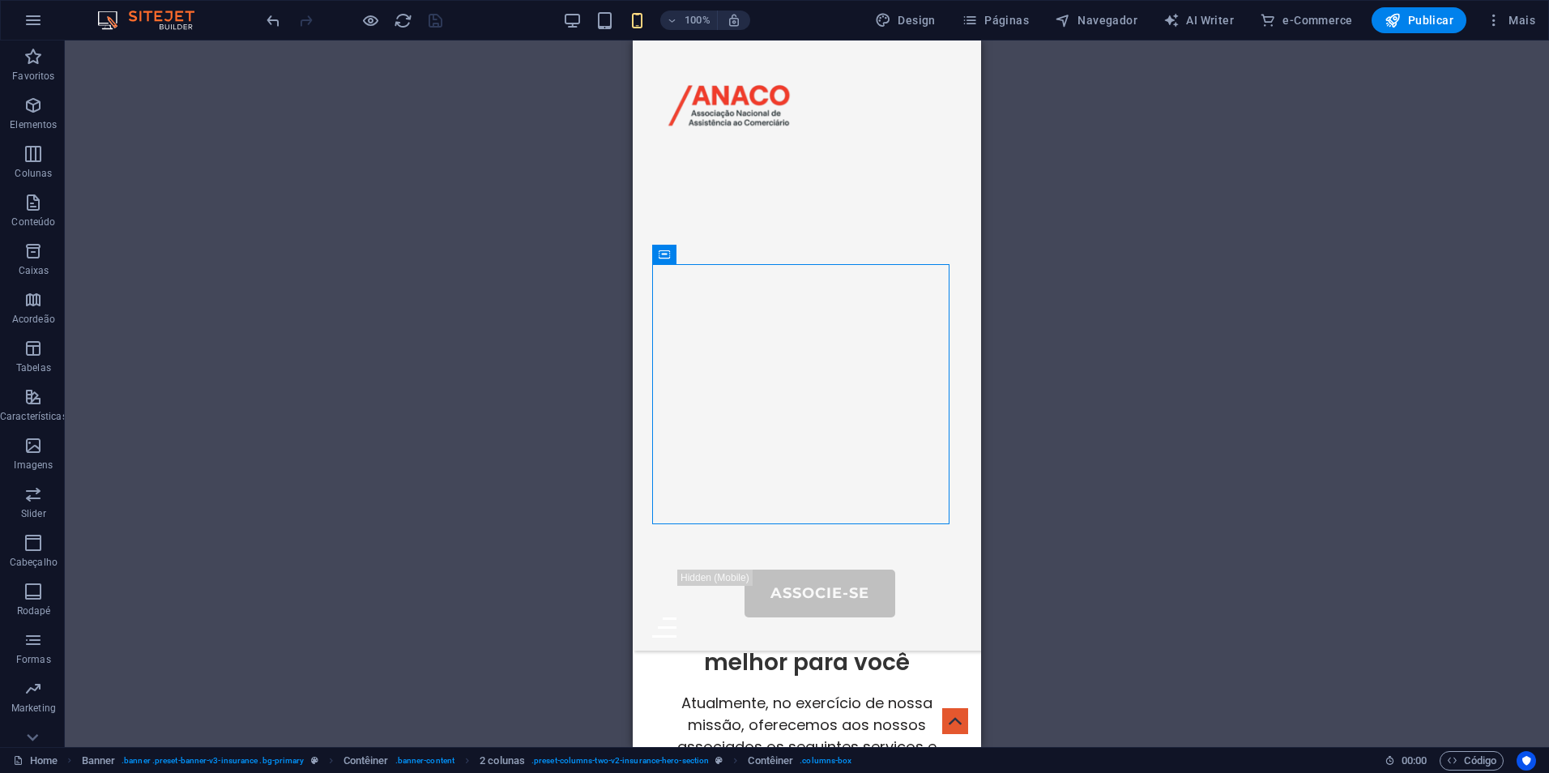
click at [1117, 261] on div "Arraste aqui para substituir o conteúdo existente. Pressione “Ctrl” se quiser c…" at bounding box center [807, 394] width 1484 height 707
click at [667, 254] on icon at bounding box center [664, 254] width 11 height 19
click at [741, 254] on button at bounding box center [735, 254] width 19 height 19
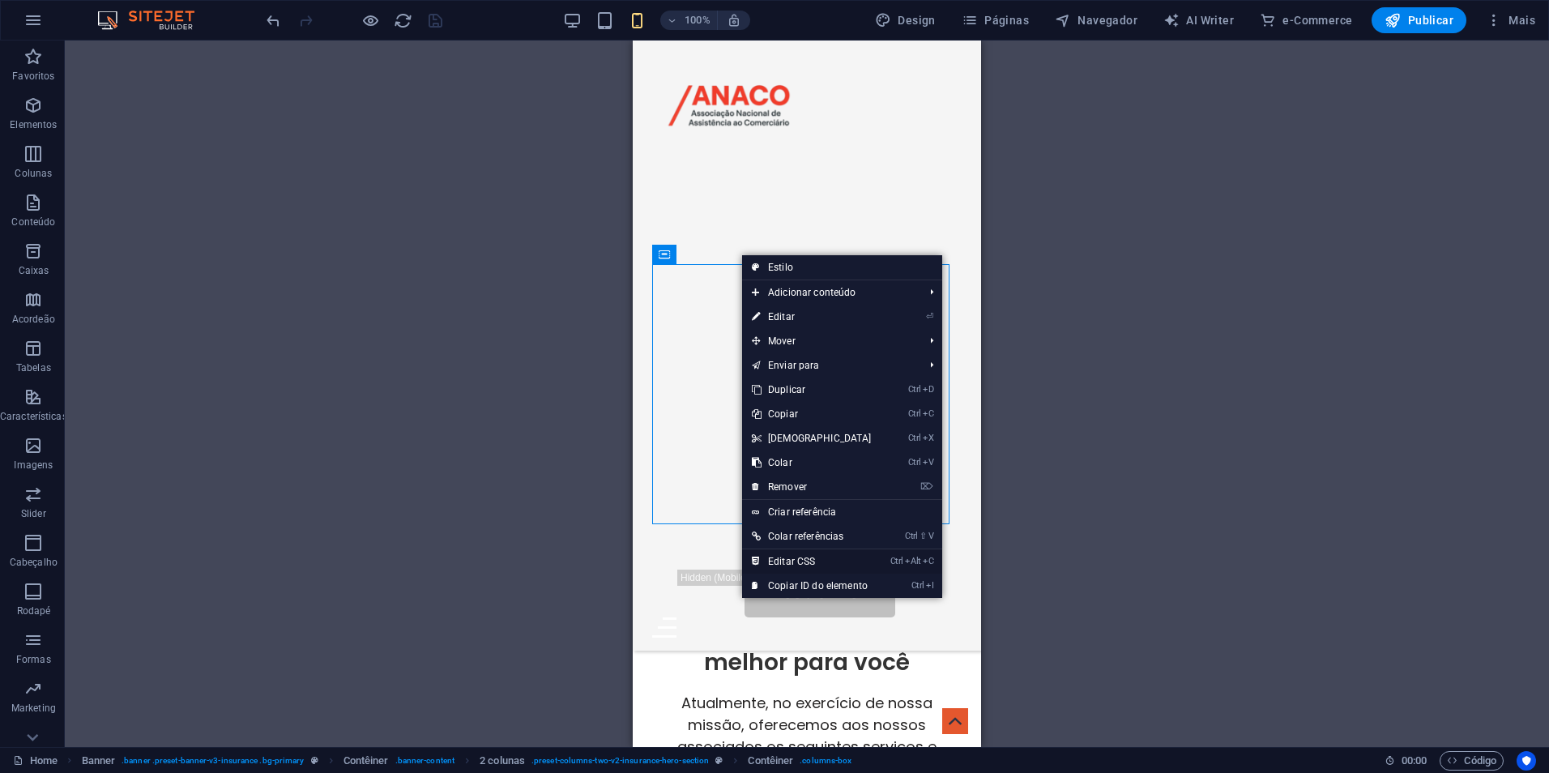
click at [848, 559] on link "Ctrl Alt C Editar CSS" at bounding box center [811, 561] width 139 height 24
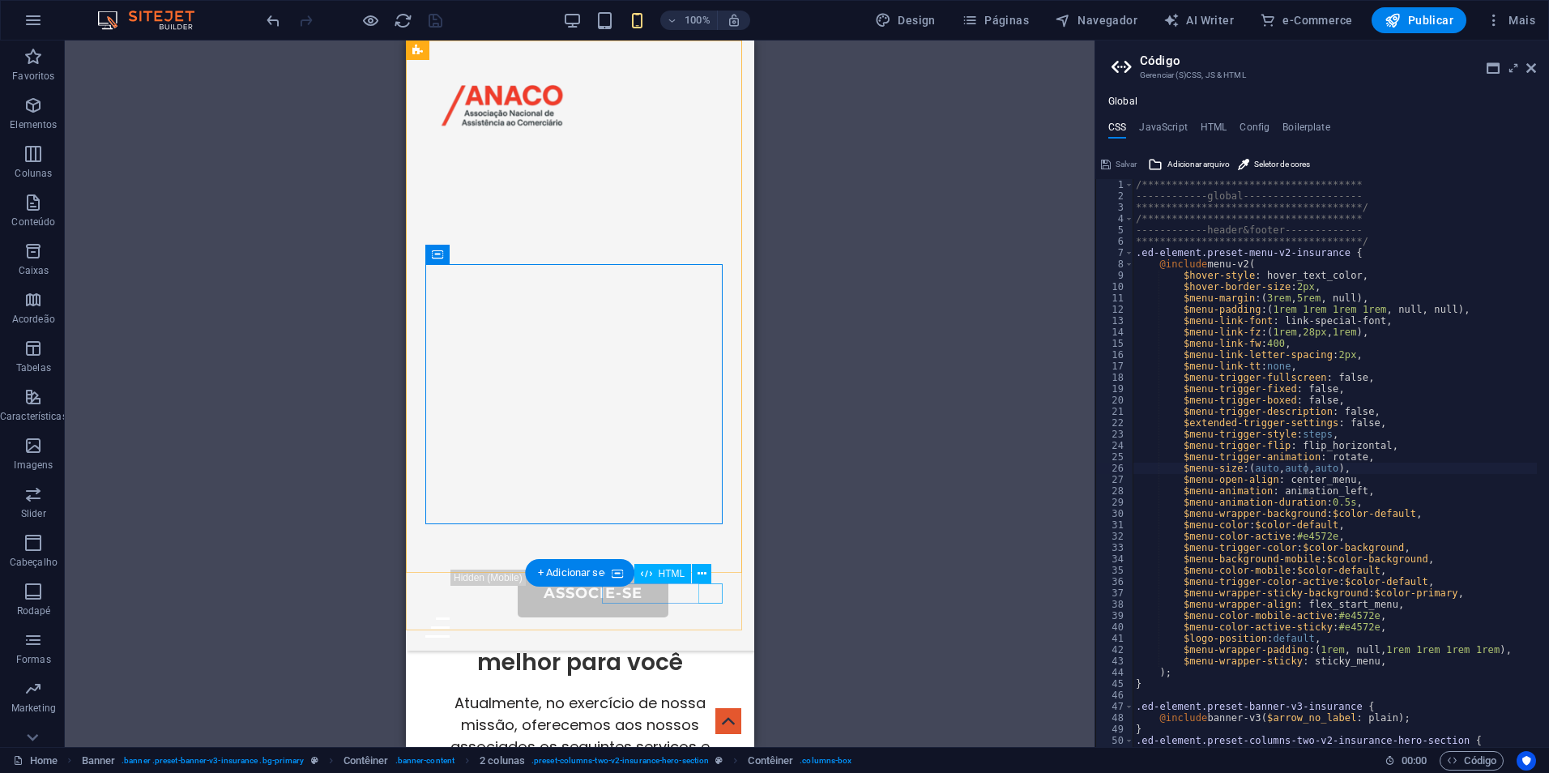
click at [709, 617] on div "Menu" at bounding box center [580, 627] width 310 height 20
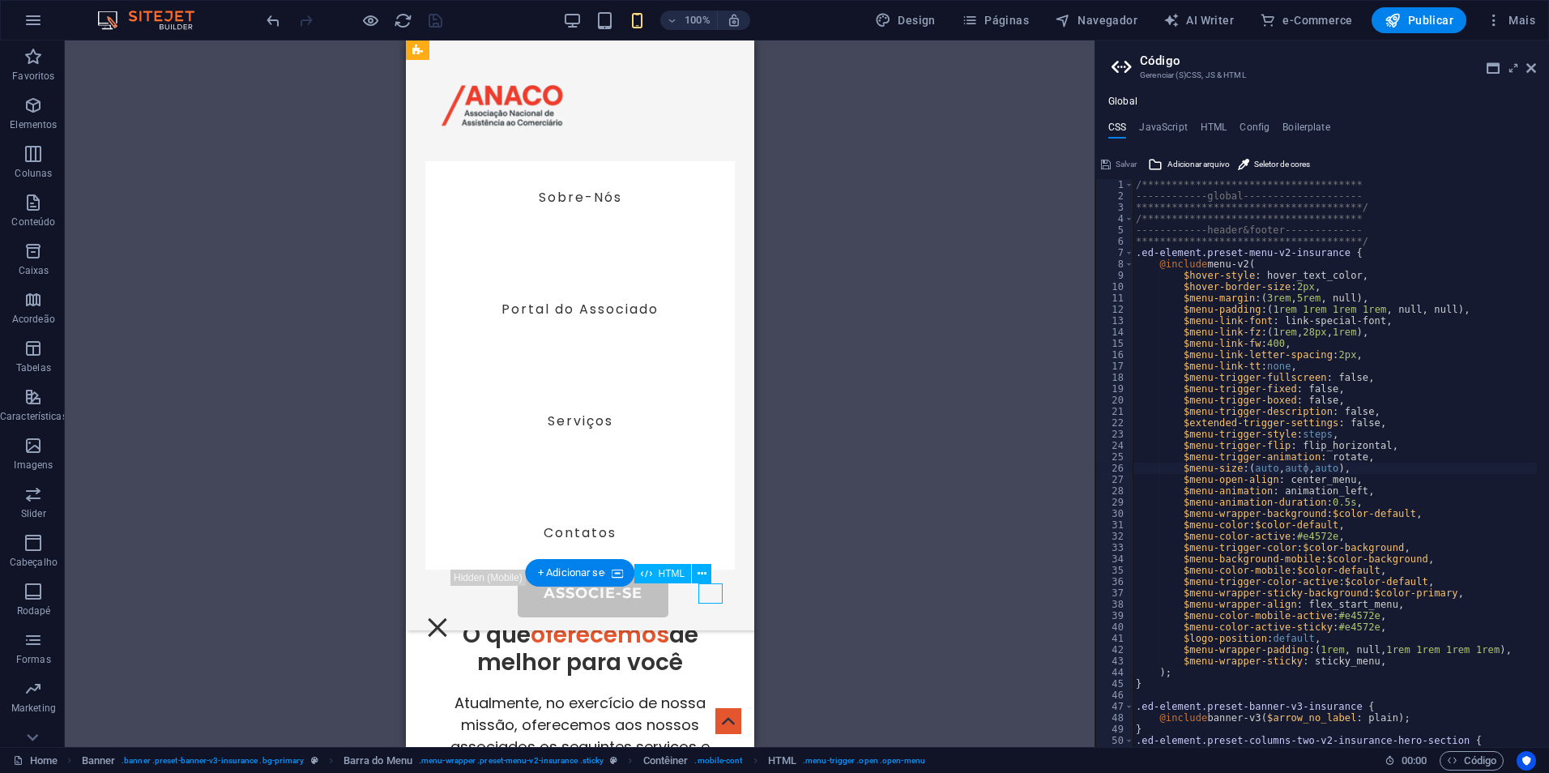
click at [449, 617] on div "Menu" at bounding box center [437, 627] width 24 height 20
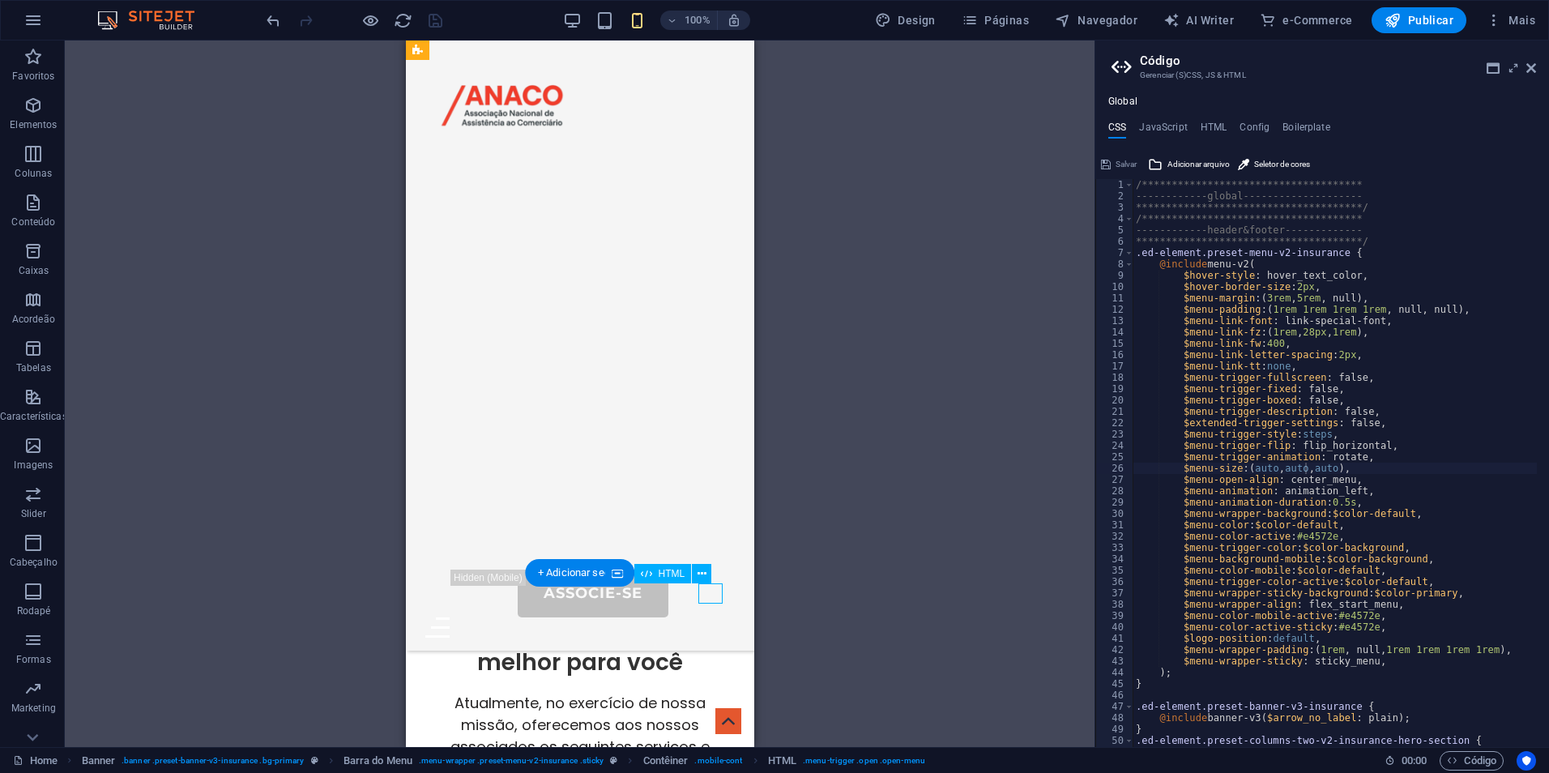
click at [709, 617] on div "Menu" at bounding box center [580, 627] width 310 height 20
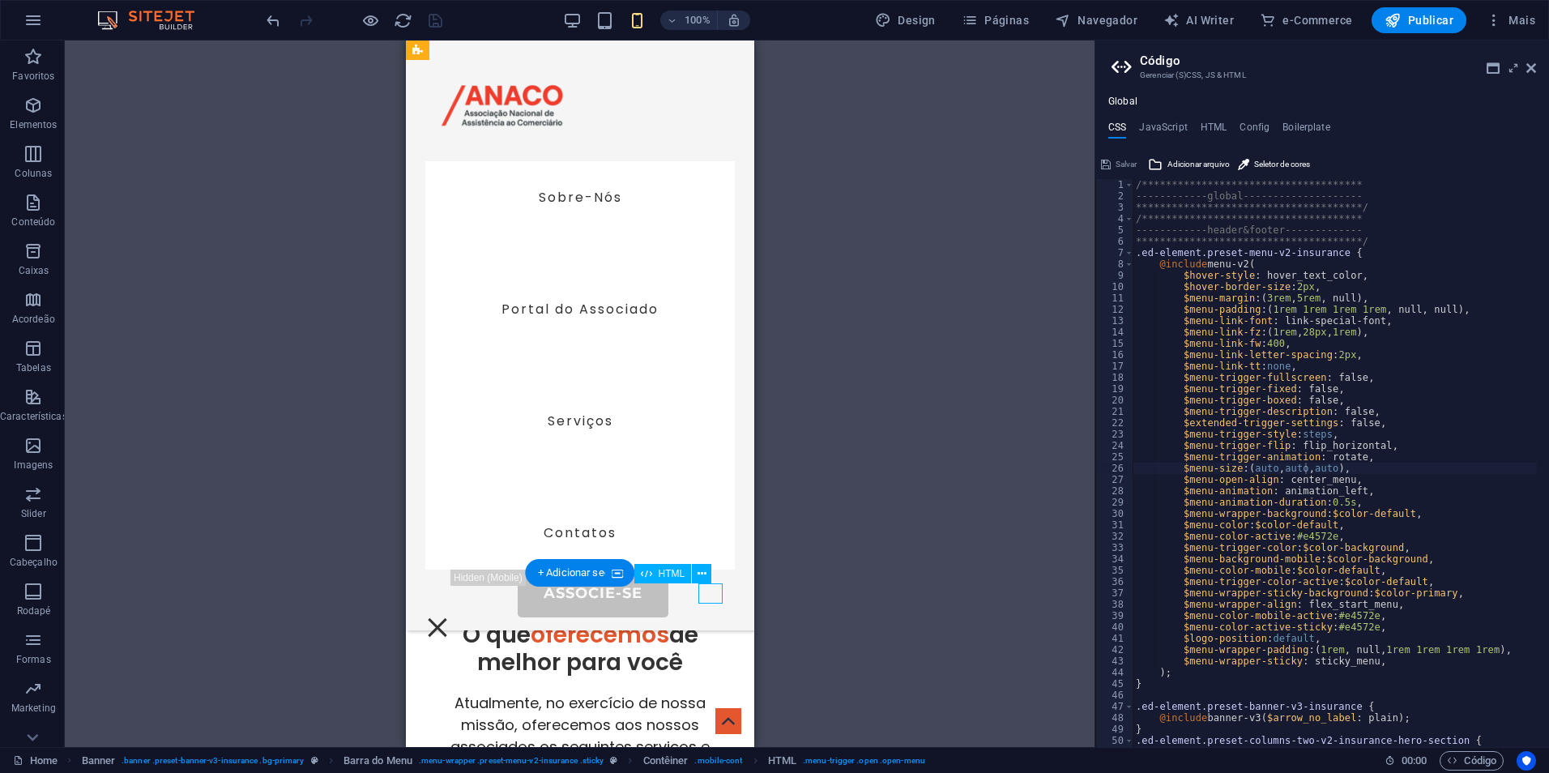
click at [449, 617] on div "Menu" at bounding box center [437, 627] width 24 height 20
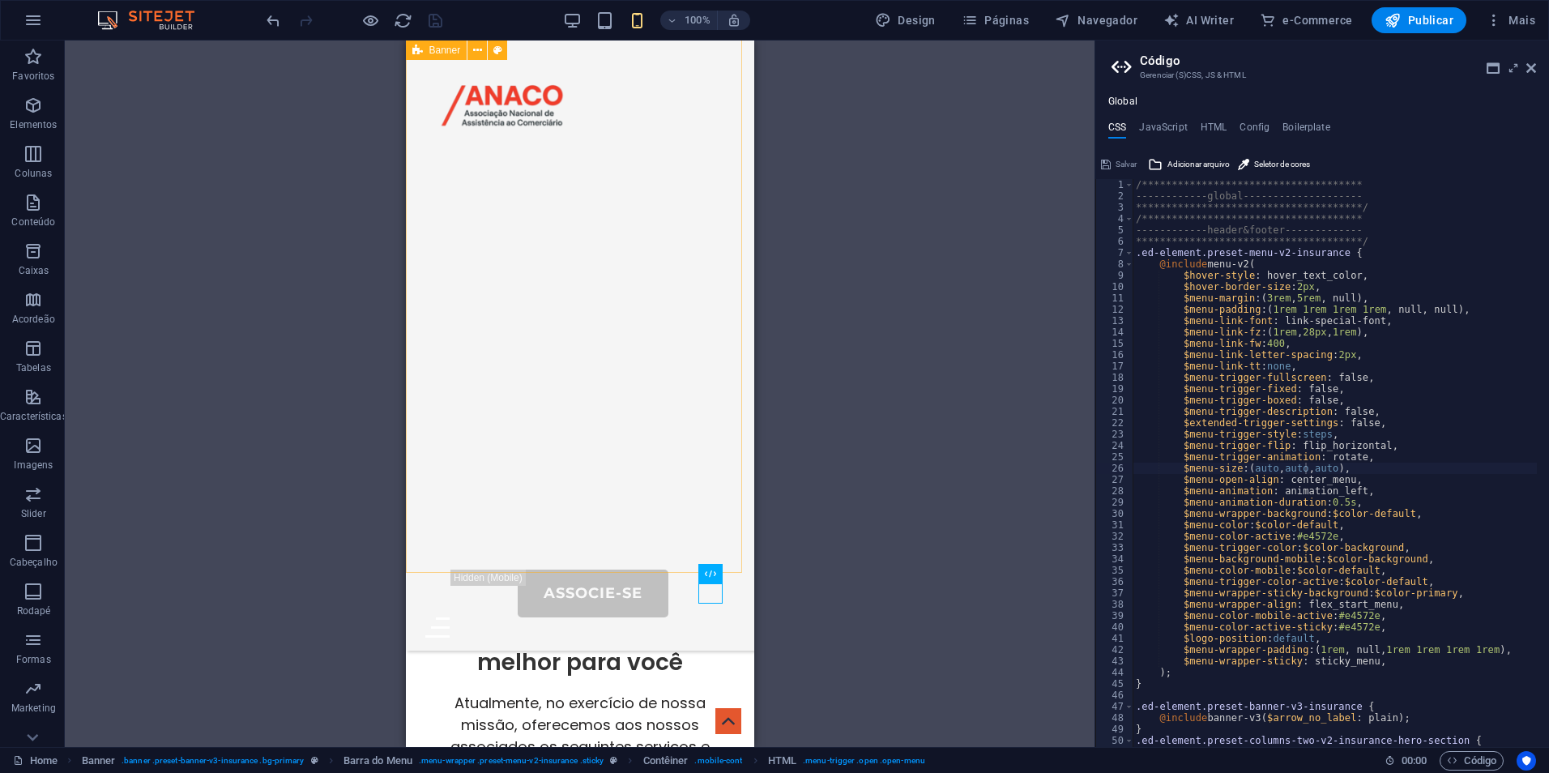
click at [417, 50] on icon at bounding box center [417, 50] width 11 height 19
click at [438, 53] on span "Banner" at bounding box center [445, 50] width 32 height 10
click at [479, 53] on icon at bounding box center [477, 50] width 9 height 17
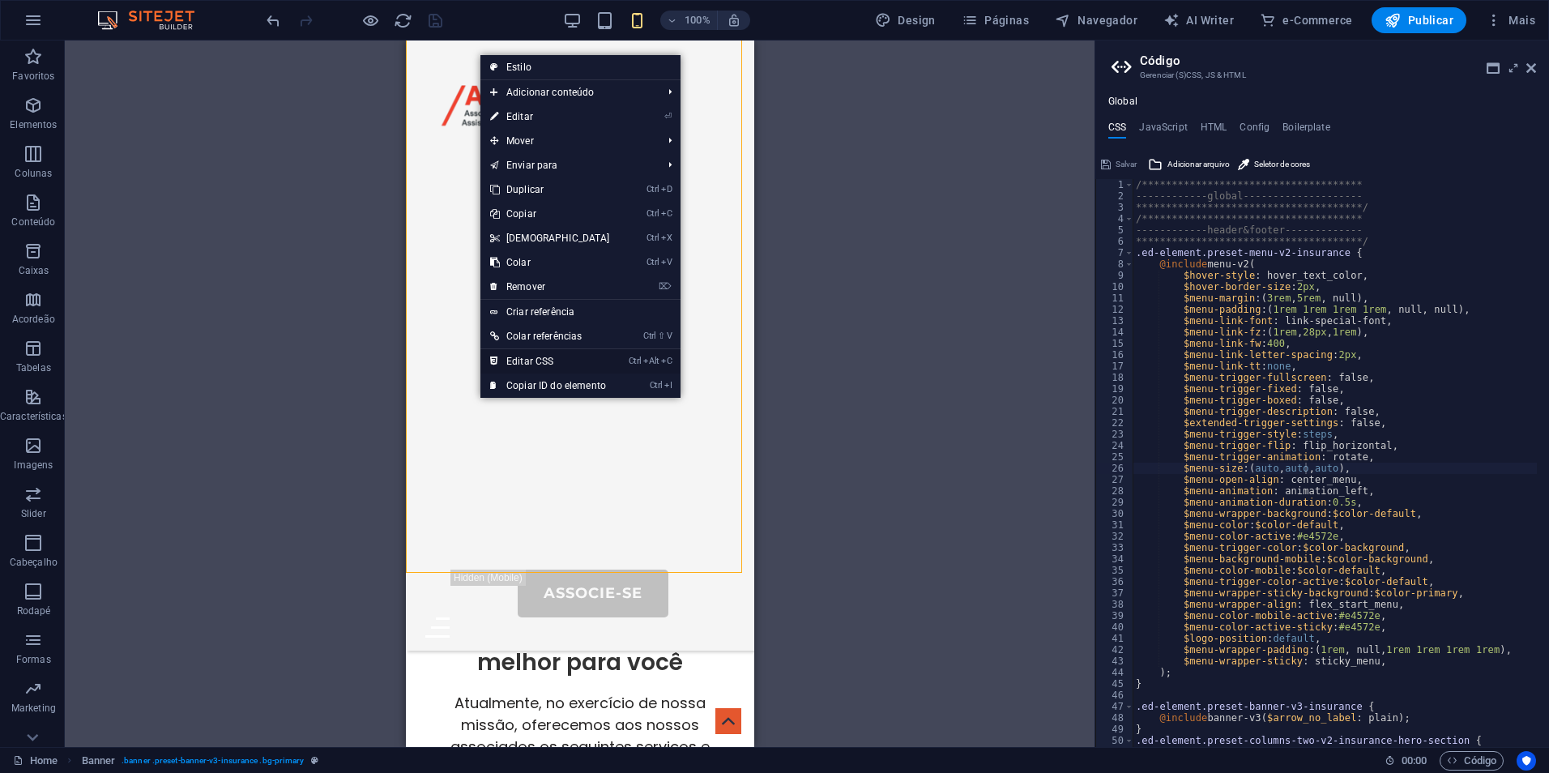
click at [559, 362] on link "Ctrl Alt C Editar CSS" at bounding box center [549, 361] width 139 height 24
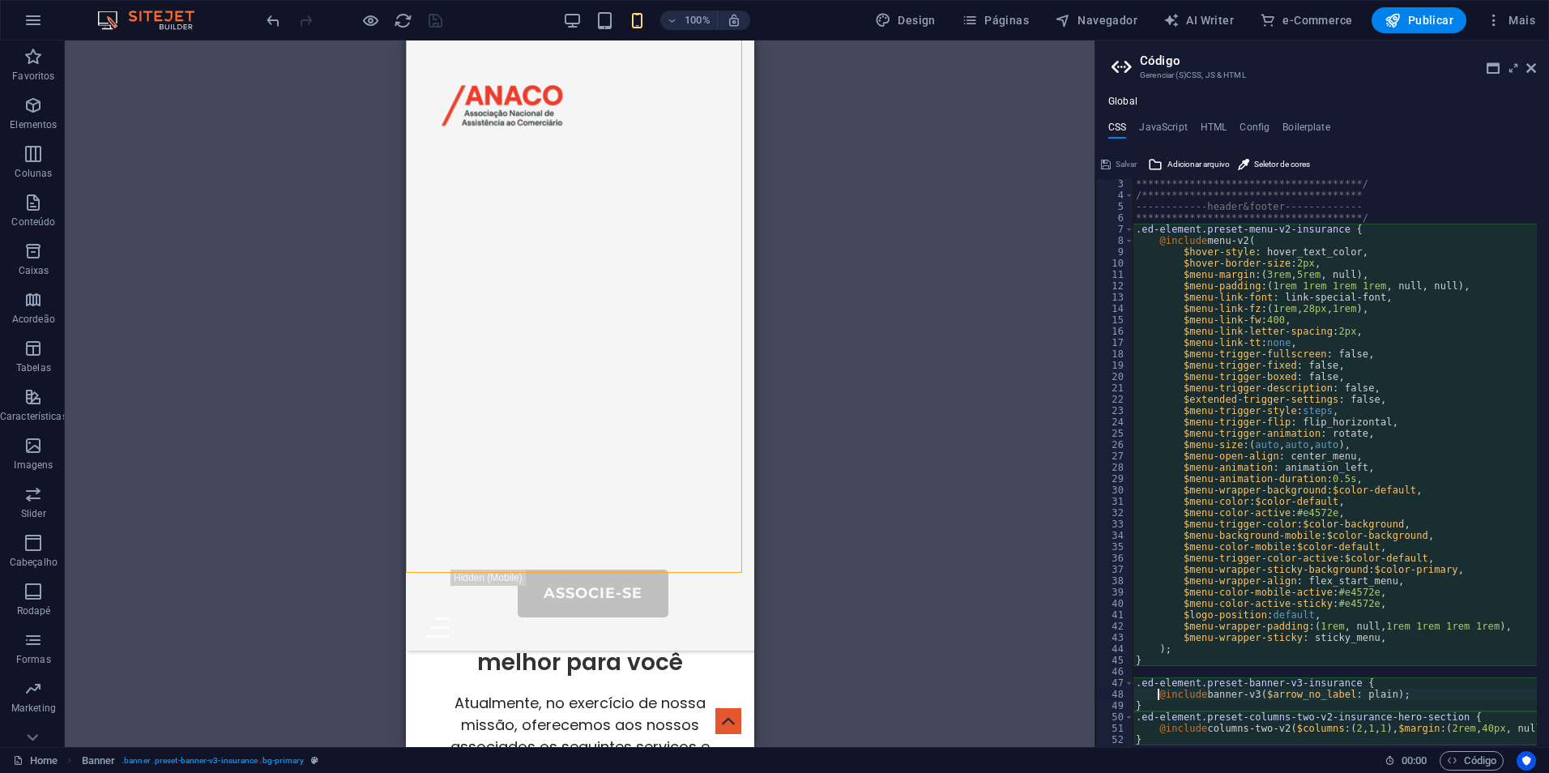
scroll to position [23, 0]
click at [421, 52] on icon at bounding box center [417, 50] width 11 height 19
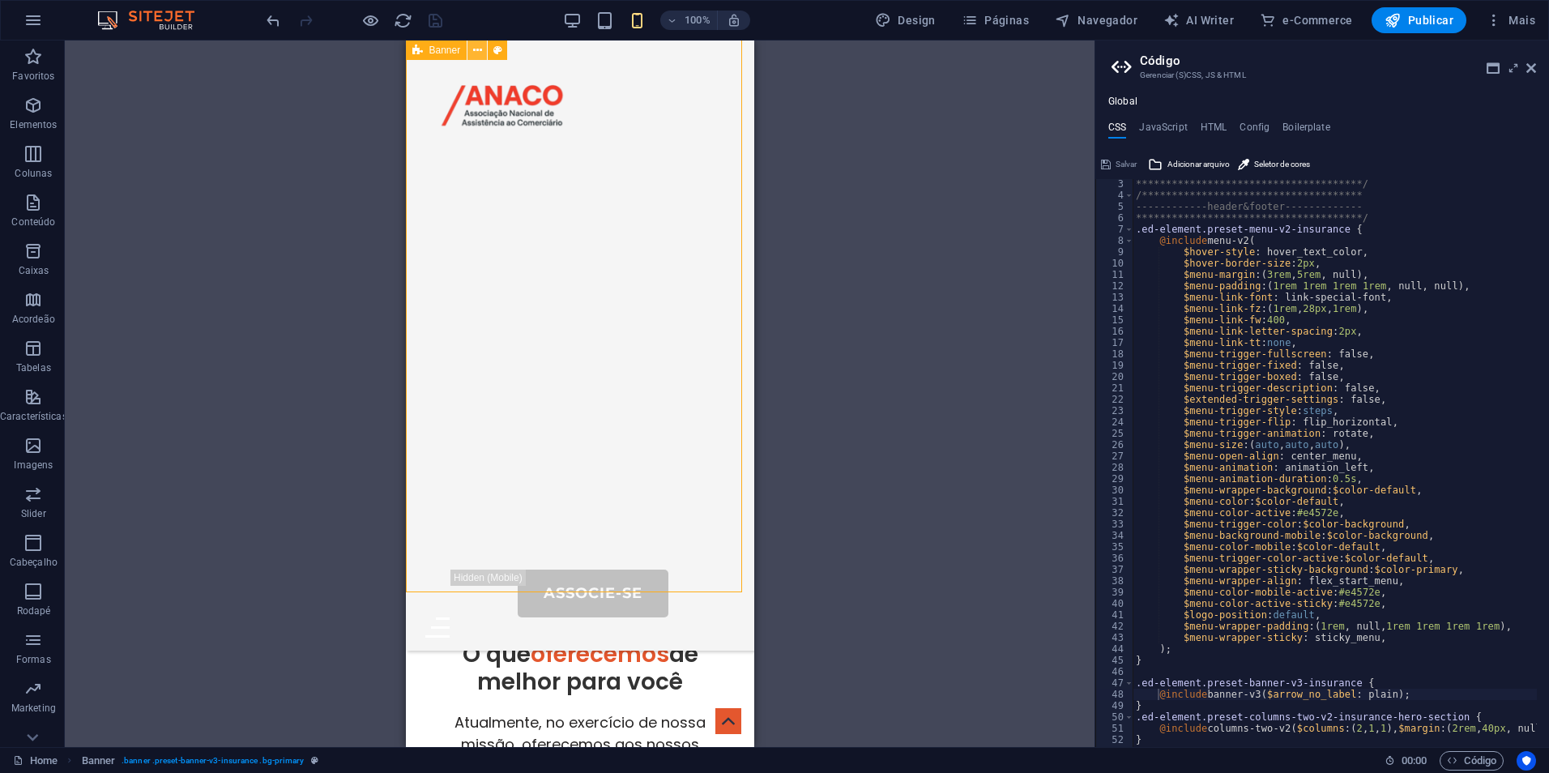
click at [480, 53] on icon at bounding box center [477, 50] width 9 height 17
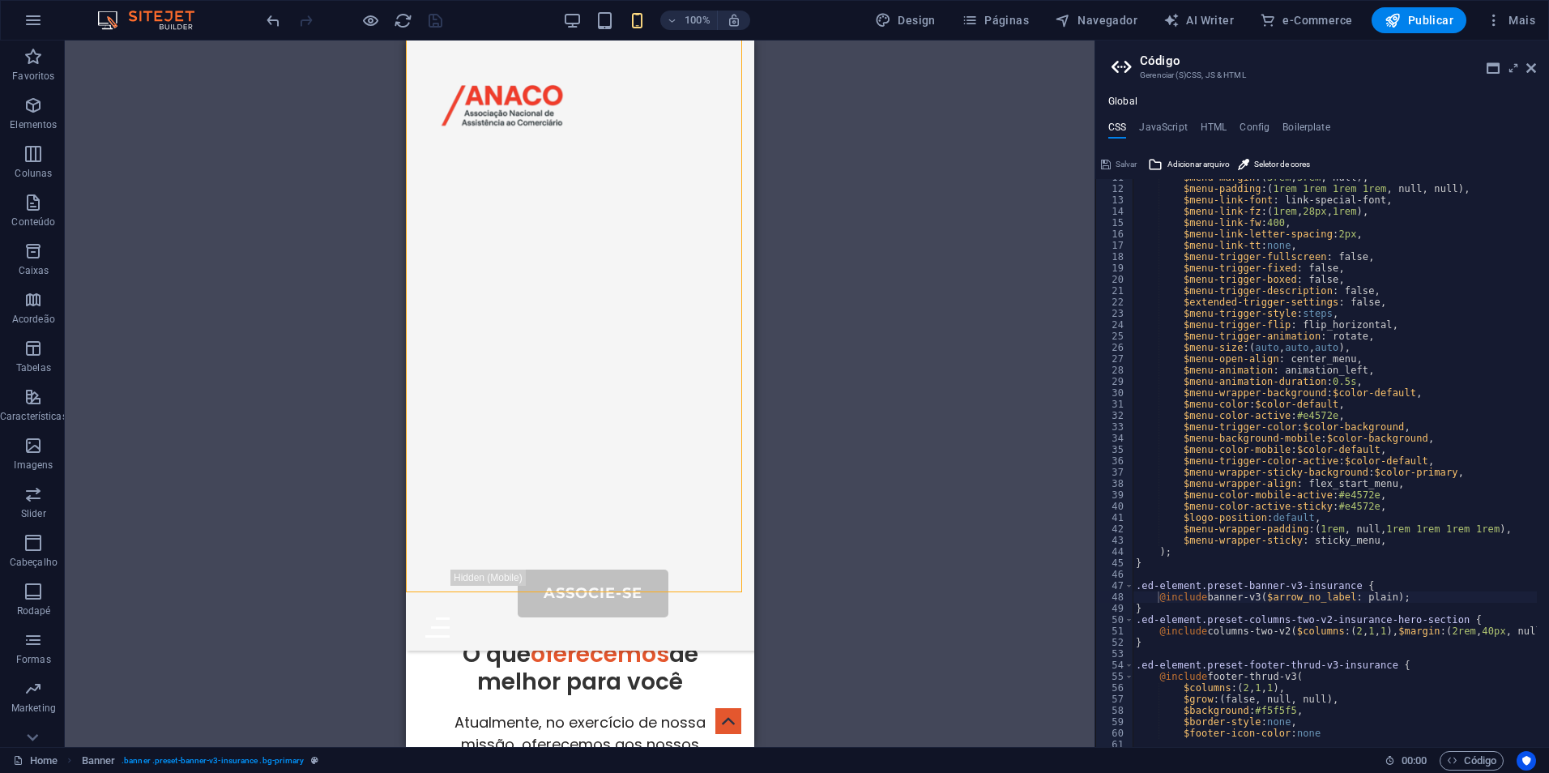
scroll to position [121, 0]
click at [1322, 589] on div "$menu-margin : ( 3rem , 5rem , null ) , $menu-padding : ( 1rem 1rem 1rem 1rem ,…" at bounding box center [1387, 461] width 509 height 579
click at [1322, 593] on div "$menu-margin : ( 3rem , 5rem , null ) , $menu-padding : ( 1rem 1rem 1rem 1rem ,…" at bounding box center [1387, 461] width 509 height 579
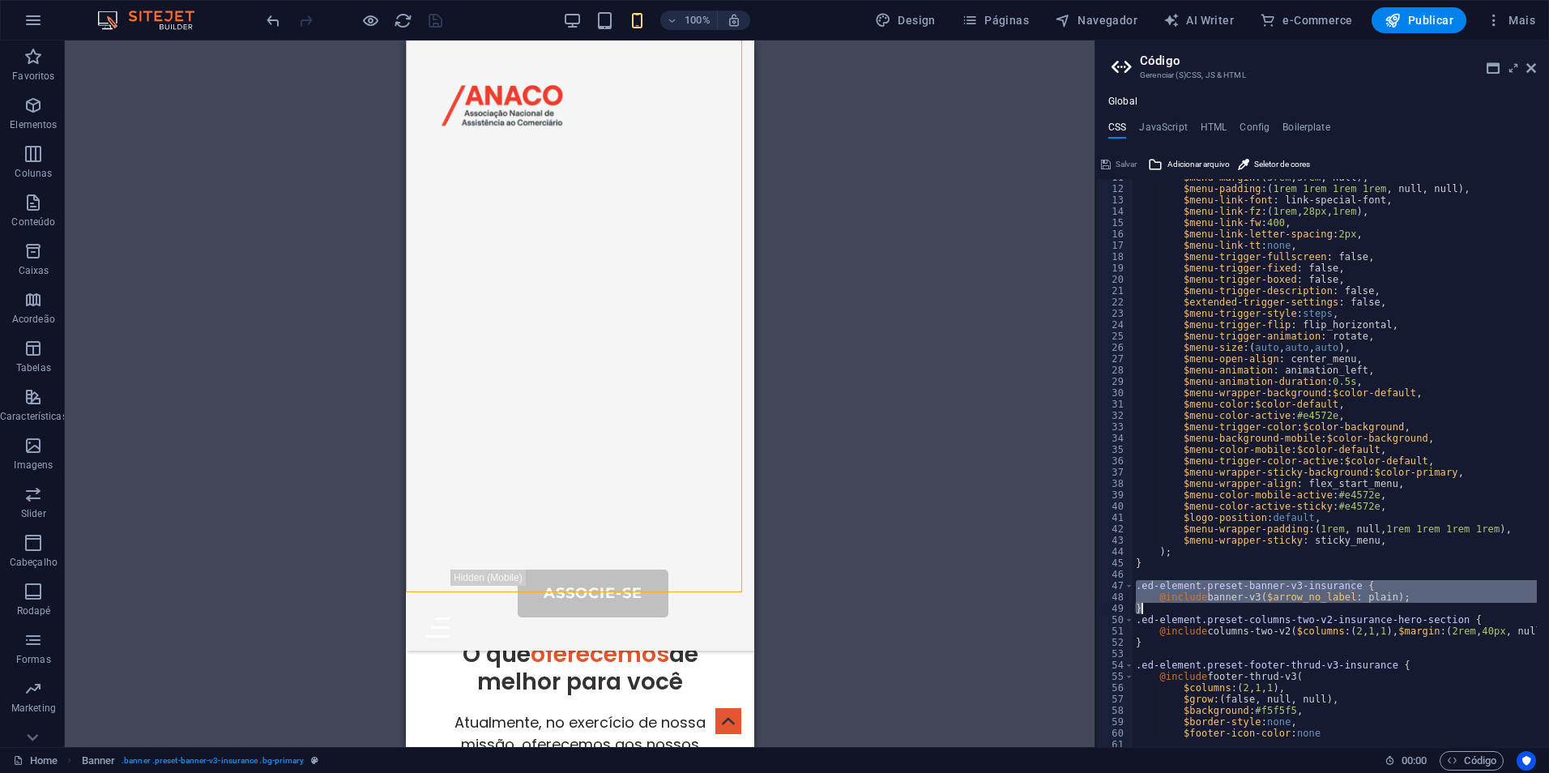
drag, startPoint x: 1138, startPoint y: 586, endPoint x: 1167, endPoint y: 610, distance: 38.0
click at [1167, 610] on div "$menu-margin : ( 3rem , 5rem , null ) , $menu-padding : ( 1rem 1rem 1rem 1rem ,…" at bounding box center [1387, 461] width 509 height 579
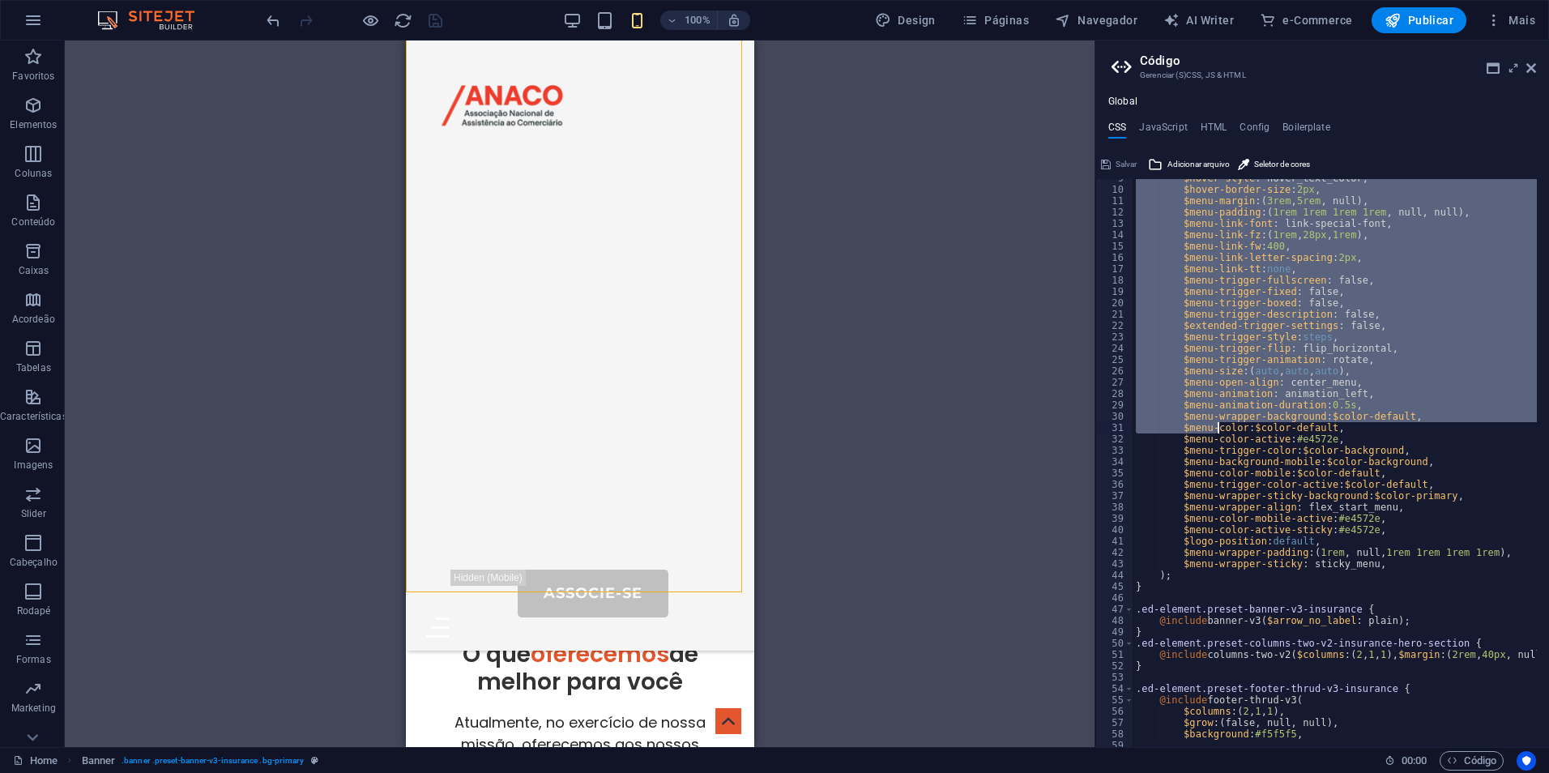
scroll to position [194, 0]
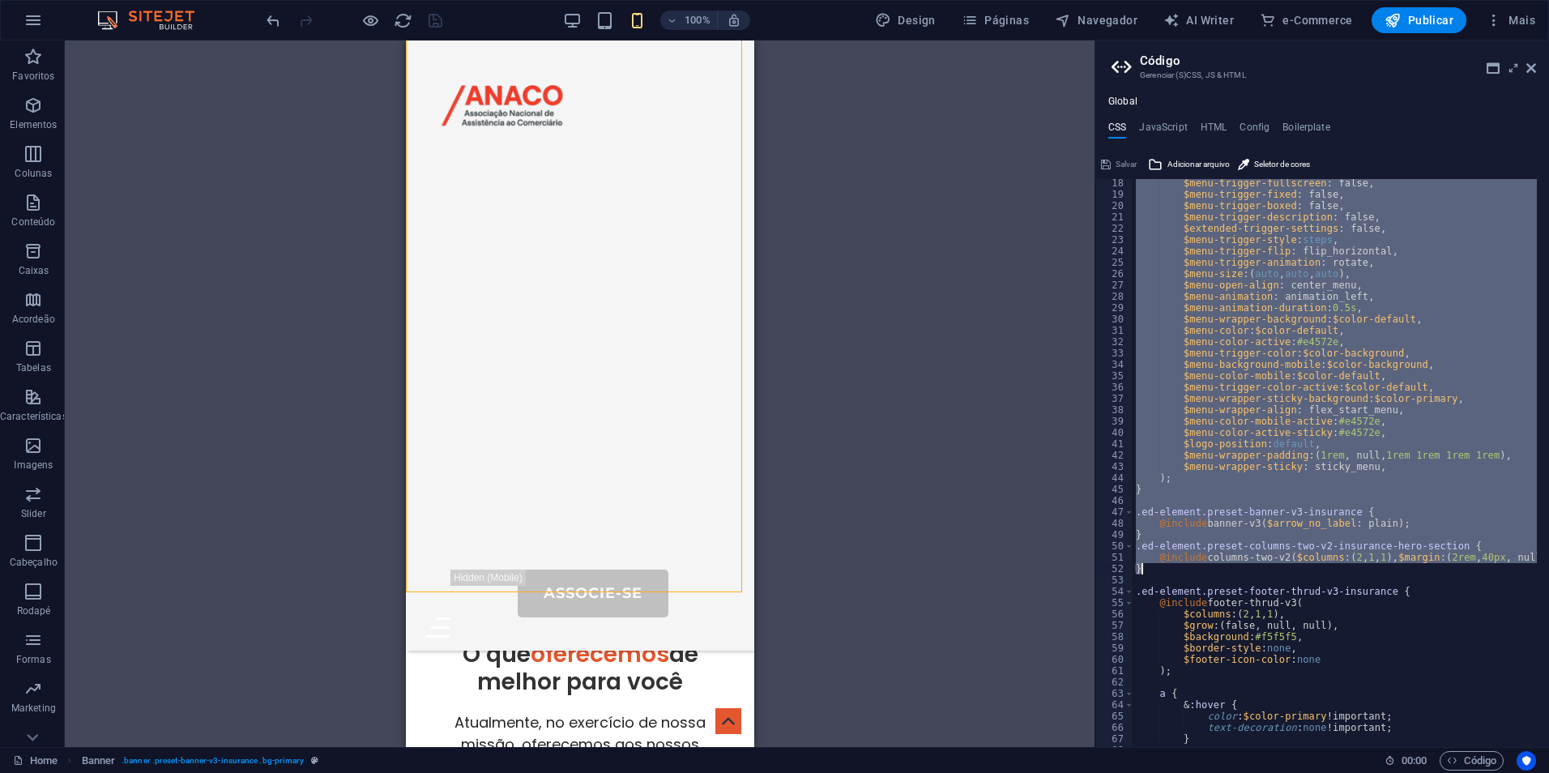
drag, startPoint x: 1138, startPoint y: 253, endPoint x: 1247, endPoint y: 571, distance: 336.7
click at [1247, 571] on div "$menu-trigger-fullscreen : false, $menu-trigger-fixed : false, $menu-trigger-bo…" at bounding box center [1387, 466] width 509 height 579
click at [1244, 532] on div "$menu-trigger-fullscreen : false, $menu-trigger-fixed : false, $menu-trigger-bo…" at bounding box center [1335, 463] width 404 height 568
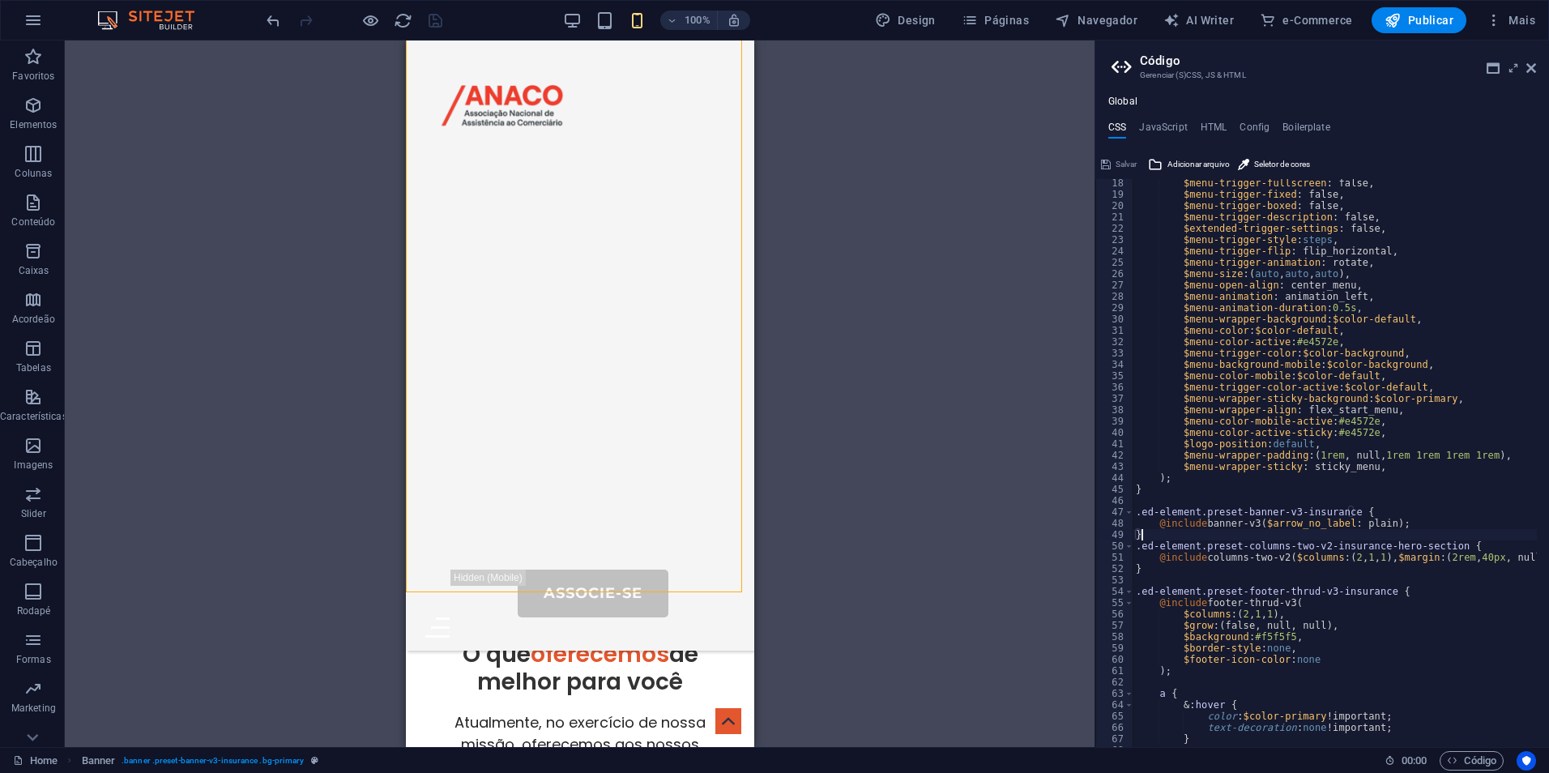
click at [1403, 524] on div "$menu-trigger-fullscreen : false, $menu-trigger-fixed : false, $menu-trigger-bo…" at bounding box center [1387, 466] width 509 height 579
type textarea "@include banner-v3($arrow_no_label: plain);"
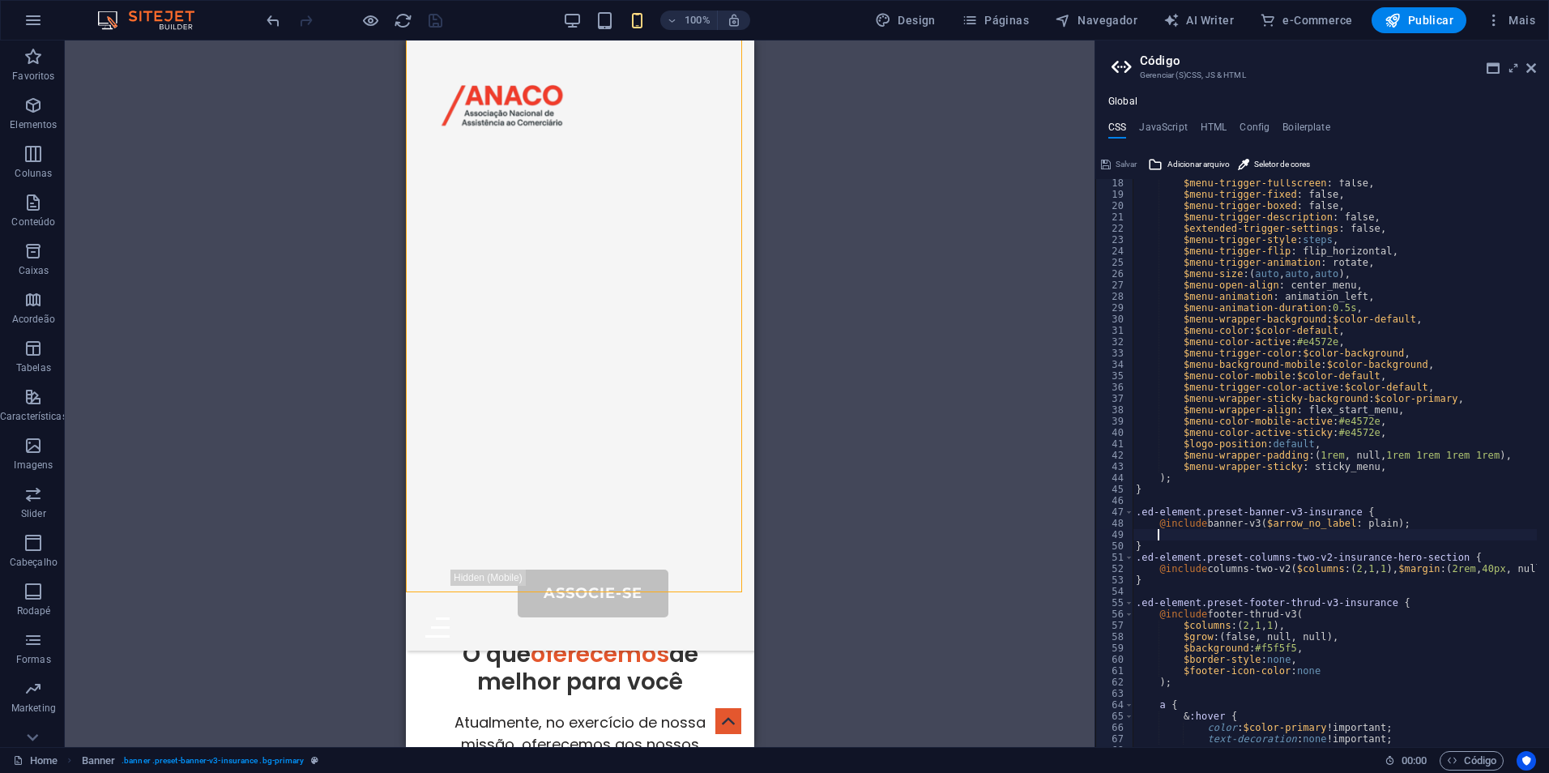
scroll to position [0, 2]
click at [1174, 539] on div "$menu-trigger-fullscreen : false, $menu-trigger-fixed : false, $menu-trigger-bo…" at bounding box center [1387, 466] width 509 height 579
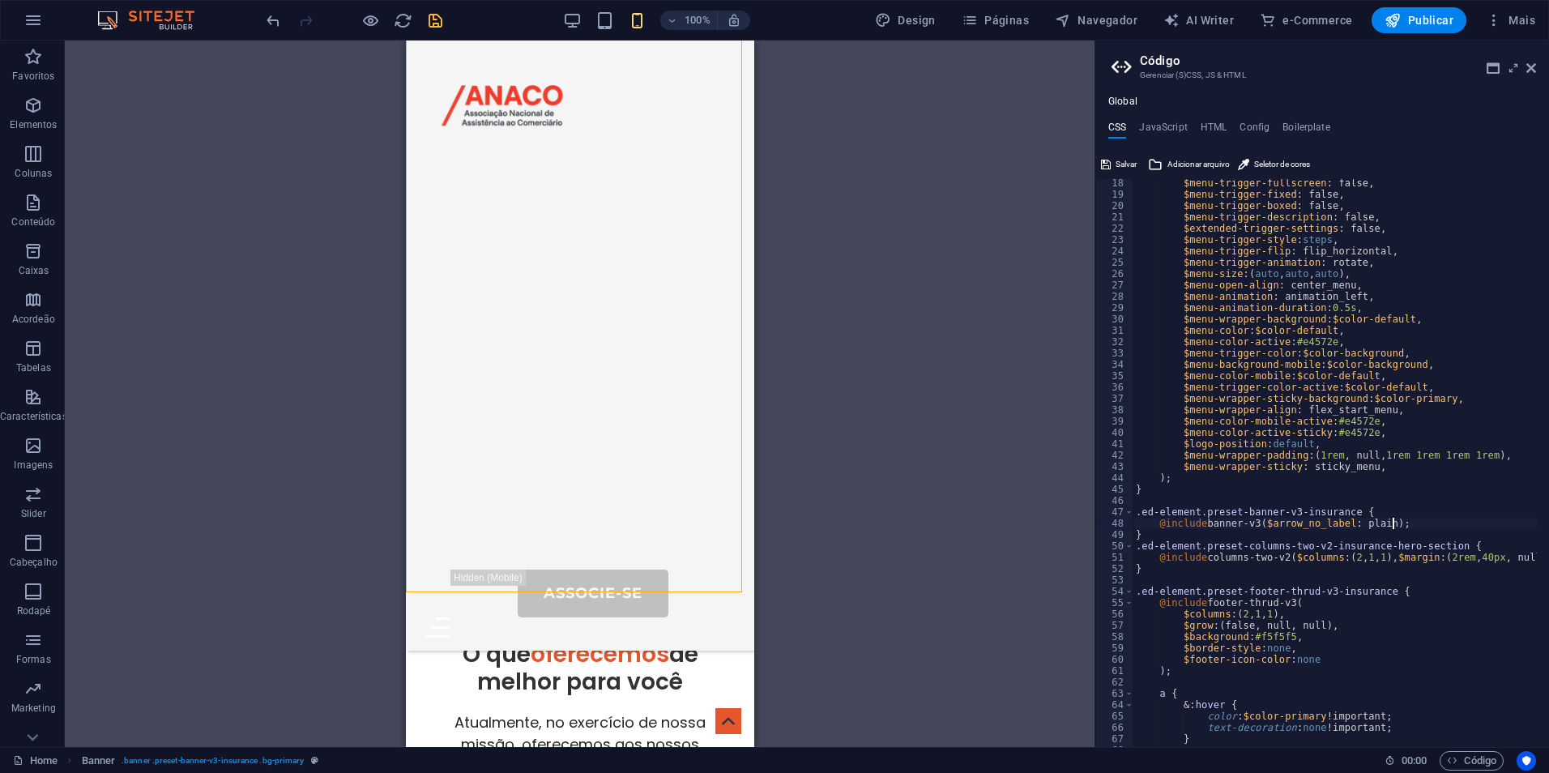
click at [1386, 526] on div "$menu-trigger-fullscreen : false, $menu-trigger-fixed : false, $menu-trigger-bo…" at bounding box center [1387, 466] width 509 height 579
click at [1263, 523] on div "$menu-trigger-fullscreen : false, $menu-trigger-fixed : false, $menu-trigger-bo…" at bounding box center [1387, 466] width 509 height 579
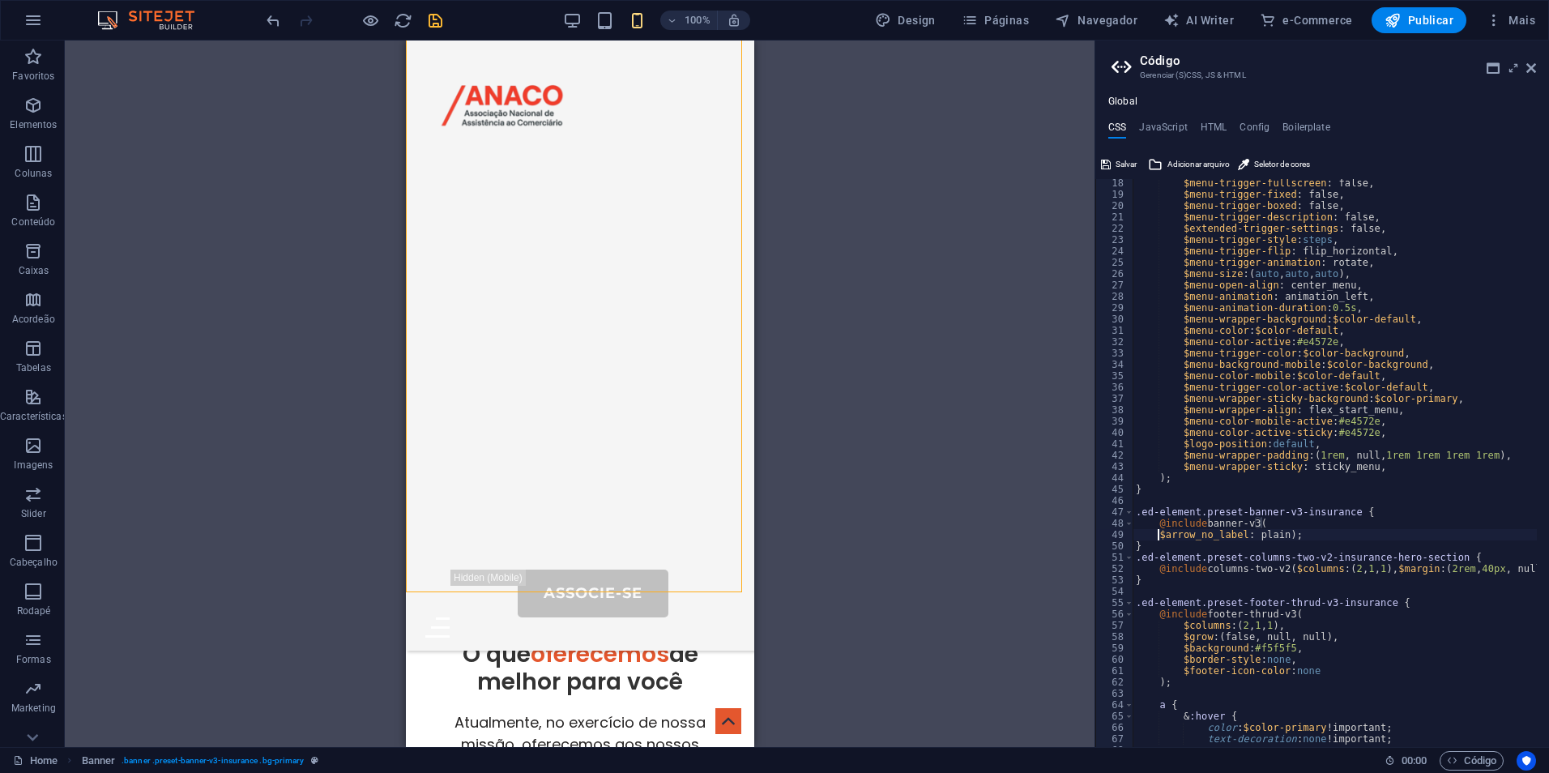
scroll to position [0, 3]
click at [1279, 536] on div "$menu-trigger-fullscreen : false, $menu-trigger-fixed : false, $menu-trigger-bo…" at bounding box center [1387, 466] width 509 height 579
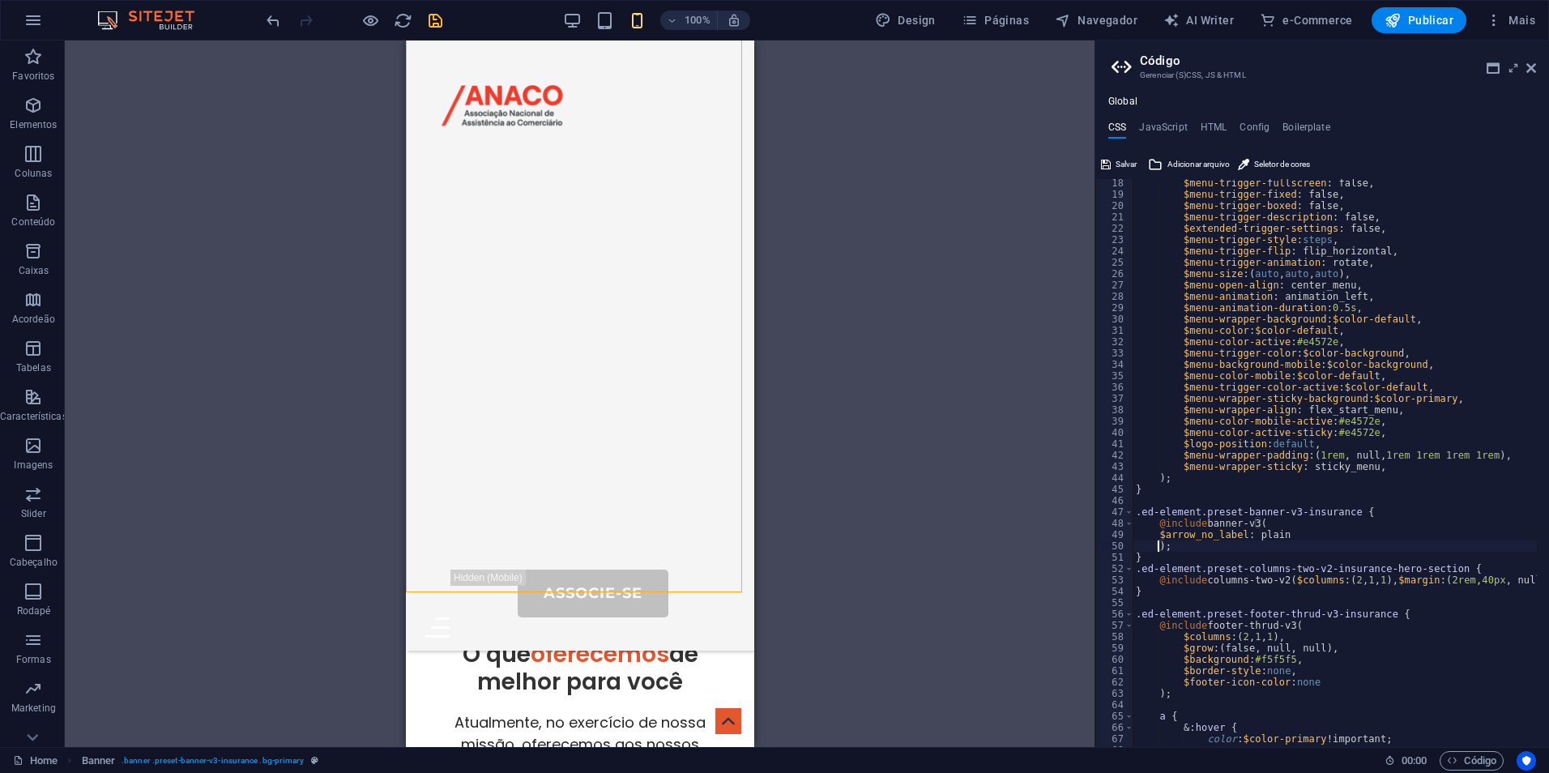
click at [1296, 540] on div "$menu-trigger-fullscreen : false, $menu-trigger-fixed : false, $menu-trigger-bo…" at bounding box center [1387, 466] width 509 height 579
type textarea "$arrow_no_label: plain"
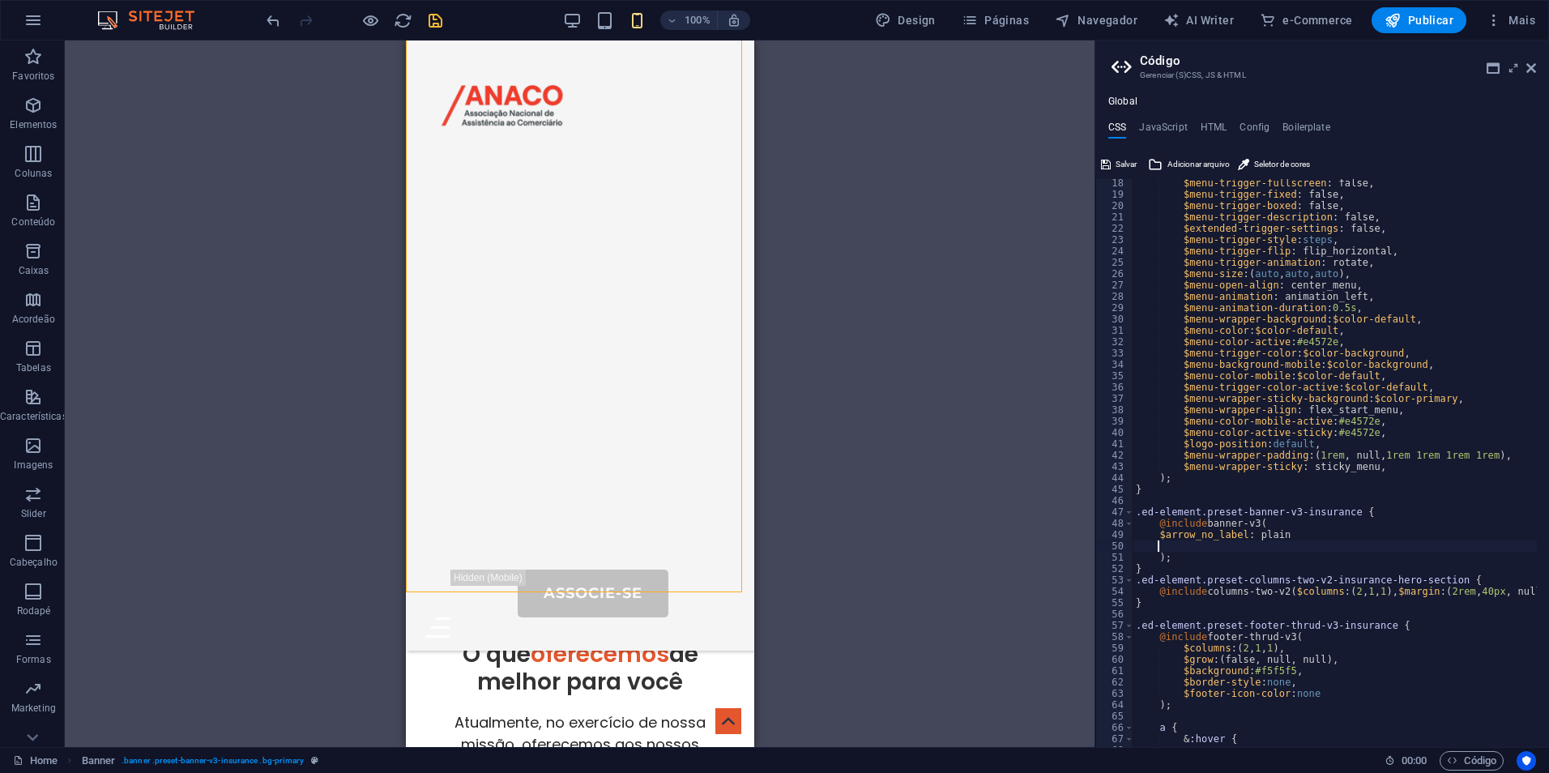
scroll to position [0, 2]
click at [1178, 548] on div "$menu-trigger-fullscreen : false, $menu-trigger-fixed : false, $menu-trigger-bo…" at bounding box center [1387, 466] width 509 height 579
paste textarea "$padding: (100px 0, 80px 0, 60px 0) // (desktop, tablet, mobile)"
type textarea "$padding: (100px 0, 80px 0, 60px 0) // (desktop, tablet, mobile)"
click at [1118, 169] on span "Salvar" at bounding box center [1126, 164] width 21 height 19
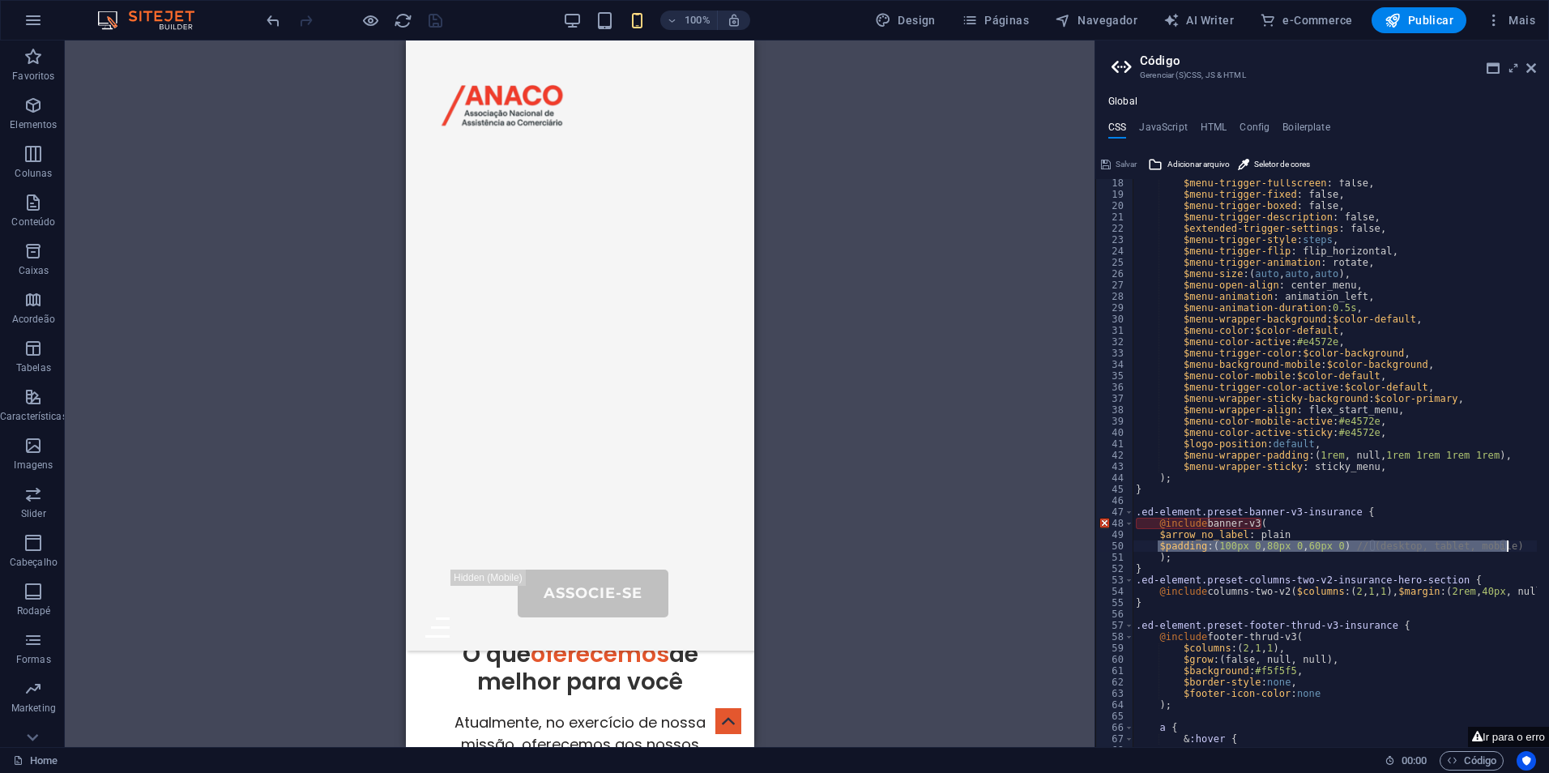
drag, startPoint x: 1157, startPoint y: 544, endPoint x: 1511, endPoint y: 551, distance: 354.1
click at [1511, 551] on div "$menu-trigger-fullscreen : false, $menu-trigger-fixed : false, $menu-trigger-bo…" at bounding box center [1387, 466] width 509 height 579
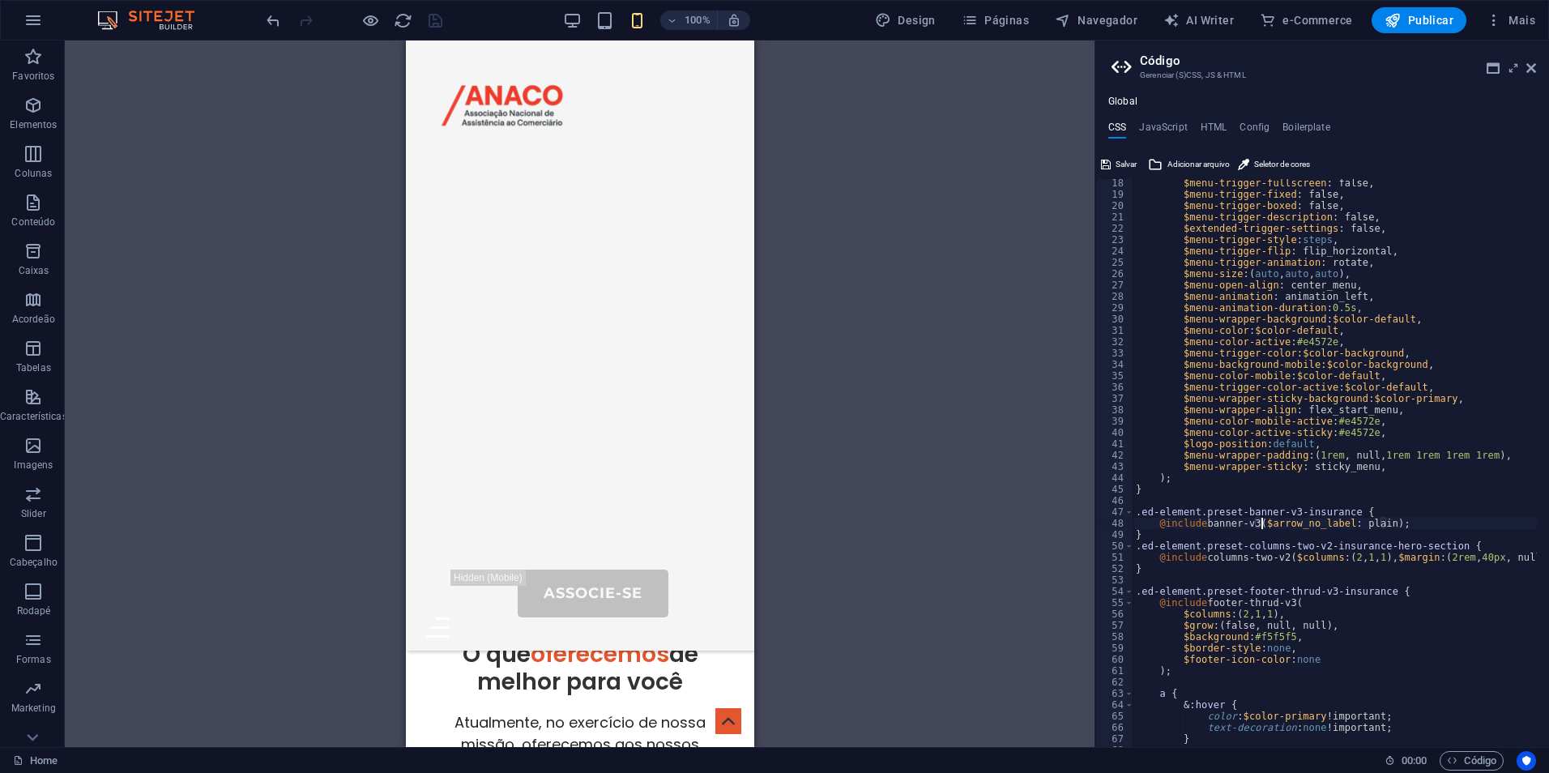
click at [1406, 525] on div "$menu-trigger-fullscreen : false, $menu-trigger-fixed : false, $menu-trigger-bo…" at bounding box center [1387, 466] width 509 height 579
click at [1390, 543] on div "$menu-trigger-fullscreen : false, $menu-trigger-fixed : false, $menu-trigger-bo…" at bounding box center [1387, 466] width 509 height 579
click at [1332, 535] on div "$menu-trigger-fullscreen : false, $menu-trigger-fixed : false, $menu-trigger-bo…" at bounding box center [1387, 466] width 509 height 579
type textarea "}"
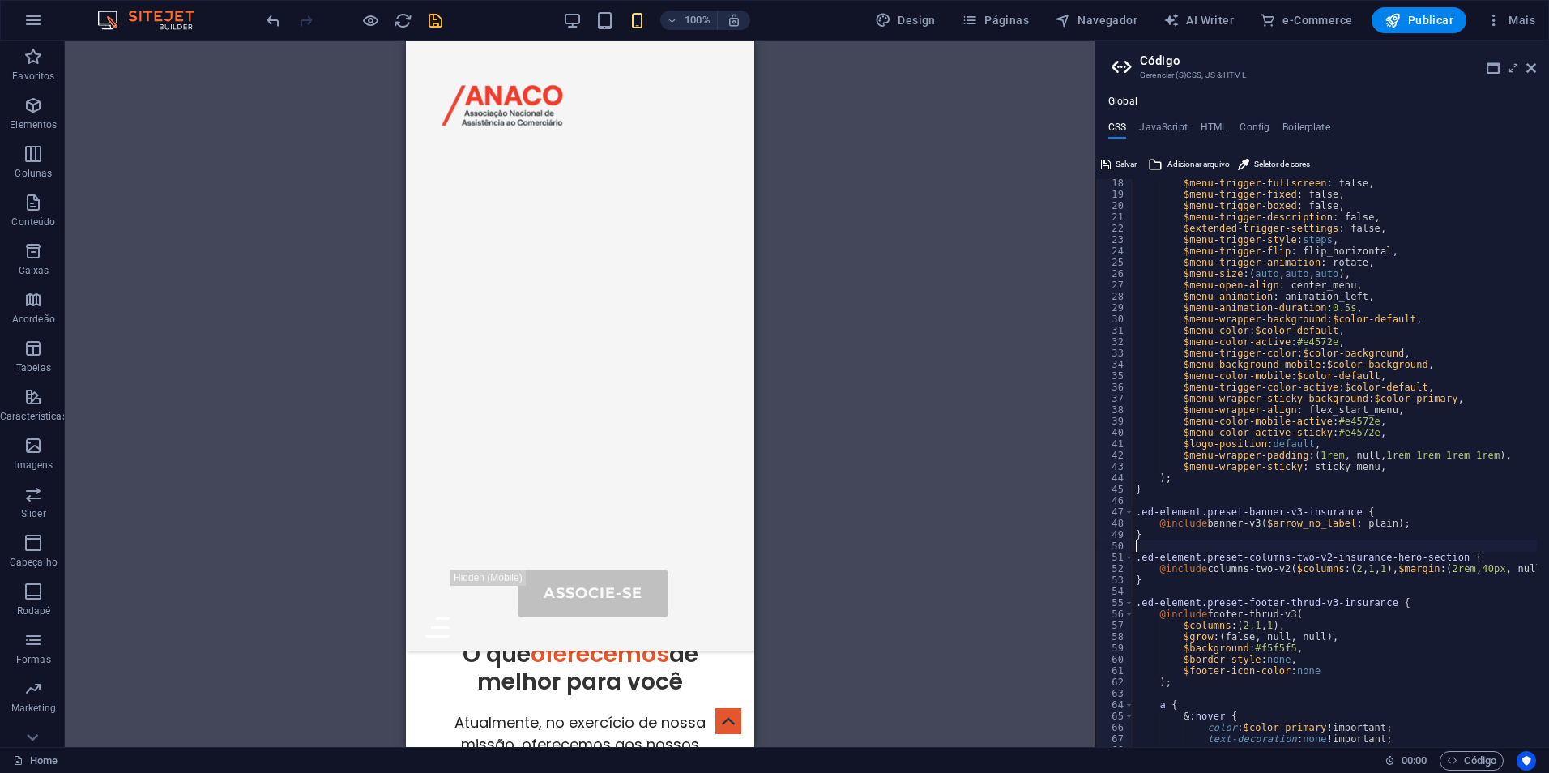
click at [1190, 544] on div "$menu-trigger-fullscreen : false, $menu-trigger-fixed : false, $menu-trigger-bo…" at bounding box center [1387, 466] width 509 height 579
paste textarea "}"
type textarea "}"
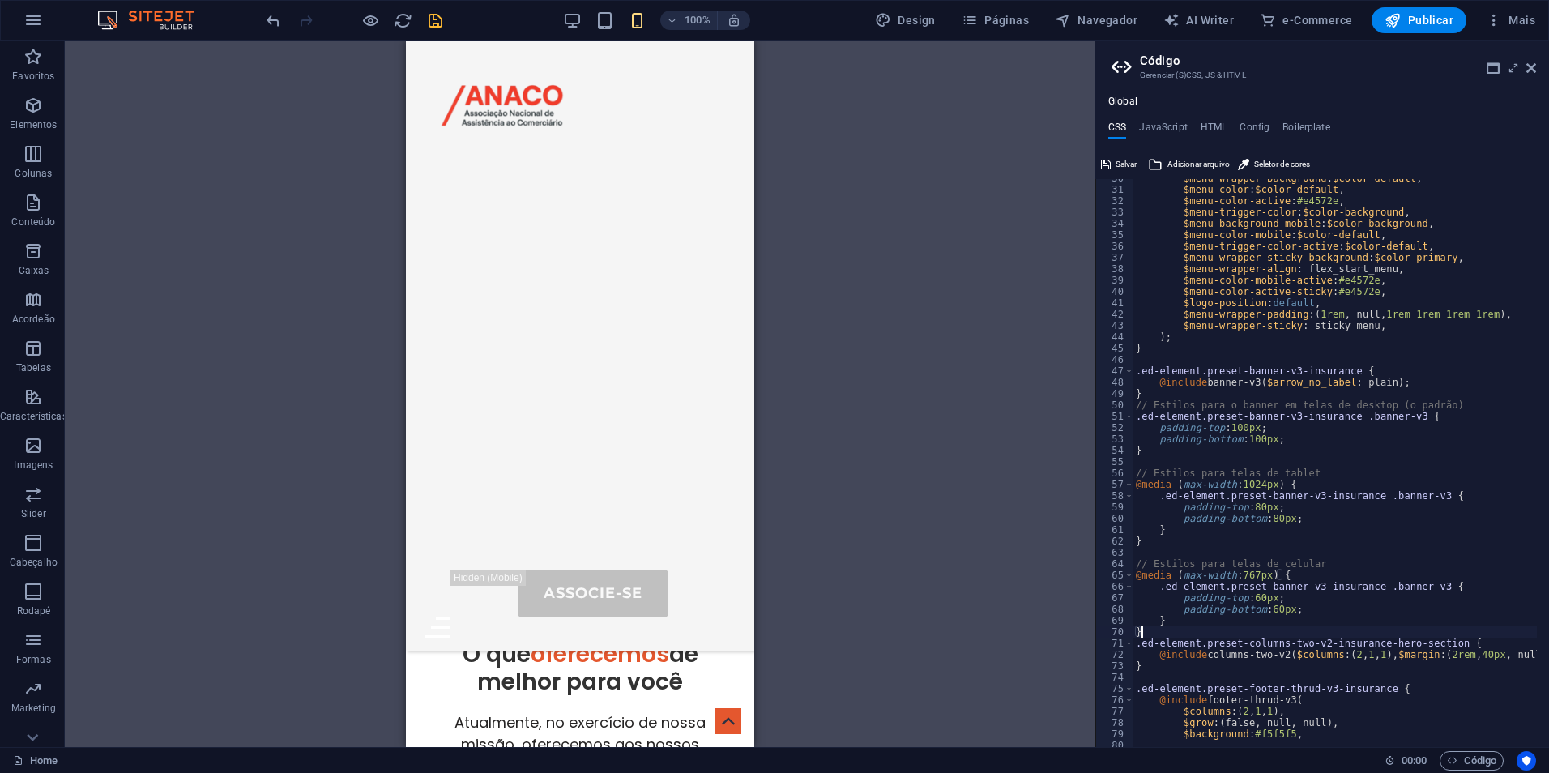
scroll to position [335, 0]
click at [1132, 162] on span "Salvar" at bounding box center [1126, 164] width 21 height 19
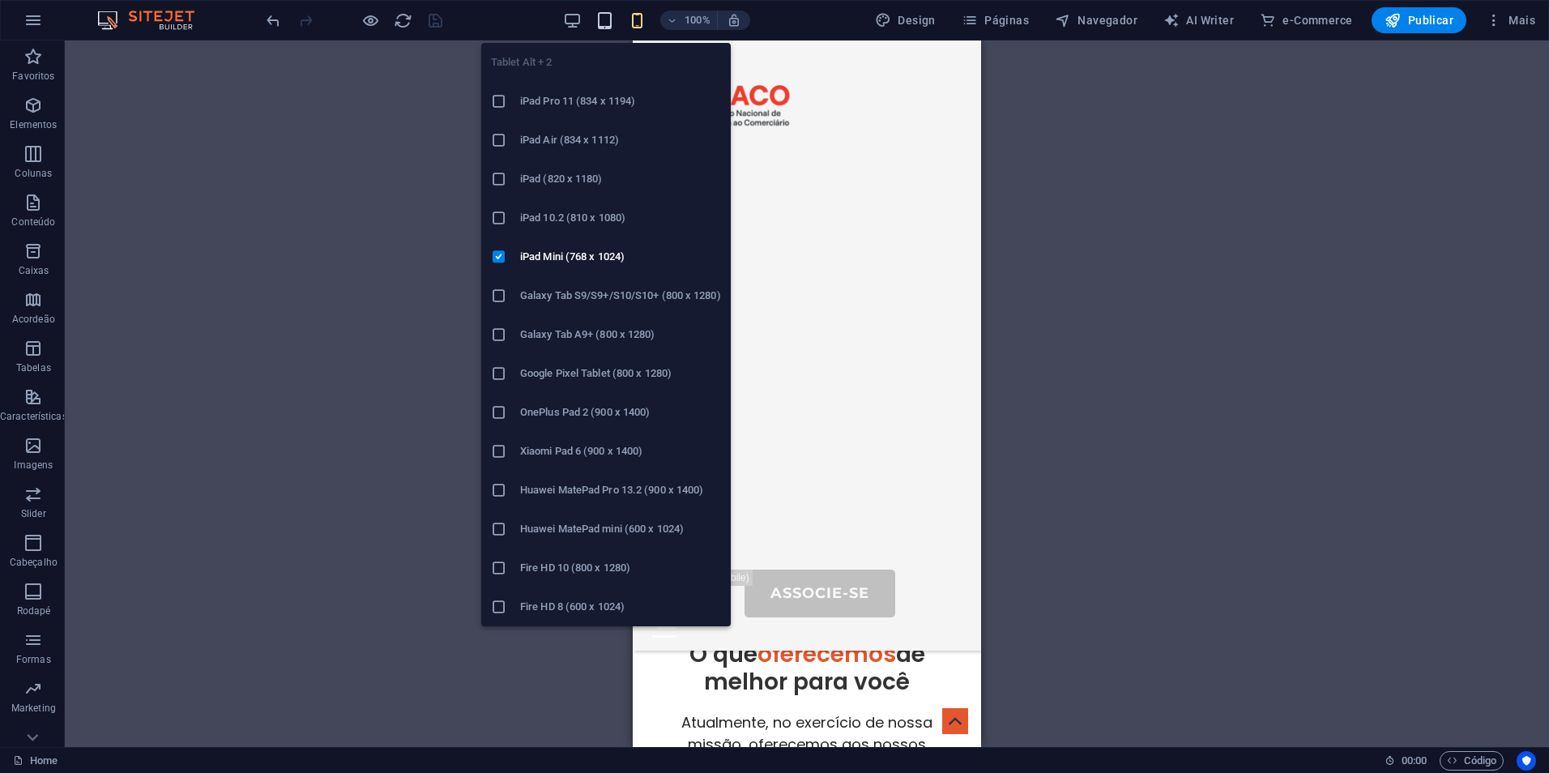
click at [603, 23] on icon "button" at bounding box center [605, 20] width 19 height 19
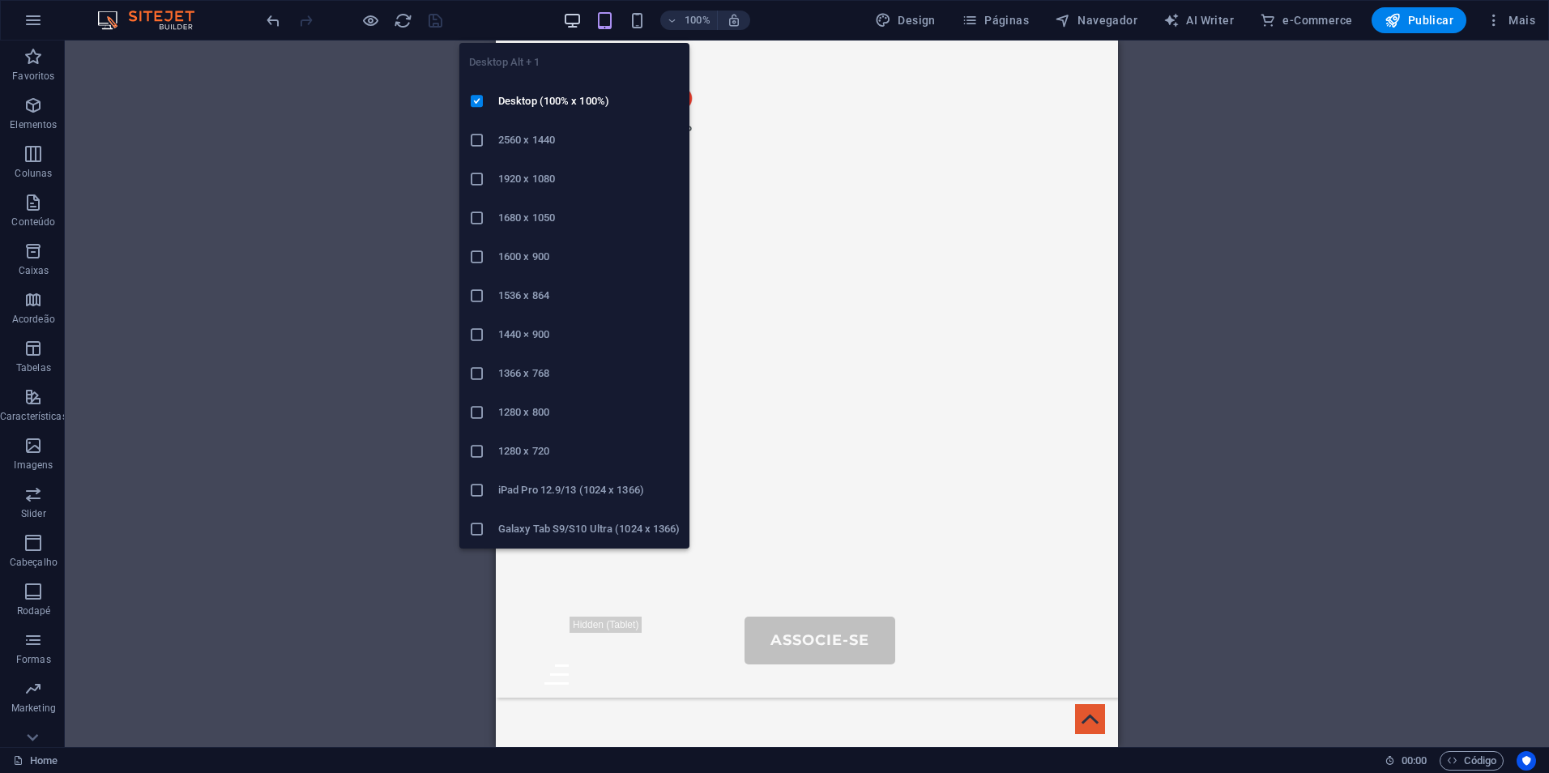
click at [578, 22] on icon "button" at bounding box center [572, 20] width 19 height 19
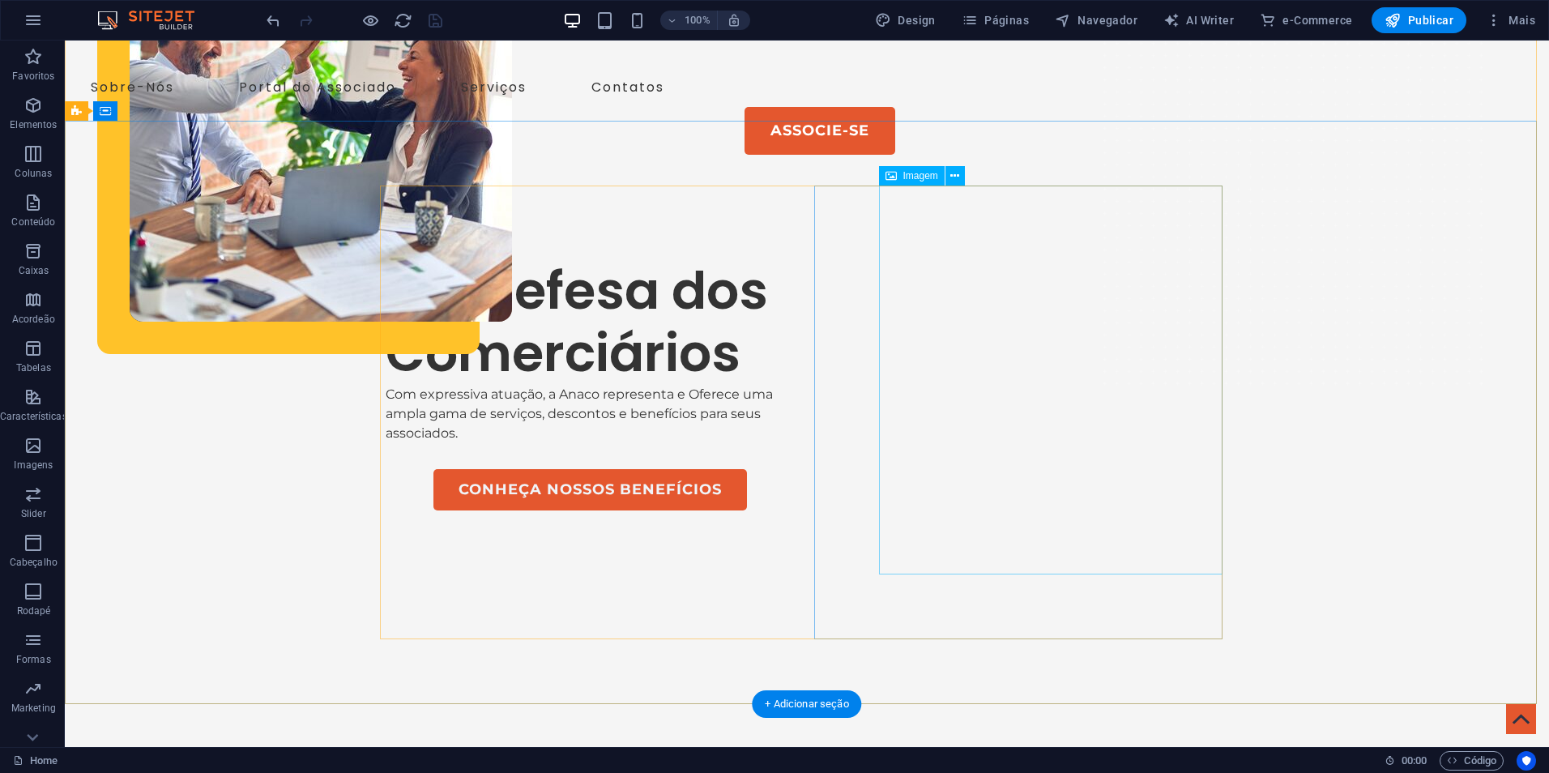
scroll to position [0, 0]
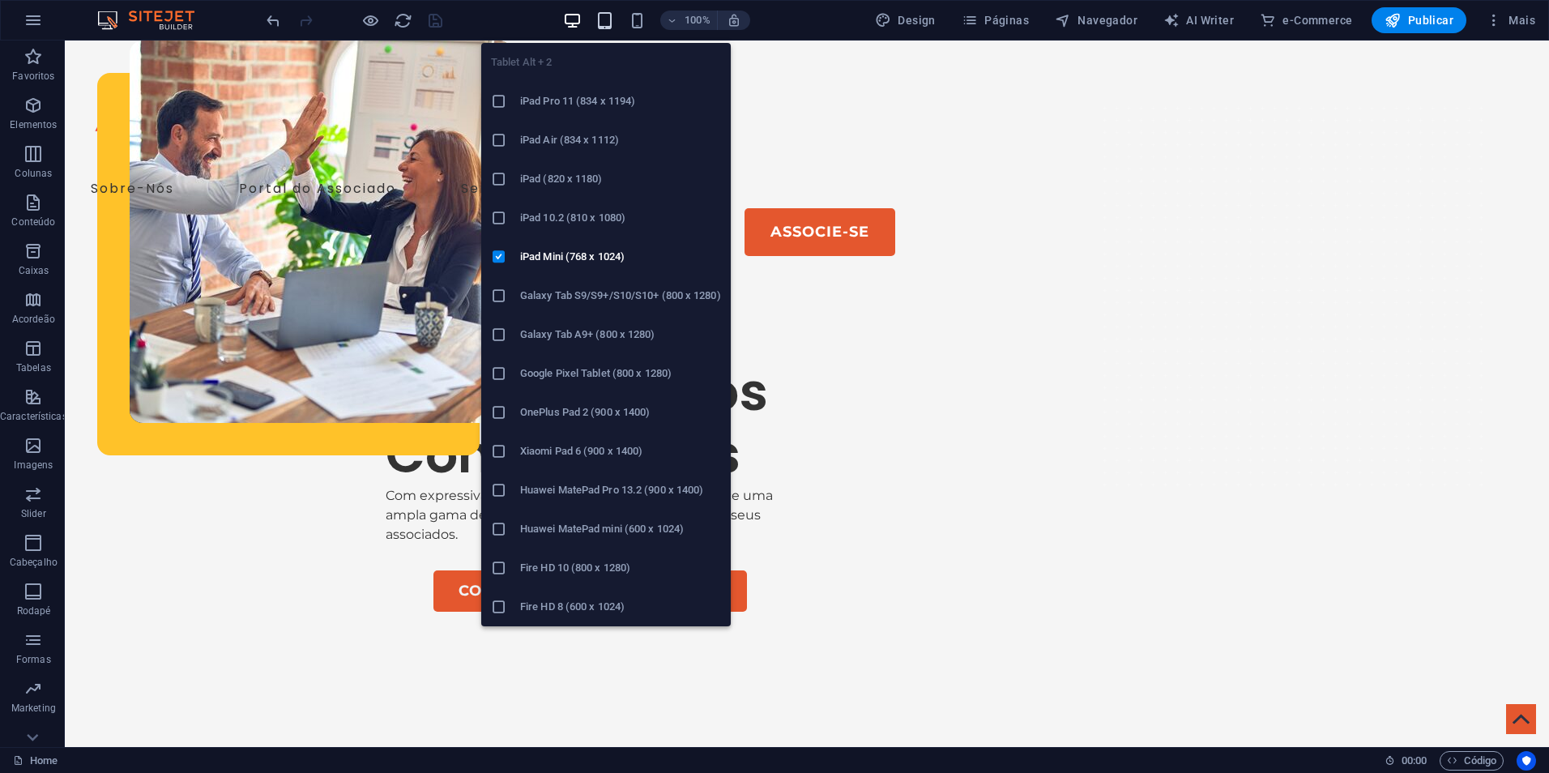
click at [604, 21] on icon "button" at bounding box center [605, 20] width 19 height 19
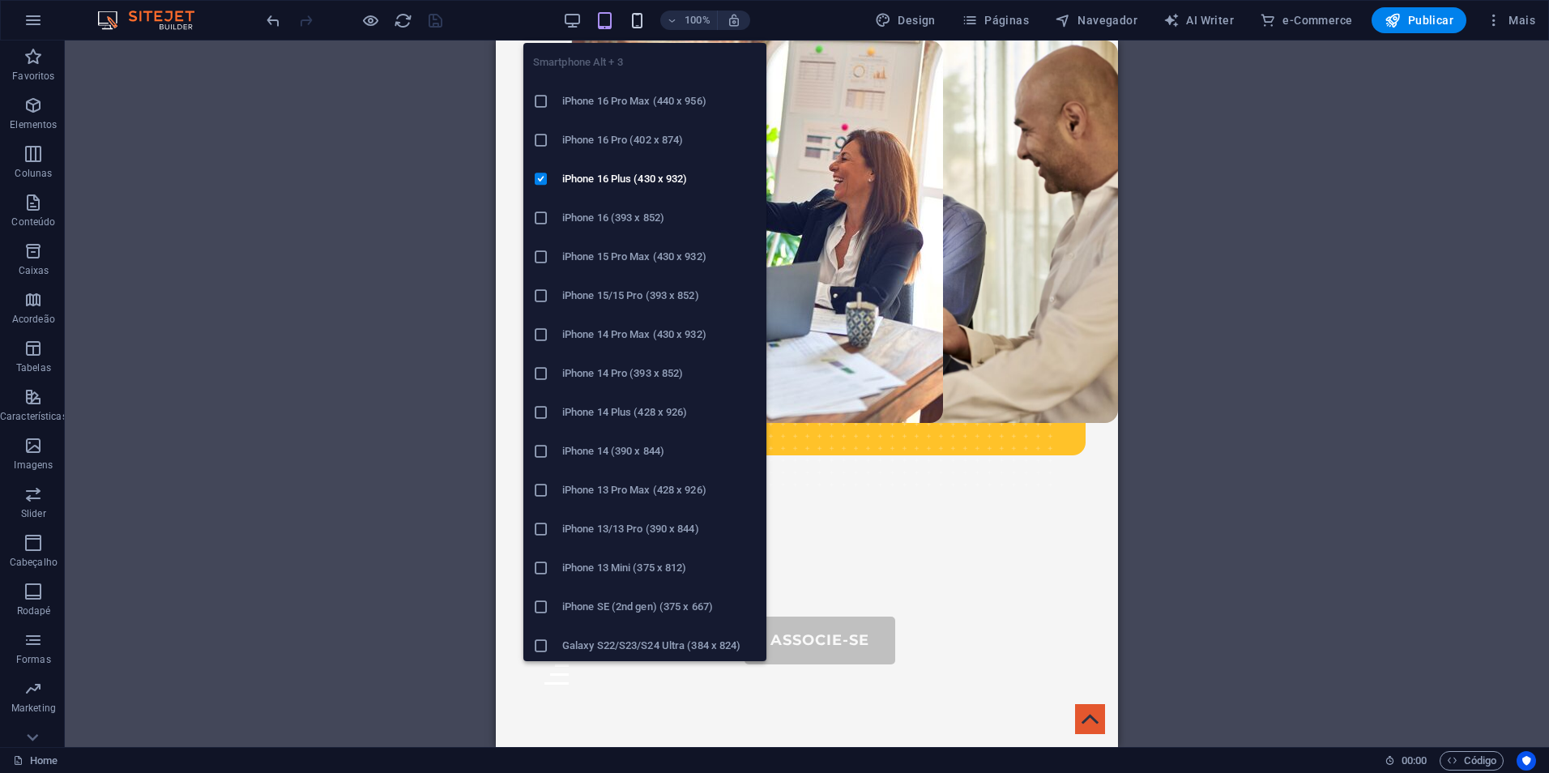
click at [643, 21] on icon "button" at bounding box center [637, 20] width 19 height 19
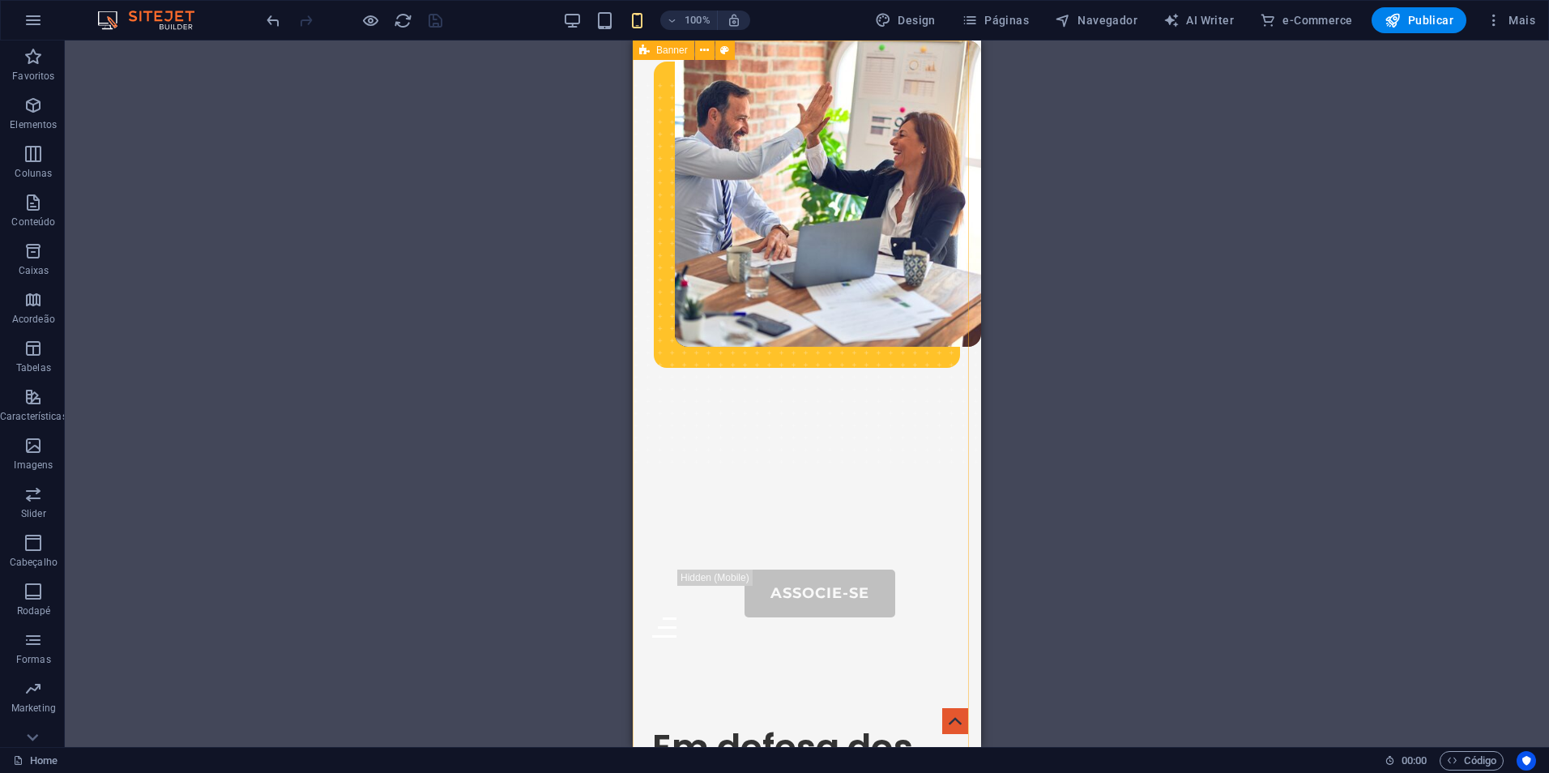
click at [650, 48] on div "Banner" at bounding box center [664, 50] width 62 height 19
click at [706, 53] on icon at bounding box center [704, 50] width 9 height 17
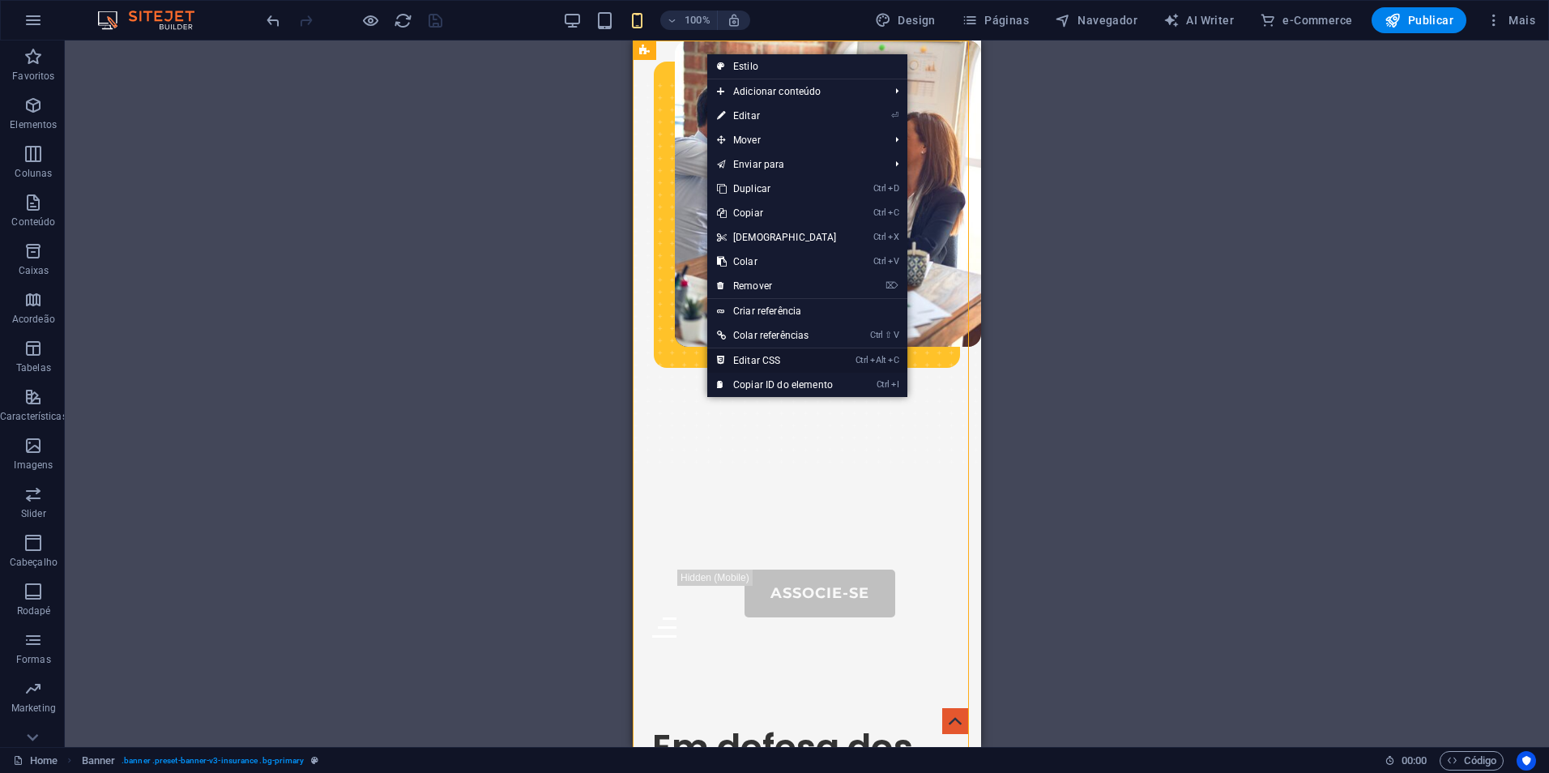
click at [842, 363] on link "Ctrl Alt C Editar CSS" at bounding box center [776, 360] width 139 height 24
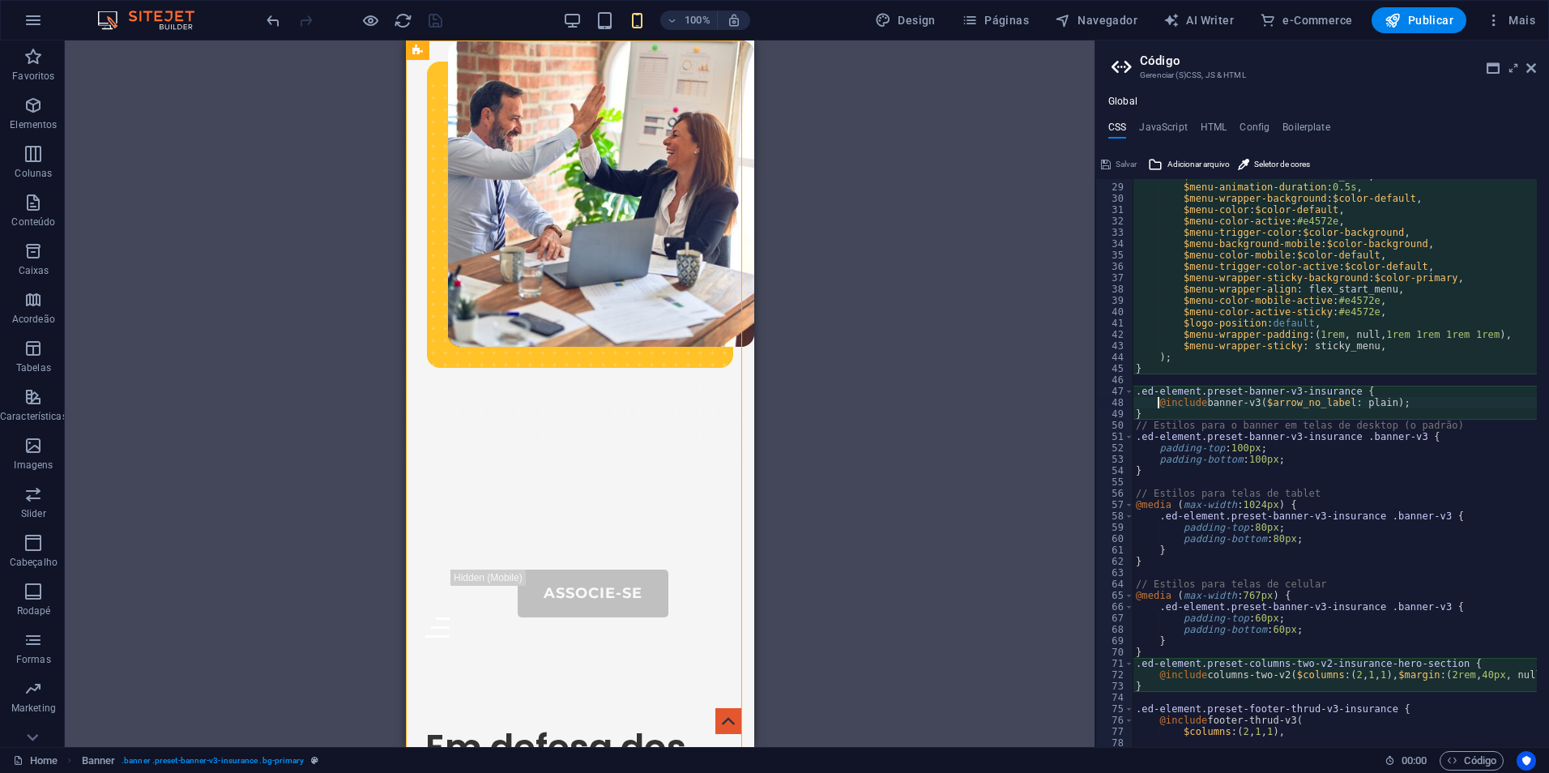
scroll to position [364, 0]
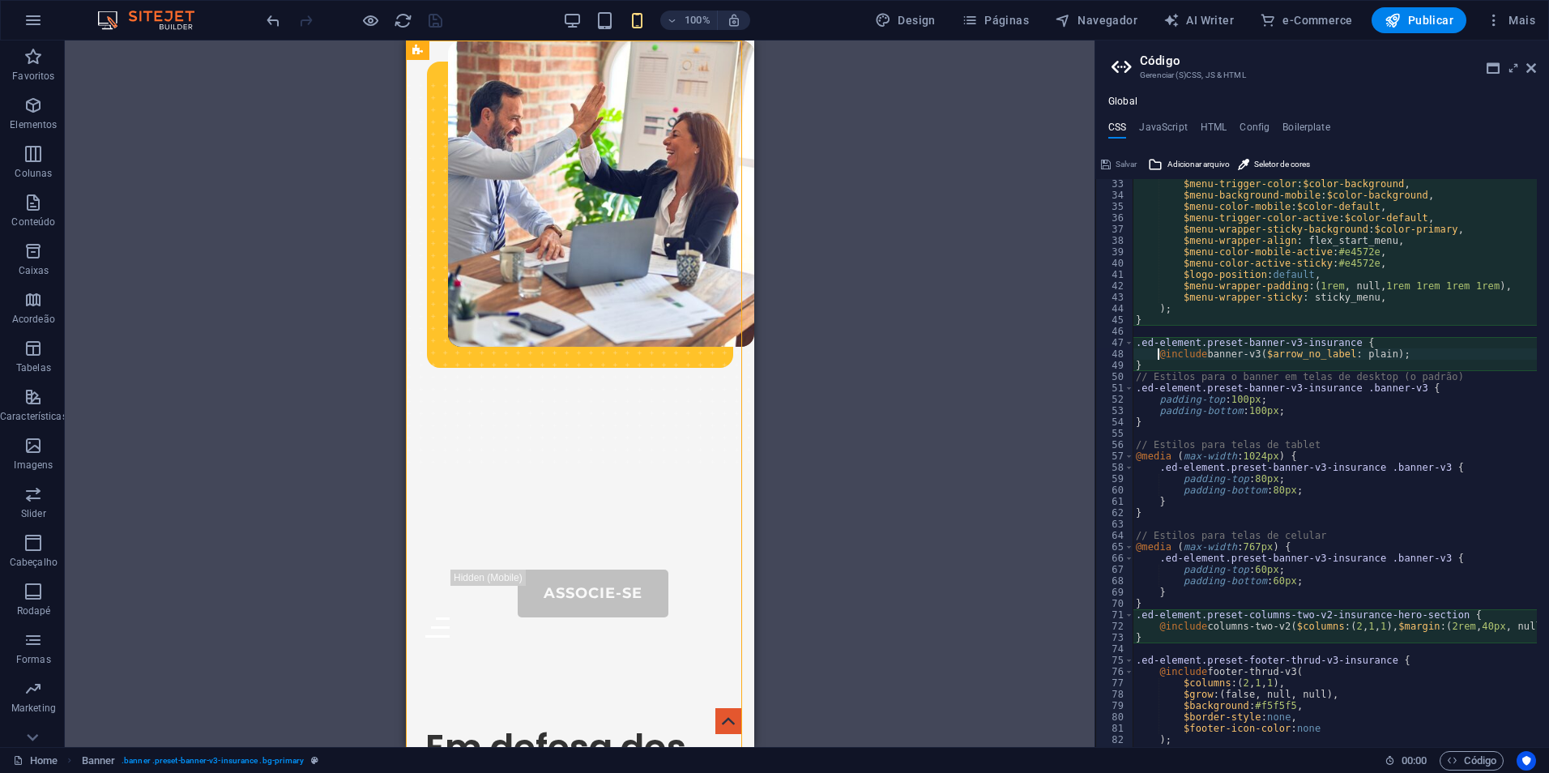
click at [1245, 450] on div "$menu-trigger-color : $color-background , $menu-background-mobile : $color-back…" at bounding box center [1387, 467] width 509 height 579
click at [1281, 412] on div "$menu-trigger-color : $color-background , $menu-background-mobile : $color-back…" at bounding box center [1387, 467] width 509 height 579
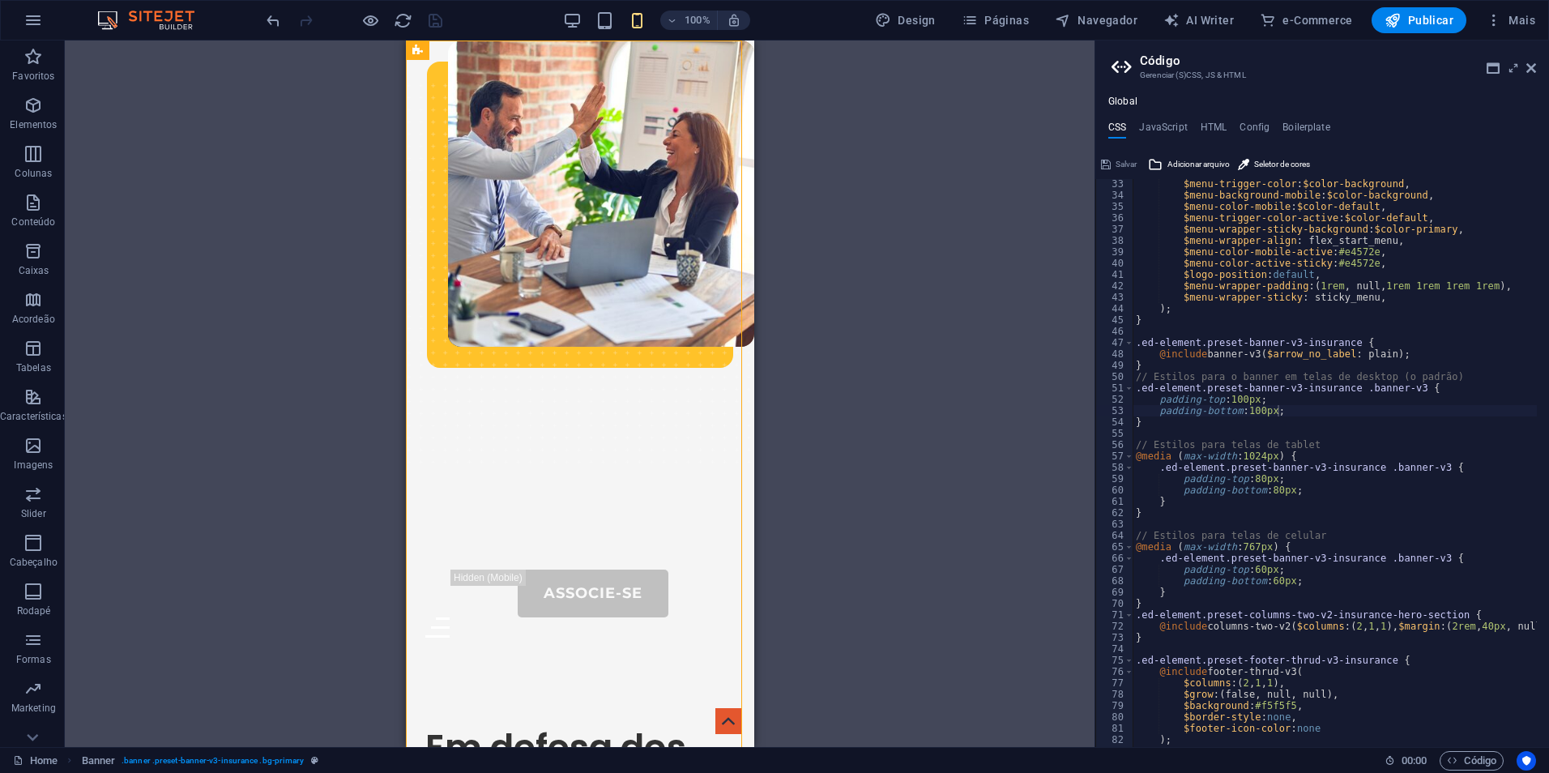
scroll to position [461, 0]
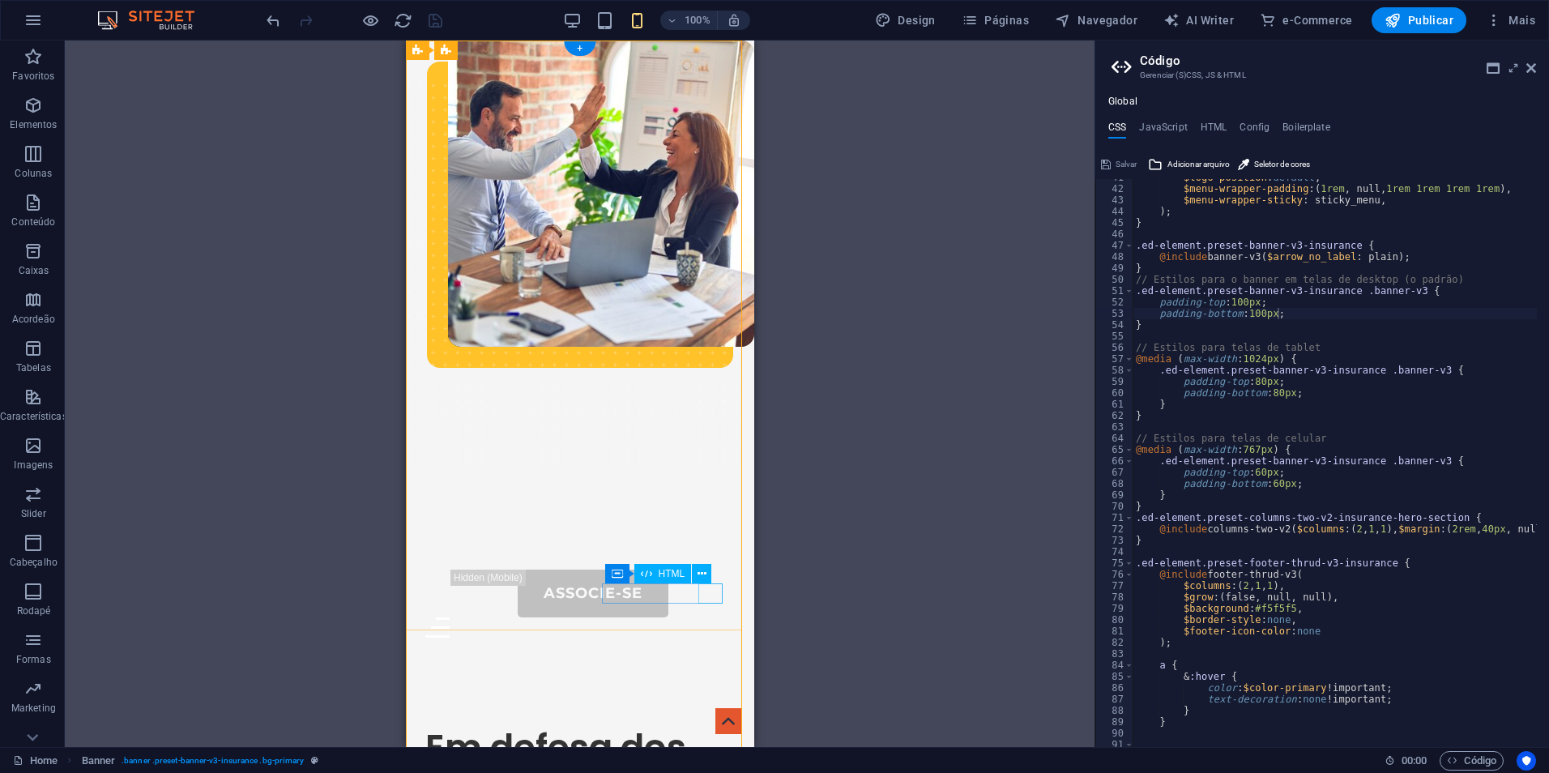
click at [710, 617] on div "Menu" at bounding box center [580, 627] width 310 height 20
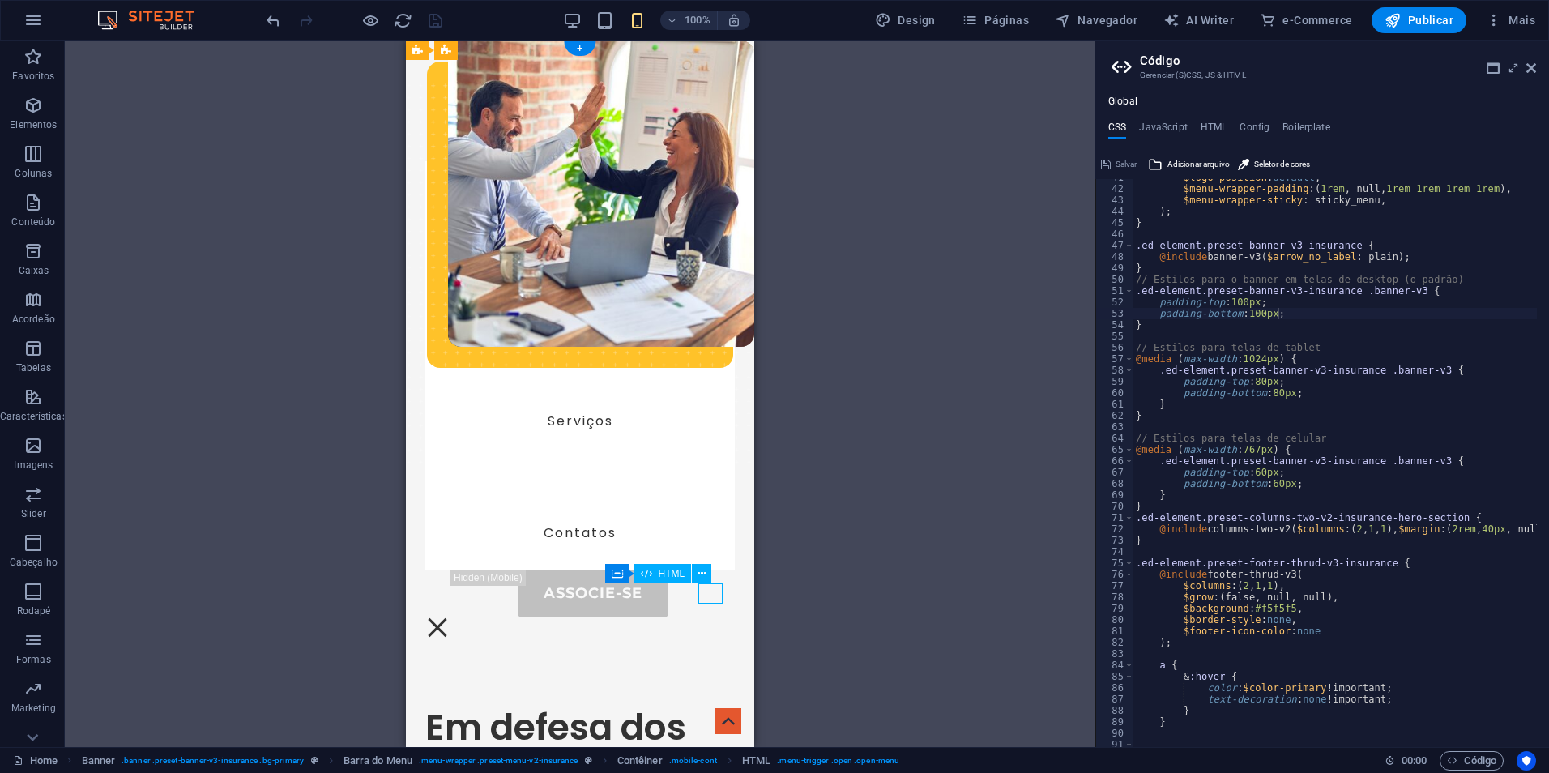
click at [449, 617] on div "Menu" at bounding box center [437, 627] width 24 height 20
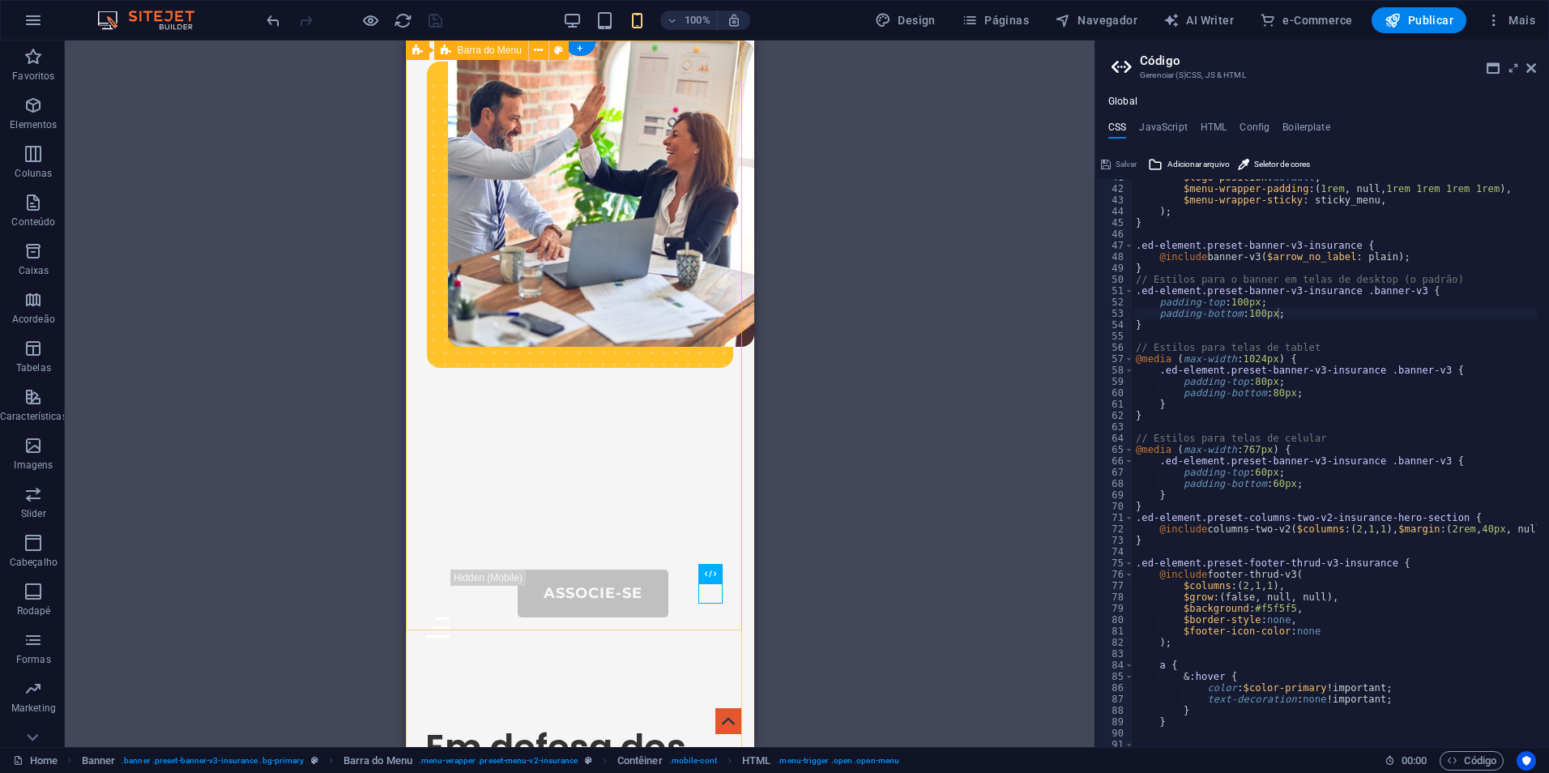
click at [643, 609] on div "Sobre-Nós Portal do Associado Serviços Contatos Associe-se Menu" at bounding box center [579, 346] width 348 height 610
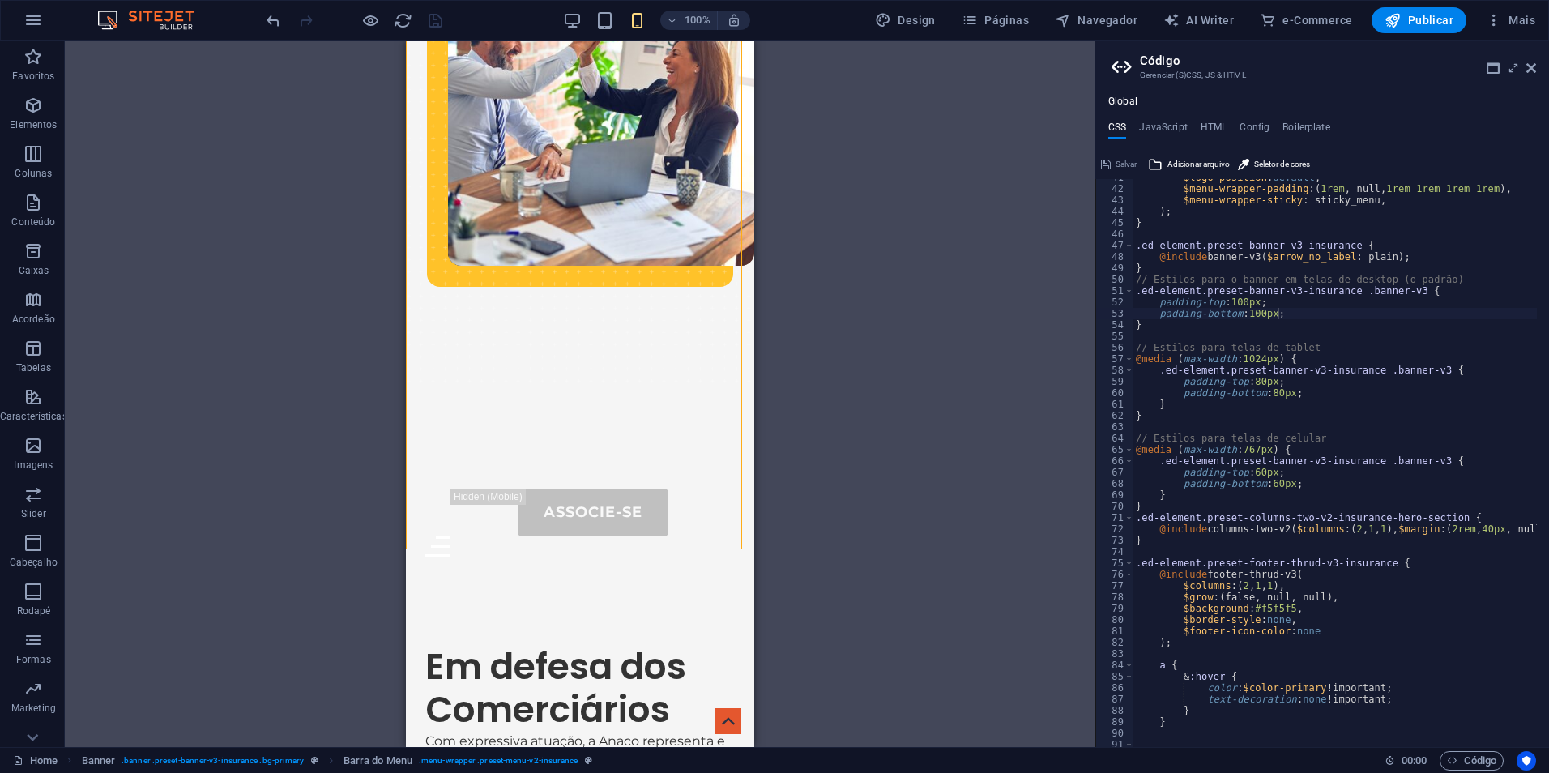
scroll to position [315, 0]
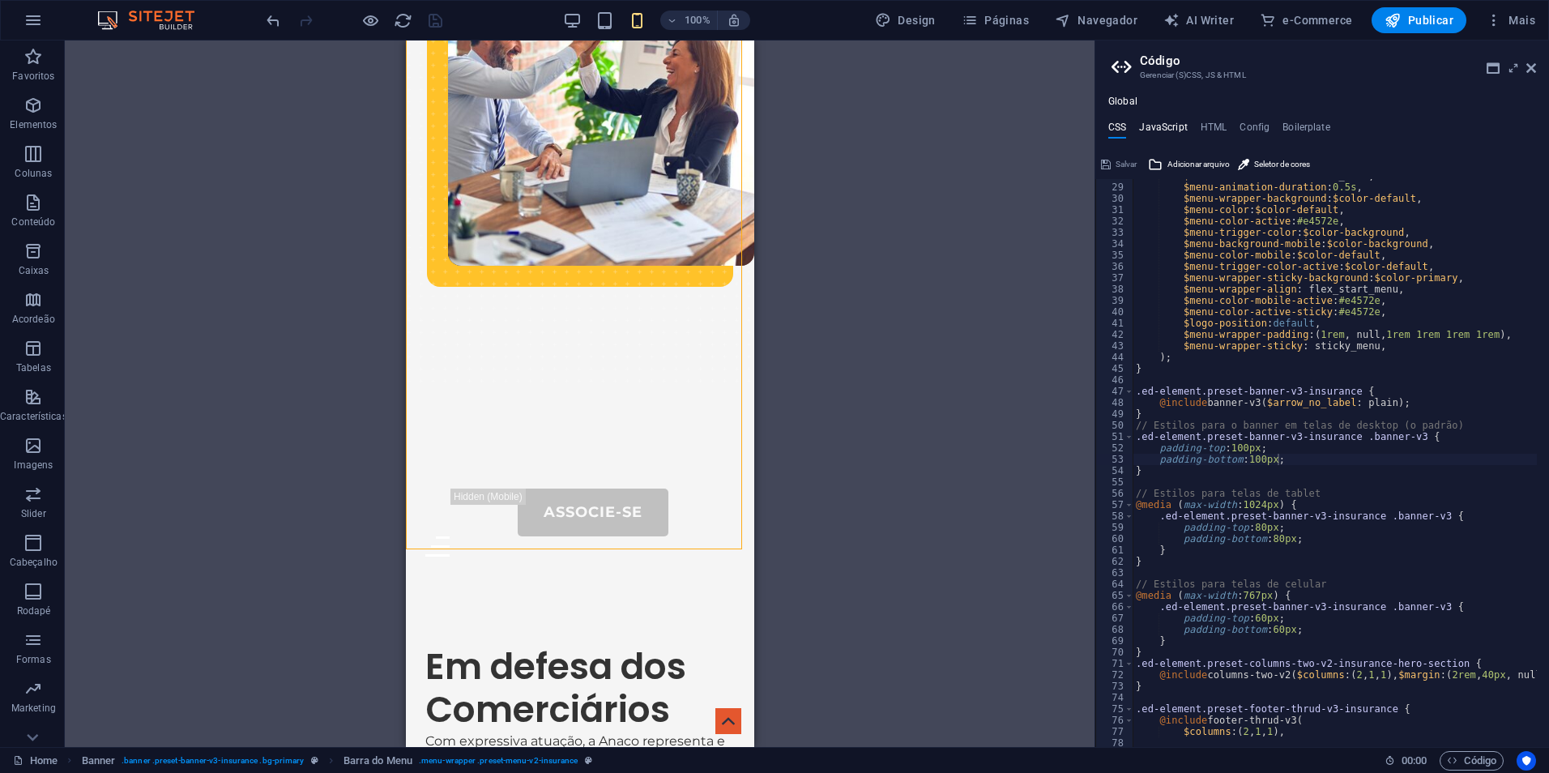
click at [1177, 122] on h4 "JavaScript" at bounding box center [1163, 131] width 48 height 18
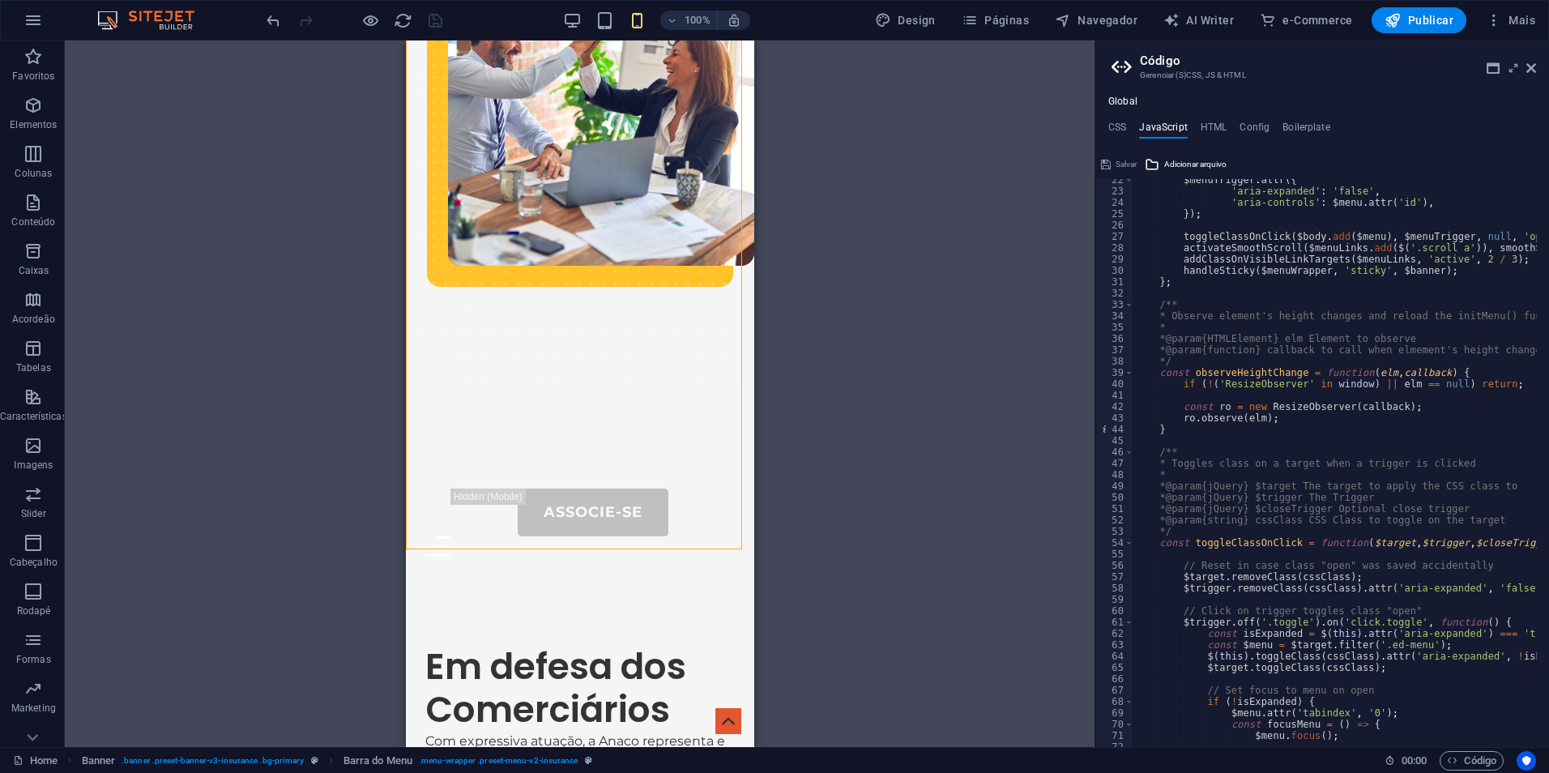
scroll to position [0, 0]
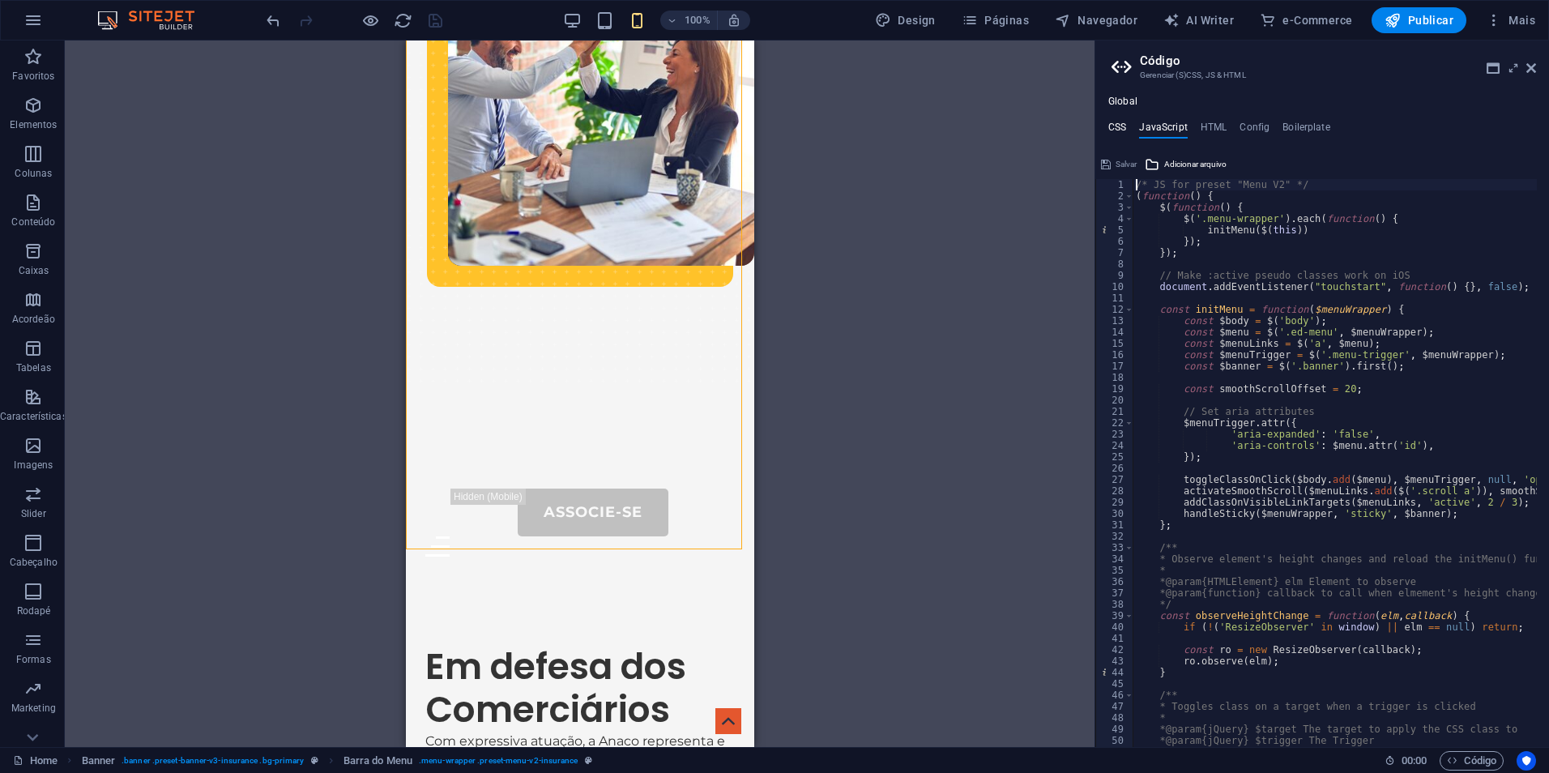
click at [1112, 122] on h4 "CSS" at bounding box center [1117, 131] width 18 height 18
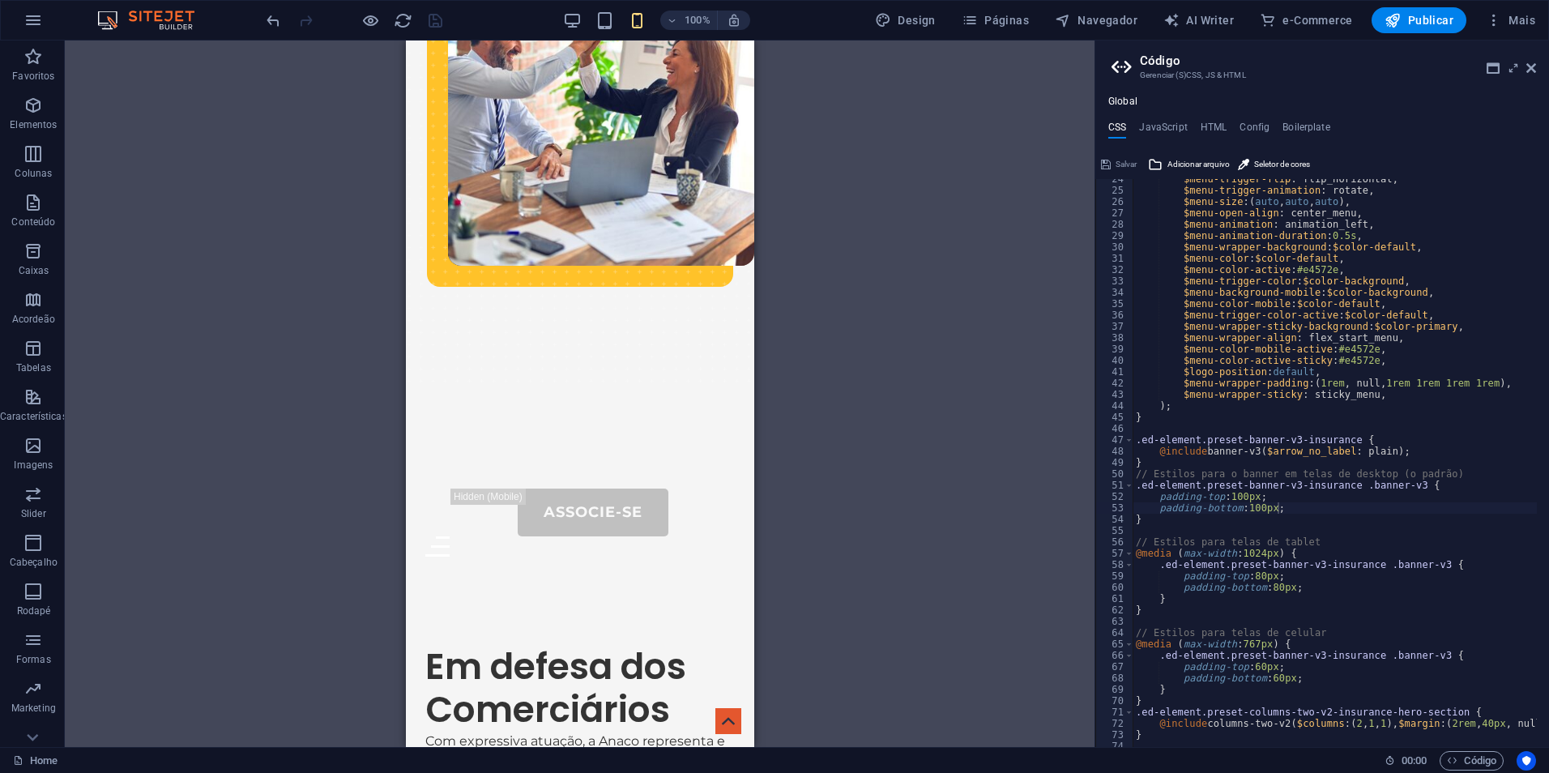
scroll to position [315, 0]
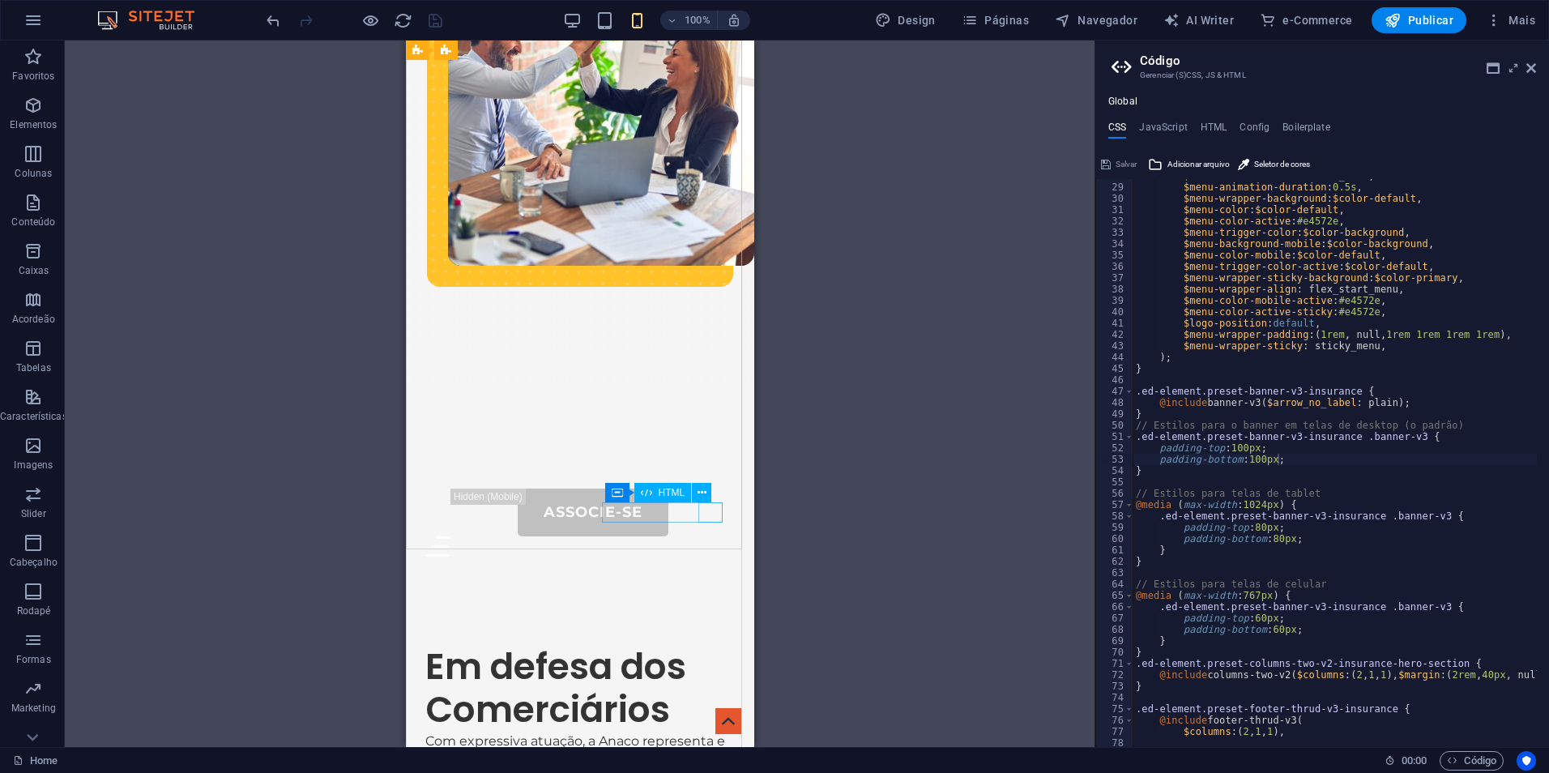
click at [716, 536] on div "Menu" at bounding box center [580, 546] width 310 height 20
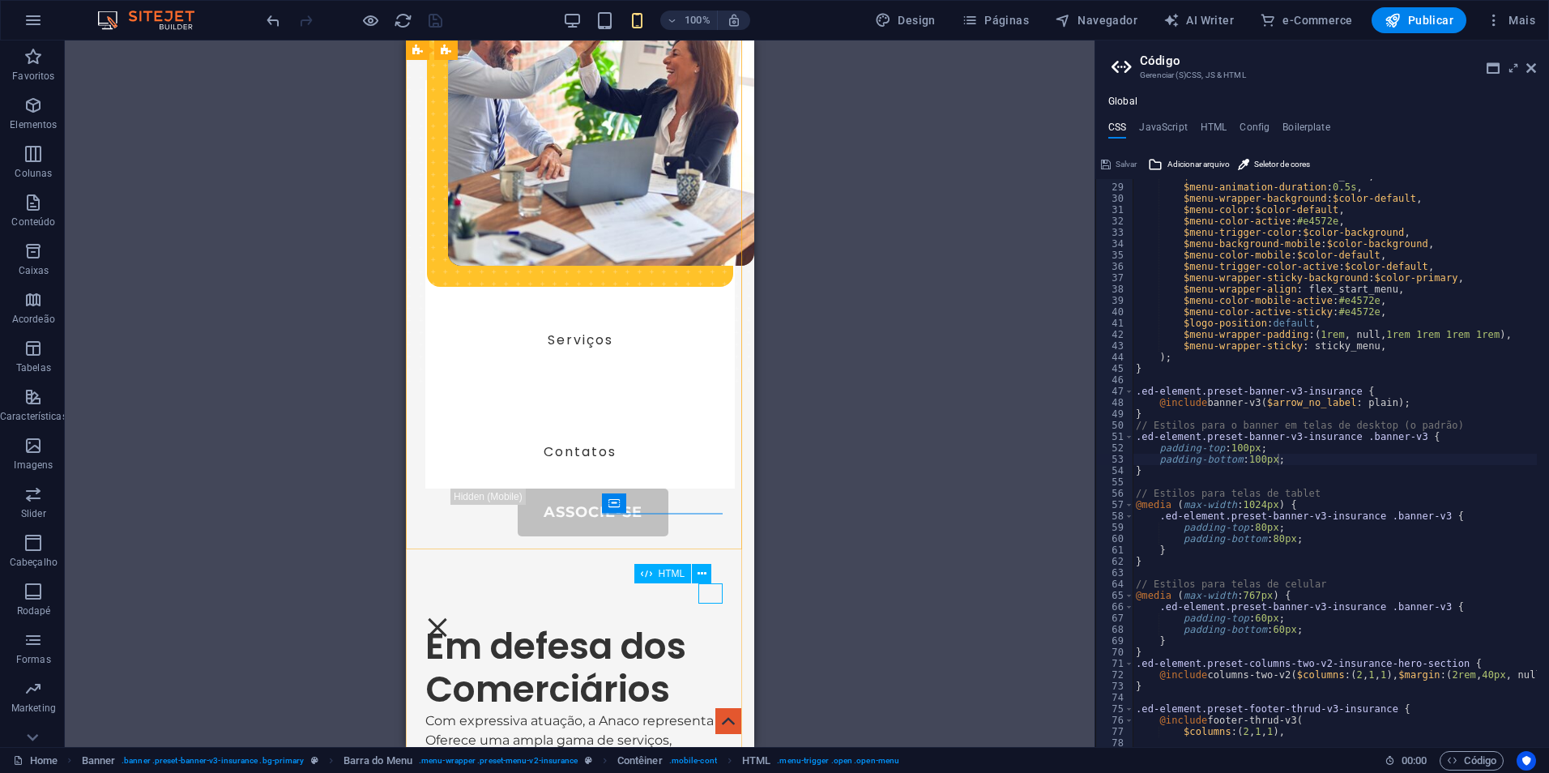
click at [449, 617] on div "Menu" at bounding box center [437, 627] width 24 height 20
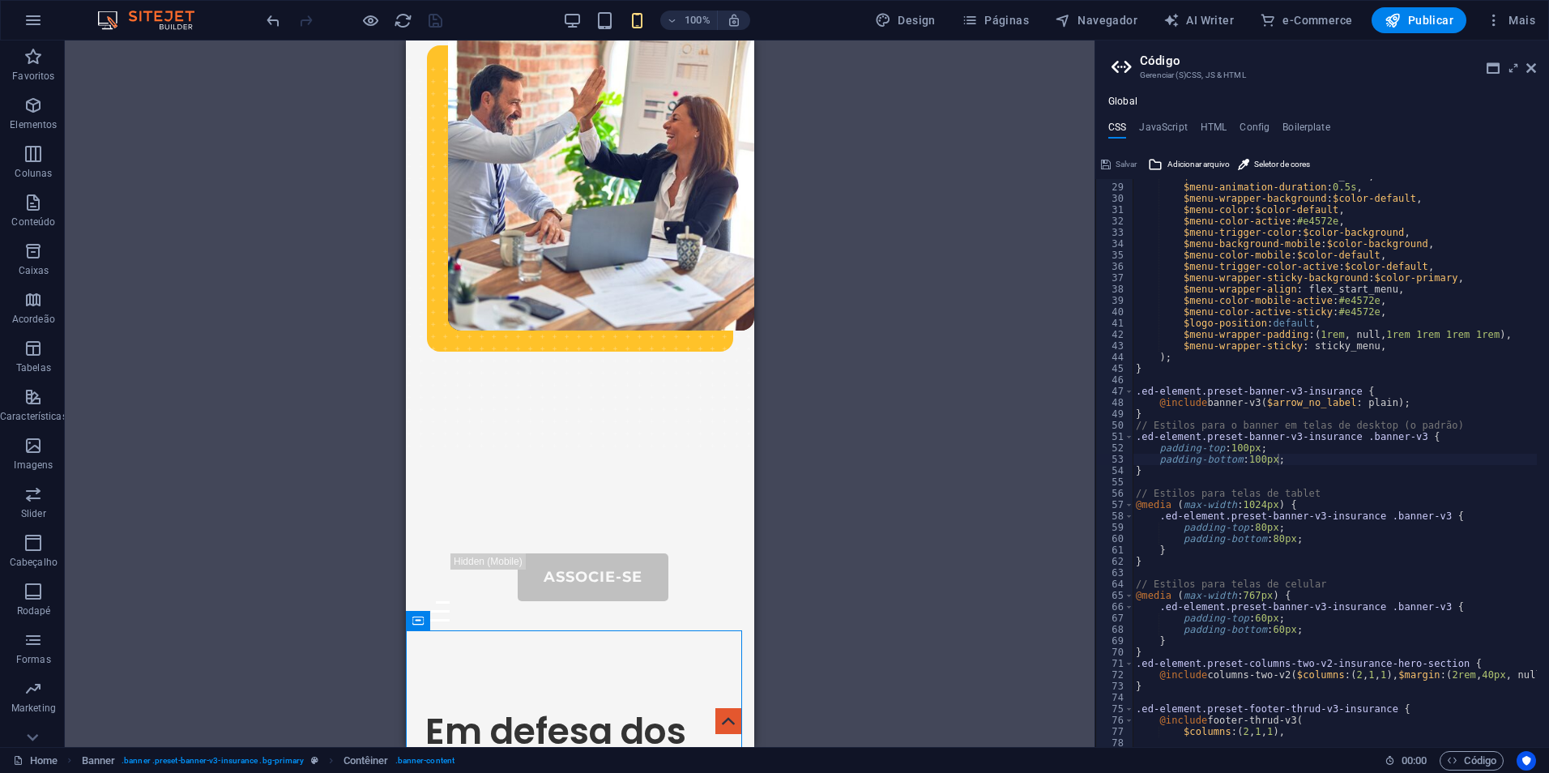
scroll to position [0, 0]
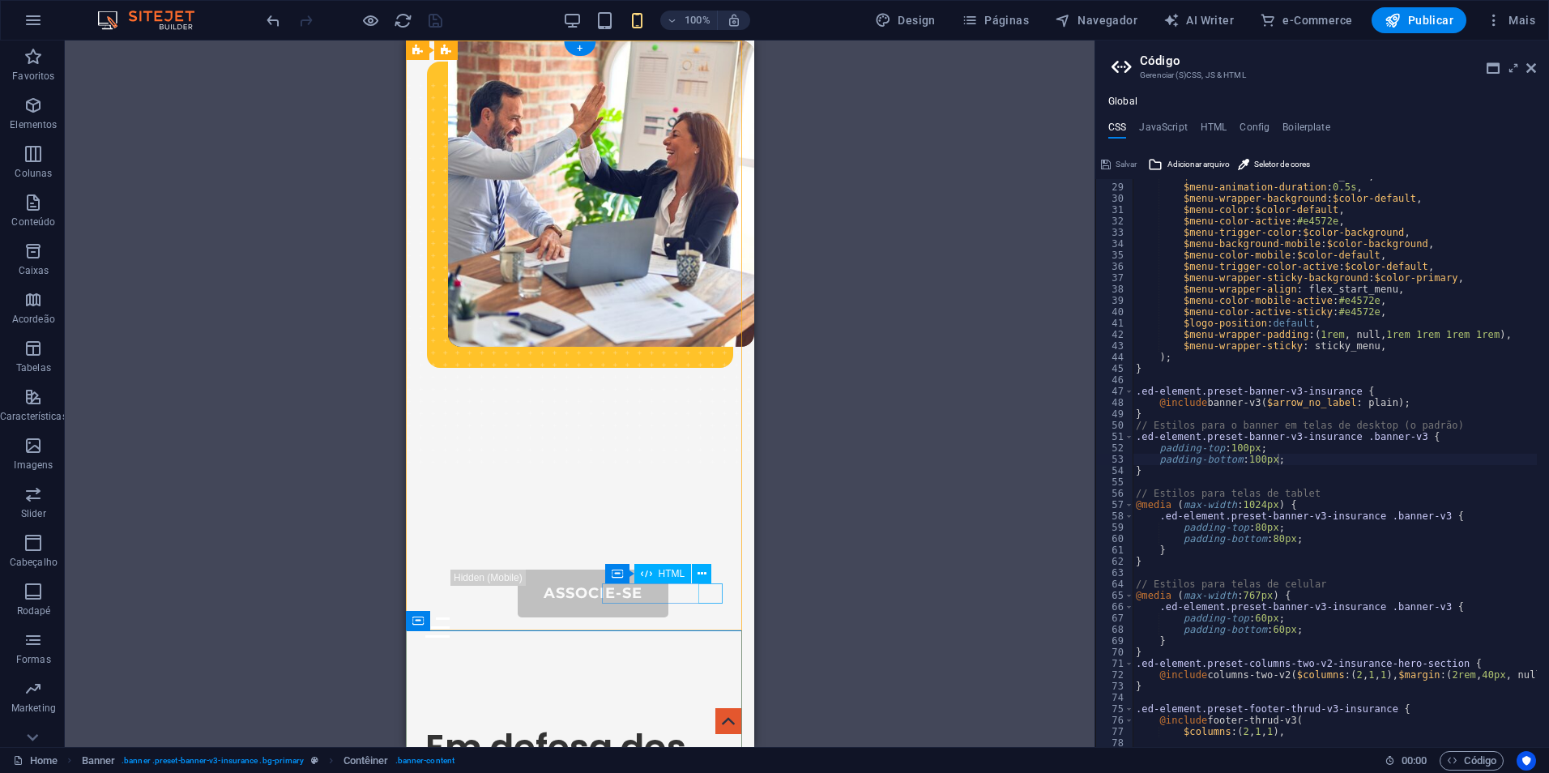
click at [719, 617] on div "Menu" at bounding box center [580, 627] width 310 height 20
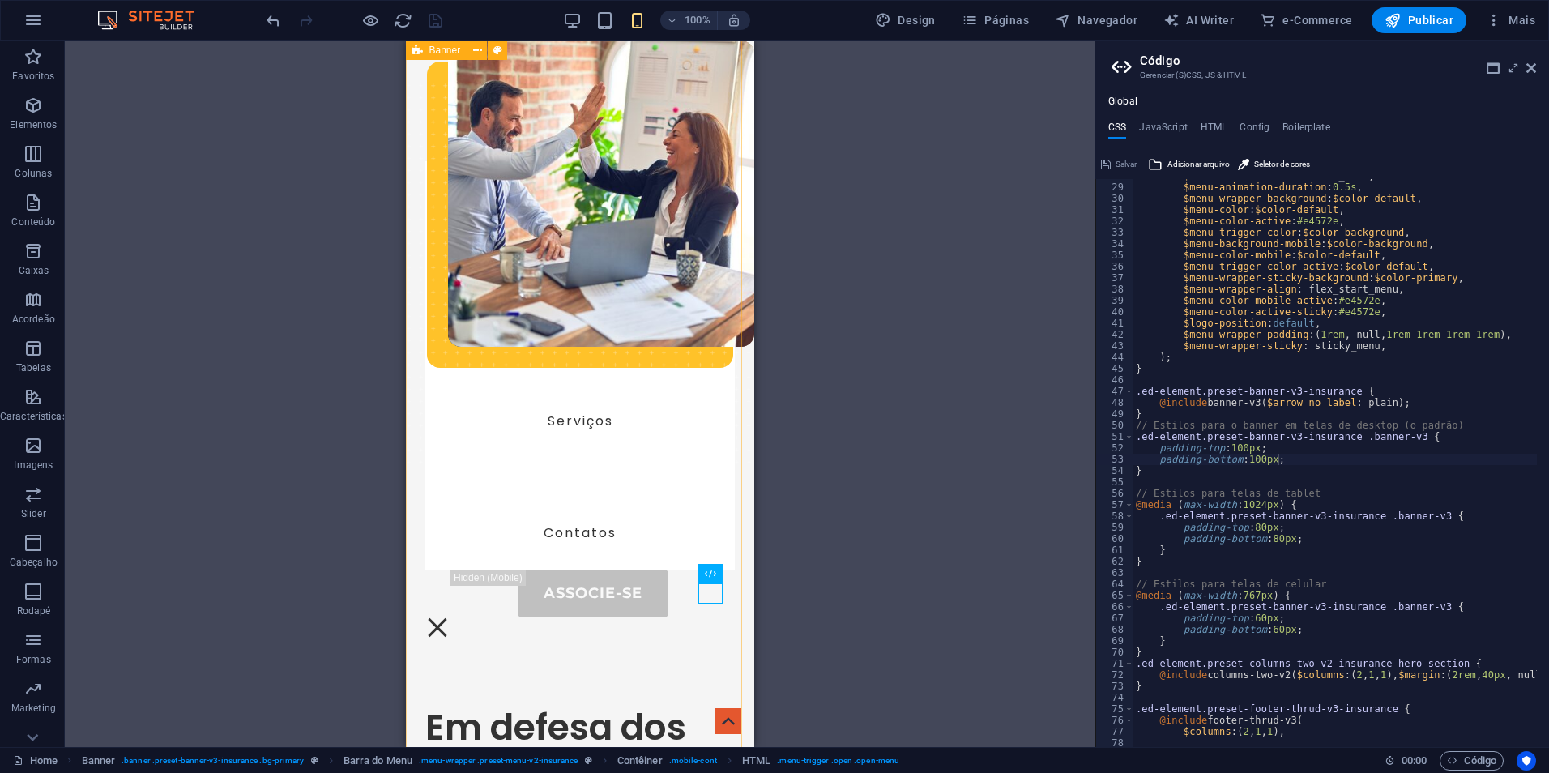
click at [429, 54] on div "Banner" at bounding box center [437, 50] width 62 height 19
click at [478, 47] on icon at bounding box center [477, 50] width 9 height 17
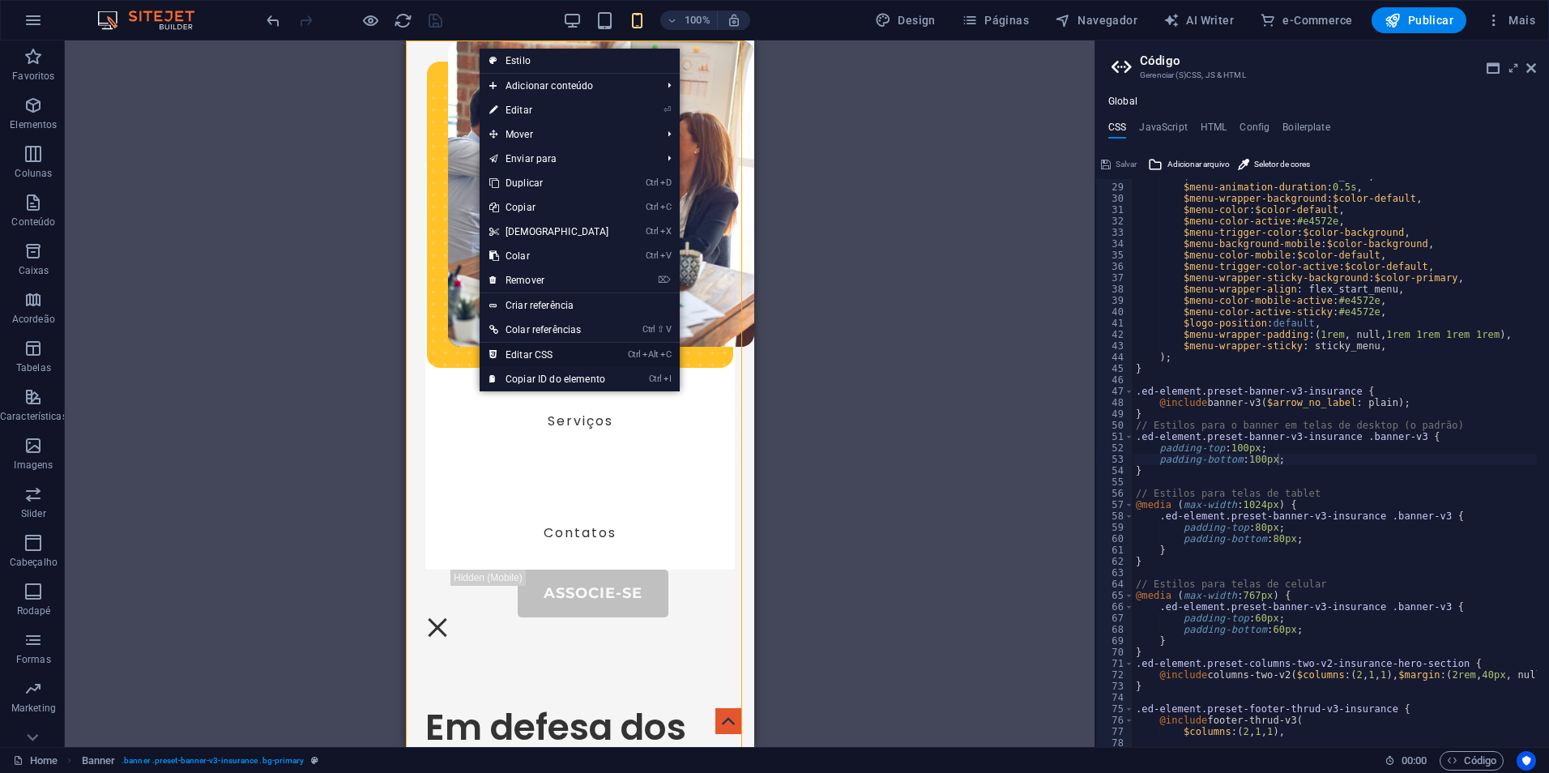
click at [560, 361] on link "Ctrl Alt C Editar CSS" at bounding box center [549, 355] width 139 height 24
type textarea "@include banner-v3($arrow_no_label: plain);"
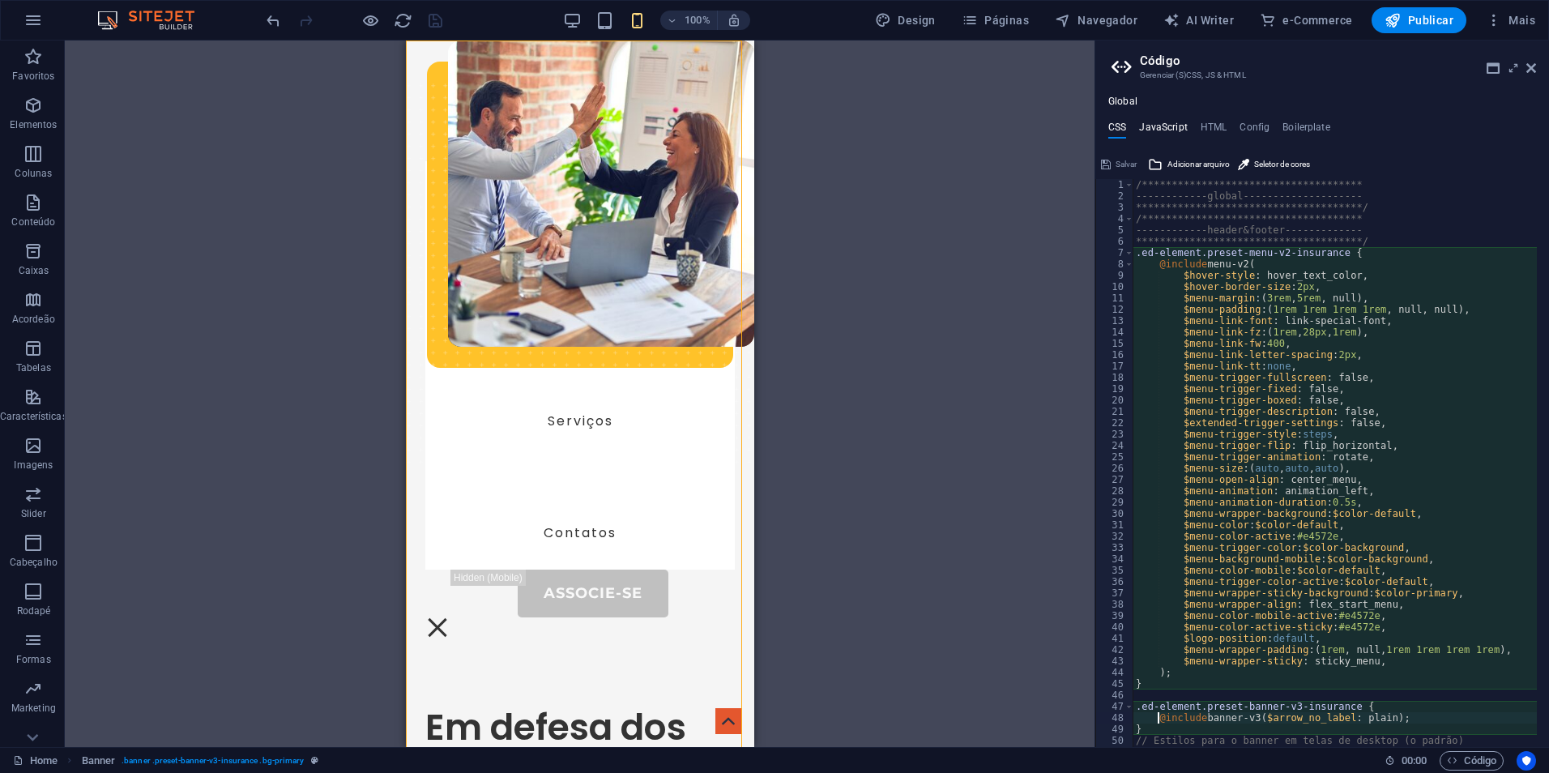
click at [1155, 124] on h4 "JavaScript" at bounding box center [1163, 131] width 48 height 18
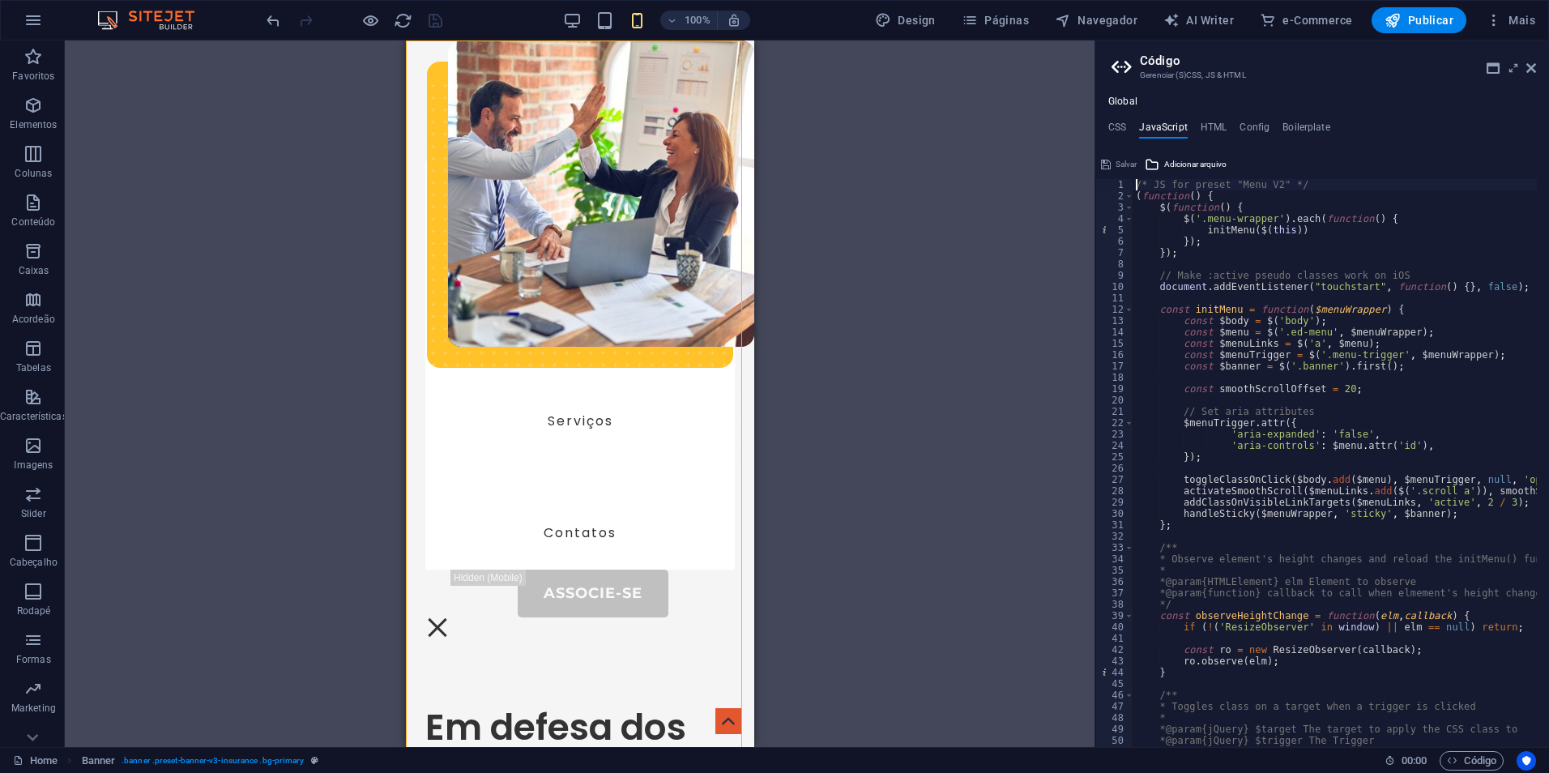
click at [1294, 369] on div "/* JS for preset "Menu V2" */ ( function ( ) { $ ( function ( ) { $ ( '.menu-wr…" at bounding box center [1505, 468] width 744 height 579
drag, startPoint x: 1247, startPoint y: 368, endPoint x: 1348, endPoint y: 376, distance: 101.6
click at [1348, 376] on div "/* JS for preset "Menu V2" */ ( function ( ) { $ ( function ( ) { $ ( '.menu-wr…" at bounding box center [1505, 468] width 744 height 579
click at [1221, 364] on div "/* JS for preset "Menu V2" */ ( function ( ) { $ ( function ( ) { $ ( '.menu-wr…" at bounding box center [1505, 468] width 744 height 579
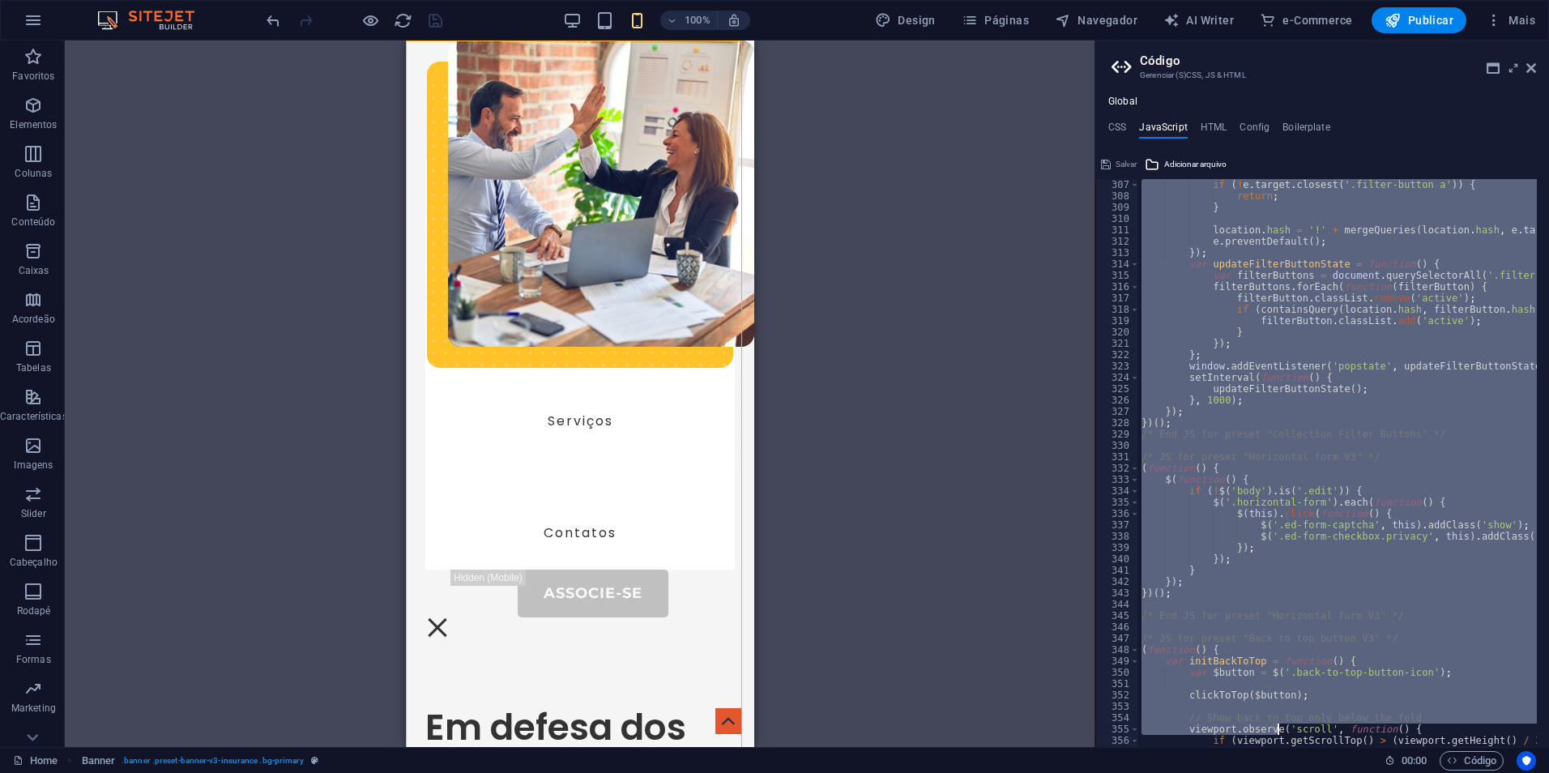
scroll to position [3698, 0]
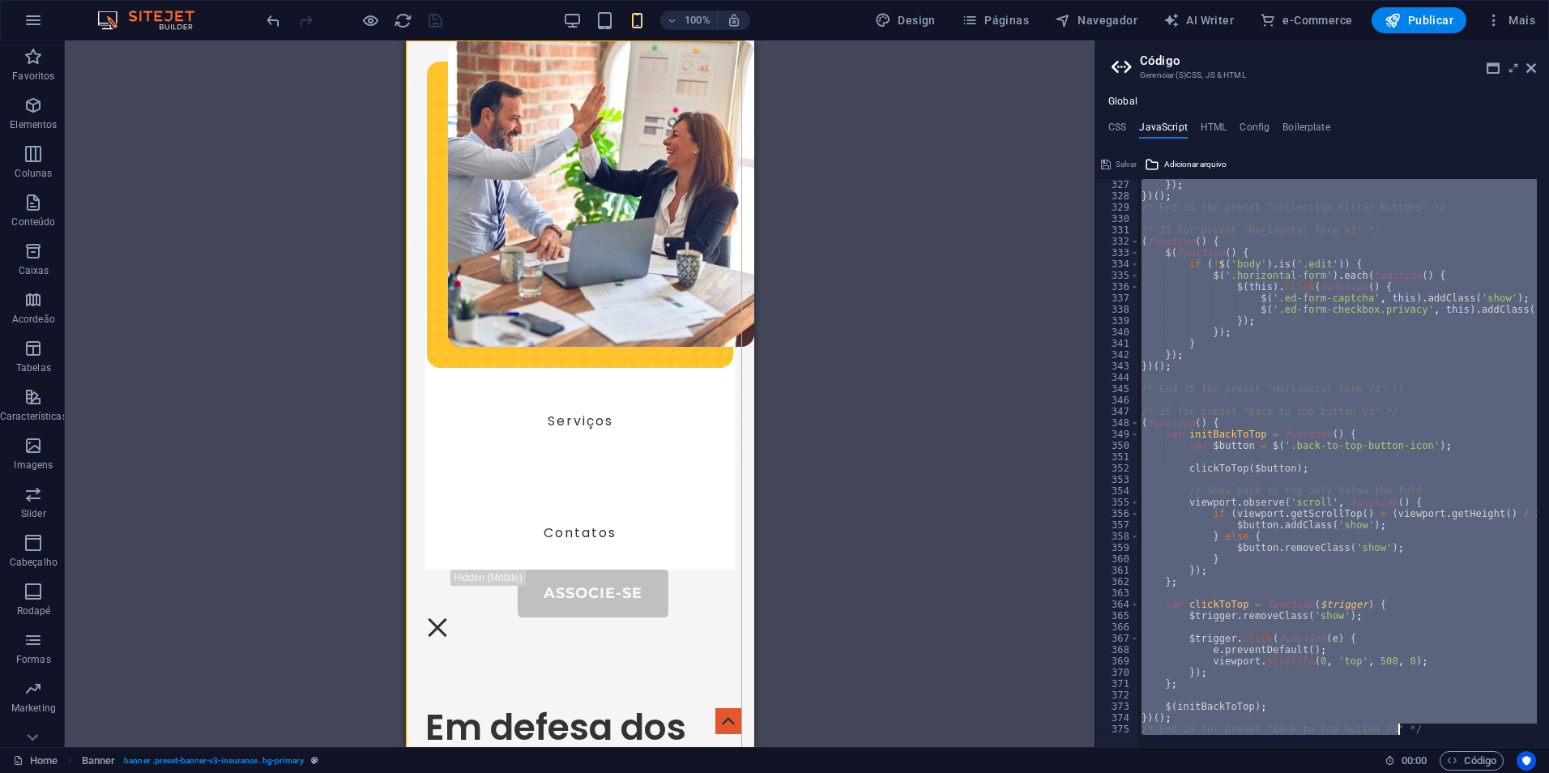
drag, startPoint x: 1137, startPoint y: 184, endPoint x: 1437, endPoint y: 745, distance: 636.5
click at [1437, 745] on div "const $banner = $('.banner').first(); 327 328 329 330 331 332 333 334 335 336 3…" at bounding box center [1322, 463] width 454 height 568
type textarea "})(); /* End JS for preset "Back to top button V3" */"
click at [1248, 372] on div "}) ; }) ( ) ; /* End JS for preset "Collection Filter Buttons" */ /* JS for pre…" at bounding box center [1337, 463] width 399 height 568
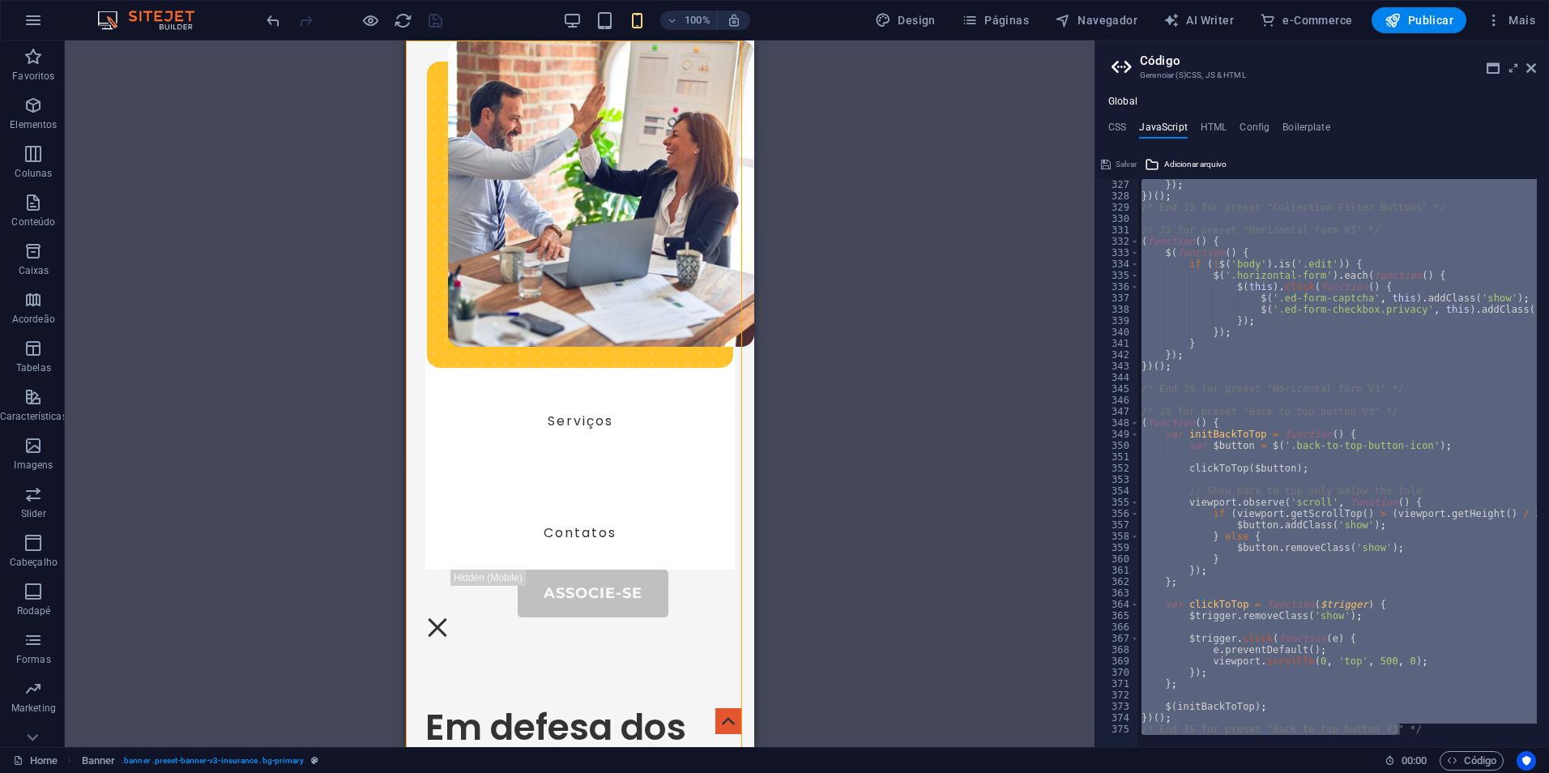
type textarea "})();"
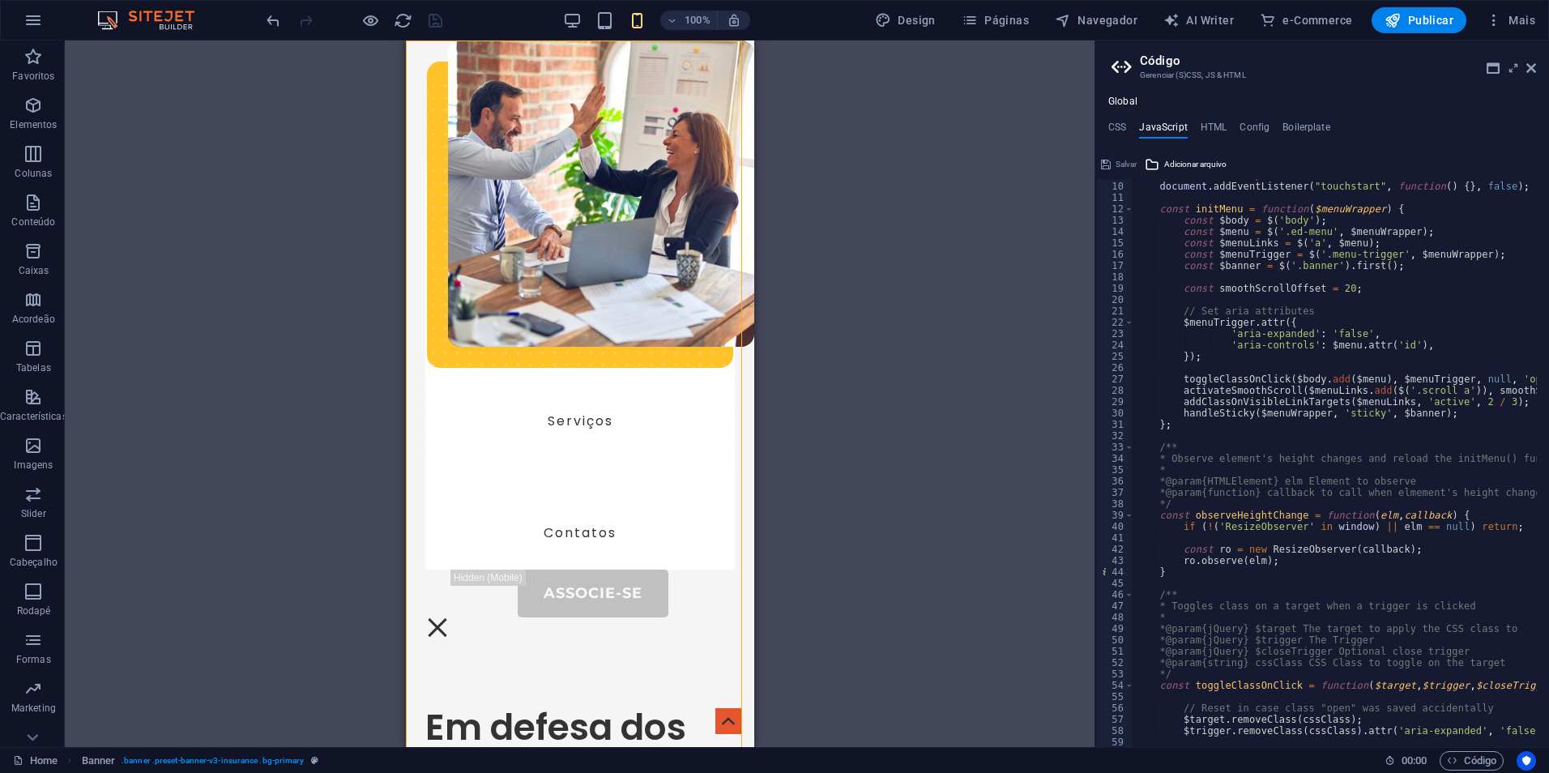
scroll to position [0, 0]
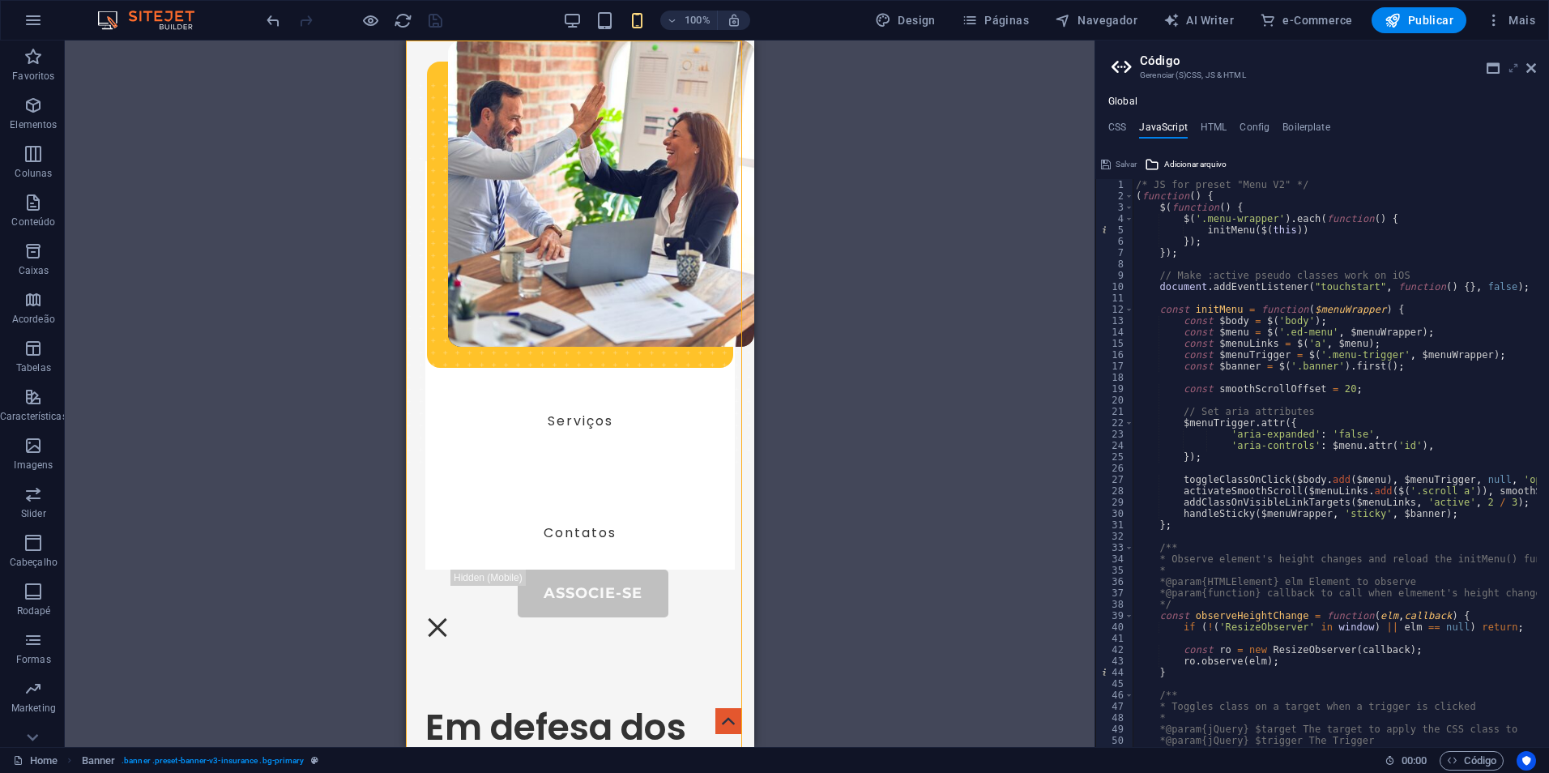
click at [1514, 62] on icon at bounding box center [1514, 68] width 0 height 13
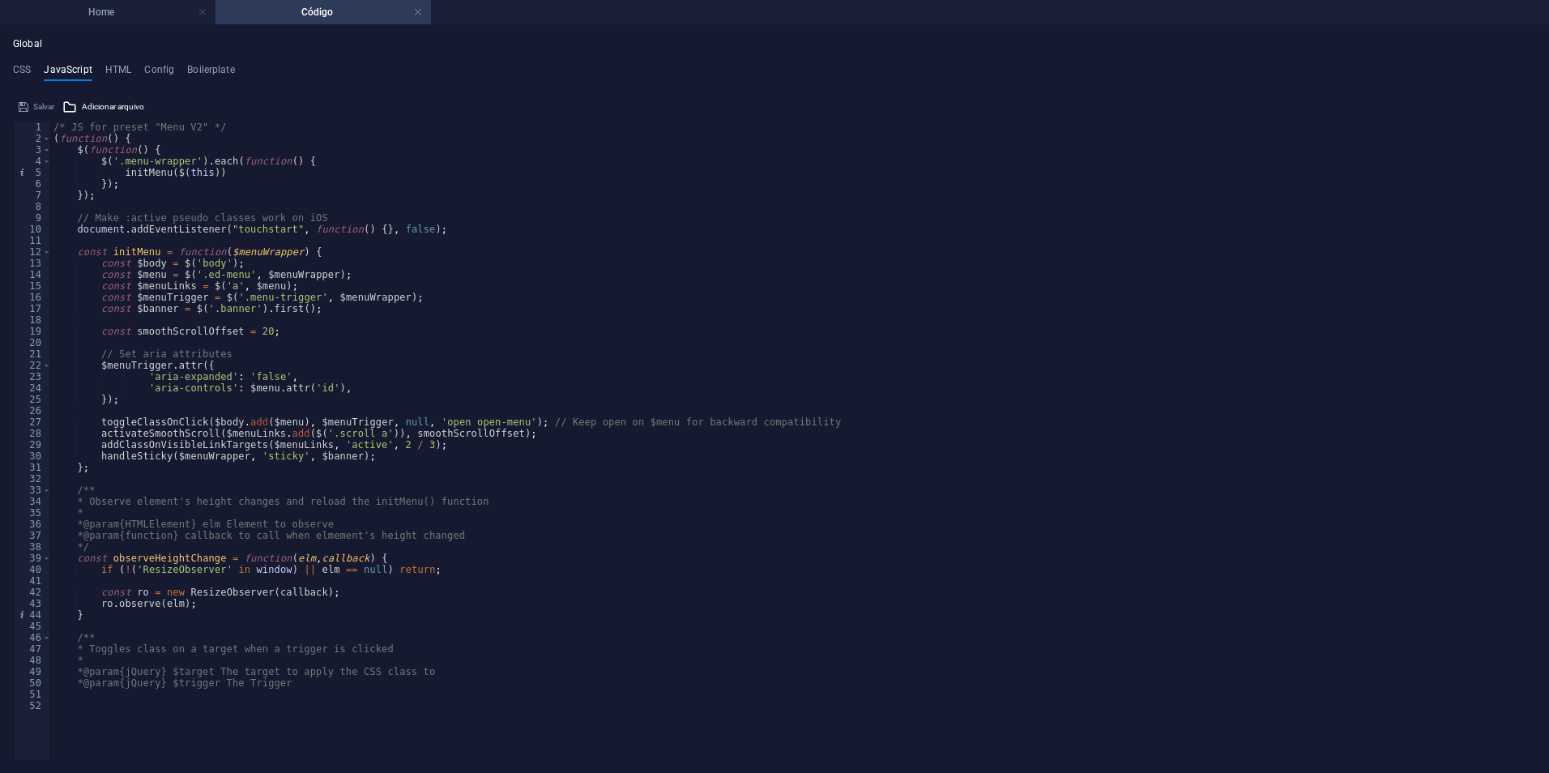
type textarea "addClassOnVisibleLinkTargets($menuLinks, 'active', 2 / 3);"
click at [259, 449] on div "/* JS for preset "Menu V2" */ ( function ( ) { $ ( function ( ) { $ ( '.menu-wr…" at bounding box center [787, 411] width 1474 height 579
click at [227, 476] on div "/* JS for preset "Menu V2" */ ( function ( ) { $ ( function ( ) { $ ( '.menu-wr…" at bounding box center [787, 411] width 1474 height 579
click at [213, 458] on div "/* JS for preset "Menu V2" */ ( function ( ) { $ ( function ( ) { $ ( '.menu-wr…" at bounding box center [787, 411] width 1474 height 579
click at [272, 451] on div "/* JS for preset "Menu V2" */ ( function ( ) { $ ( function ( ) { $ ( '.menu-wr…" at bounding box center [787, 411] width 1474 height 579
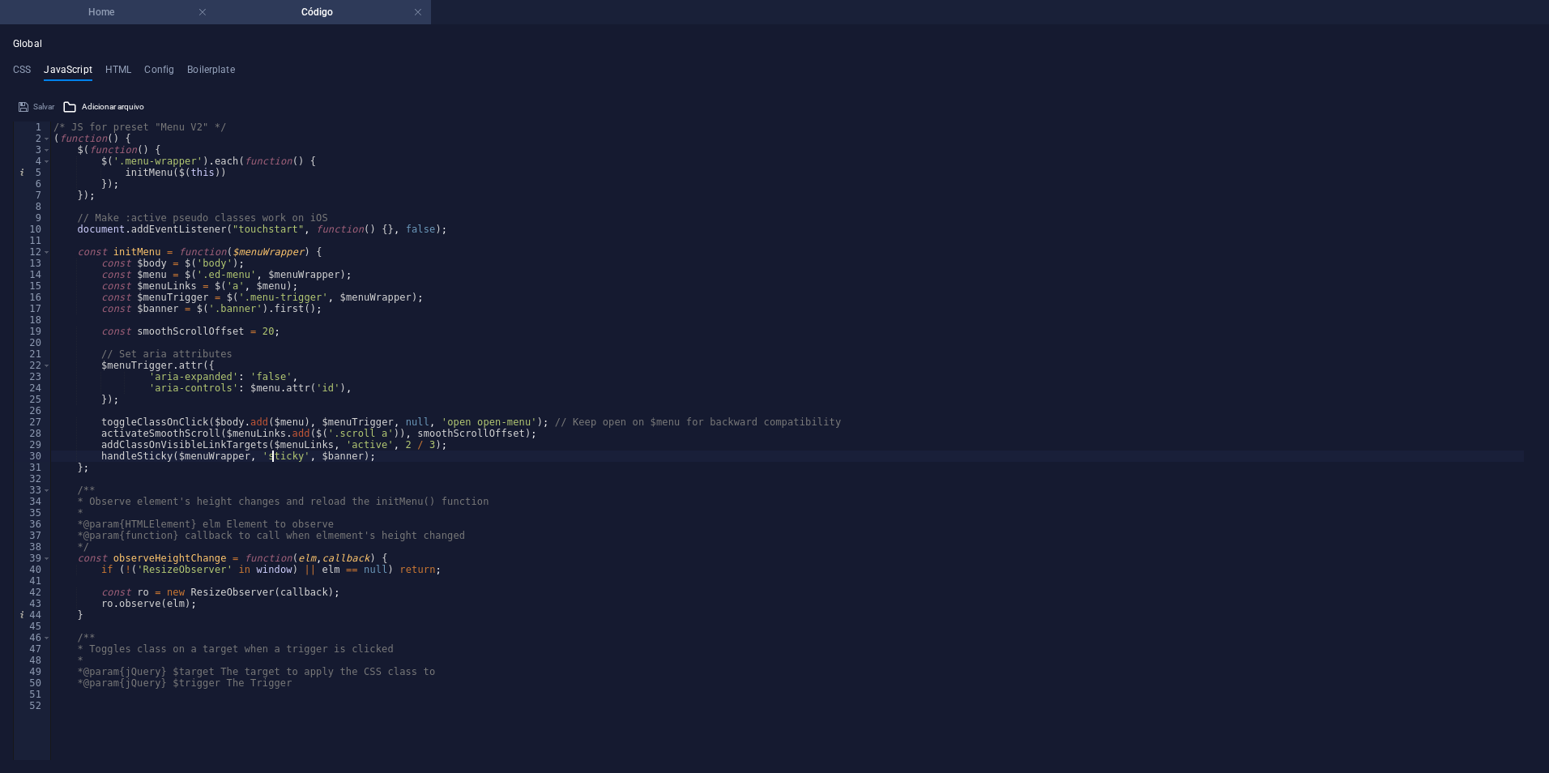
click at [141, 16] on h4 "Home" at bounding box center [108, 12] width 216 height 18
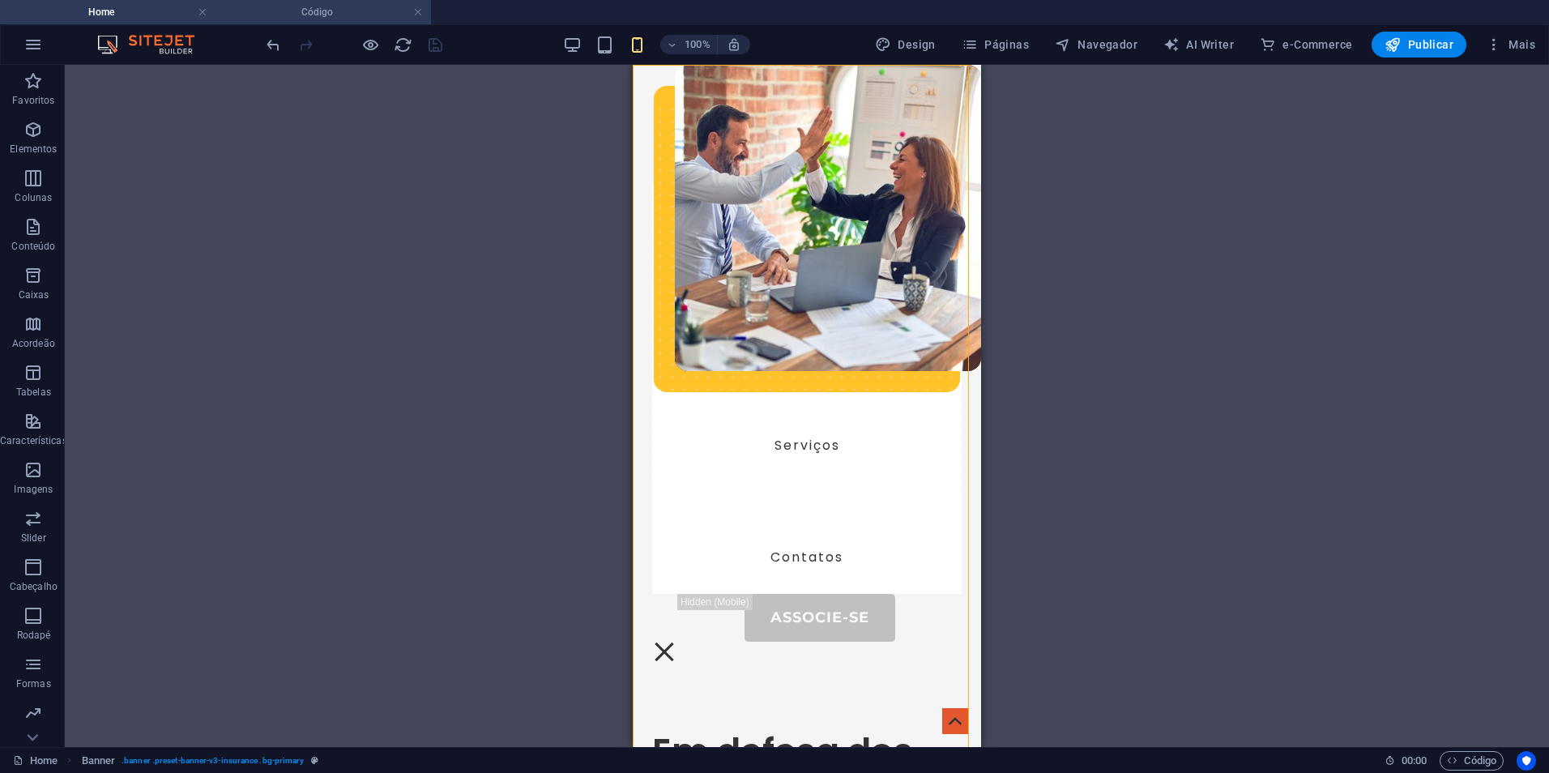
click at [340, 7] on h4 "Código" at bounding box center [324, 12] width 216 height 18
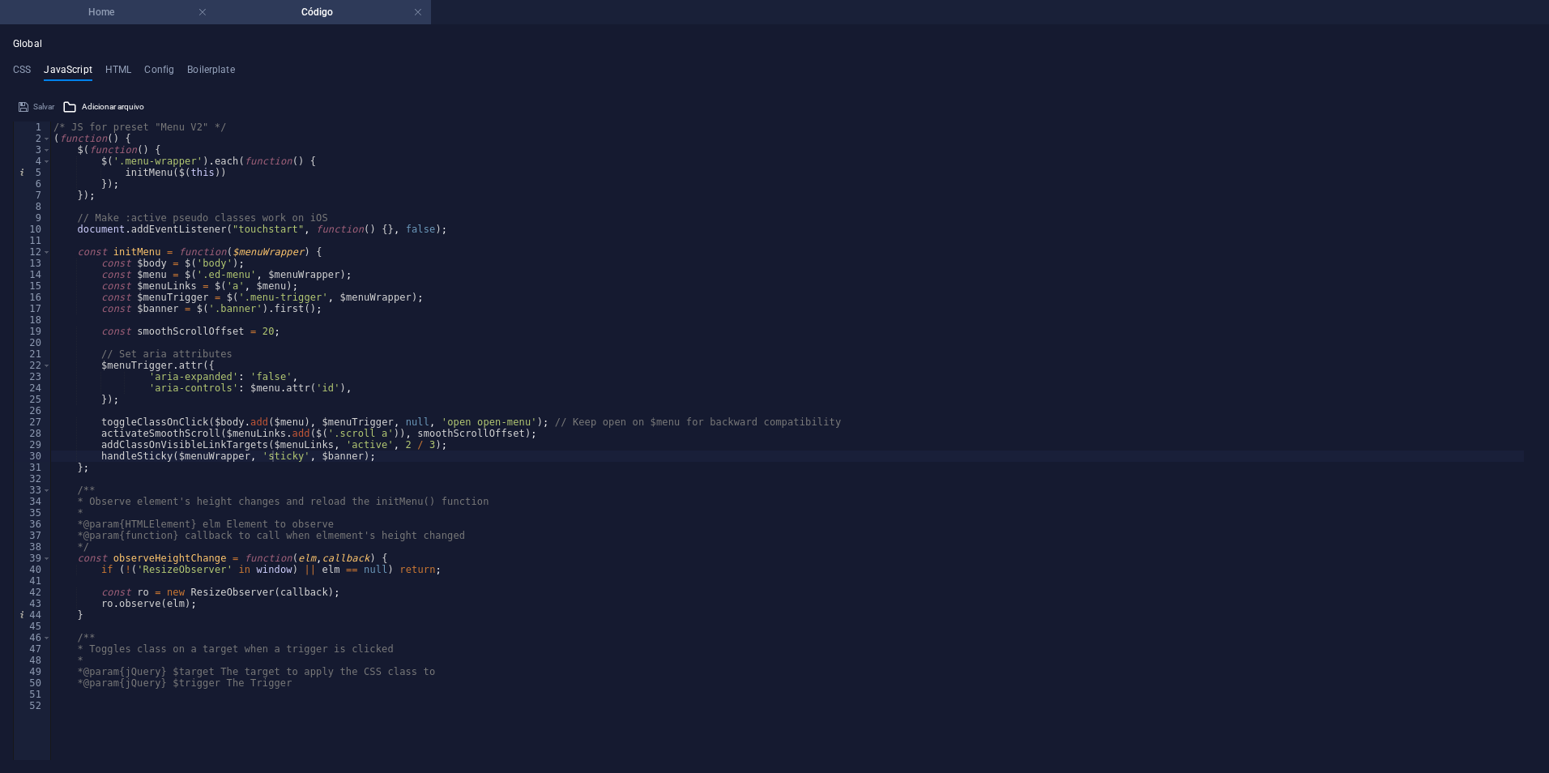
click at [157, 8] on h4 "Home" at bounding box center [108, 12] width 216 height 18
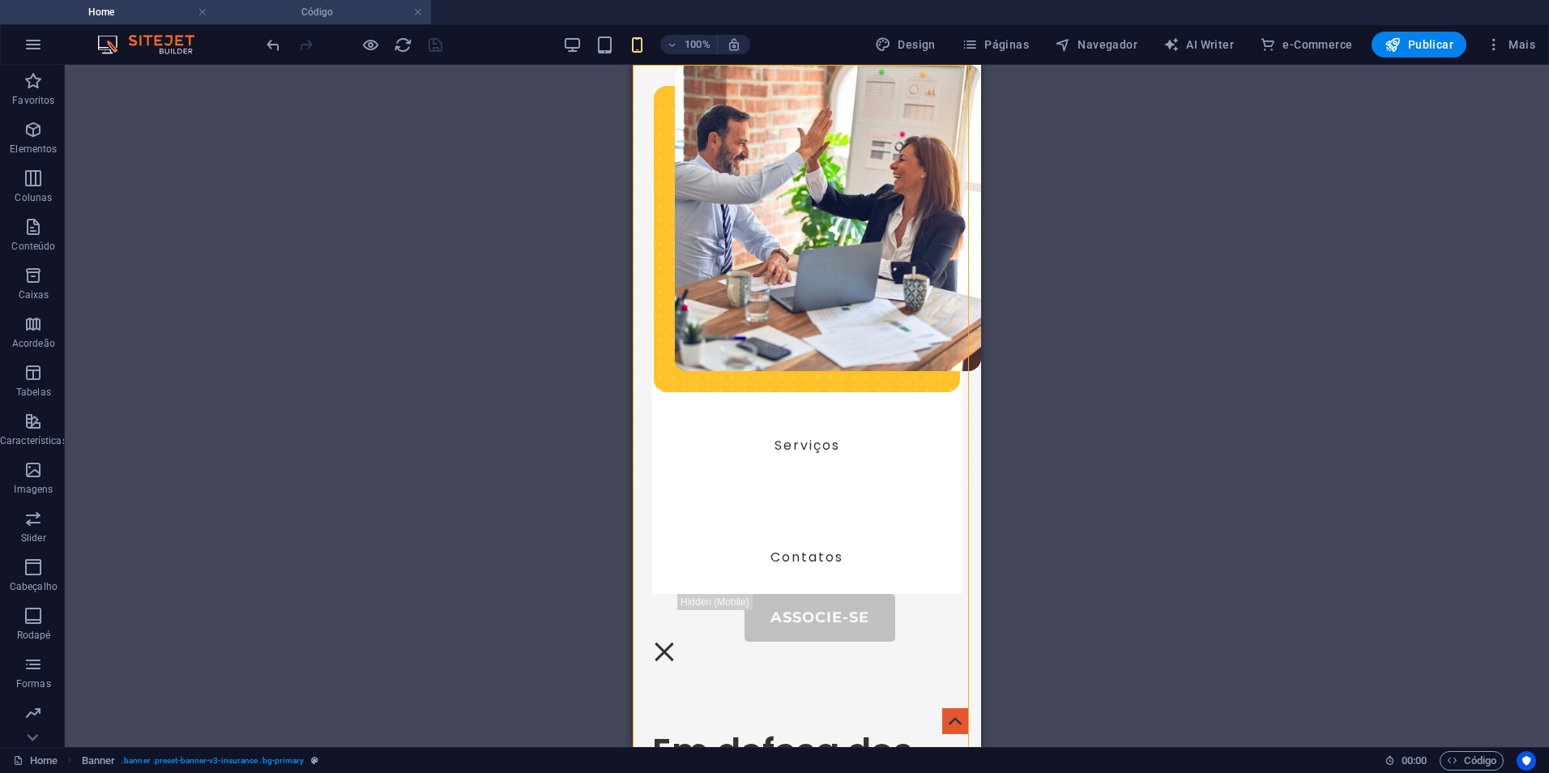
click at [268, 9] on h4 "Código" at bounding box center [324, 12] width 216 height 18
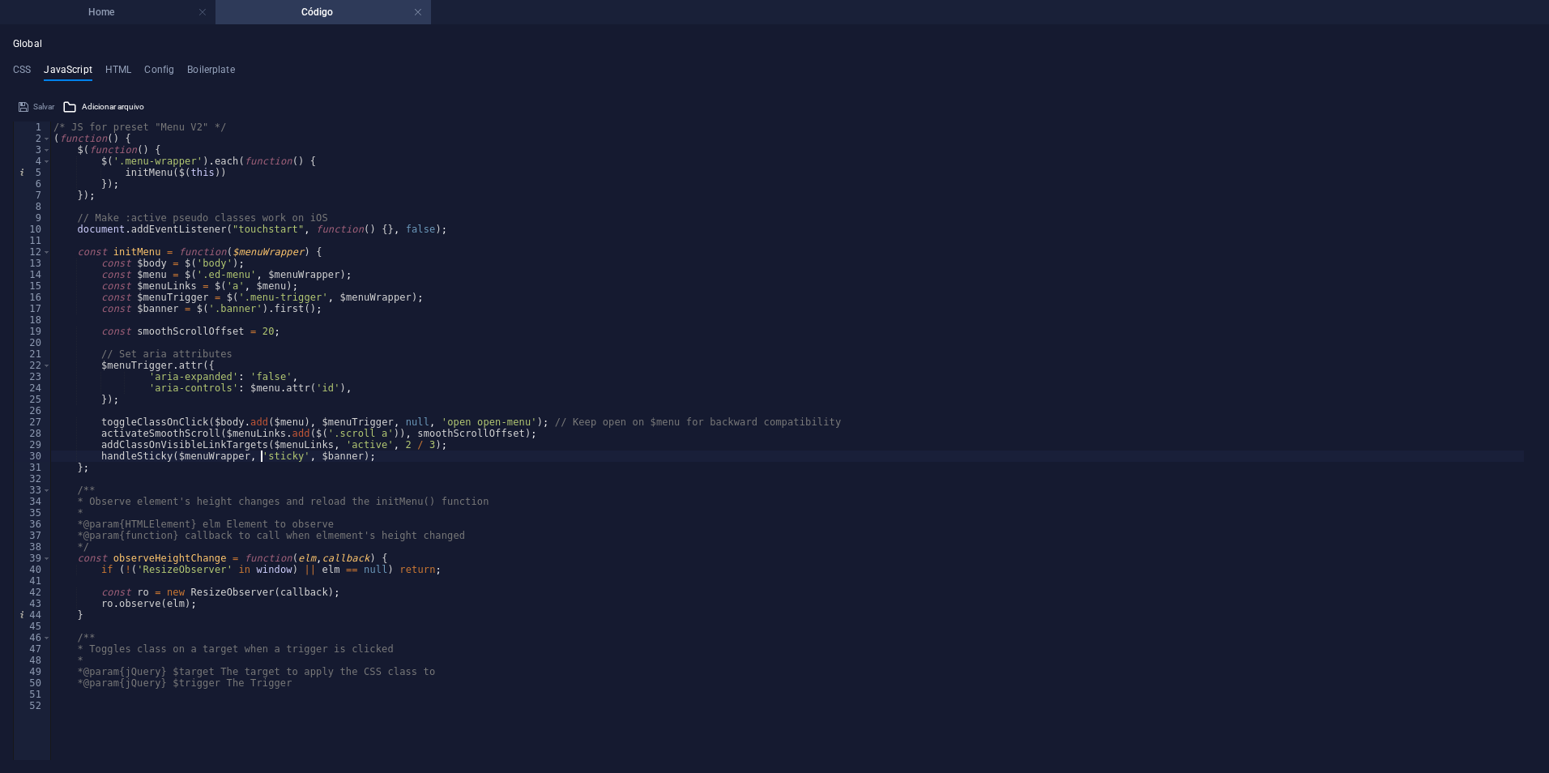
click at [263, 451] on div "/* JS for preset "Menu V2" */ ( function ( ) { $ ( function ( ) { $ ( '.menu-wr…" at bounding box center [787, 411] width 1474 height 579
click at [269, 456] on div "/* JS for preset "Menu V2" */ ( function ( ) { $ ( function ( ) { $ ( '.menu-wr…" at bounding box center [787, 411] width 1474 height 579
click at [335, 463] on div "/* JS for preset "Menu V2" */ ( function ( ) { $ ( function ( ) { $ ( '.menu-wr…" at bounding box center [787, 411] width 1474 height 579
click at [355, 462] on div "/* JS for preset "Menu V2" */ ( function ( ) { $ ( function ( ) { $ ( '.menu-wr…" at bounding box center [787, 411] width 1474 height 579
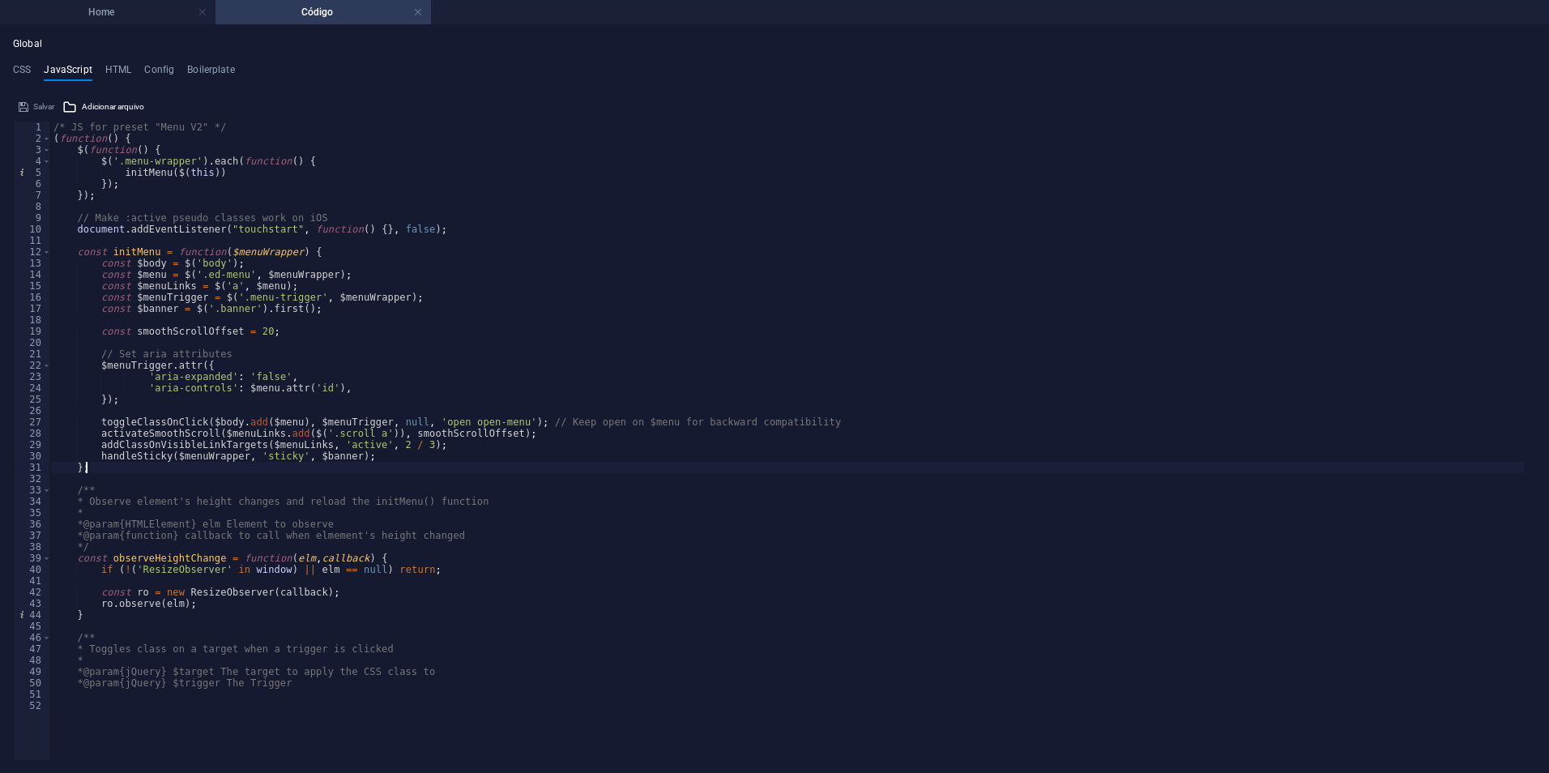
type textarea "handleSticky($menuWrapper, 'sticky', $banner);"
drag, startPoint x: 356, startPoint y: 453, endPoint x: 97, endPoint y: 456, distance: 258.5
click at [97, 456] on div "/* JS for preset "Menu V2" */ ( function ( ) { $ ( function ( ) { $ ( '.menu-wr…" at bounding box center [787, 411] width 1474 height 579
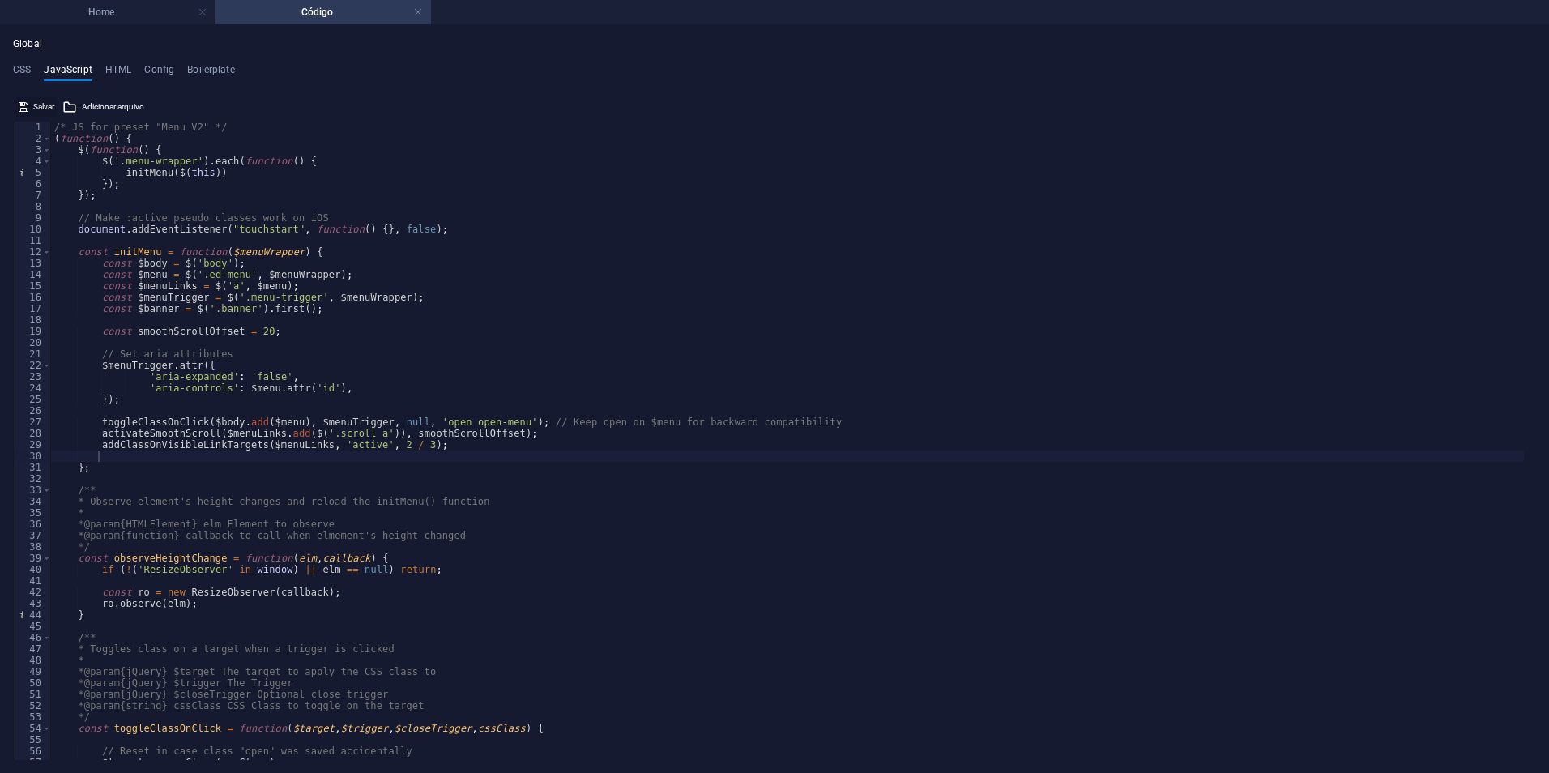
click at [28, 111] on icon at bounding box center [24, 106] width 10 height 19
click at [423, 12] on h4 "Código" at bounding box center [324, 12] width 216 height 18
click at [422, 15] on link at bounding box center [418, 12] width 10 height 15
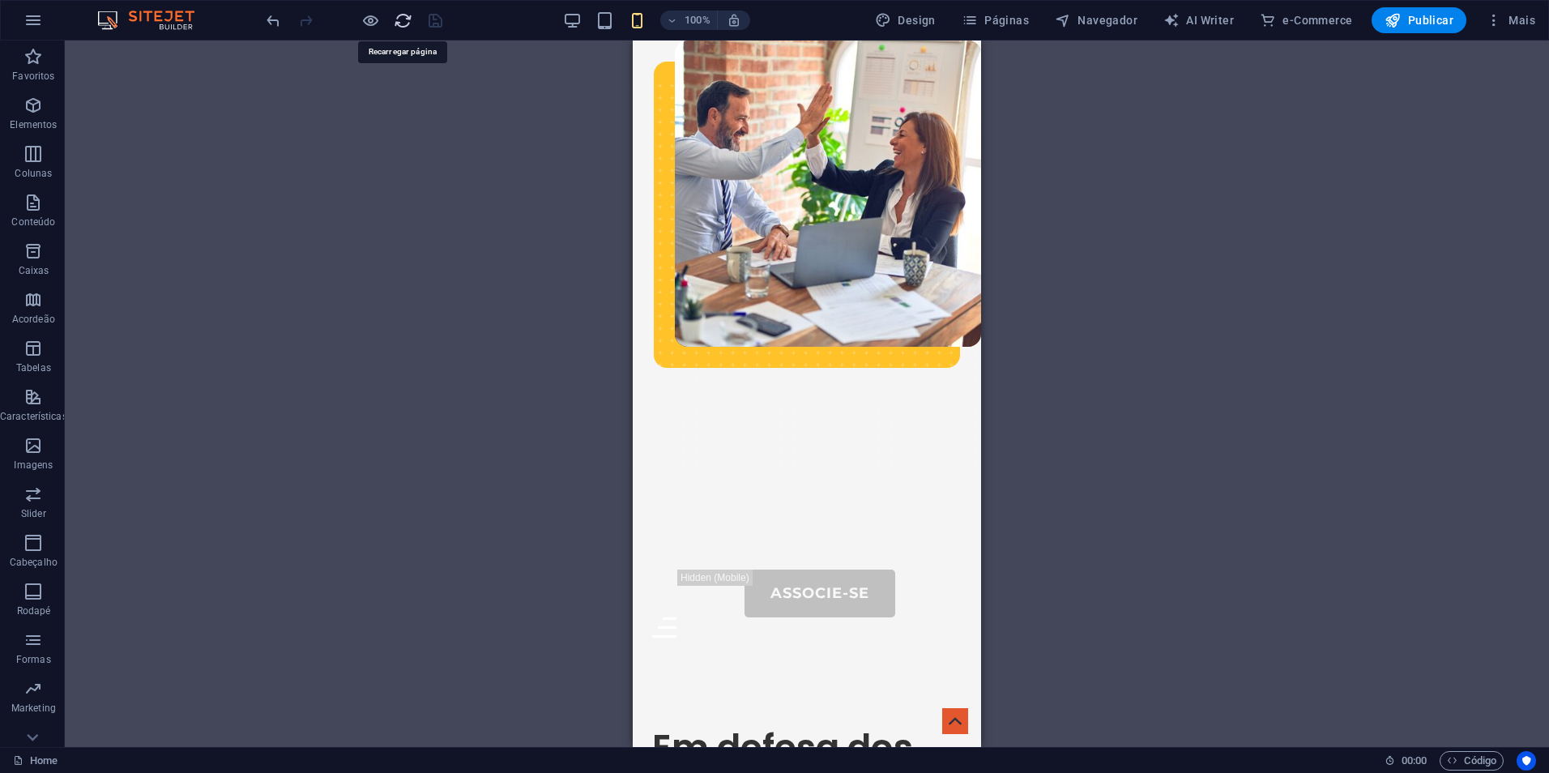
click at [403, 24] on icon "reload" at bounding box center [403, 20] width 19 height 19
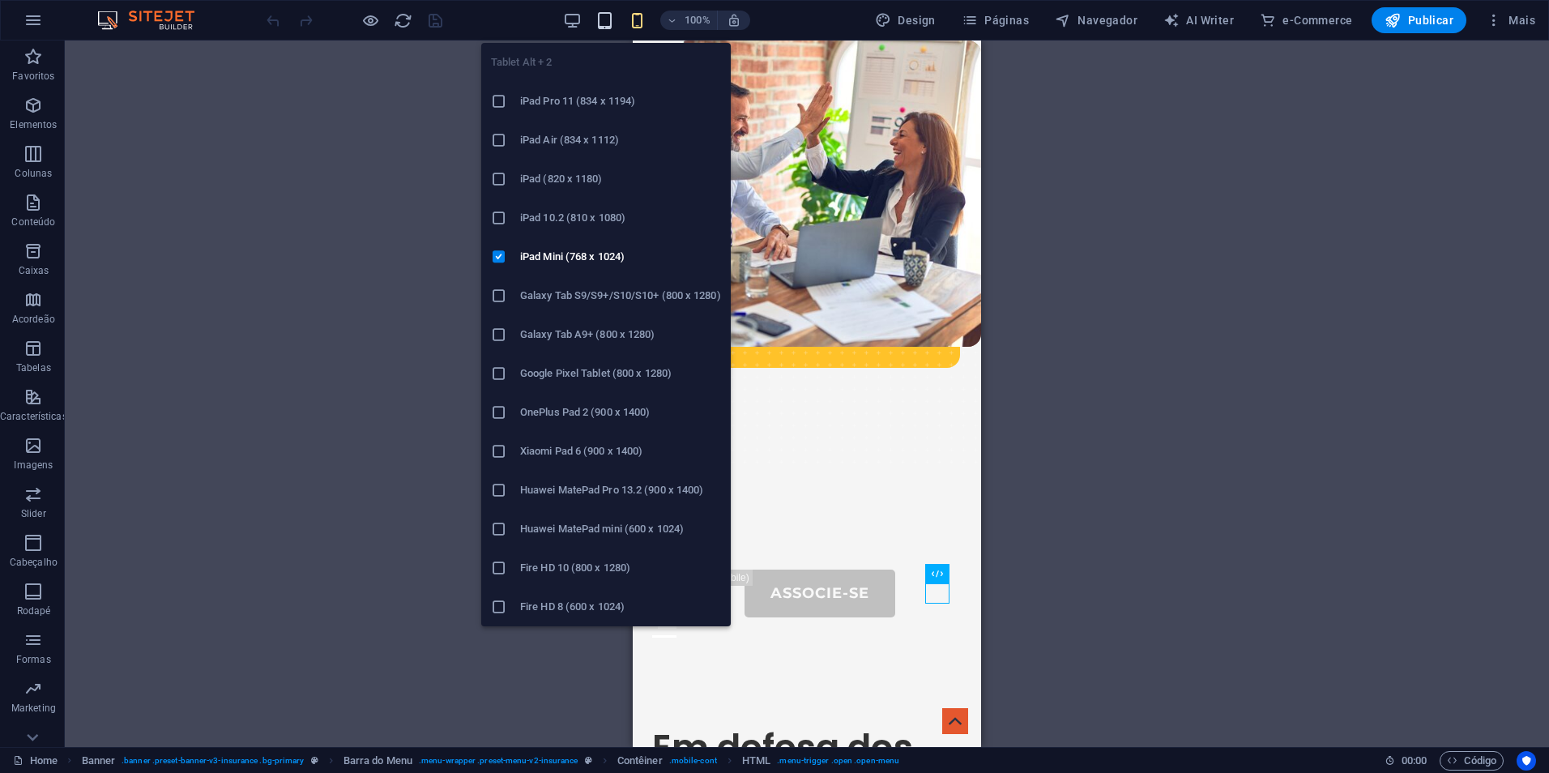
click at [613, 19] on icon "button" at bounding box center [605, 20] width 19 height 19
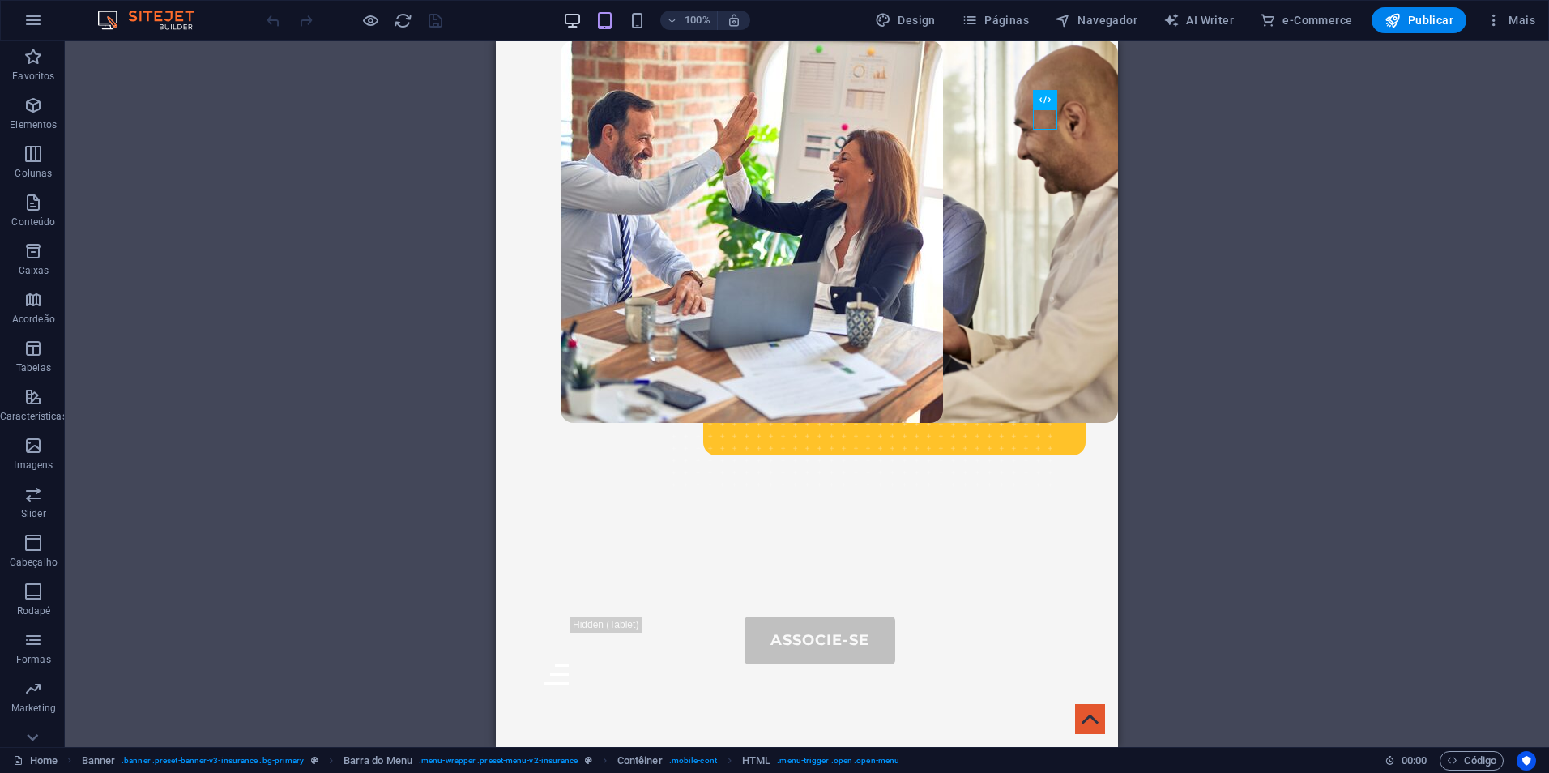
click at [581, 27] on icon "button" at bounding box center [572, 20] width 19 height 19
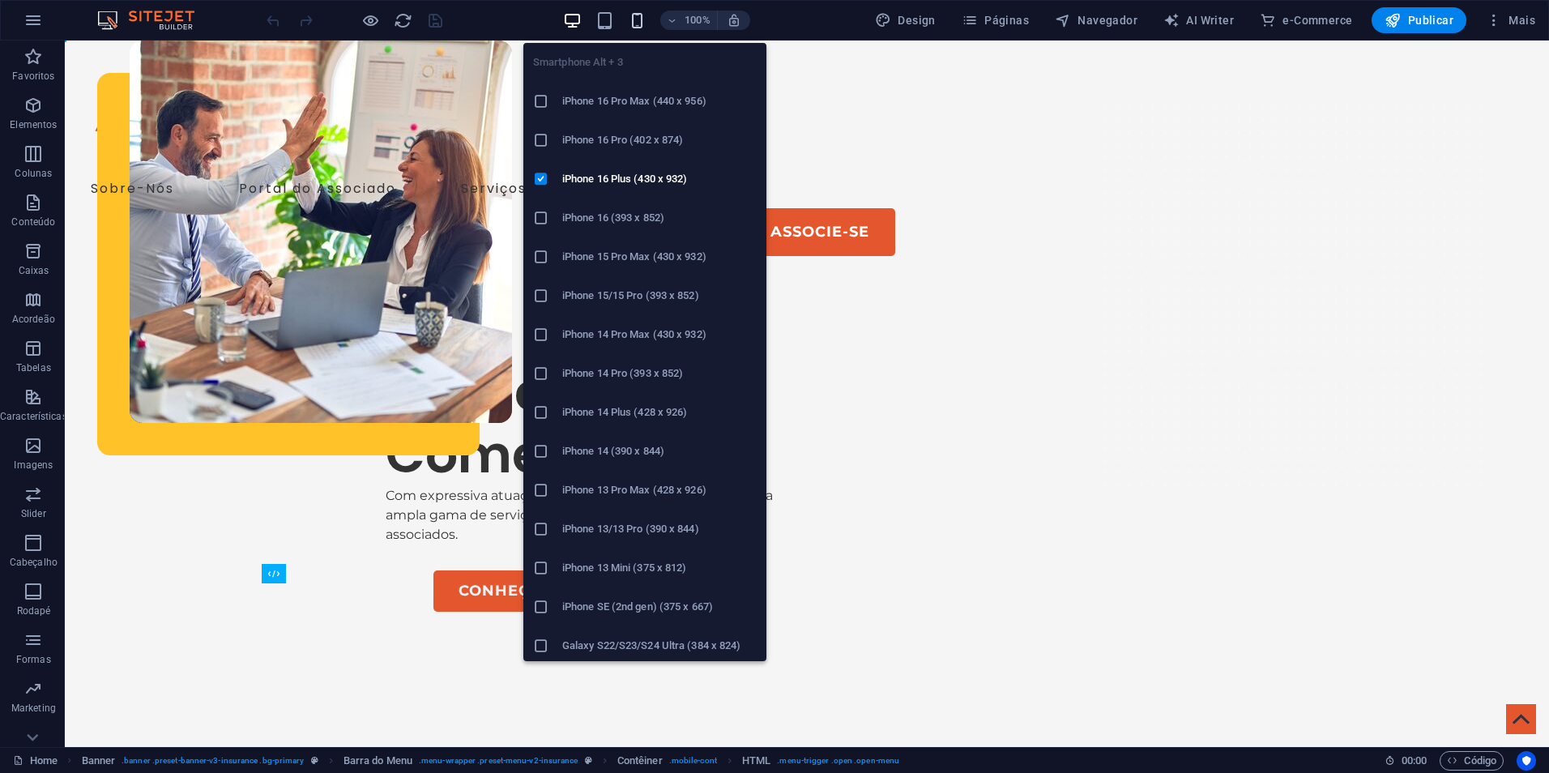
click at [647, 22] on icon "button" at bounding box center [637, 20] width 19 height 19
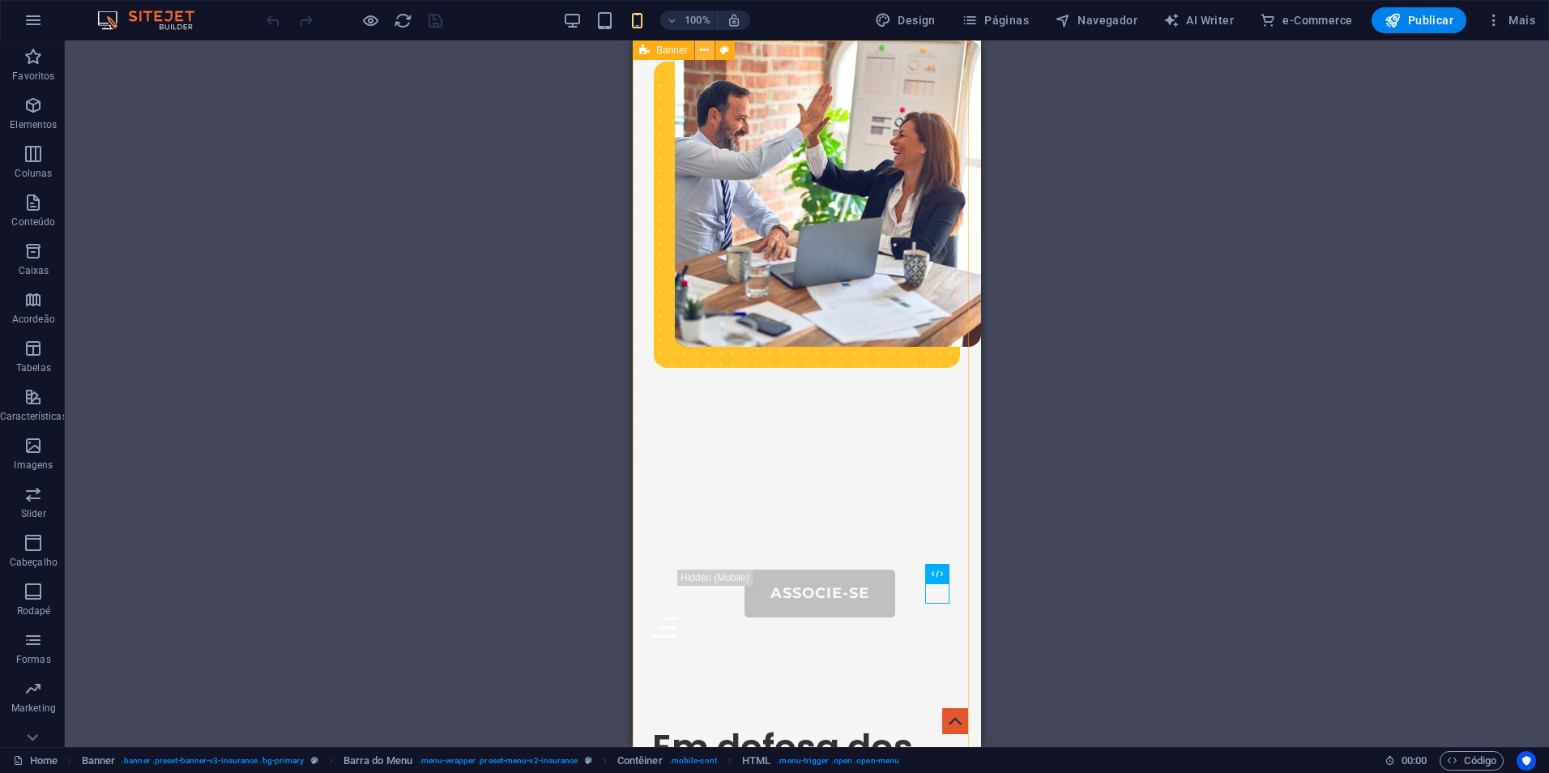
click at [706, 53] on icon at bounding box center [704, 50] width 9 height 17
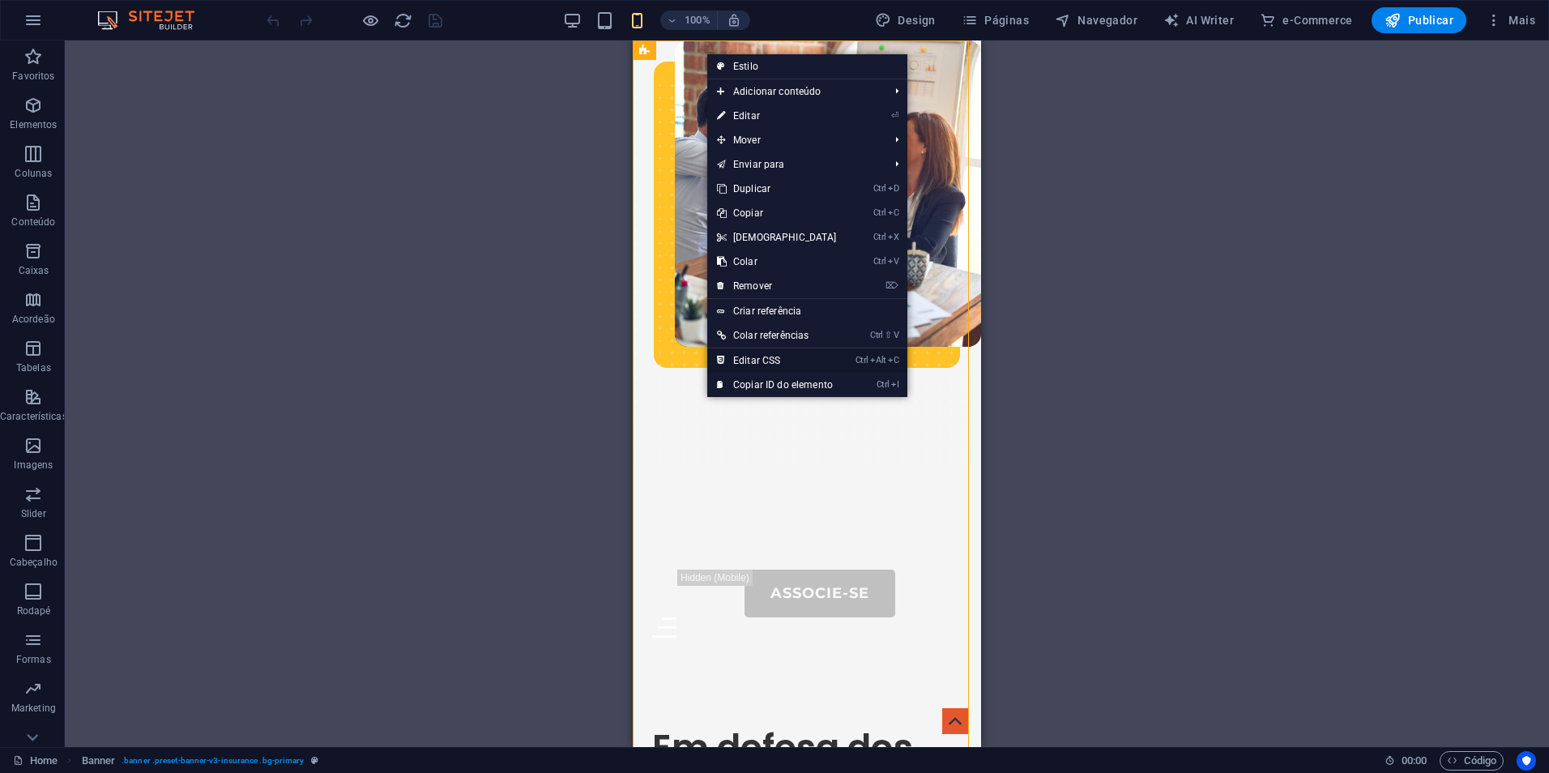
click at [793, 361] on link "Ctrl Alt C Editar CSS" at bounding box center [776, 360] width 139 height 24
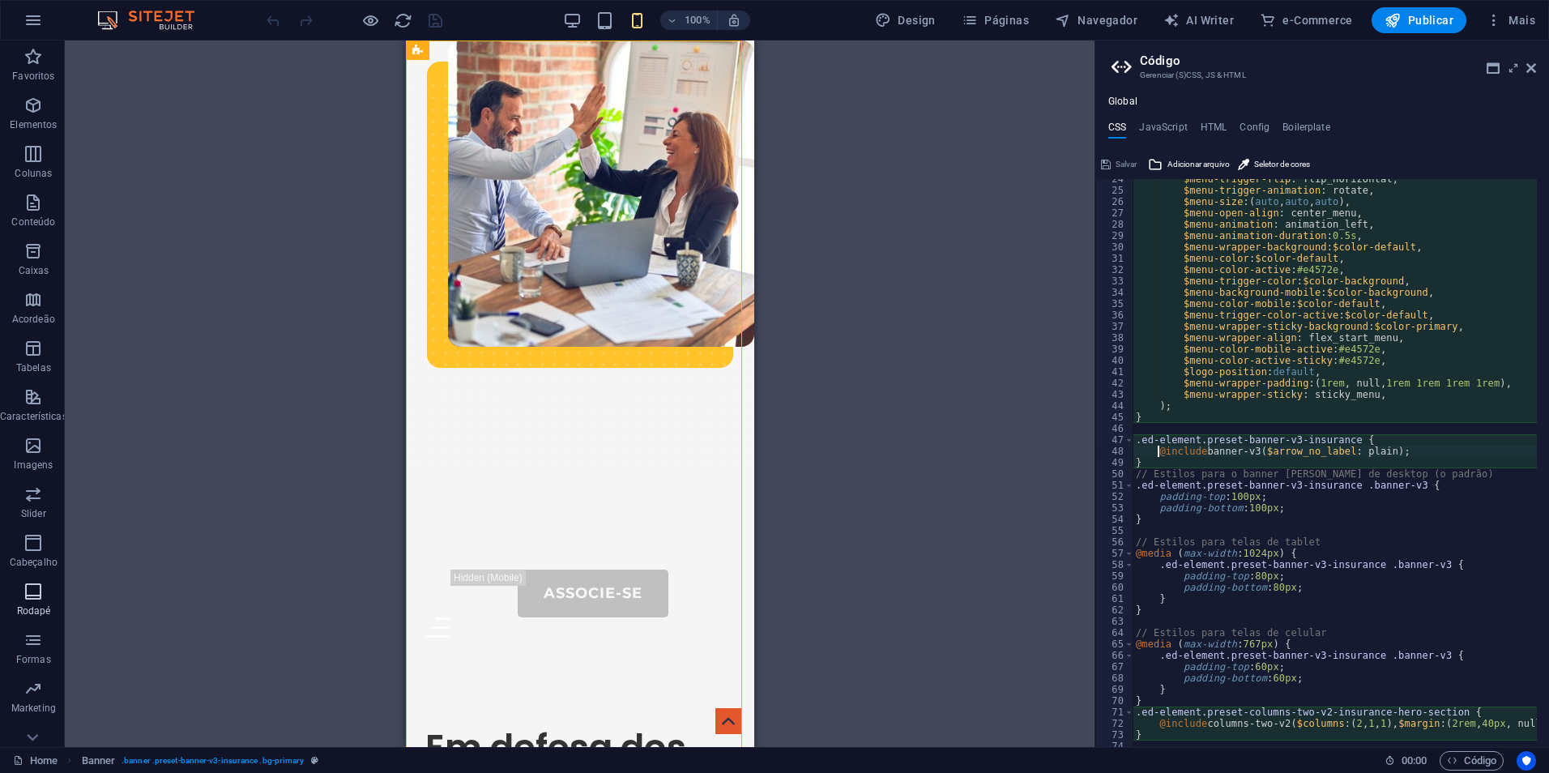
scroll to position [71, 0]
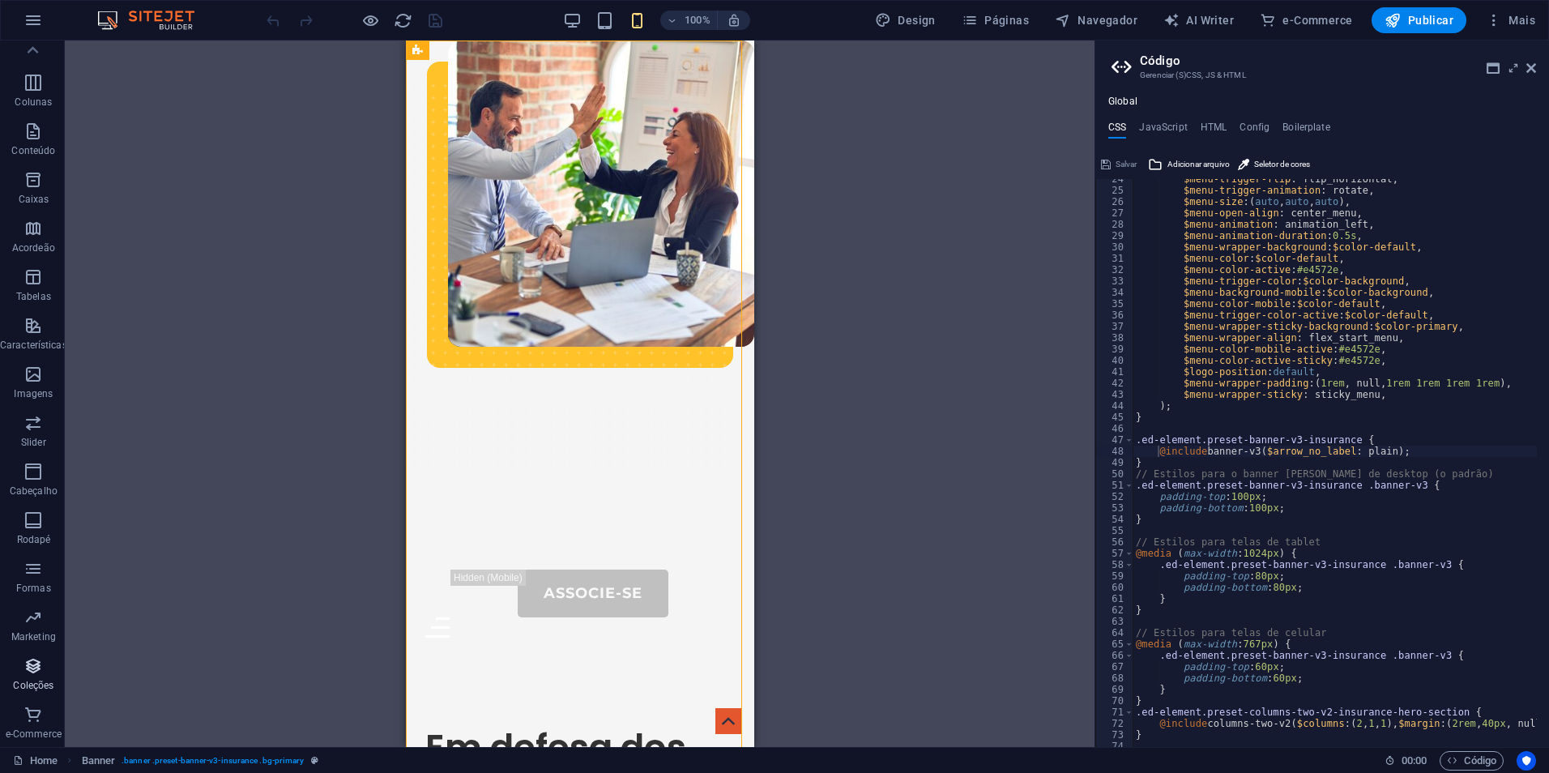
click at [43, 668] on icon "button" at bounding box center [32, 665] width 19 height 19
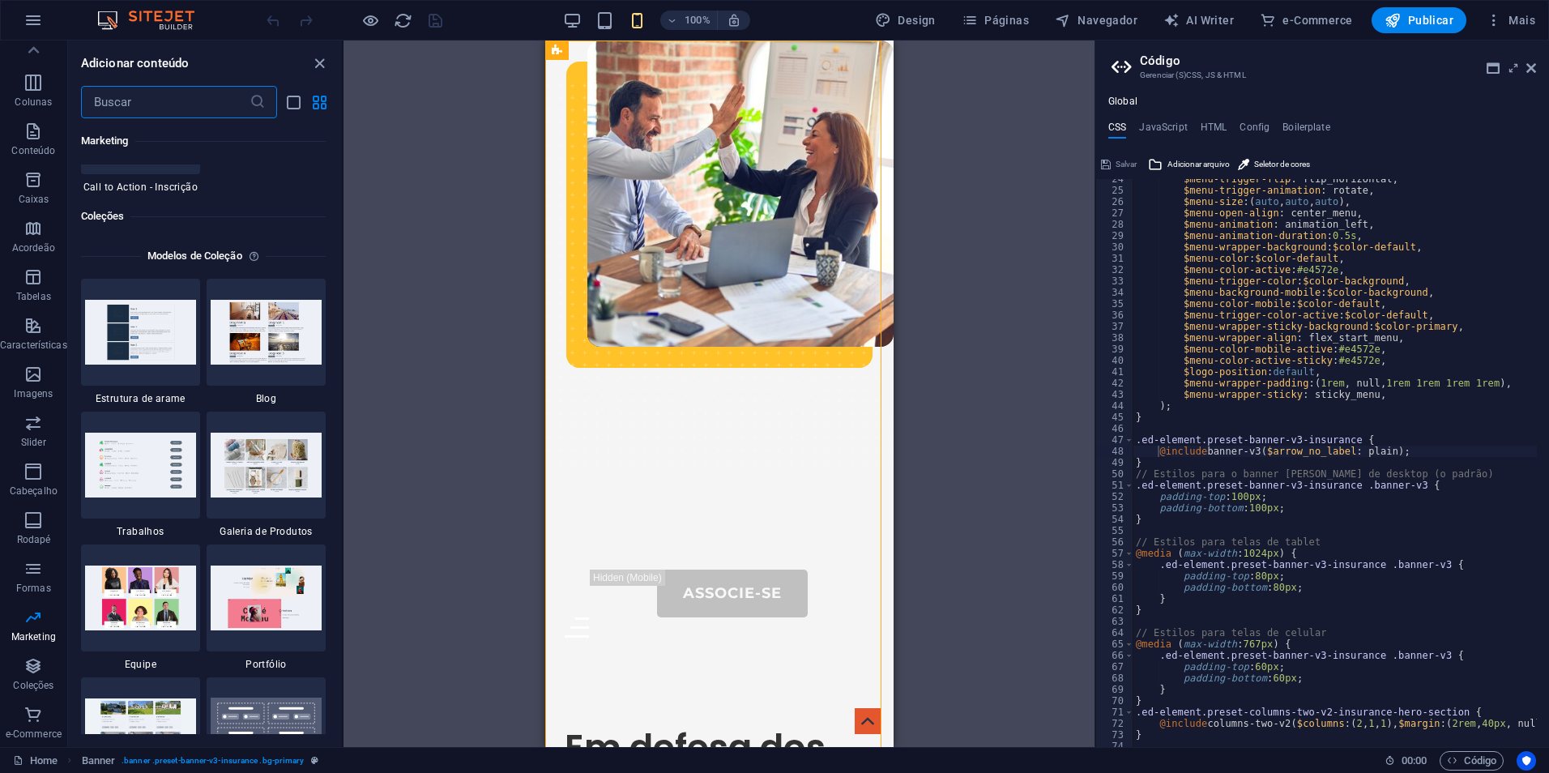
scroll to position [14752, 0]
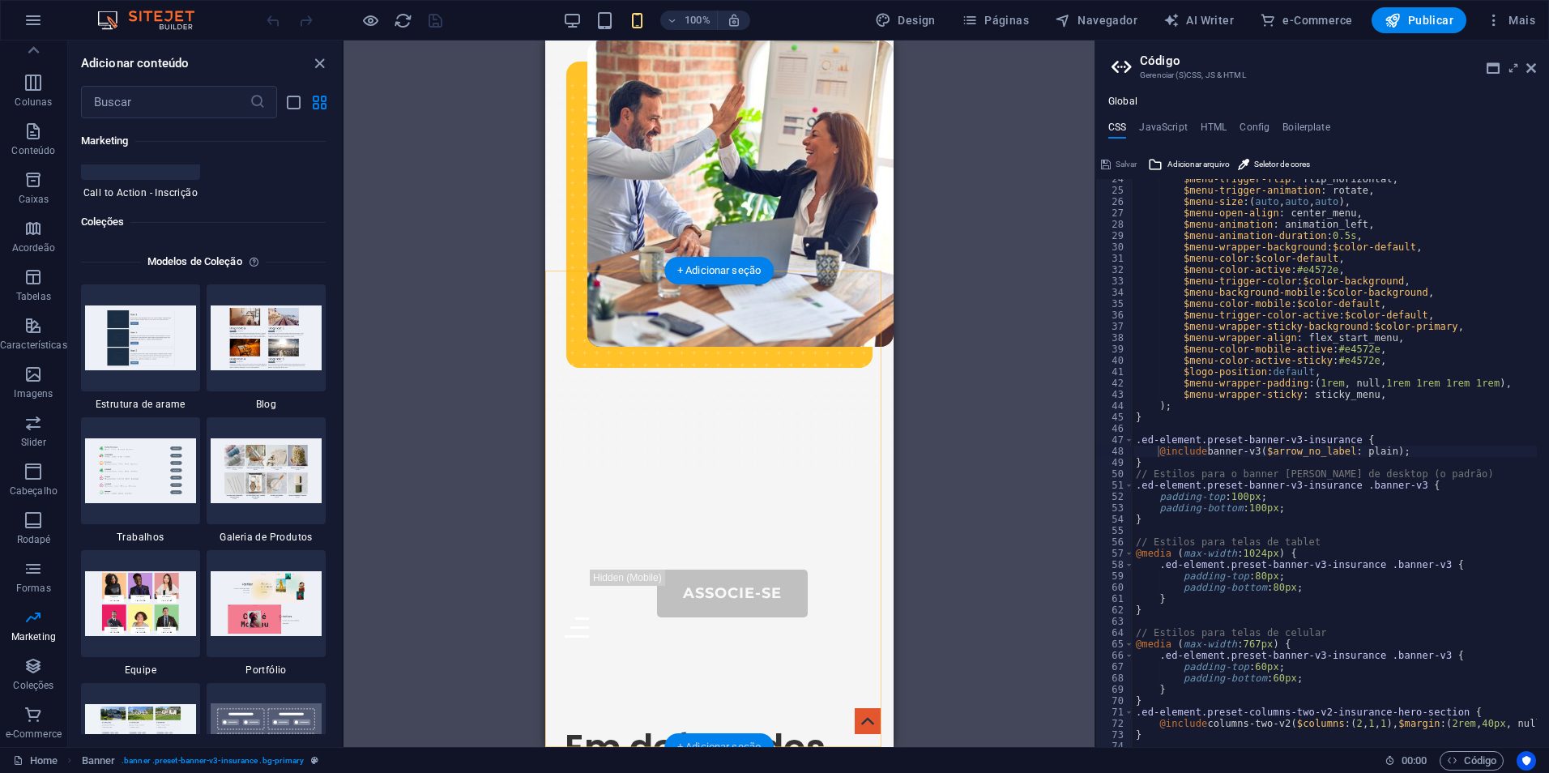
click at [711, 741] on div "+ Adicionar seção" at bounding box center [718, 747] width 109 height 28
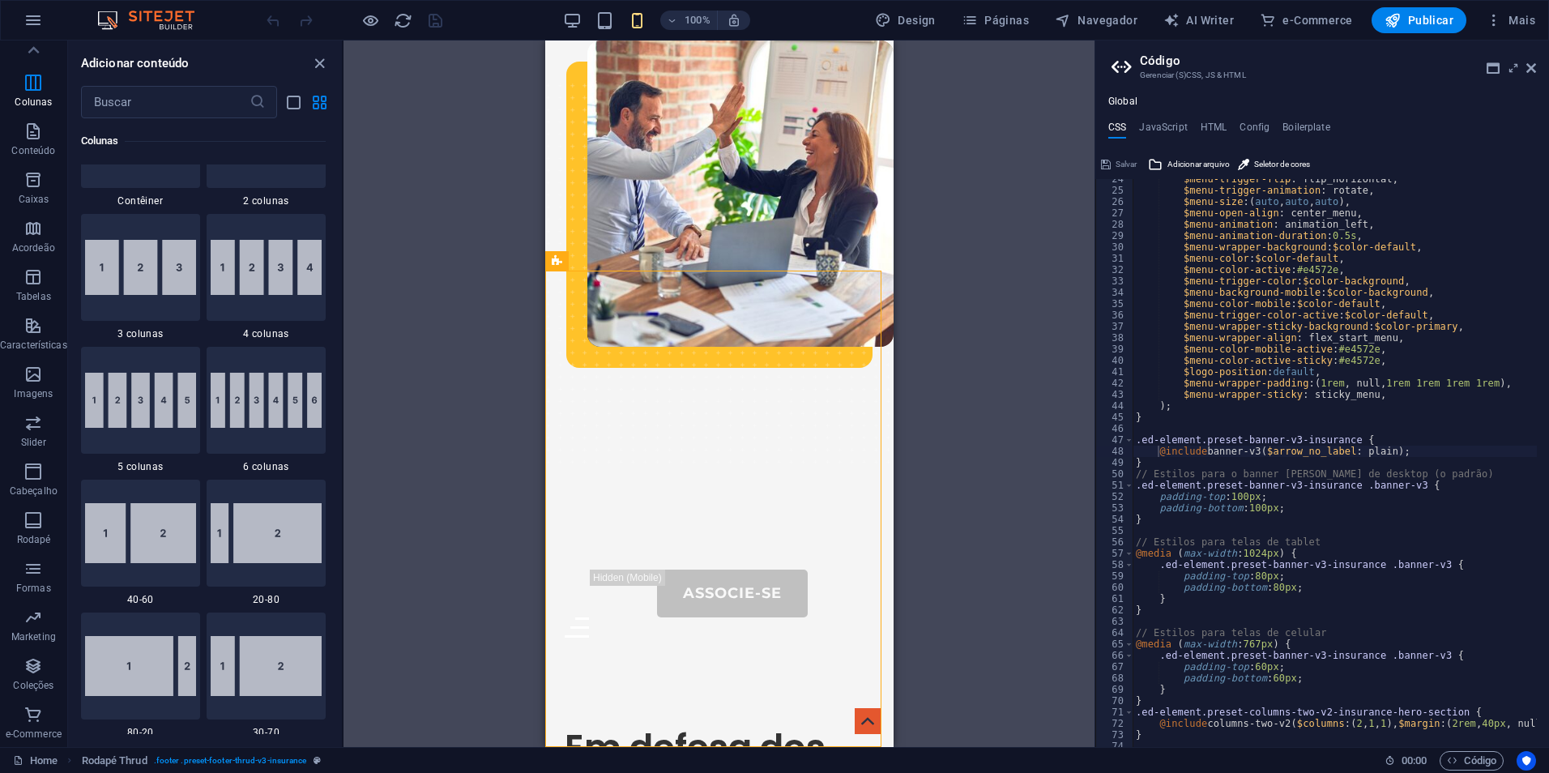
scroll to position [562, 0]
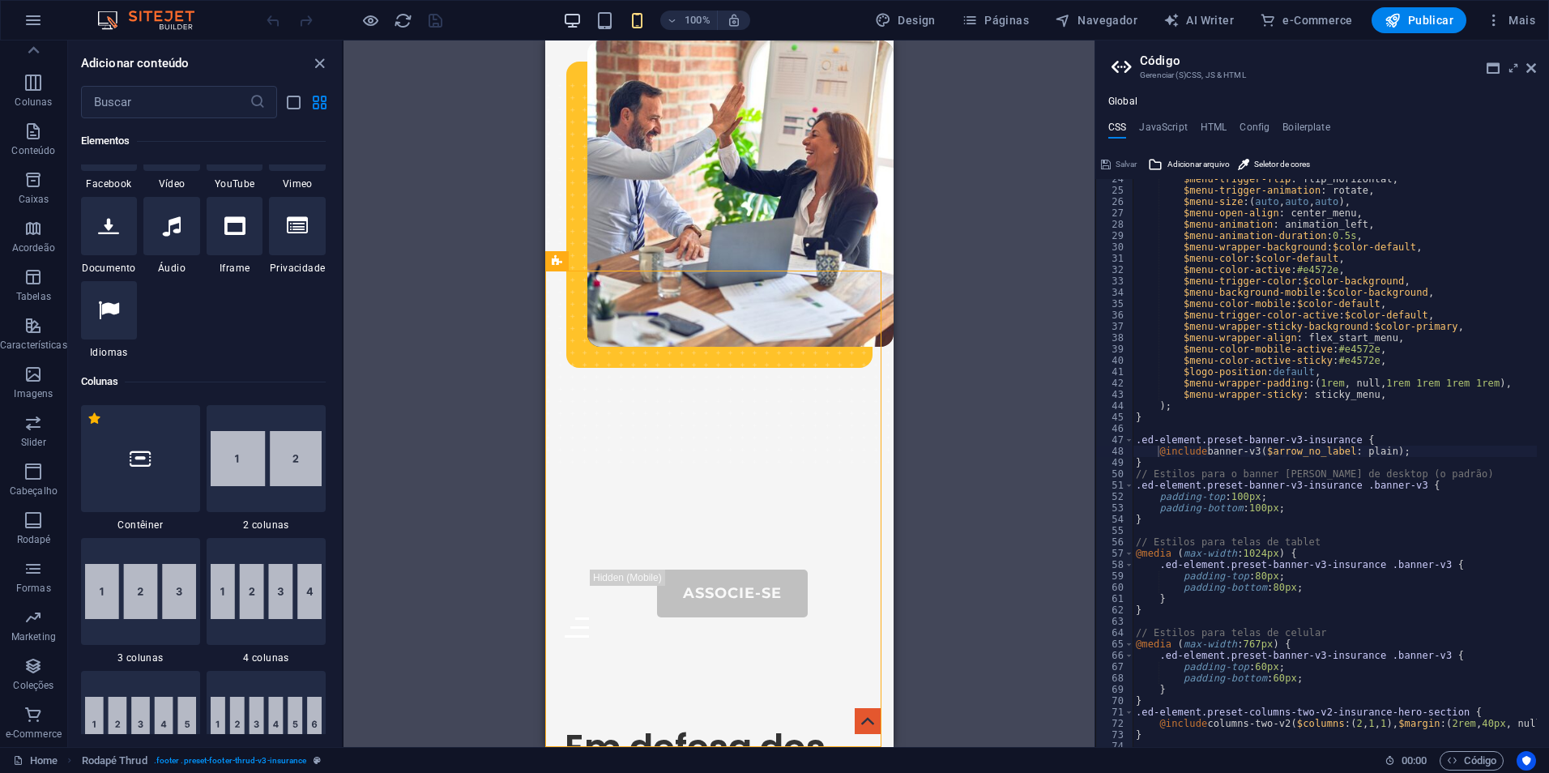
click at [582, 22] on icon "button" at bounding box center [572, 20] width 19 height 19
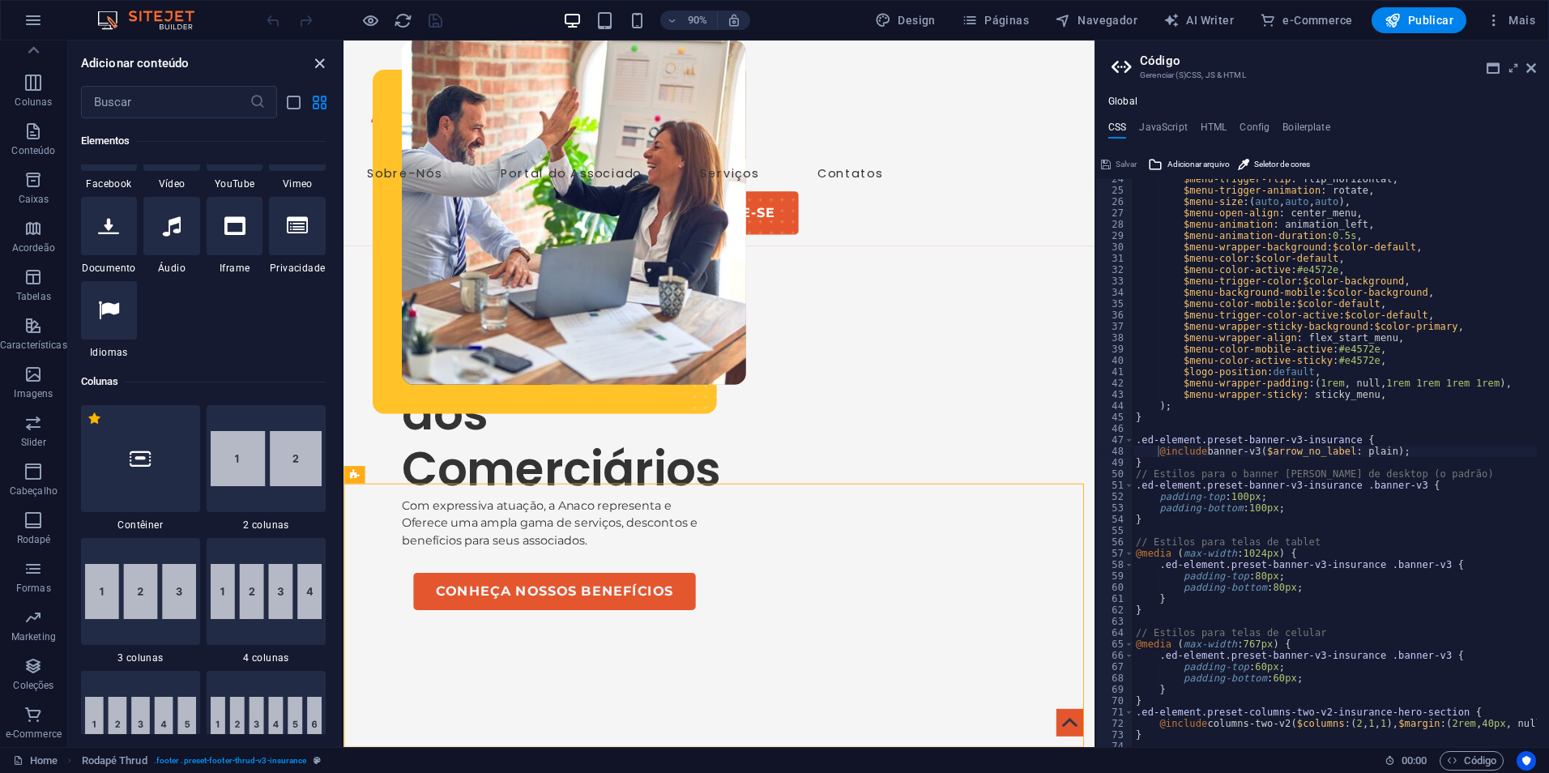
click at [325, 63] on icon "close panel" at bounding box center [319, 63] width 19 height 19
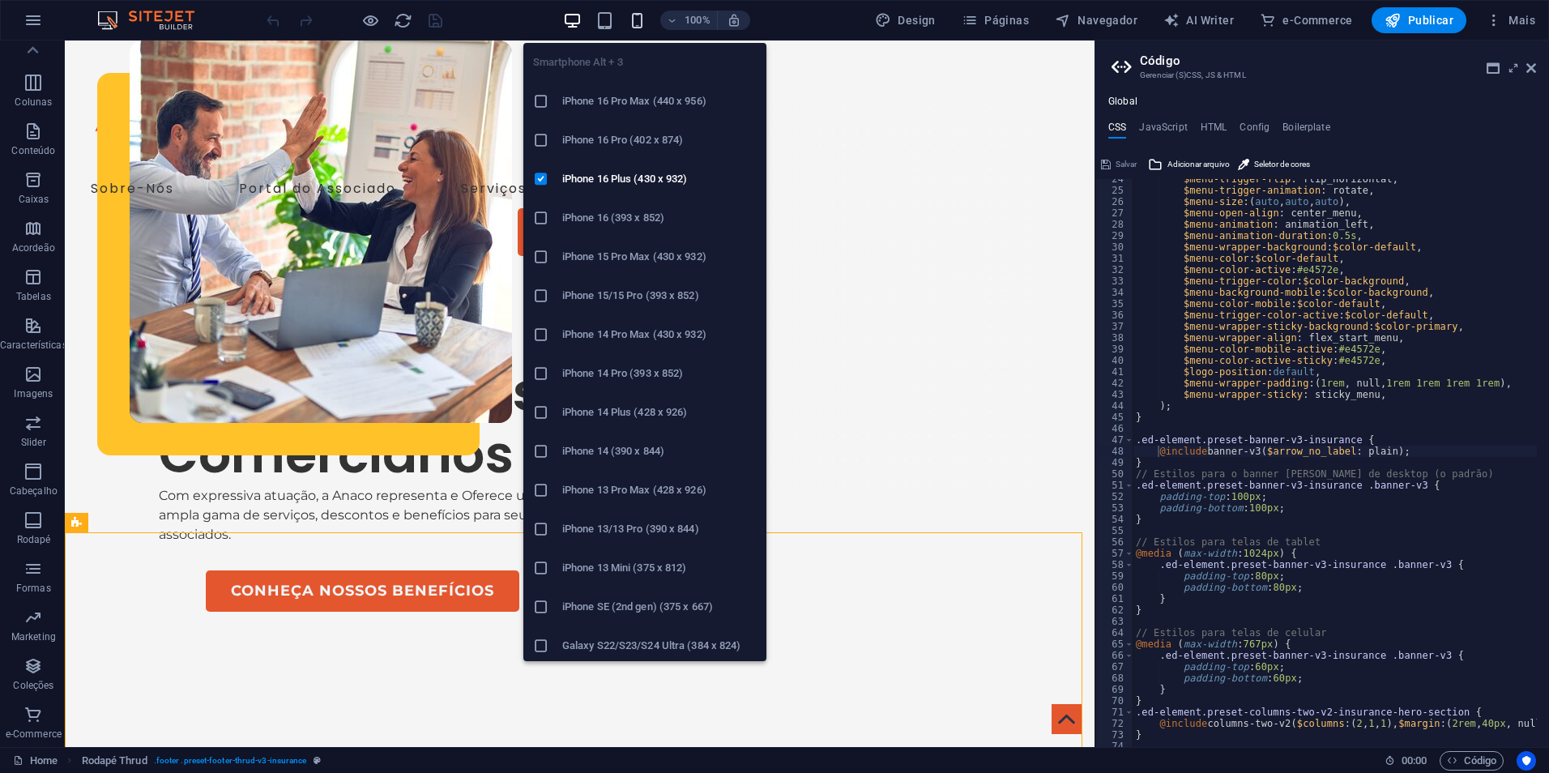
click at [640, 28] on icon "button" at bounding box center [637, 20] width 19 height 19
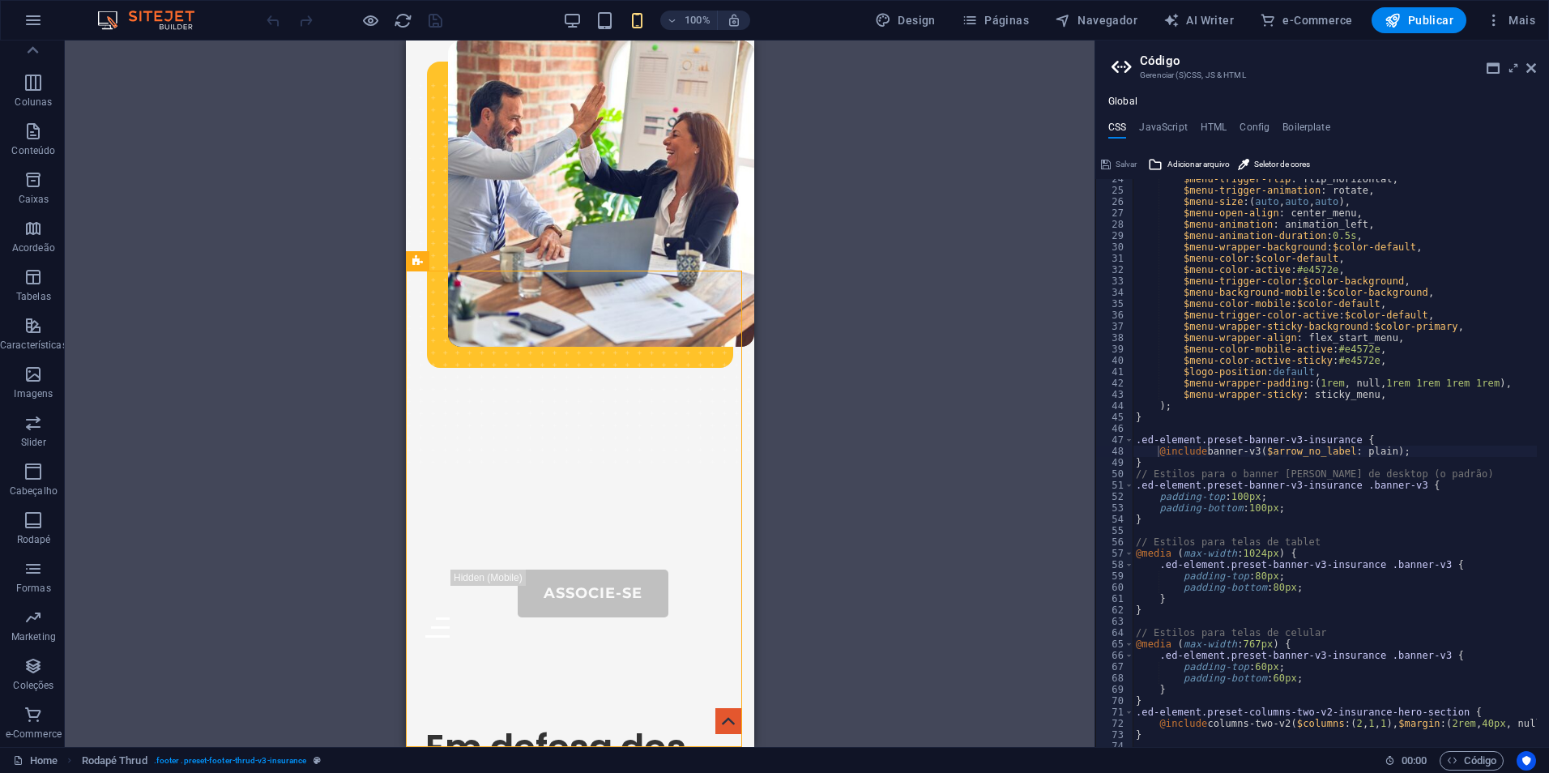
click at [1180, 118] on div "Global CSS JavaScript HTML Config Boilerplate @include banner-v3($arrow_no_labe…" at bounding box center [1322, 421] width 454 height 651
click at [1173, 126] on h4 "JavaScript" at bounding box center [1163, 131] width 48 height 18
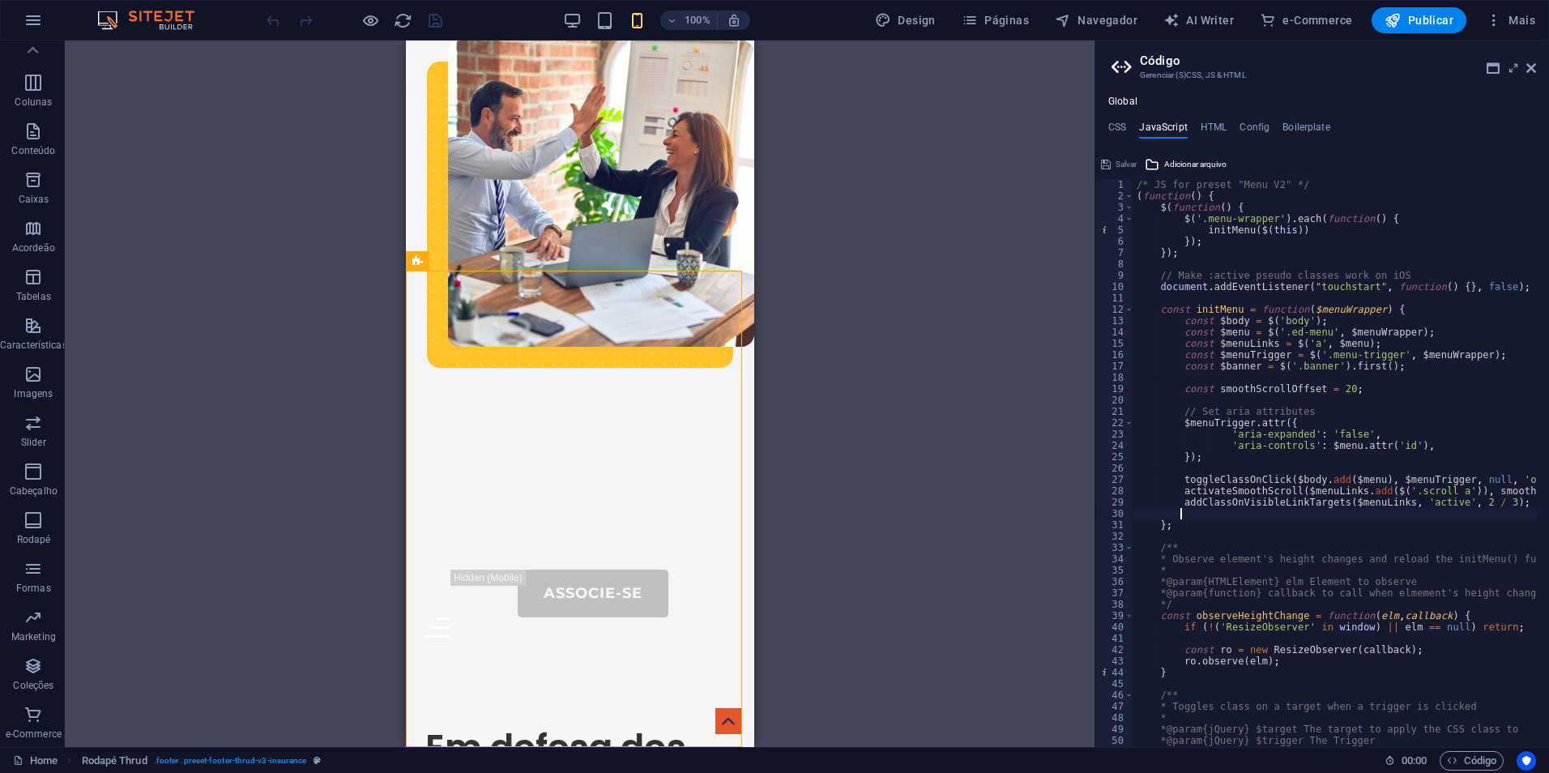
paste textarea "handleSticky($menuWrapper, 'sticky', $banner);"
drag, startPoint x: 1439, startPoint y: 511, endPoint x: 1181, endPoint y: 515, distance: 258.5
click at [1181, 515] on div "/* JS for preset "Menu V2" */ ( function ( ) { $ ( function ( ) { $ ( '.menu-wr…" at bounding box center [1506, 468] width 744 height 579
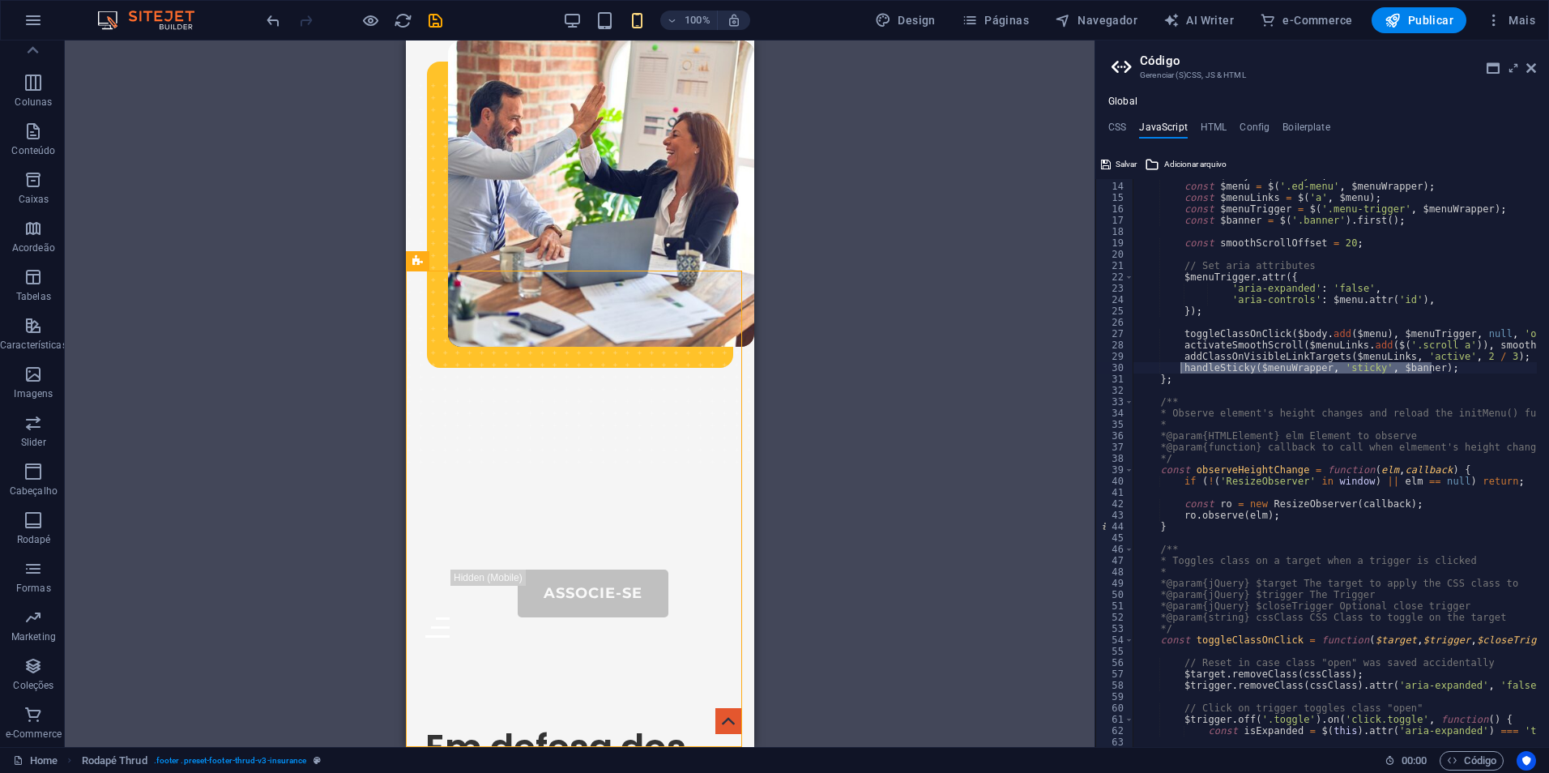
scroll to position [0, 0]
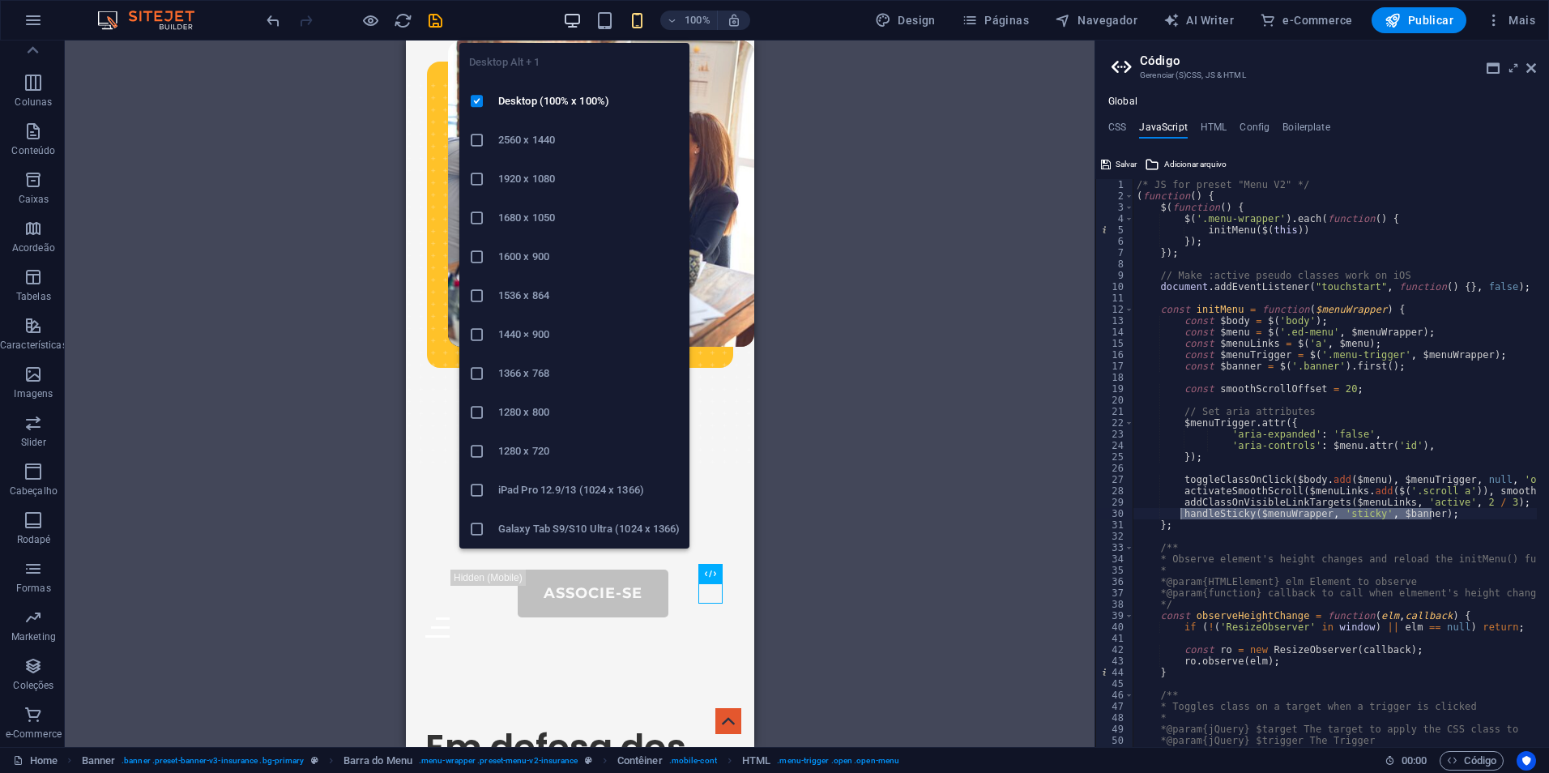
click at [577, 22] on icon "button" at bounding box center [572, 20] width 19 height 19
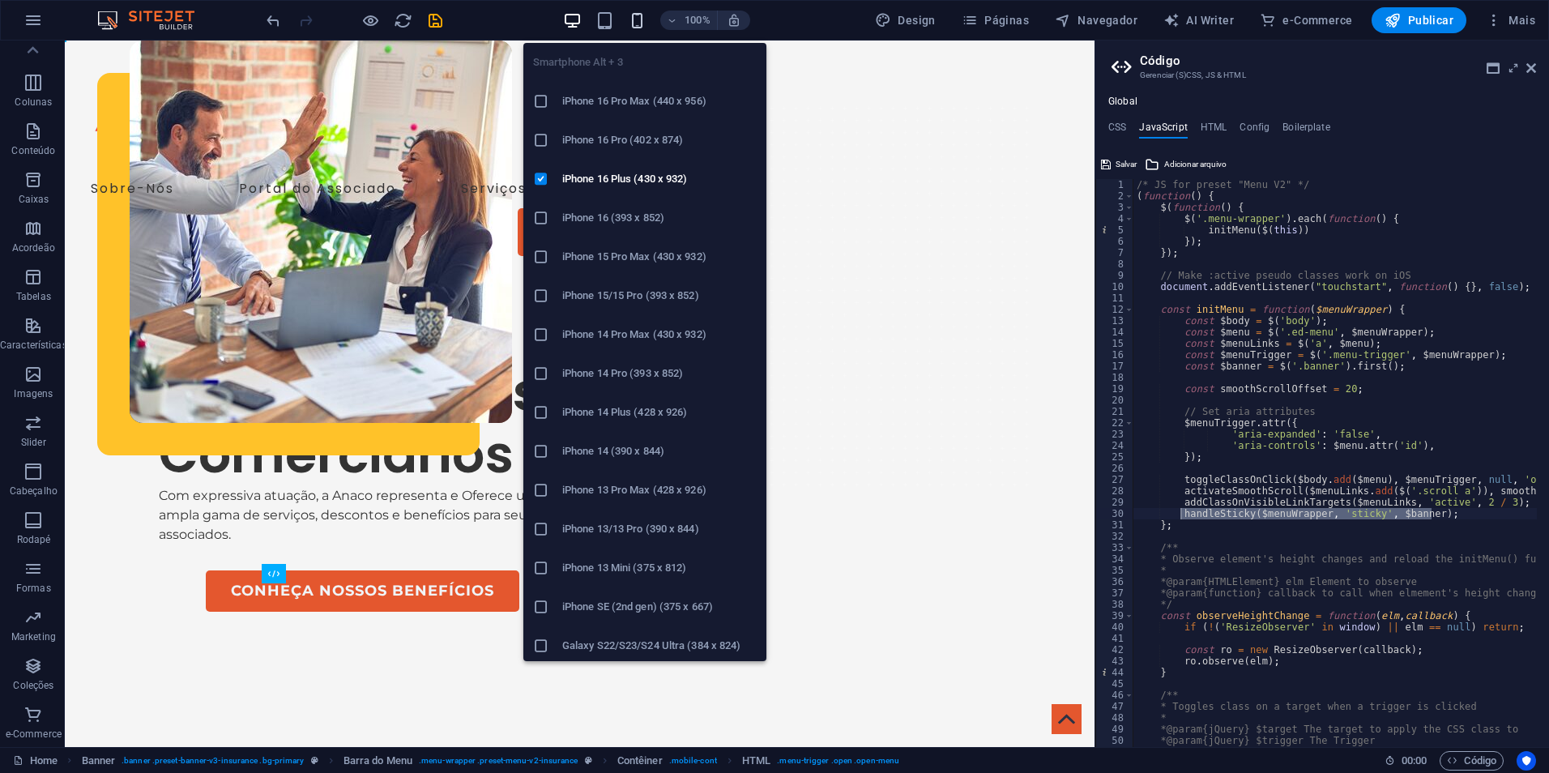
click at [642, 19] on icon "button" at bounding box center [637, 20] width 19 height 19
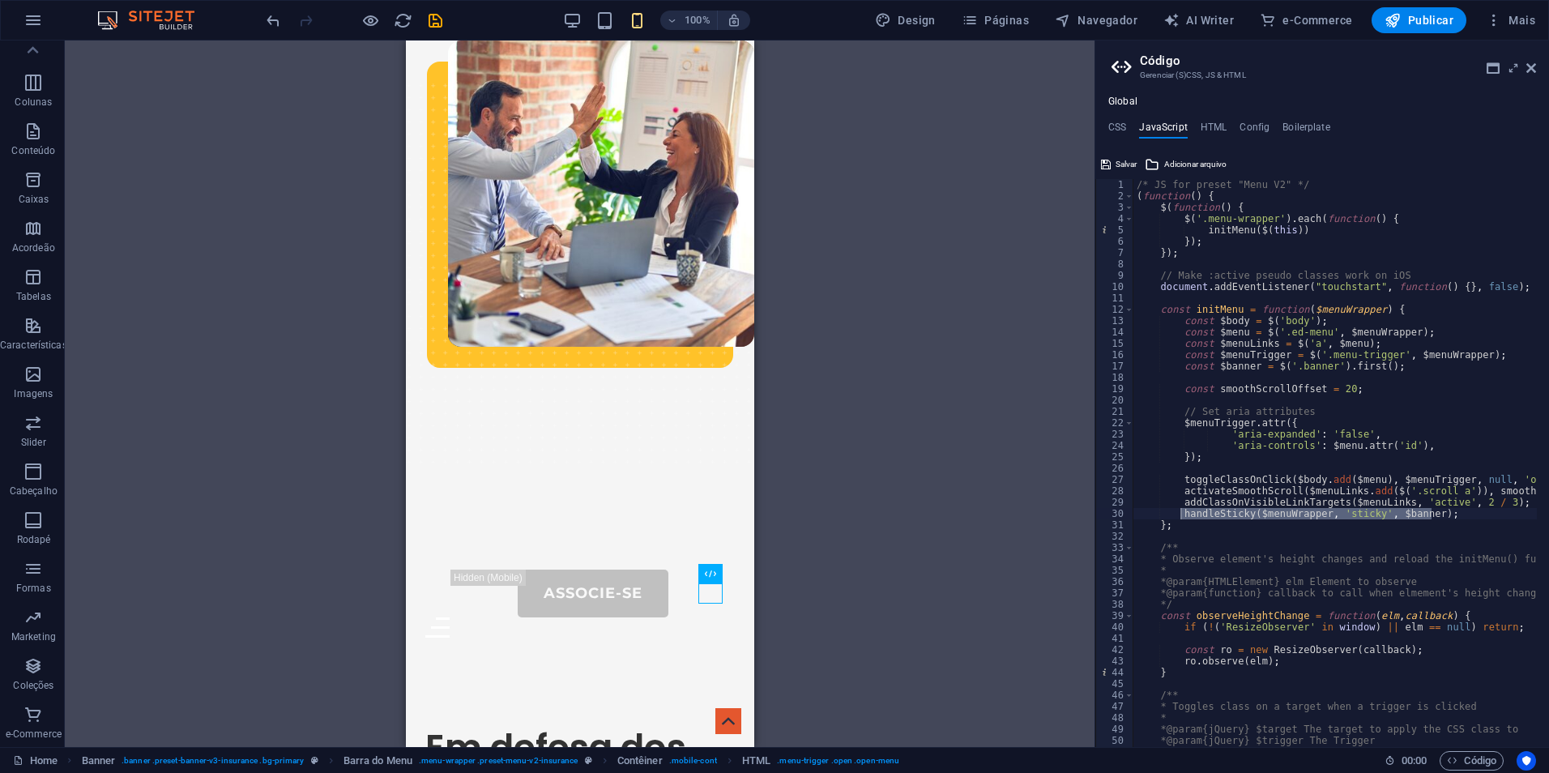
click at [941, 326] on div "Banner Barra do Menu Banner Contêiner Contêiner Contêiner Imagem 2 colunas Cont…" at bounding box center [580, 394] width 1030 height 707
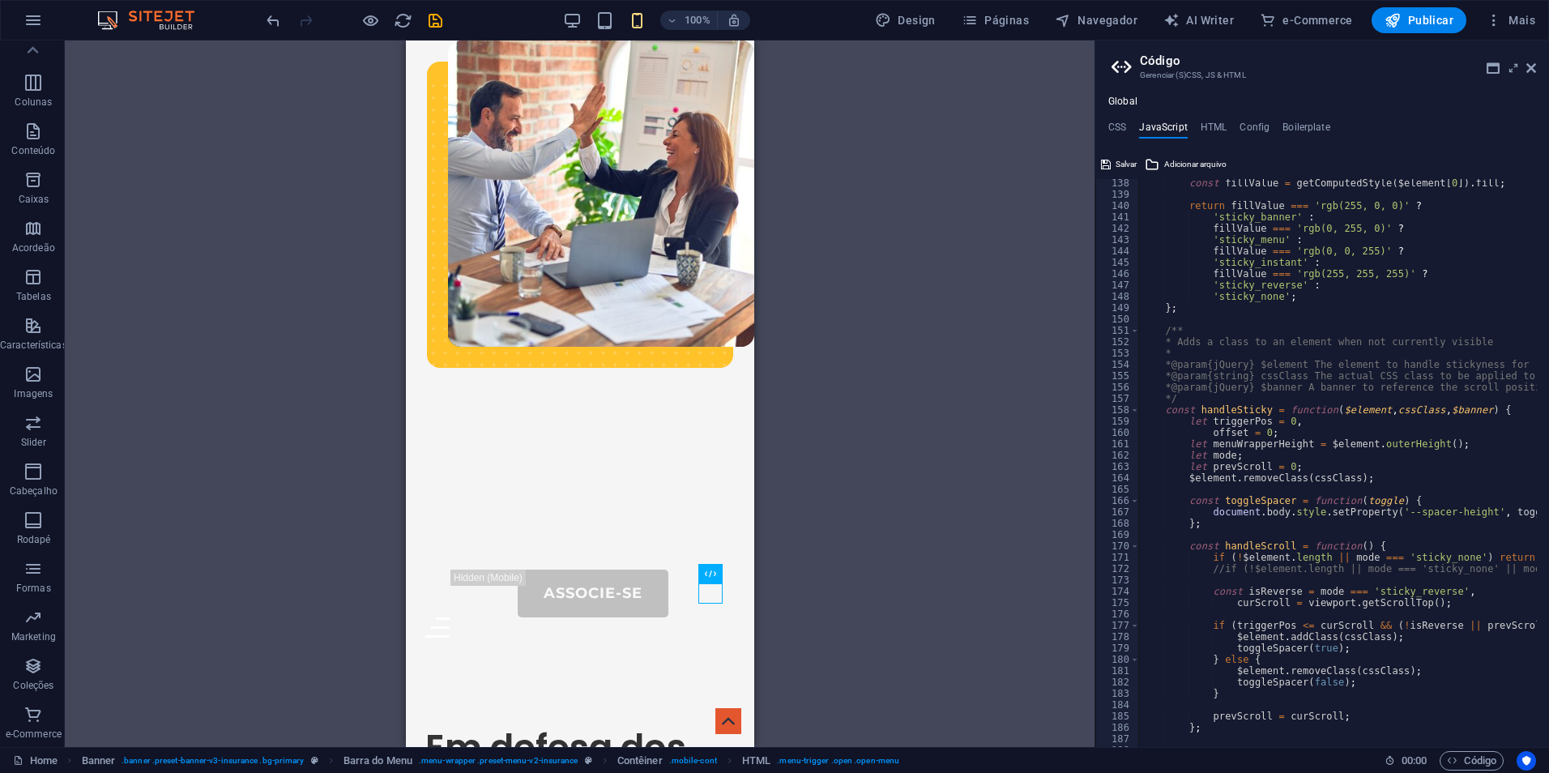
scroll to position [1604, 0]
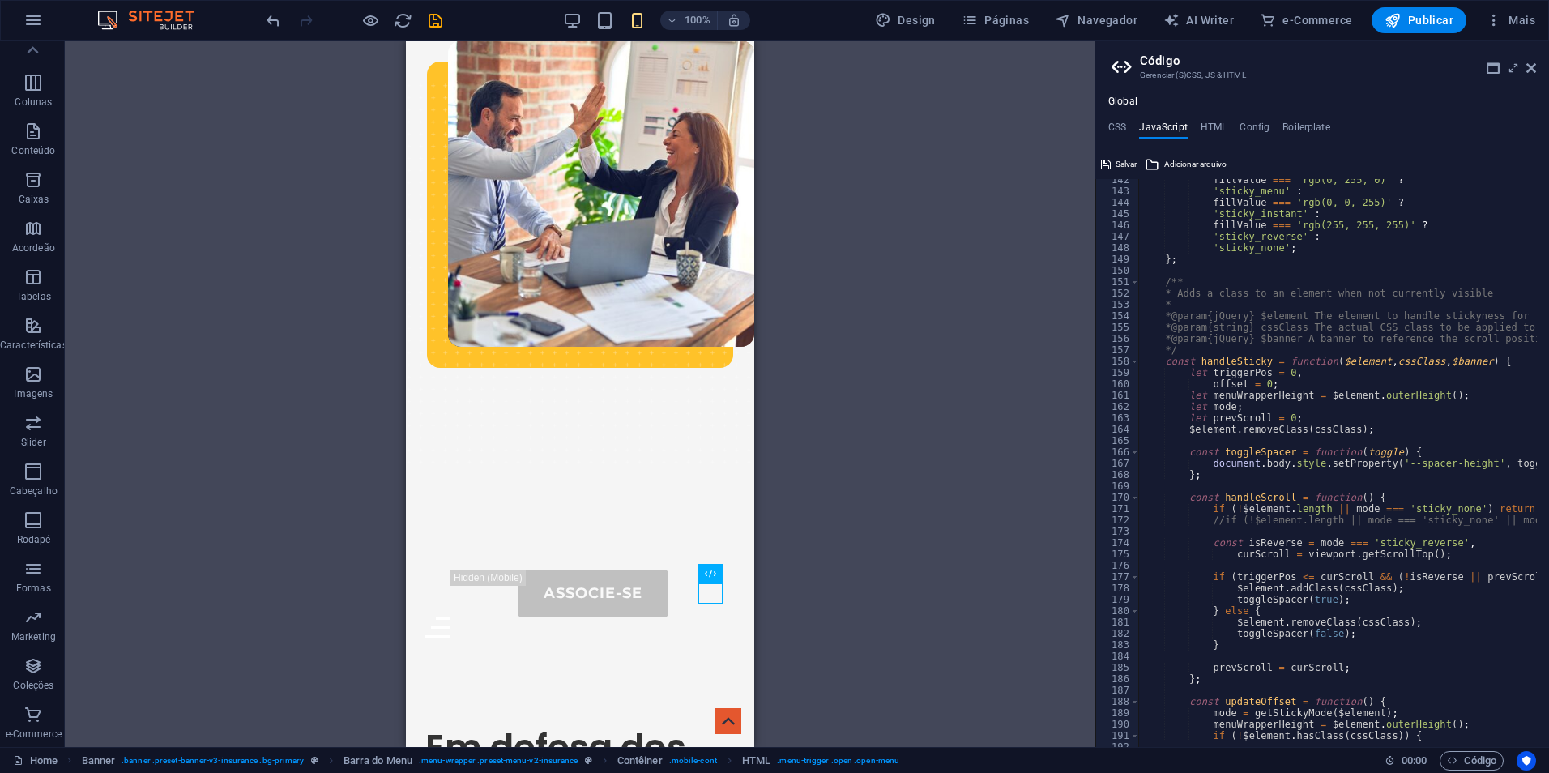
type textarea "offset = 0;"
drag, startPoint x: 1210, startPoint y: 383, endPoint x: 1267, endPoint y: 390, distance: 57.9
click at [1267, 390] on div "fillValue === 'rgb(0, 255, 0)' ? 'sticky_menu' : fillValue === 'rgb(0, 0, 255)'…" at bounding box center [1510, 463] width 744 height 579
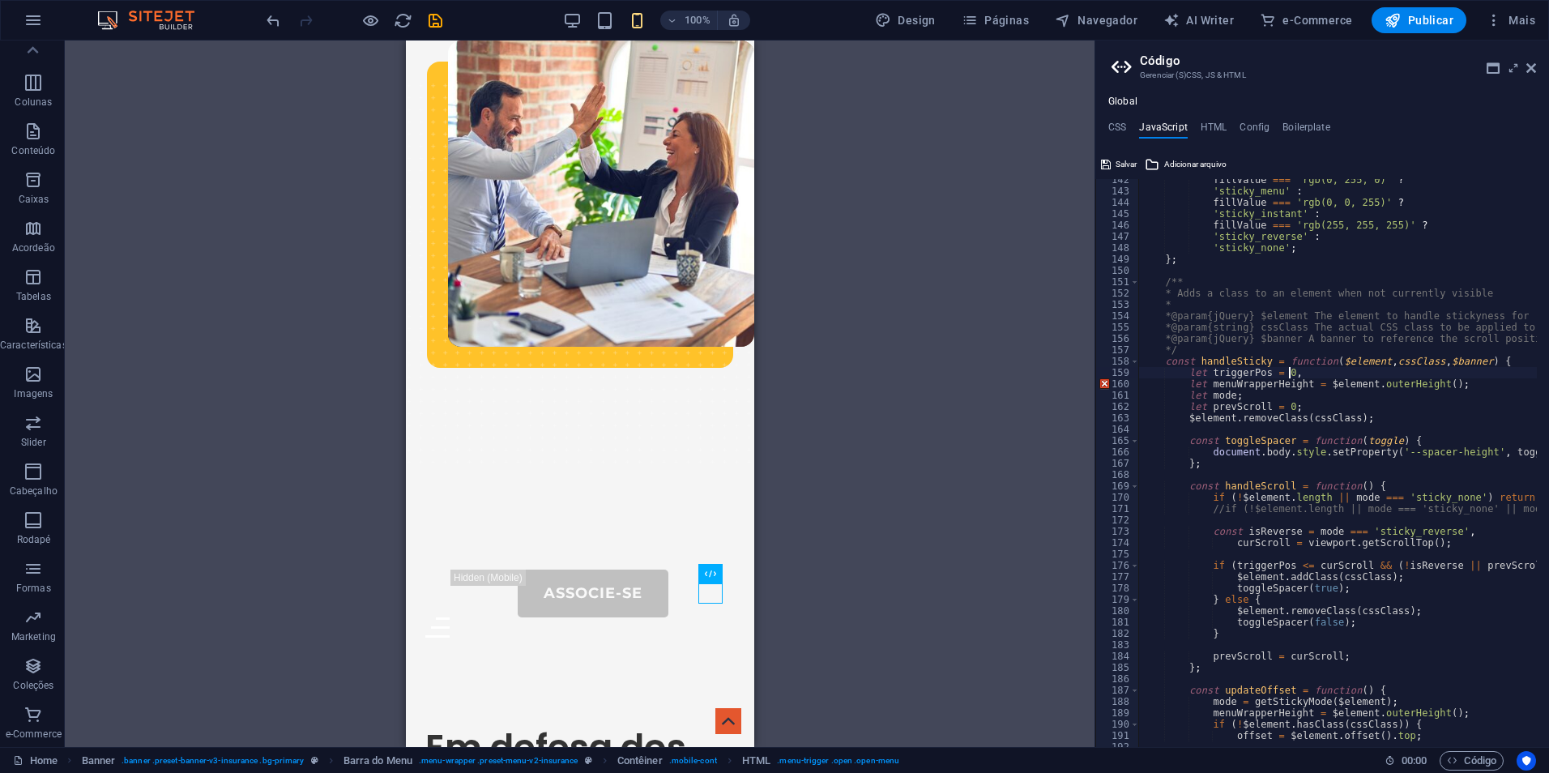
scroll to position [0, 15]
click at [1288, 368] on div "fillValue === 'rgb(0, 255, 0)' ? 'sticky_menu' : fillValue === 'rgb(0, 0, 255)'…" at bounding box center [1510, 463] width 744 height 579
drag, startPoint x: 1199, startPoint y: 386, endPoint x: 1420, endPoint y: 386, distance: 220.4
click at [1420, 386] on div "fillValue === 'rgb(0, 255, 0)' ? 'sticky_menu' : fillValue === 'rgb(0, 0, 255)'…" at bounding box center [1510, 463] width 744 height 579
click at [1418, 409] on div "fillValue === 'rgb(0, 255, 0)' ? 'sticky_menu' : fillValue === 'rgb(0, 0, 255)'…" at bounding box center [1510, 463] width 744 height 579
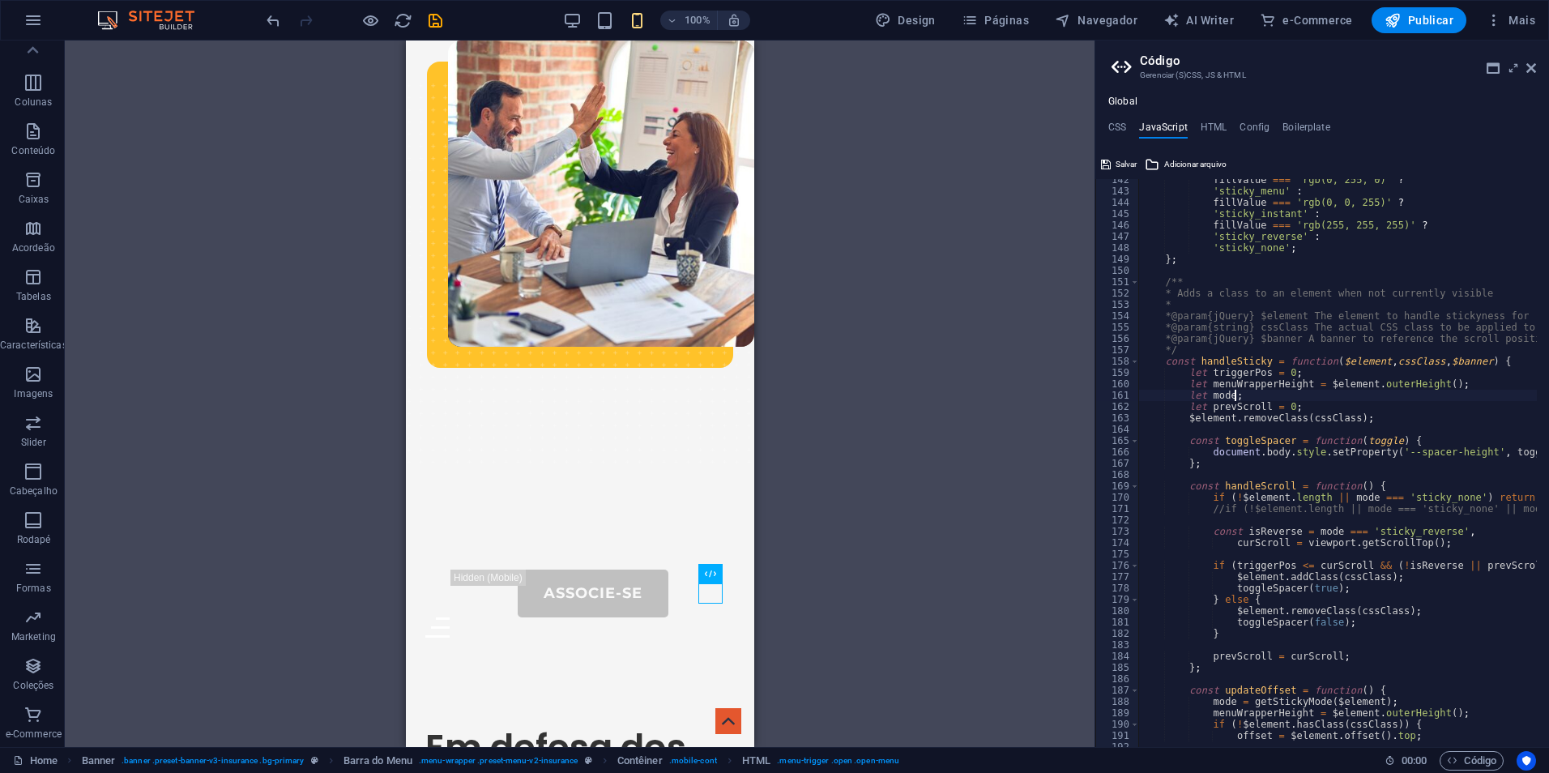
click at [1325, 391] on div "fillValue === 'rgb(0, 255, 0)' ? 'sticky_menu' : fillValue === 'rgb(0, 0, 255)'…" at bounding box center [1510, 463] width 744 height 579
drag, startPoint x: 1293, startPoint y: 408, endPoint x: 1189, endPoint y: 410, distance: 104.5
click at [1189, 410] on div "fillValue === 'rgb(0, 255, 0)' ? 'sticky_menu' : fillValue === 'rgb(0, 0, 255)'…" at bounding box center [1510, 463] width 744 height 579
click at [1294, 412] on div "fillValue === 'rgb(0, 255, 0)' ? 'sticky_menu' : fillValue === 'rgb(0, 0, 255)'…" at bounding box center [1337, 463] width 399 height 568
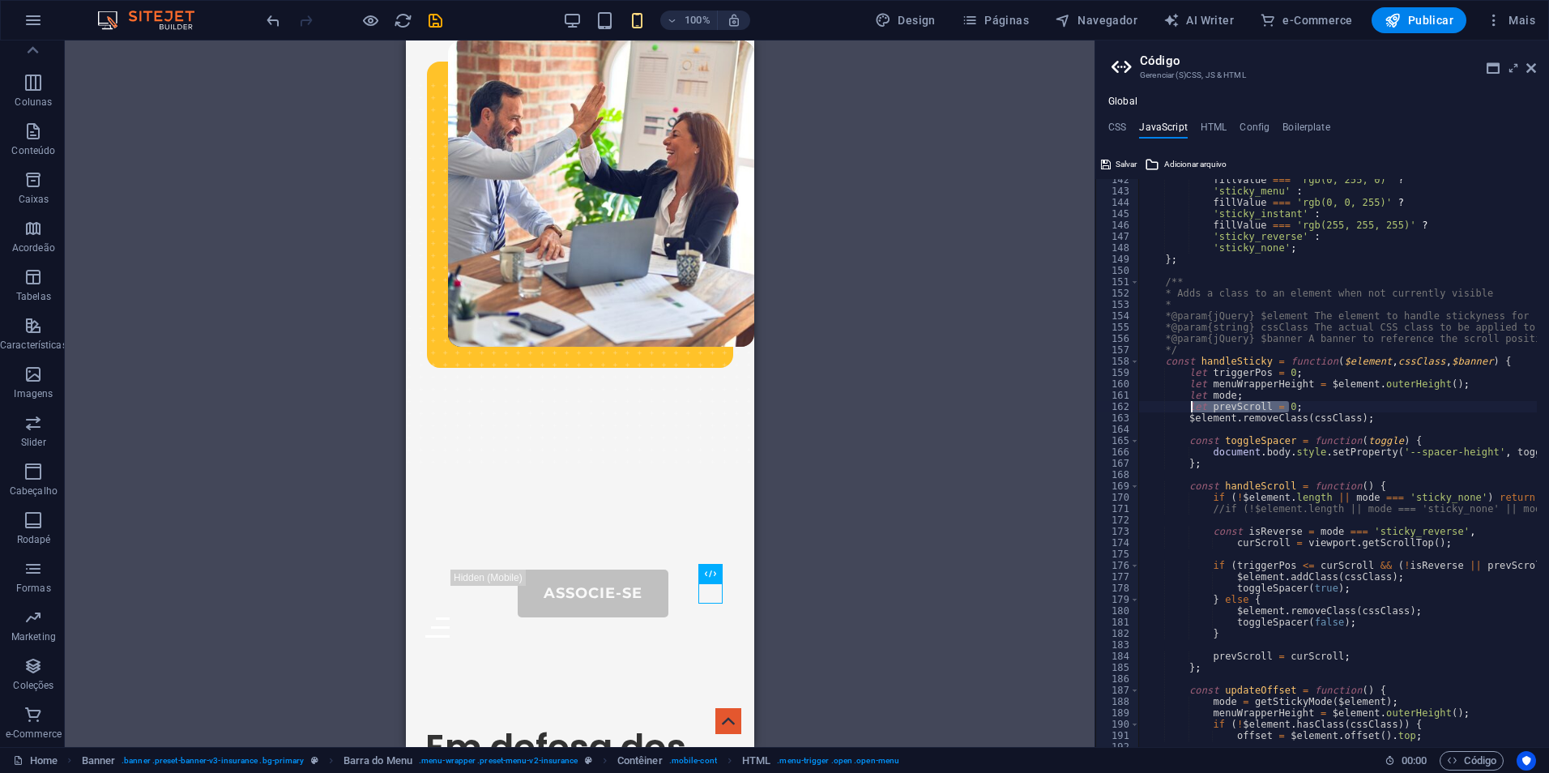
drag, startPoint x: 1292, startPoint y: 404, endPoint x: 1189, endPoint y: 412, distance: 103.2
click at [1189, 412] on div "fillValue === 'rgb(0, 255, 0)' ? 'sticky_menu' : fillValue === 'rgb(0, 0, 255)'…" at bounding box center [1510, 463] width 744 height 579
click at [1196, 412] on div "fillValue === 'rgb(0, 255, 0)' ? 'sticky_menu' : fillValue === 'rgb(0, 0, 255)'…" at bounding box center [1337, 463] width 399 height 568
drag, startPoint x: 1186, startPoint y: 410, endPoint x: 1287, endPoint y: 409, distance: 101.3
click at [1287, 409] on div "fillValue === 'rgb(0, 255, 0)' ? 'sticky_menu' : fillValue === 'rgb(0, 0, 255)'…" at bounding box center [1510, 463] width 744 height 579
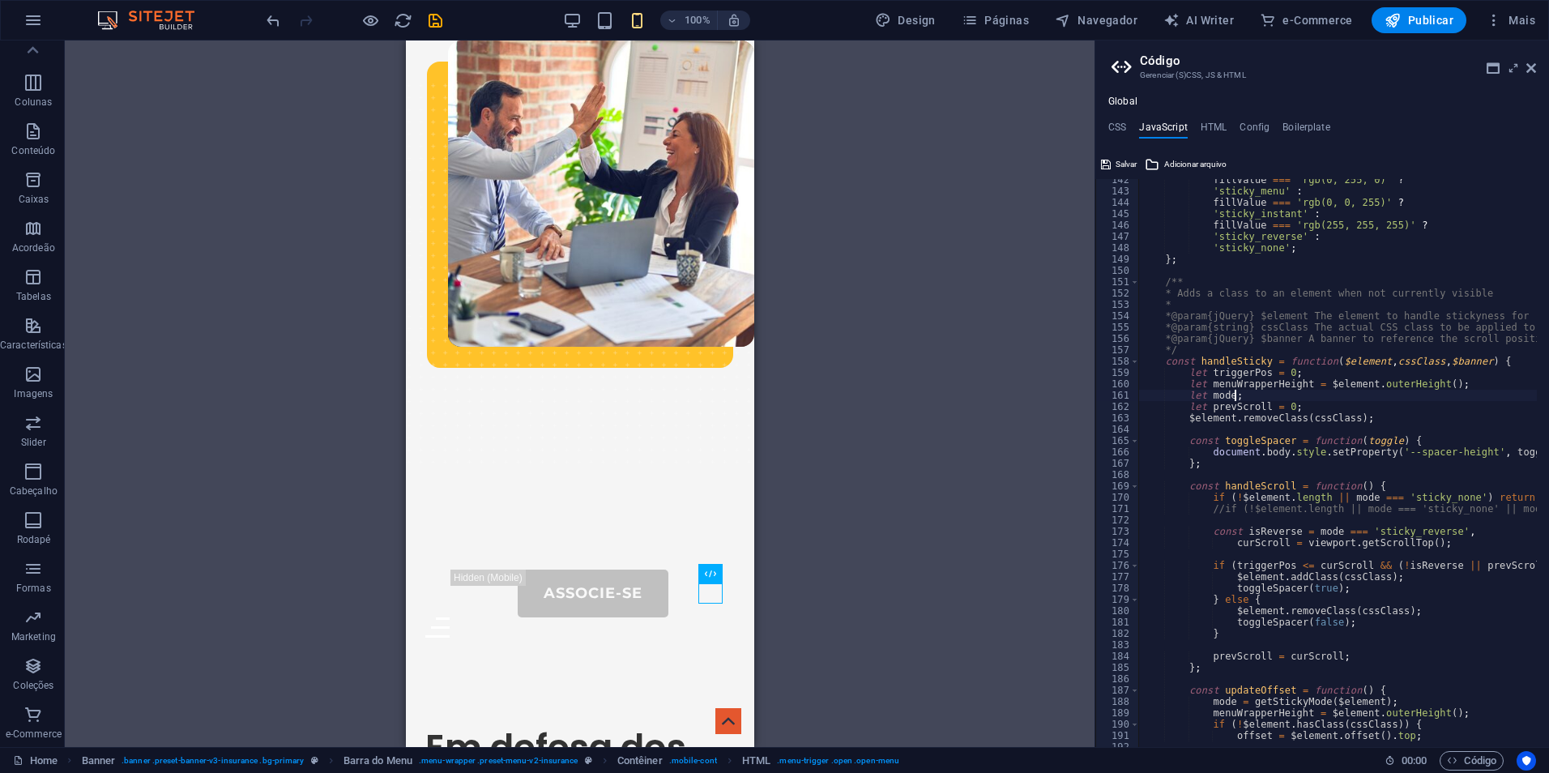
click at [1317, 400] on div "fillValue === 'rgb(0, 255, 0)' ? 'sticky_menu' : fillValue === 'rgb(0, 0, 255)'…" at bounding box center [1510, 463] width 744 height 579
drag, startPoint x: 1304, startPoint y: 408, endPoint x: 1190, endPoint y: 409, distance: 113.4
click at [1190, 409] on div "fillValue === 'rgb(0, 255, 0)' ? 'sticky_menu' : fillValue === 'rgb(0, 0, 255)'…" at bounding box center [1510, 463] width 744 height 579
type textarea "l"
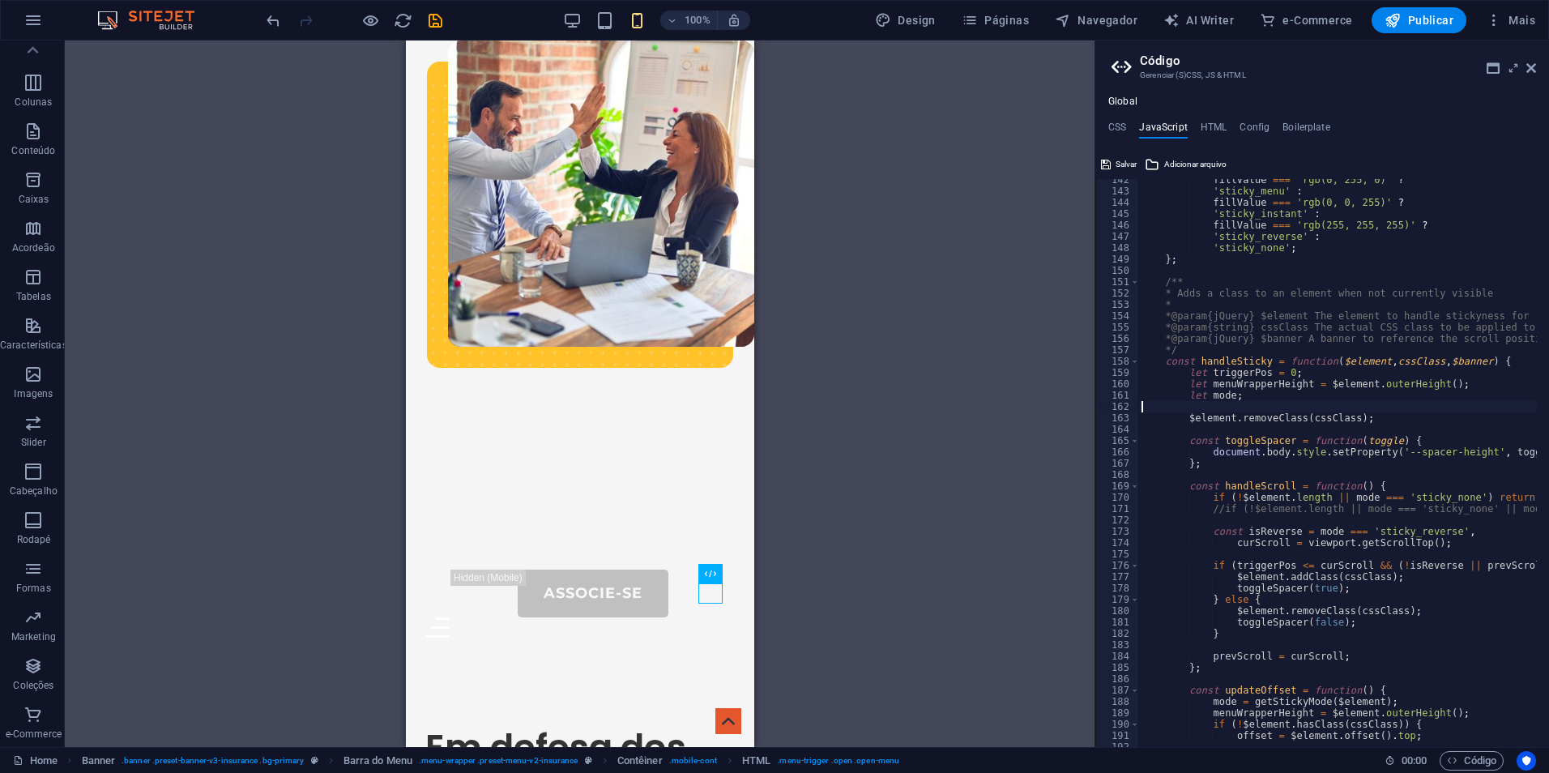
type textarea "let mode;"
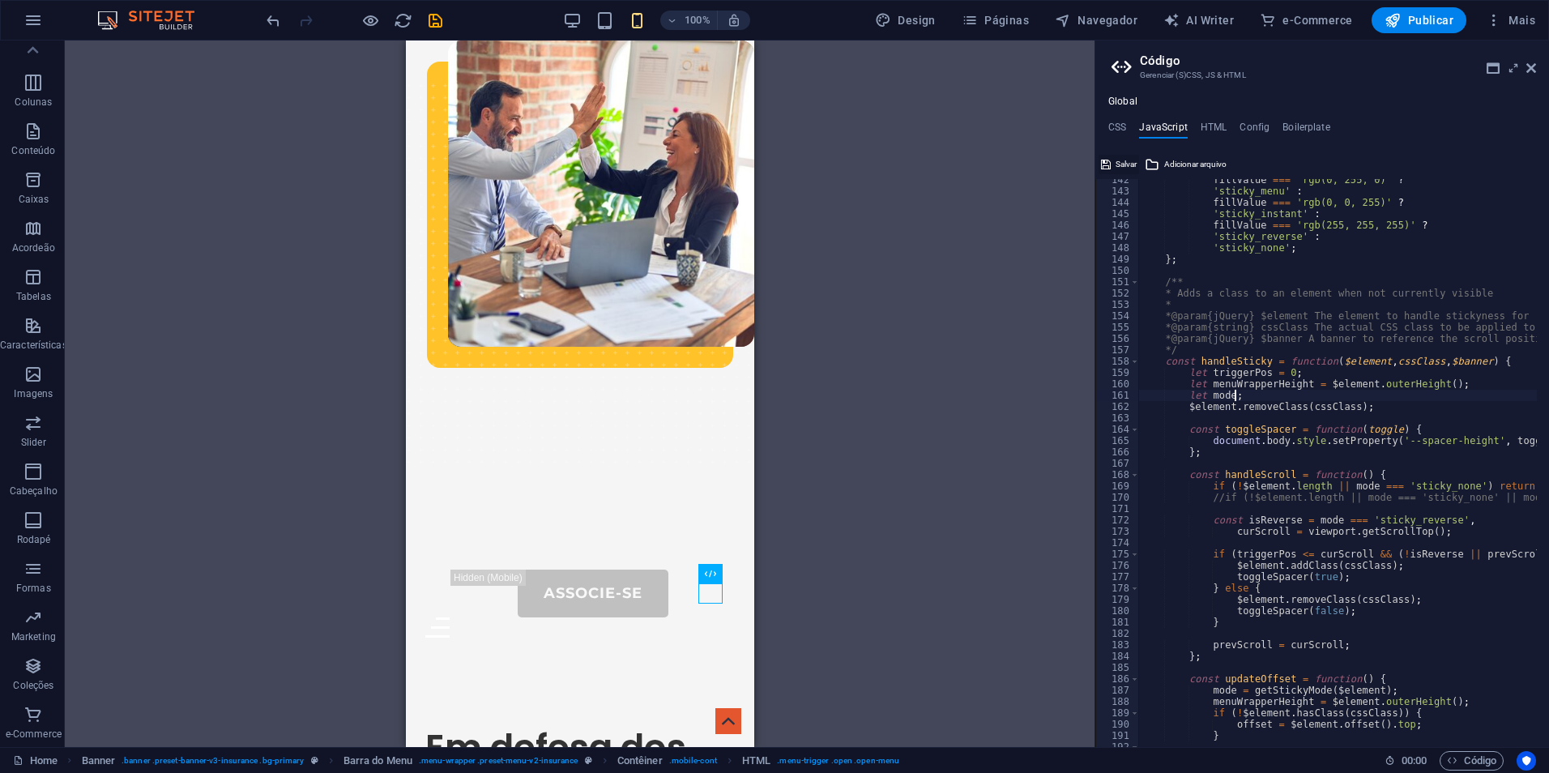
click at [1129, 157] on span "Salvar" at bounding box center [1126, 164] width 21 height 19
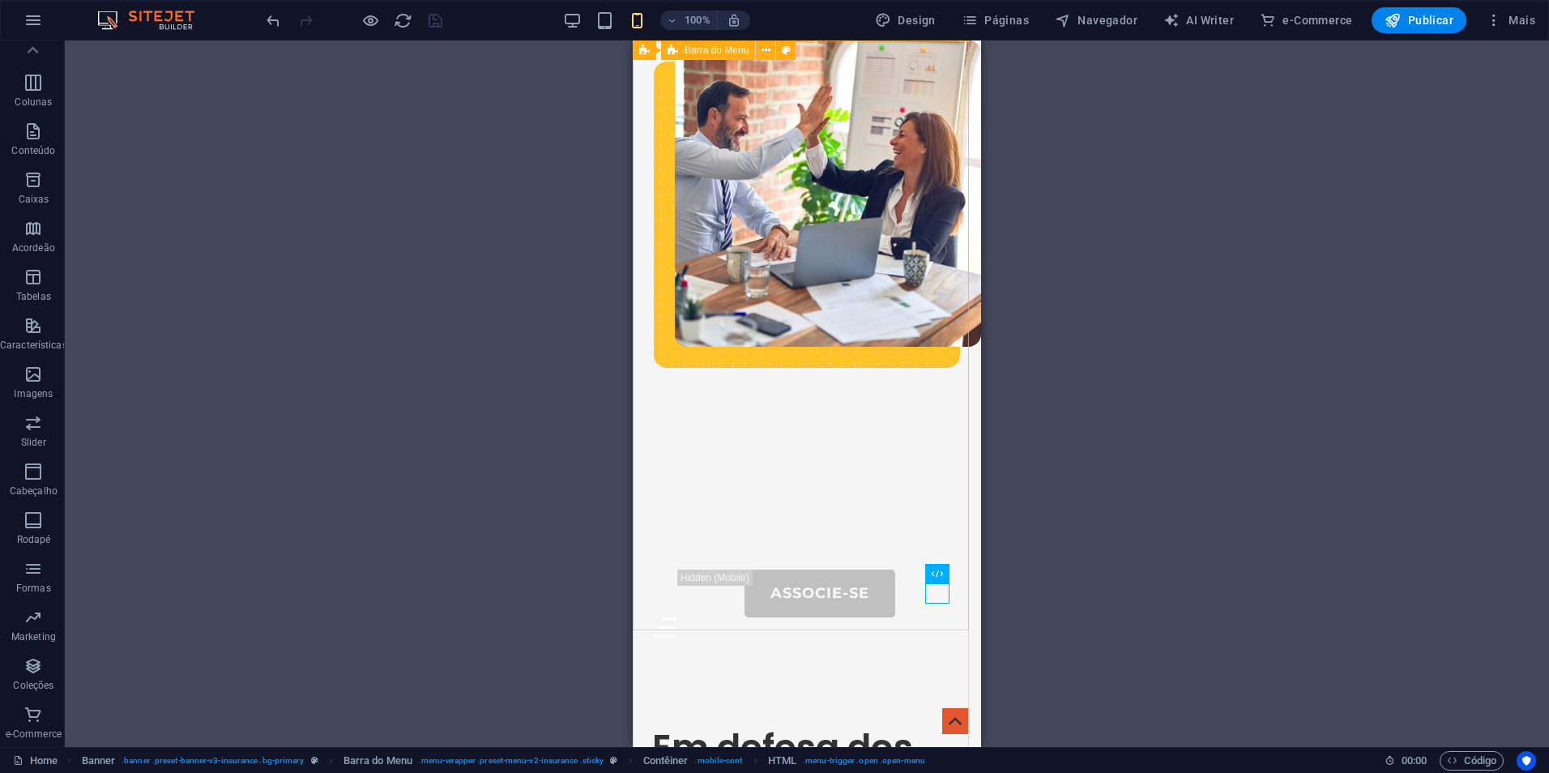
click at [698, 53] on span "Barra do Menu" at bounding box center [717, 50] width 64 height 10
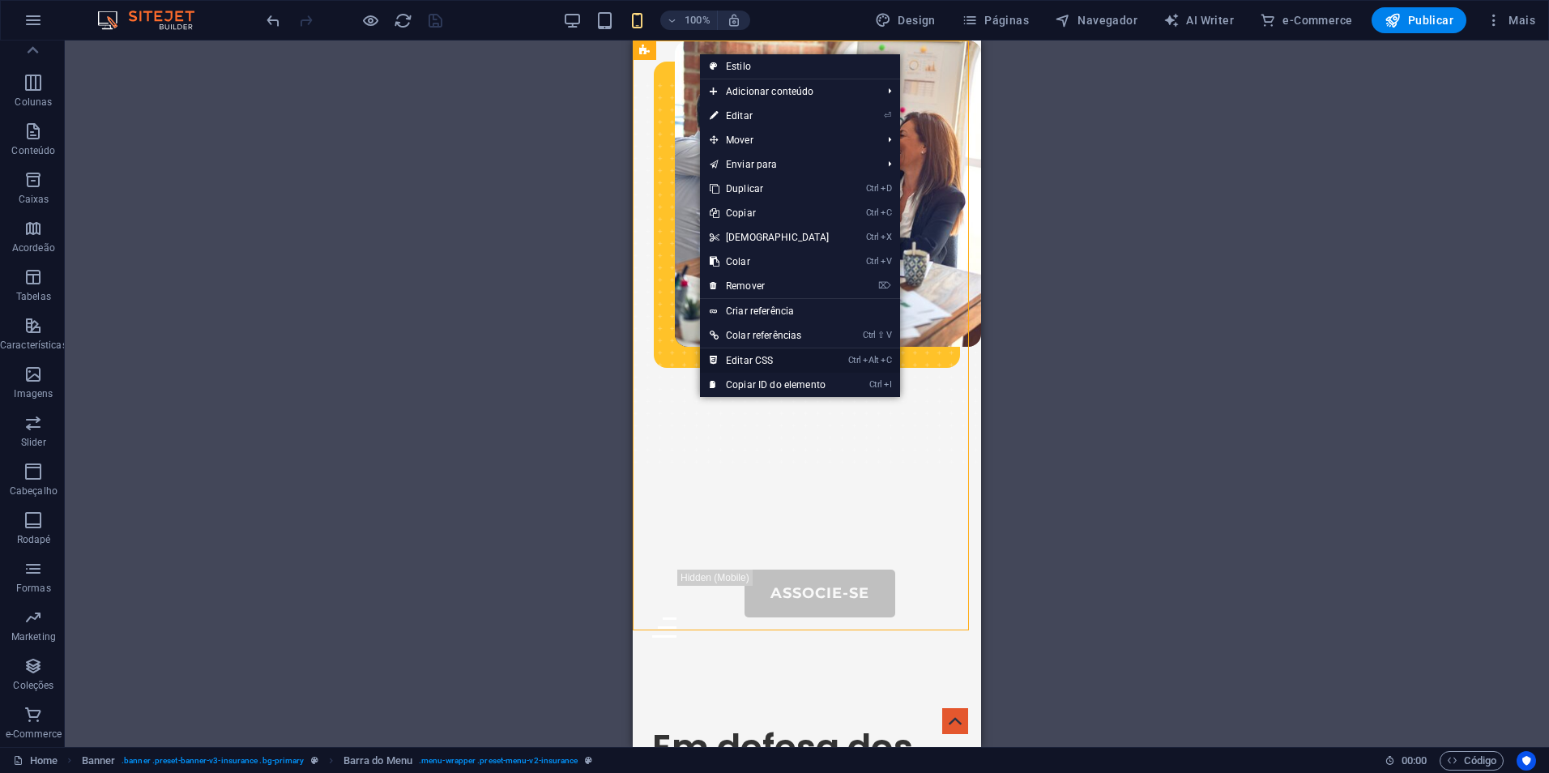
click at [763, 365] on link "Ctrl Alt C Editar CSS" at bounding box center [769, 360] width 139 height 24
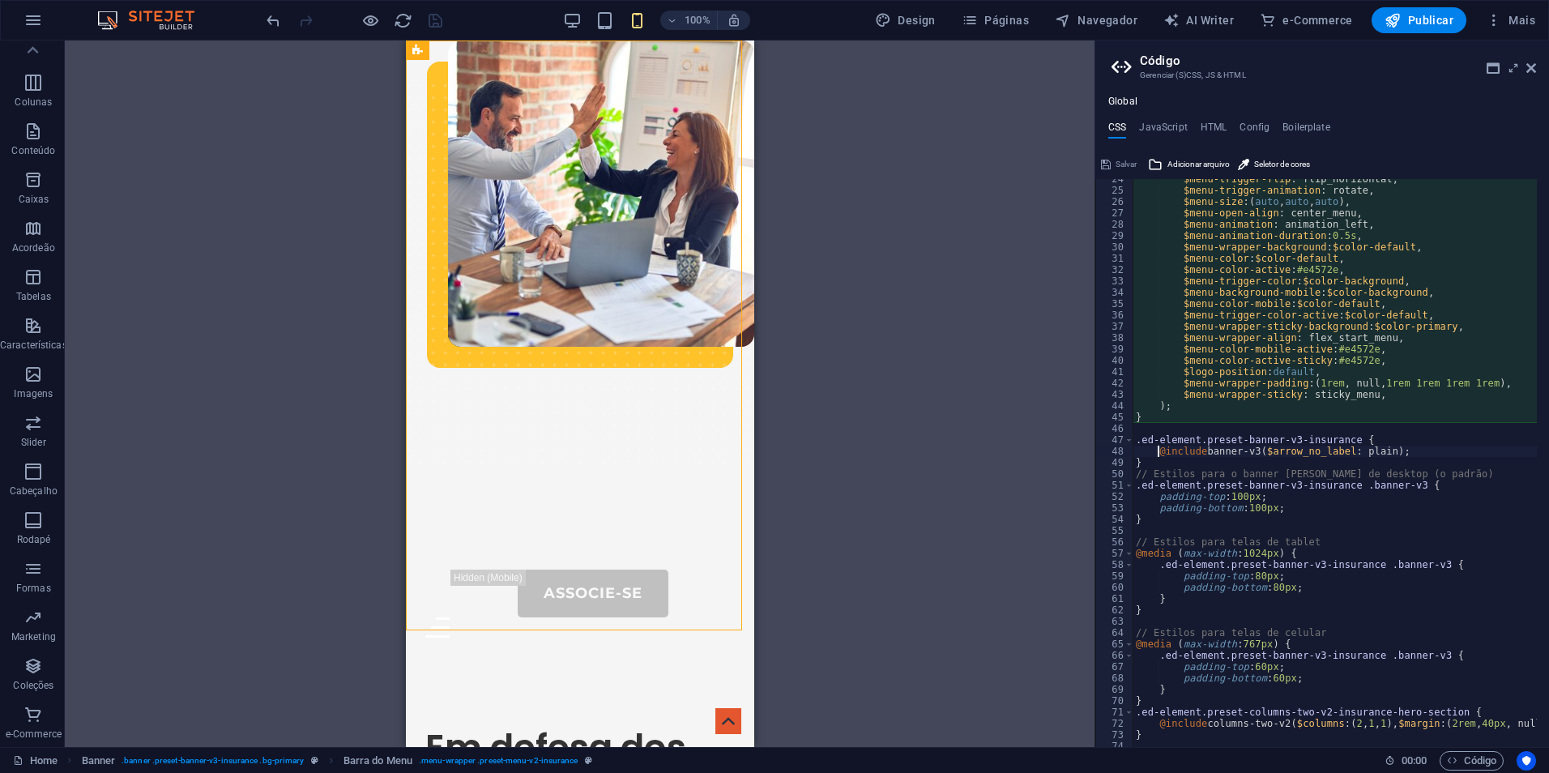
type textarea "@include menu-v2("
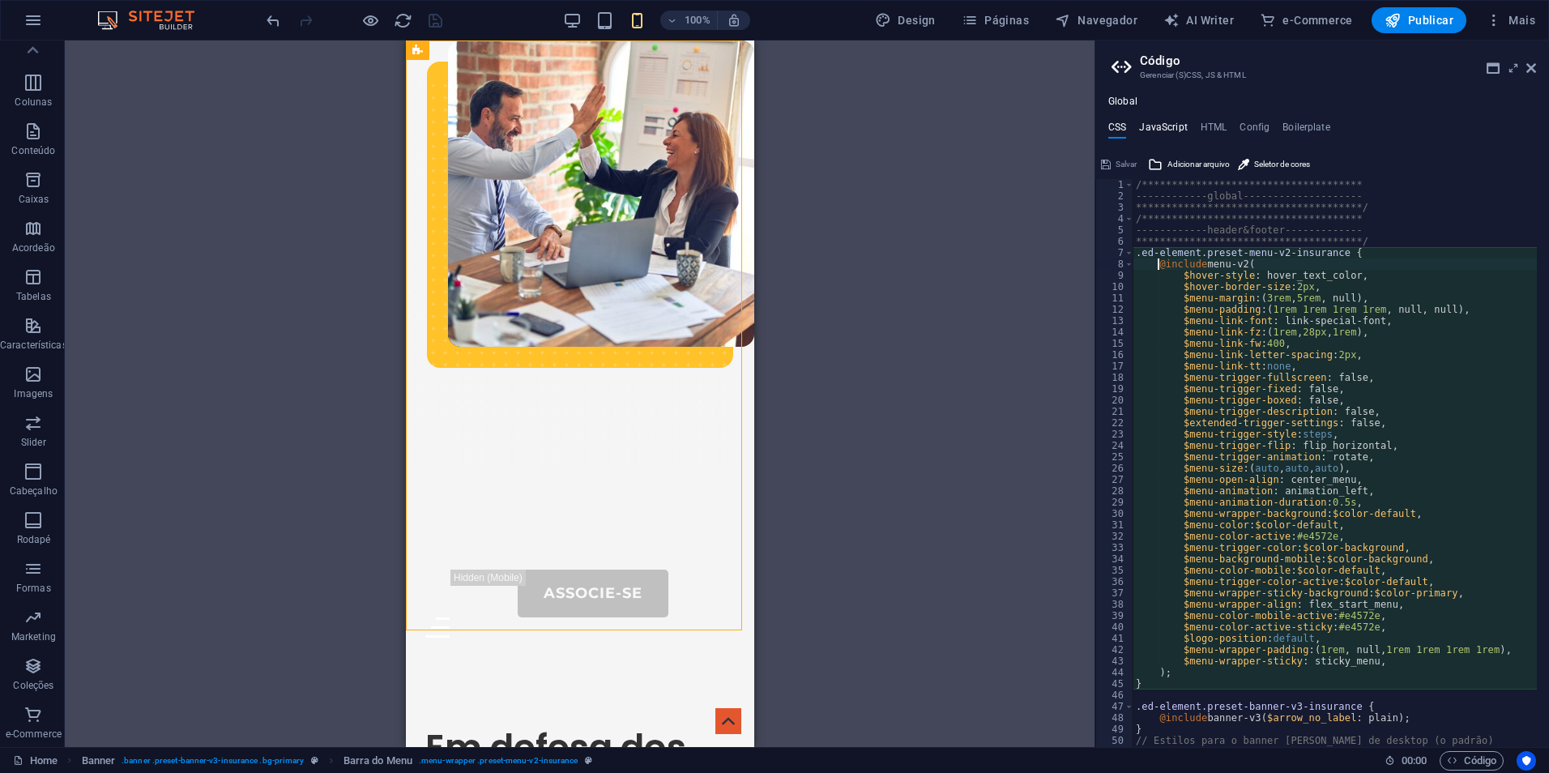
click at [1160, 128] on h4 "JavaScript" at bounding box center [1163, 131] width 48 height 18
